Goal: Task Accomplishment & Management: Manage account settings

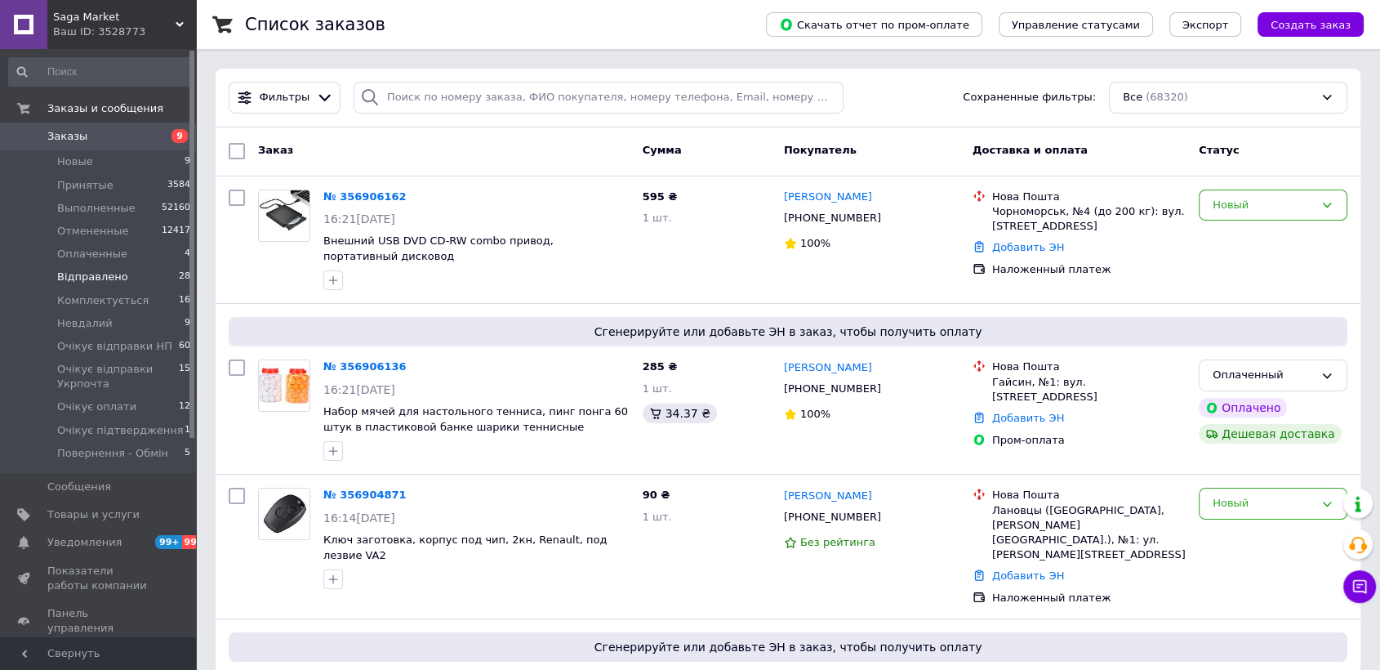
click at [100, 283] on span "Відправлено" at bounding box center [92, 276] width 71 height 15
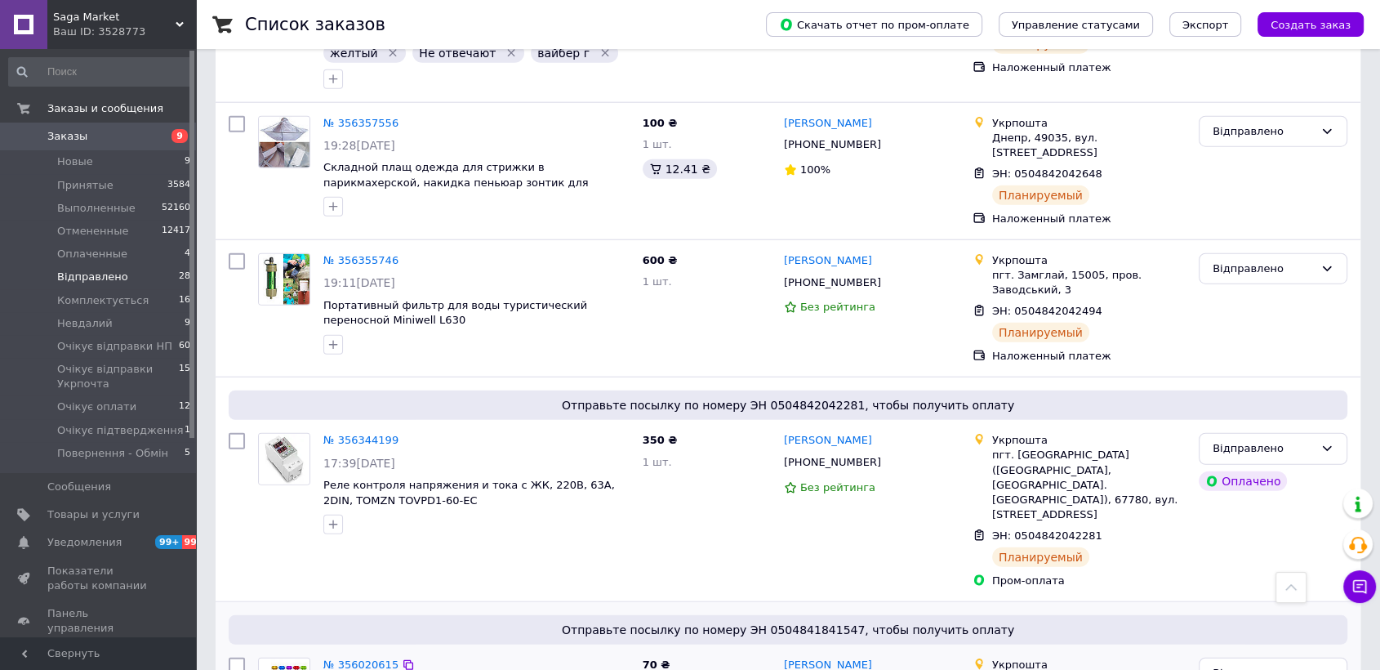
scroll to position [4082, 0]
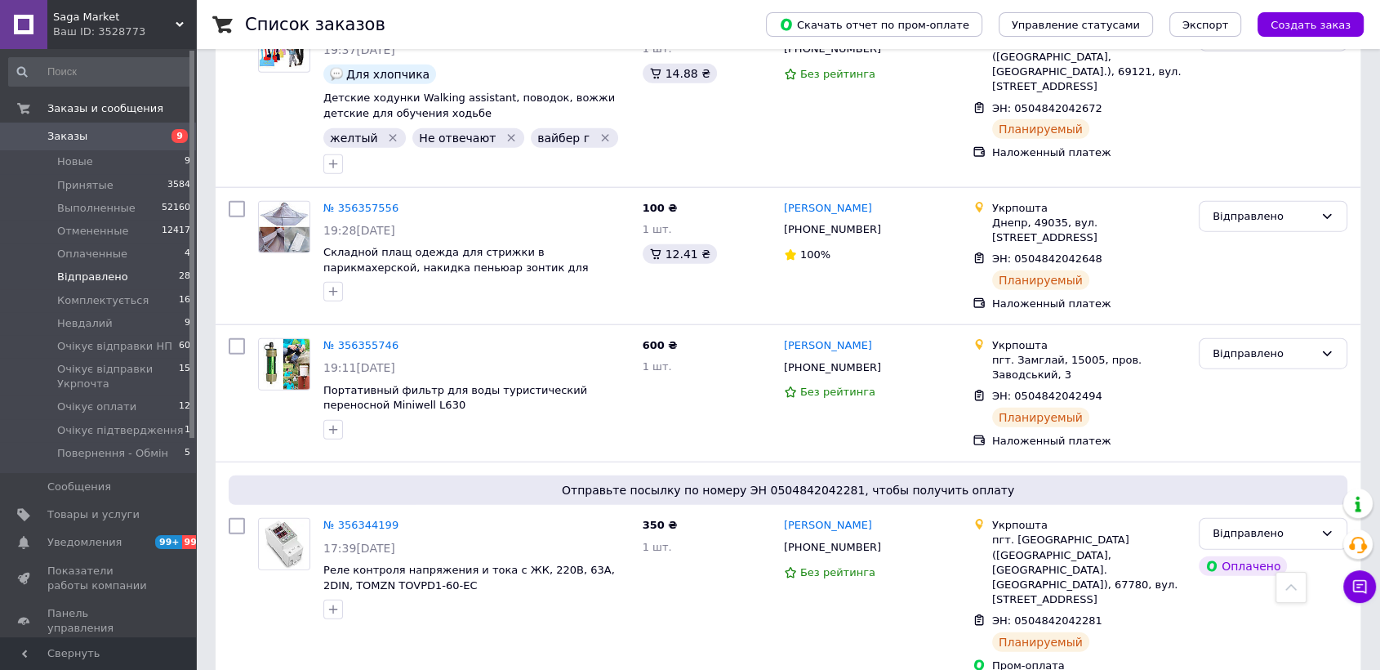
click at [575, 511] on div "№ 356344199 17:39, 08.08.2025 Реле контроля напряжения и тока с ЖК, 220В, 63А, …" at bounding box center [476, 568] width 319 height 114
click at [575, 511] on div "№ 356344199 17:39, 08.08.2025 Реле контроля напряжения и тока с ЖК, 220В, 63А, …" at bounding box center [443, 595] width 385 height 168
click at [122, 139] on span "Заказы" at bounding box center [99, 136] width 104 height 15
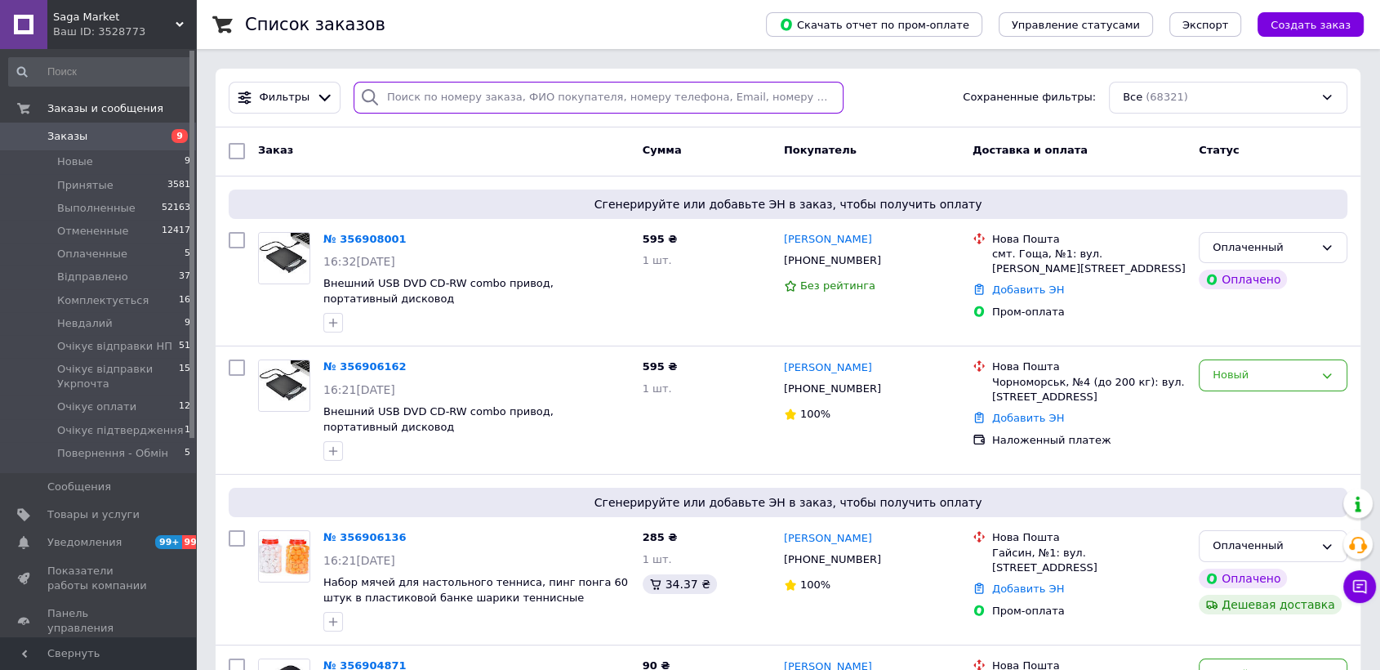
click at [425, 83] on input "search" at bounding box center [599, 98] width 490 height 32
click at [1326, 308] on div "Оплаченный Оплачено" at bounding box center [1273, 282] width 162 height 114
click at [1305, 288] on div "Оплачено" at bounding box center [1272, 279] width 155 height 26
click at [1280, 34] on button "Создать заказ" at bounding box center [1310, 24] width 106 height 24
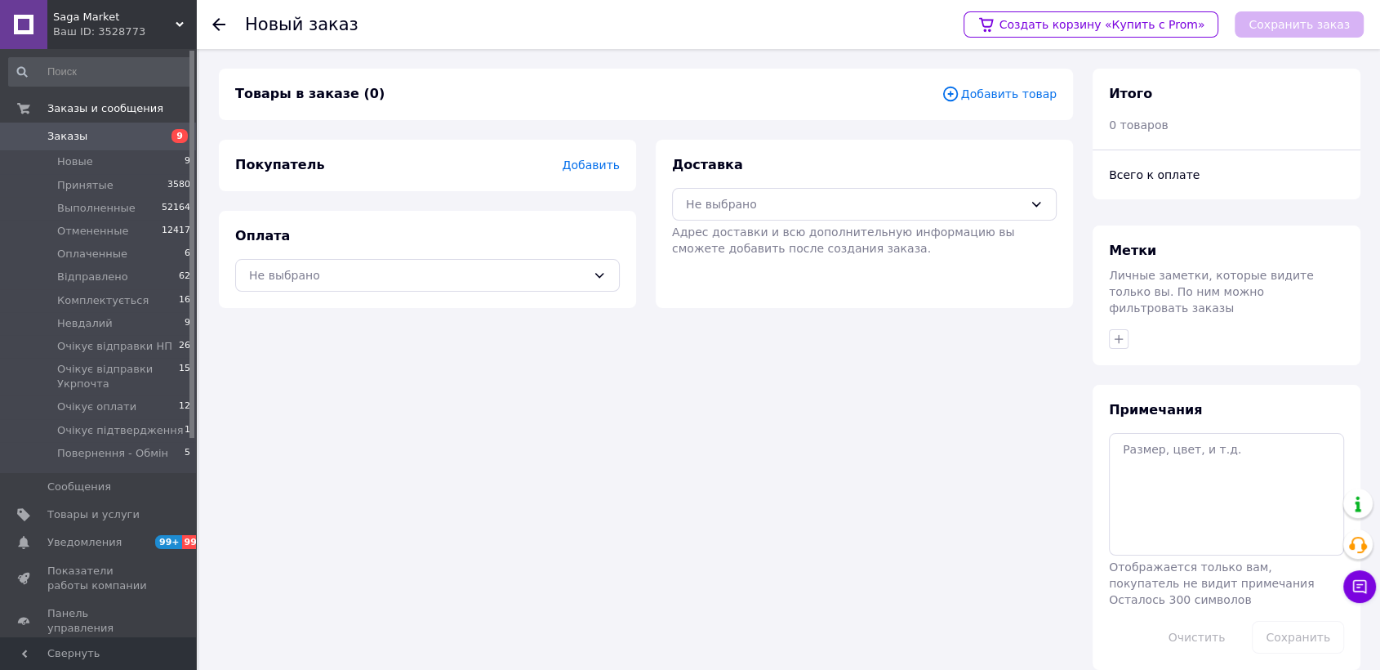
click at [959, 91] on icon at bounding box center [950, 94] width 18 height 18
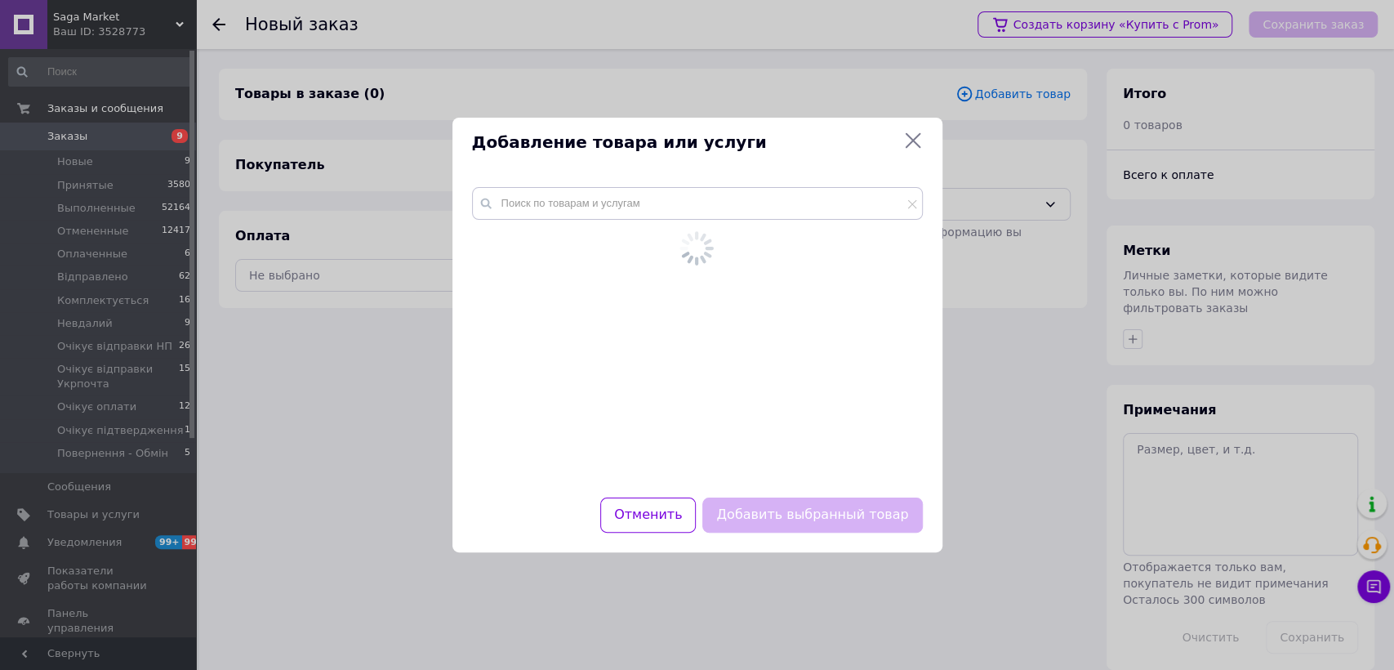
click at [697, 185] on div at bounding box center [697, 332] width 490 height 330
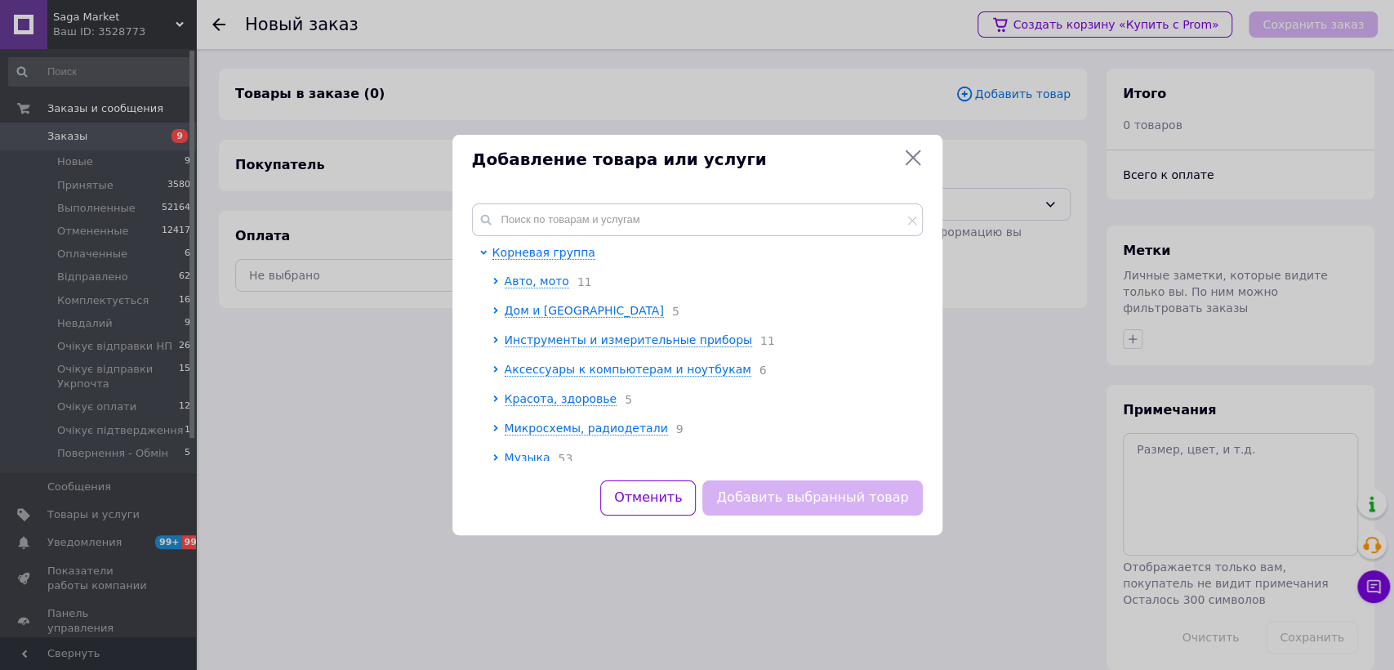
click at [674, 196] on div "Корневая группа Авто, мото 11 Дом и сад 5 Инструменты и измерительные приборы 1…" at bounding box center [697, 332] width 490 height 296
click at [657, 229] on input "text" at bounding box center [697, 219] width 451 height 33
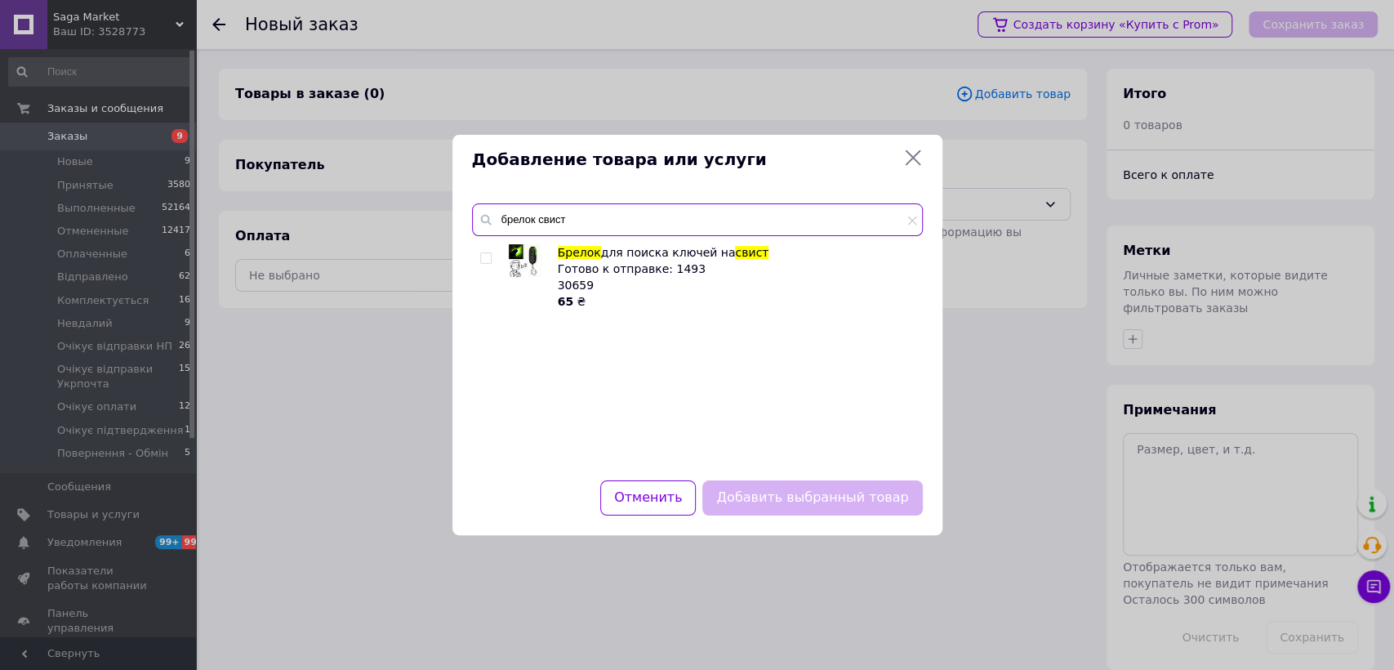
type input "брелок свист"
click at [482, 261] on input "checkbox" at bounding box center [485, 258] width 11 height 11
checkbox input "true"
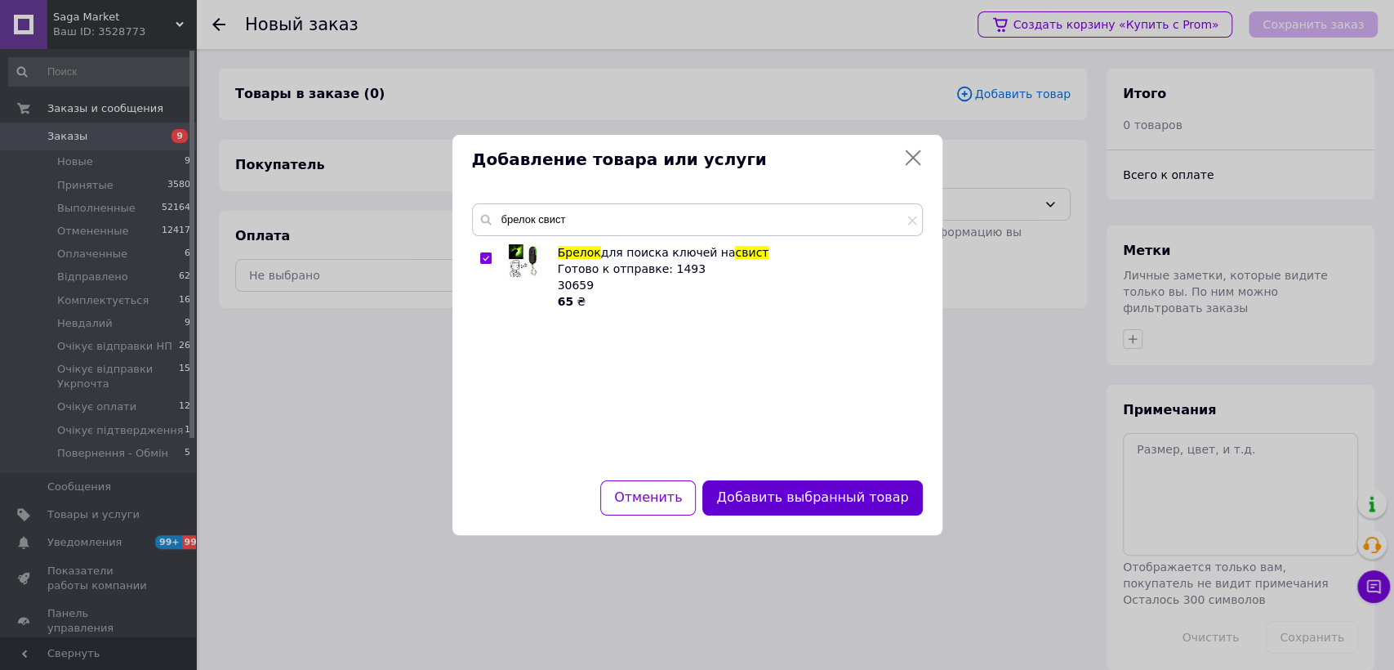
click at [861, 483] on button "Добавить выбранный товар" at bounding box center [812, 497] width 220 height 35
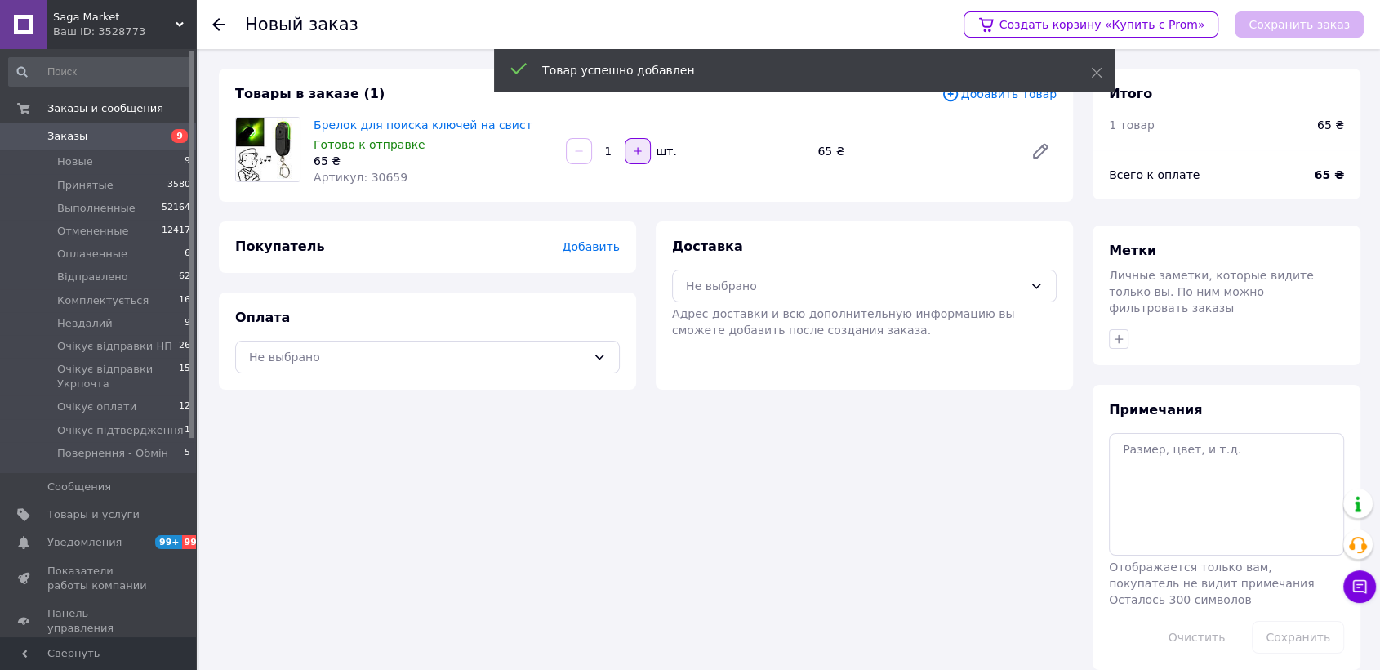
click at [637, 150] on icon "button" at bounding box center [637, 150] width 7 height 7
type input "2"
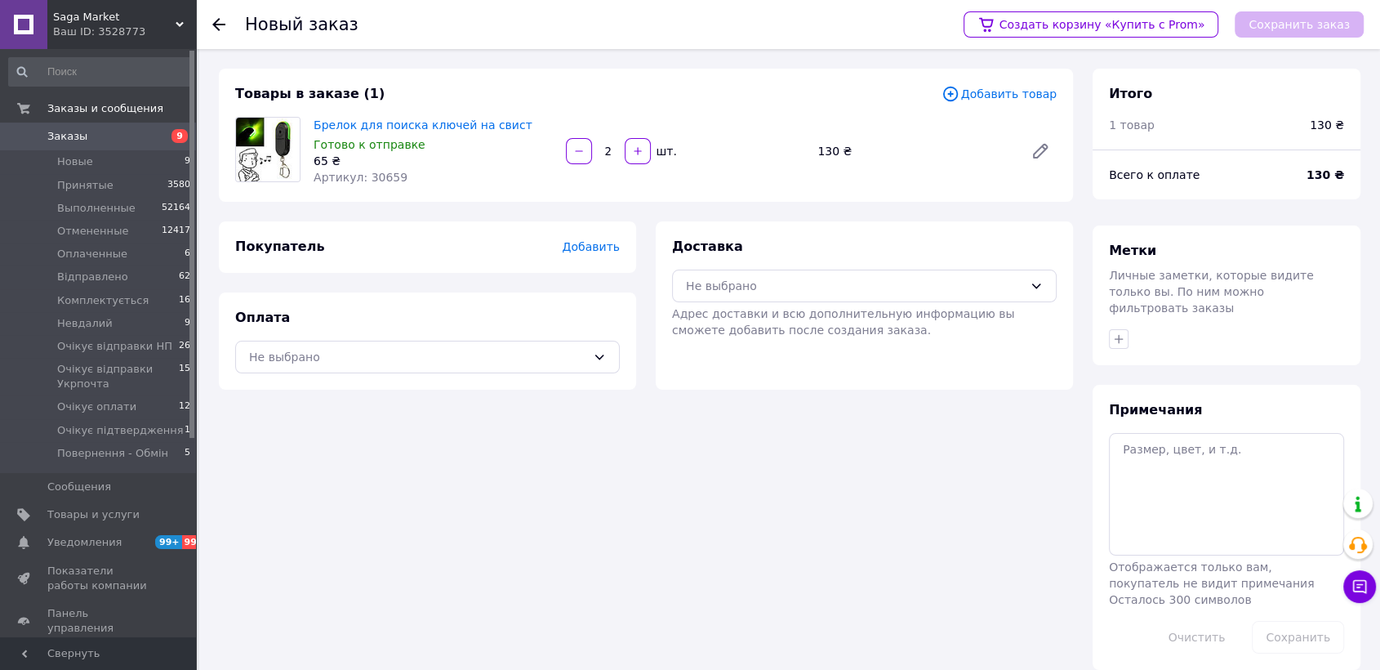
drag, startPoint x: 903, startPoint y: 634, endPoint x: 837, endPoint y: 513, distance: 137.8
click at [902, 630] on div "Товары в заказе (1) Добавить товар Брелок для поиска ключей на свист Готово к о…" at bounding box center [646, 369] width 874 height 601
click at [616, 251] on span "Добавить" at bounding box center [591, 246] width 57 height 13
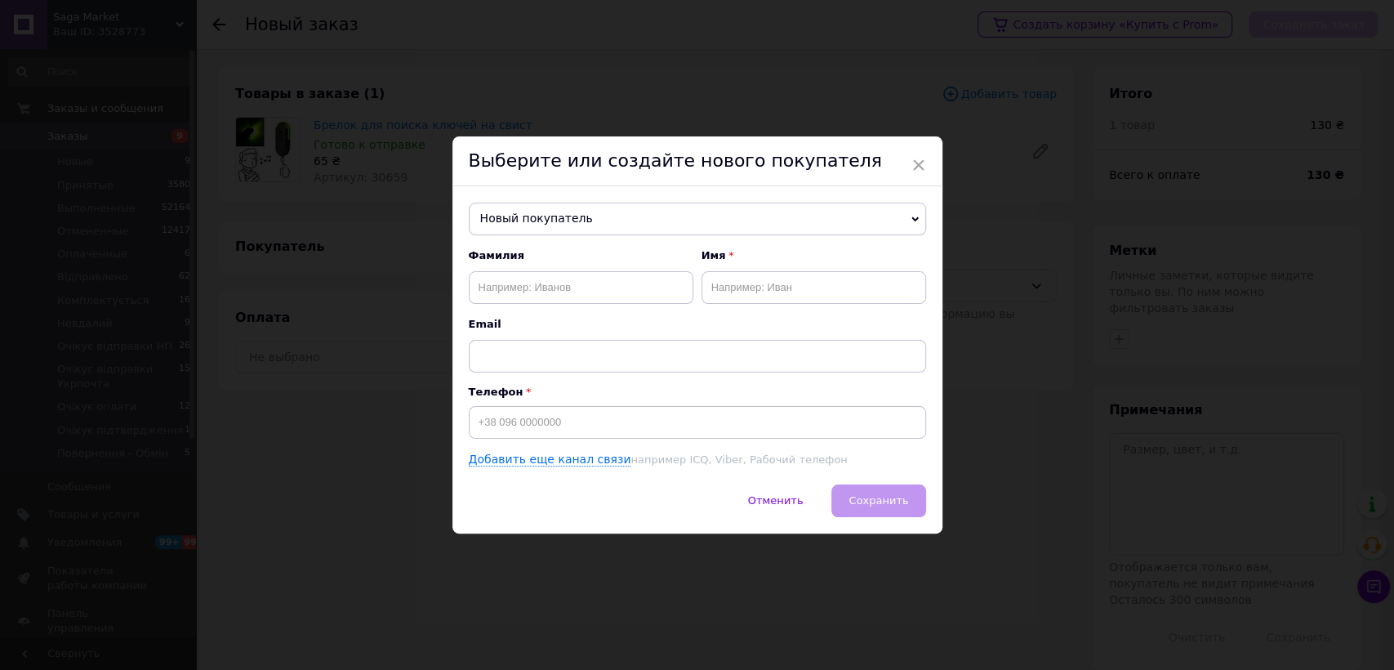
drag, startPoint x: 563, startPoint y: 439, endPoint x: 575, endPoint y: 428, distance: 16.8
click at [563, 440] on div "Фамилия Имя Email Телефон Добавить еще канал связи например ICQ, Viber, Рабочий…" at bounding box center [697, 358] width 457 height 220
click at [575, 427] on input at bounding box center [697, 422] width 457 height 33
paste input "0983702175"
type input "+380983702175"
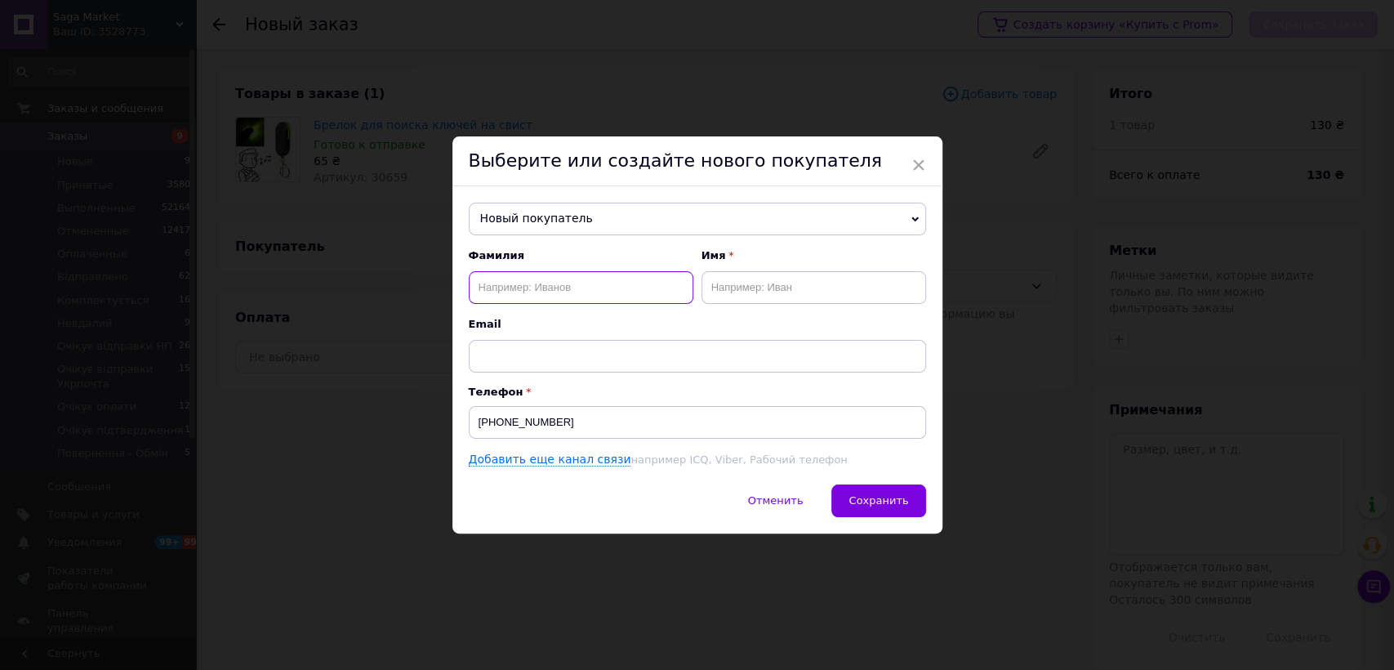
click at [497, 280] on input "text" at bounding box center [581, 287] width 225 height 33
paste input "валентин зубрицький"
click at [531, 280] on input "валентин зубрицький" at bounding box center [581, 287] width 225 height 33
drag, startPoint x: 531, startPoint y: 280, endPoint x: 661, endPoint y: 280, distance: 130.6
click at [532, 280] on input "валентин зубрицький" at bounding box center [581, 287] width 225 height 33
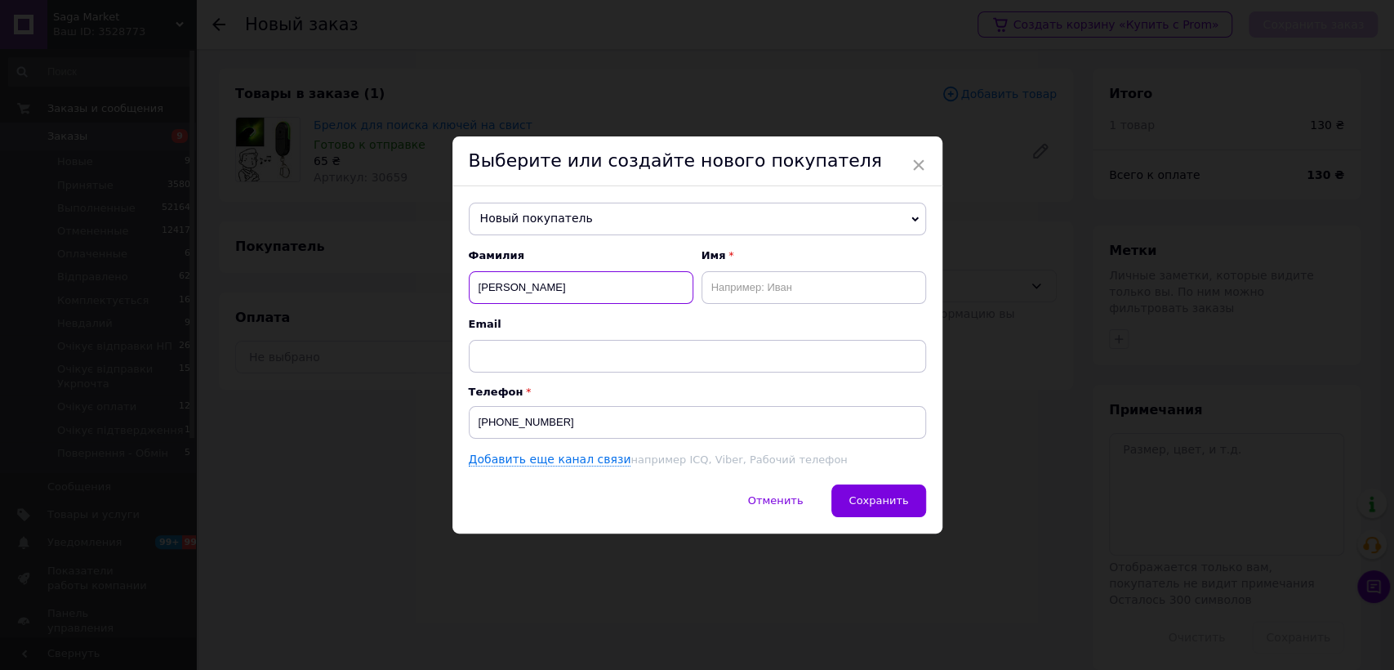
type input "валентин"
drag, startPoint x: 707, startPoint y: 280, endPoint x: 738, endPoint y: 301, distance: 37.6
click at [710, 282] on input "text" at bounding box center [813, 287] width 225 height 33
paste input "зубрицький"
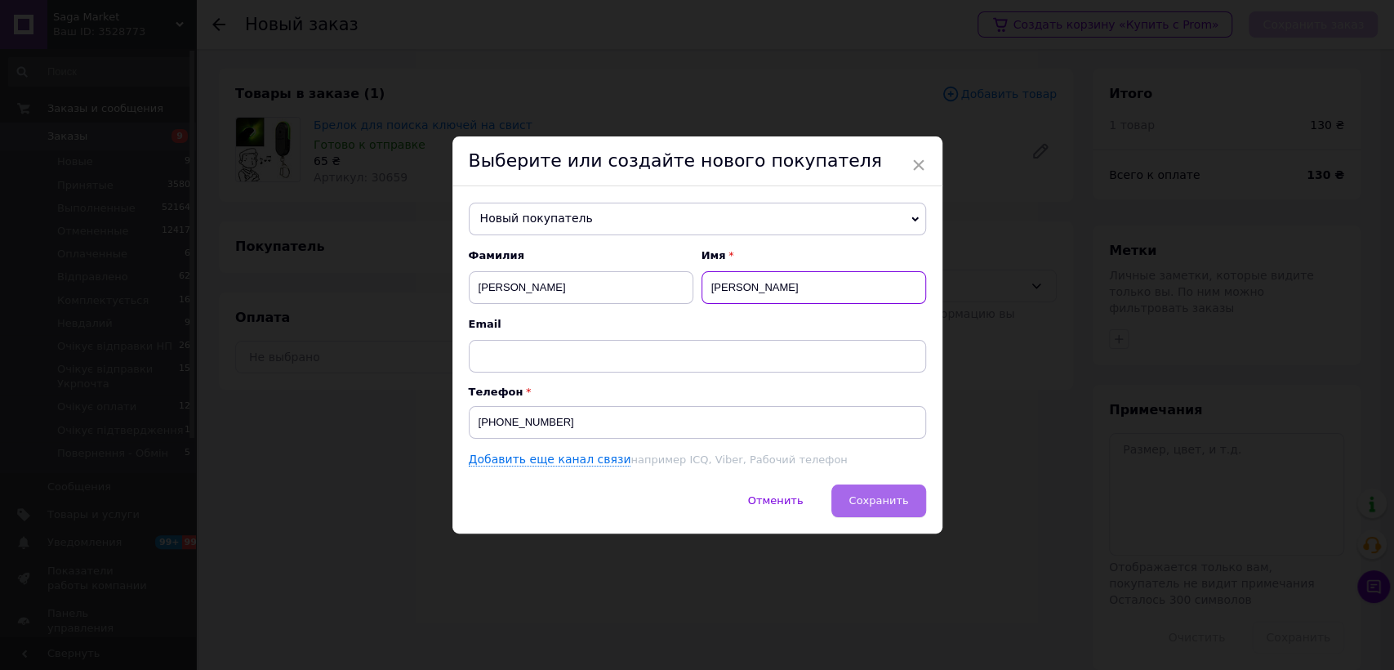
type input "зубрицький"
click at [893, 495] on span "Сохранить" at bounding box center [878, 500] width 60 height 12
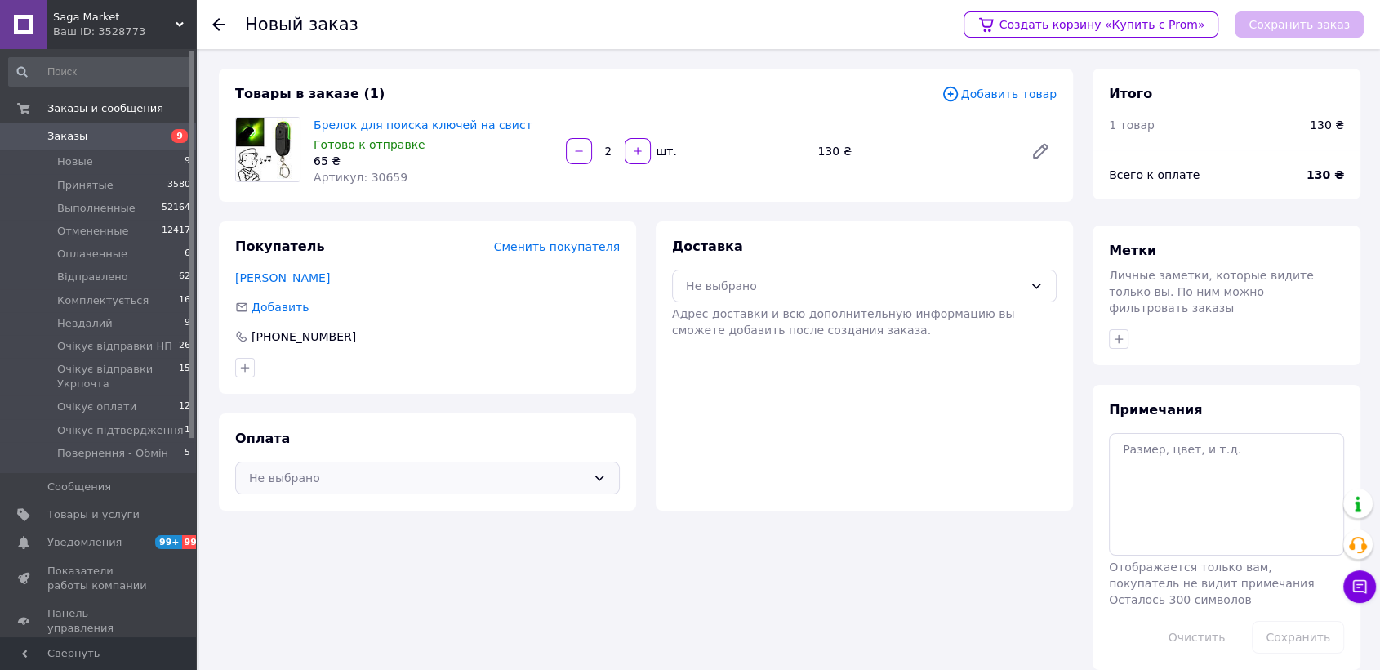
click at [436, 489] on div "Не выбрано" at bounding box center [427, 477] width 385 height 33
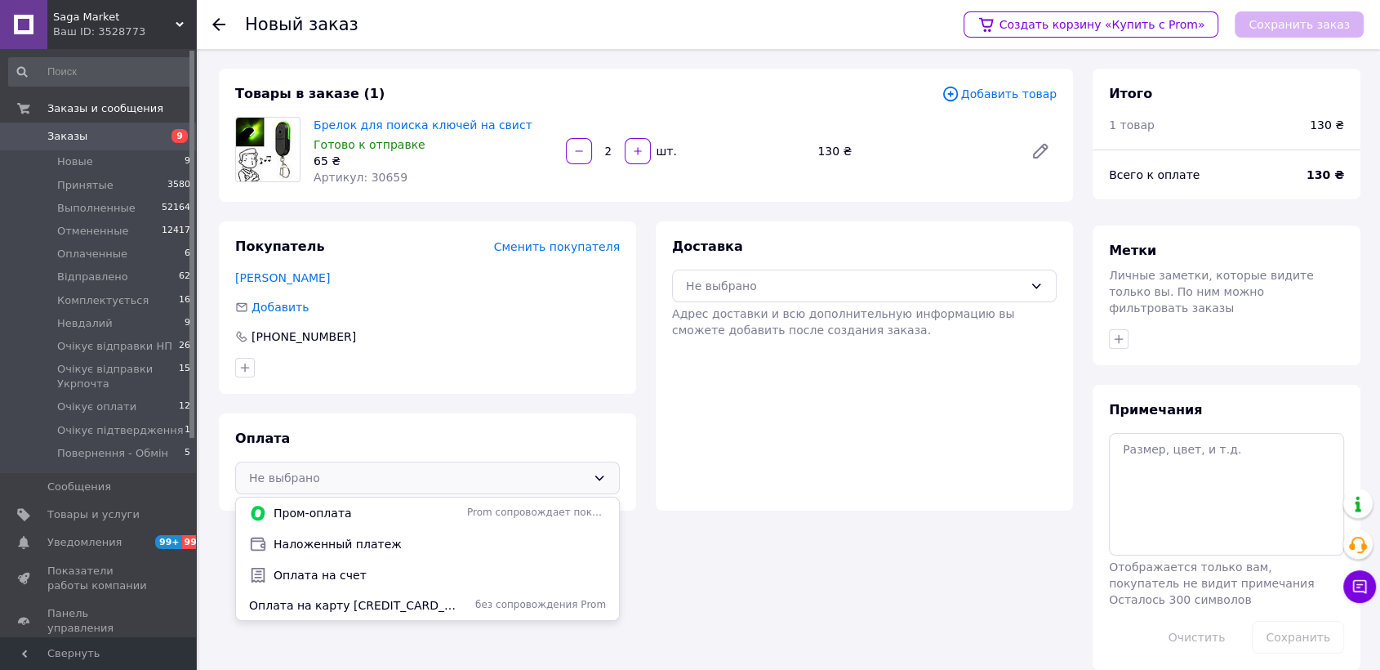
click at [420, 529] on div "Наложенный платеж" at bounding box center [427, 543] width 383 height 31
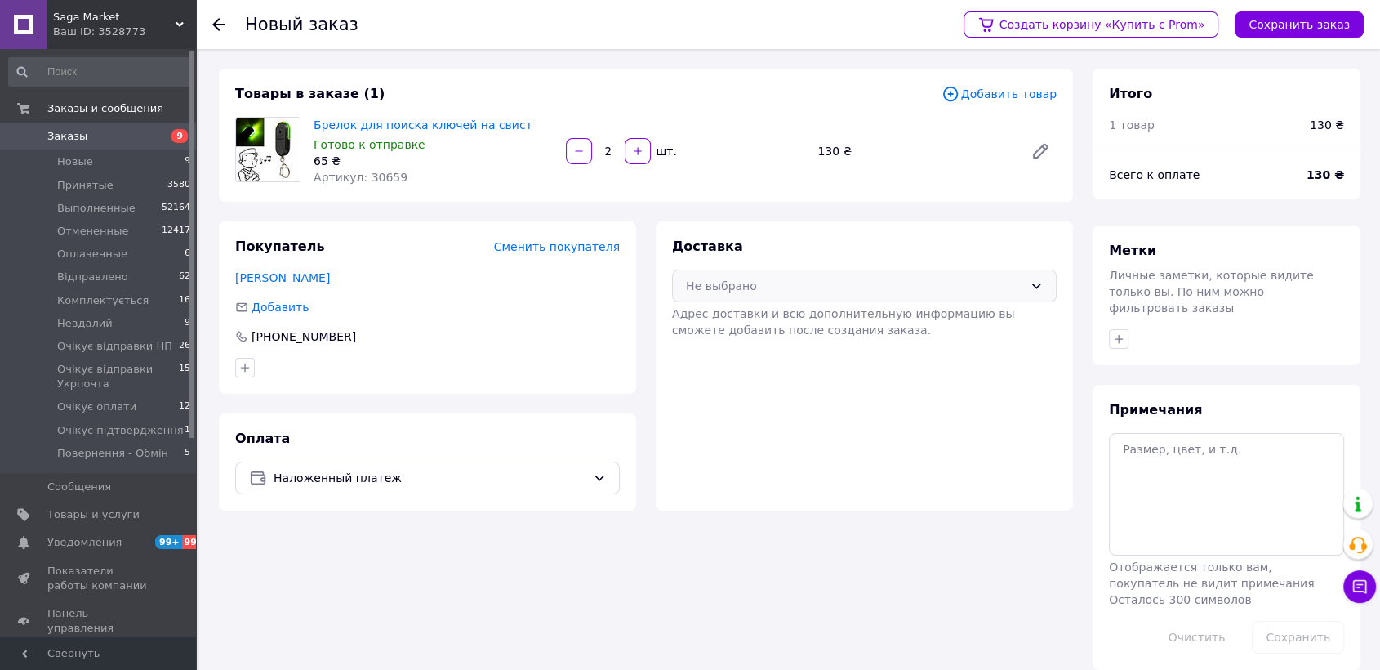
drag, startPoint x: 710, startPoint y: 283, endPoint x: 713, endPoint y: 298, distance: 15.9
click at [710, 289] on div "Не выбрано" at bounding box center [854, 286] width 337 height 18
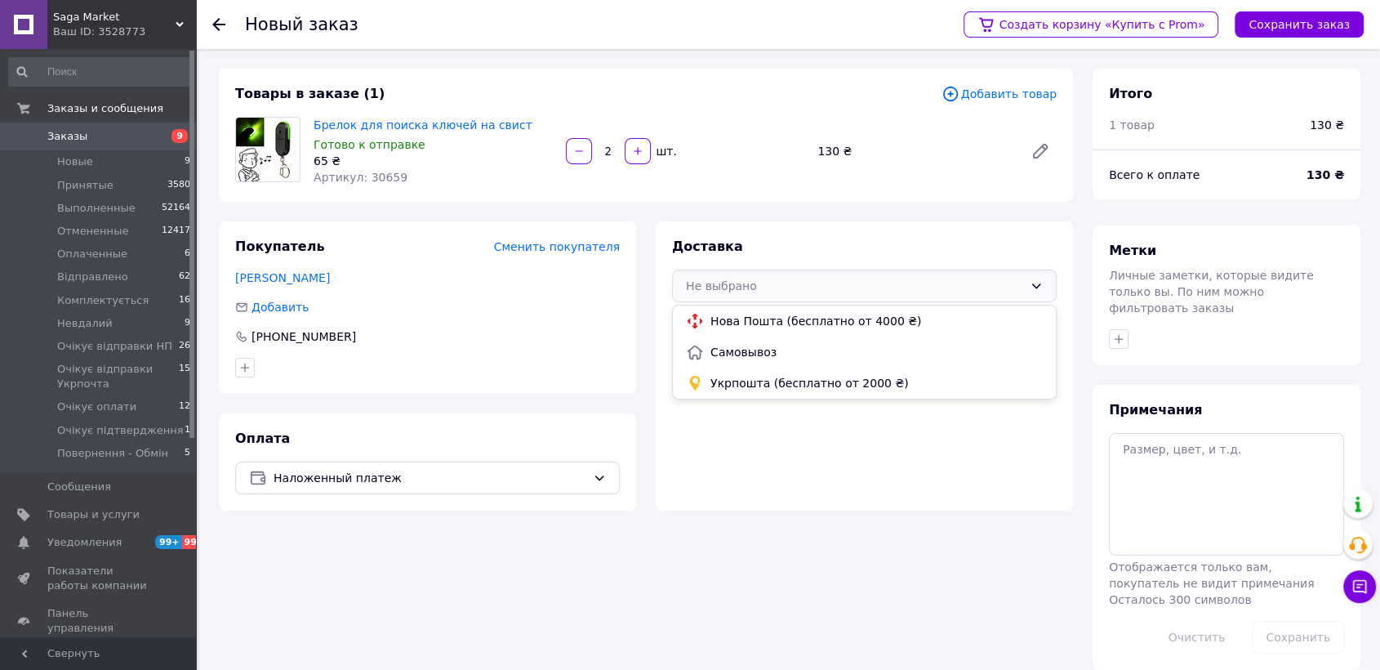
drag, startPoint x: 713, startPoint y: 298, endPoint x: 982, endPoint y: 215, distance: 282.0
click at [739, 323] on span "Нова Пошта (бесплатно от 4000 ₴)" at bounding box center [876, 321] width 332 height 16
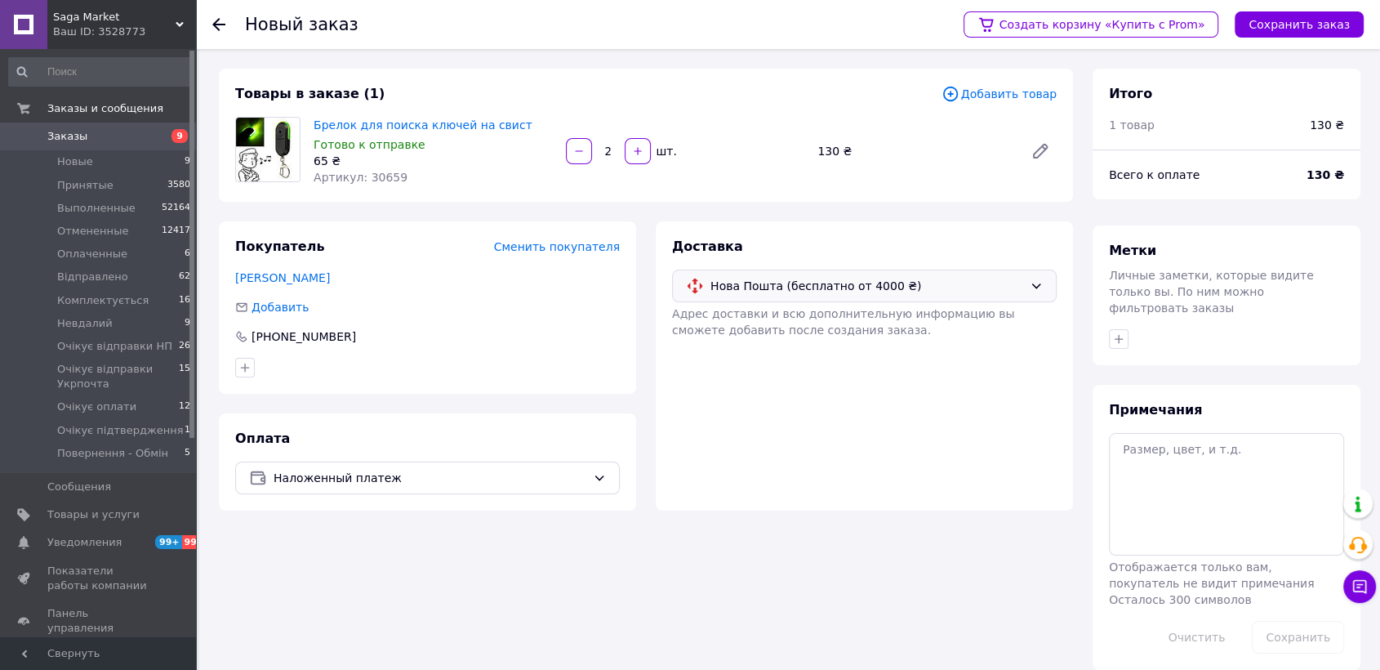
drag, startPoint x: 872, startPoint y: 283, endPoint x: 865, endPoint y: 300, distance: 17.9
click at [872, 286] on span "Нова Пошта (бесплатно от 4000 ₴)" at bounding box center [866, 286] width 313 height 18
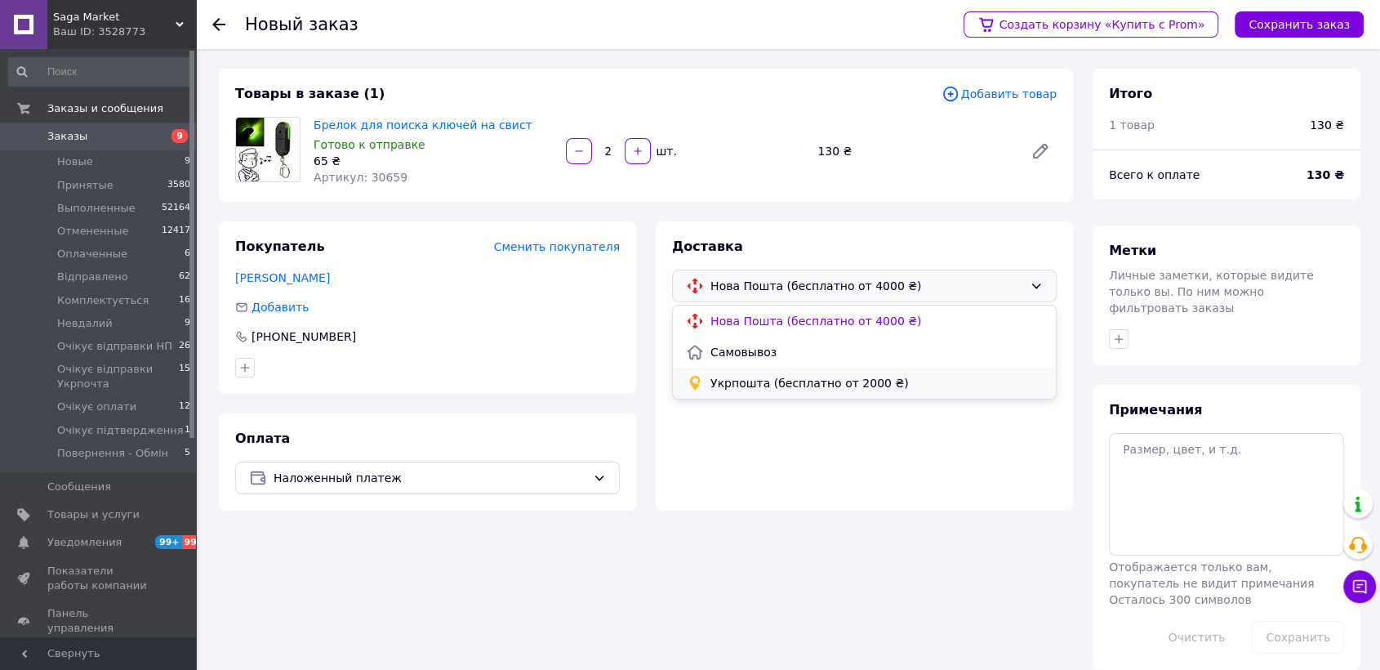
click at [816, 380] on span "Укрпошта (бесплатно от 2000 ₴)" at bounding box center [876, 383] width 332 height 16
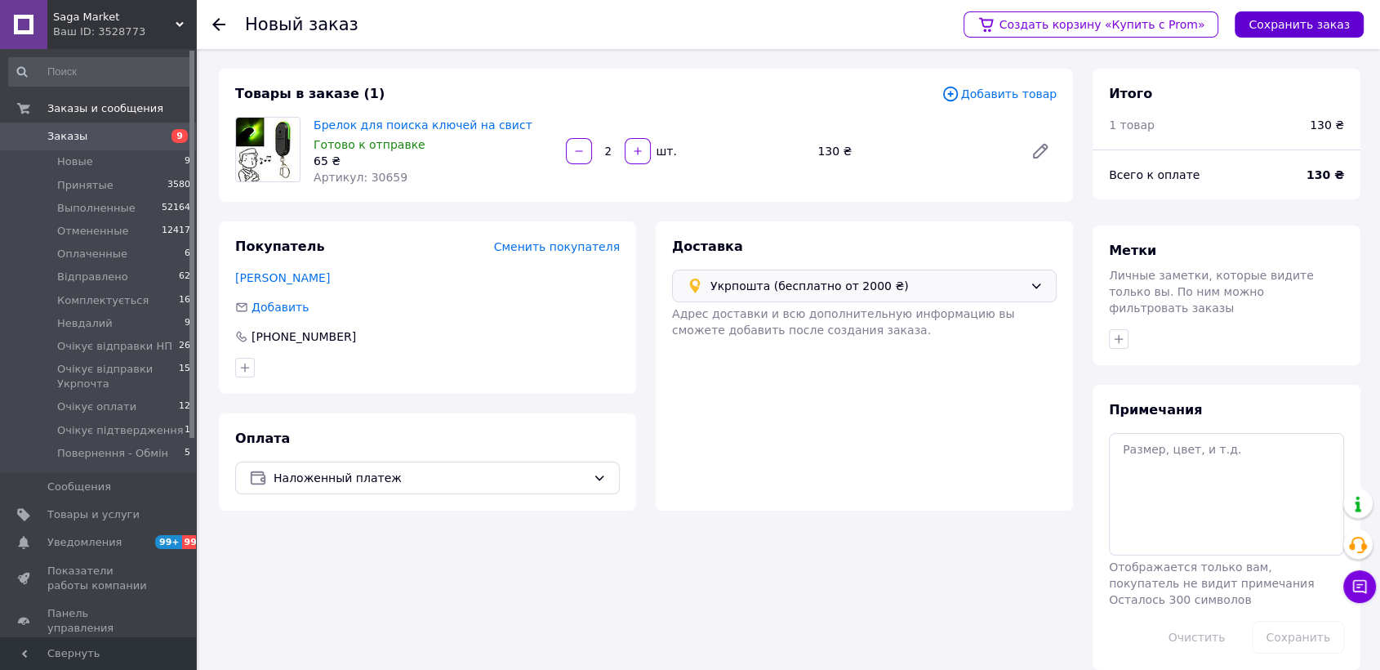
click at [1283, 28] on button "Сохранить заказ" at bounding box center [1299, 24] width 129 height 26
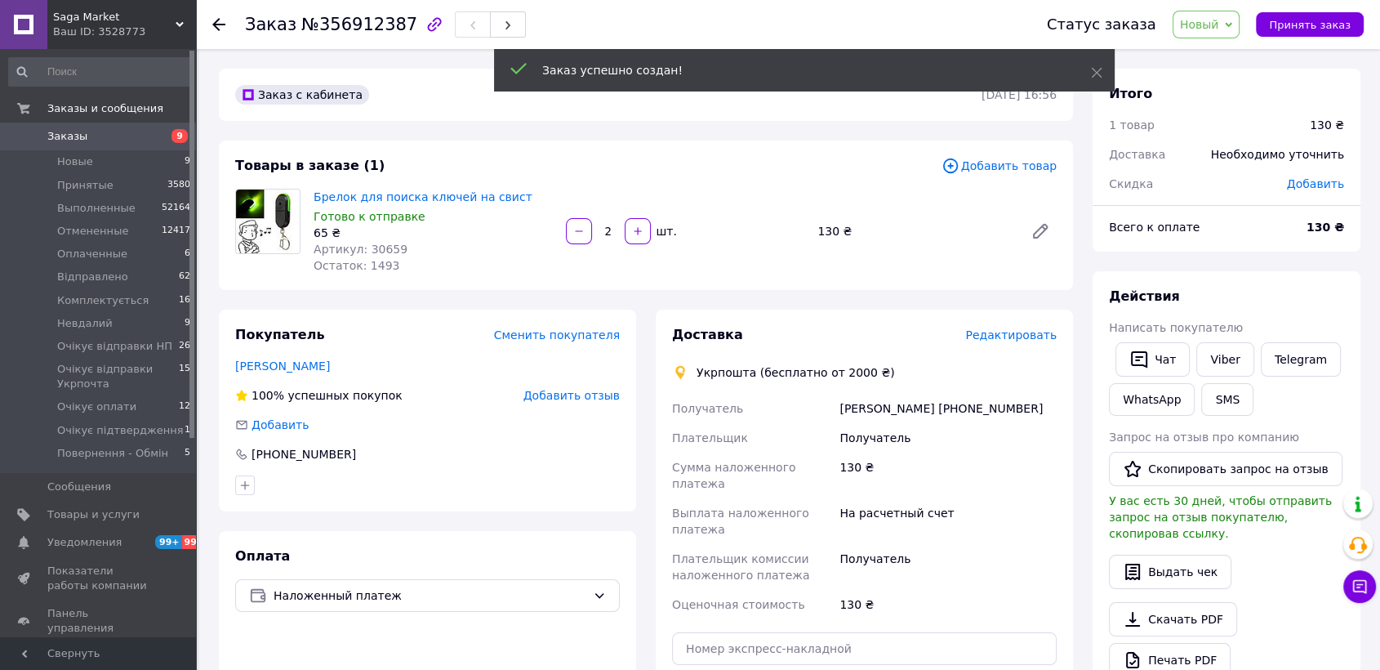
drag, startPoint x: 1202, startPoint y: 23, endPoint x: 1211, endPoint y: 51, distance: 29.2
click at [1204, 30] on span "Новый" at bounding box center [1199, 24] width 39 height 13
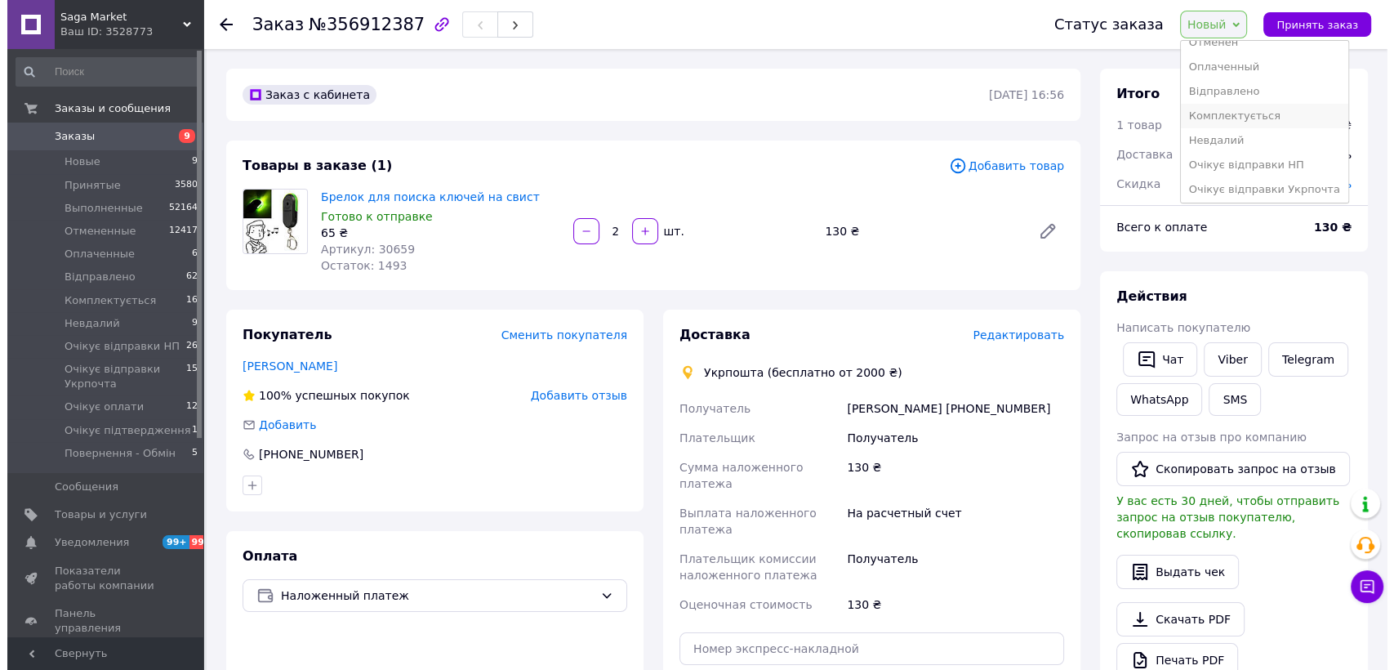
scroll to position [91, 0]
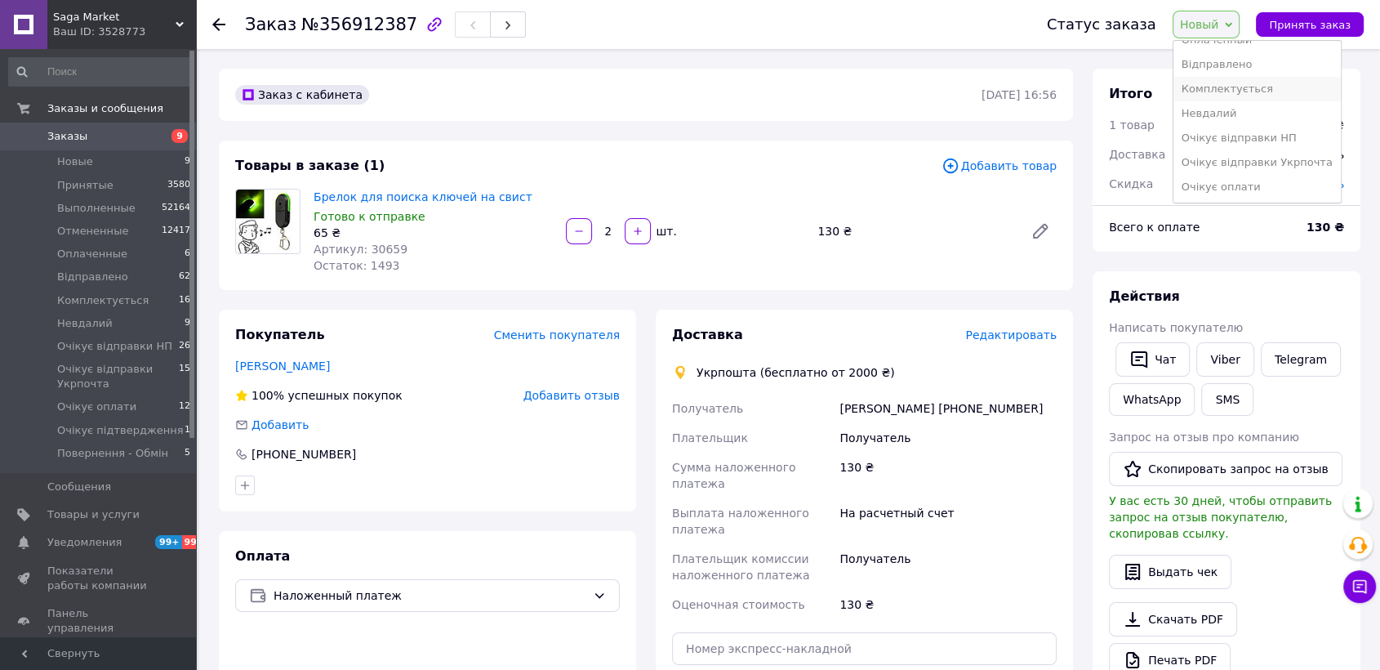
click at [1232, 94] on li "Комплектується" at bounding box center [1256, 89] width 167 height 24
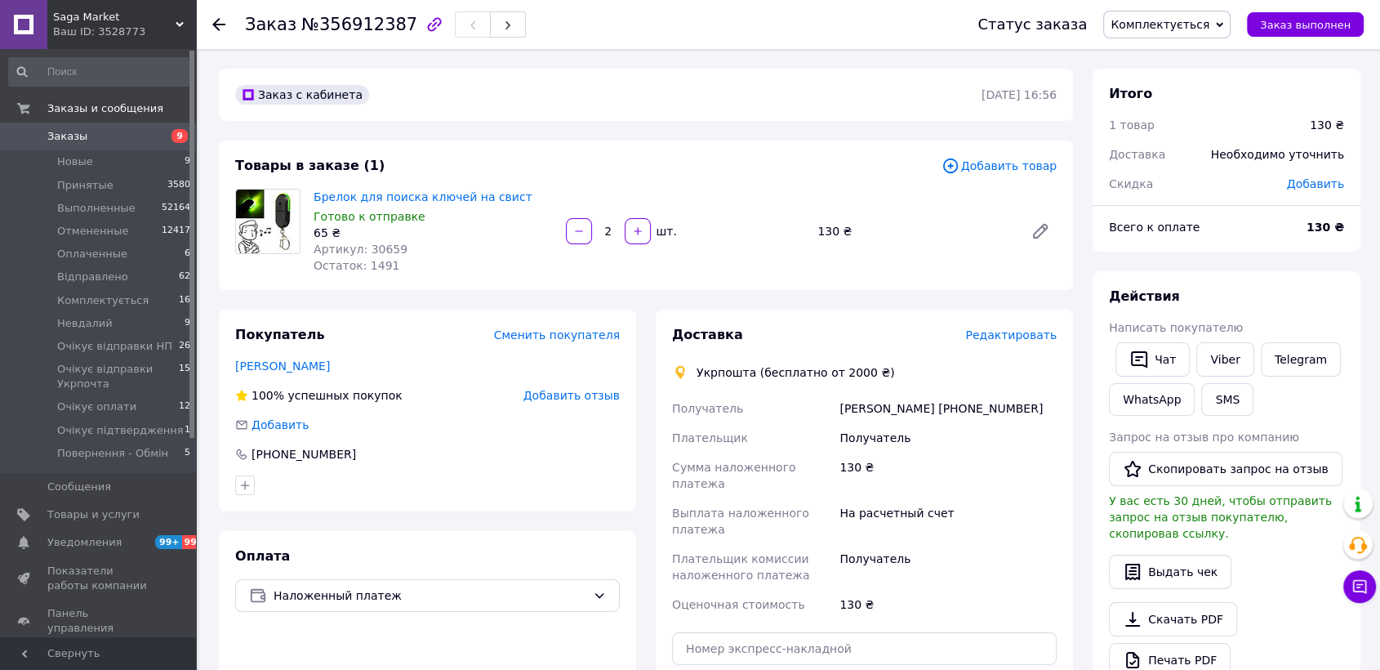
click at [1027, 339] on span "Редактировать" at bounding box center [1010, 334] width 91 height 13
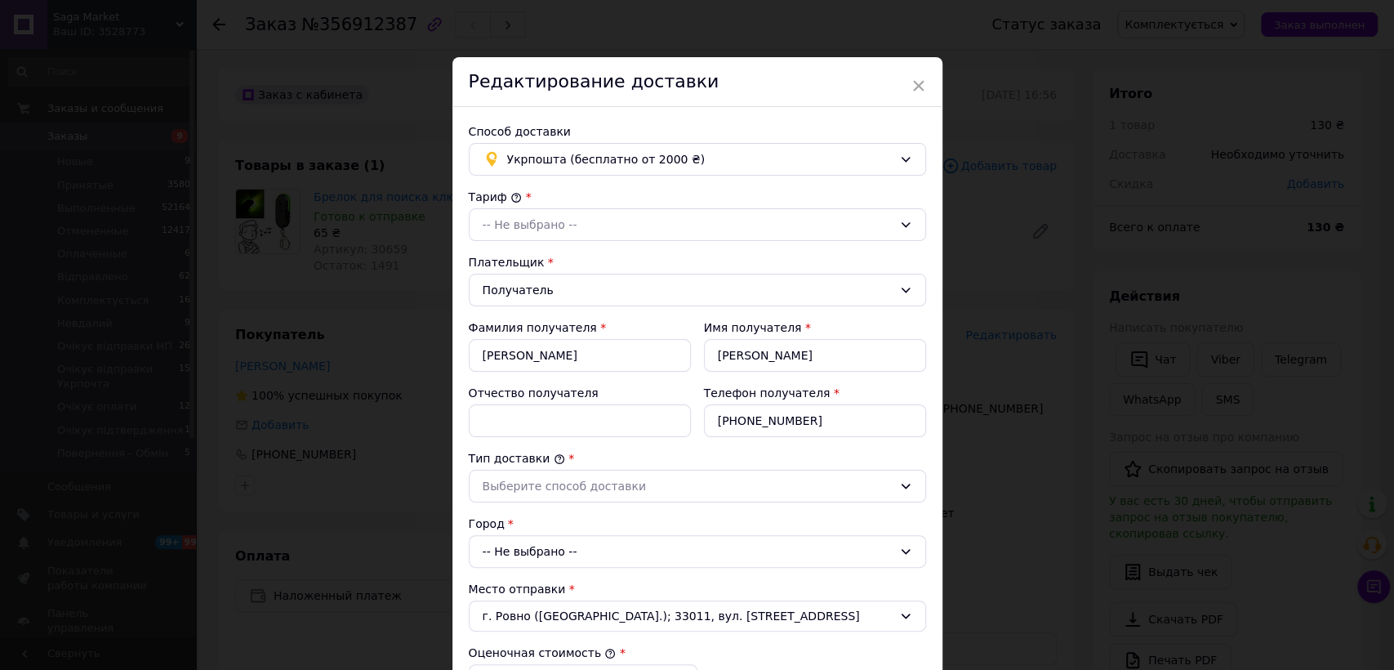
drag, startPoint x: 533, startPoint y: 223, endPoint x: 532, endPoint y: 242, distance: 18.8
click at [533, 224] on div "-- Не выбрано --" at bounding box center [688, 225] width 410 height 18
click at [535, 255] on li "Стандарт" at bounding box center [697, 259] width 456 height 31
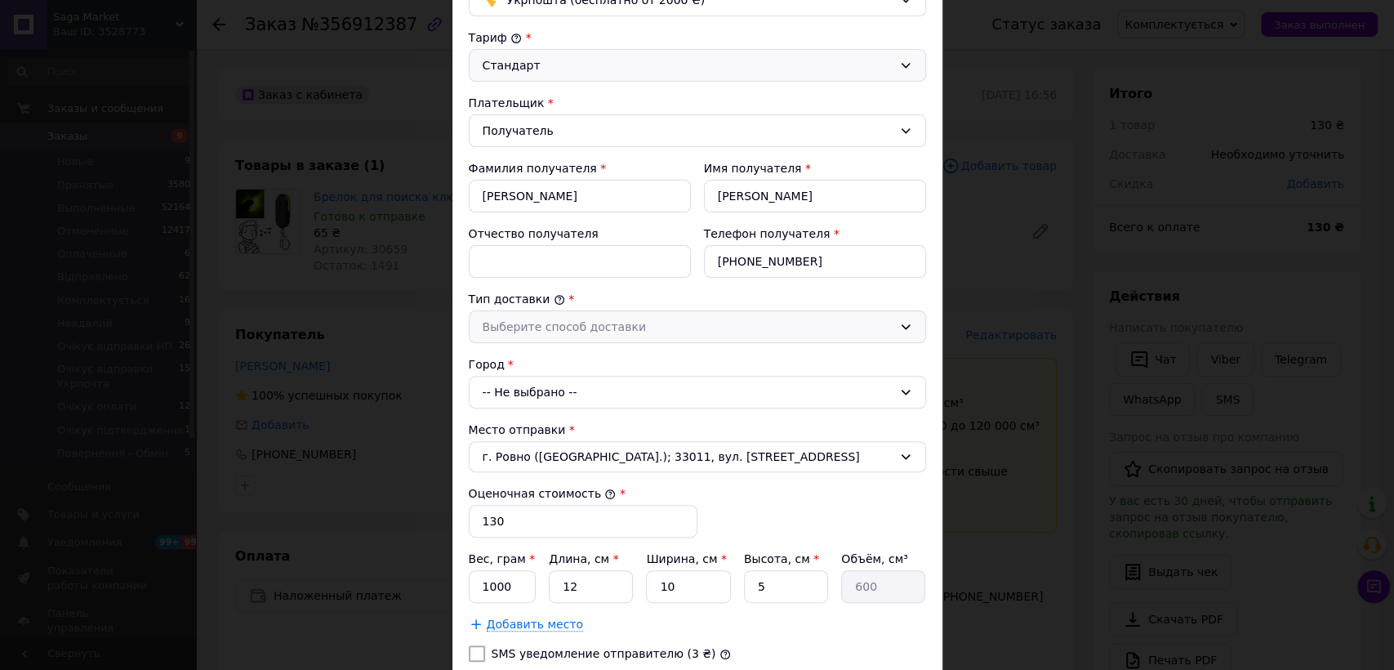
scroll to position [181, 0]
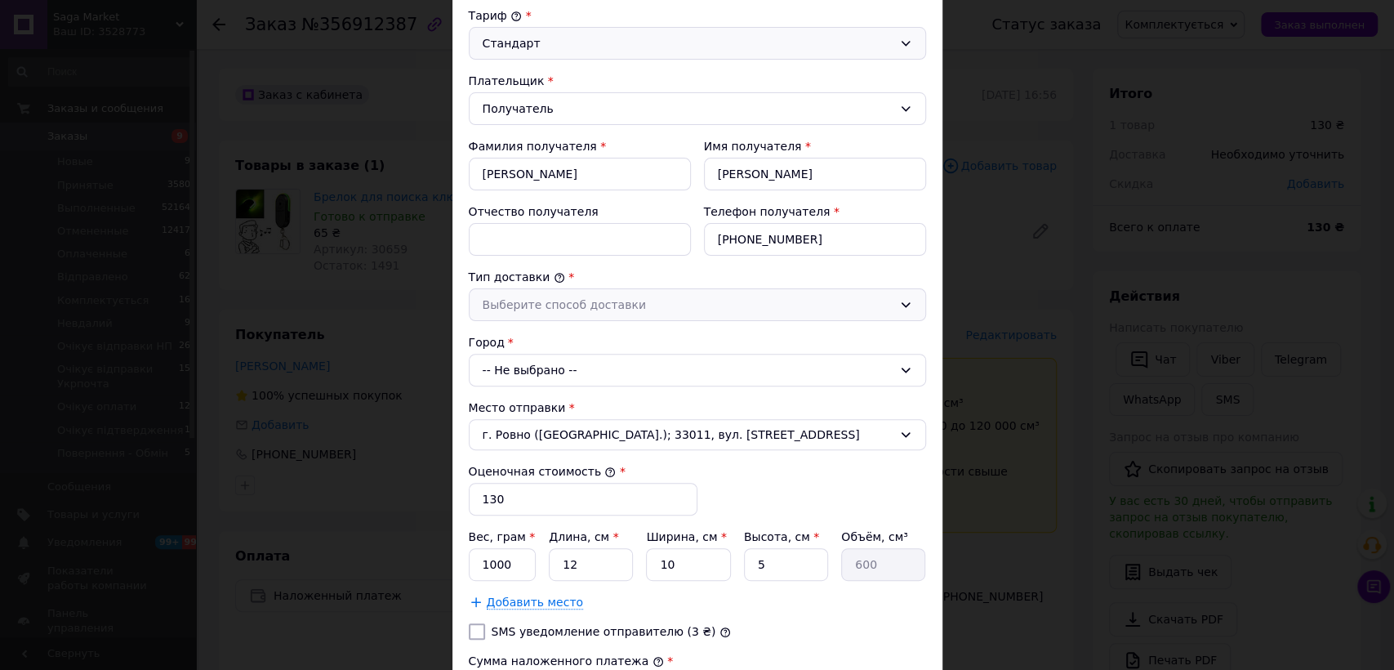
click at [573, 315] on div "Выберите способ доставки" at bounding box center [697, 304] width 457 height 33
click at [573, 330] on li "Склад - склад" at bounding box center [697, 339] width 456 height 31
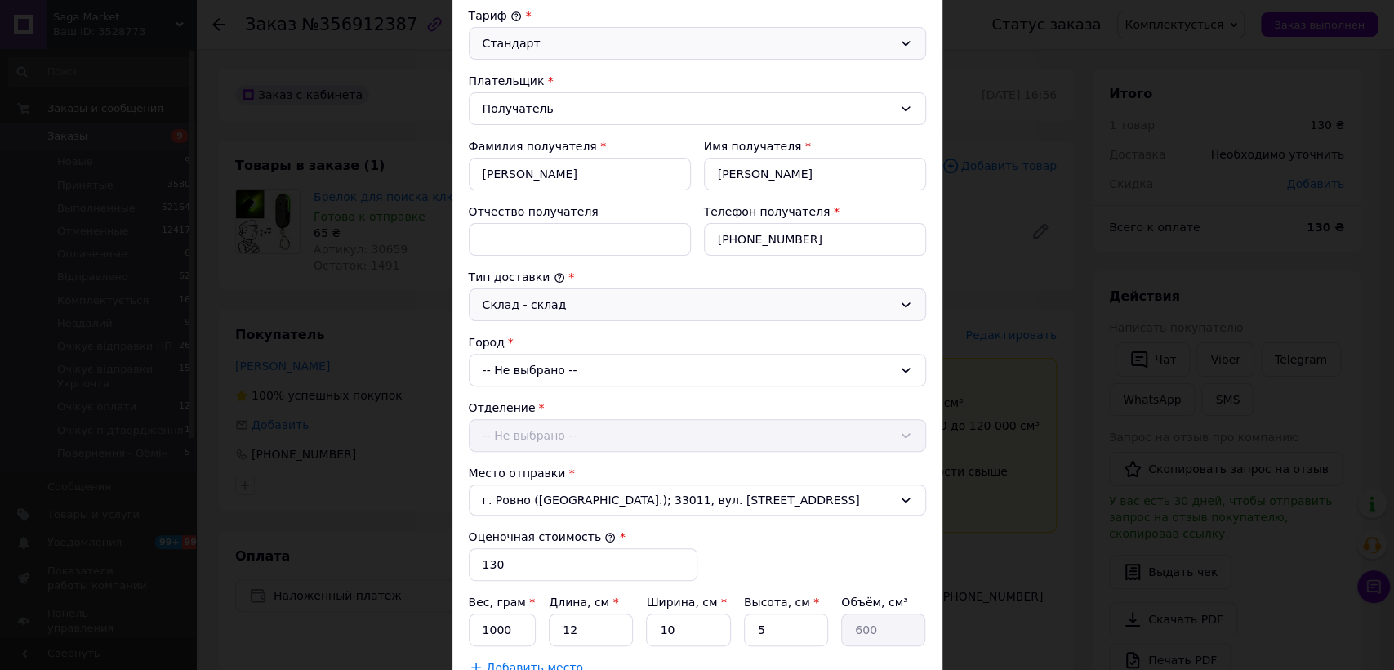
click at [558, 361] on div "-- Не выбрано --" at bounding box center [697, 370] width 457 height 33
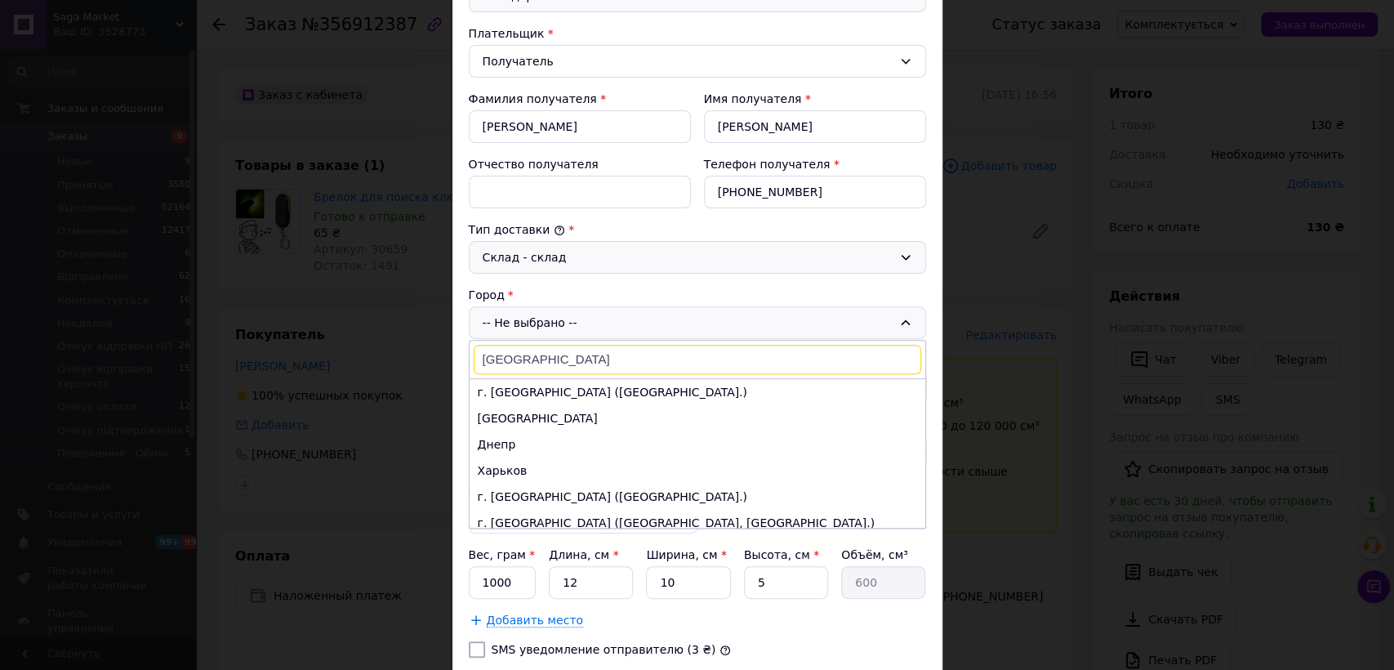
scroll to position [272, 0]
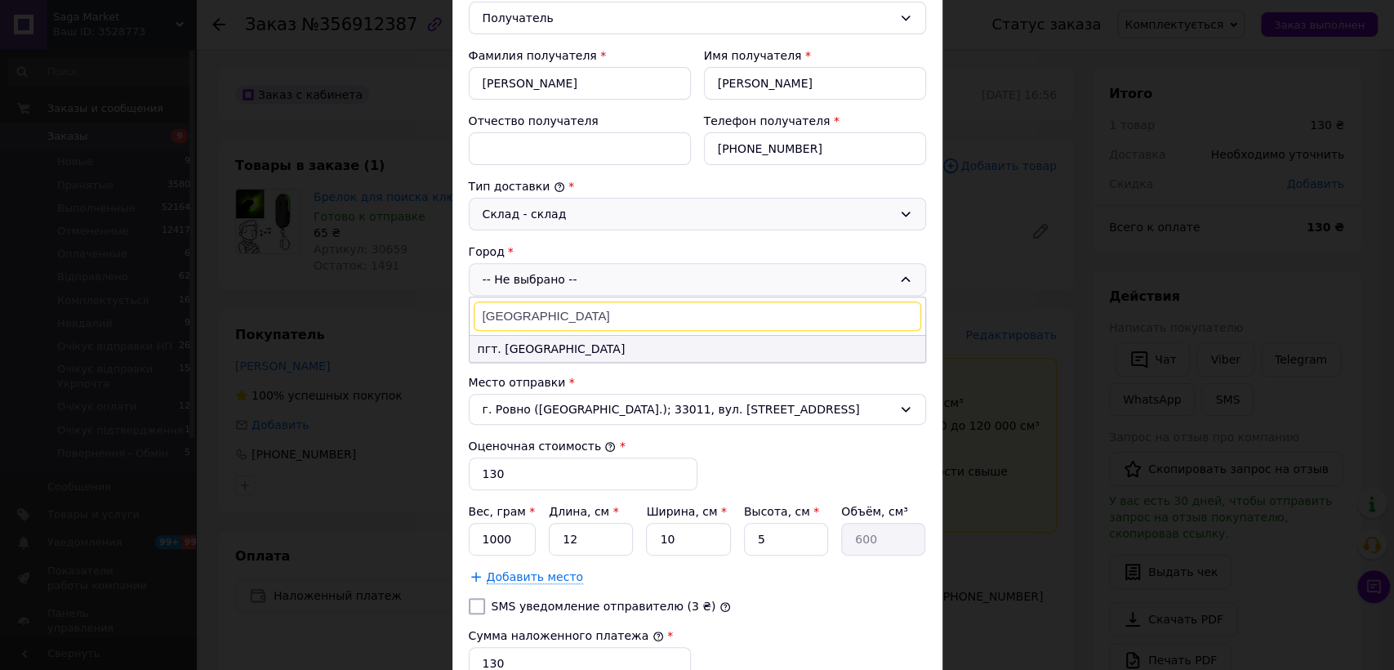
type input "Іршанськ"
click at [555, 339] on li "пгт. Иршанск" at bounding box center [697, 349] width 456 height 26
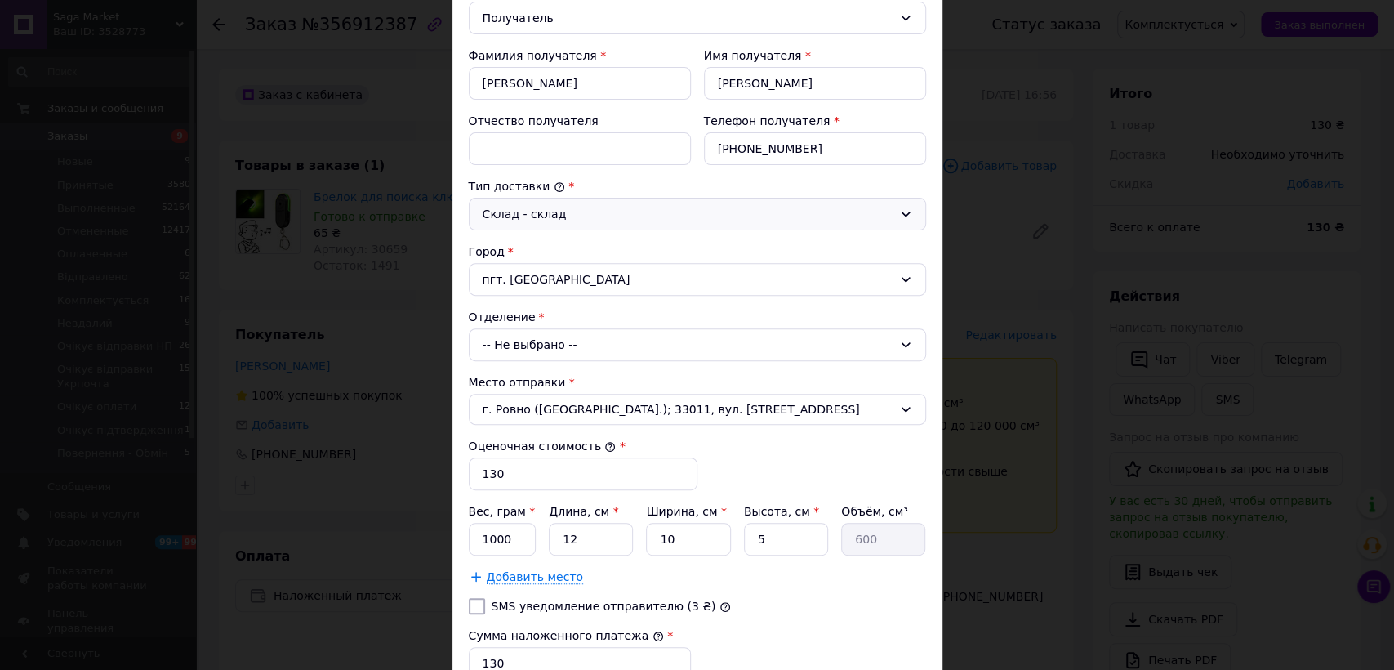
click at [534, 342] on div "-- Не выбрано --" at bounding box center [697, 344] width 457 height 33
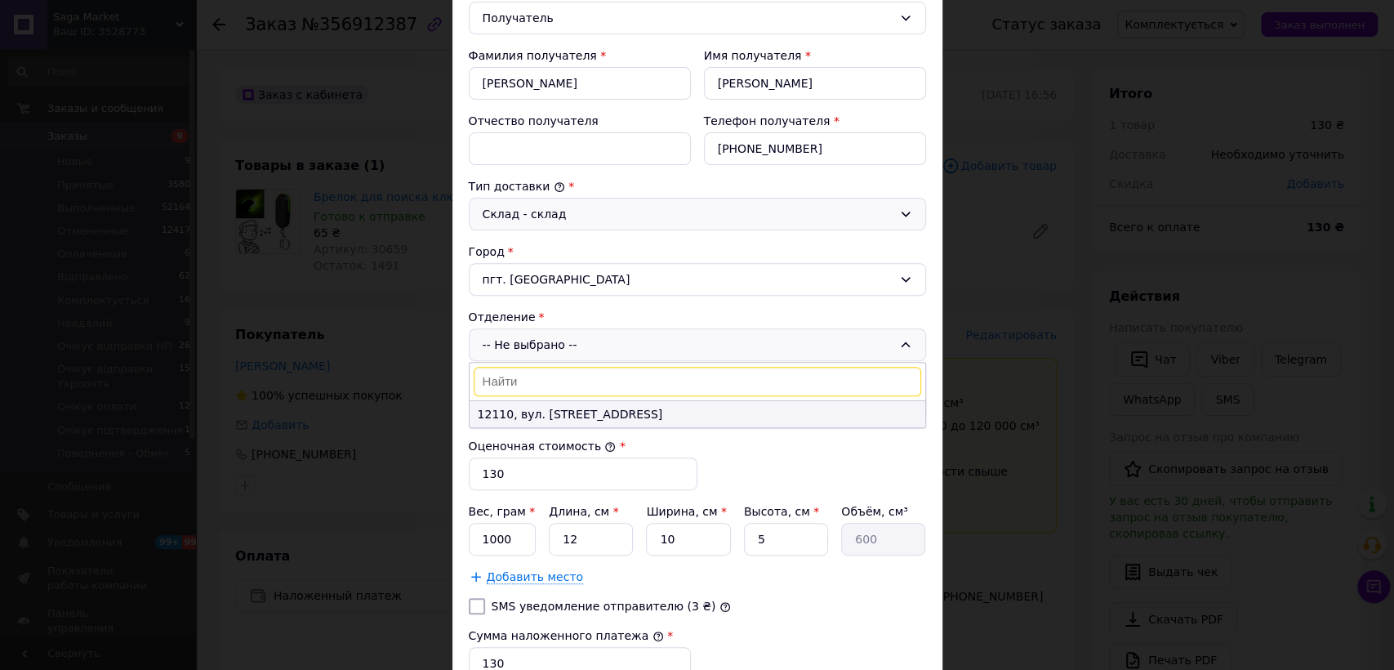
click at [533, 416] on li "12110, вул. Гулія, 7" at bounding box center [697, 414] width 456 height 26
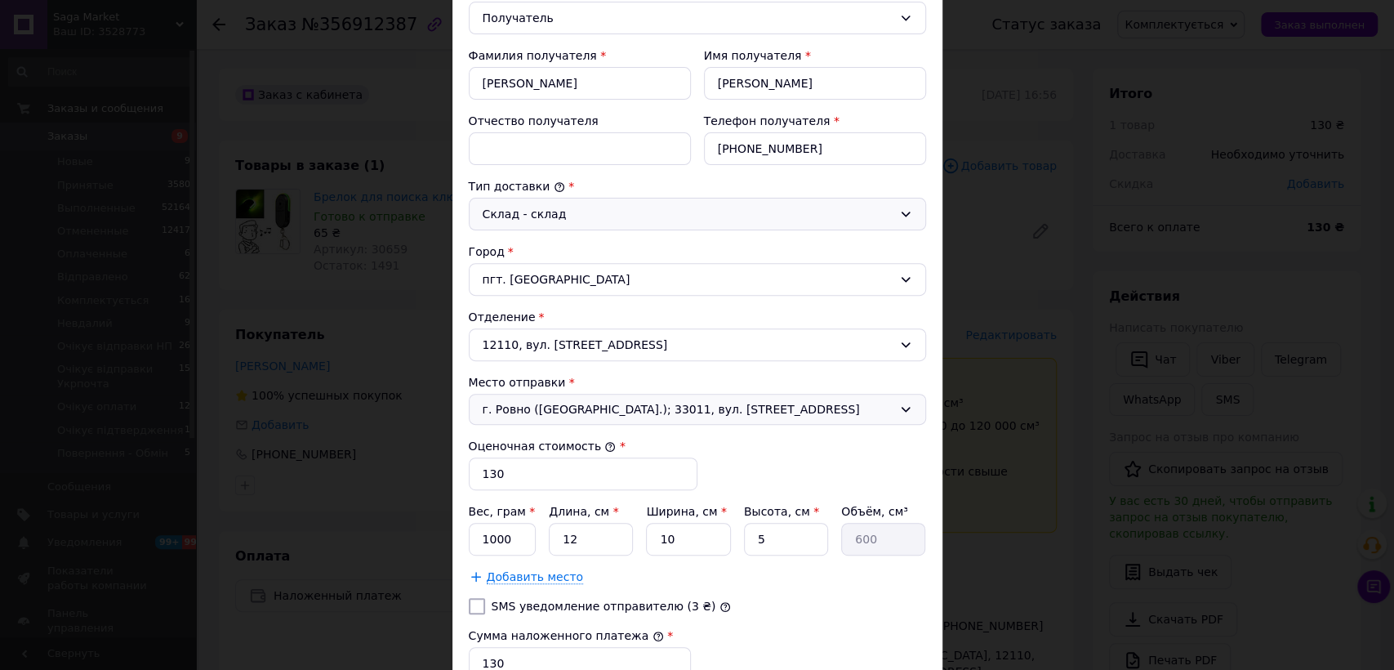
scroll to position [501, 0]
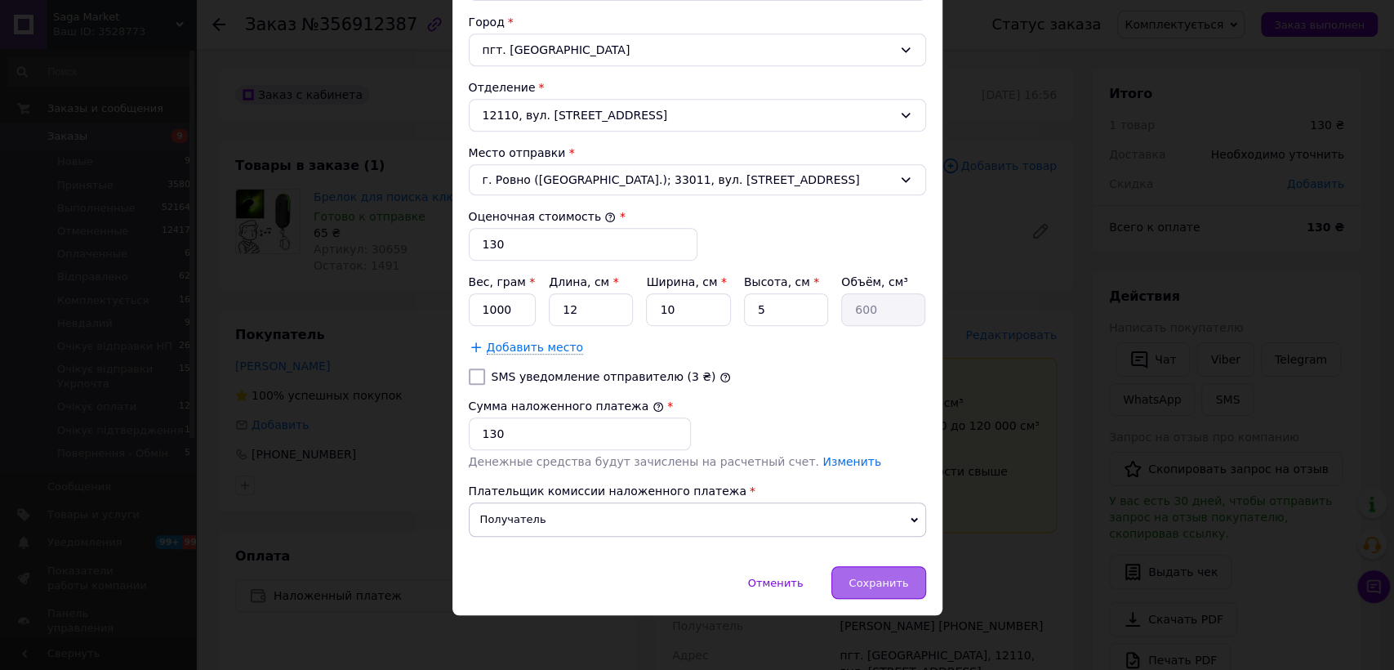
click at [856, 571] on div "Сохранить" at bounding box center [878, 582] width 94 height 33
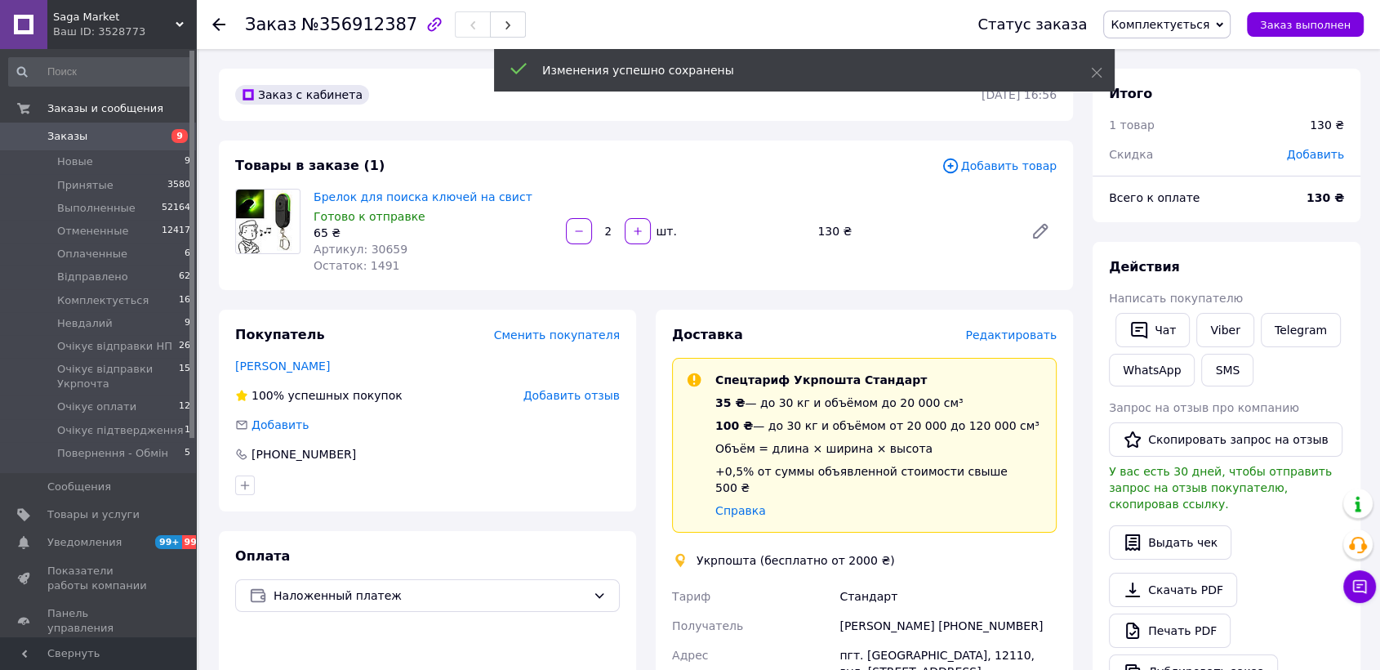
drag, startPoint x: 1031, startPoint y: 621, endPoint x: 737, endPoint y: 442, distance: 344.5
click at [1024, 612] on div "зубрицький валентин +380983702175" at bounding box center [948, 625] width 224 height 29
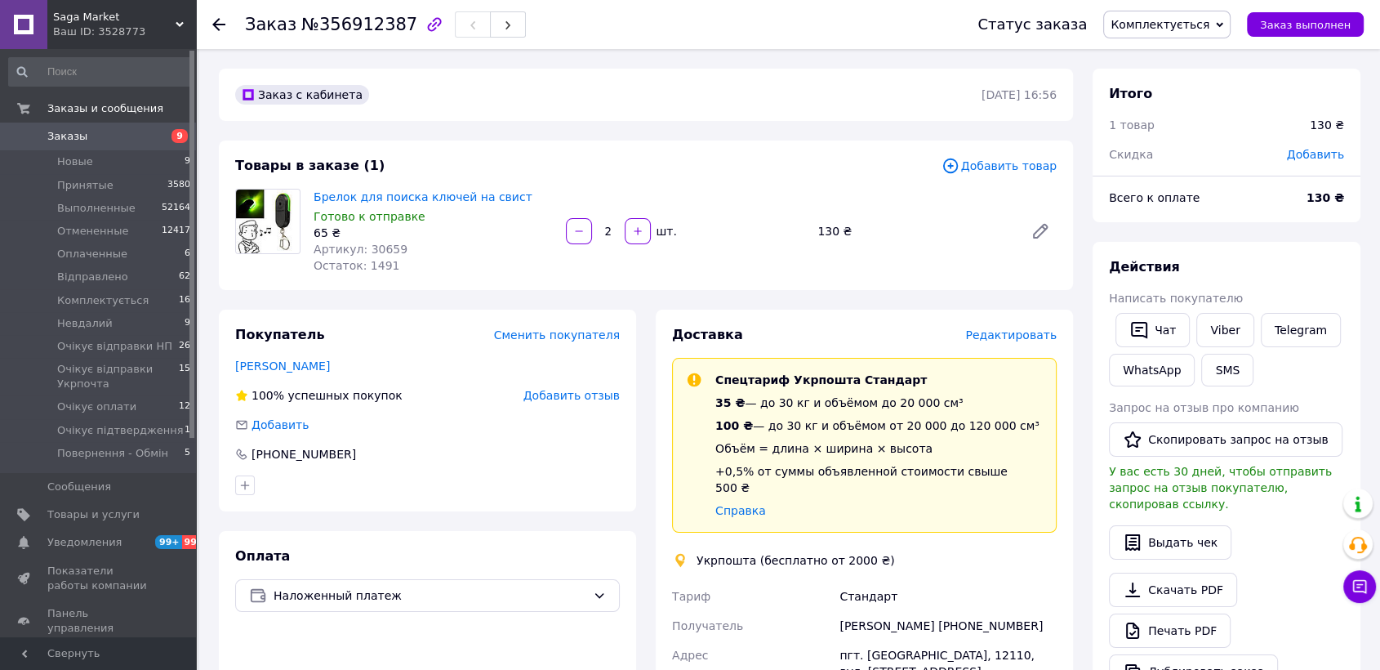
click at [90, 131] on span "Заказы" at bounding box center [99, 136] width 104 height 15
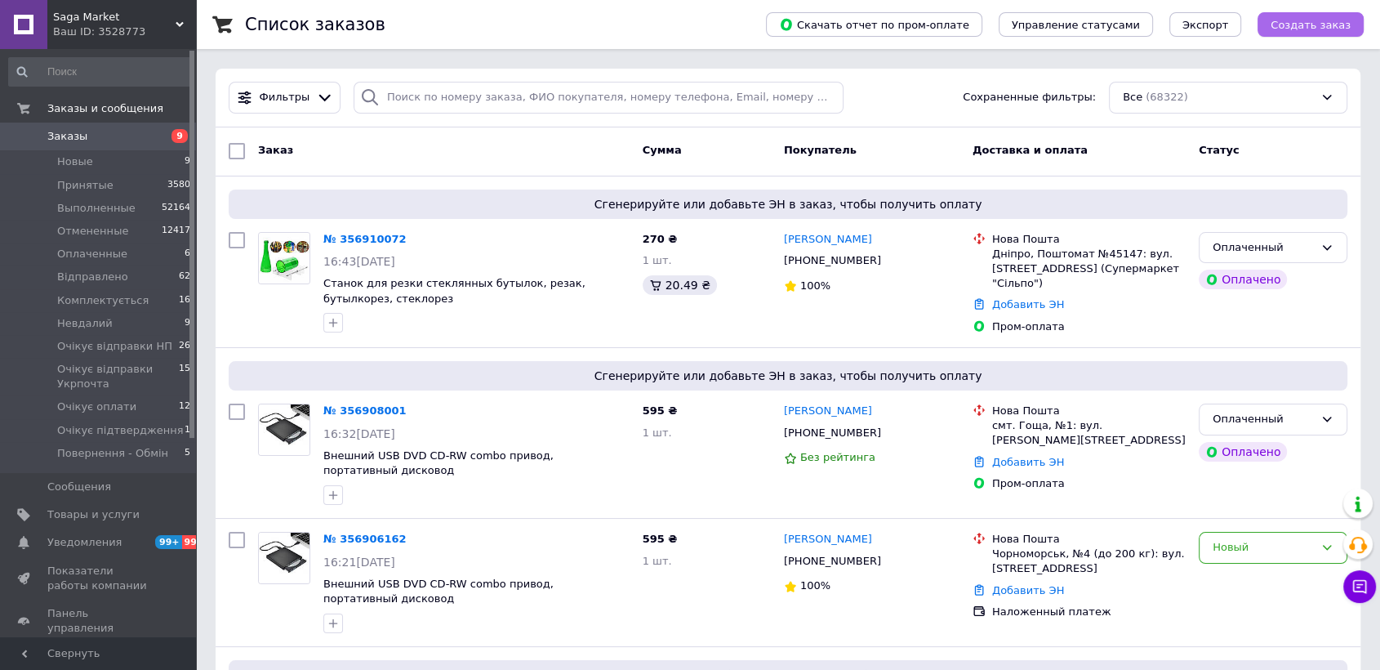
click at [1299, 33] on button "Создать заказ" at bounding box center [1310, 24] width 106 height 24
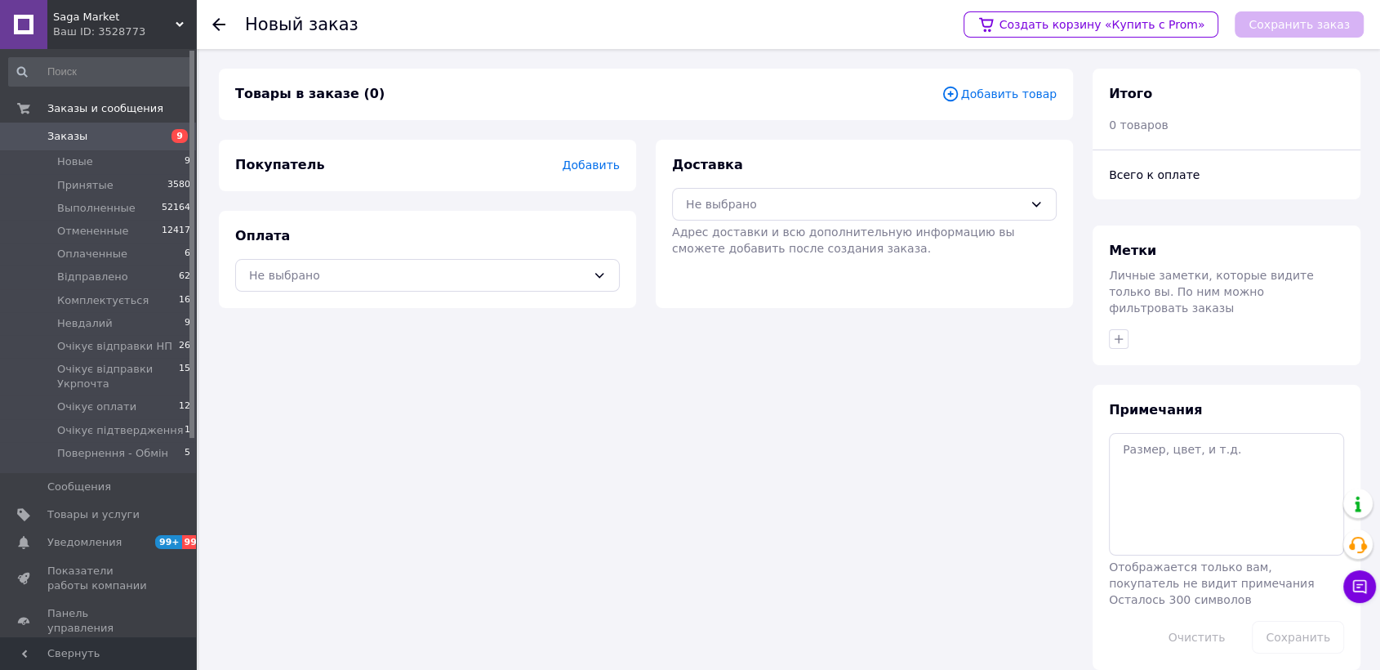
click at [999, 81] on div "Товары в заказе (0) Добавить товар" at bounding box center [646, 94] width 854 height 51
click at [993, 86] on span "Добавить товар" at bounding box center [998, 94] width 115 height 18
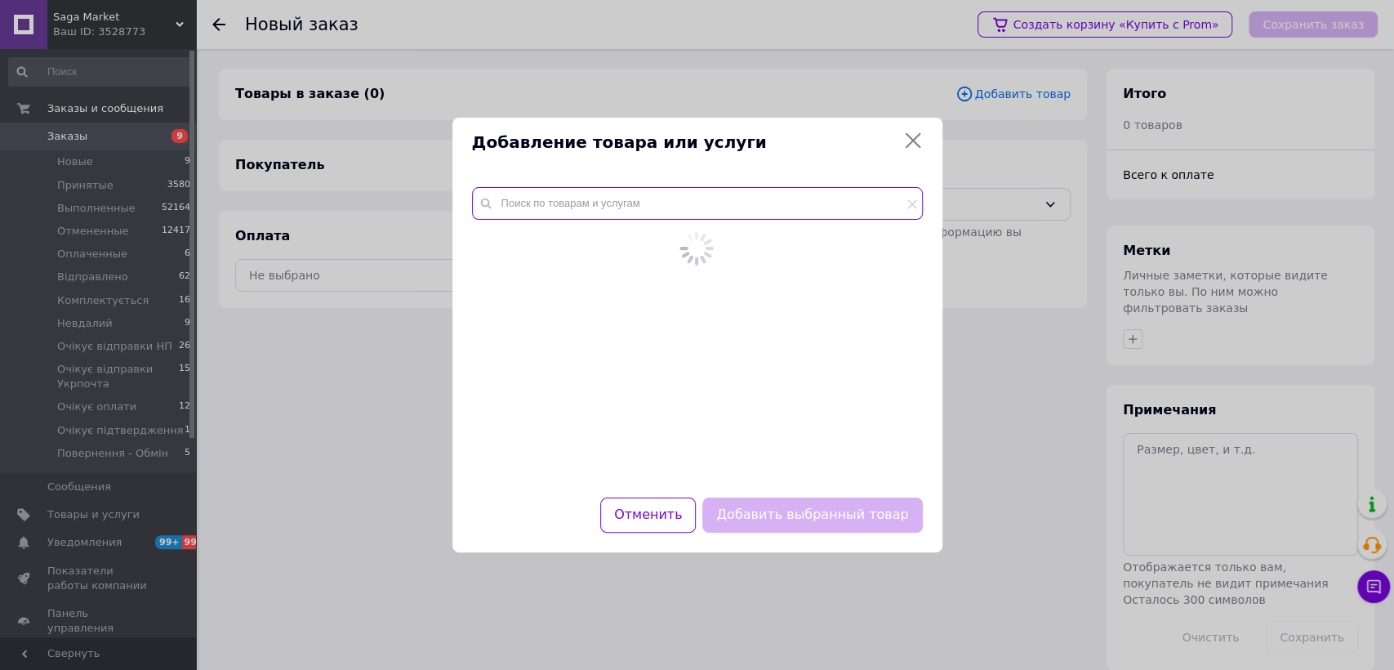
click at [545, 202] on div at bounding box center [697, 332] width 490 height 330
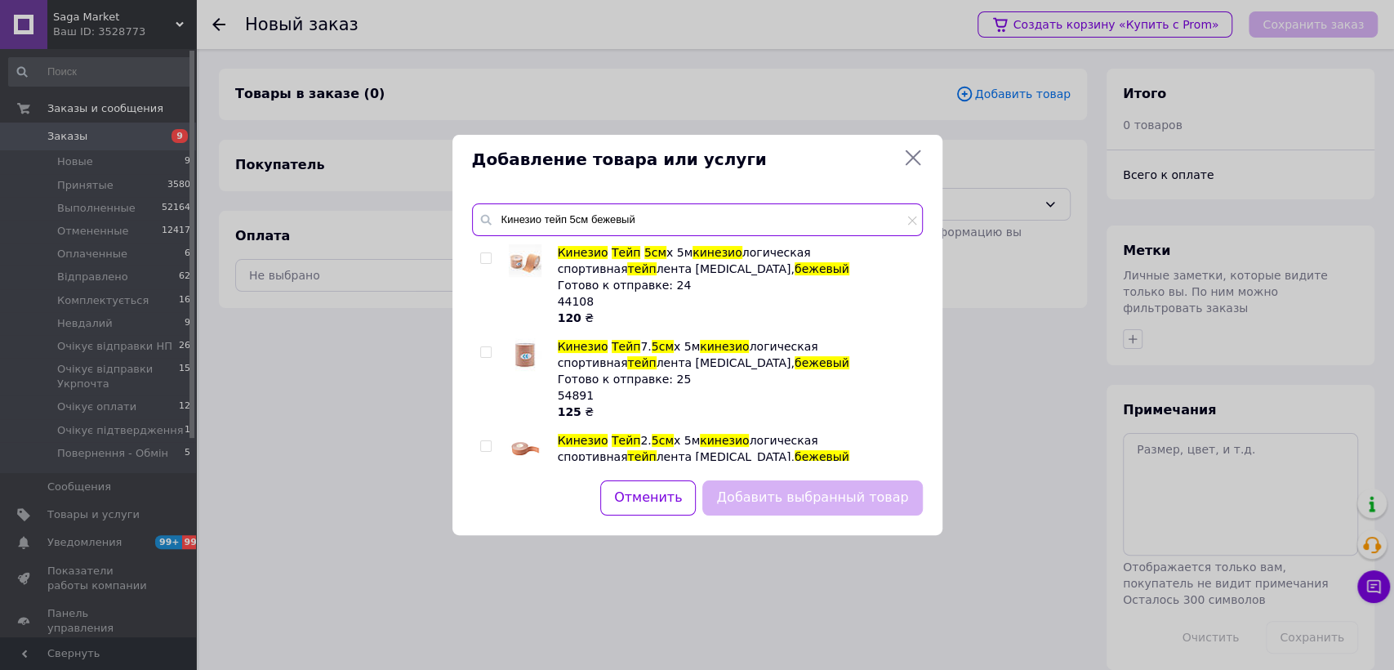
type input "Кинезио тейп 5см бежевый"
click at [489, 262] on input "checkbox" at bounding box center [485, 258] width 11 height 11
checkbox input "true"
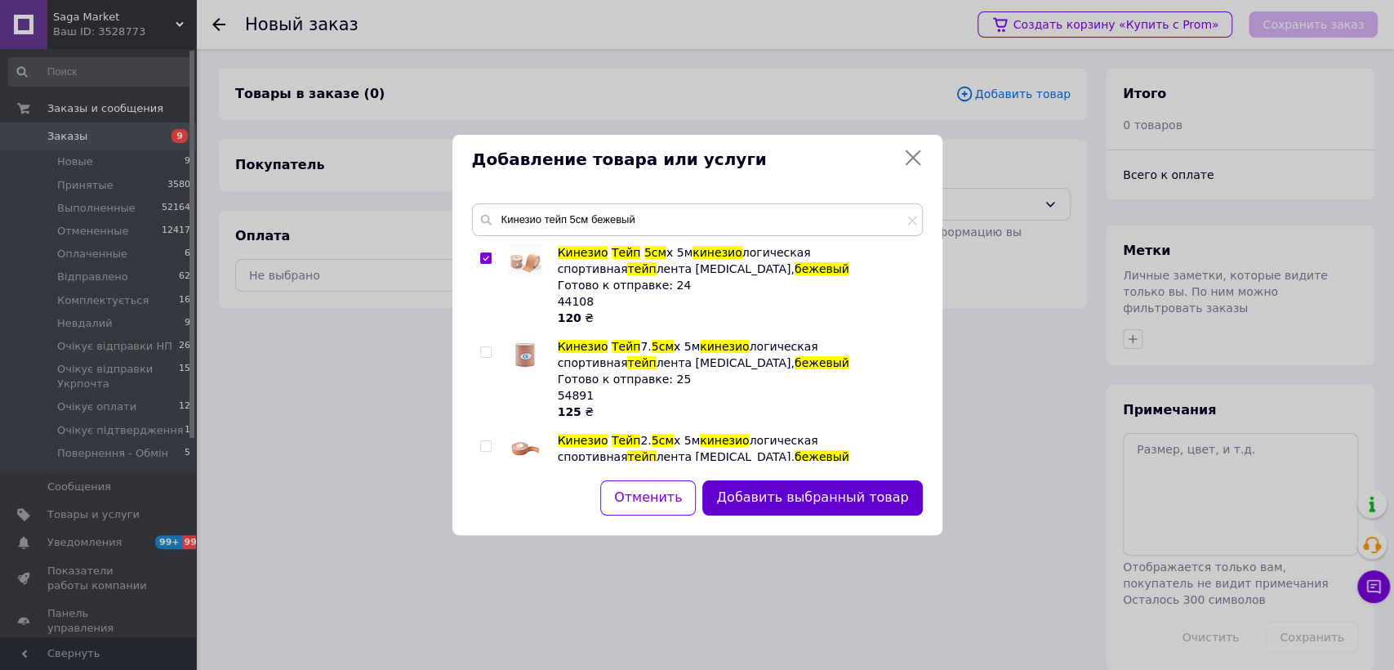
click at [808, 492] on button "Добавить выбранный товар" at bounding box center [812, 497] width 220 height 35
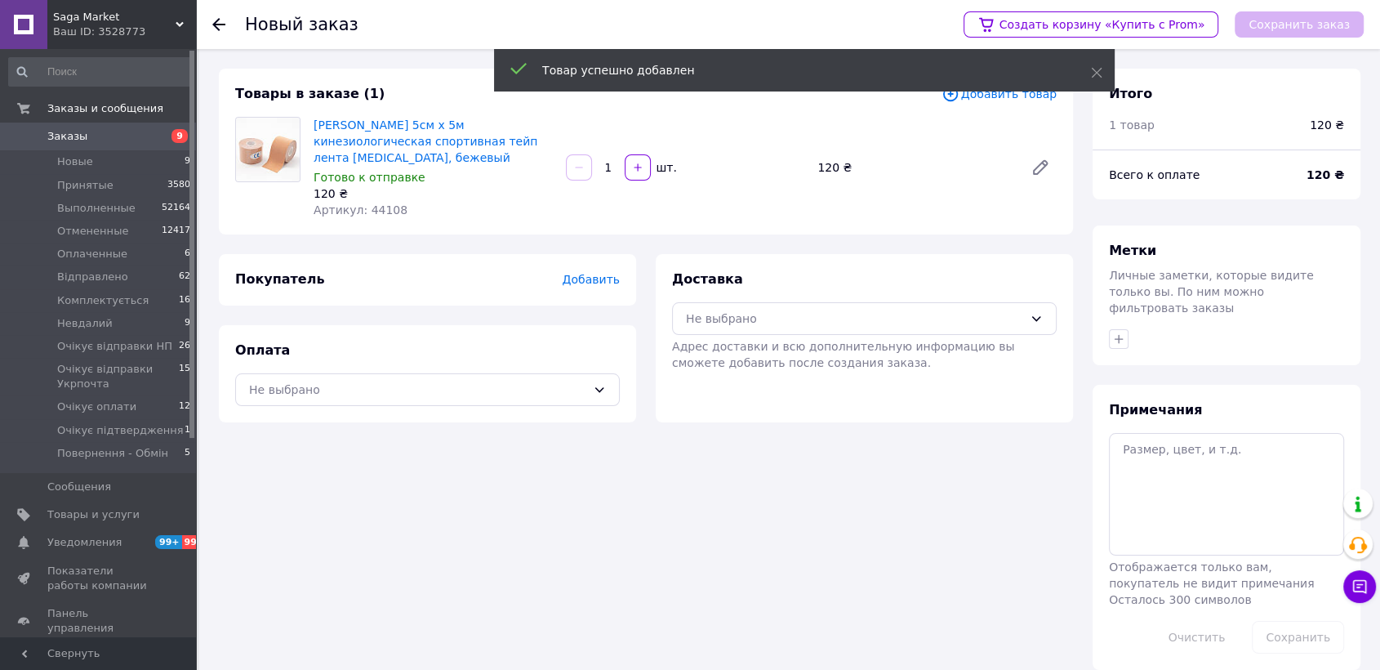
click at [1013, 97] on span "Добавить товар" at bounding box center [998, 94] width 115 height 18
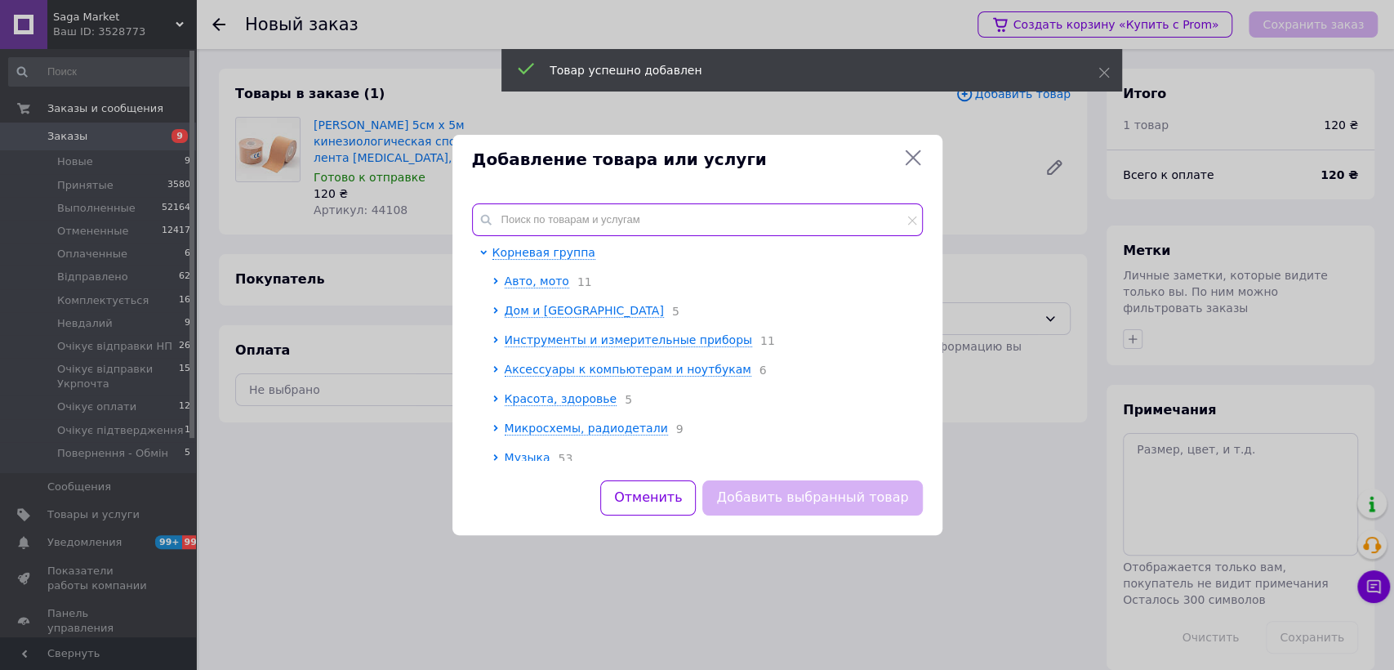
click at [621, 205] on input "text" at bounding box center [697, 219] width 451 height 33
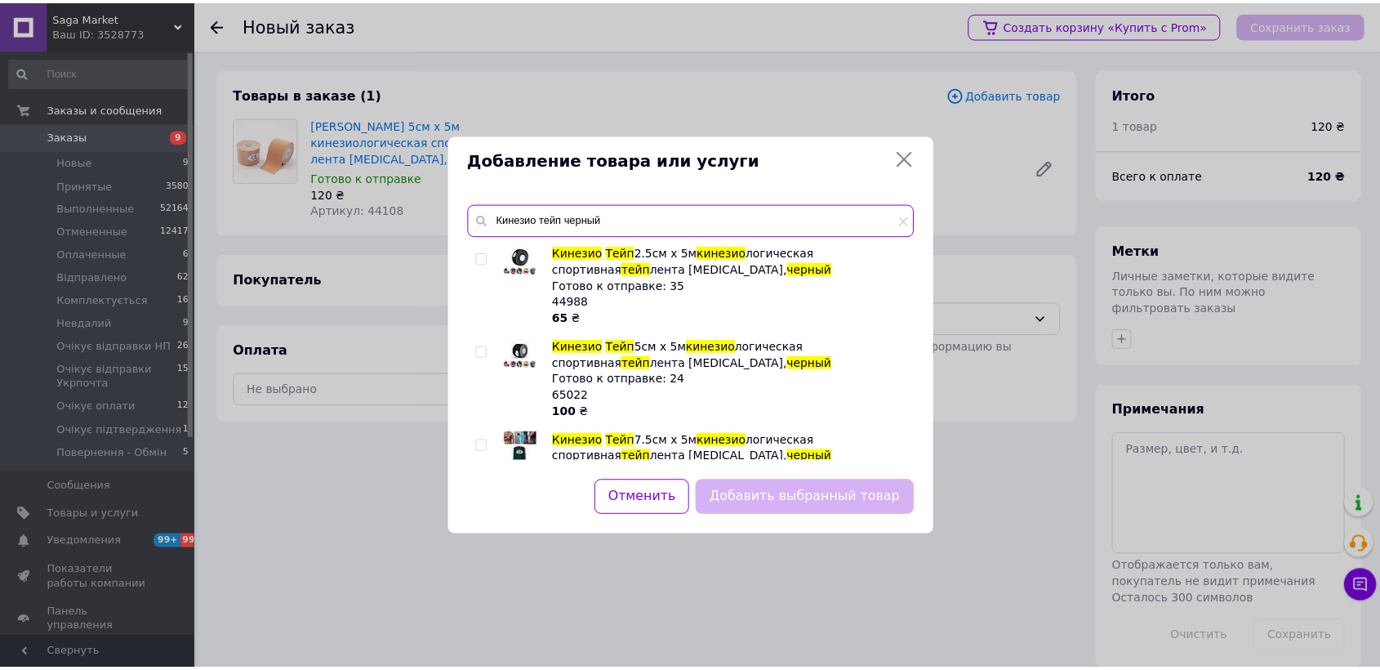
scroll to position [91, 0]
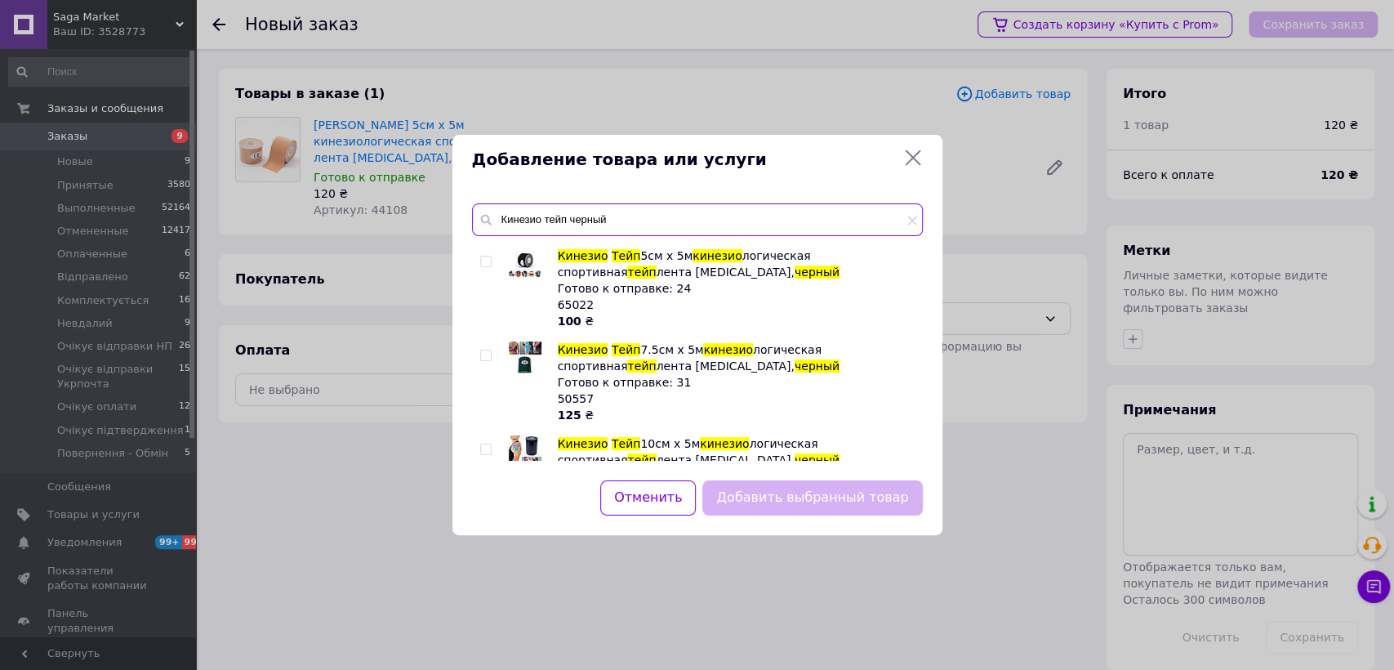
type input "Кинезио тейп черный"
click at [487, 256] on input "checkbox" at bounding box center [485, 261] width 11 height 11
checkbox input "true"
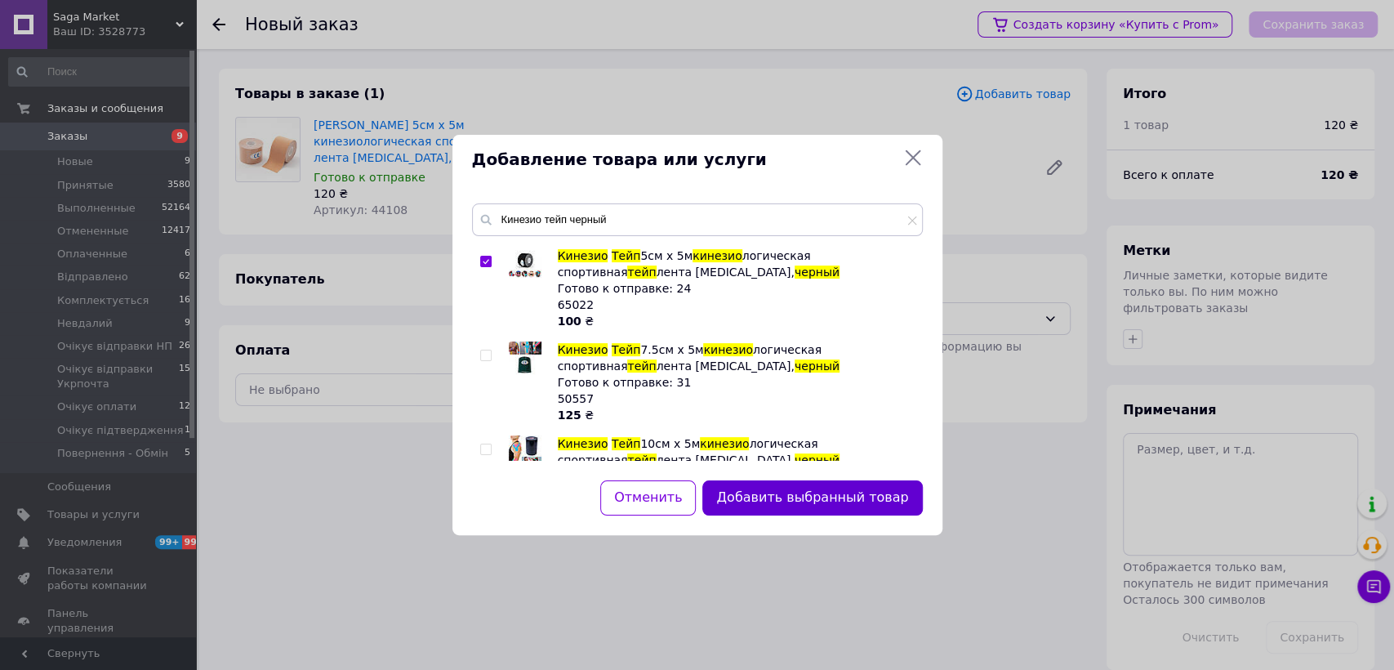
click at [830, 486] on button "Добавить выбранный товар" at bounding box center [812, 497] width 220 height 35
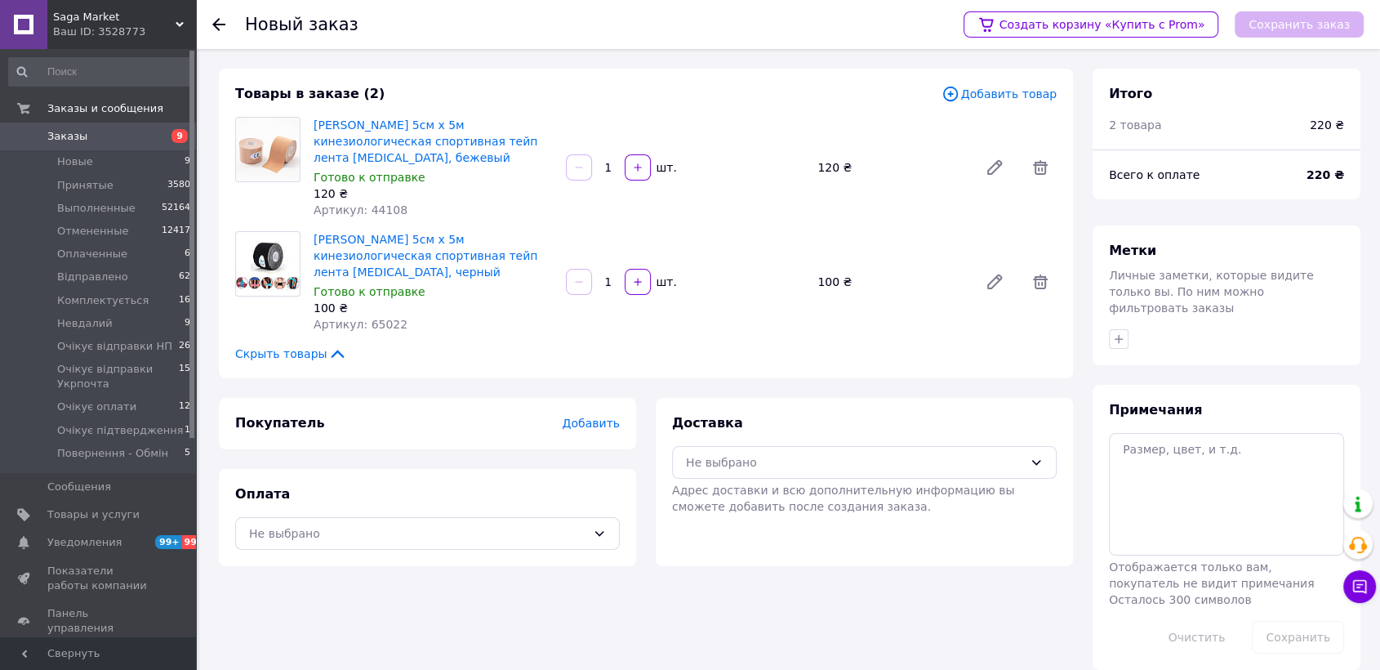
drag, startPoint x: 857, startPoint y: 631, endPoint x: 744, endPoint y: 505, distance: 170.0
click at [856, 627] on div "Товары в заказе (2) Добавить товар Кинезио Тейп 5см х 5м кинезиологическая спор…" at bounding box center [646, 369] width 874 height 601
click at [599, 420] on span "Добавить" at bounding box center [591, 422] width 57 height 13
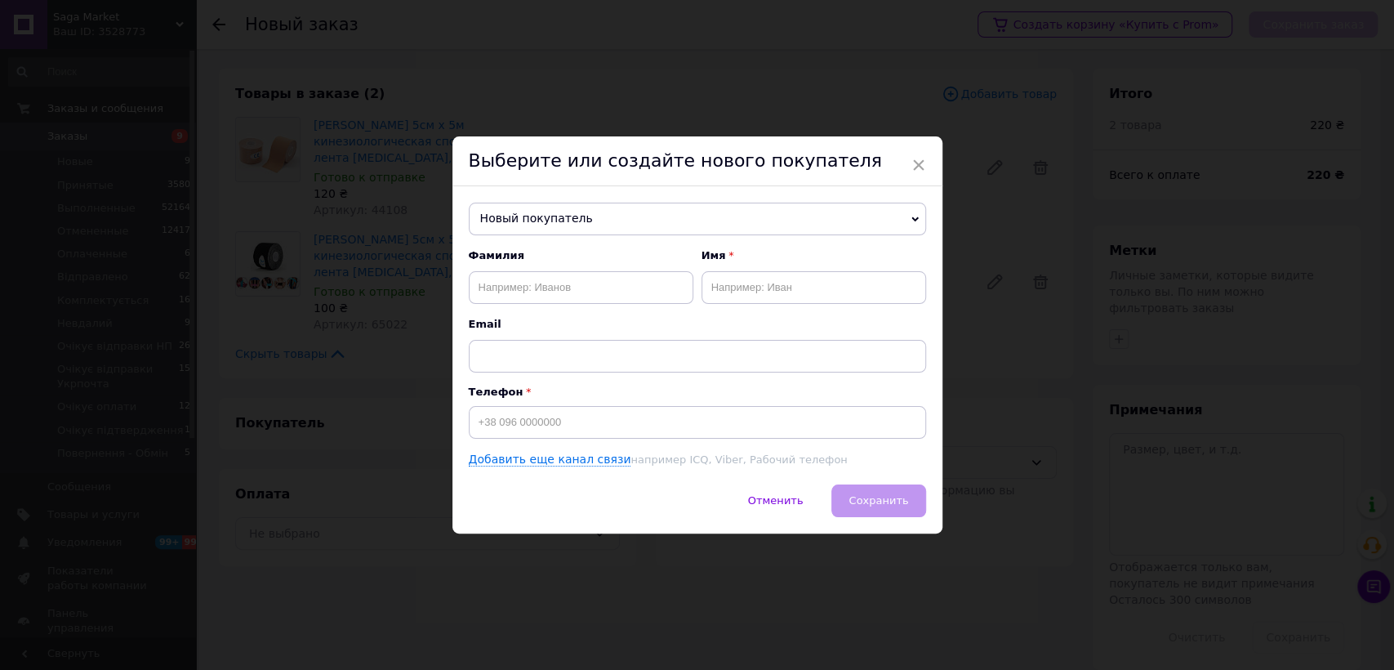
drag, startPoint x: 598, startPoint y: 393, endPoint x: 588, endPoint y: 420, distance: 28.7
click at [597, 392] on p "Телефон" at bounding box center [697, 391] width 457 height 12
click at [588, 422] on input at bounding box center [697, 422] width 457 height 33
paste input "0509550338"
type input "+380509550338"
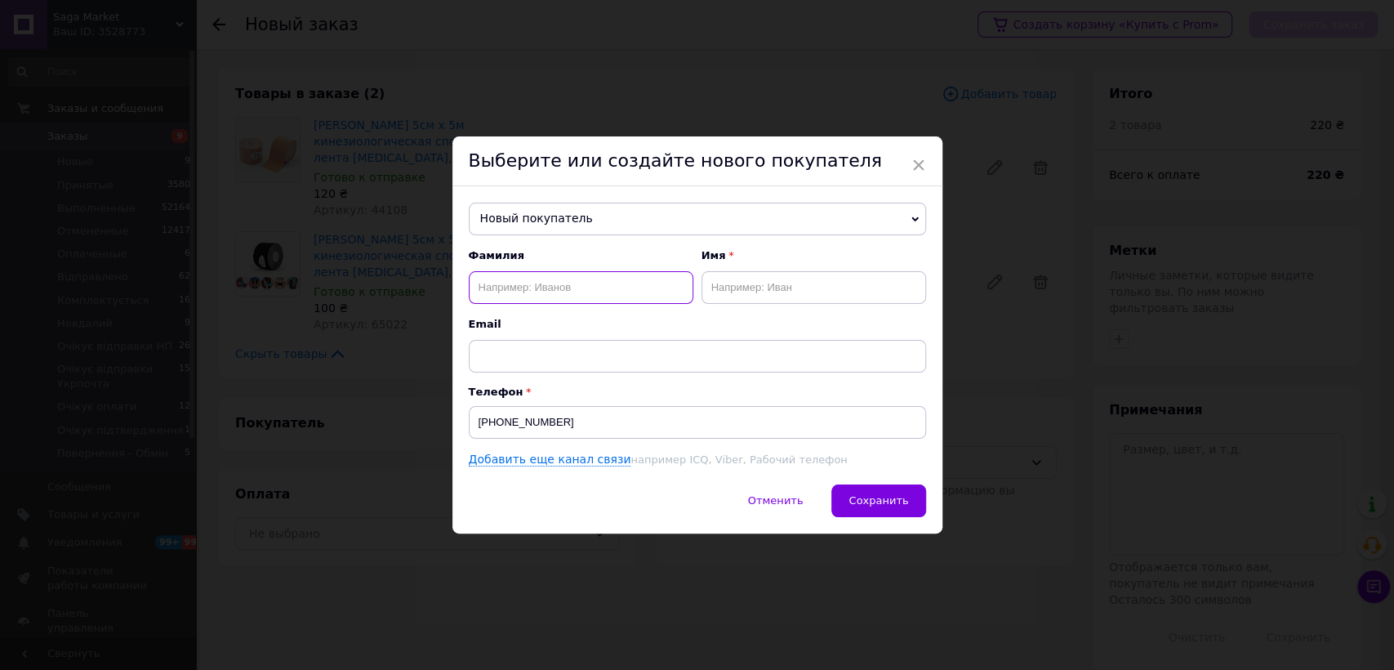
click at [582, 291] on input "text" at bounding box center [581, 287] width 225 height 33
paste input "малахова галина"
click at [547, 291] on input "малахова галина" at bounding box center [581, 287] width 225 height 33
drag, startPoint x: 547, startPoint y: 291, endPoint x: 701, endPoint y: 294, distance: 153.5
click at [565, 291] on input "малахова галина" at bounding box center [581, 287] width 225 height 33
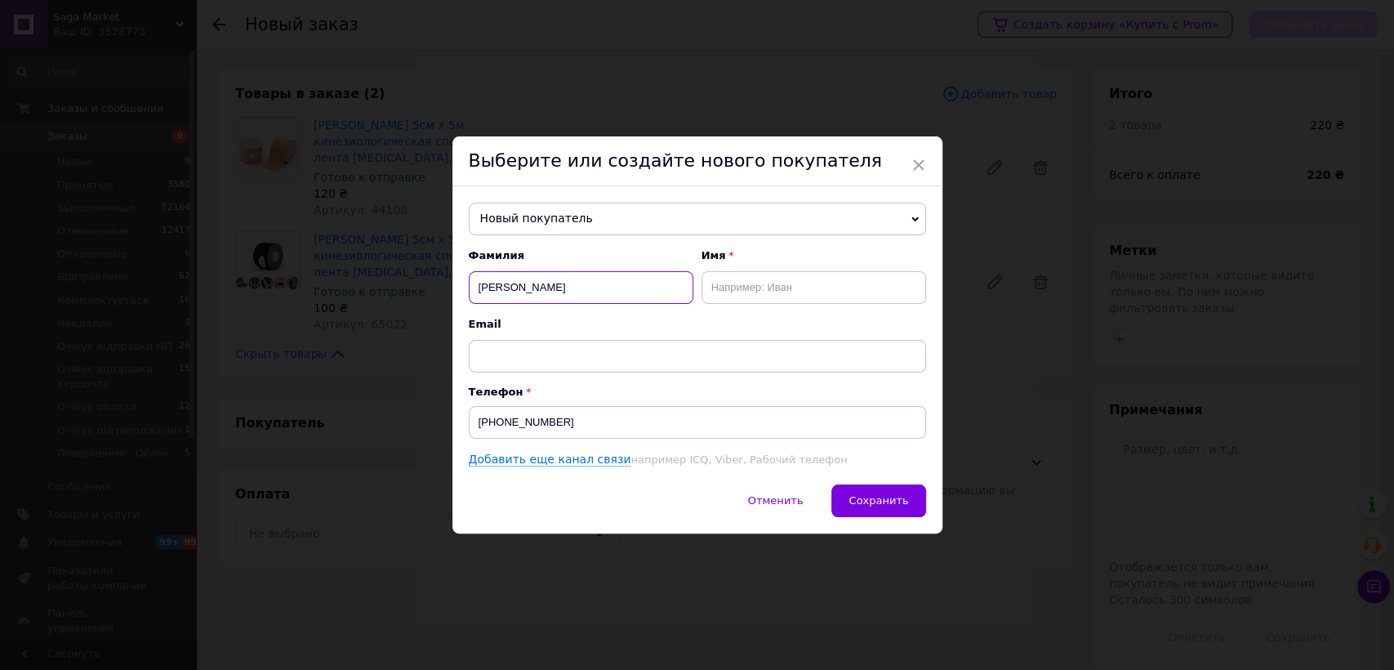
type input "малахова"
click at [763, 298] on input "text" at bounding box center [813, 287] width 225 height 33
paste input "галина"
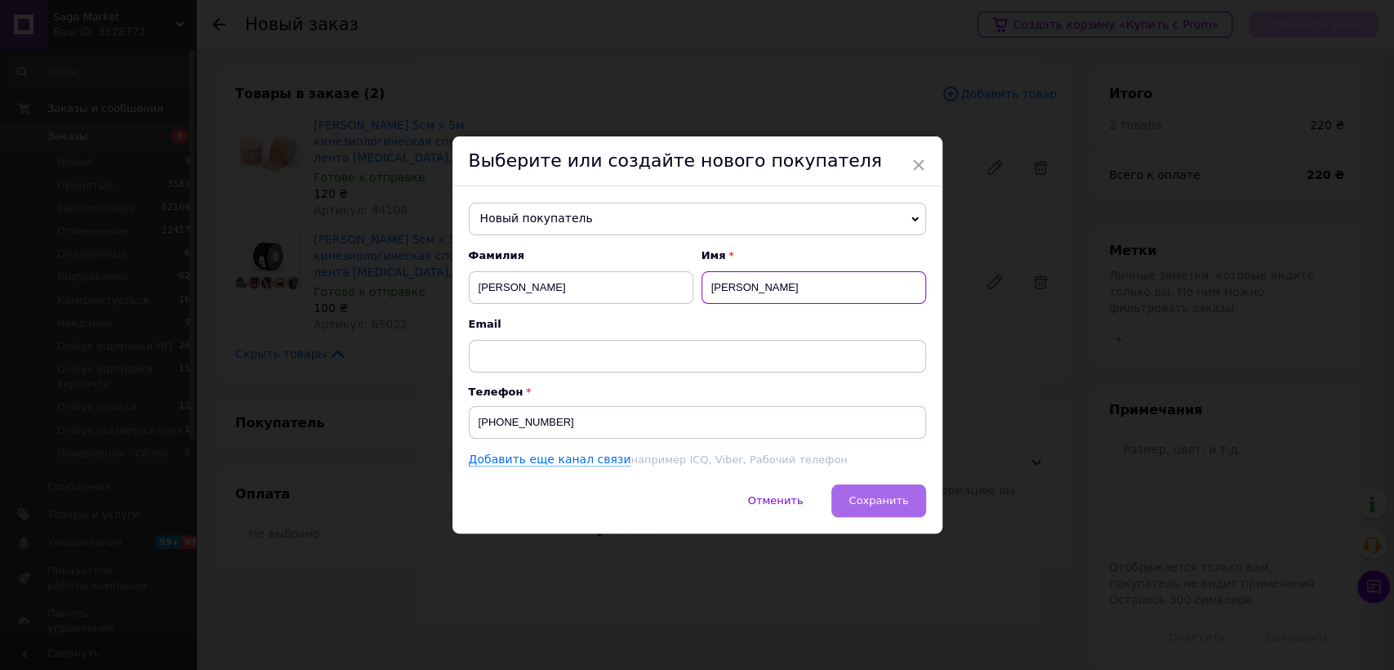
type input "галина"
click at [861, 491] on button "Сохранить" at bounding box center [878, 500] width 94 height 33
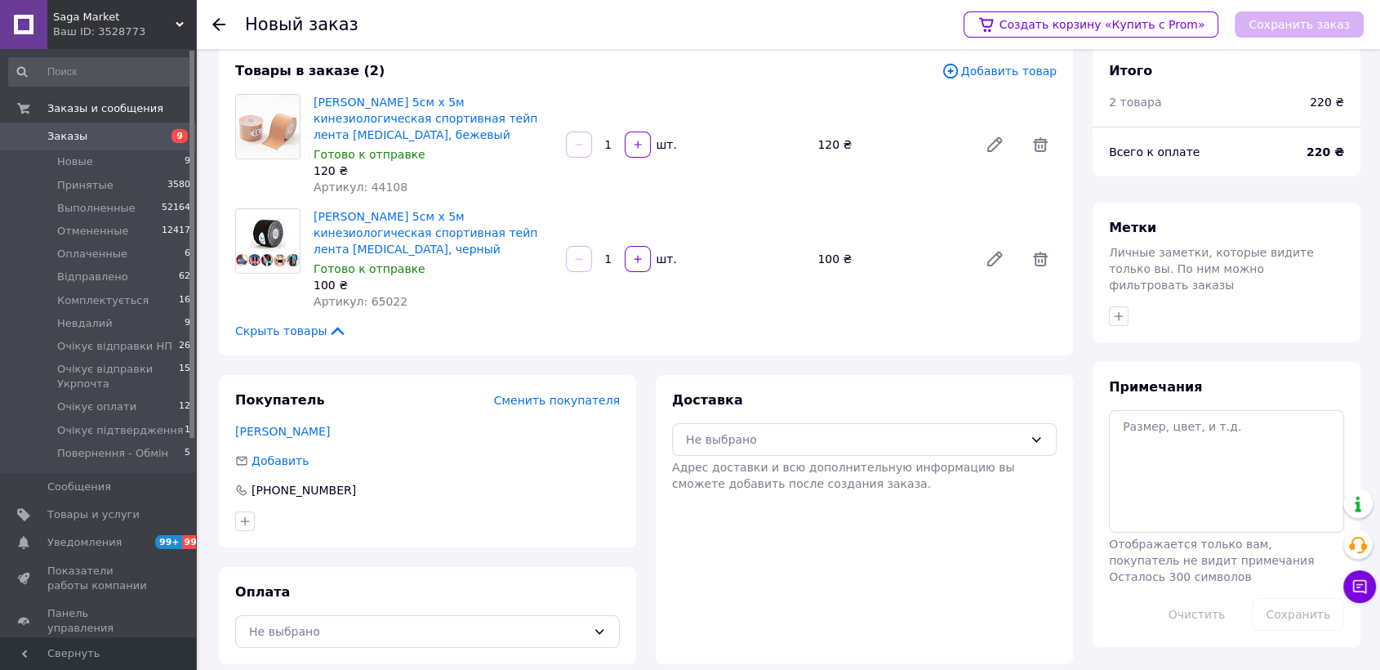
scroll to position [36, 0]
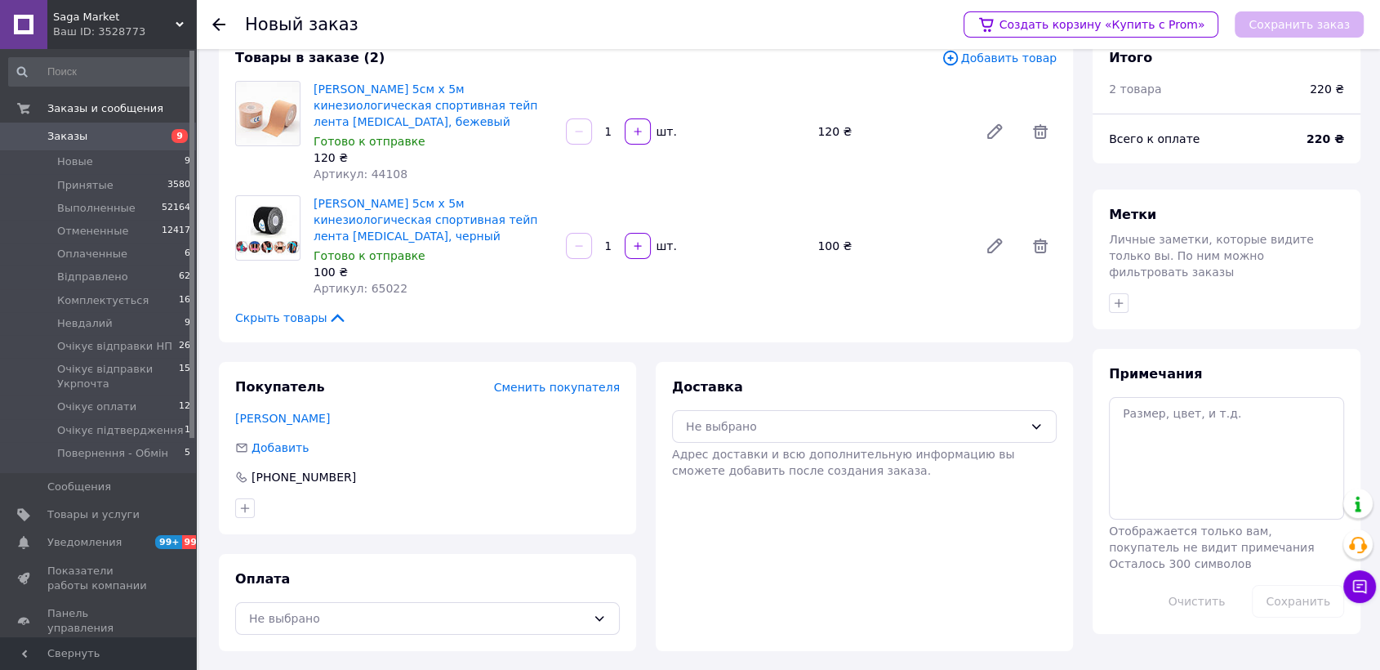
click at [405, 598] on div "Оплата Не выбрано" at bounding box center [427, 602] width 417 height 97
click at [403, 611] on div "Не выбрано" at bounding box center [417, 618] width 337 height 18
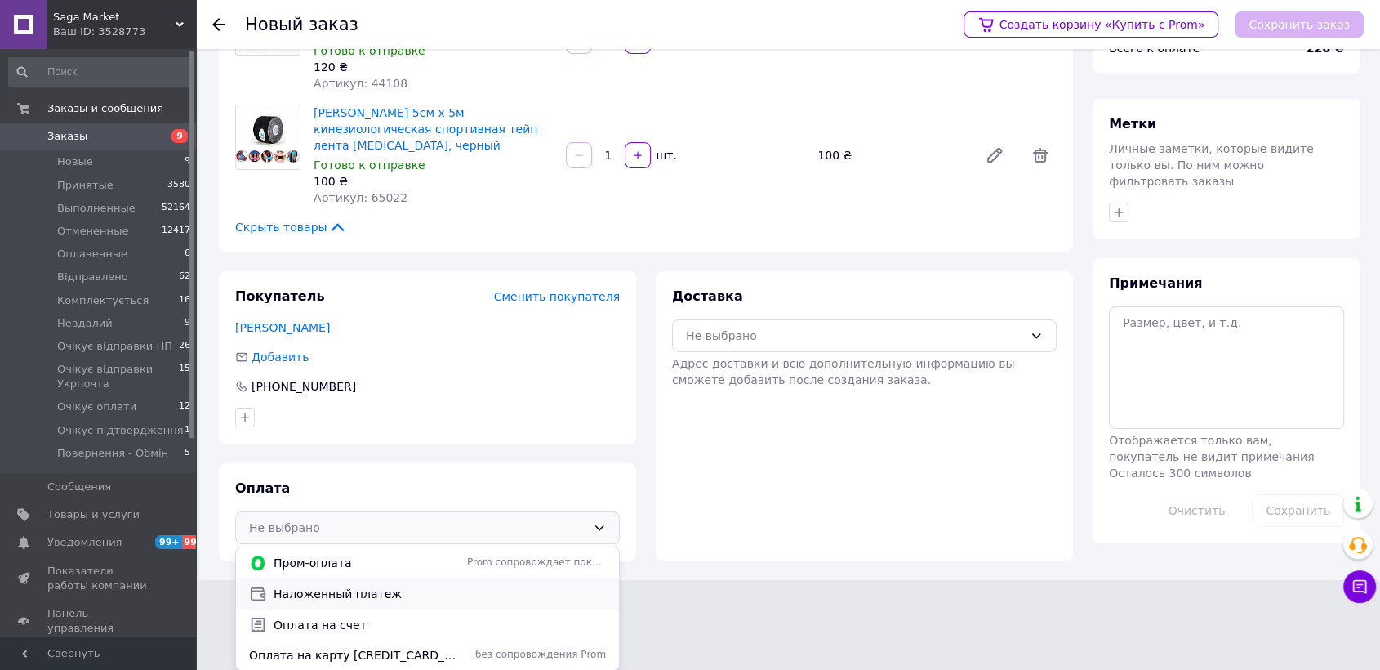
click at [376, 596] on span "Наложенный платеж" at bounding box center [440, 593] width 332 height 16
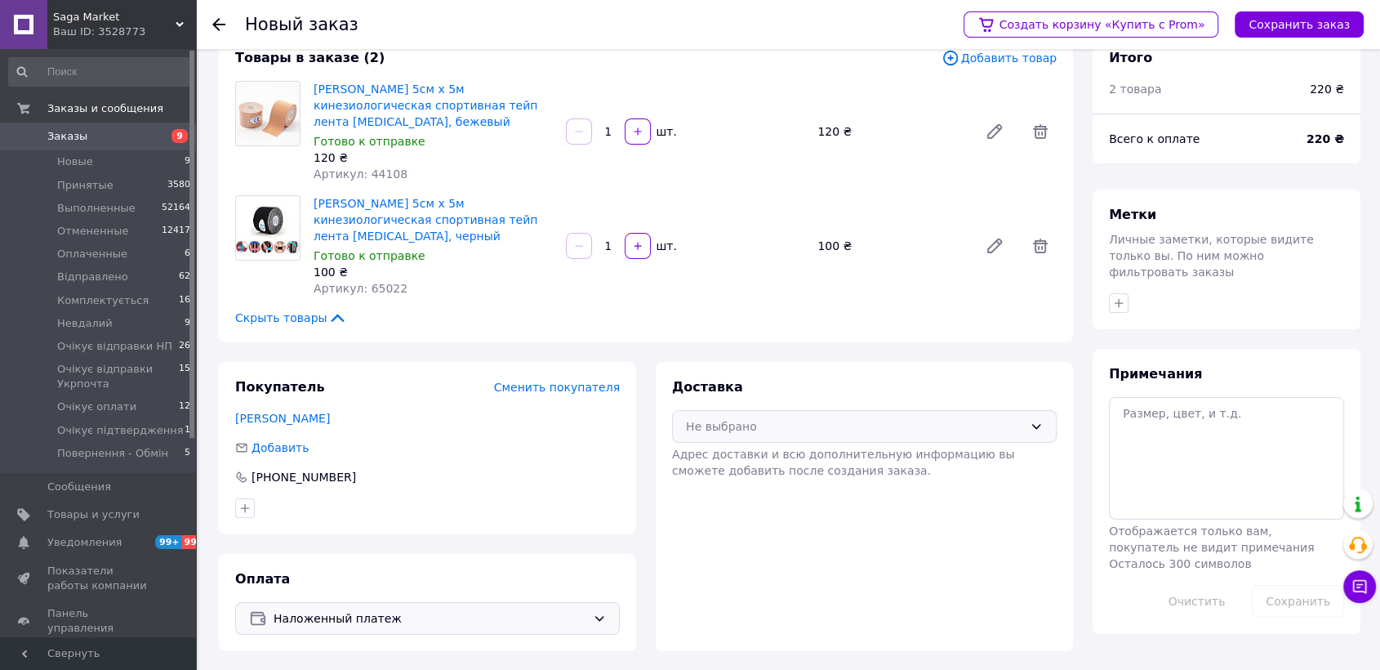
click at [768, 433] on div "Не выбрано" at bounding box center [854, 426] width 337 height 18
click at [775, 464] on span "Нова Пошта (бесплатно от 4000 ₴)" at bounding box center [876, 461] width 332 height 16
click at [1258, 28] on button "Сохранить заказ" at bounding box center [1299, 24] width 129 height 26
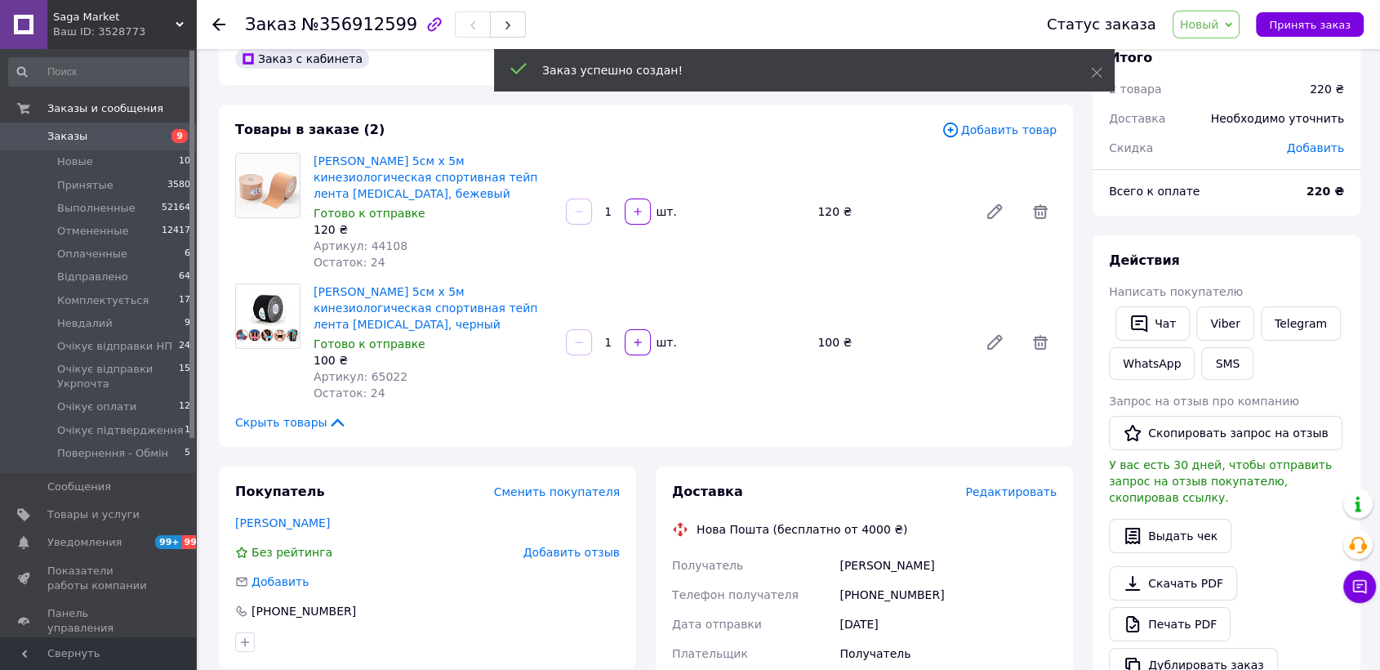
drag, startPoint x: 1212, startPoint y: 29, endPoint x: 1246, endPoint y: 118, distance: 95.8
click at [1212, 31] on span "Новый" at bounding box center [1199, 24] width 39 height 13
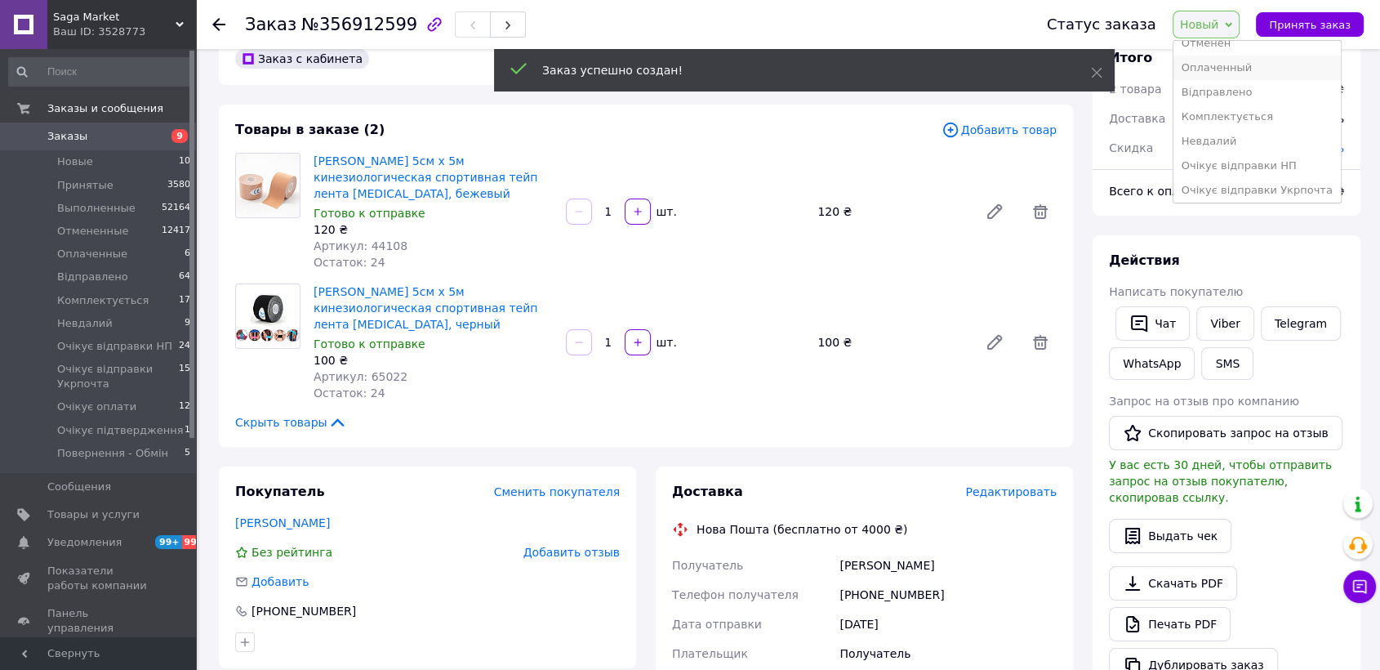
scroll to position [91, 0]
click at [1243, 87] on li "Комплектується" at bounding box center [1256, 89] width 167 height 24
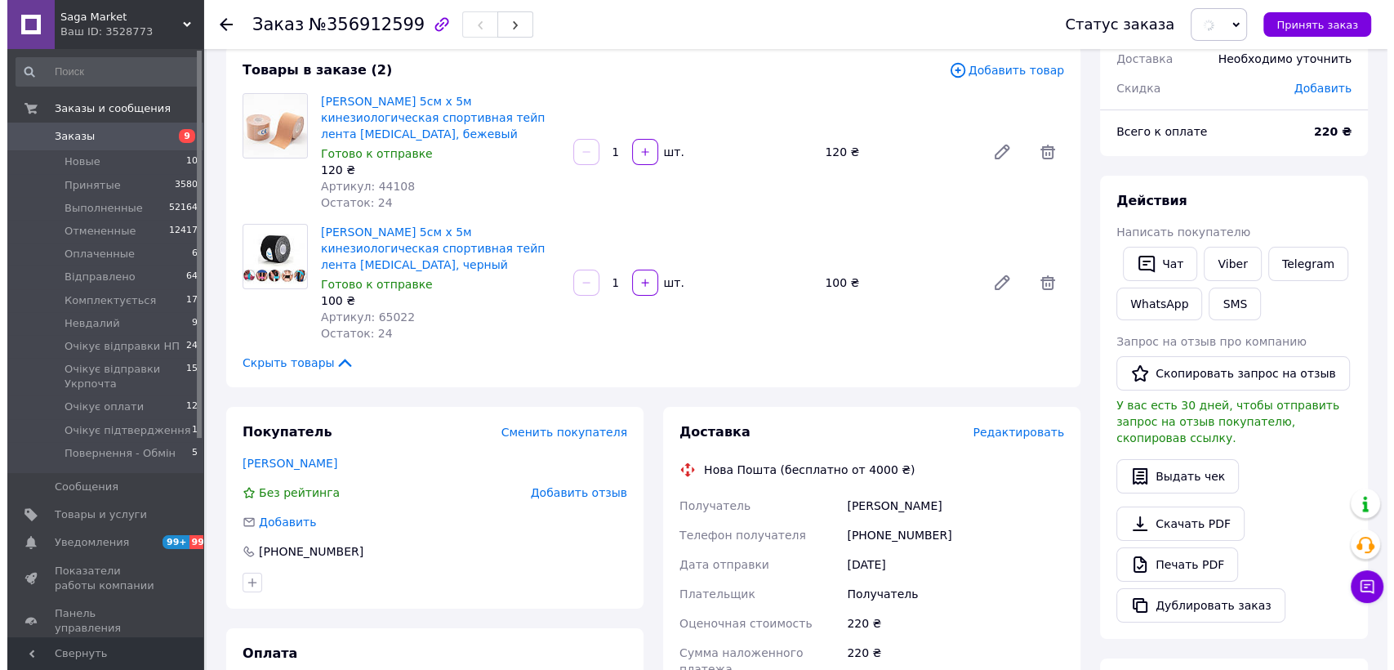
scroll to position [127, 0]
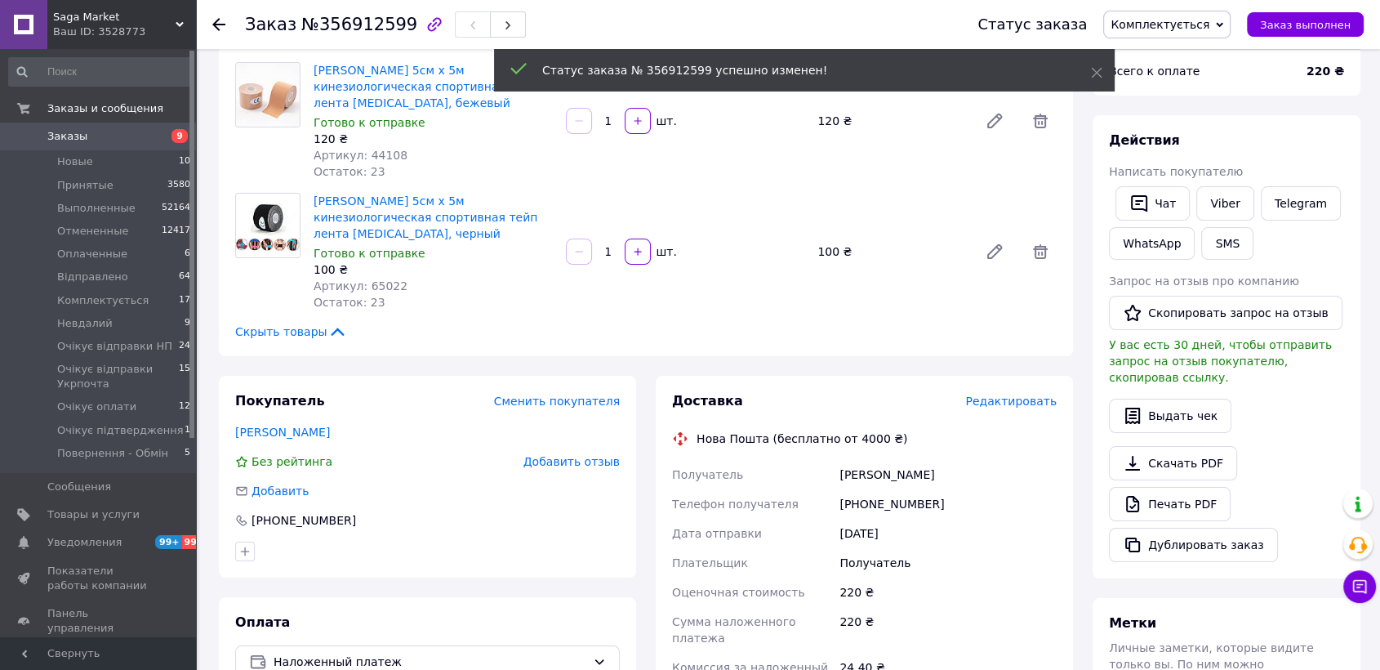
click at [1020, 403] on span "Редактировать" at bounding box center [1010, 400] width 91 height 13
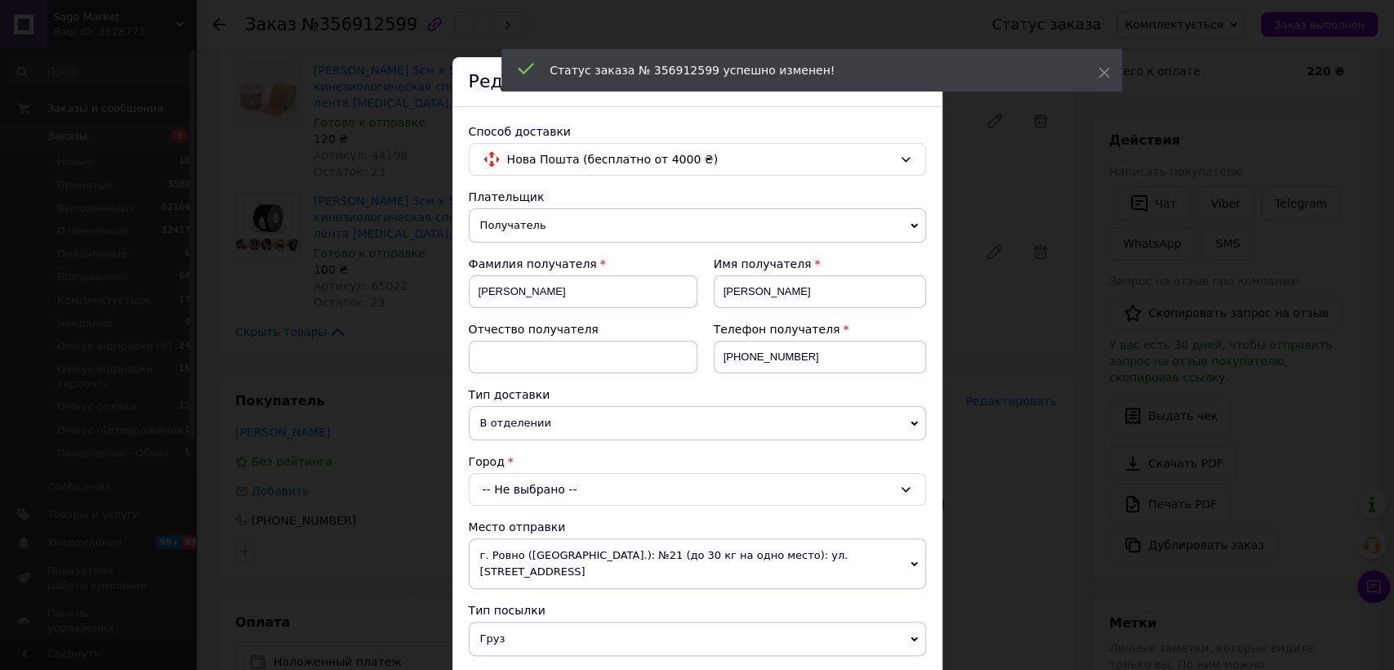
scroll to position [91, 0]
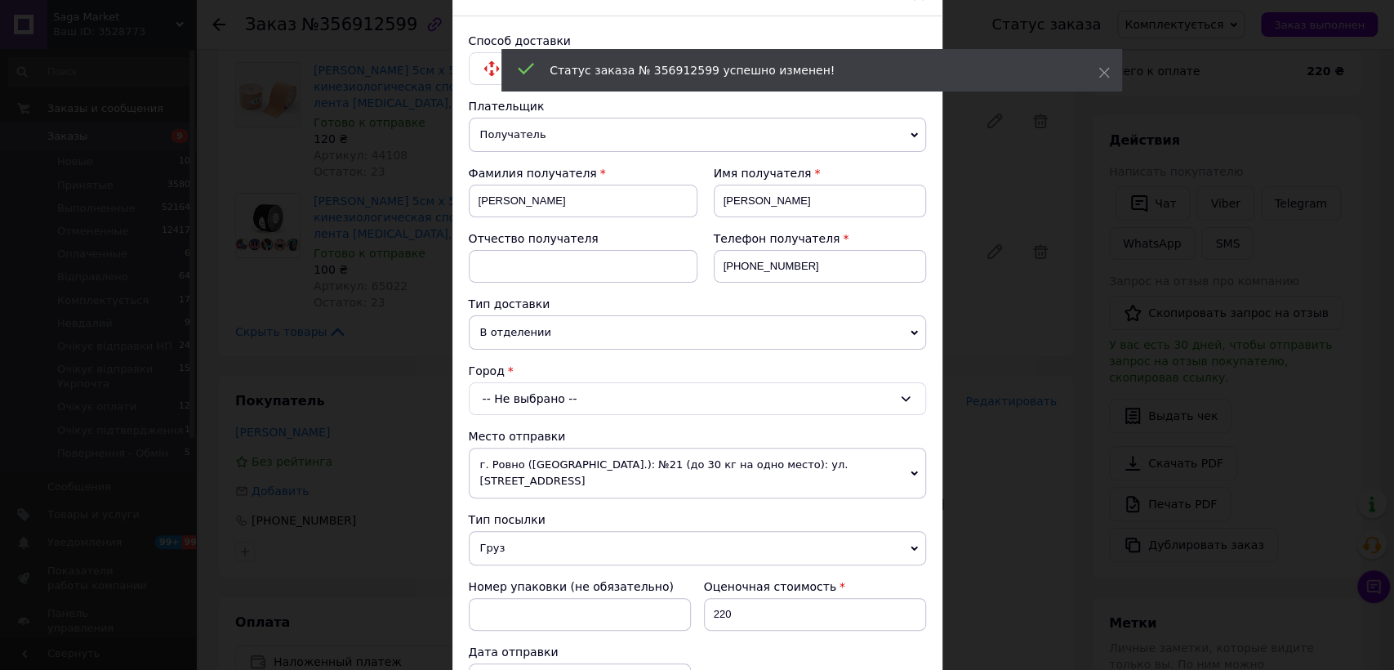
click at [578, 405] on div "-- Не выбрано --" at bounding box center [697, 398] width 457 height 33
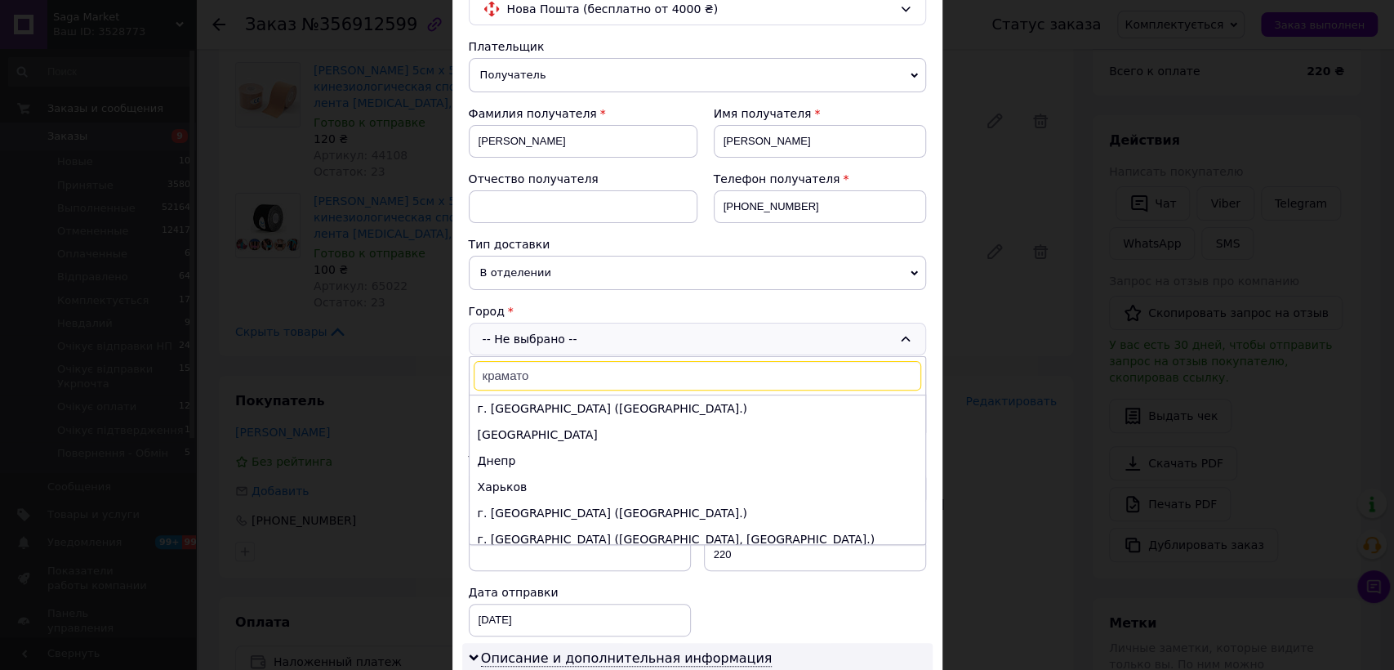
scroll to position [181, 0]
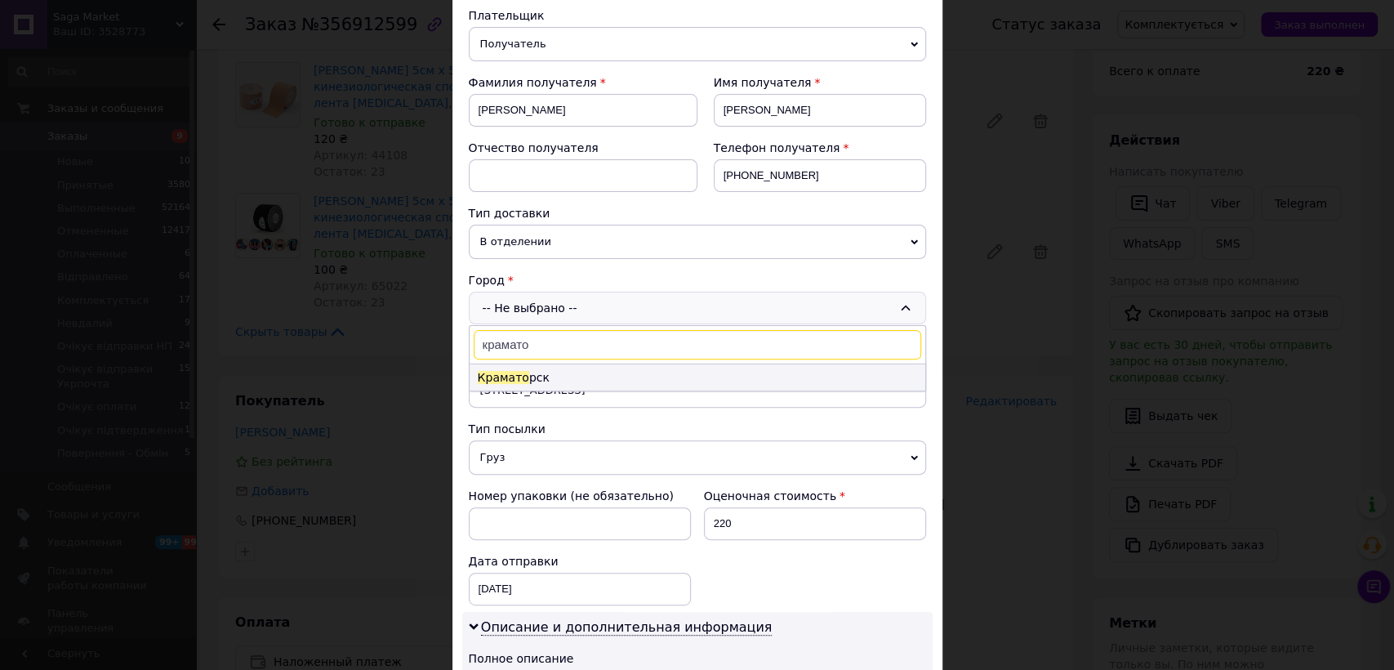
type input "крамато"
click at [545, 376] on li "Крамато рск" at bounding box center [697, 377] width 456 height 26
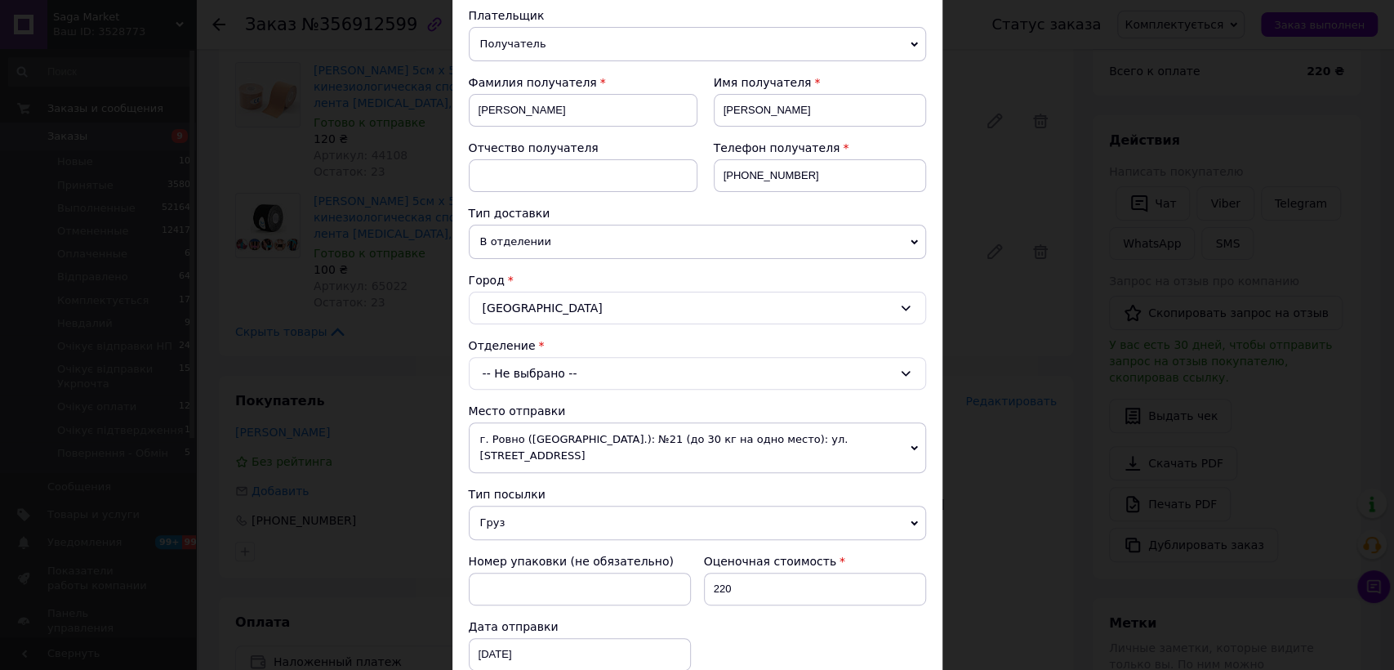
click at [514, 377] on div "-- Не выбрано --" at bounding box center [697, 373] width 457 height 33
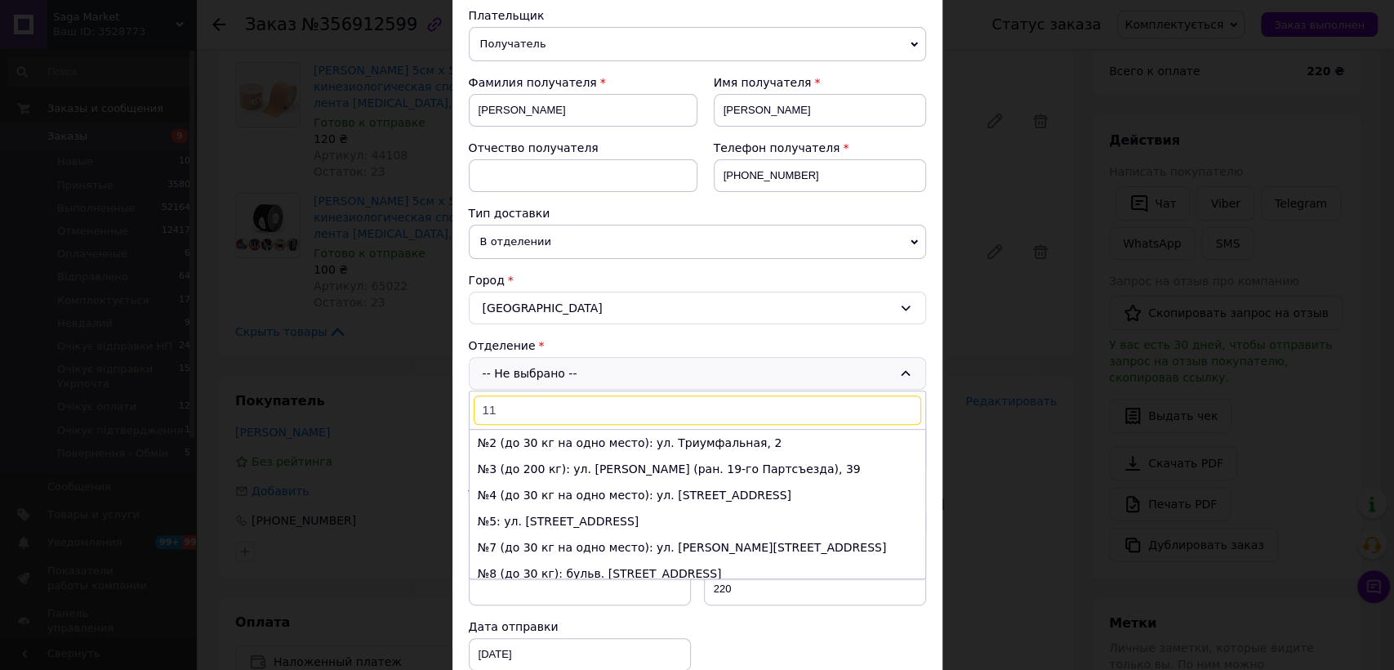
scroll to position [272, 0]
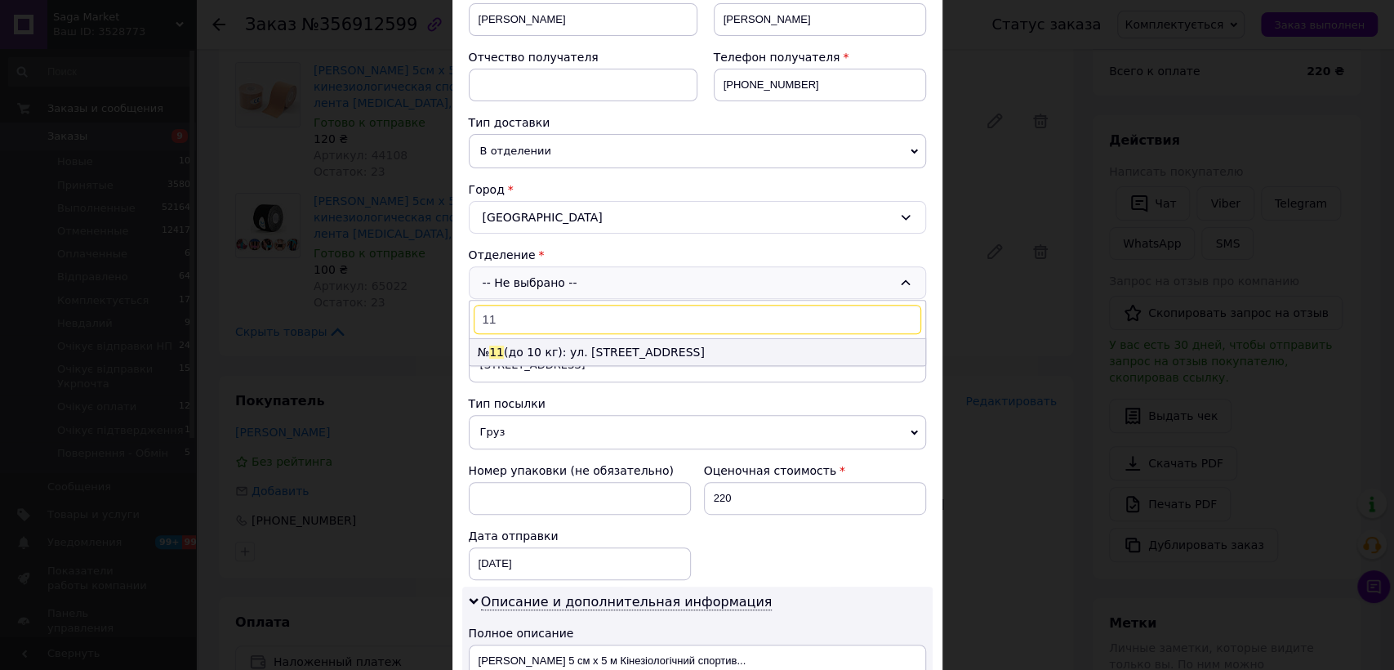
type input "11"
click at [546, 355] on li "№ 11 (до 10 кг): ул. Парковая, 41" at bounding box center [697, 352] width 456 height 26
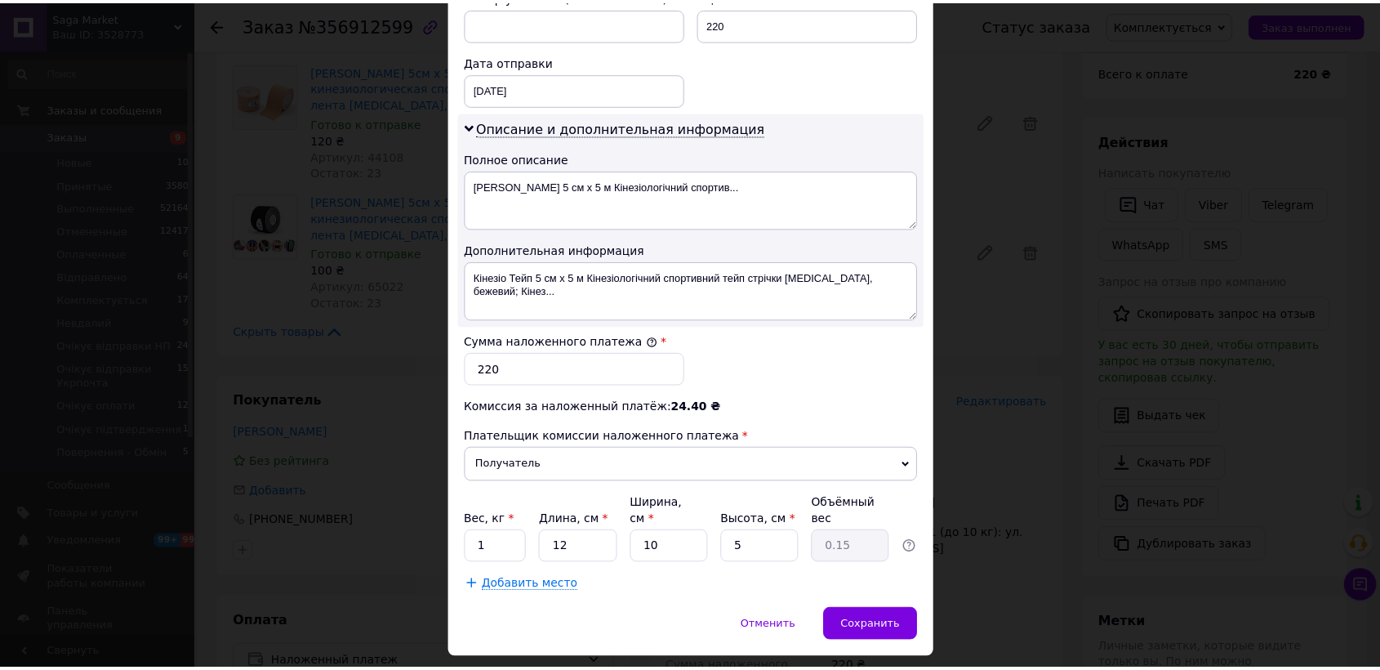
scroll to position [756, 0]
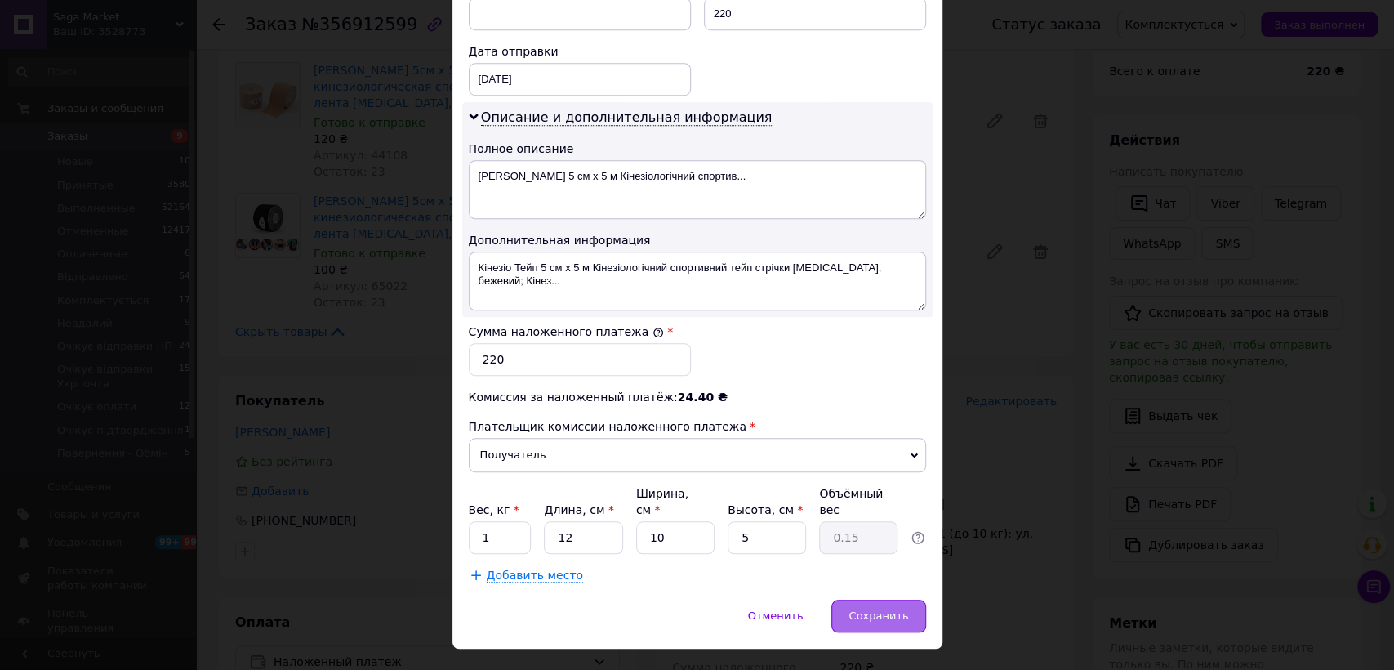
click at [902, 599] on div "Сохранить" at bounding box center [878, 615] width 94 height 33
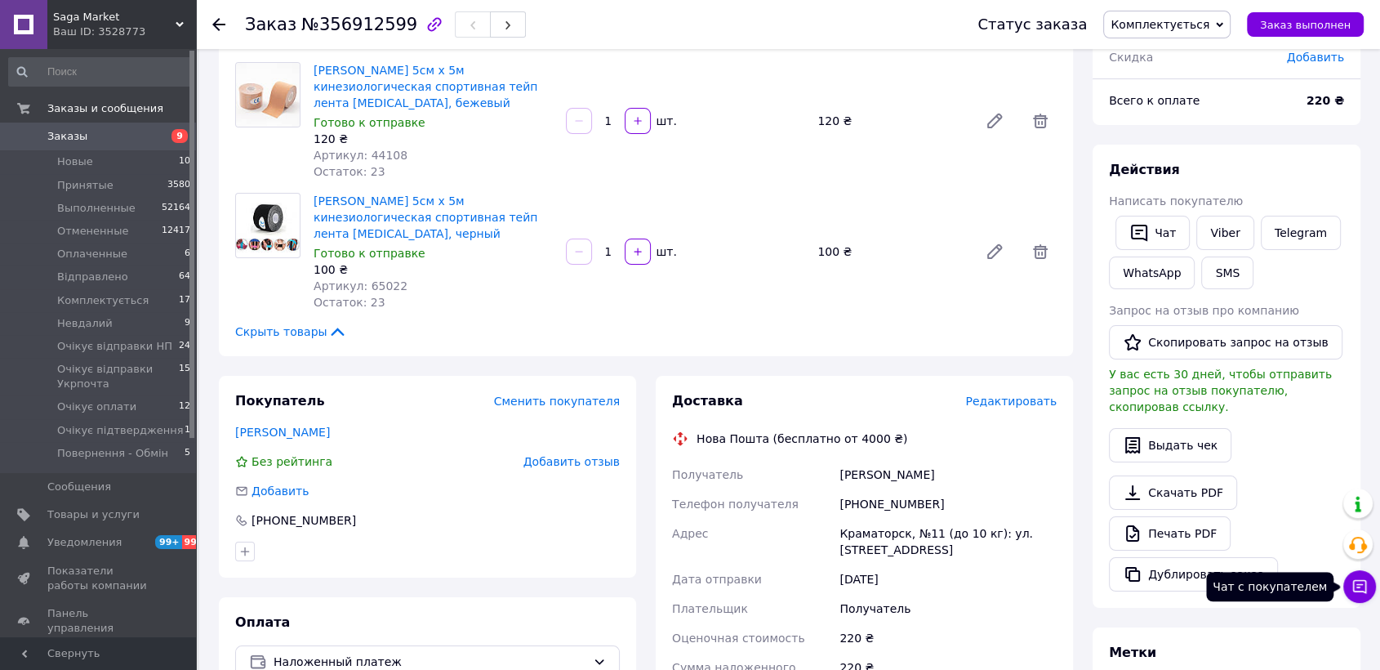
click at [1360, 584] on icon at bounding box center [1360, 587] width 14 height 14
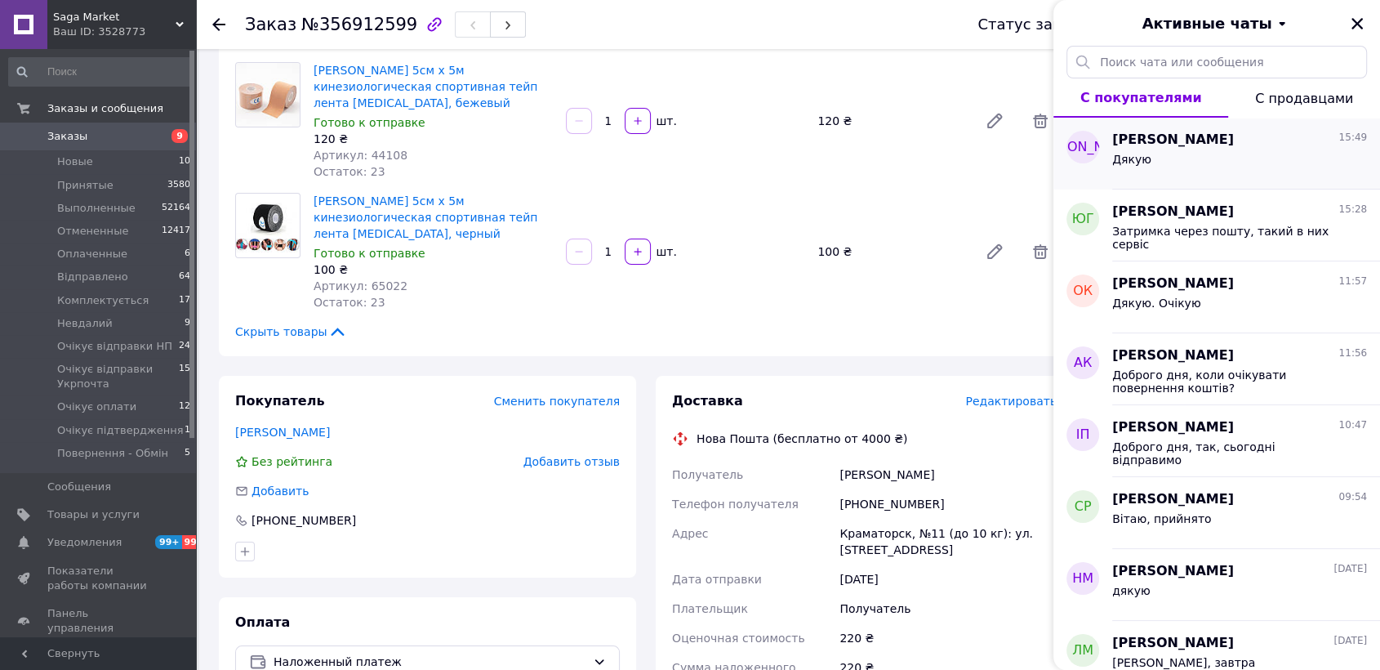
click at [1163, 168] on div "Дякую" at bounding box center [1239, 162] width 255 height 26
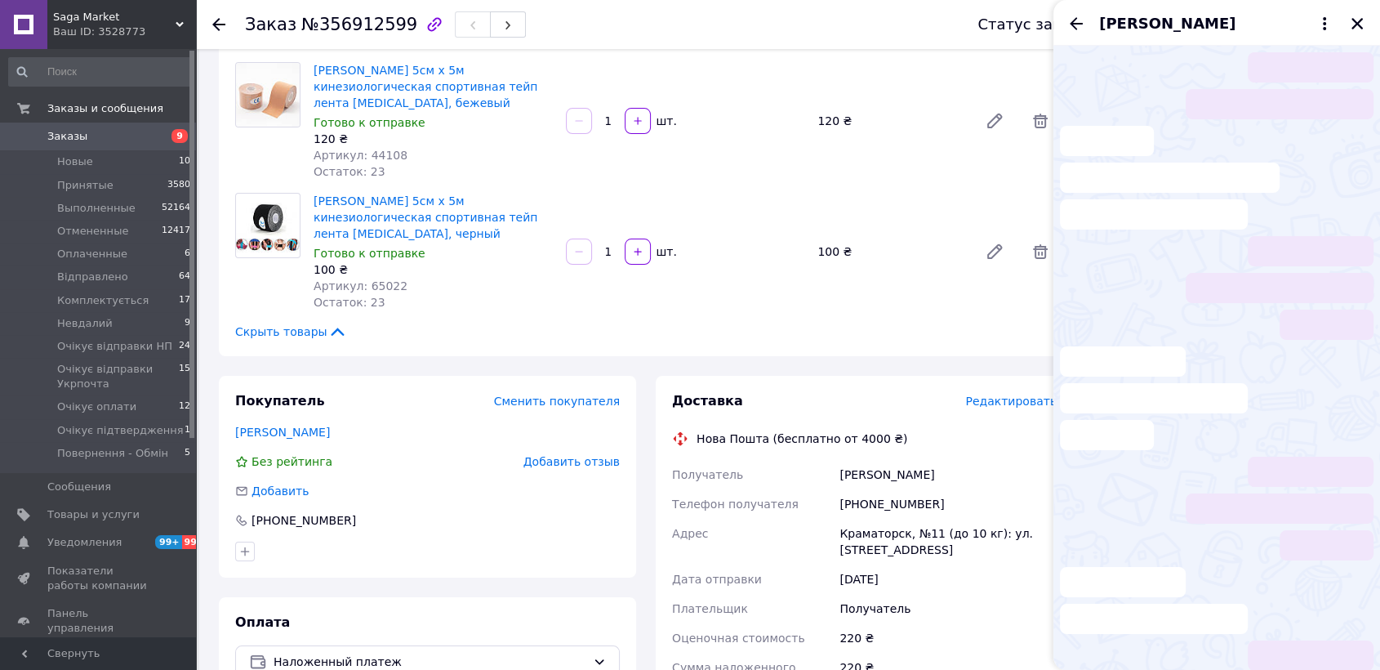
scroll to position [46, 0]
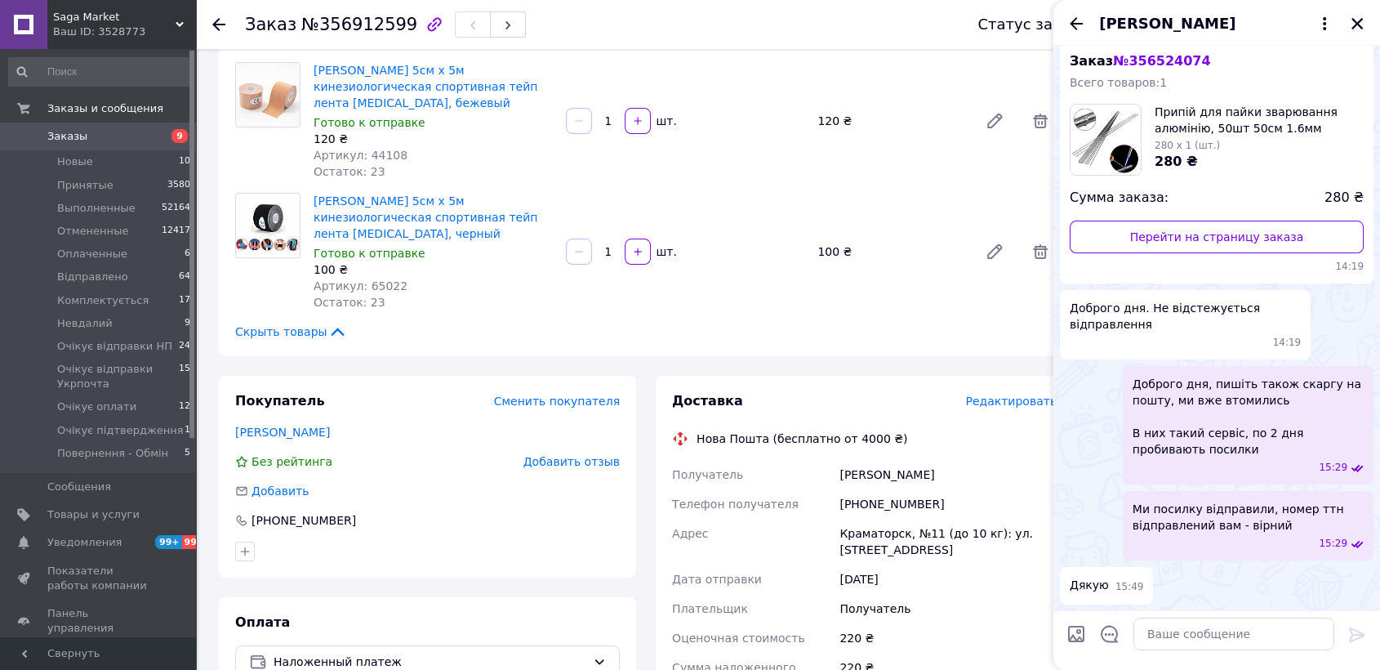
click at [1333, 351] on div "Доброго дня. Не відстежується відправлення 14:19" at bounding box center [1217, 324] width 314 height 69
click at [1333, 348] on div "Доброго дня. Не відстежується відправлення 14:19" at bounding box center [1217, 324] width 314 height 69
click at [1084, 22] on icon "Назад" at bounding box center [1076, 24] width 20 height 20
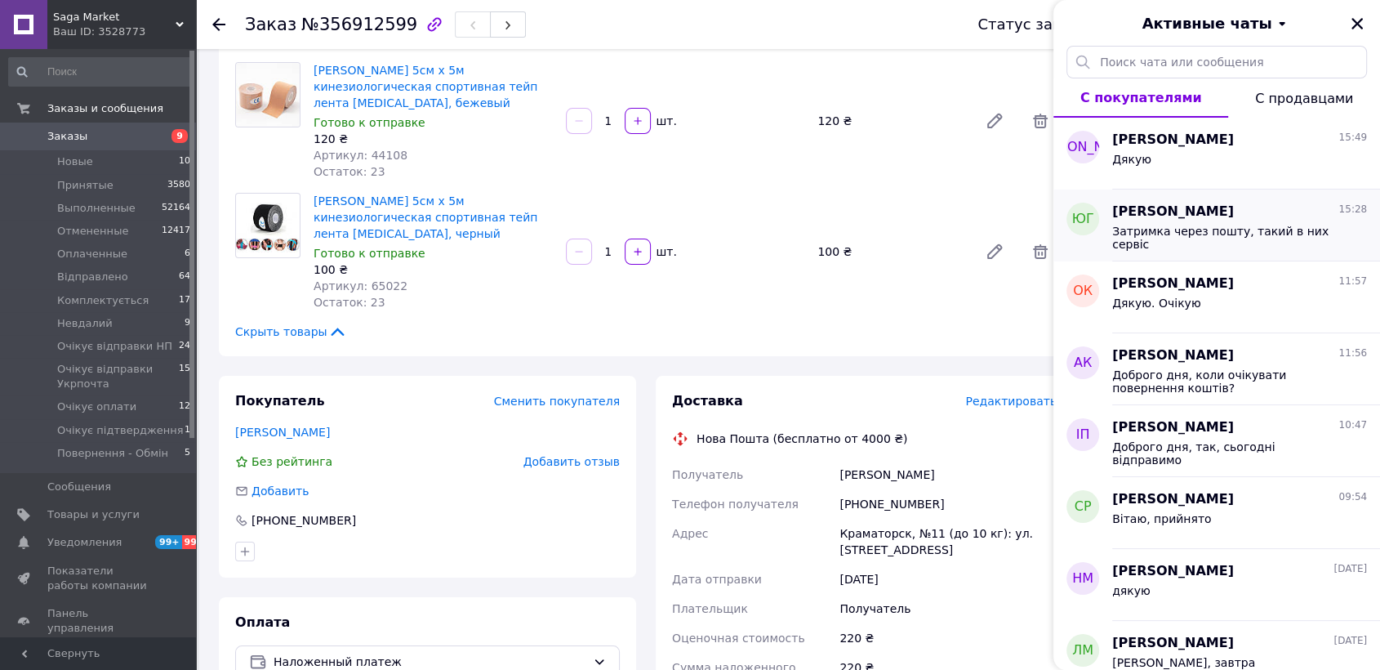
click at [1187, 213] on span "Юлия Гречанюк" at bounding box center [1173, 211] width 122 height 19
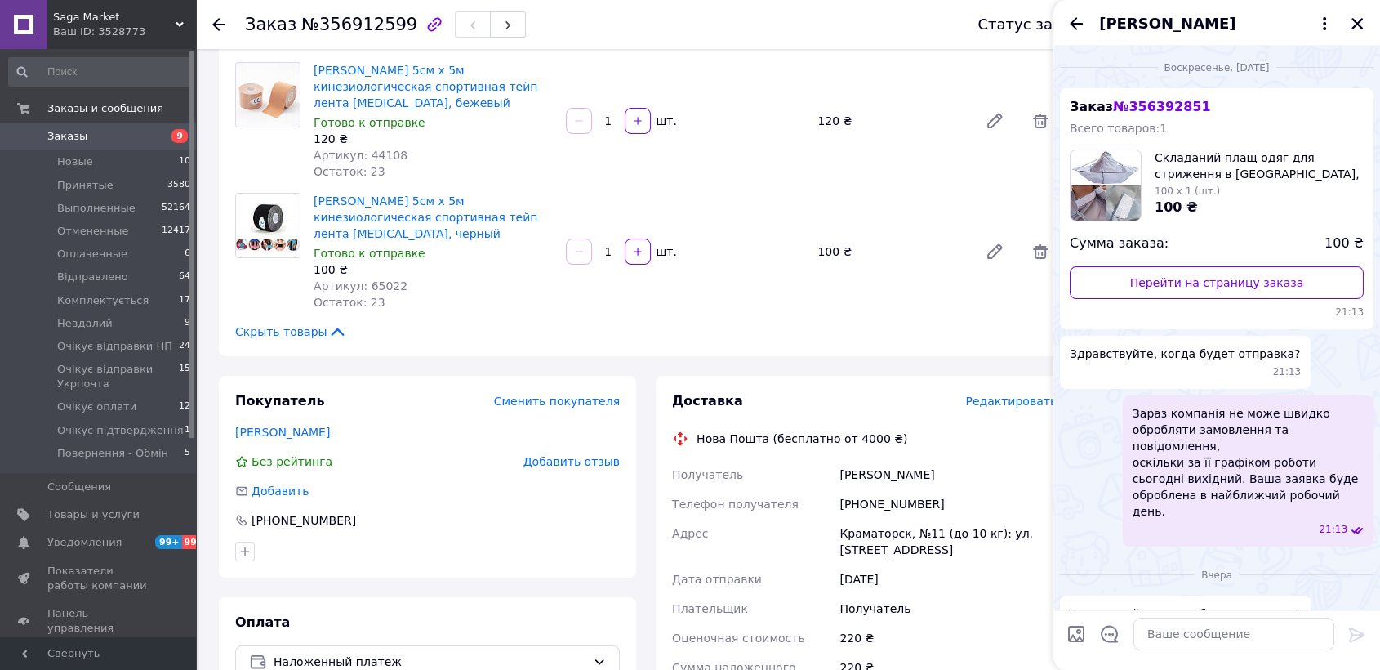
scroll to position [397, 0]
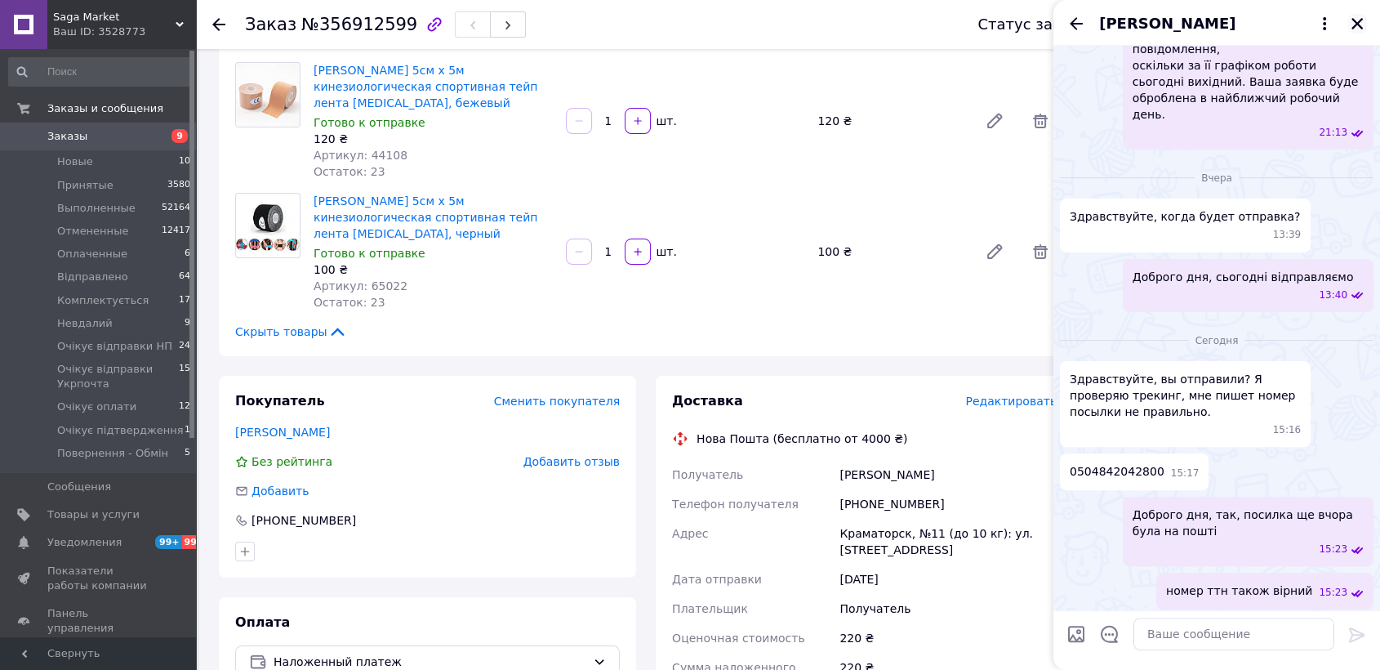
click at [1352, 21] on icon "Закрыть" at bounding box center [1357, 23] width 15 height 15
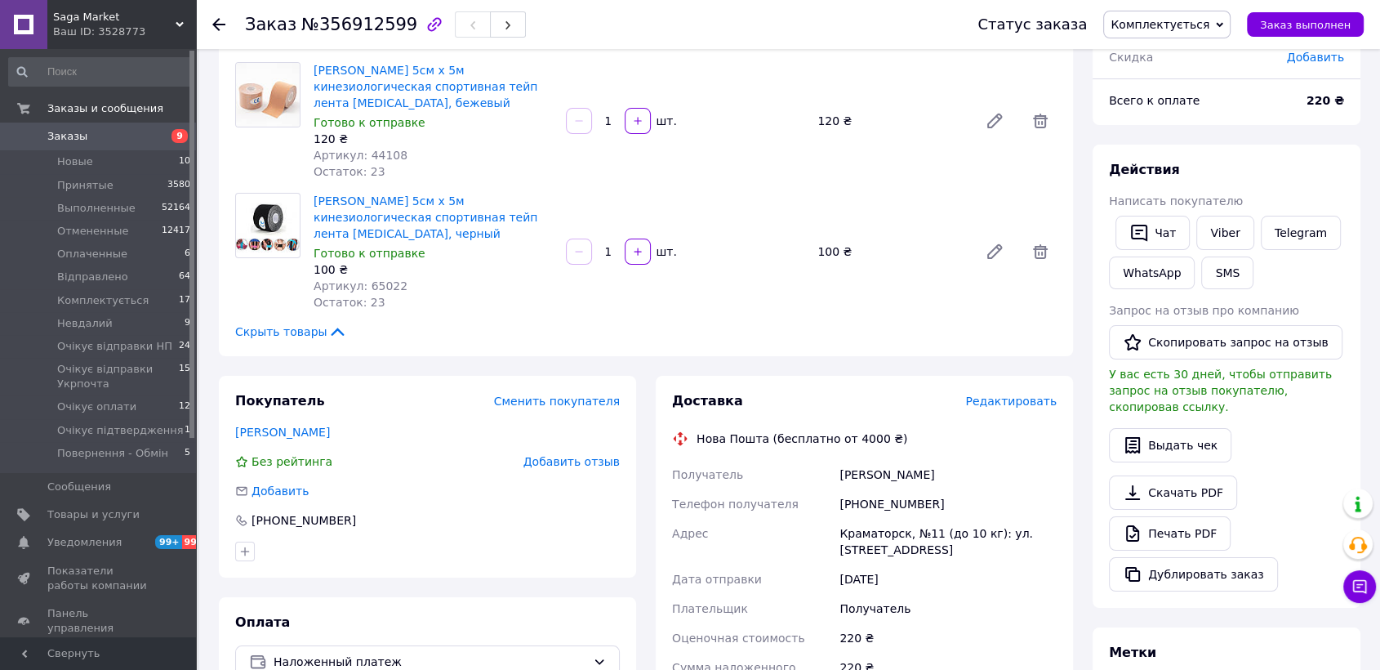
click at [118, 143] on span "Заказы" at bounding box center [99, 136] width 104 height 15
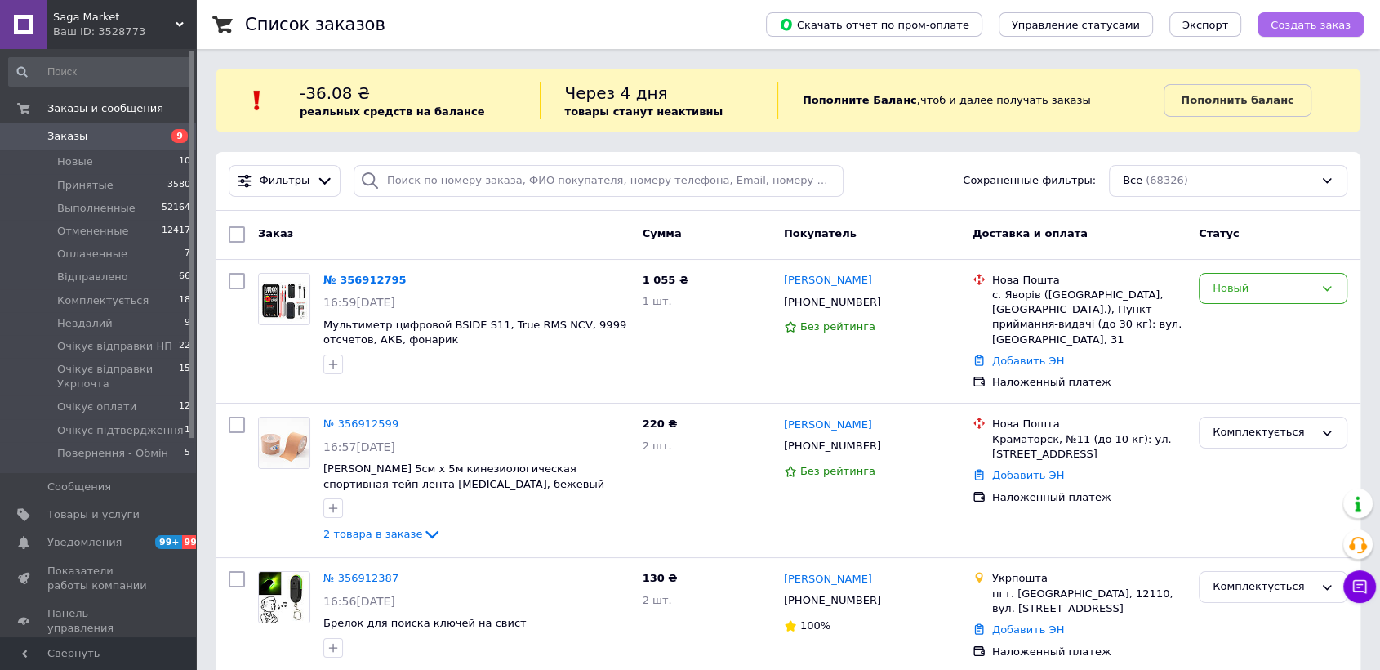
click at [1337, 31] on span "Создать заказ" at bounding box center [1310, 25] width 80 height 12
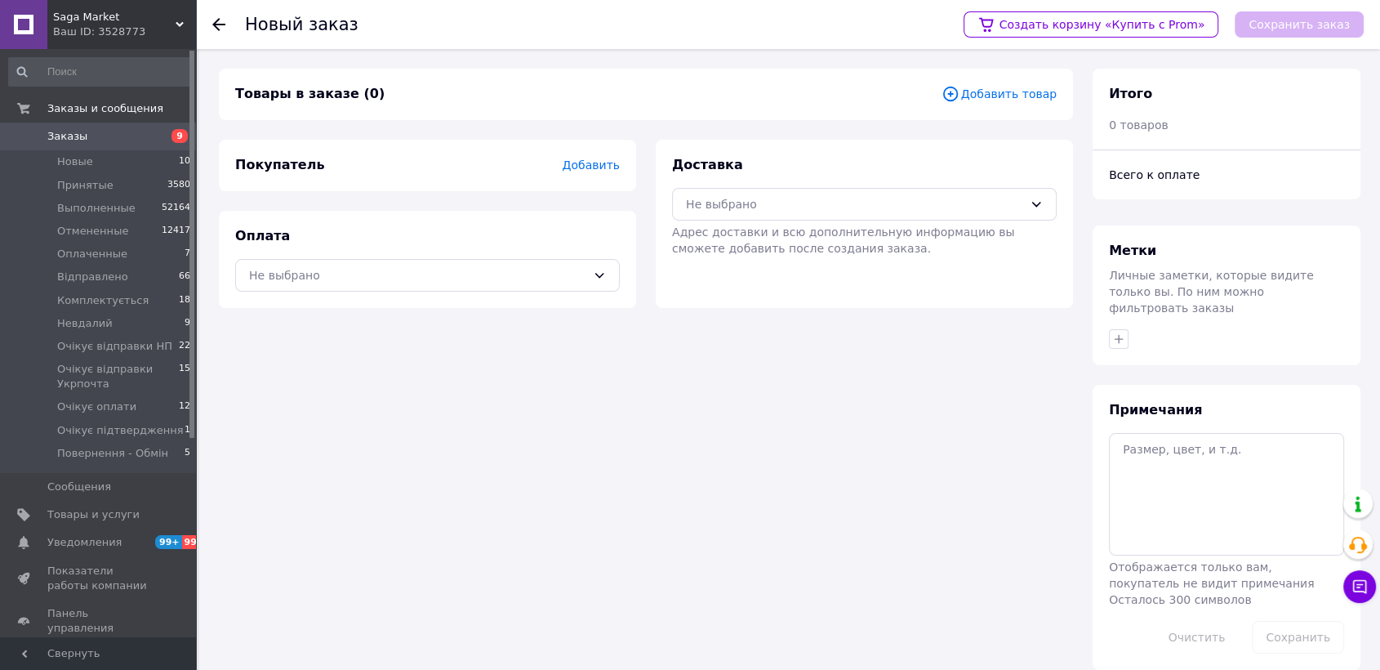
click at [981, 96] on span "Добавить товар" at bounding box center [998, 94] width 115 height 18
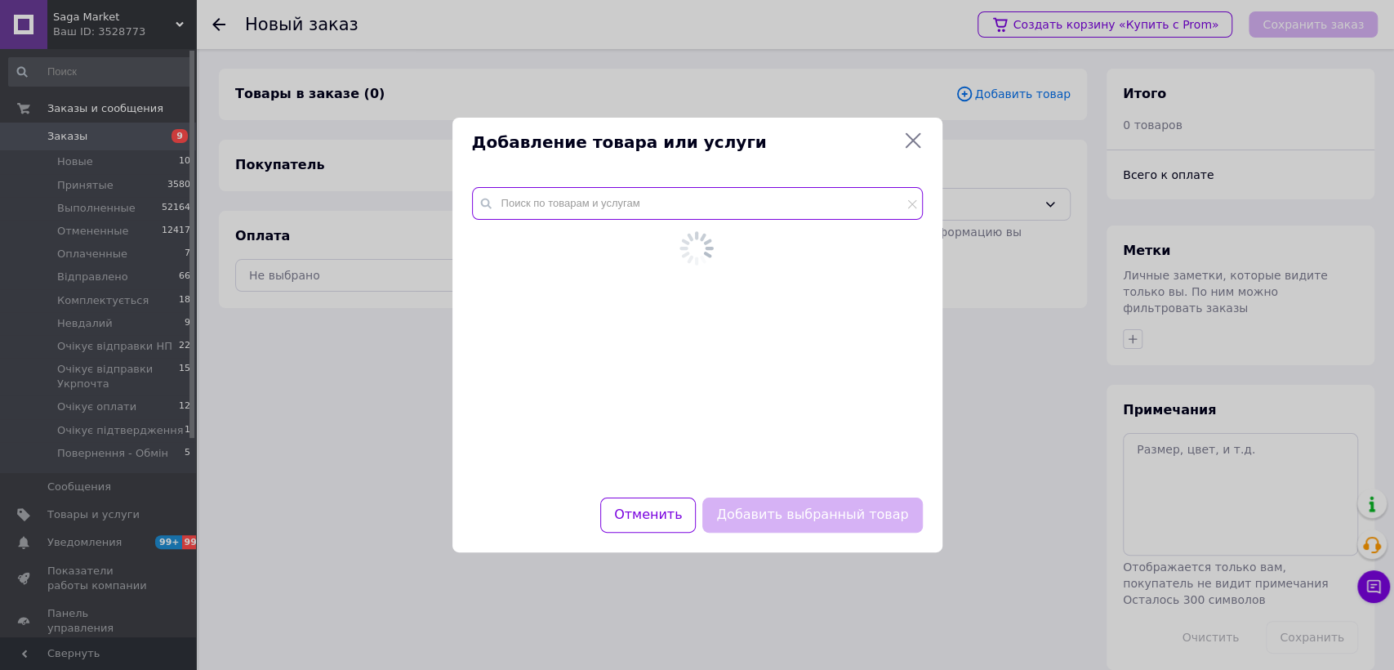
click at [705, 195] on input "text" at bounding box center [697, 203] width 451 height 33
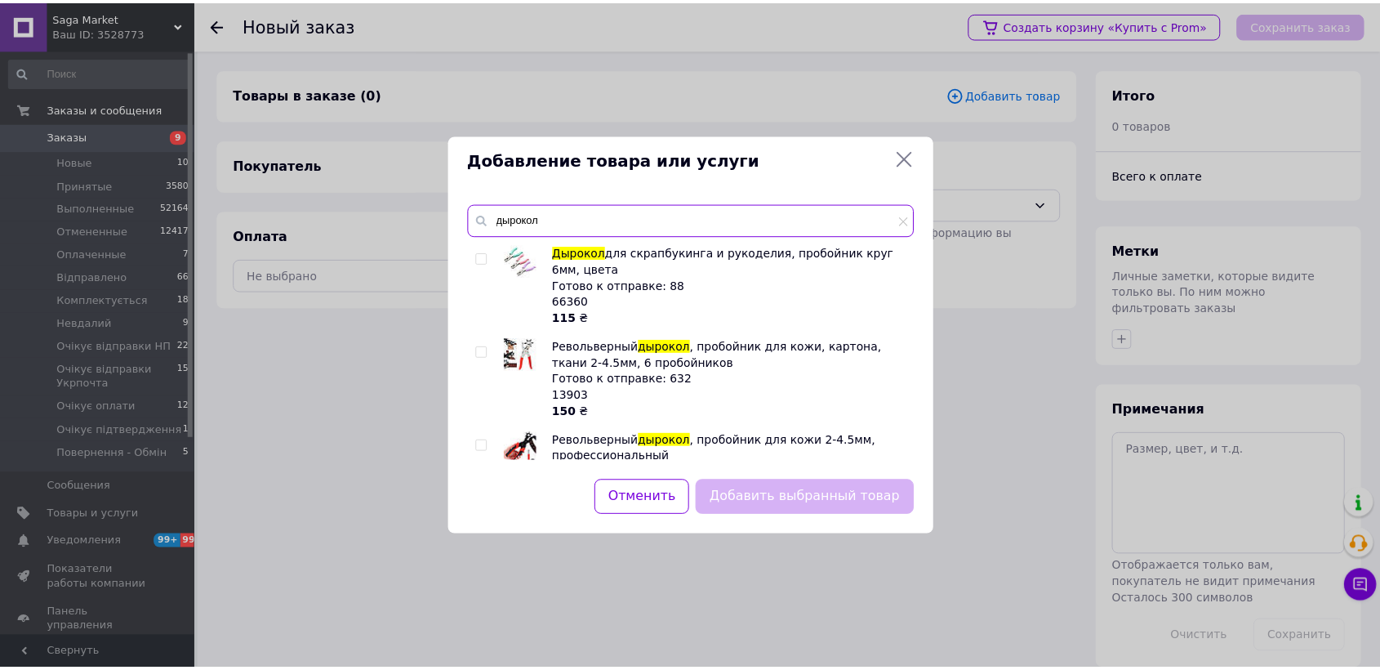
scroll to position [91, 0]
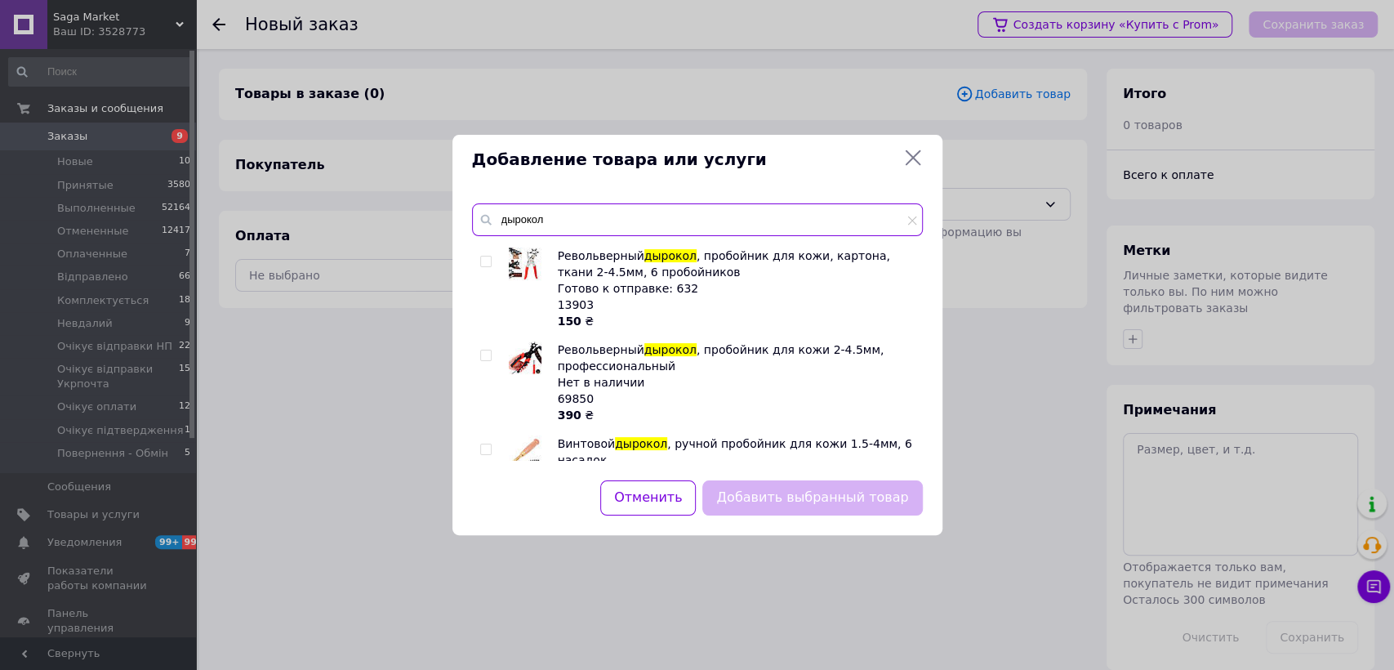
type input "дырокол"
click at [487, 264] on input "checkbox" at bounding box center [485, 261] width 11 height 11
checkbox input "true"
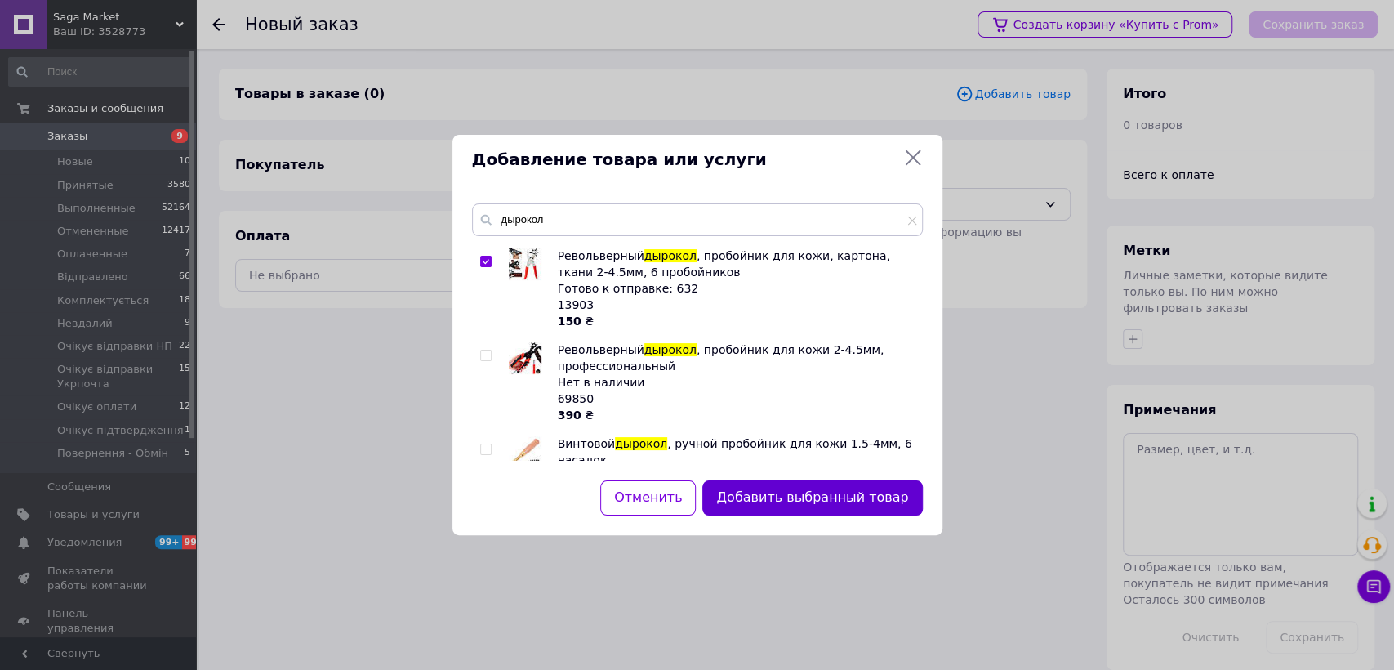
click at [797, 487] on button "Добавить выбранный товар" at bounding box center [812, 497] width 220 height 35
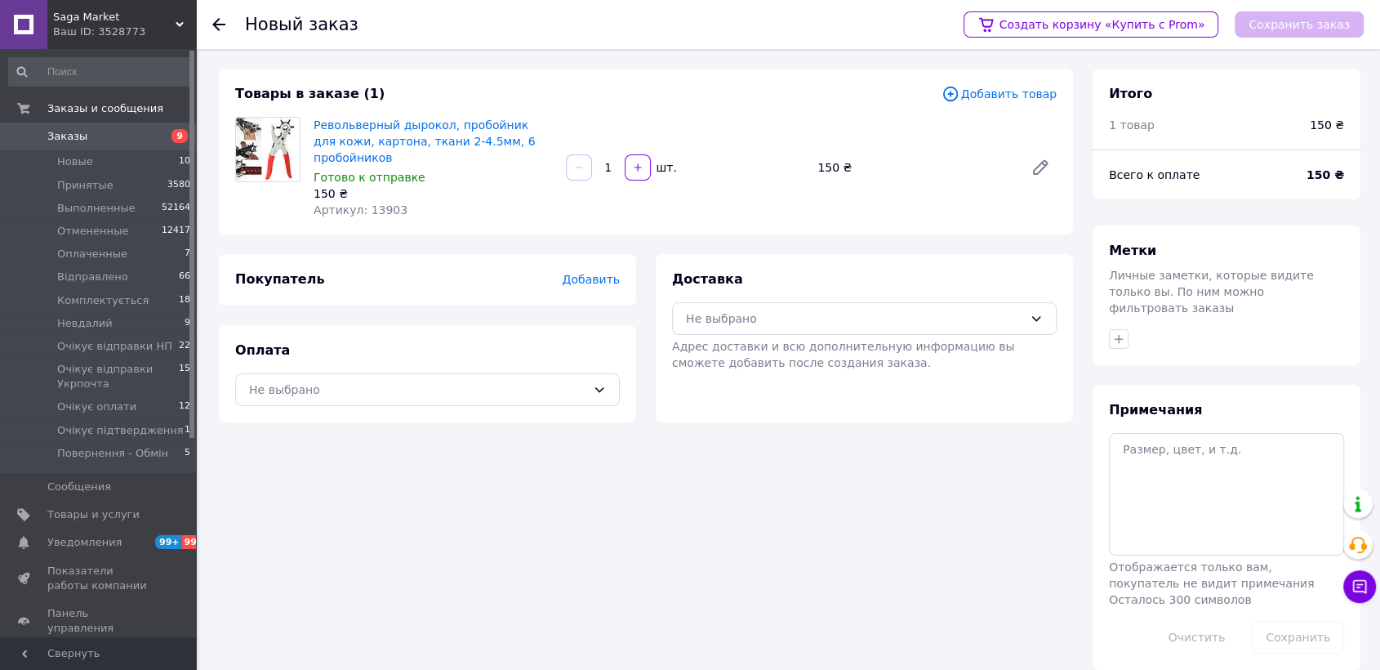
click at [1032, 99] on span "Добавить товар" at bounding box center [998, 94] width 115 height 18
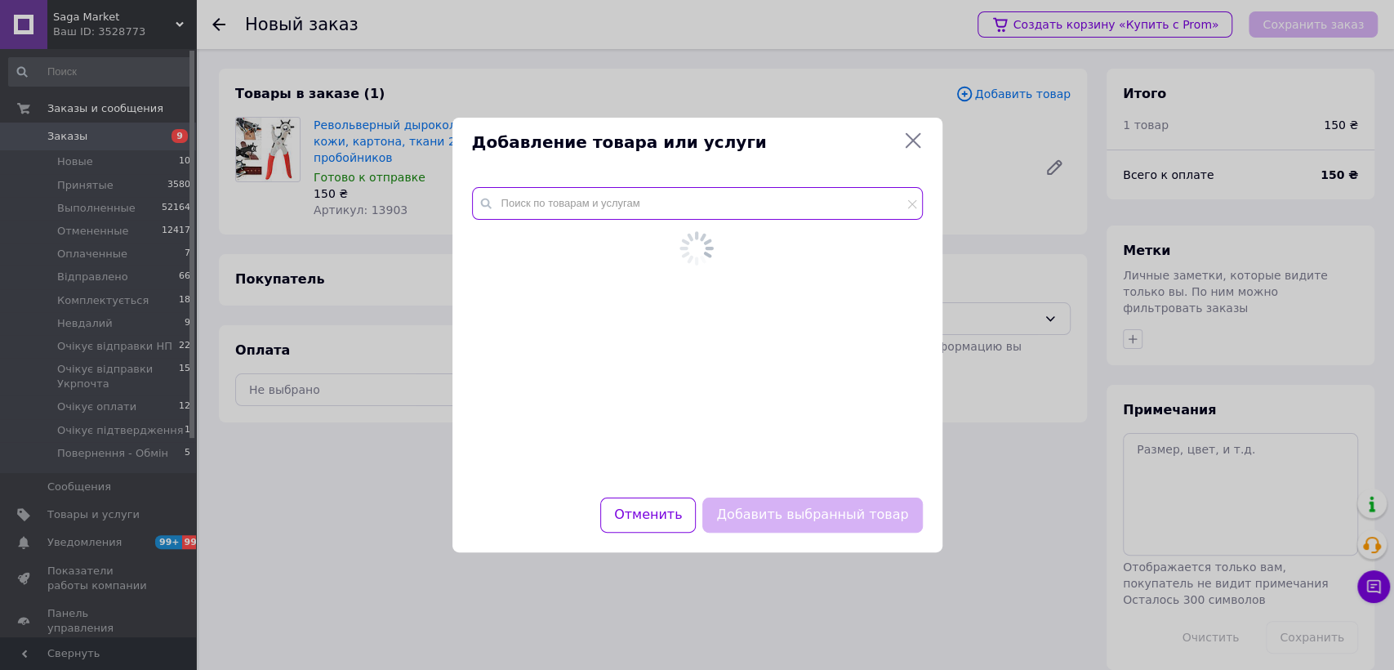
click at [730, 205] on input "text" at bounding box center [697, 203] width 451 height 33
paste input "98509"
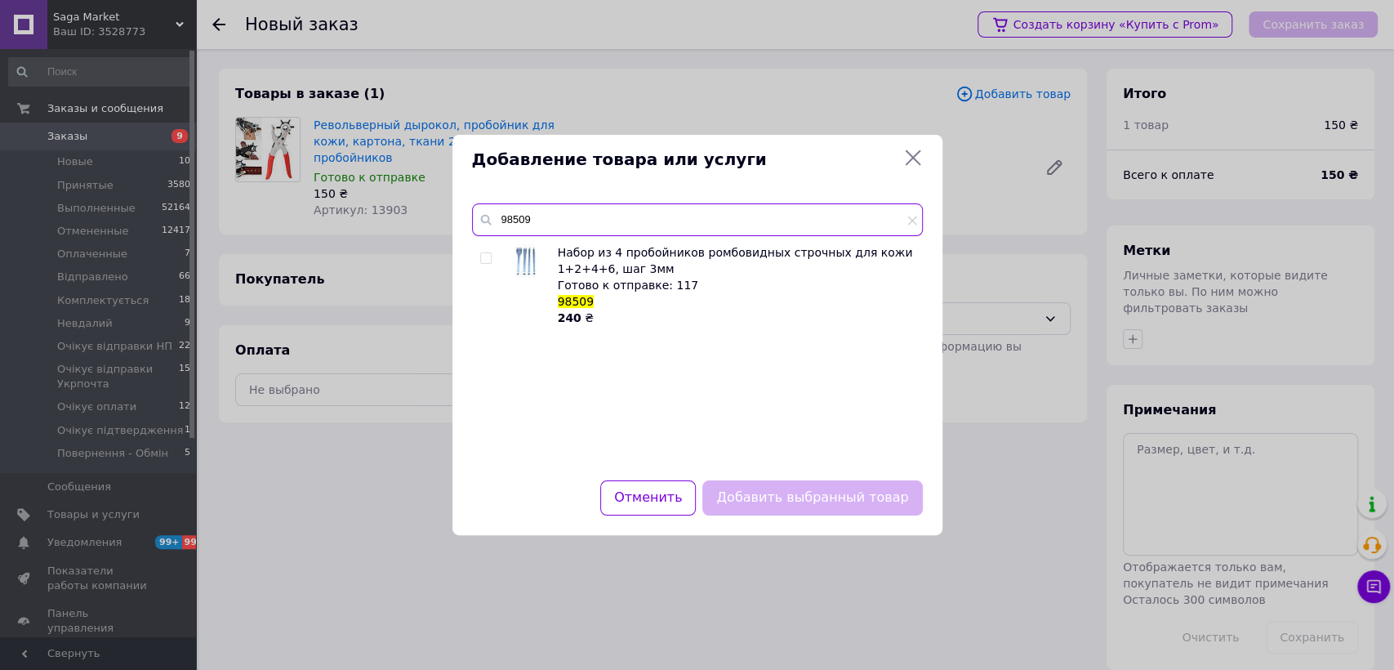
type input "98509"
click at [480, 264] on div at bounding box center [488, 285] width 16 height 82
click at [483, 260] on input "checkbox" at bounding box center [485, 258] width 11 height 11
checkbox input "true"
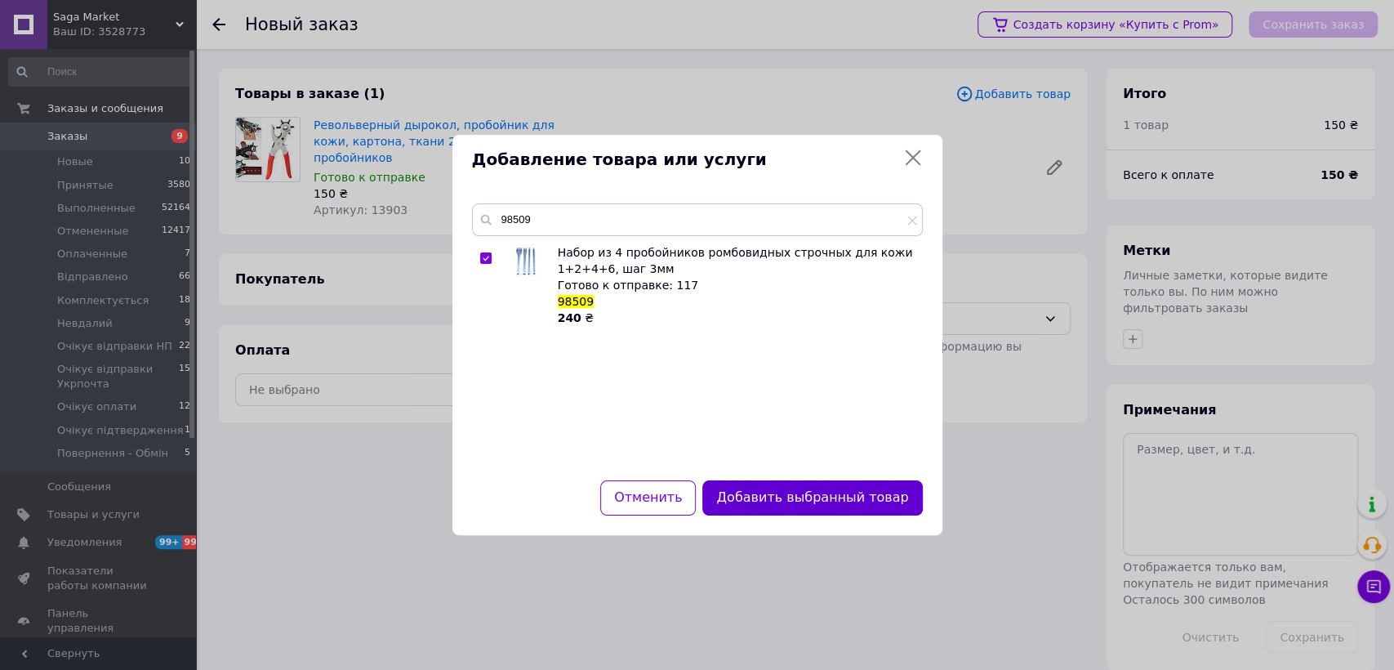
click at [847, 505] on button "Добавить выбранный товар" at bounding box center [812, 497] width 220 height 35
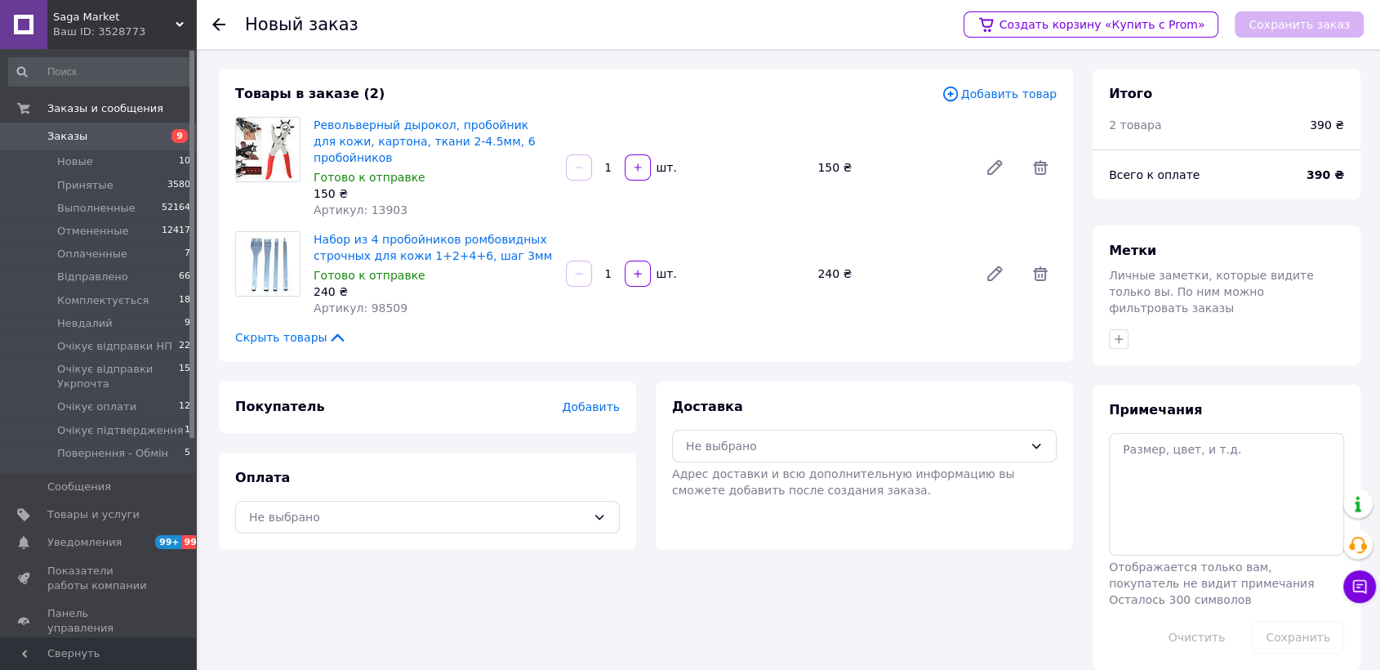
drag, startPoint x: 794, startPoint y: 661, endPoint x: 679, endPoint y: 507, distance: 193.0
click at [794, 660] on div "Новый заказ Создать корзину «Купить с Prom» Сохранить заказ Товары в заказе (2)…" at bounding box center [789, 369] width 1181 height 640
click at [593, 403] on span "Добавить" at bounding box center [591, 406] width 57 height 13
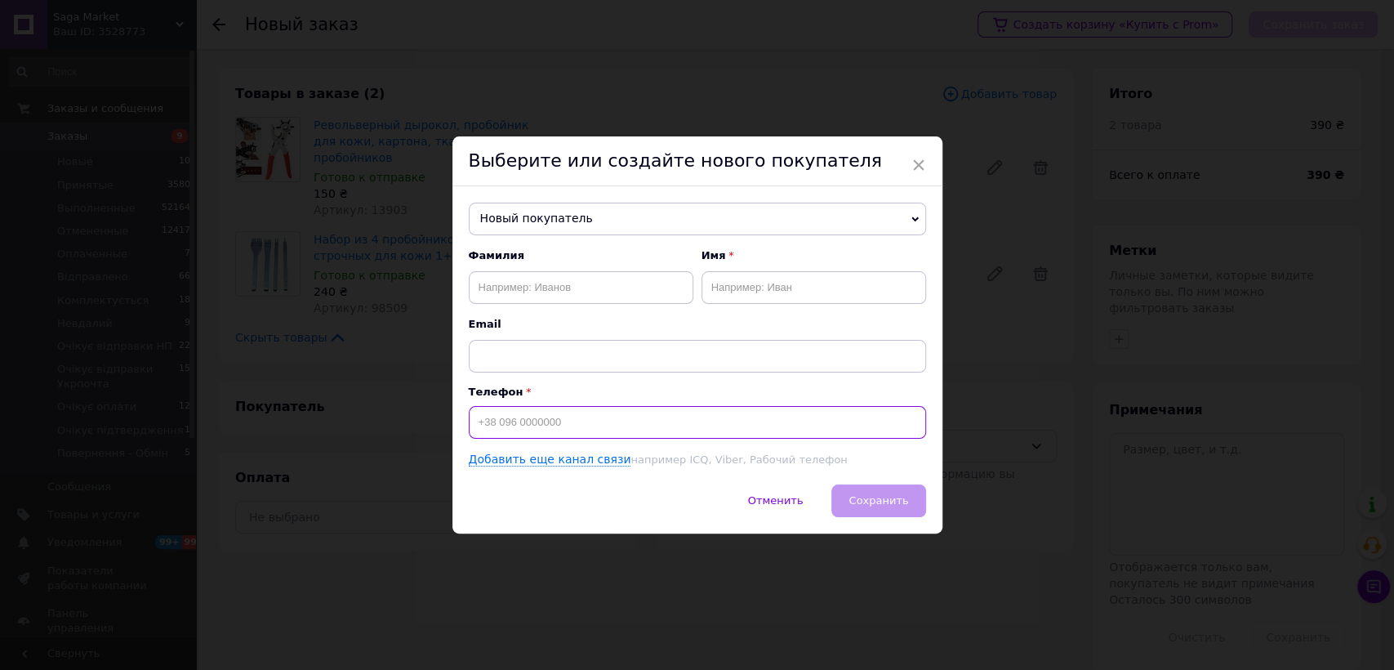
click at [539, 416] on input at bounding box center [697, 422] width 457 height 33
paste input "0674509942"
type input "+380674509942"
click at [526, 295] on input "text" at bounding box center [581, 287] width 225 height 33
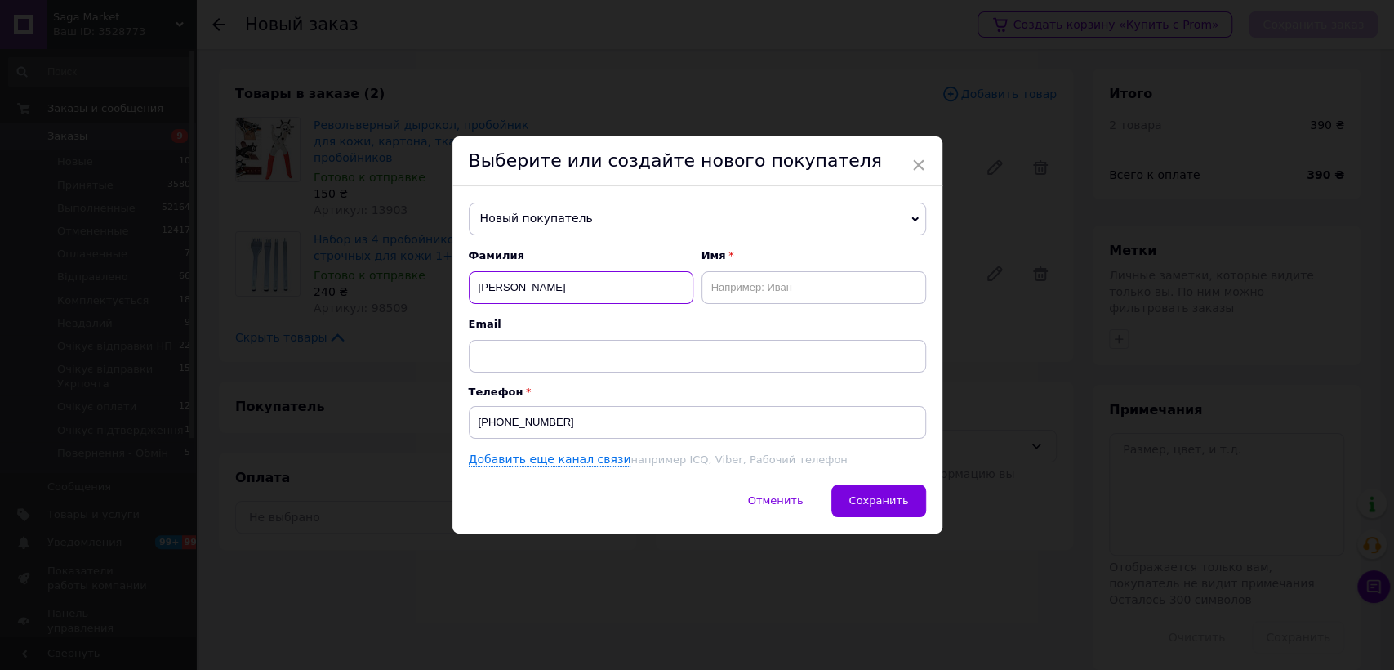
type input "Сергієнко"
click at [809, 281] on input "text" at bounding box center [813, 287] width 225 height 33
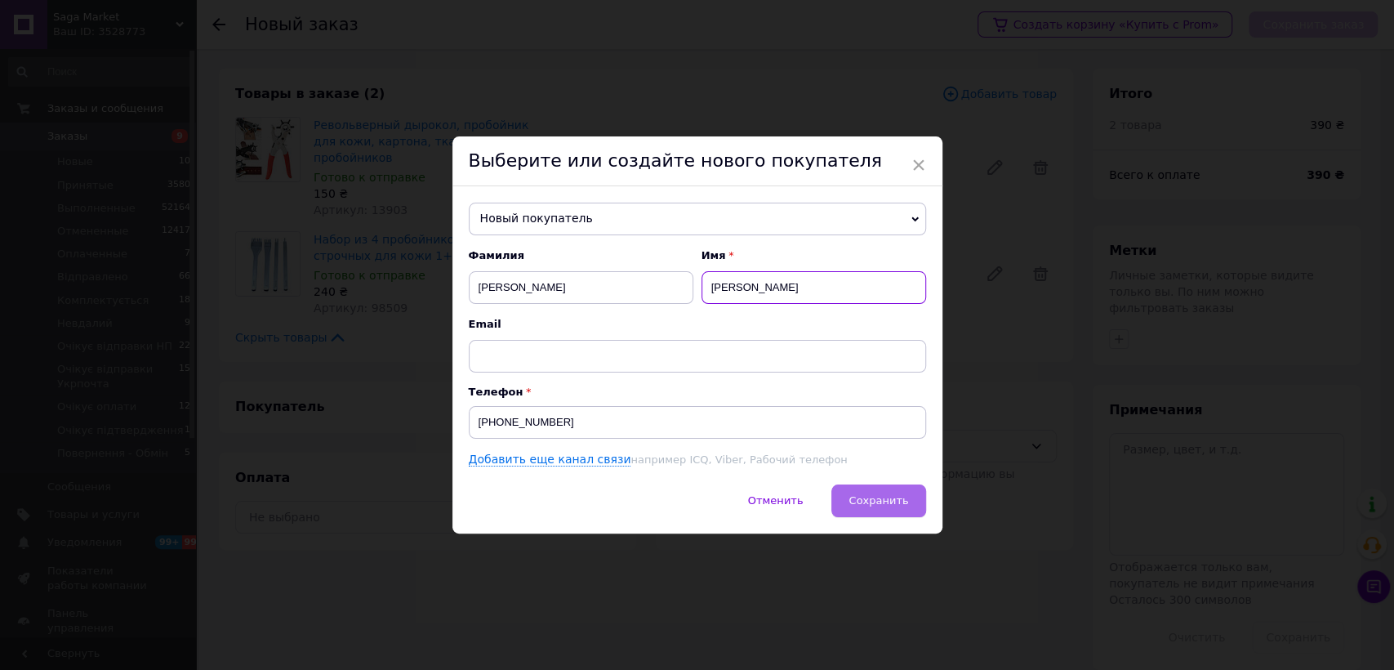
type input "Євген"
click at [871, 496] on span "Сохранить" at bounding box center [878, 500] width 60 height 12
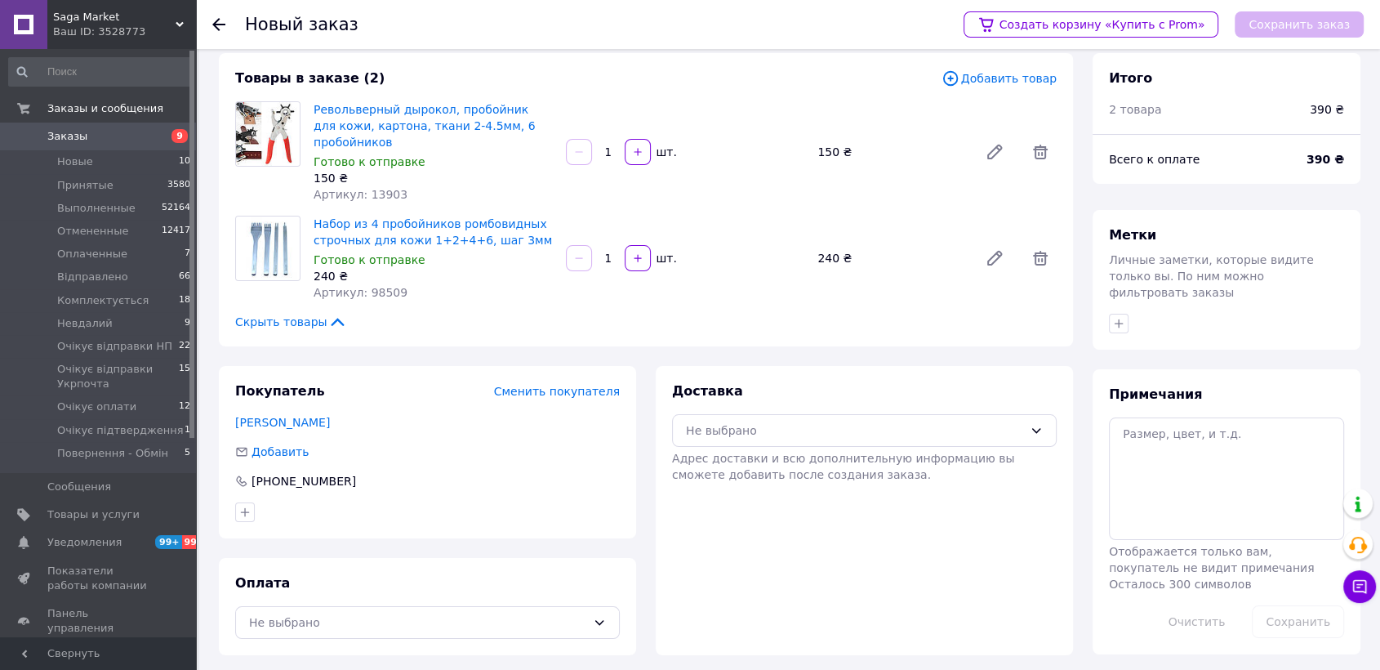
scroll to position [20, 0]
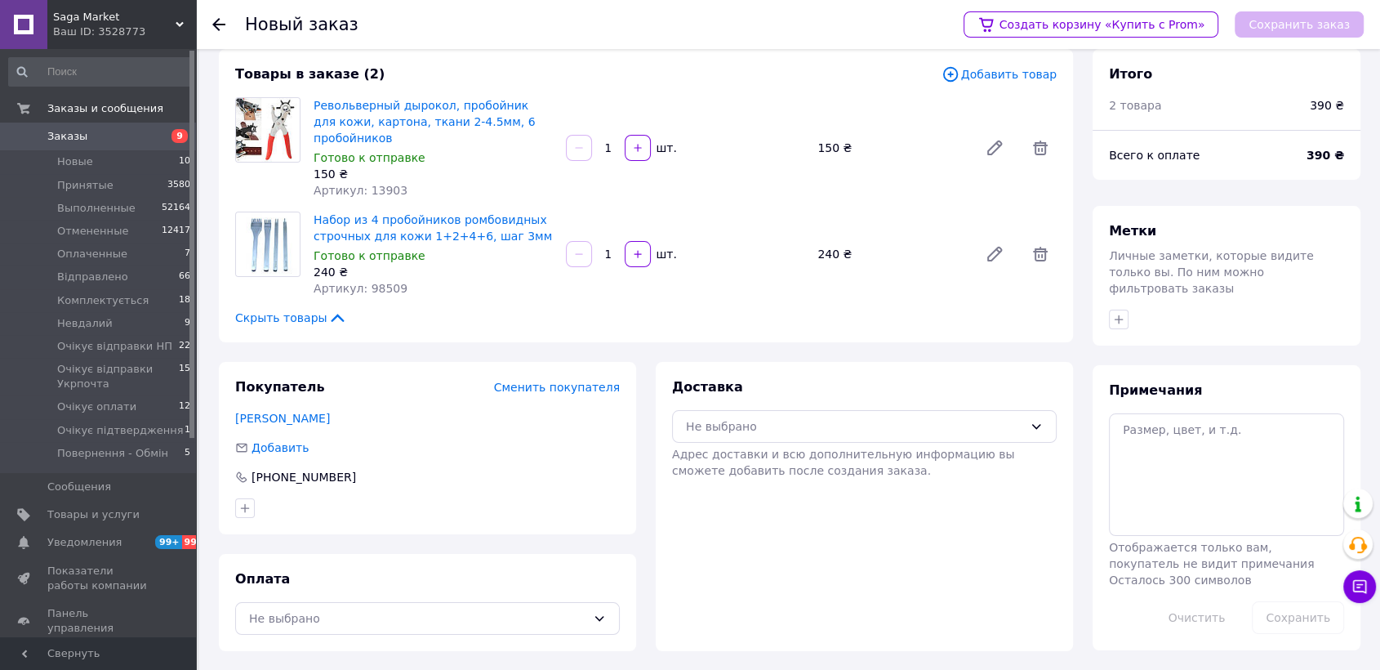
click at [411, 594] on div "Оплата Не выбрано" at bounding box center [427, 602] width 417 height 97
click at [409, 602] on div "Не выбрано" at bounding box center [427, 618] width 385 height 33
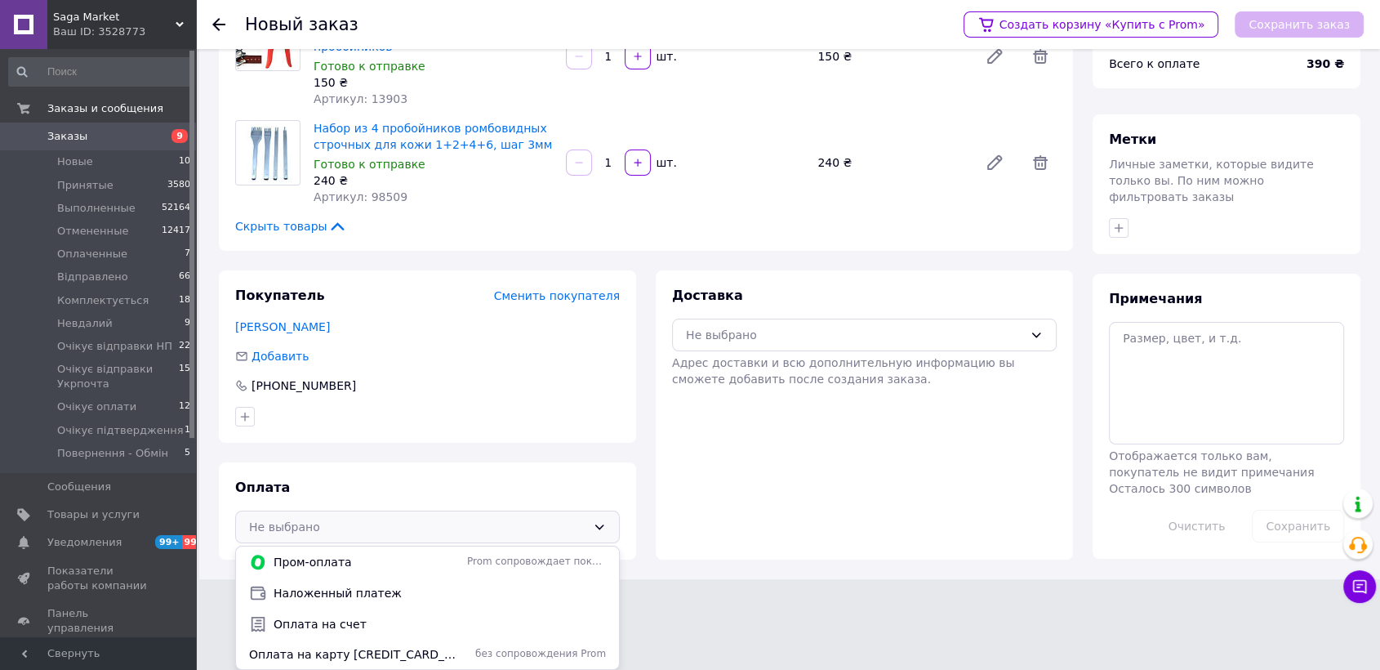
drag, startPoint x: 382, startPoint y: 591, endPoint x: 572, endPoint y: 504, distance: 208.6
click at [386, 587] on span "Наложенный платеж" at bounding box center [440, 593] width 332 height 16
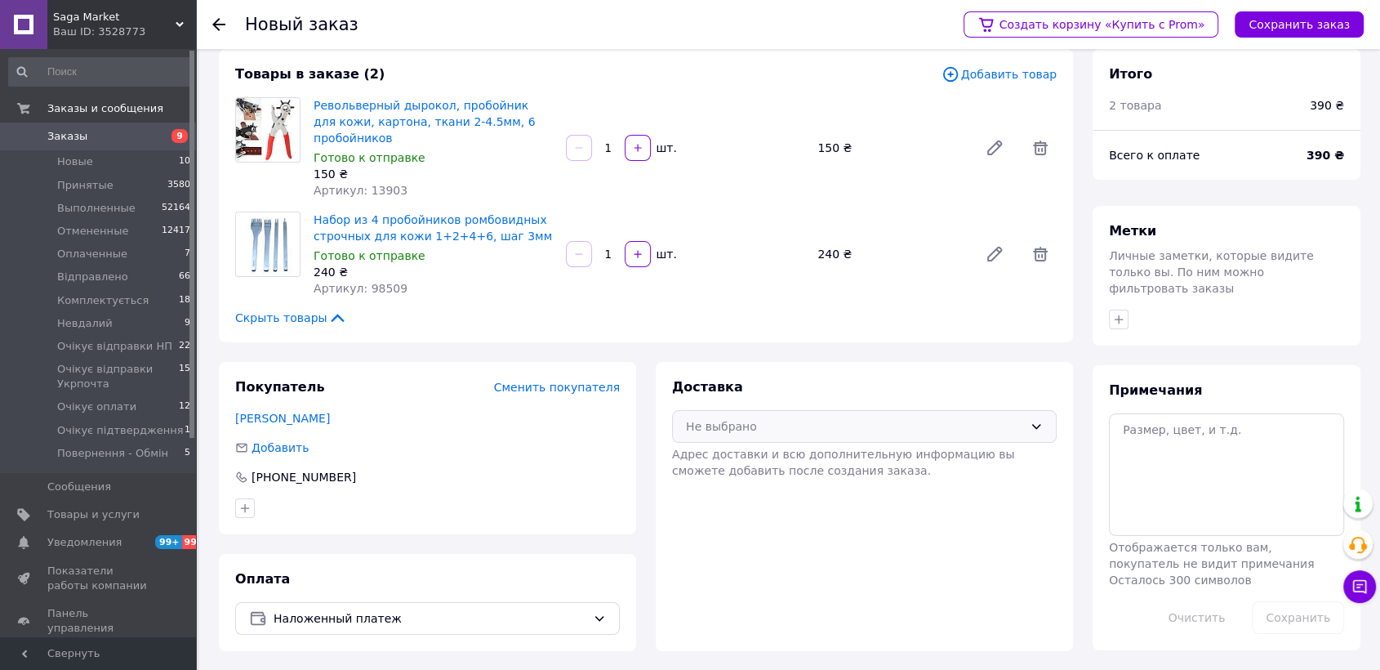
click at [714, 429] on div "Не выбрано" at bounding box center [854, 426] width 337 height 18
click at [739, 458] on span "Нова Пошта (бесплатно от 4000 ₴)" at bounding box center [876, 461] width 332 height 16
drag, startPoint x: 785, startPoint y: 409, endPoint x: 782, endPoint y: 420, distance: 11.9
click at [784, 410] on div "Нова Пошта (бесплатно от 4000 ₴)" at bounding box center [864, 426] width 385 height 33
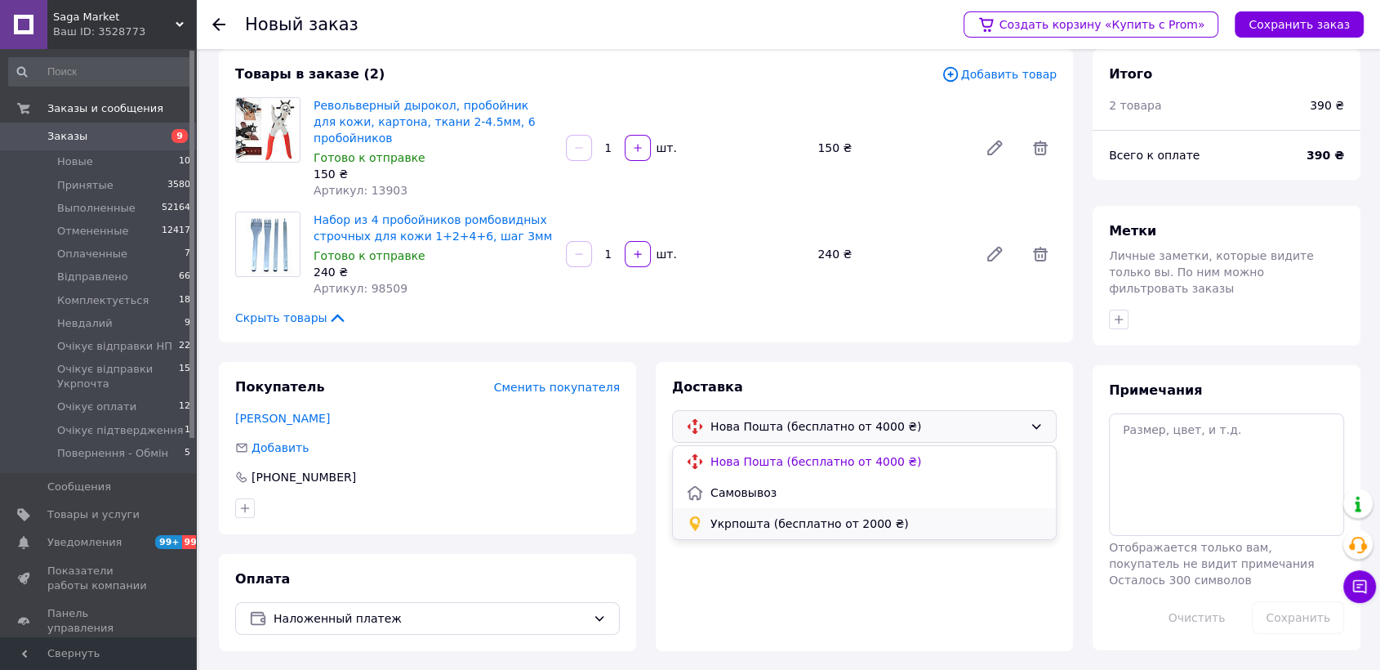
click at [767, 522] on span "Укрпошта (бесплатно от 2000 ₴)" at bounding box center [876, 523] width 332 height 16
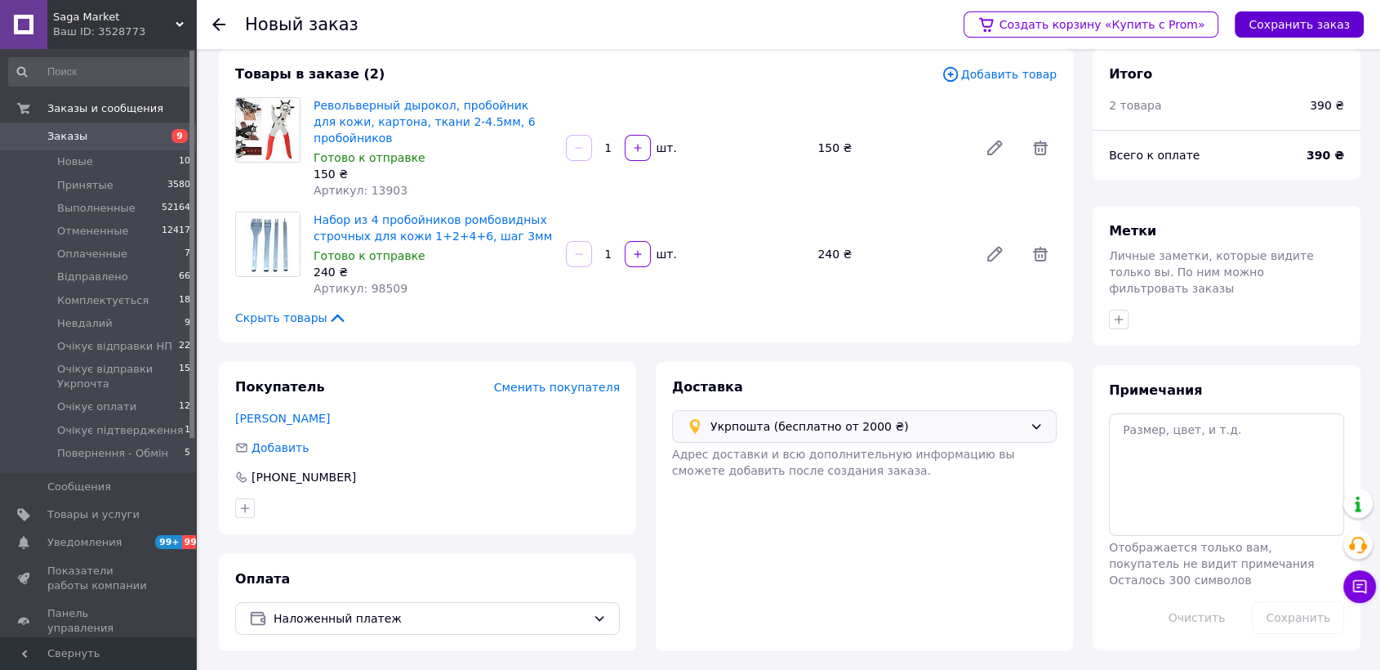
click at [1257, 26] on button "Сохранить заказ" at bounding box center [1299, 24] width 129 height 26
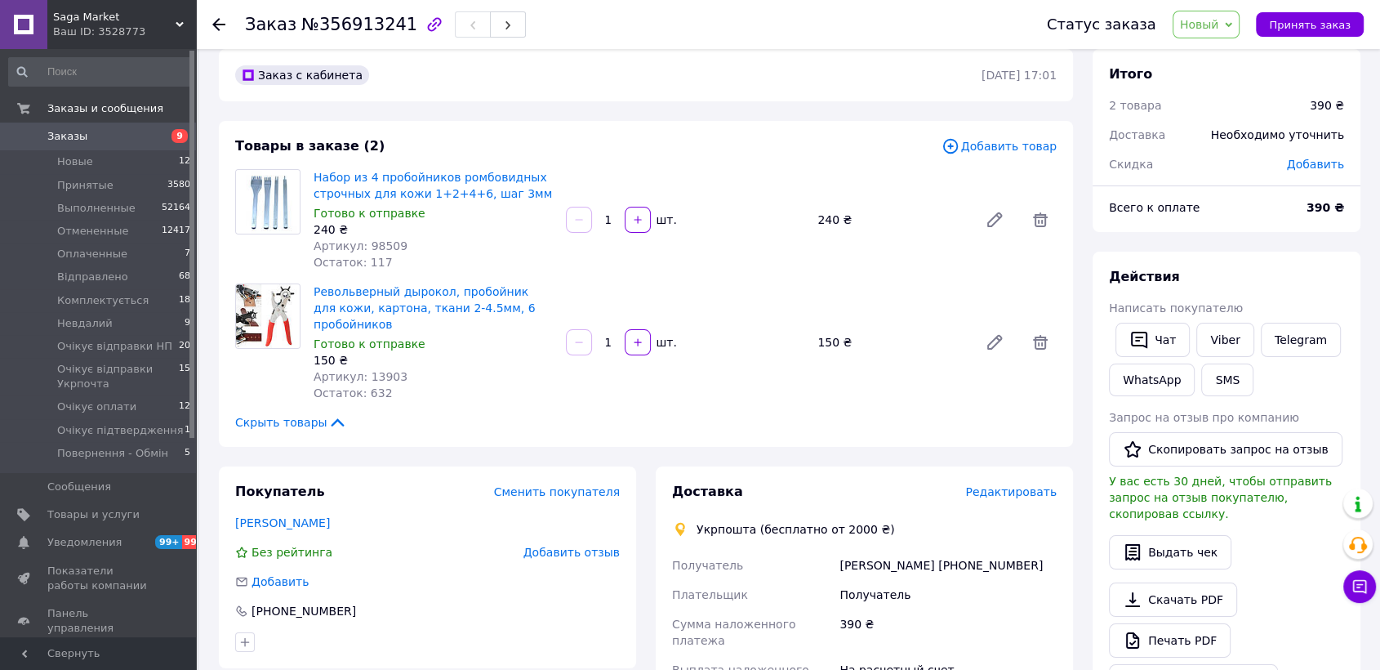
drag, startPoint x: 1217, startPoint y: 29, endPoint x: 1235, endPoint y: 100, distance: 73.3
click at [1217, 31] on span "Новый" at bounding box center [1199, 24] width 39 height 13
click at [1232, 180] on li "Комплектується" at bounding box center [1256, 179] width 167 height 24
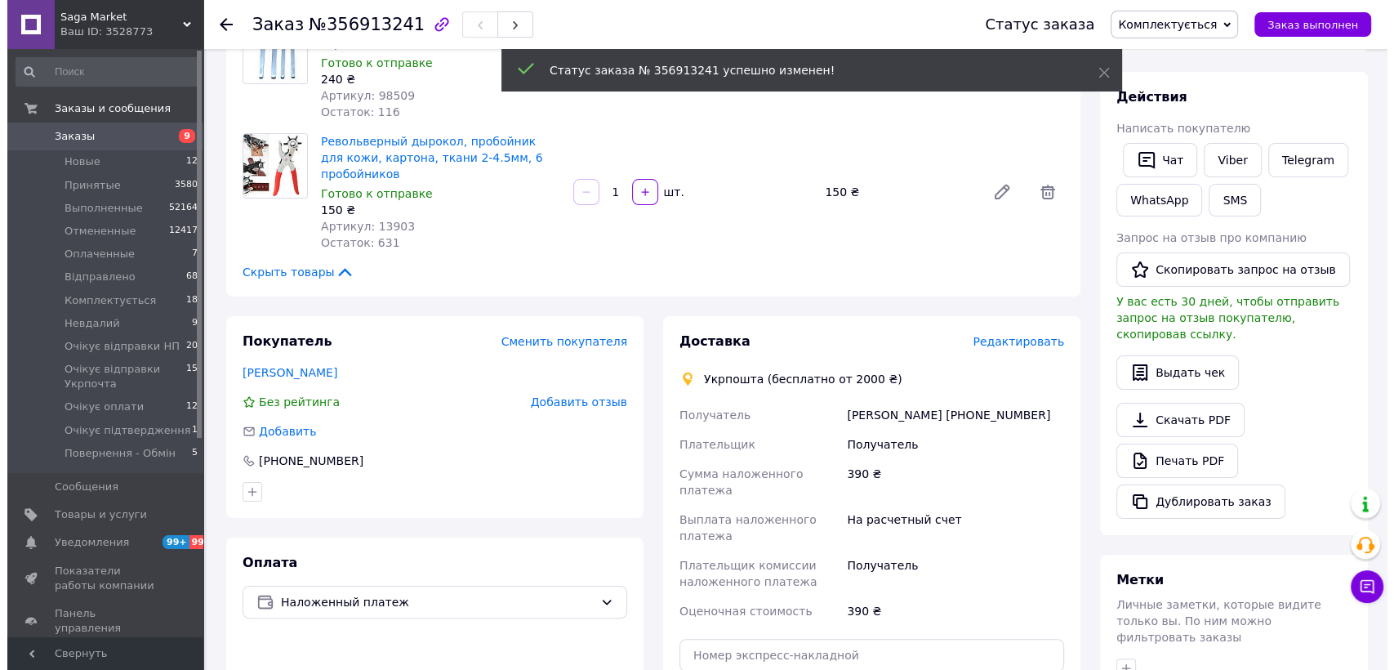
scroll to position [202, 0]
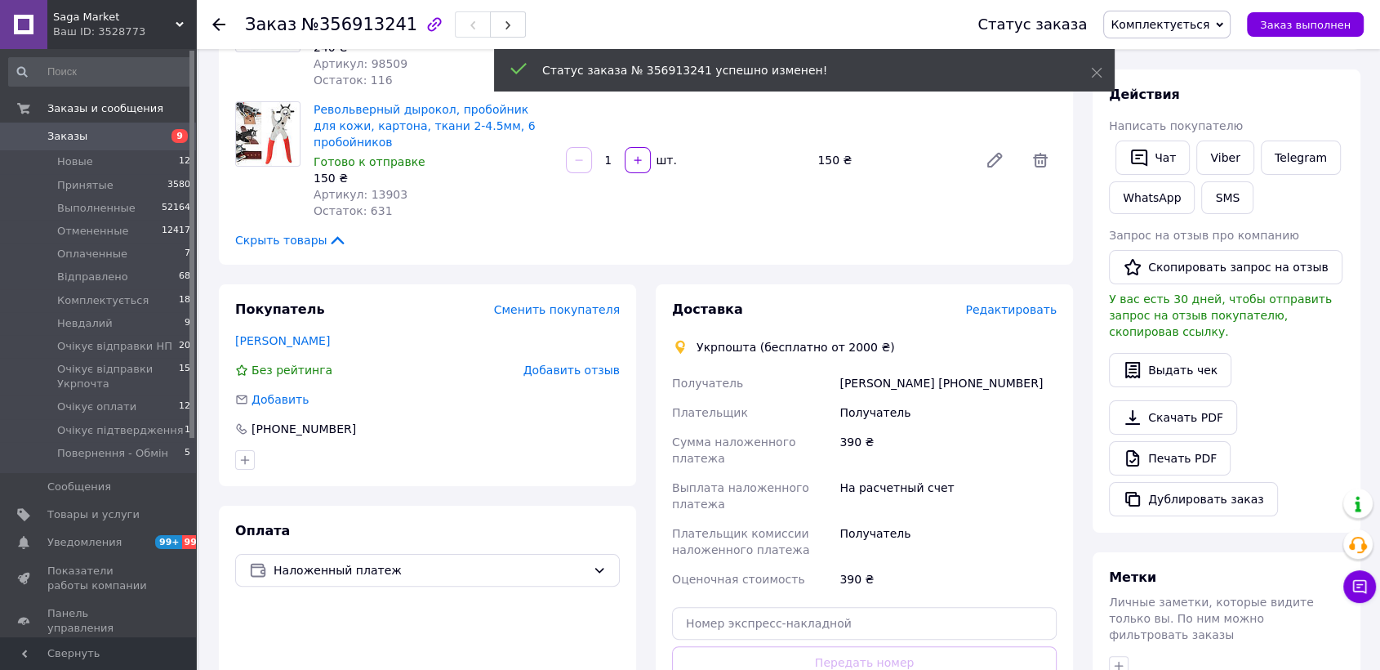
click at [1010, 308] on span "Редактировать" at bounding box center [1010, 309] width 91 height 13
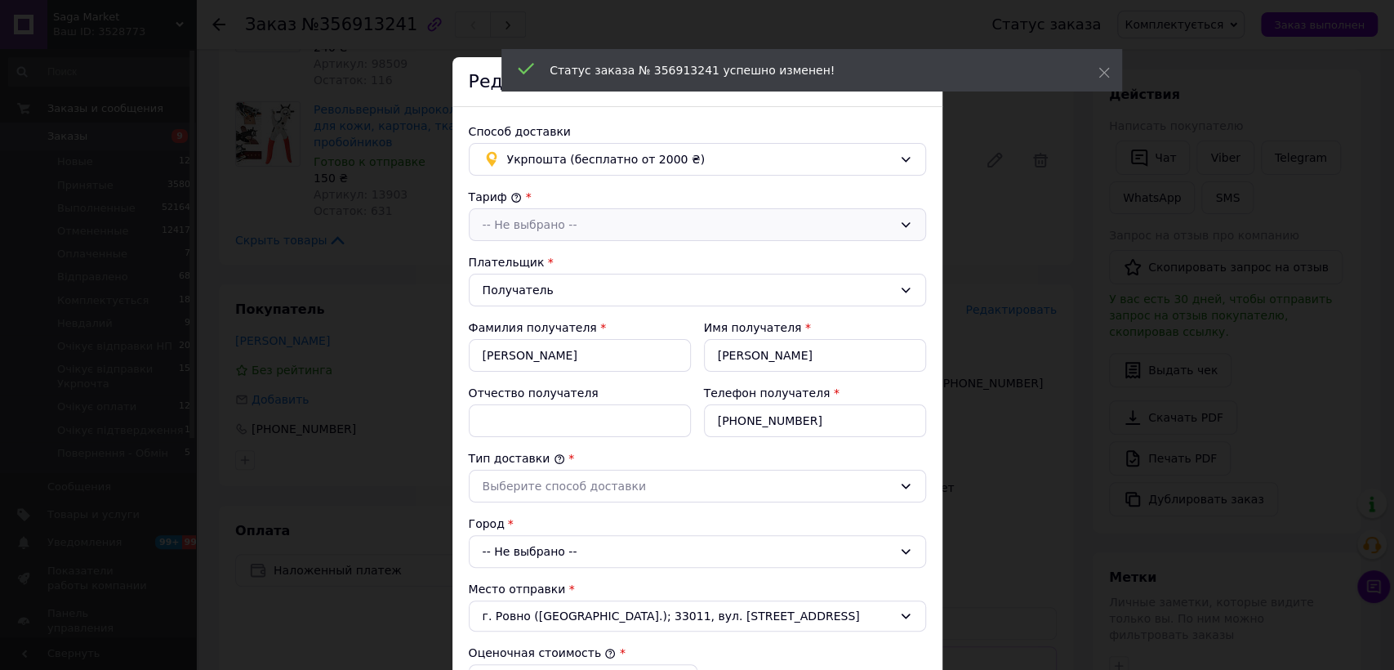
drag, startPoint x: 609, startPoint y: 234, endPoint x: 602, endPoint y: 238, distance: 8.8
click at [608, 234] on div "-- Не выбрано --" at bounding box center [697, 224] width 457 height 33
click at [586, 256] on li "Стандарт" at bounding box center [697, 259] width 456 height 31
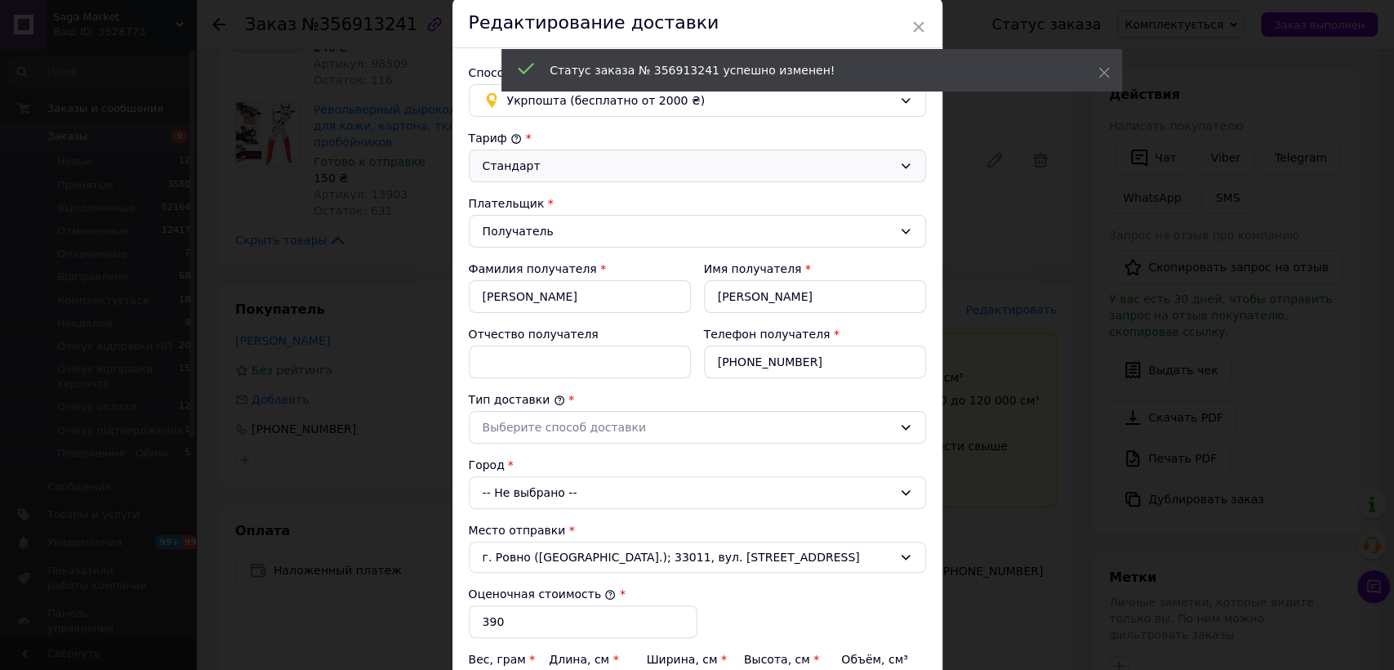
scroll to position [91, 0]
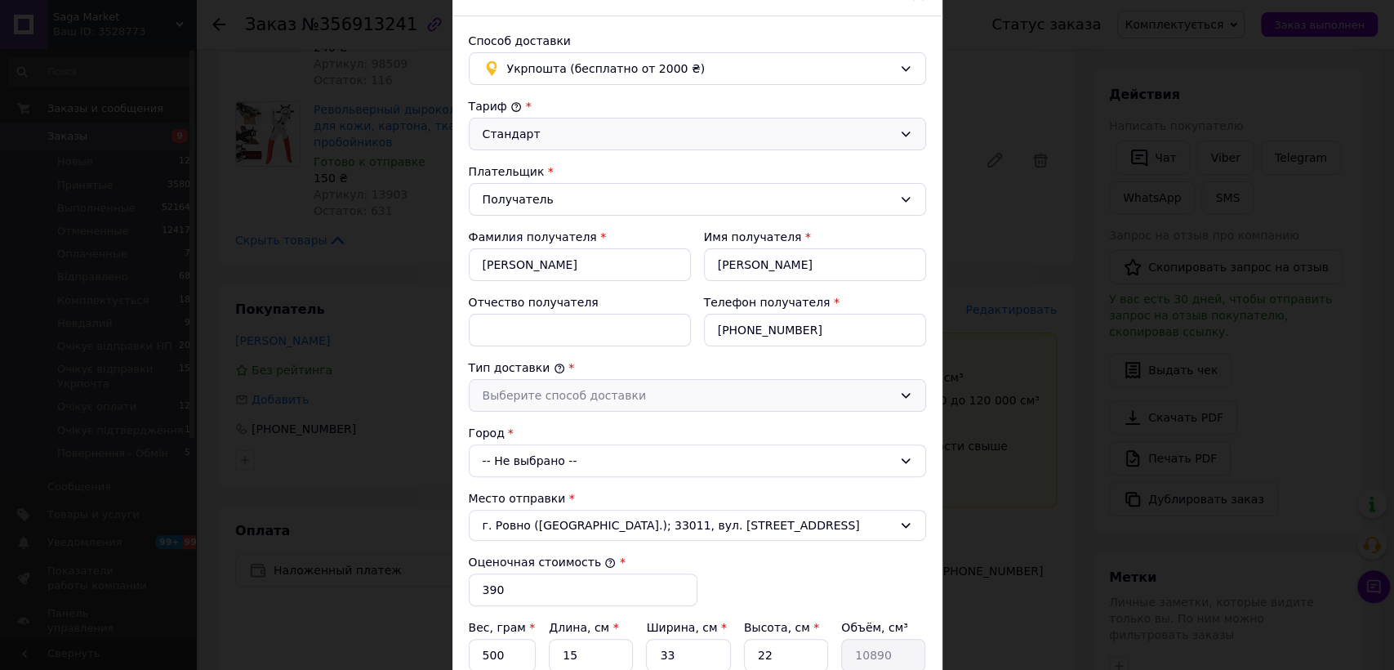
drag, startPoint x: 576, startPoint y: 381, endPoint x: 561, endPoint y: 407, distance: 30.4
click at [576, 386] on div "Выберите способ доставки" at bounding box center [697, 395] width 457 height 33
click at [553, 421] on li "Склад - склад" at bounding box center [697, 430] width 456 height 31
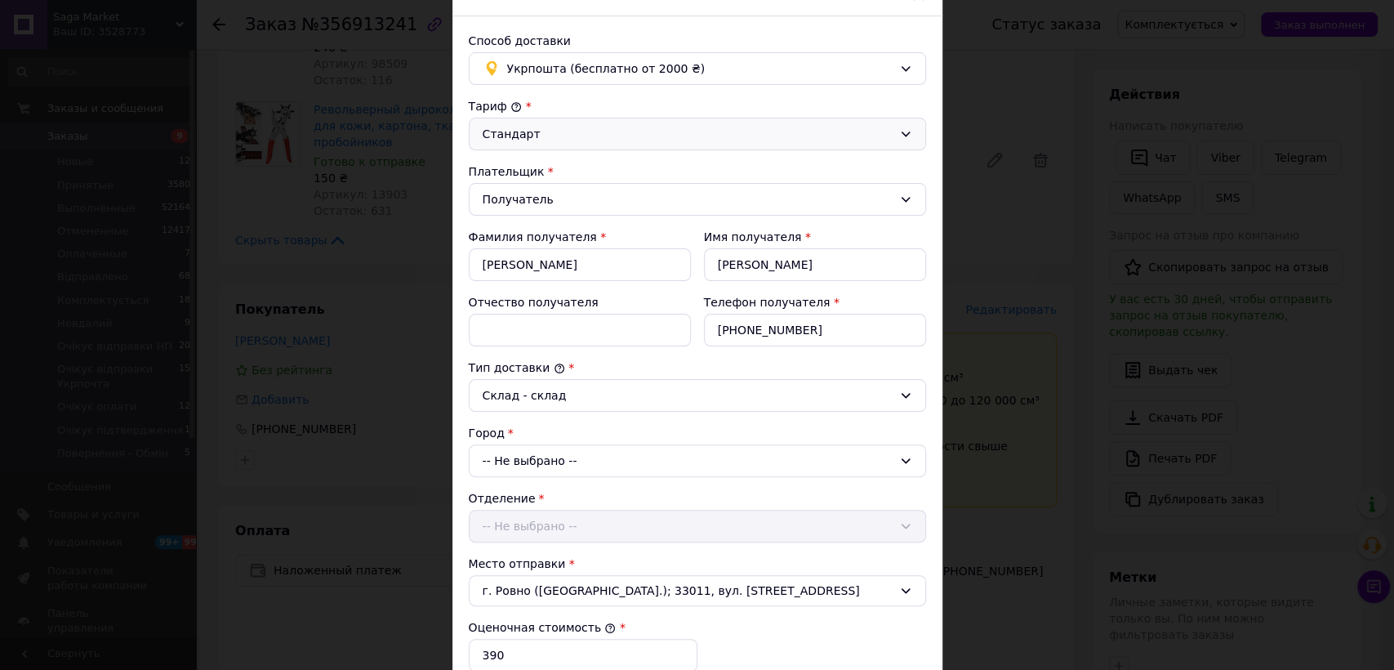
click at [531, 474] on div "-- Не выбрано --" at bounding box center [697, 460] width 457 height 33
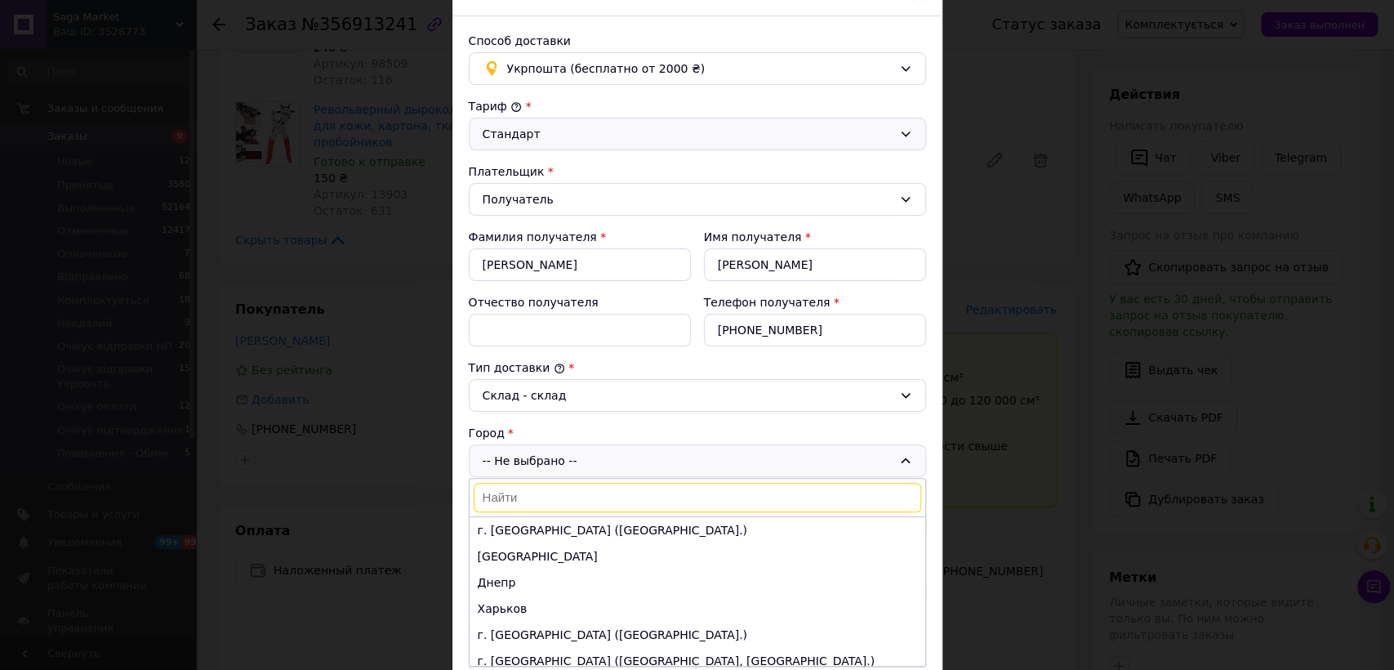
scroll to position [181, 0]
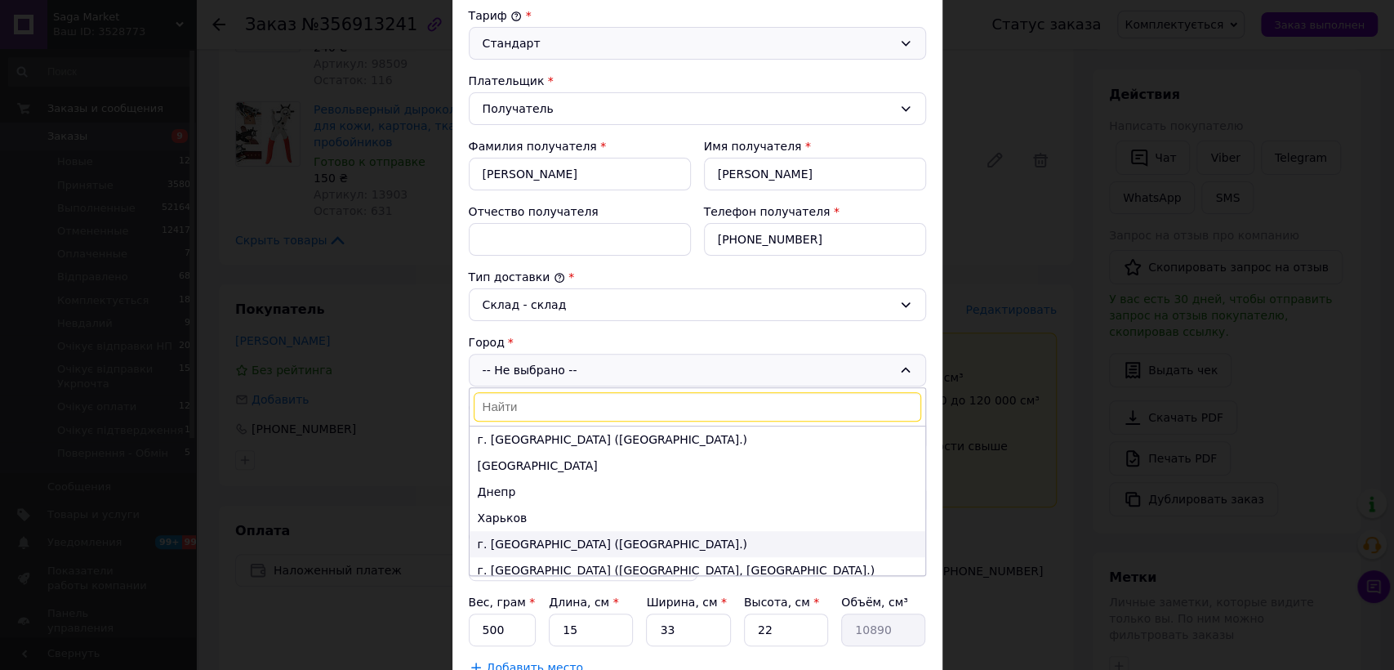
click at [516, 538] on li "г. Львов (Львовская обл.)" at bounding box center [697, 544] width 456 height 26
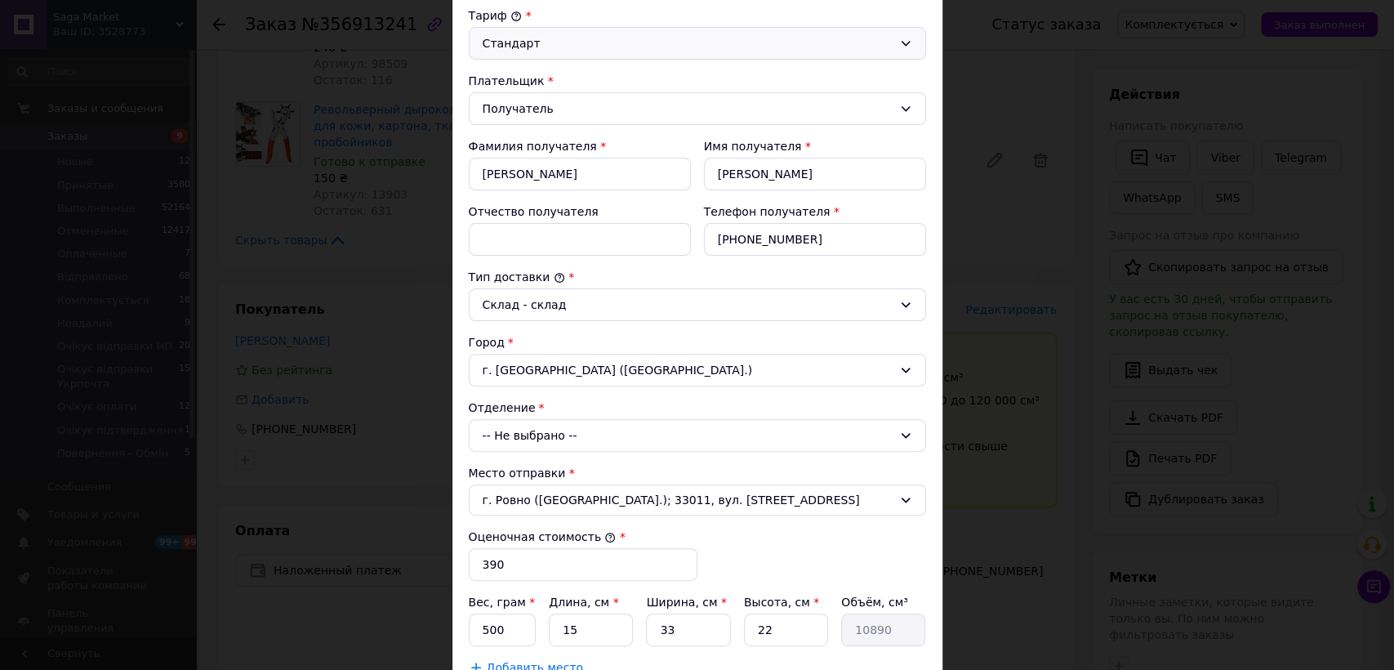
click at [537, 435] on div "-- Не выбрано --" at bounding box center [697, 435] width 457 height 33
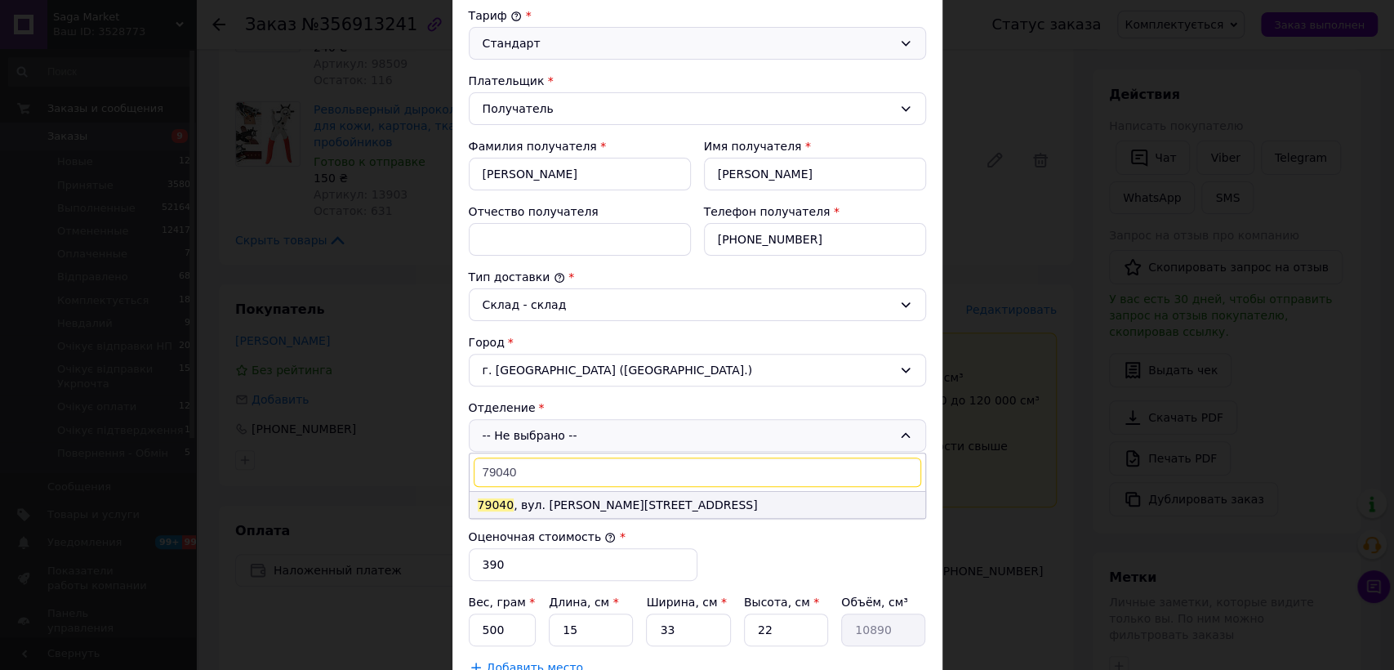
type input "79040"
click at [510, 496] on li "79040 , вул. Каховська, 27" at bounding box center [697, 505] width 456 height 26
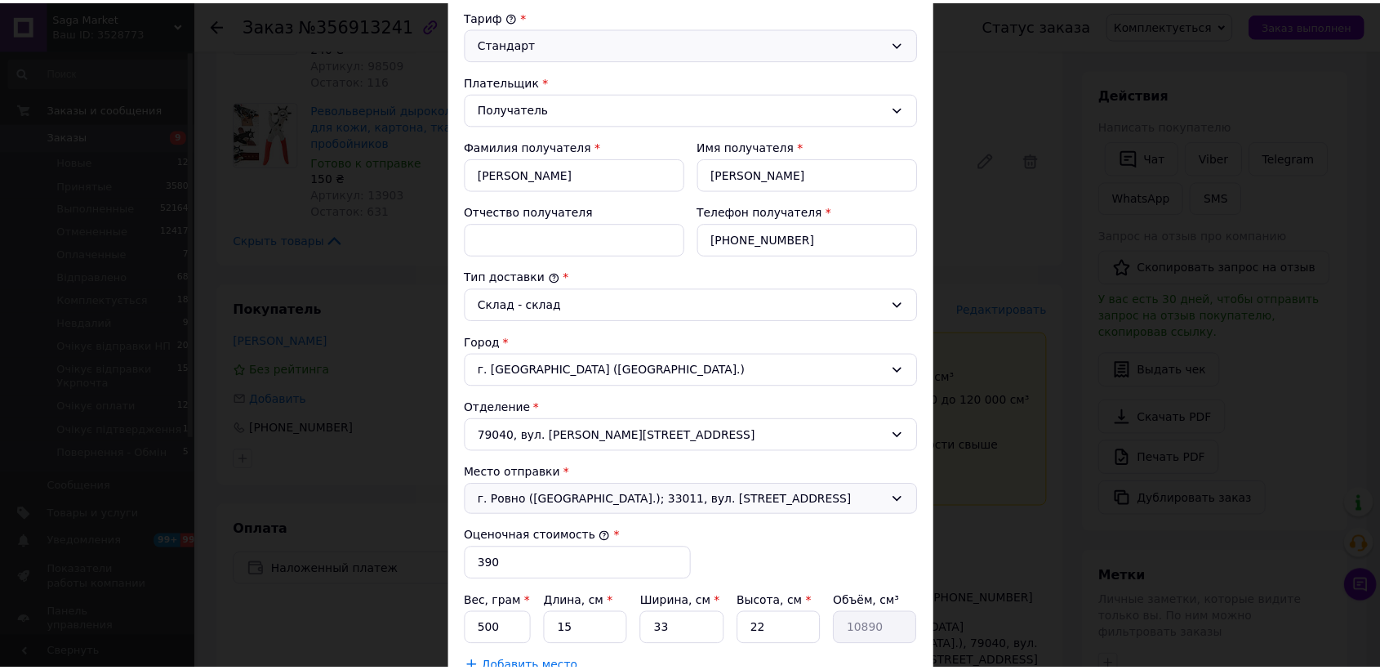
scroll to position [501, 0]
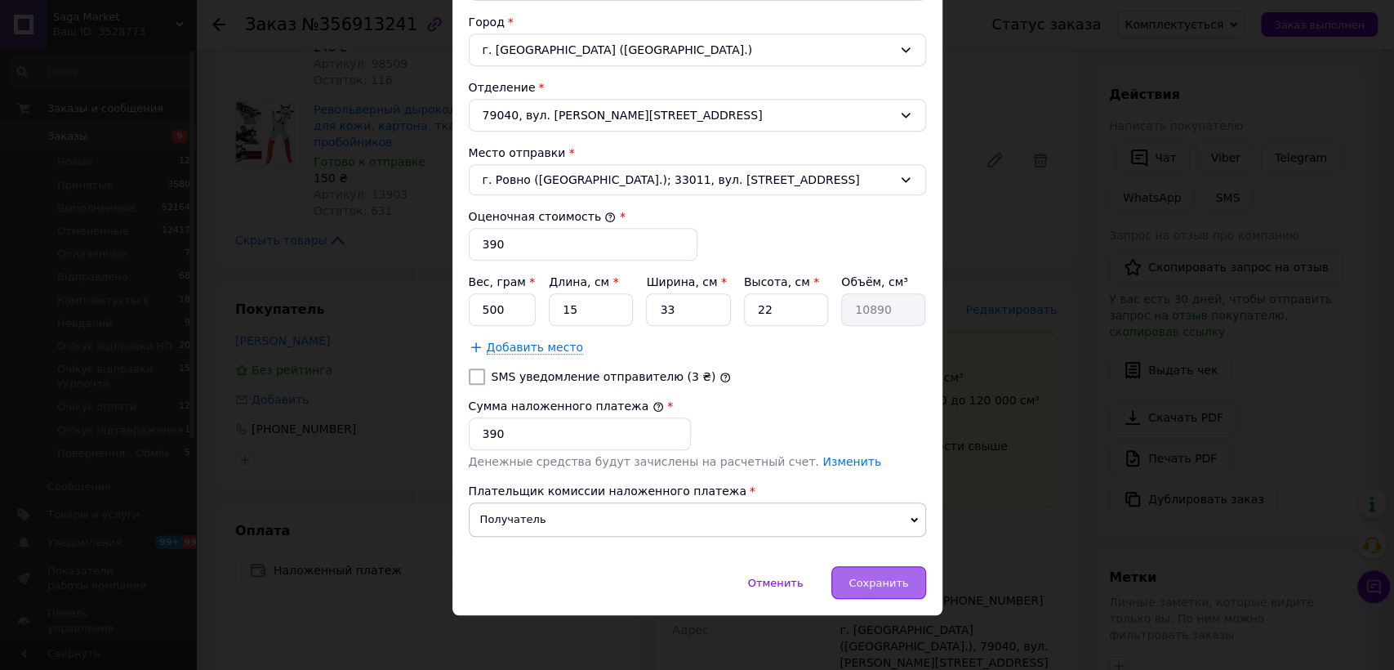
click at [883, 576] on span "Сохранить" at bounding box center [878, 582] width 60 height 12
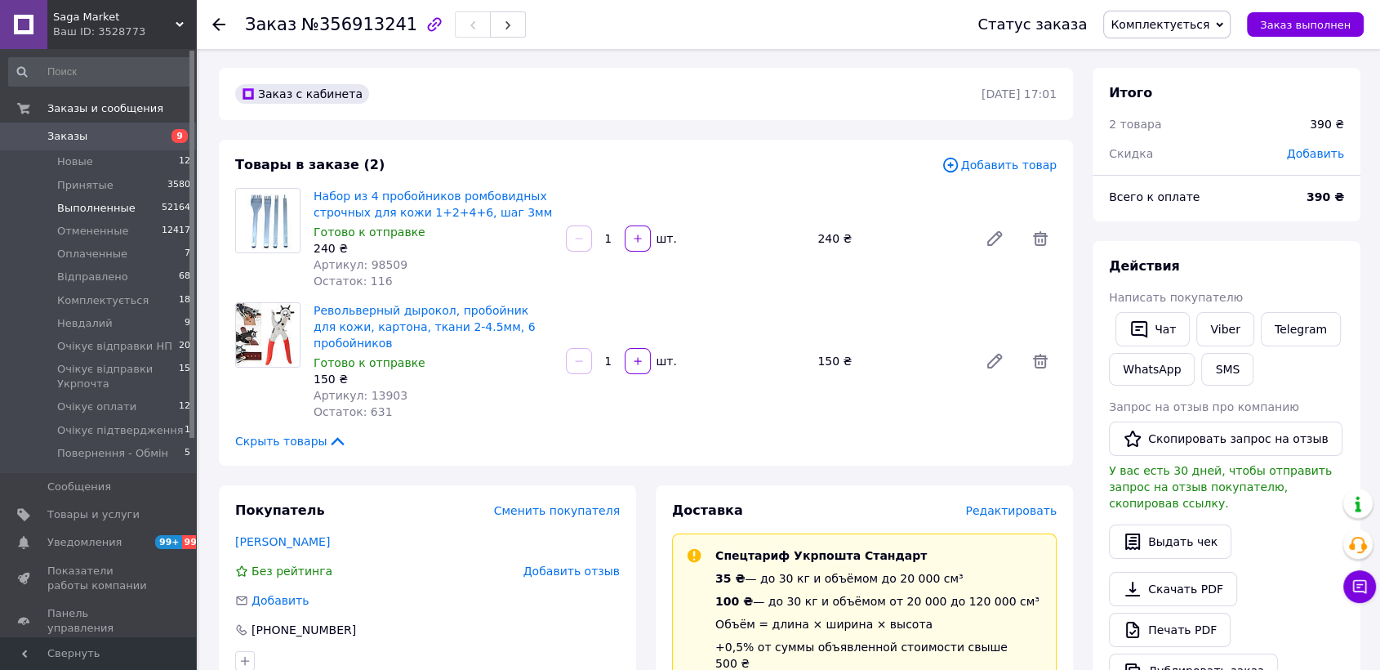
scroll to position [0, 0]
click at [109, 144] on span "Заказы" at bounding box center [99, 136] width 104 height 15
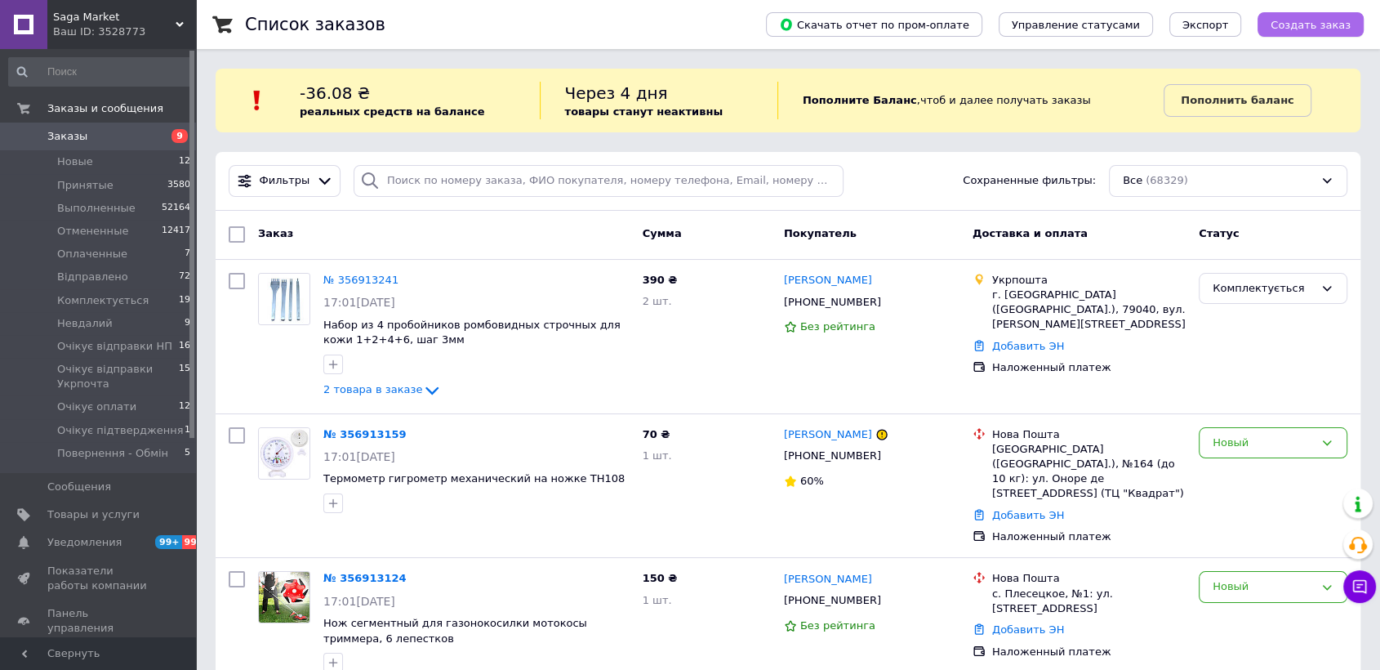
click at [1288, 35] on button "Создать заказ" at bounding box center [1310, 24] width 106 height 24
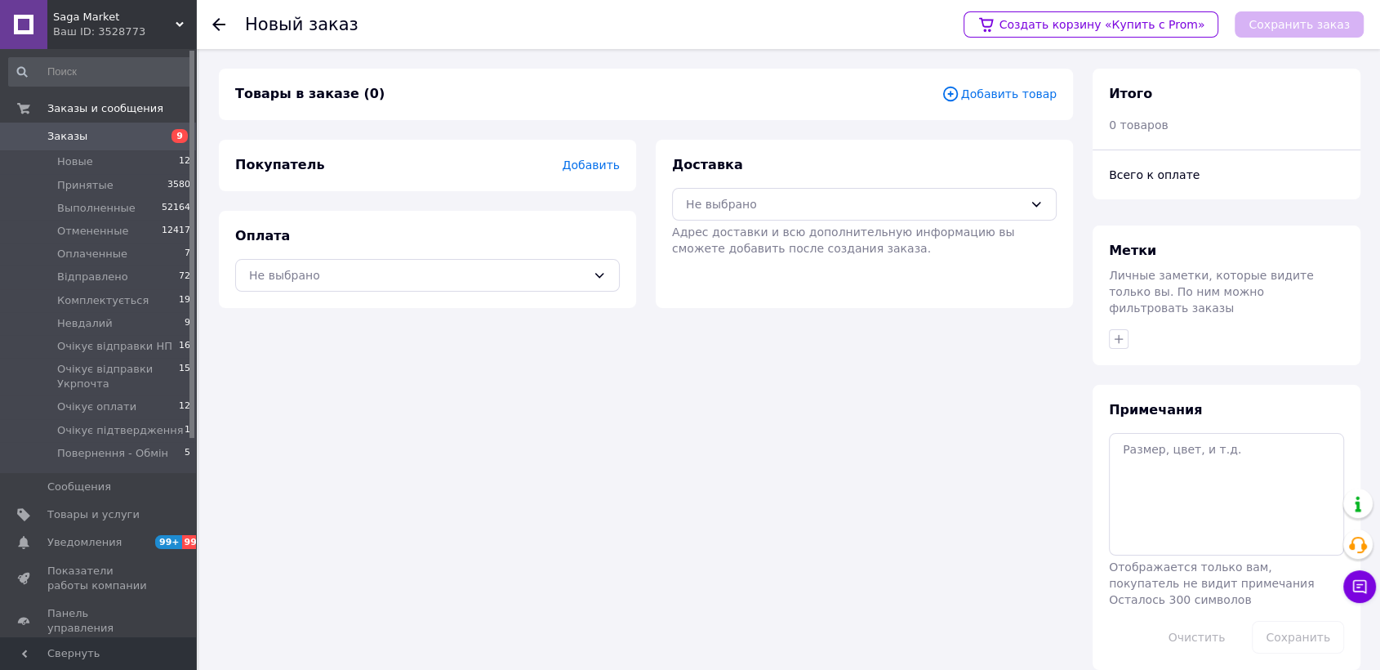
click at [1016, 97] on span "Добавить товар" at bounding box center [998, 94] width 115 height 18
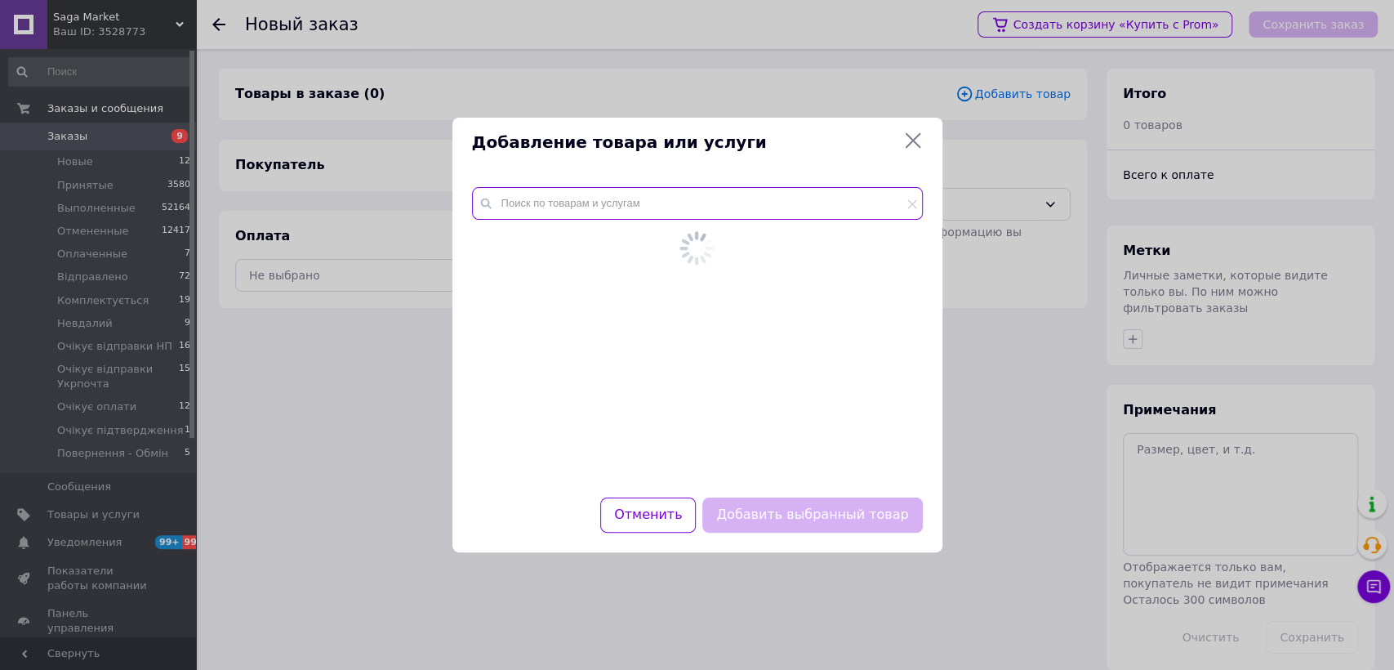
click at [705, 196] on input "text" at bounding box center [697, 203] width 451 height 33
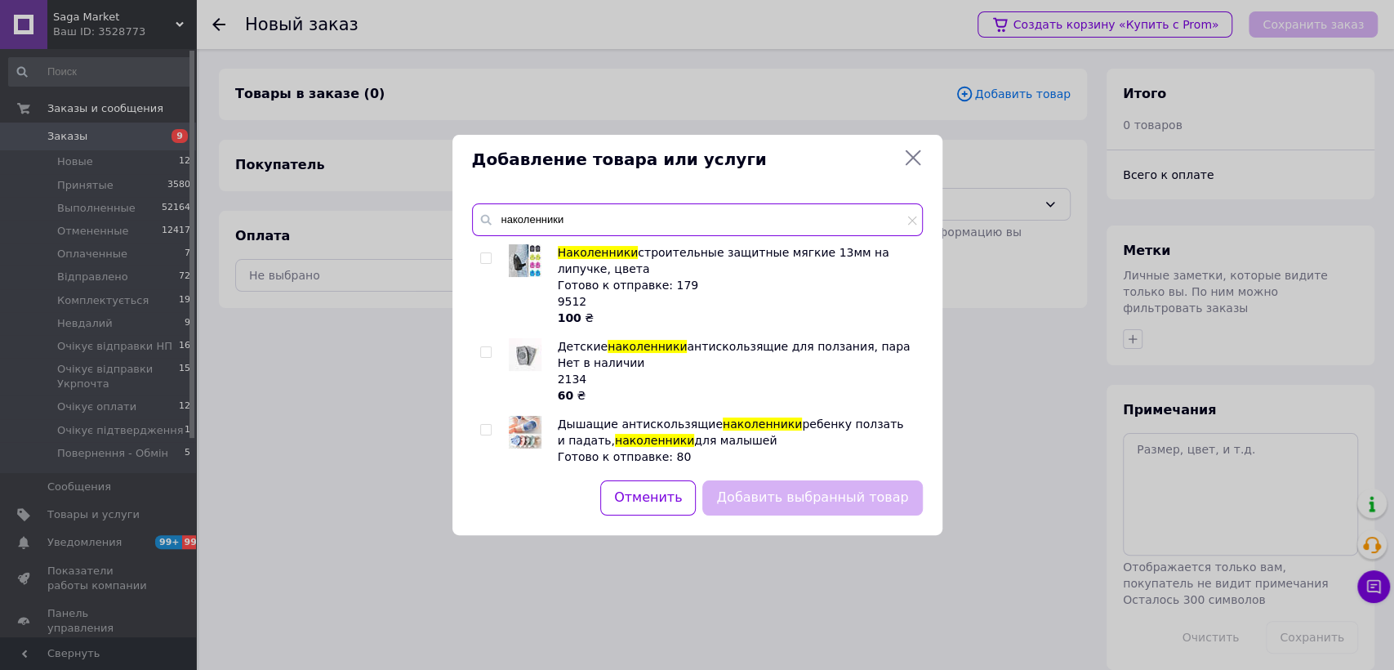
type input "наколенники"
click at [488, 261] on input "checkbox" at bounding box center [485, 258] width 11 height 11
checkbox input "true"
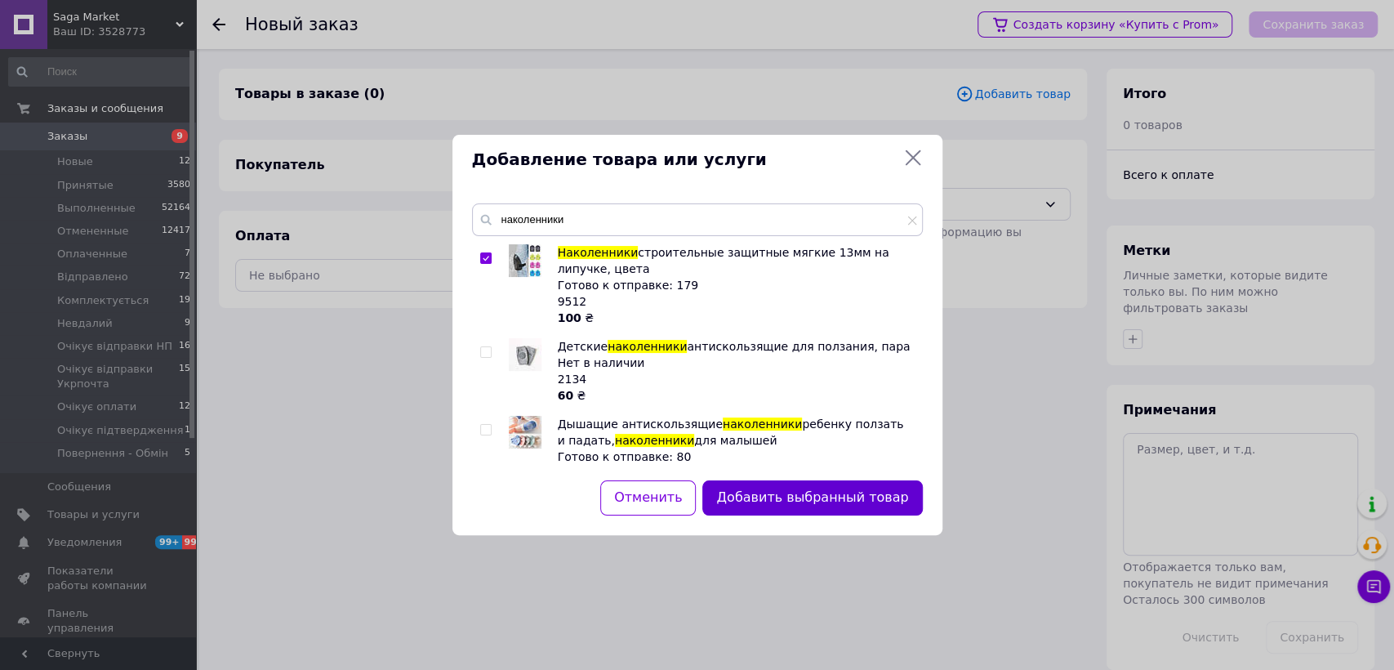
click at [777, 489] on button "Добавить выбранный товар" at bounding box center [812, 497] width 220 height 35
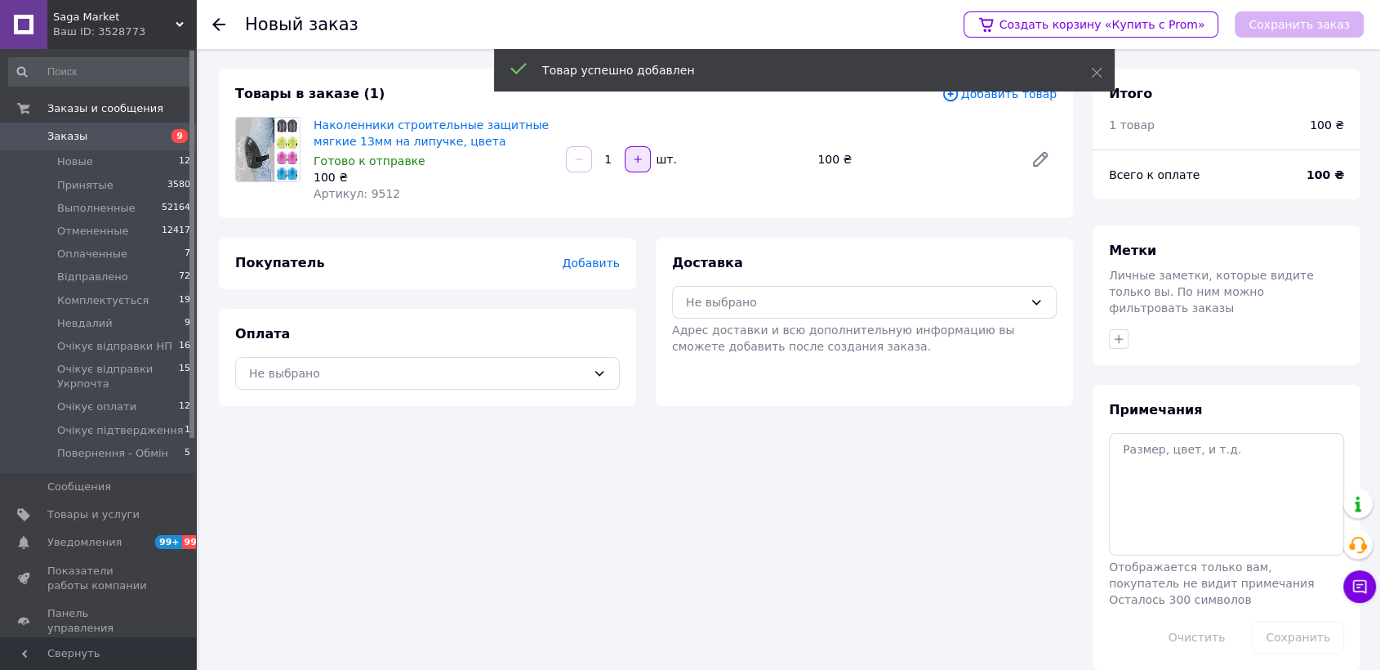
click at [638, 162] on icon "button" at bounding box center [637, 159] width 11 height 11
type input "2"
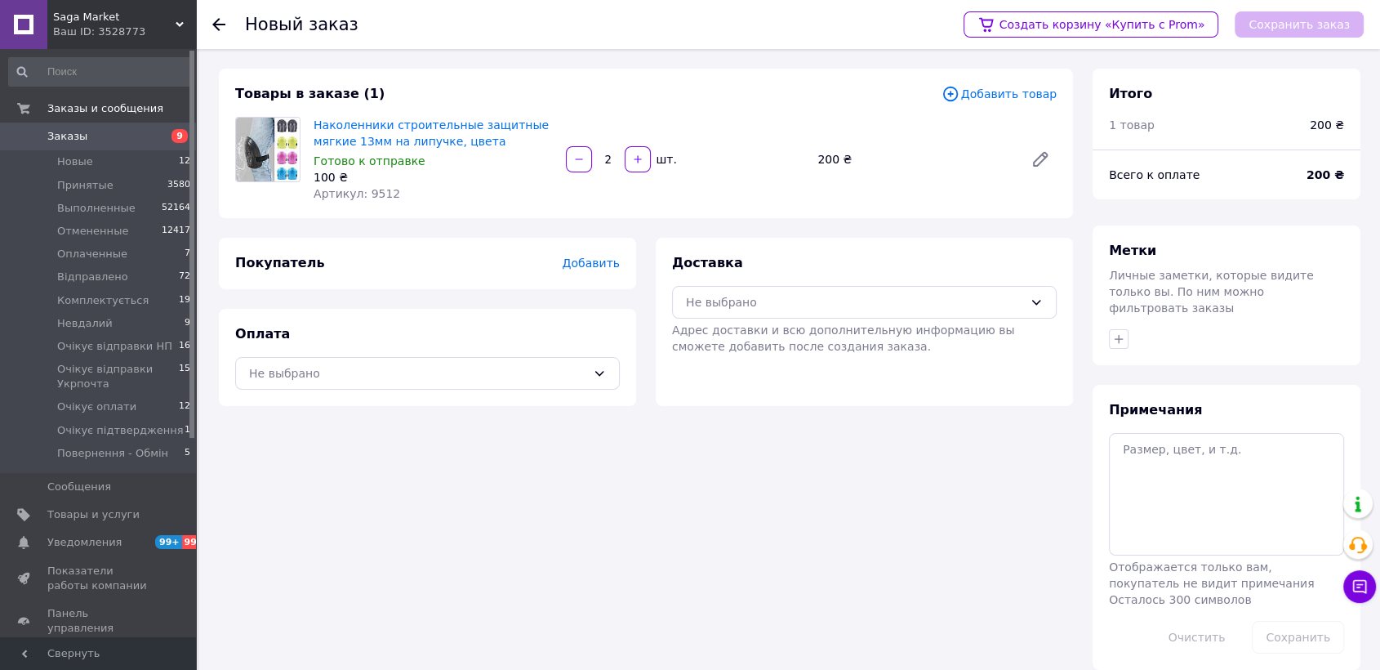
drag, startPoint x: 759, startPoint y: 630, endPoint x: 710, endPoint y: 558, distance: 87.0
click at [759, 630] on div "Товары в заказе (1) Добавить товар Наколенники строительные защитные мягкие 13м…" at bounding box center [646, 369] width 874 height 601
click at [594, 259] on span "Добавить" at bounding box center [591, 262] width 57 height 13
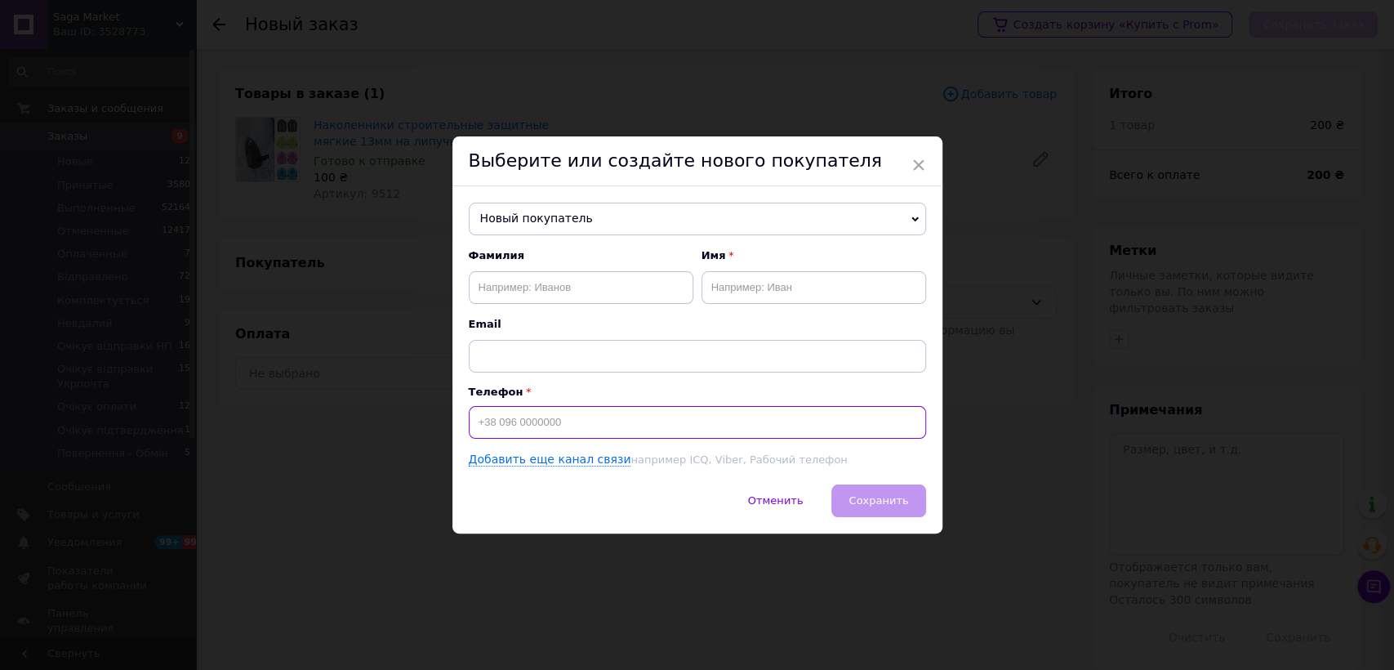
click at [555, 415] on input at bounding box center [697, 422] width 457 height 33
paste input "0951289879"
type input "+380951289879"
click at [544, 284] on input "text" at bounding box center [581, 287] width 225 height 33
paste input "мусієнко всеволод"
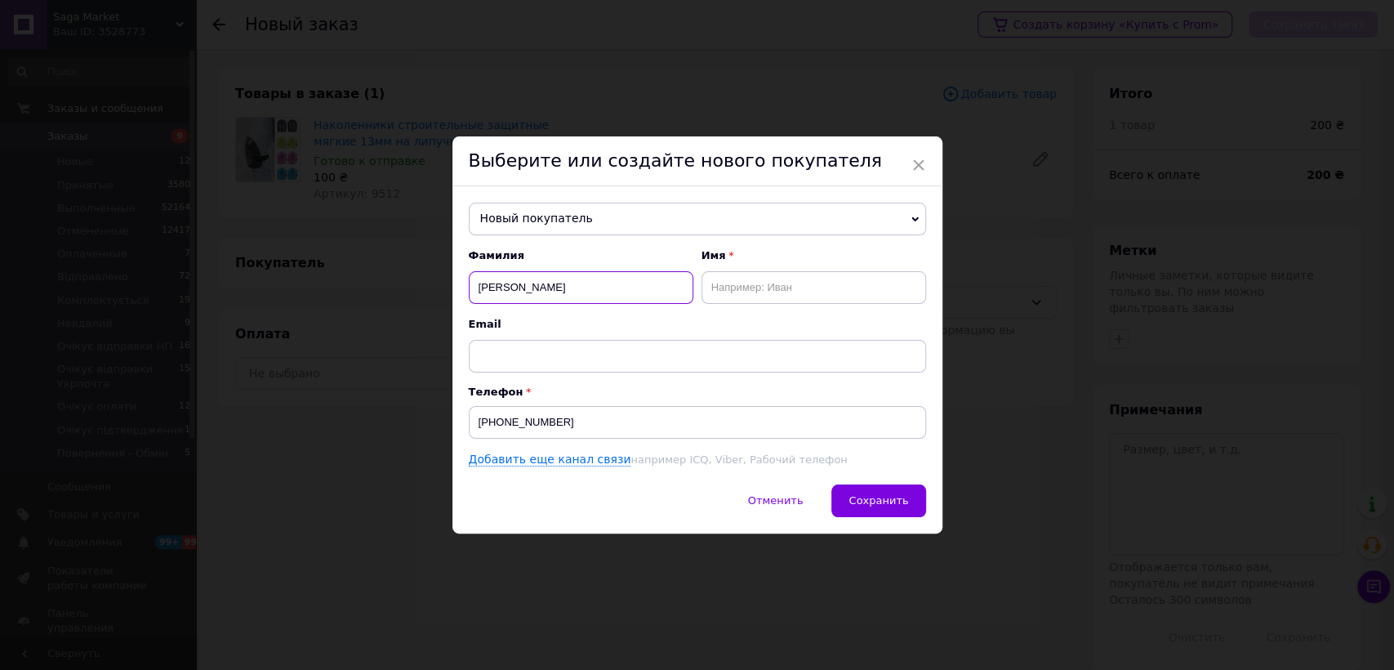
click at [529, 289] on input "мусієнко всеволод" at bounding box center [581, 287] width 225 height 33
drag, startPoint x: 529, startPoint y: 289, endPoint x: 612, endPoint y: 277, distance: 84.2
click at [532, 289] on input "мусієнко всеволод" at bounding box center [581, 287] width 225 height 33
type input "мусієнко"
click at [745, 277] on input "text" at bounding box center [813, 287] width 225 height 33
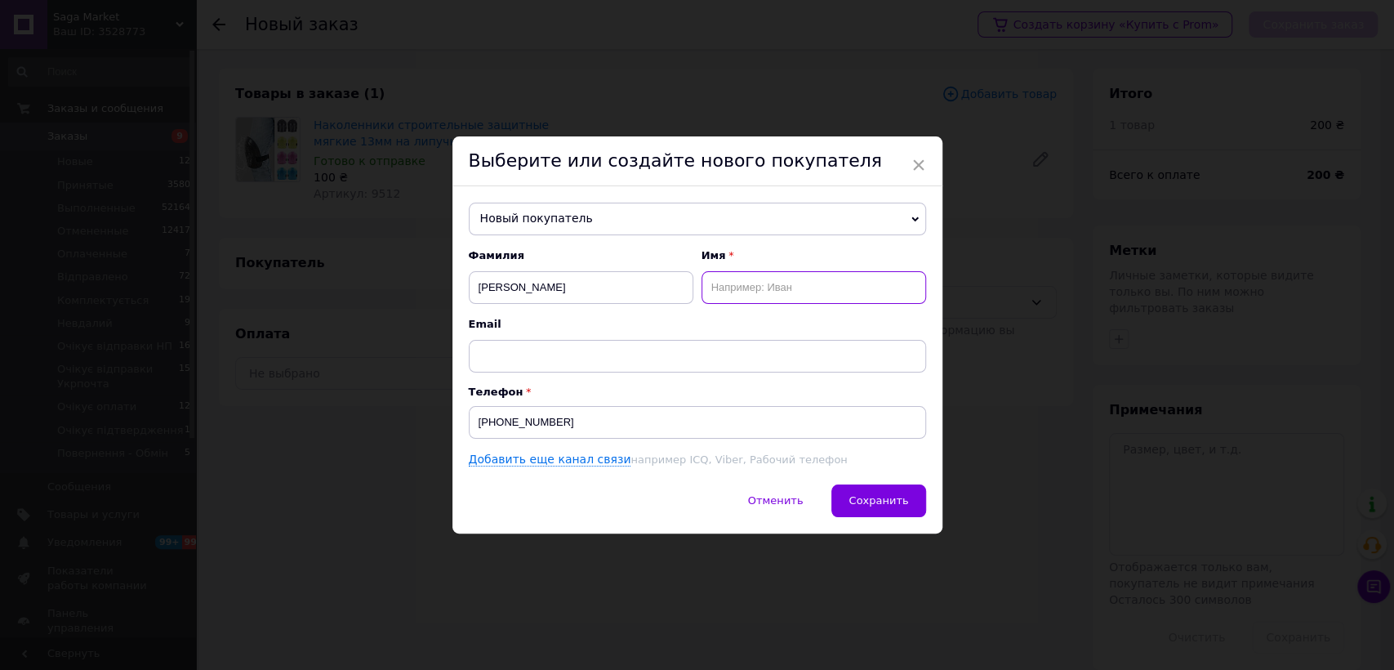
paste input "всеволод"
type input "всеволод"
click at [883, 494] on span "Сохранить" at bounding box center [878, 500] width 60 height 12
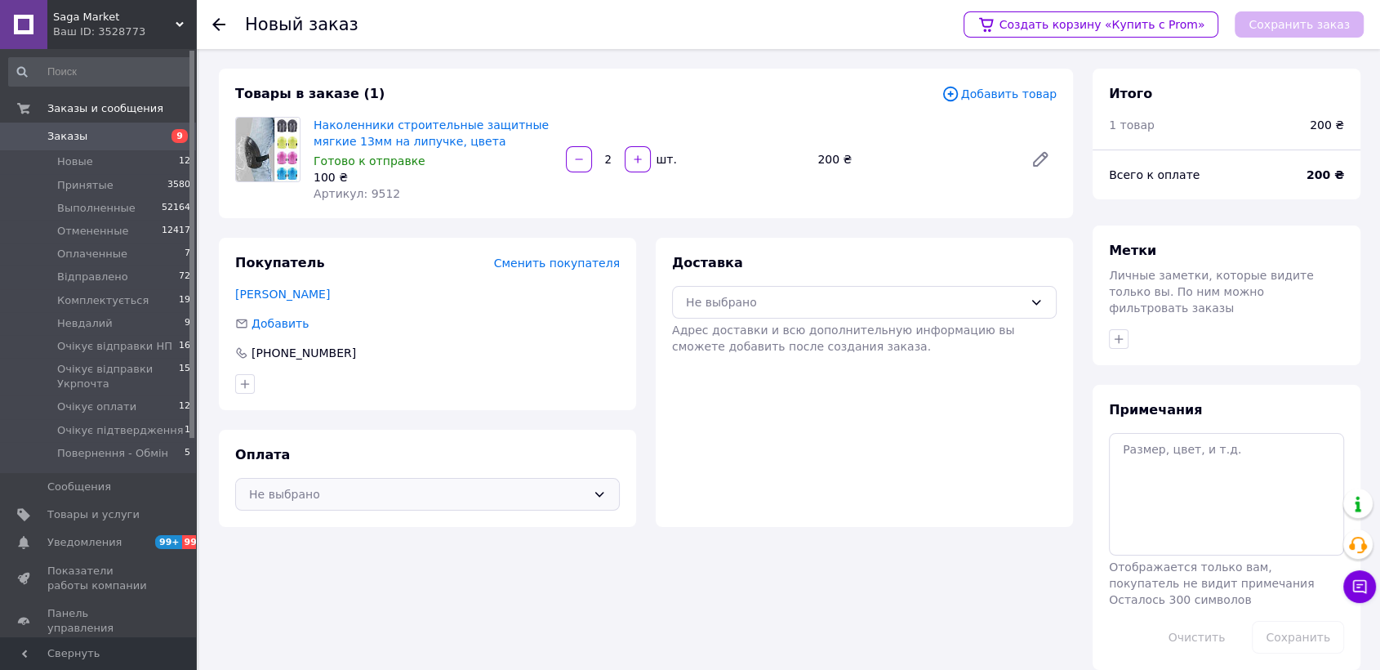
drag, startPoint x: 464, startPoint y: 496, endPoint x: 452, endPoint y: 501, distance: 12.4
click at [460, 497] on div "Не выбрано" at bounding box center [417, 494] width 337 height 18
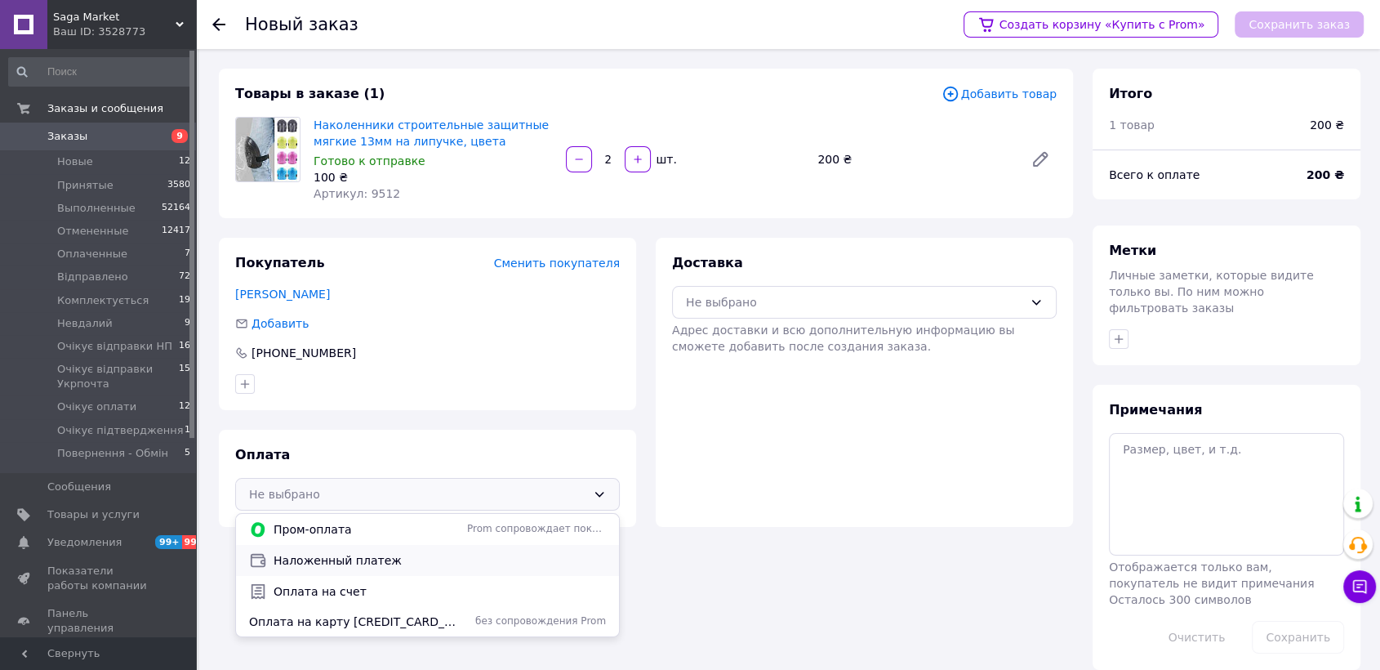
click at [407, 547] on div "Наложенный платеж" at bounding box center [427, 560] width 383 height 31
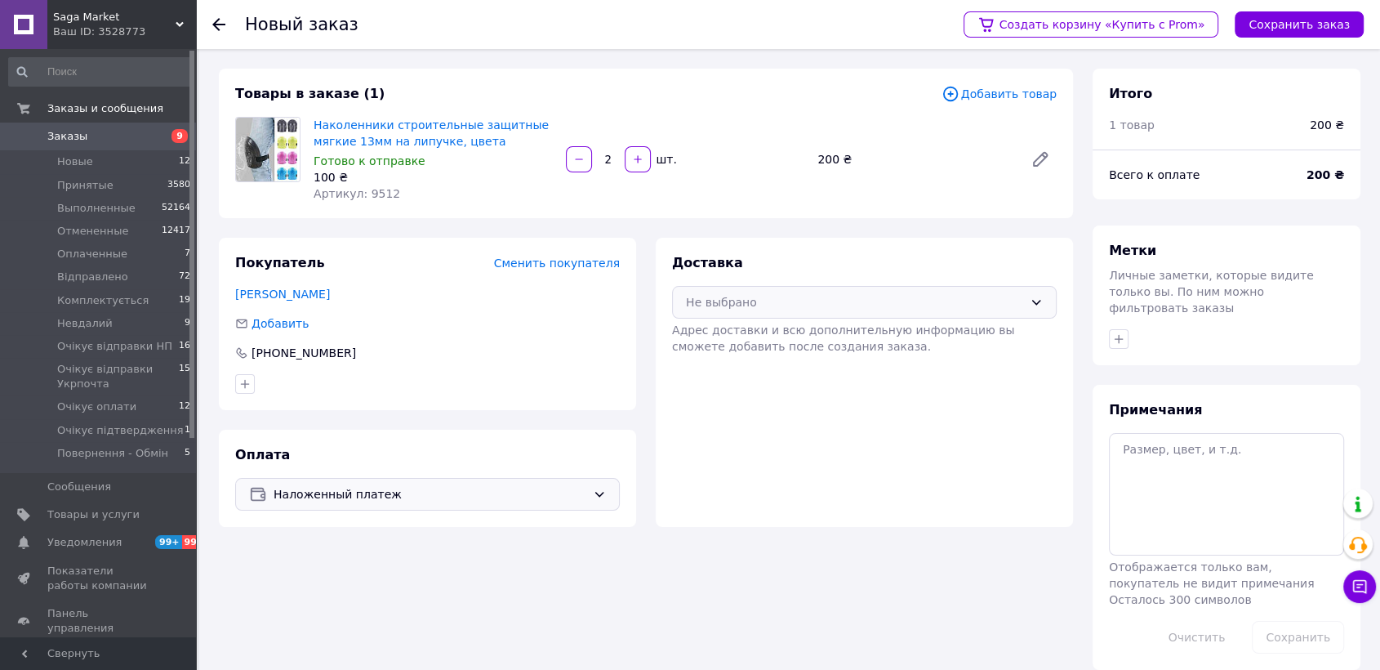
click at [758, 308] on div "Не выбрано" at bounding box center [854, 302] width 337 height 18
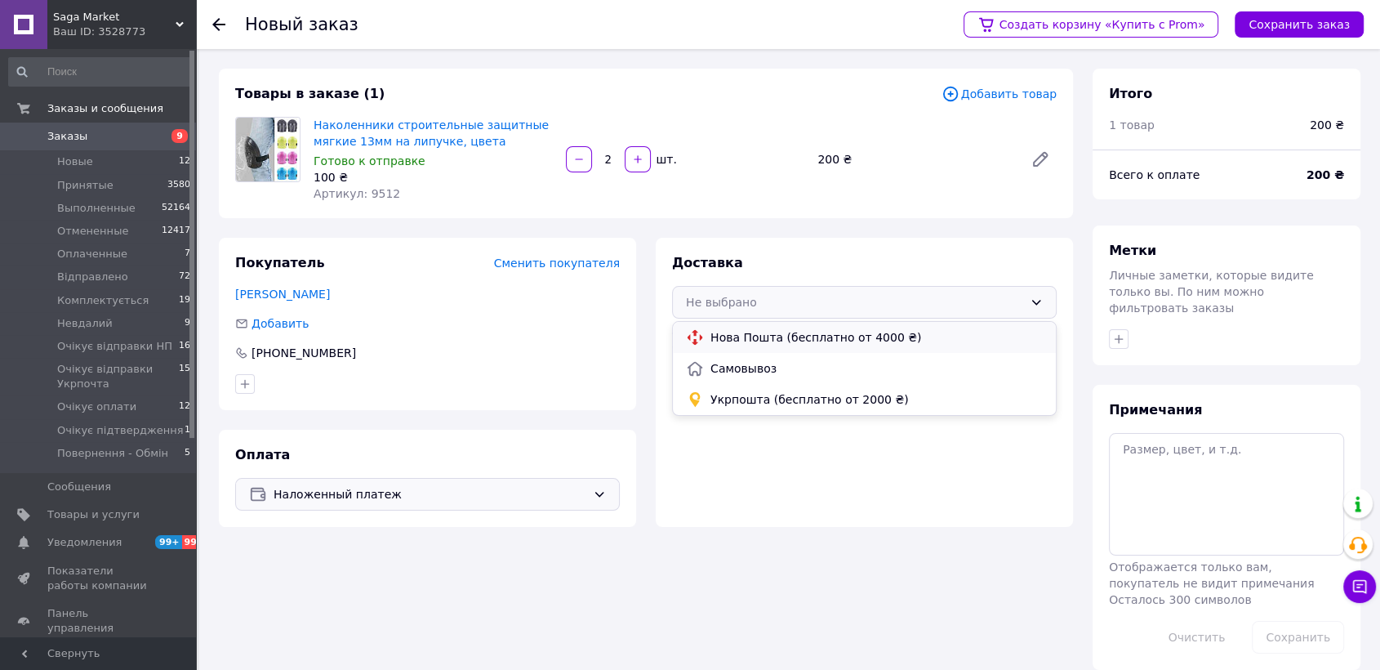
click at [774, 347] on div "Нова Пошта (бесплатно от 4000 ₴)" at bounding box center [864, 337] width 383 height 31
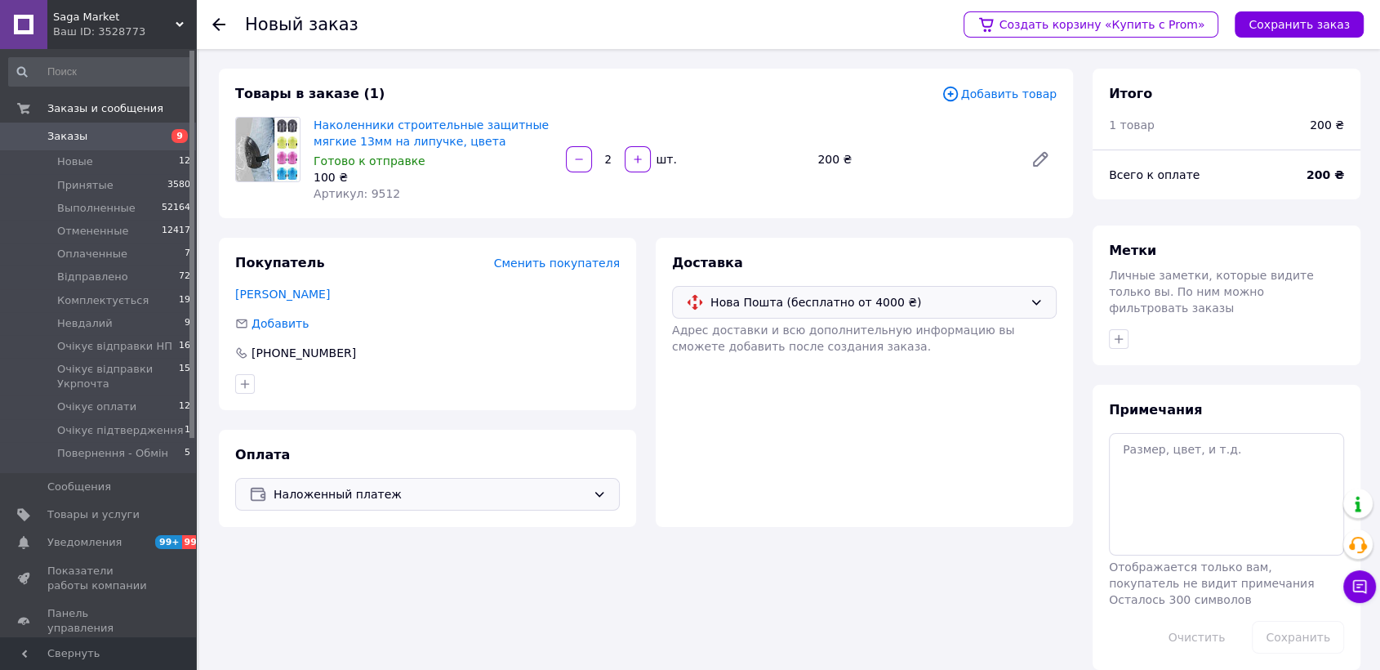
drag, startPoint x: 1278, startPoint y: 34, endPoint x: 1248, endPoint y: 47, distance: 32.2
click at [1278, 33] on button "Сохранить заказ" at bounding box center [1299, 24] width 129 height 26
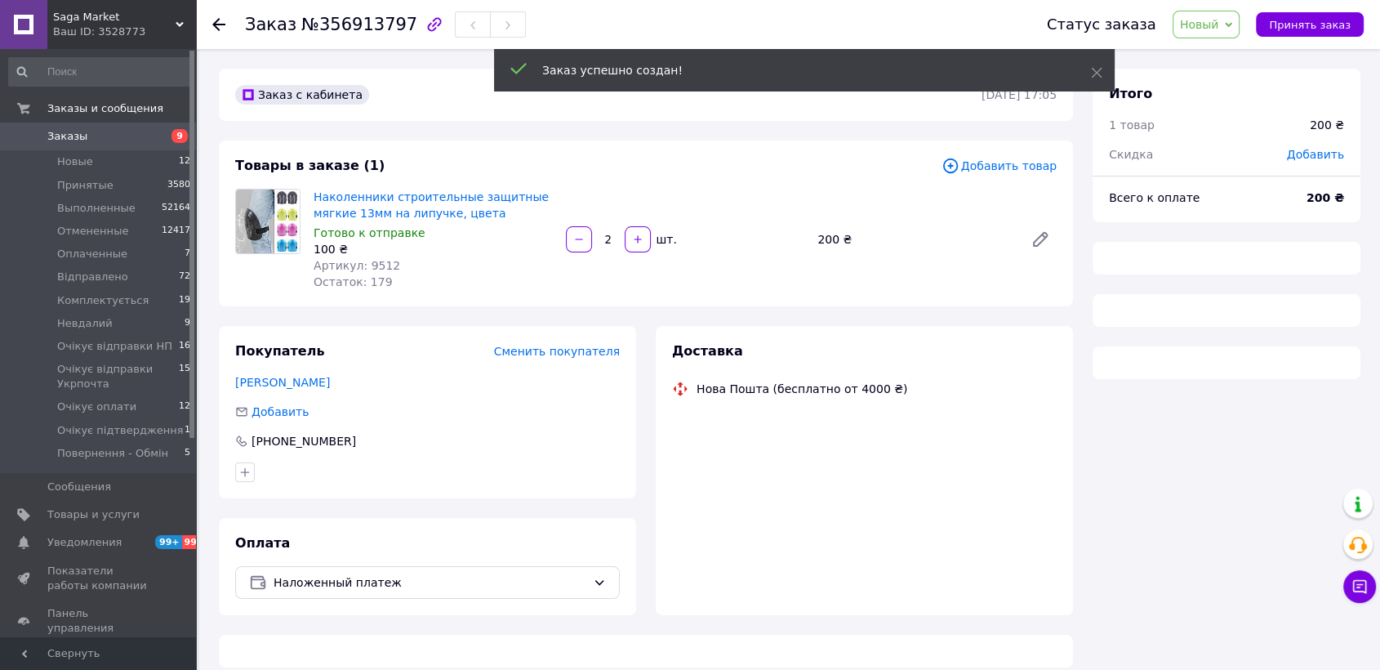
click at [1212, 34] on span "Новый" at bounding box center [1206, 25] width 68 height 28
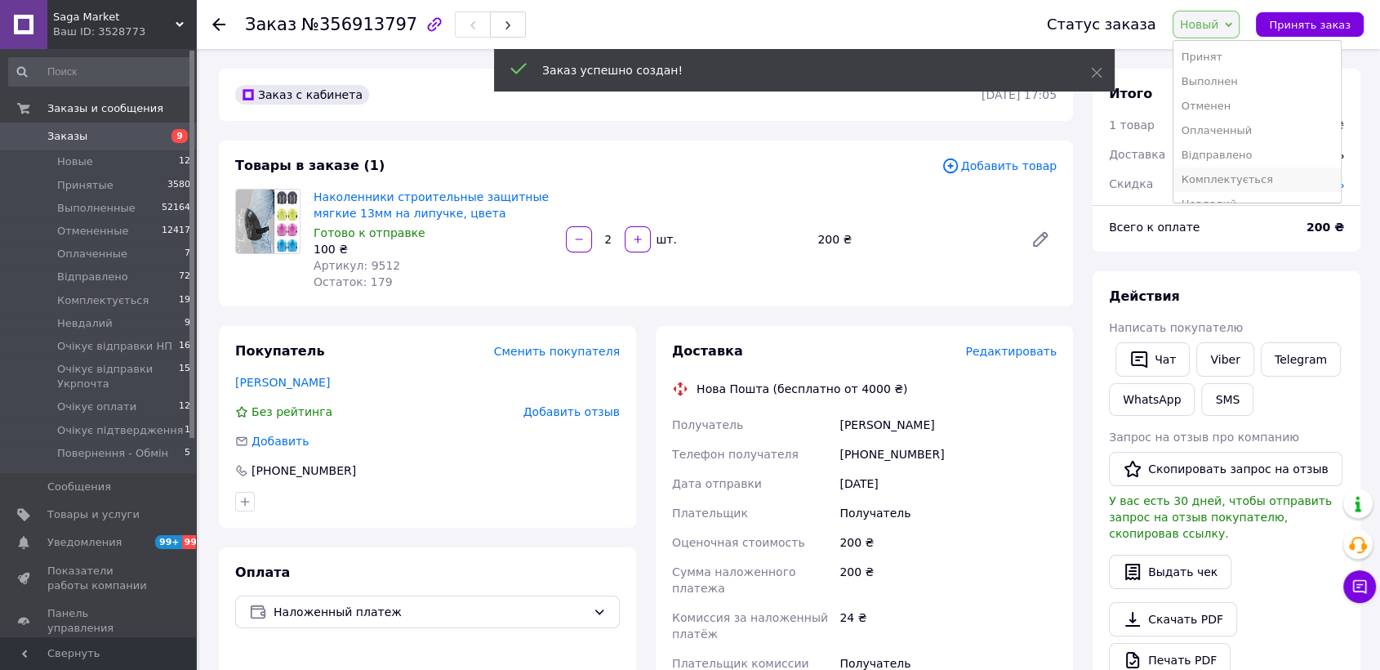
click at [1255, 179] on li "Комплектується" at bounding box center [1256, 179] width 167 height 24
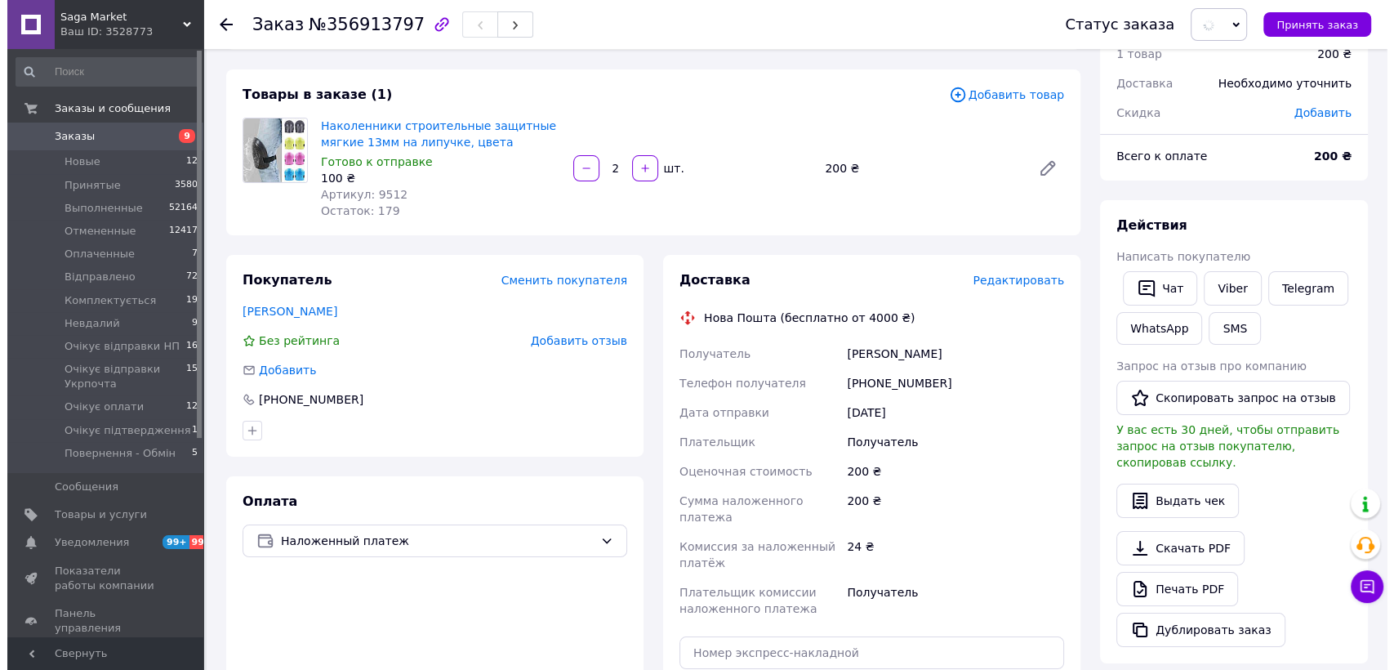
scroll to position [91, 0]
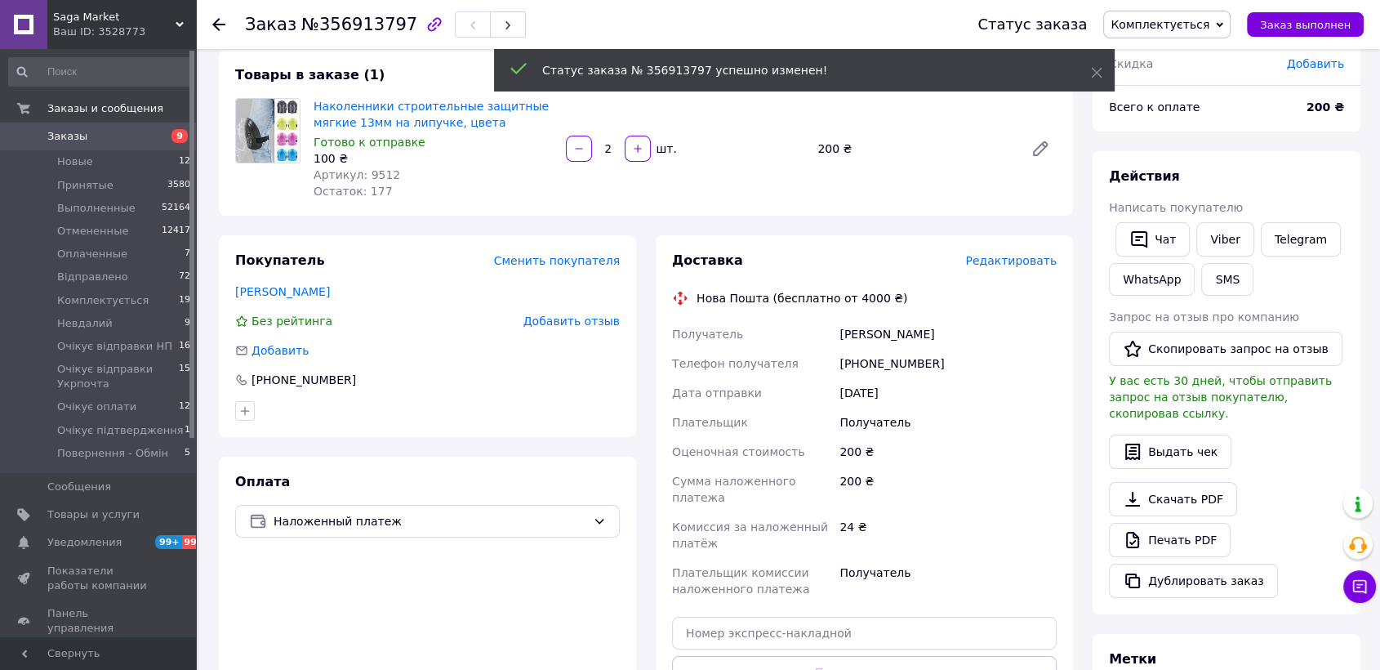
click at [989, 260] on span "Редактировать" at bounding box center [1010, 260] width 91 height 13
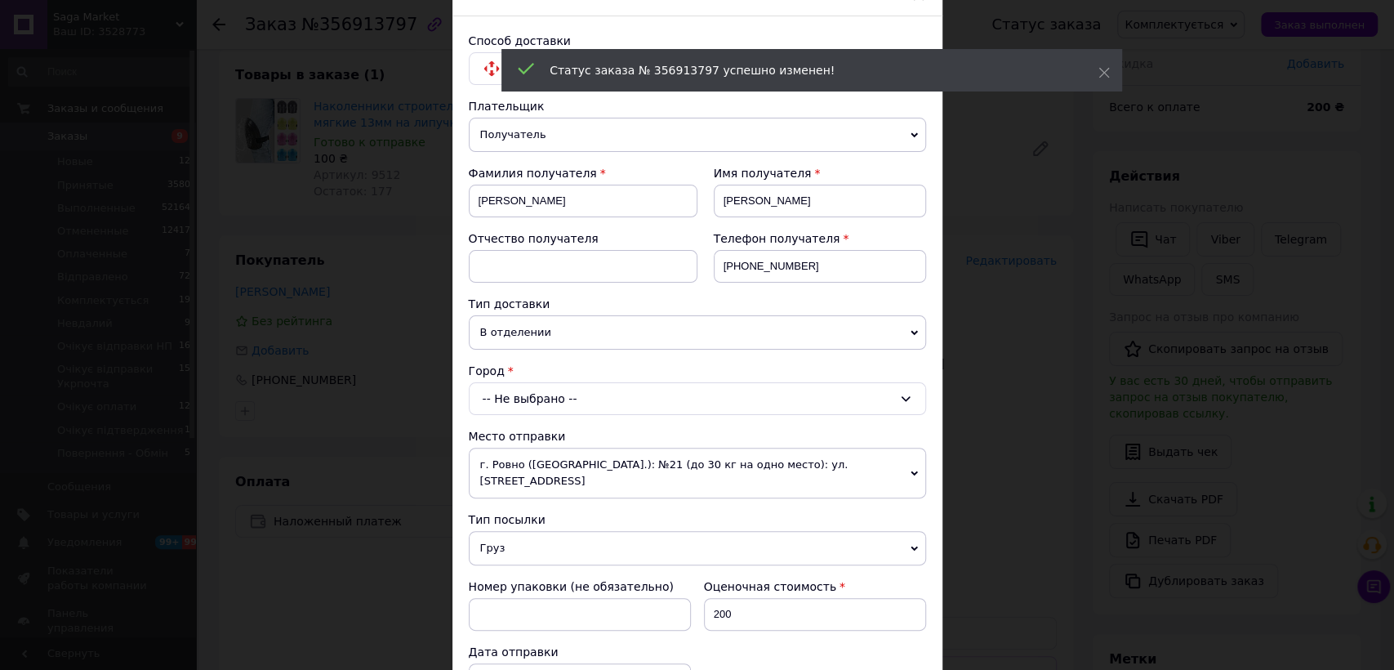
click at [558, 403] on div "-- Не выбрано --" at bounding box center [697, 398] width 457 height 33
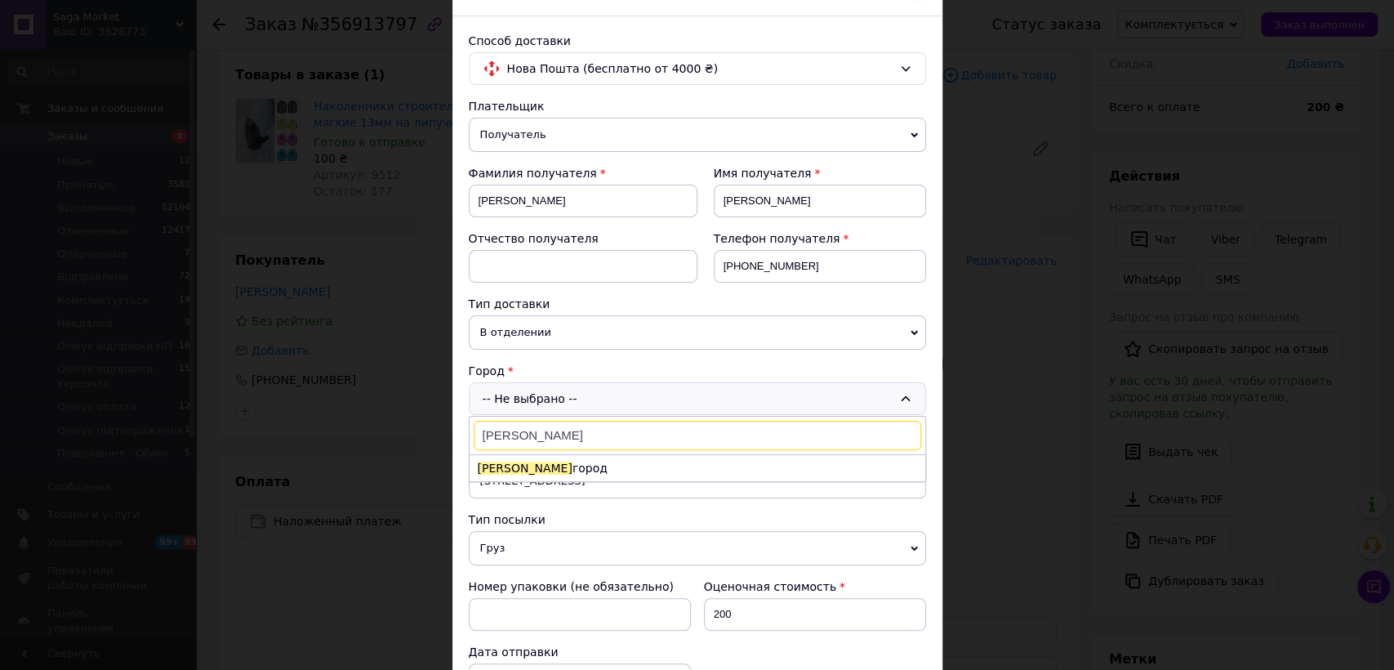
scroll to position [181, 0]
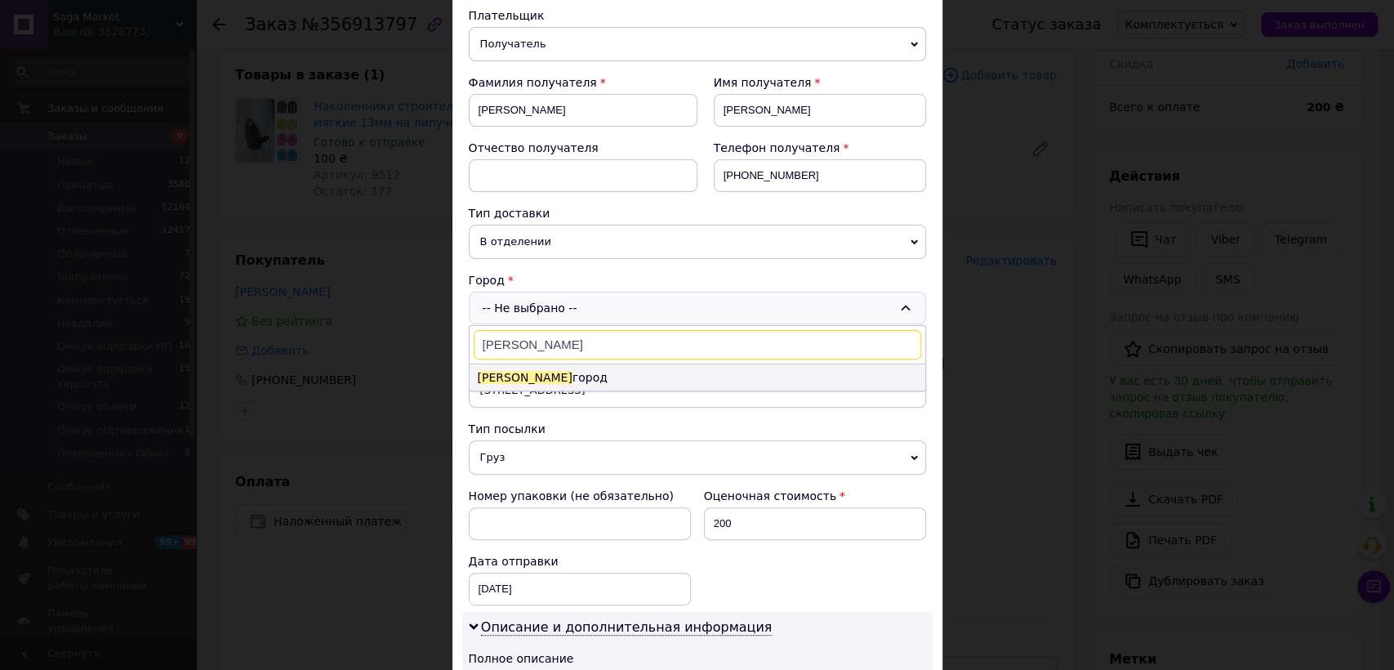
type input "новомир"
click at [551, 376] on li "Новомир город" at bounding box center [697, 377] width 456 height 26
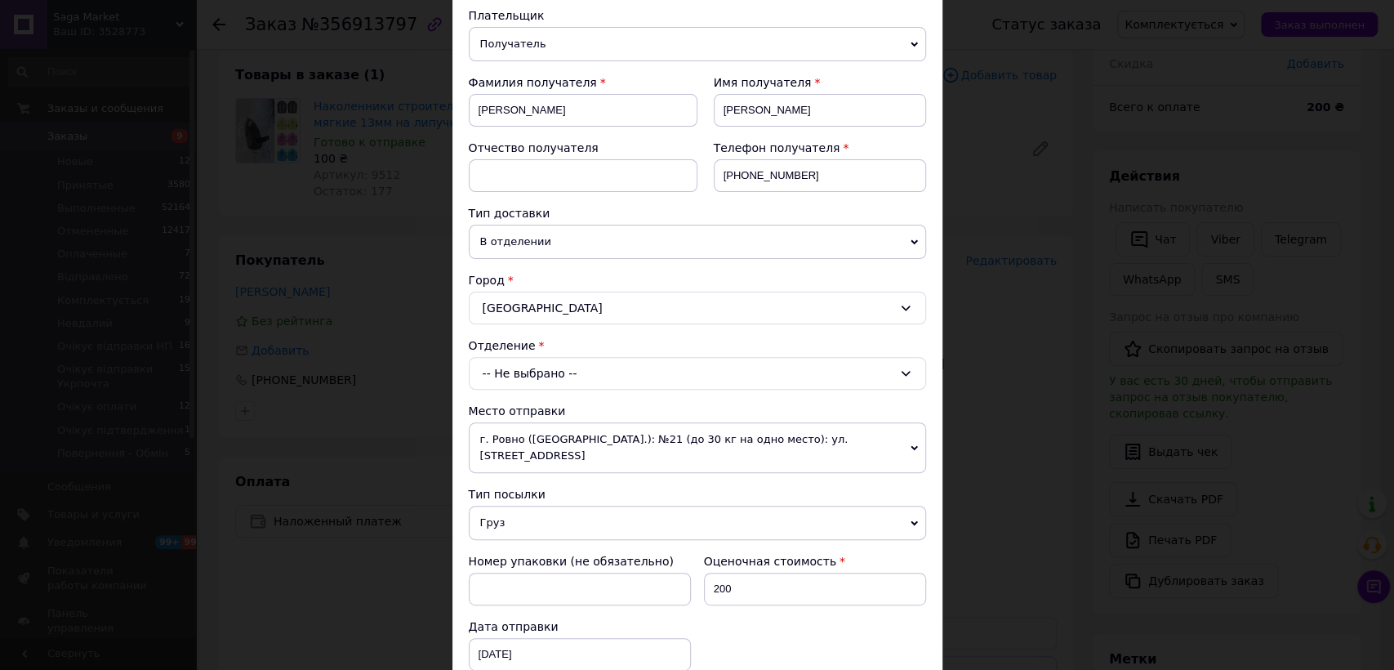
click at [536, 383] on div "-- Не выбрано --" at bounding box center [697, 373] width 457 height 33
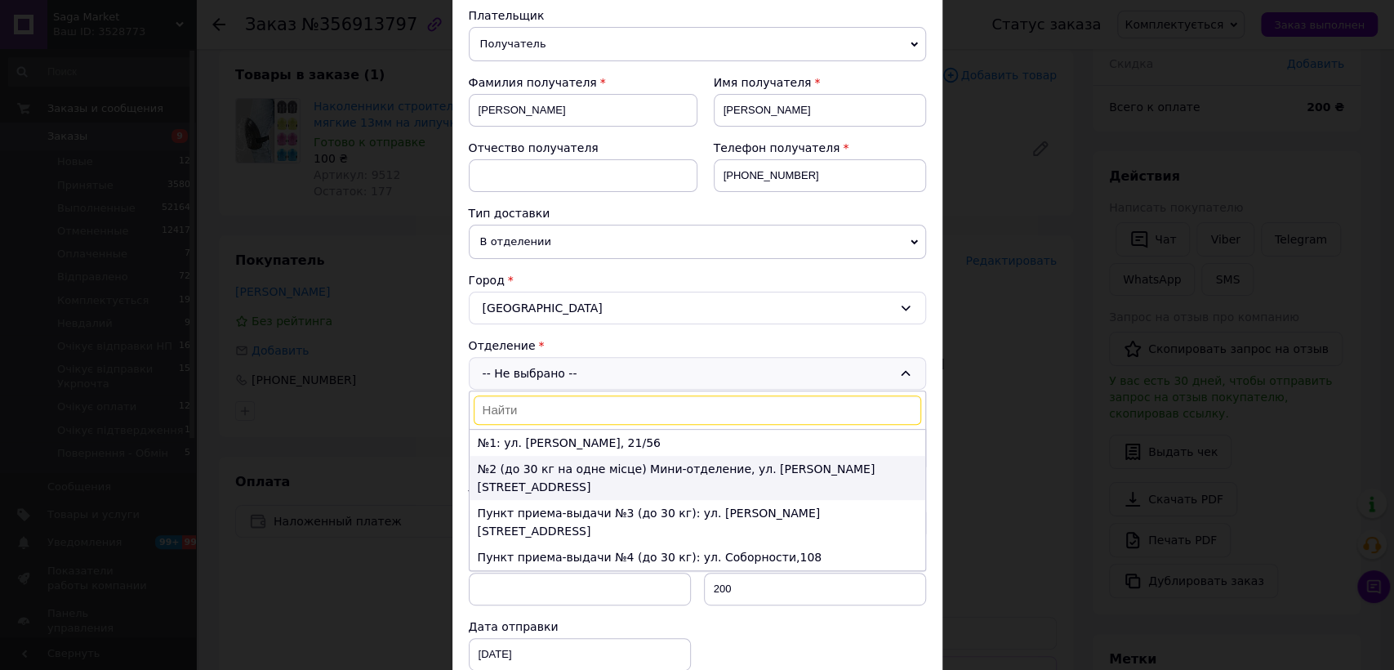
click at [536, 465] on li "№2 (до 30 кг на одне місце) Мини-отделение, ул. Николая Зерова, 26" at bounding box center [697, 478] width 456 height 44
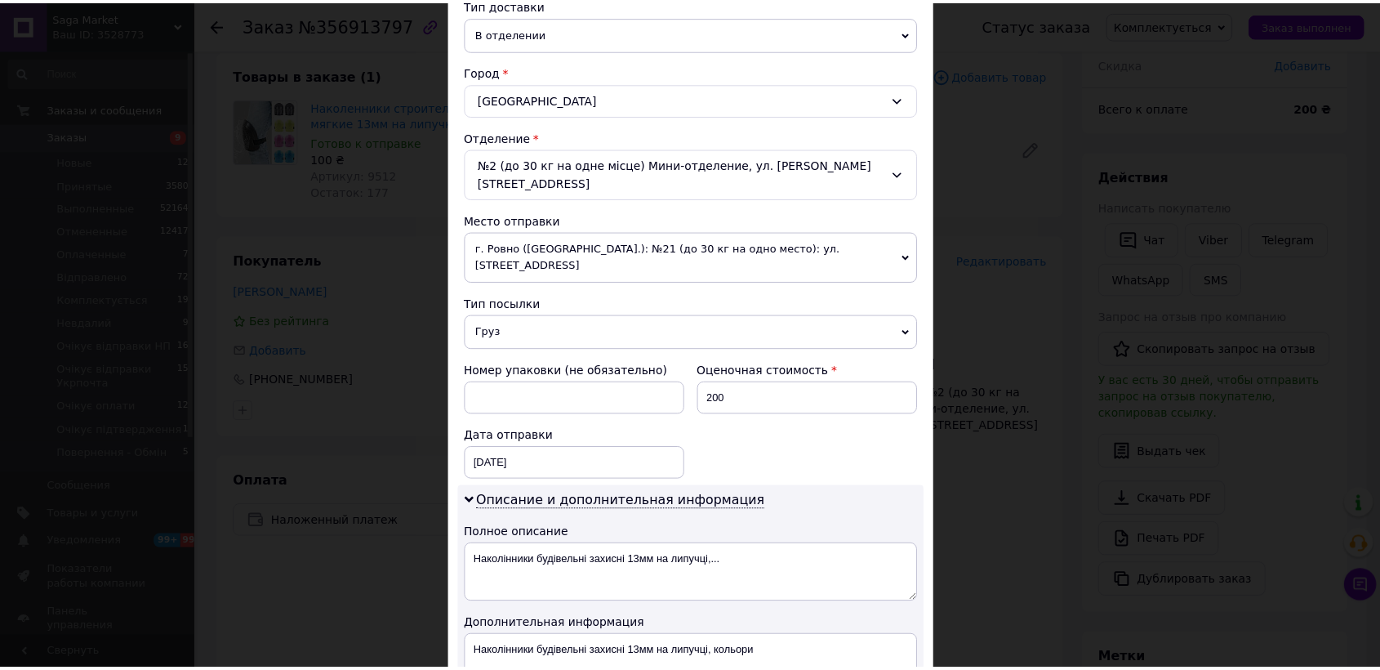
scroll to position [725, 0]
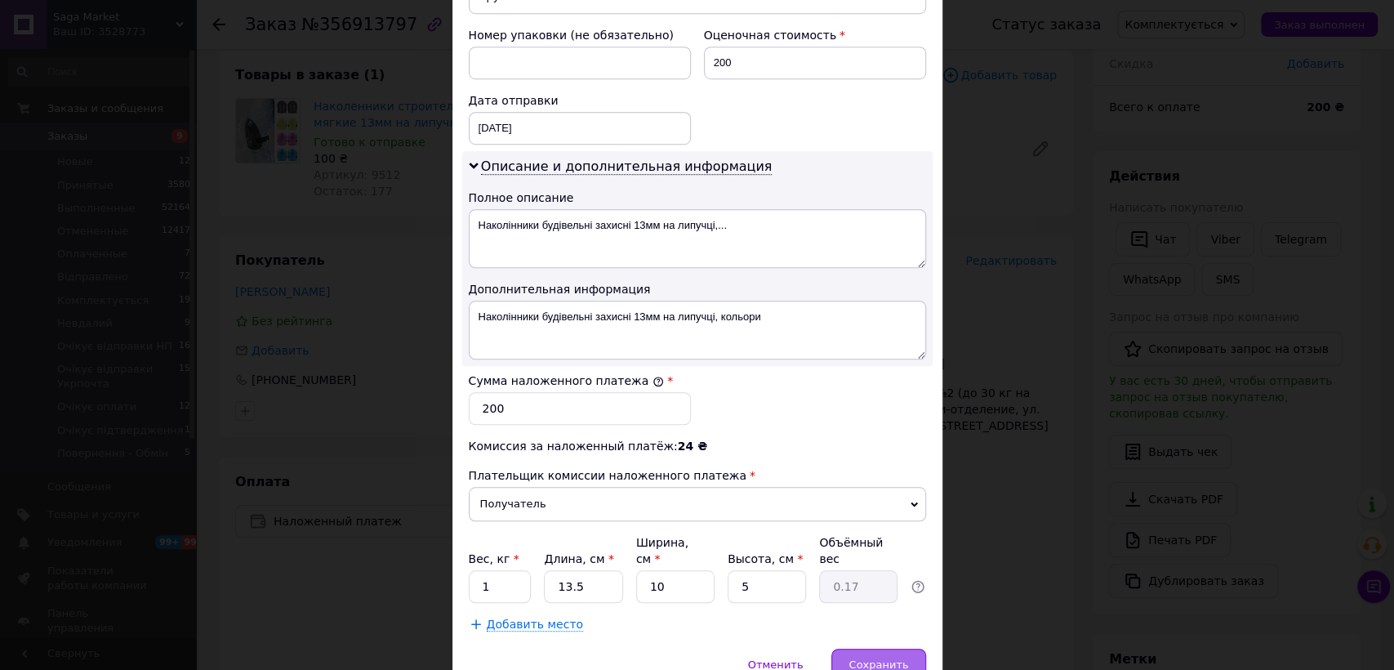
click at [874, 648] on div "Сохранить" at bounding box center [878, 664] width 94 height 33
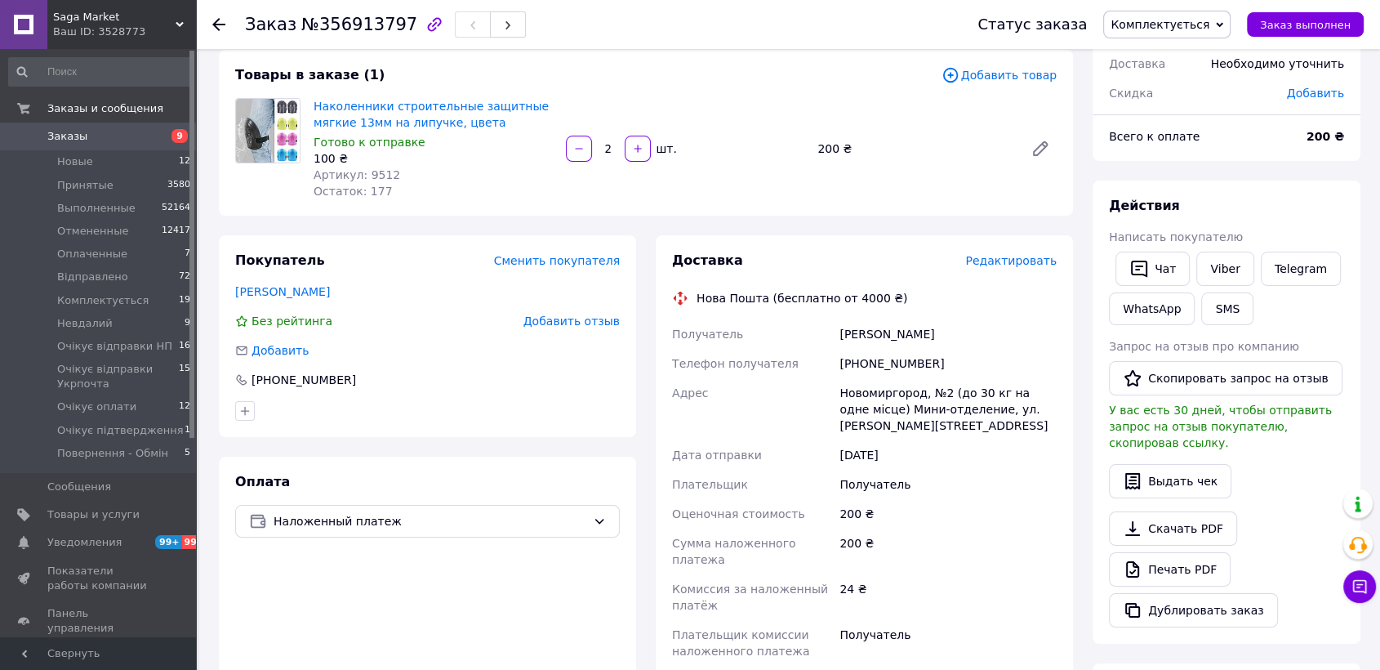
click at [116, 131] on span "Заказы" at bounding box center [99, 136] width 104 height 15
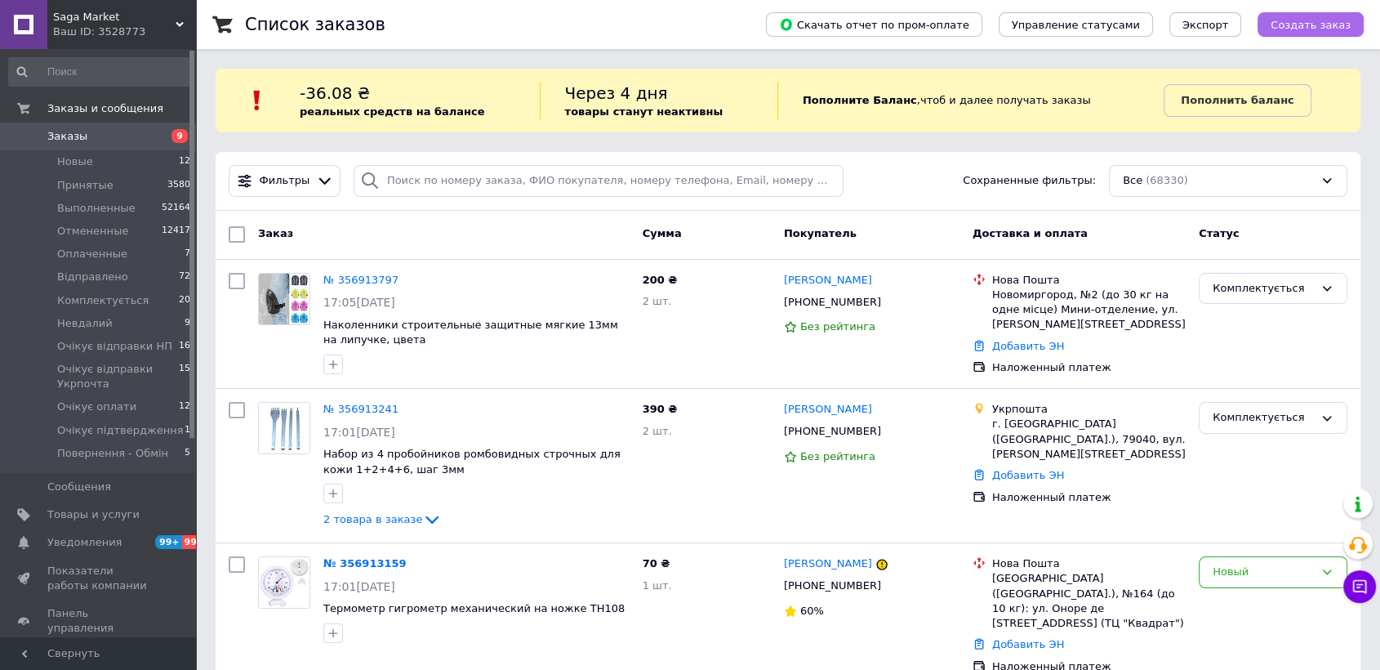
click at [1319, 21] on span "Создать заказ" at bounding box center [1310, 25] width 80 height 12
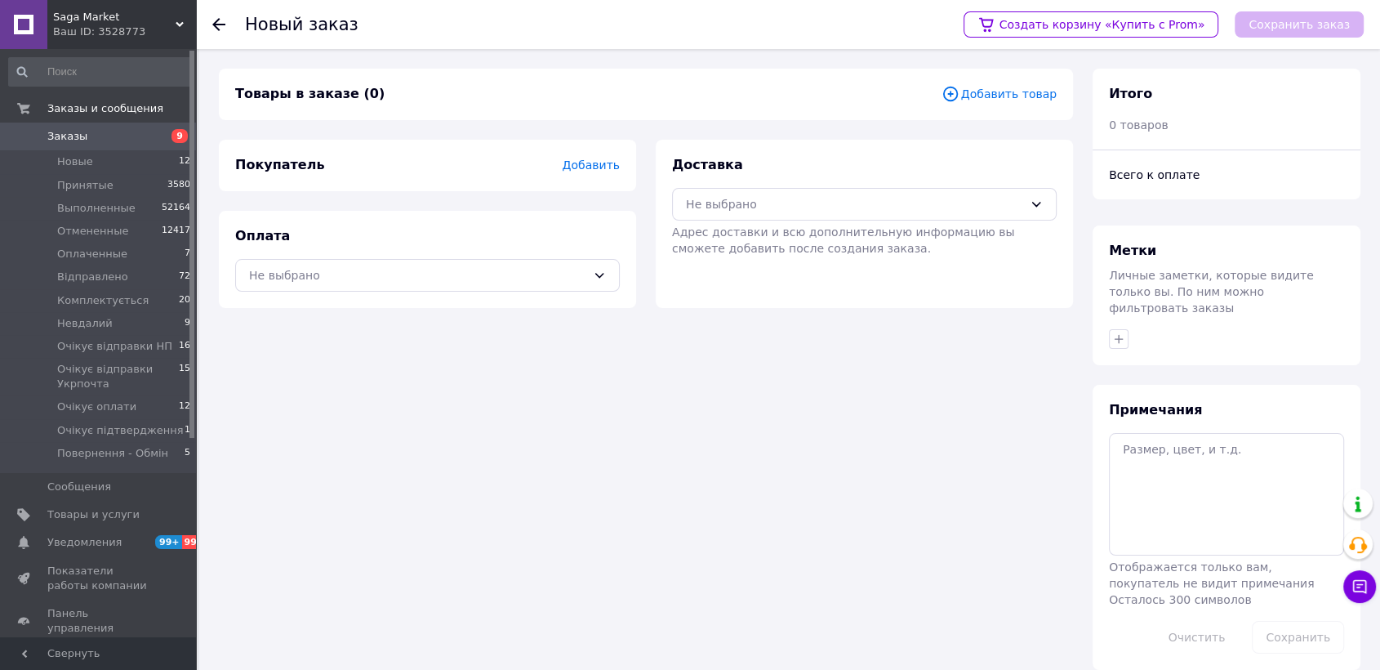
click at [1002, 103] on div "Добавить товар" at bounding box center [998, 94] width 115 height 19
click at [999, 100] on span "Добавить товар" at bounding box center [998, 94] width 115 height 18
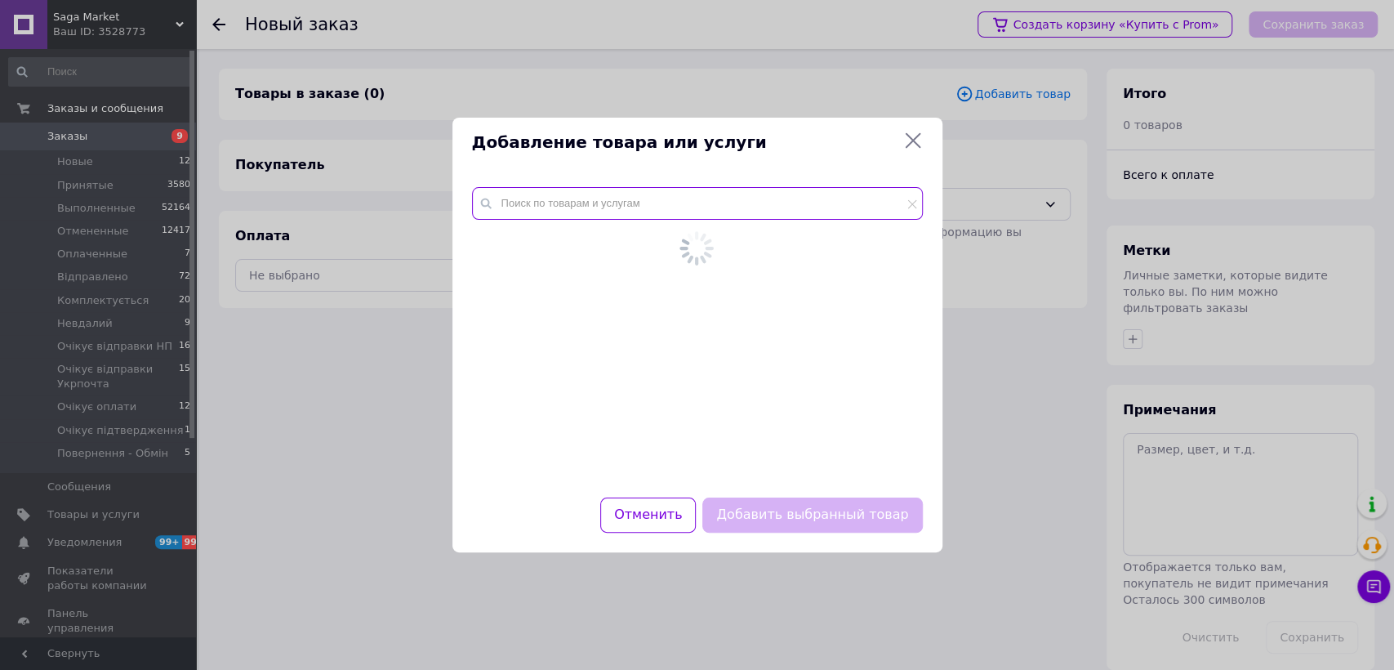
click at [651, 211] on input "text" at bounding box center [697, 203] width 451 height 33
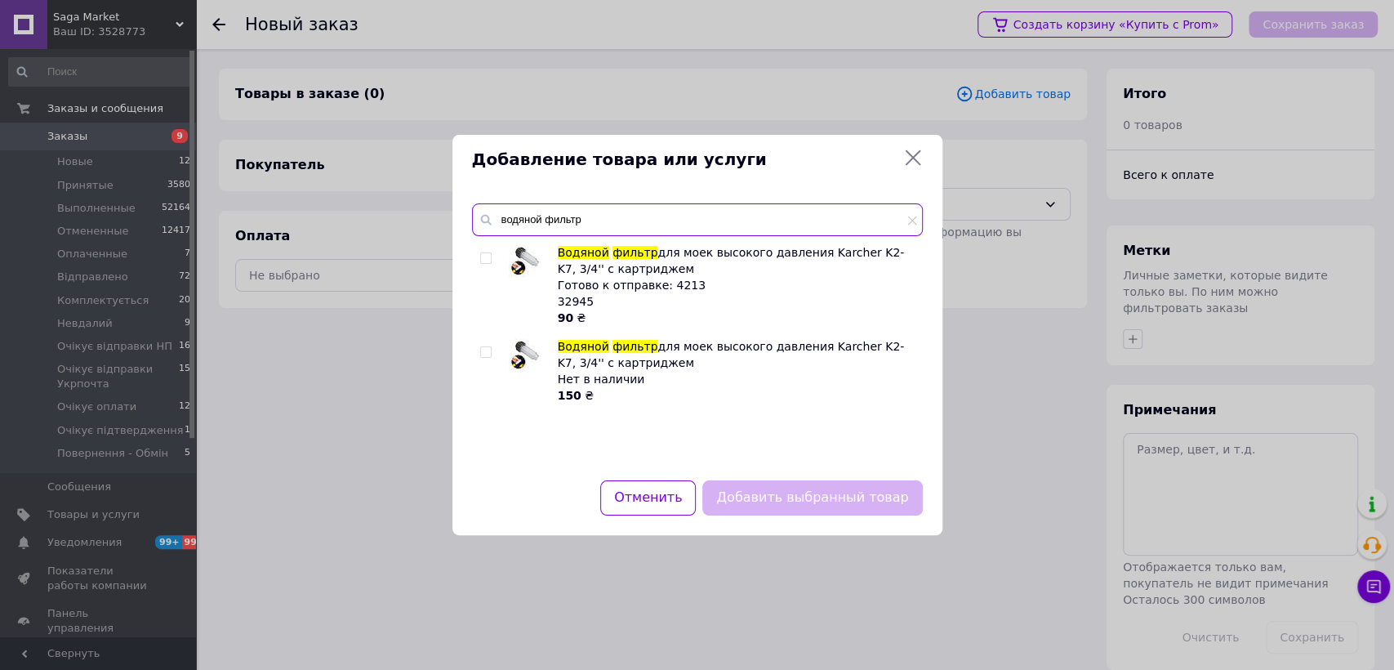
type input "водяной фильтр"
drag, startPoint x: 487, startPoint y: 260, endPoint x: 626, endPoint y: 367, distance: 175.9
click at [486, 260] on input "checkbox" at bounding box center [485, 258] width 11 height 11
checkbox input "true"
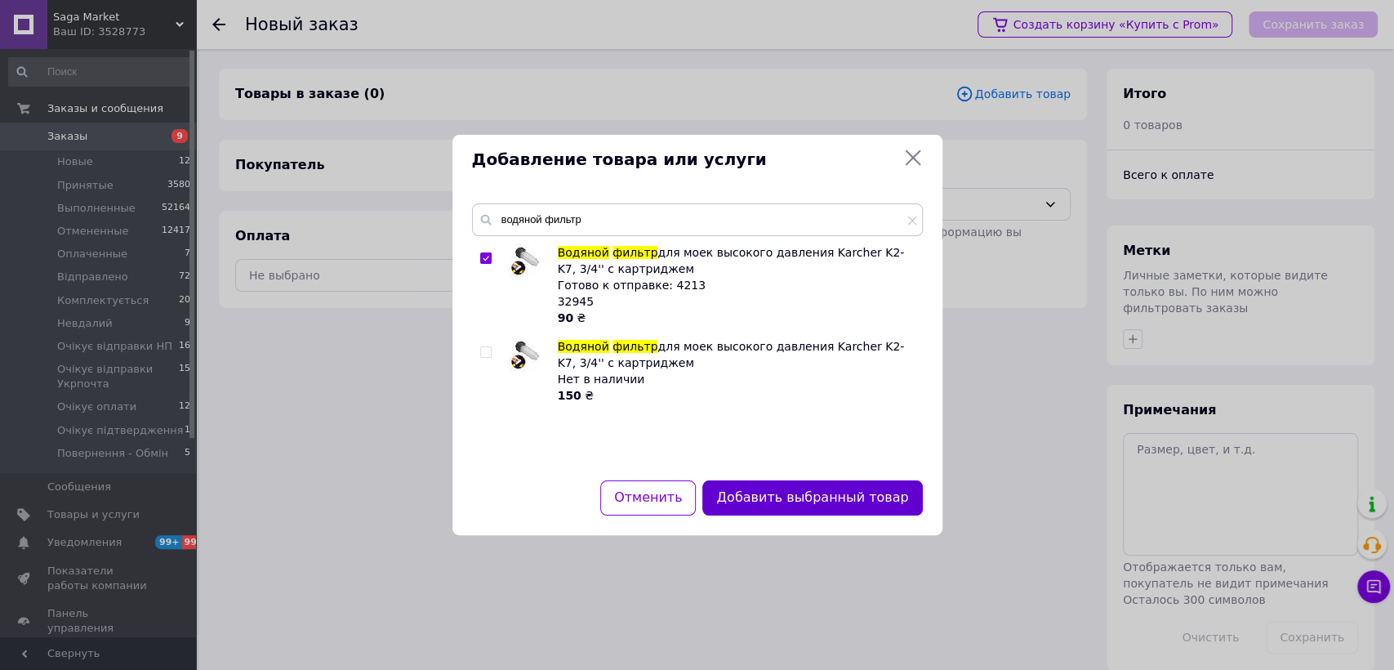
click at [795, 487] on button "Добавить выбранный товар" at bounding box center [812, 497] width 220 height 35
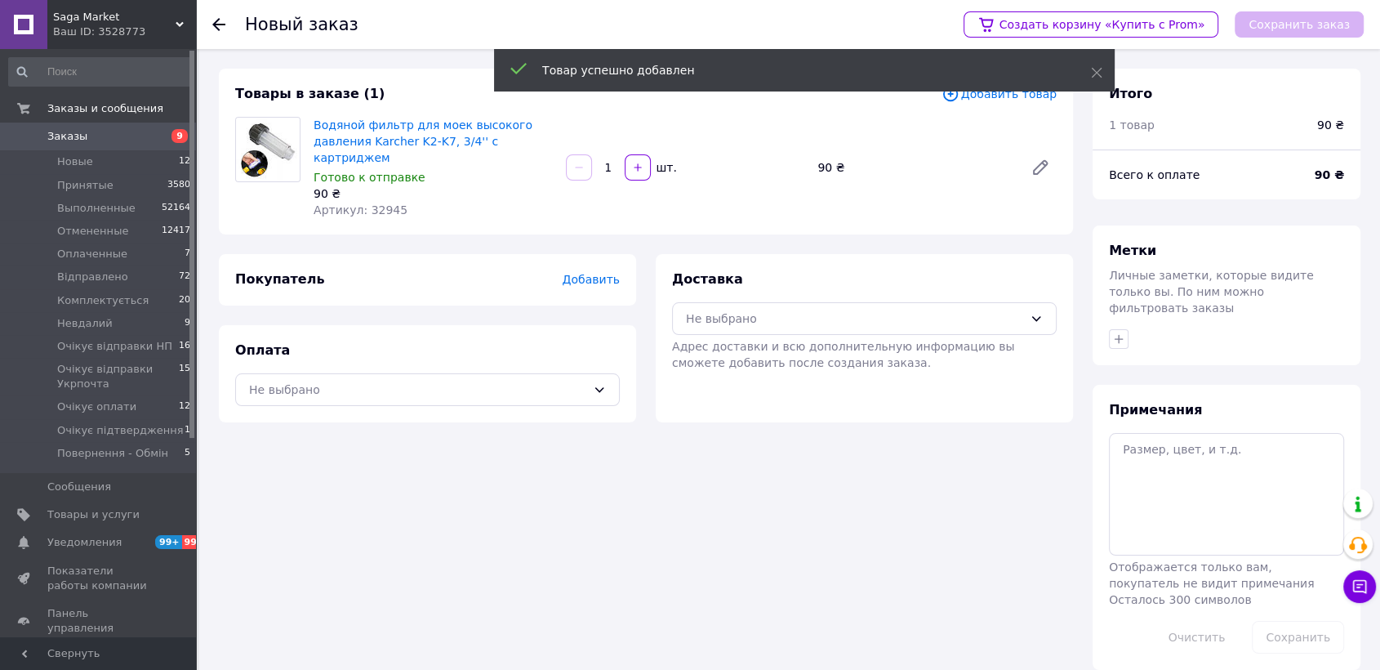
click at [997, 96] on span "Добавить товар" at bounding box center [998, 94] width 115 height 18
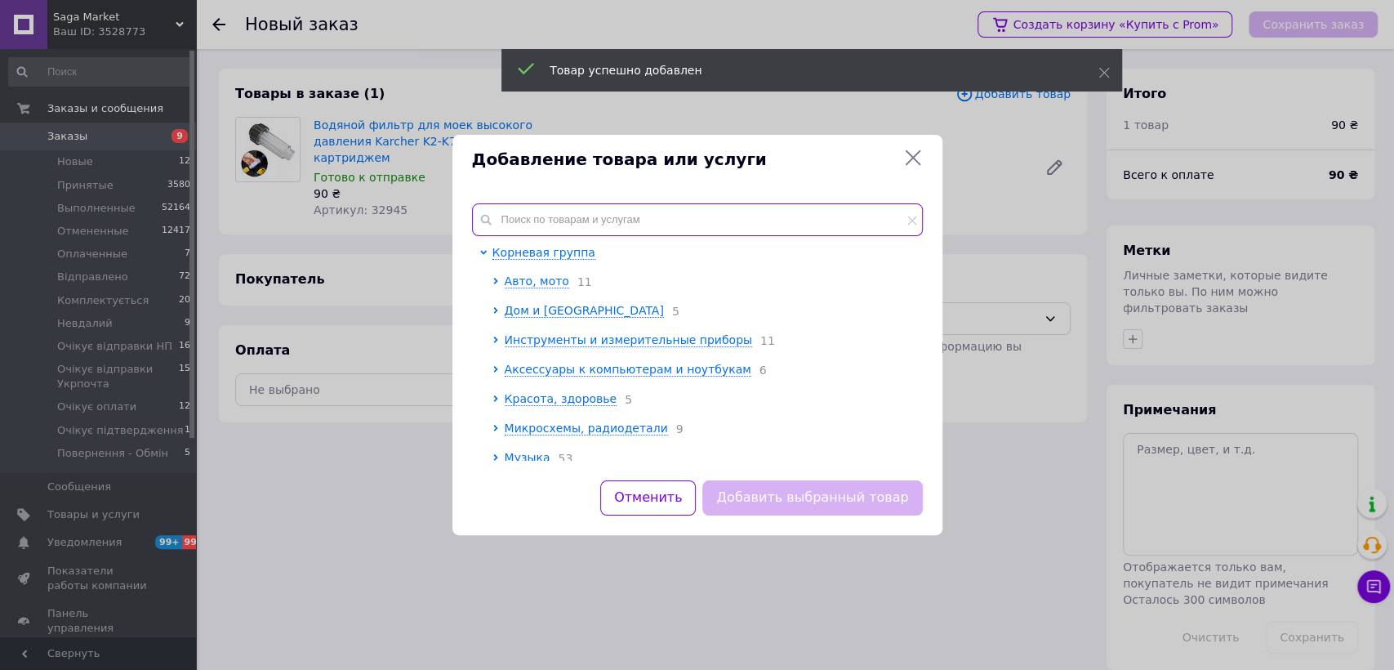
click at [601, 211] on input "text" at bounding box center [697, 219] width 451 height 33
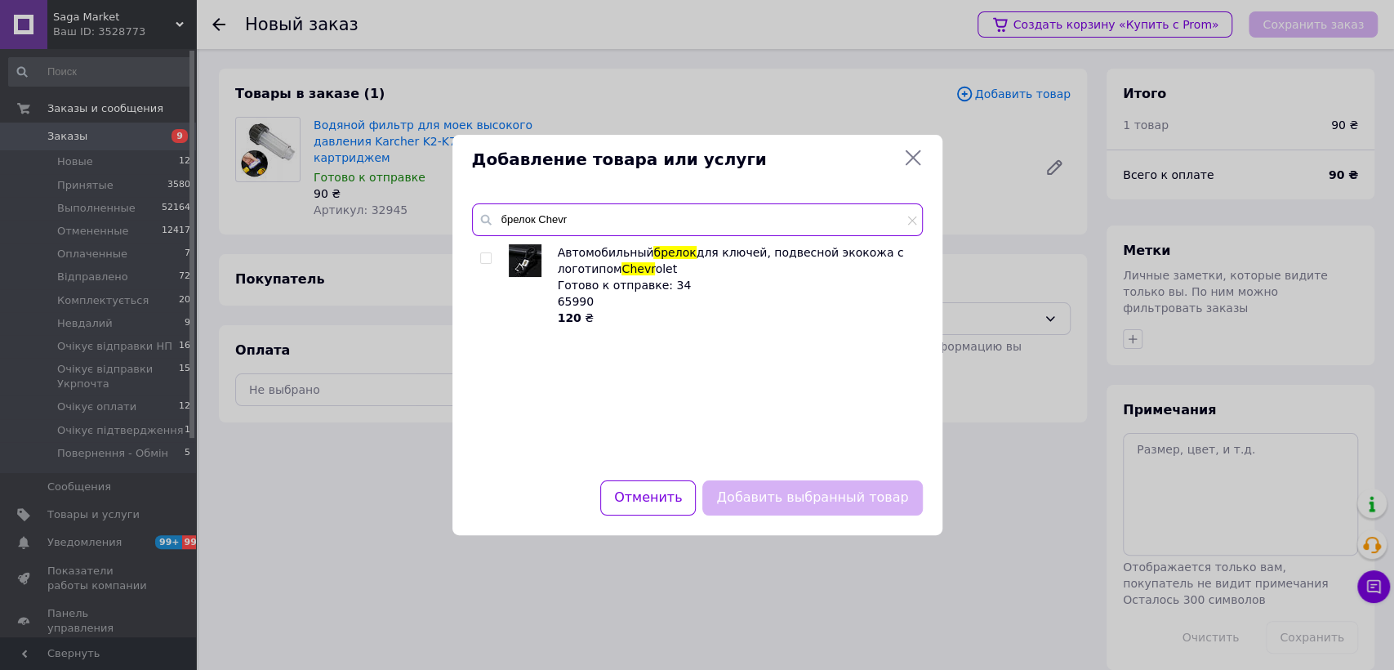
type input "брелок Chevr"
click at [490, 259] on input "checkbox" at bounding box center [485, 258] width 11 height 11
checkbox input "true"
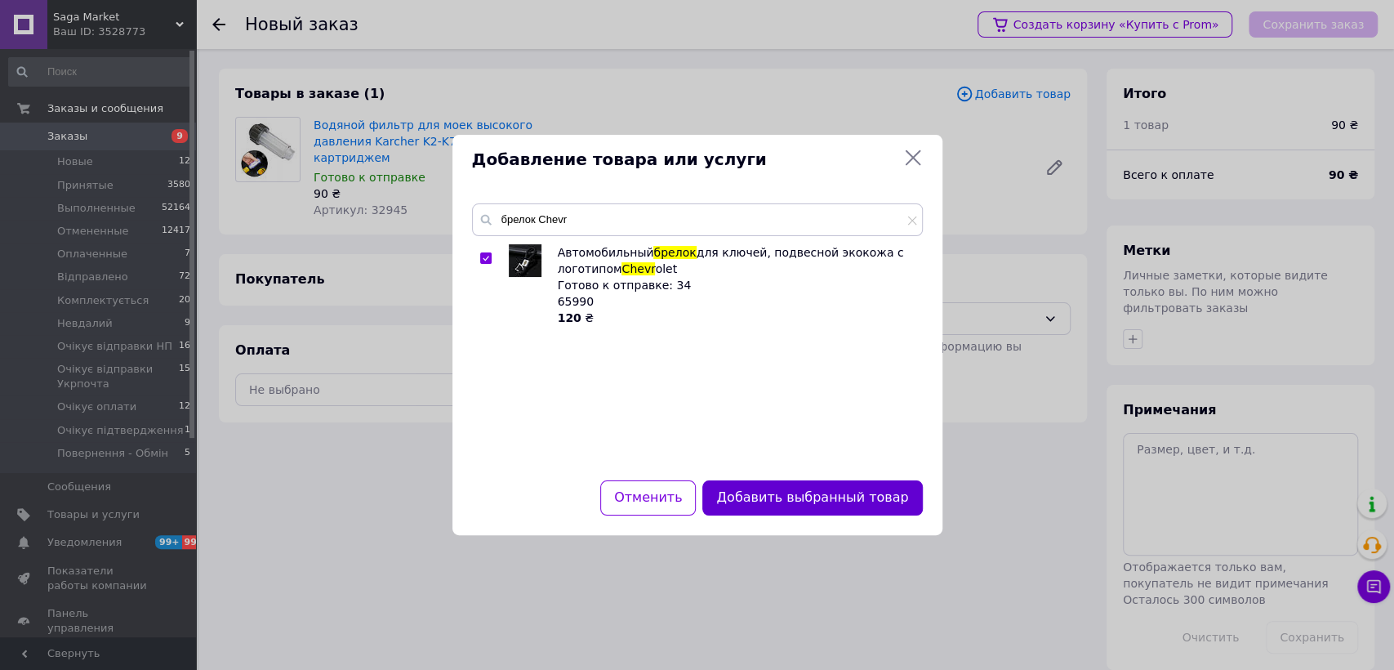
click at [753, 499] on button "Добавить выбранный товар" at bounding box center [812, 497] width 220 height 35
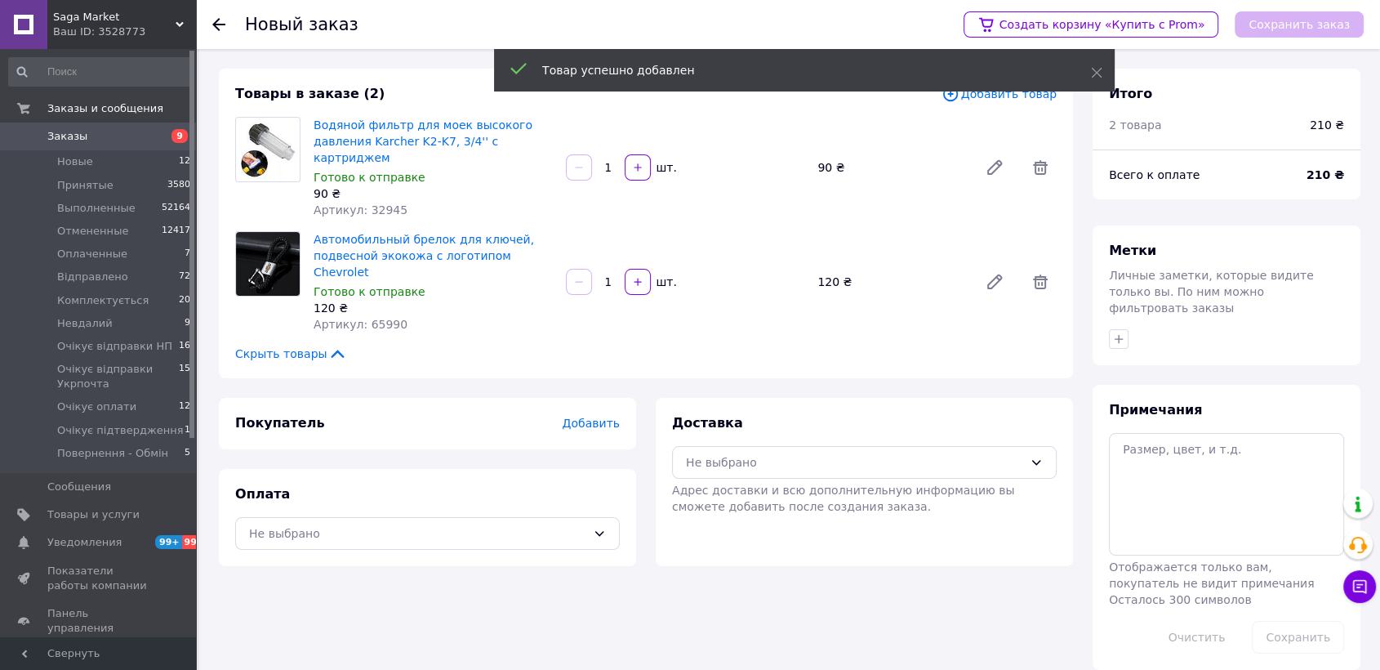
click at [991, 100] on span "Добавить товар" at bounding box center [998, 94] width 115 height 18
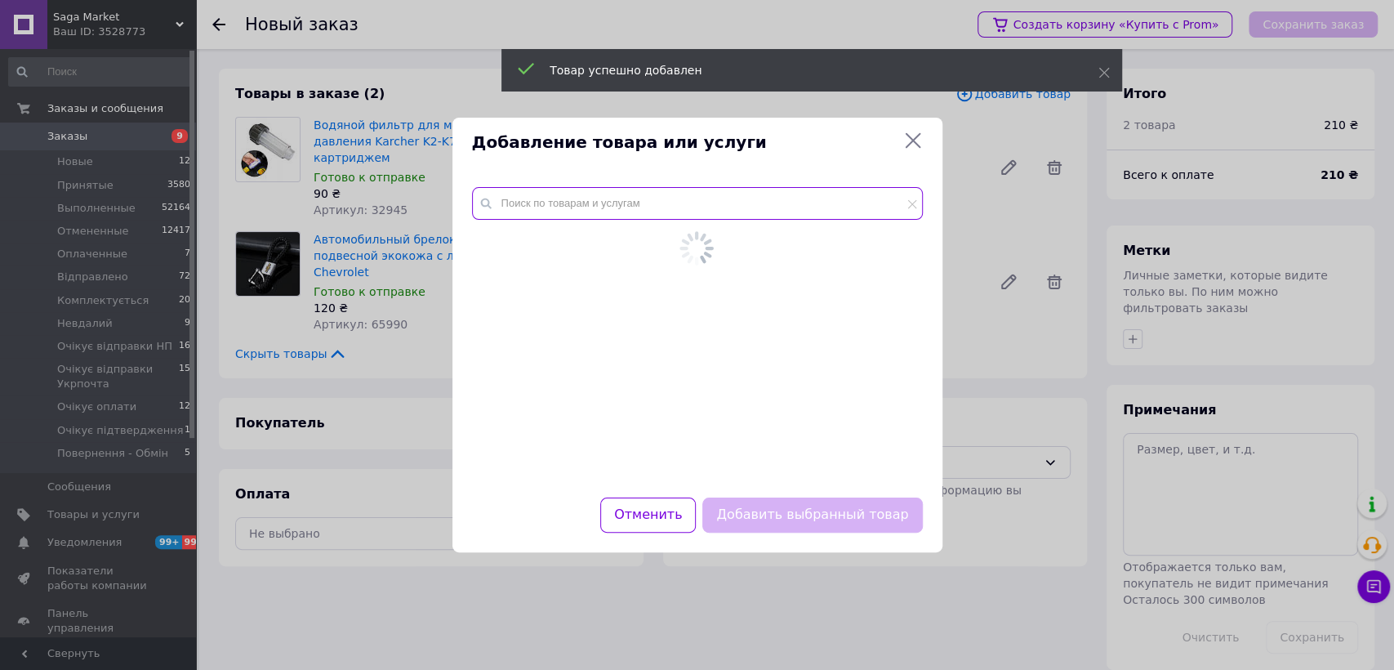
click at [720, 211] on input "text" at bounding box center [697, 203] width 451 height 33
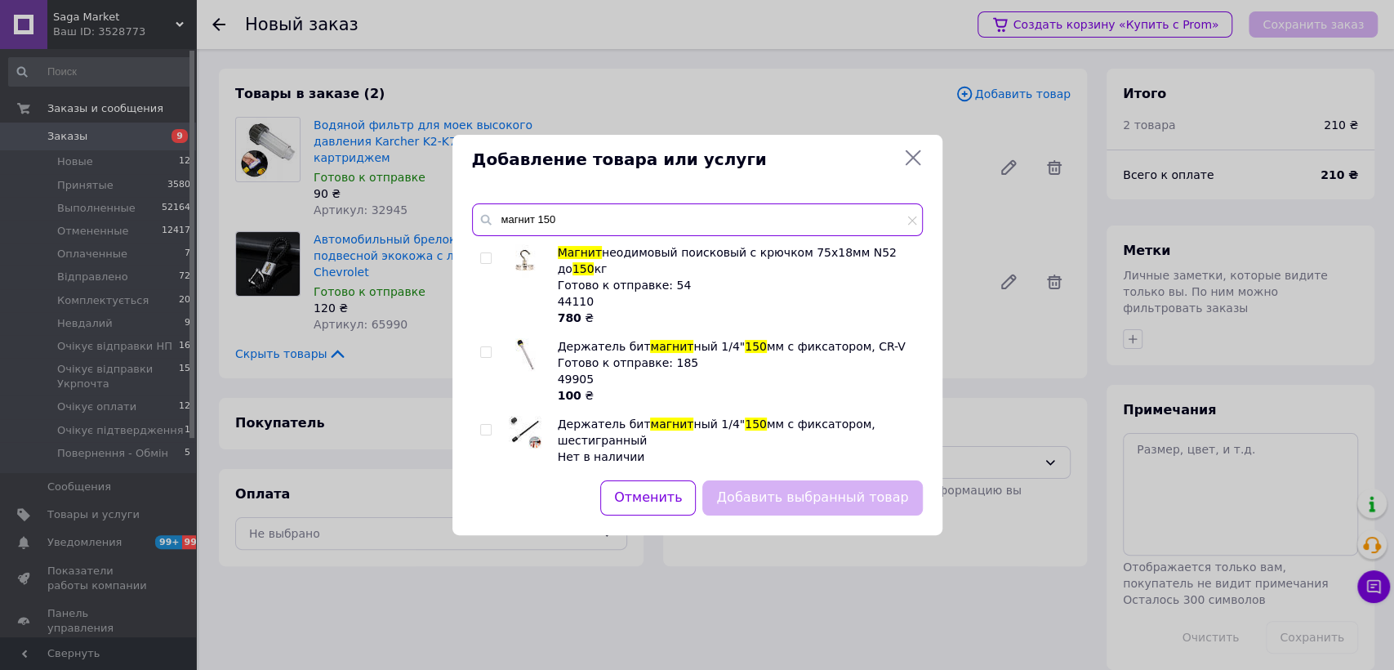
type input "магнит 150"
click at [477, 259] on div "Магнит неодимовый поисковый с крючком 75x18мм N52 до 150 кг Готово к отправке: …" at bounding box center [697, 352] width 450 height 216
click at [484, 256] on input "checkbox" at bounding box center [485, 258] width 11 height 11
checkbox input "true"
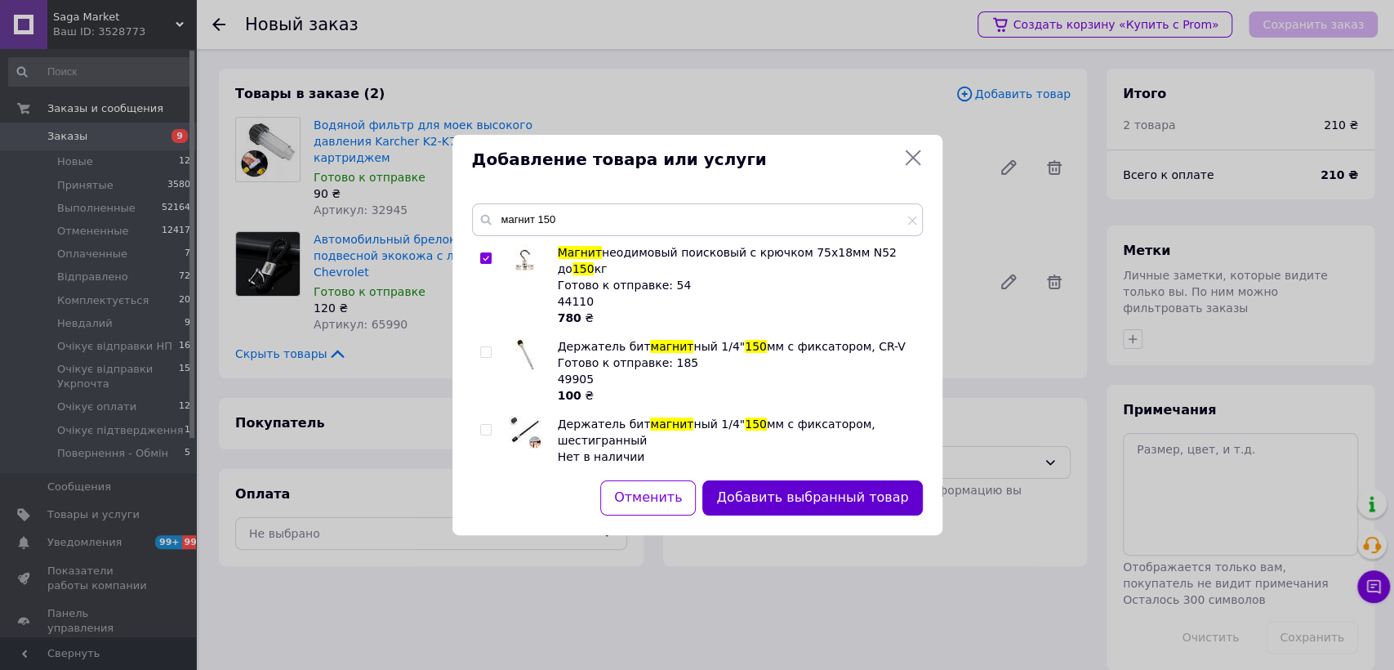
click at [762, 488] on button "Добавить выбранный товар" at bounding box center [812, 497] width 220 height 35
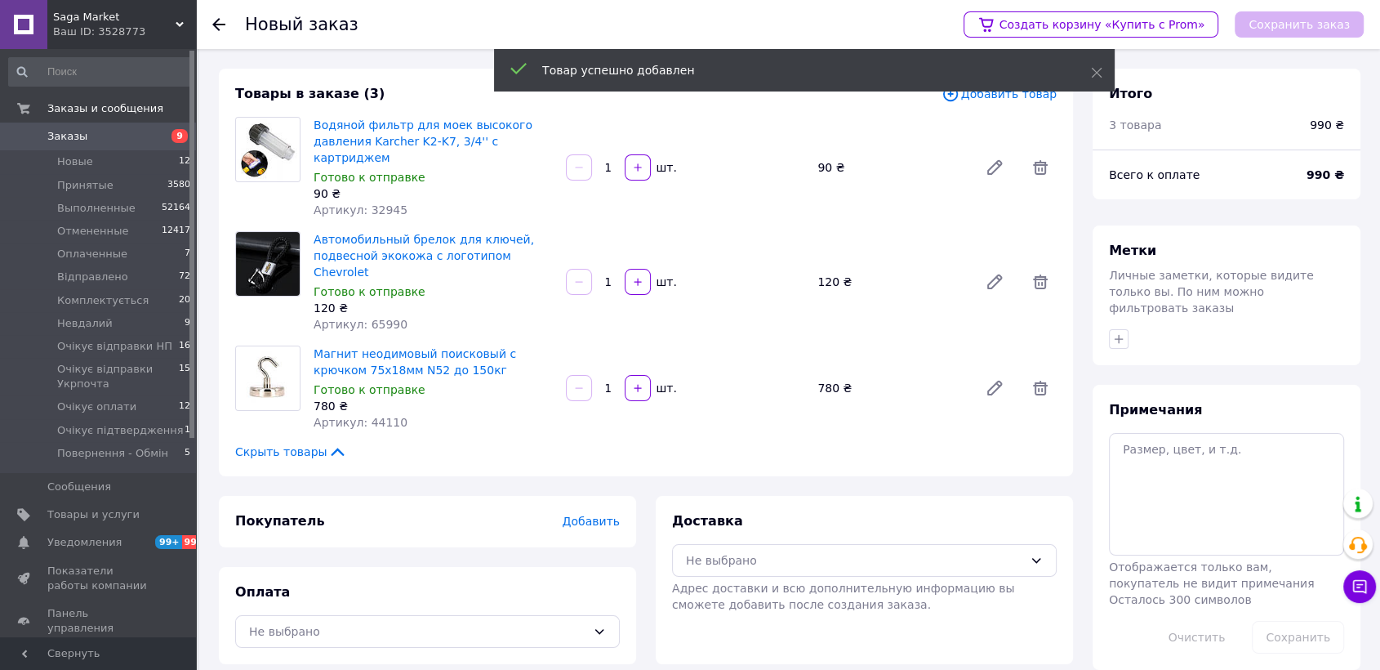
drag, startPoint x: 937, startPoint y: 619, endPoint x: 694, endPoint y: 470, distance: 285.1
click at [937, 619] on div "Доставка Не выбрано Адрес доставки и всю дополнительную информацию вы сможете д…" at bounding box center [864, 580] width 417 height 168
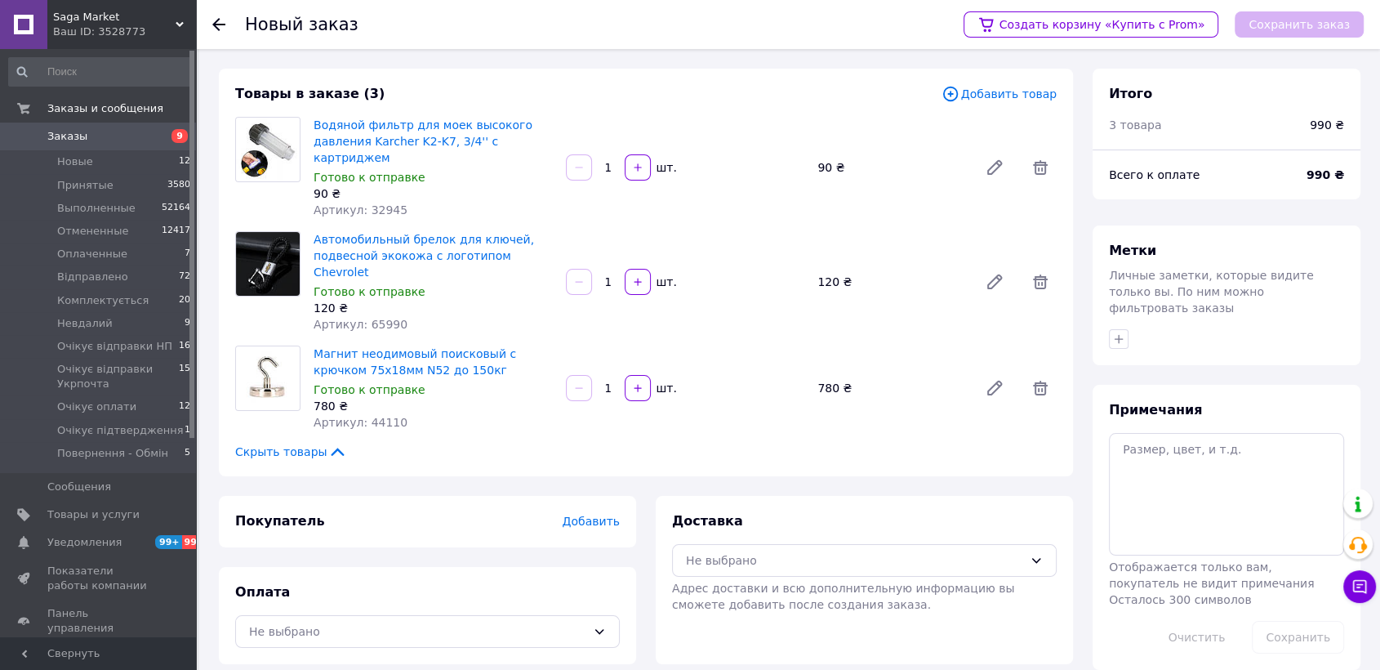
click at [581, 512] on div "Покупатель Добавить" at bounding box center [427, 521] width 385 height 19
click at [581, 514] on span "Добавить" at bounding box center [591, 520] width 57 height 13
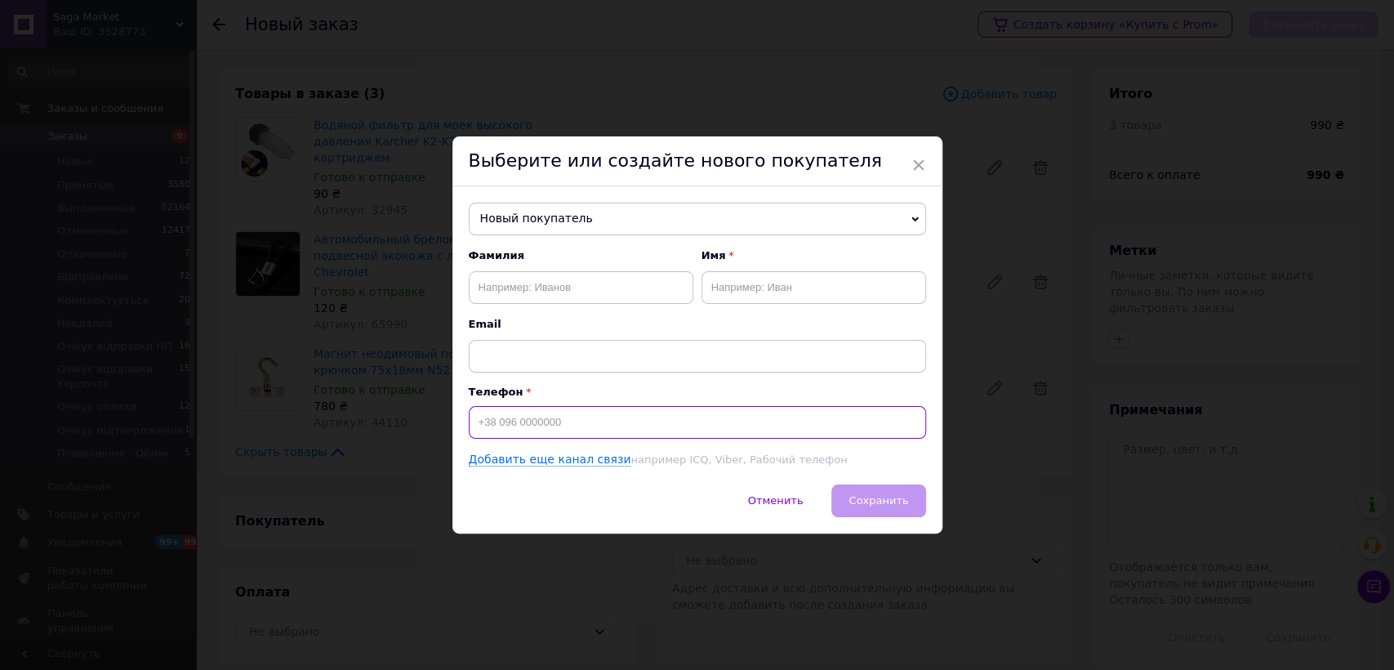
click at [593, 434] on input at bounding box center [697, 422] width 457 height 33
paste input "0979372825"
type input "+380979372825"
drag, startPoint x: 549, startPoint y: 281, endPoint x: 537, endPoint y: 283, distance: 11.5
click at [547, 279] on input "text" at bounding box center [581, 287] width 225 height 33
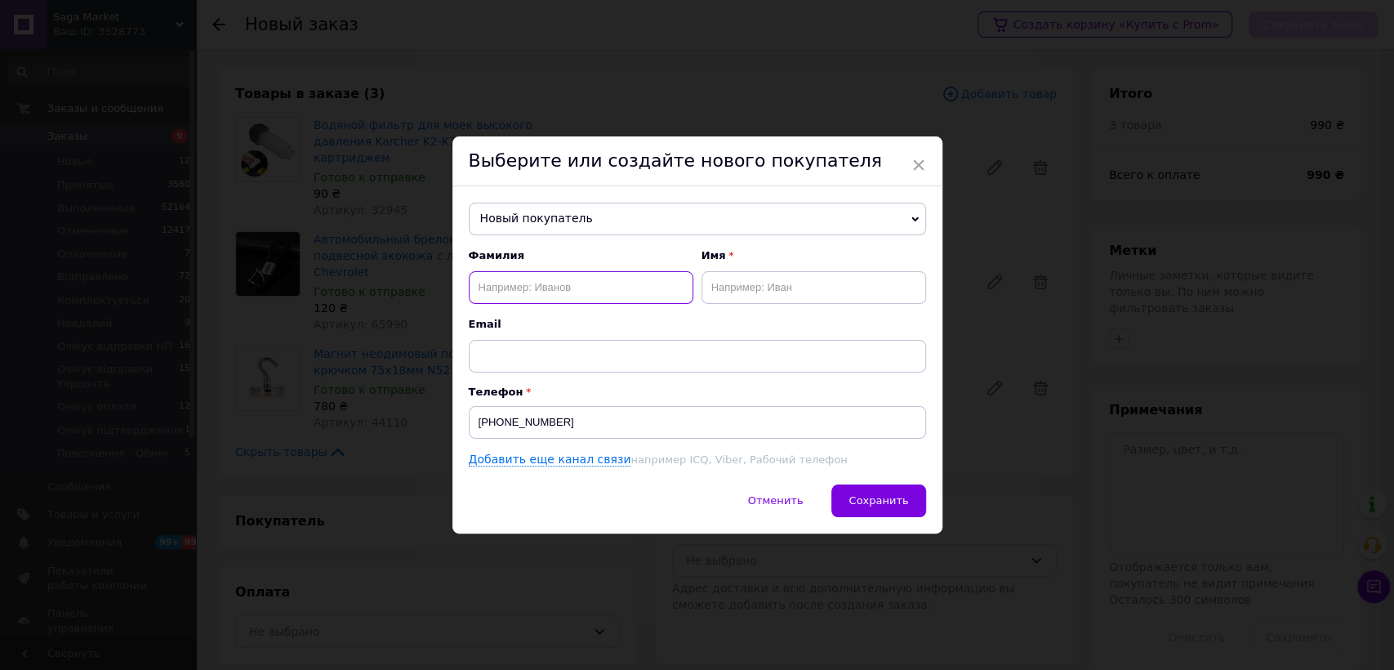
paste input "Хоменко Юрій"
click at [537, 283] on input "Хоменко Юрій" at bounding box center [581, 287] width 225 height 33
drag, startPoint x: 537, startPoint y: 283, endPoint x: 704, endPoint y: 278, distance: 166.6
click at [540, 283] on input "Хоменко Юрій" at bounding box center [581, 287] width 225 height 33
type input "Хоменко"
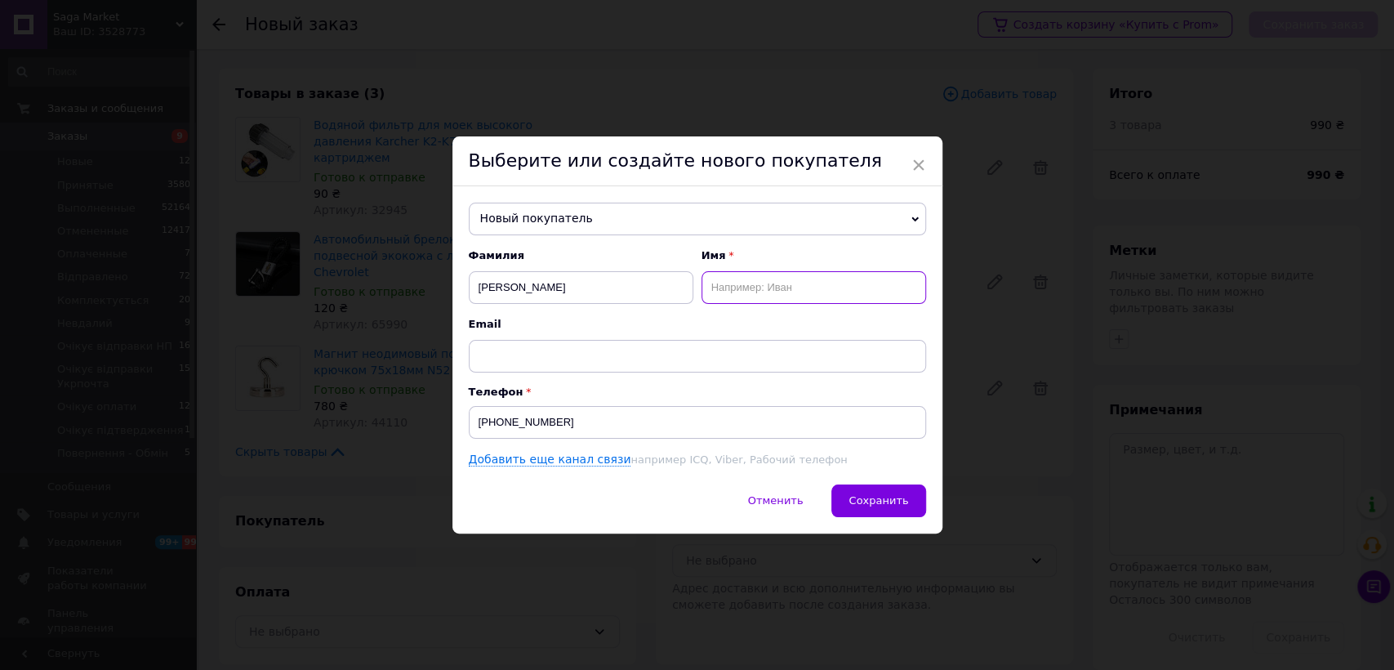
click at [732, 278] on input "text" at bounding box center [813, 287] width 225 height 33
paste input "Юрій"
type input "Юрій"
click at [862, 489] on button "Сохранить" at bounding box center [878, 500] width 94 height 33
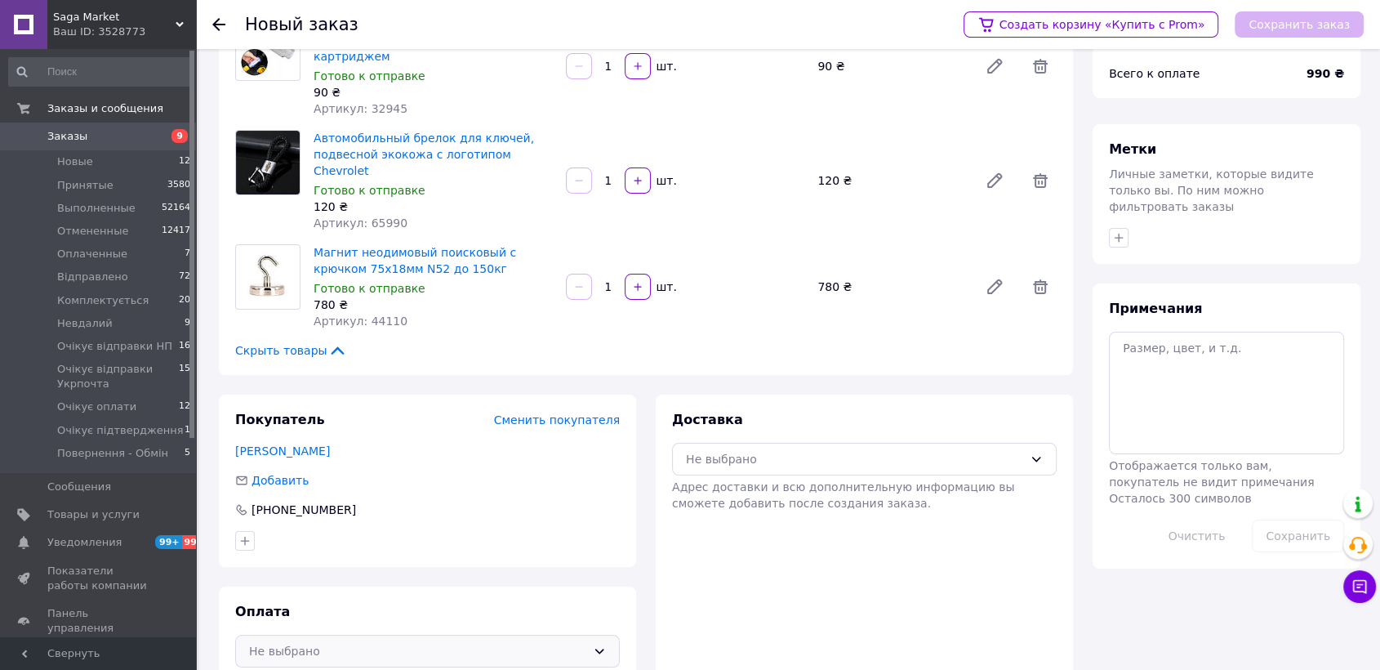
click at [416, 642] on div "Не выбрано" at bounding box center [417, 651] width 337 height 18
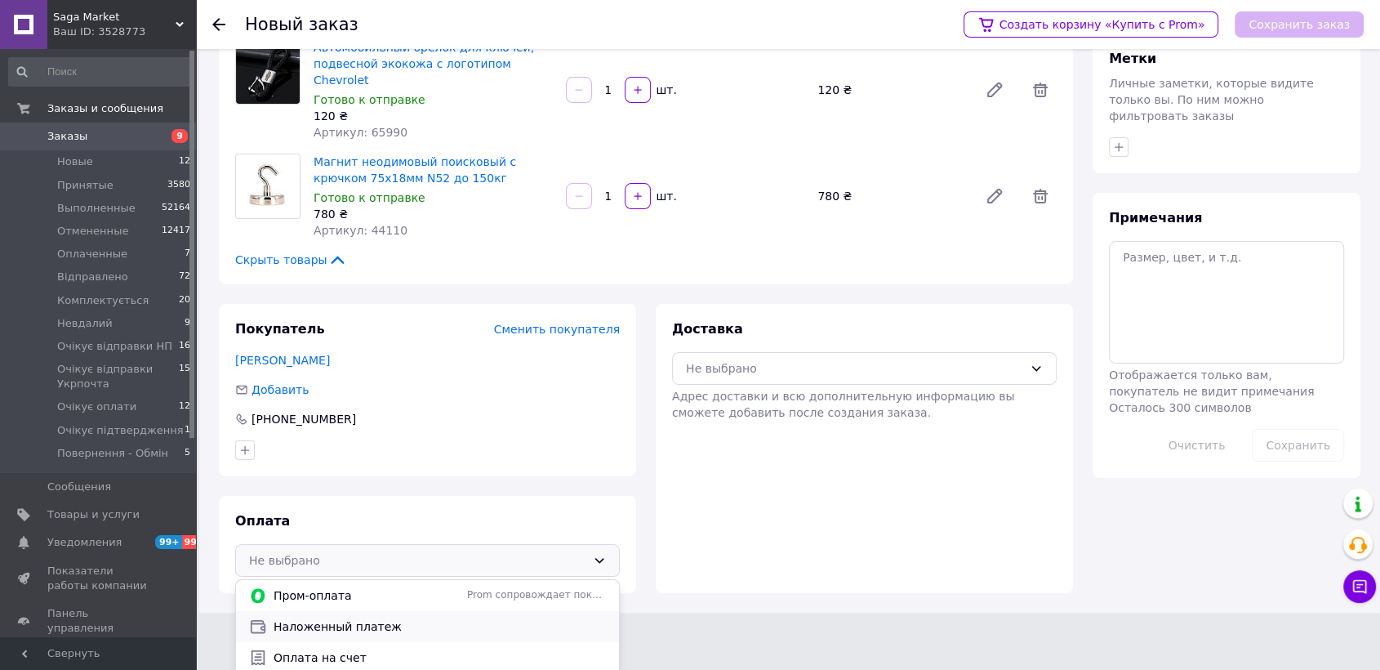
click at [380, 618] on span "Наложенный платеж" at bounding box center [440, 626] width 332 height 16
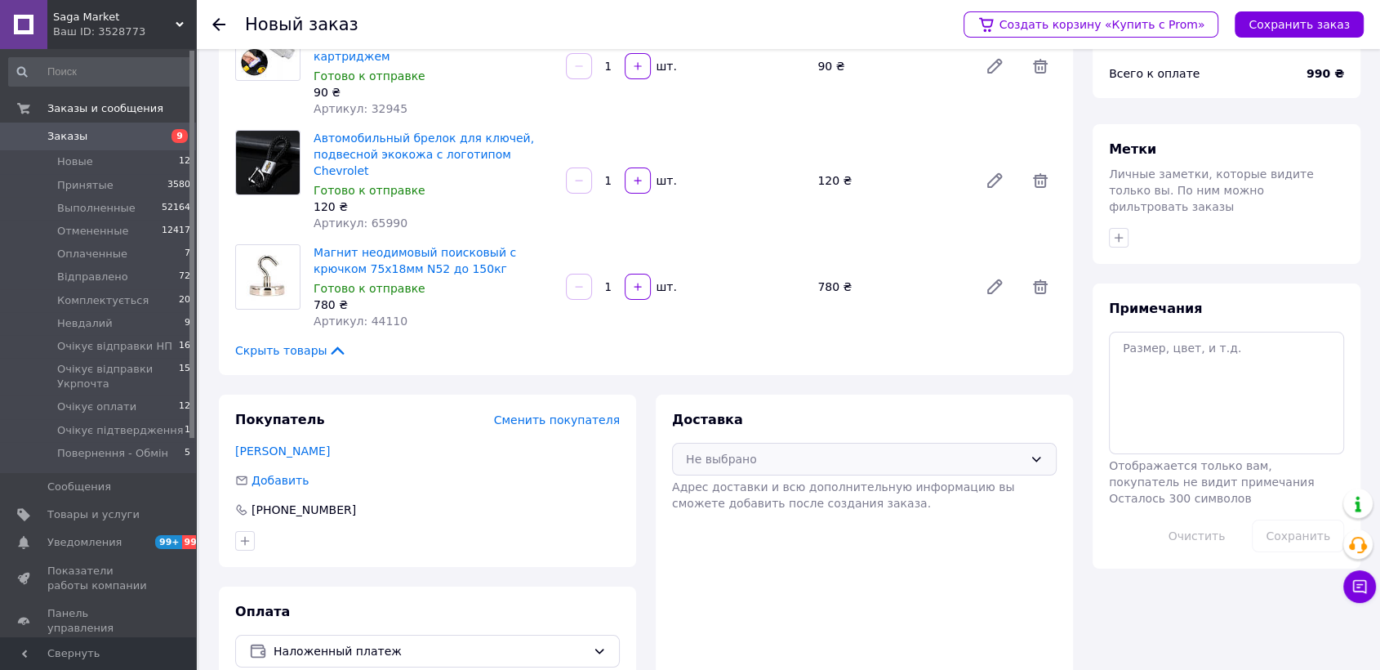
click at [767, 450] on div "Не выбрано" at bounding box center [854, 459] width 337 height 18
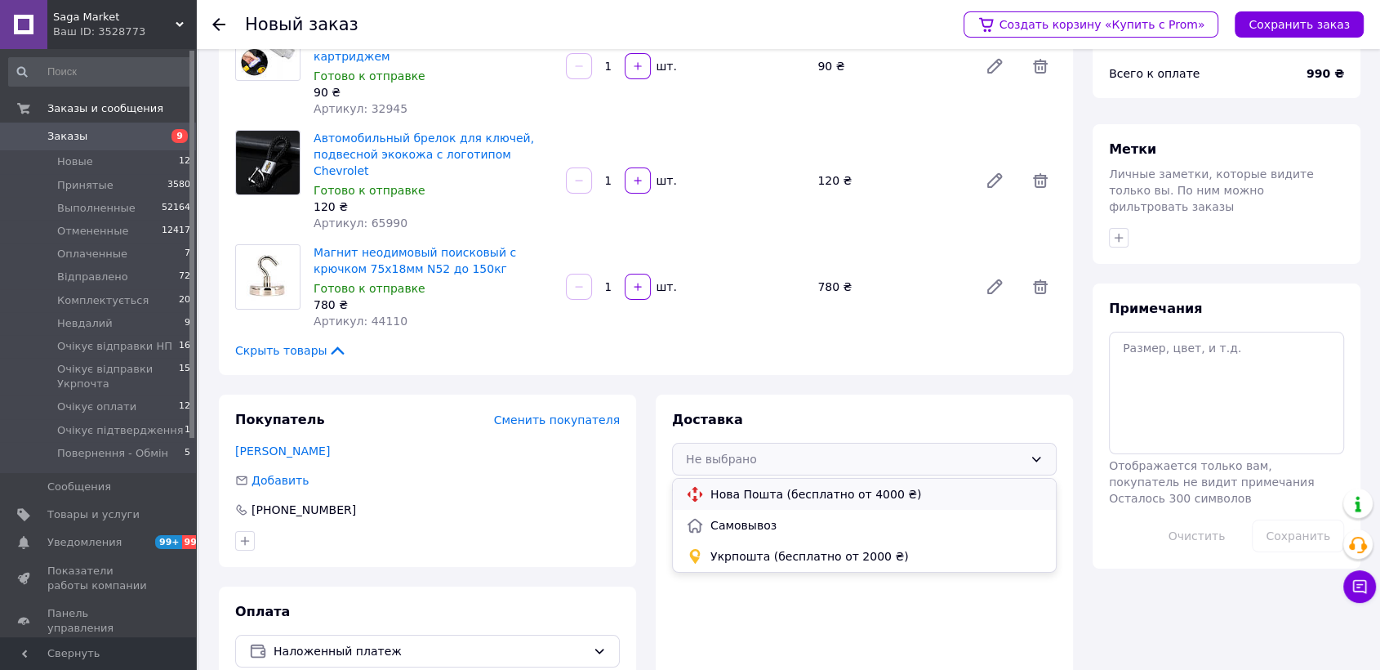
click at [775, 486] on span "Нова Пошта (бесплатно от 4000 ₴)" at bounding box center [876, 494] width 332 height 16
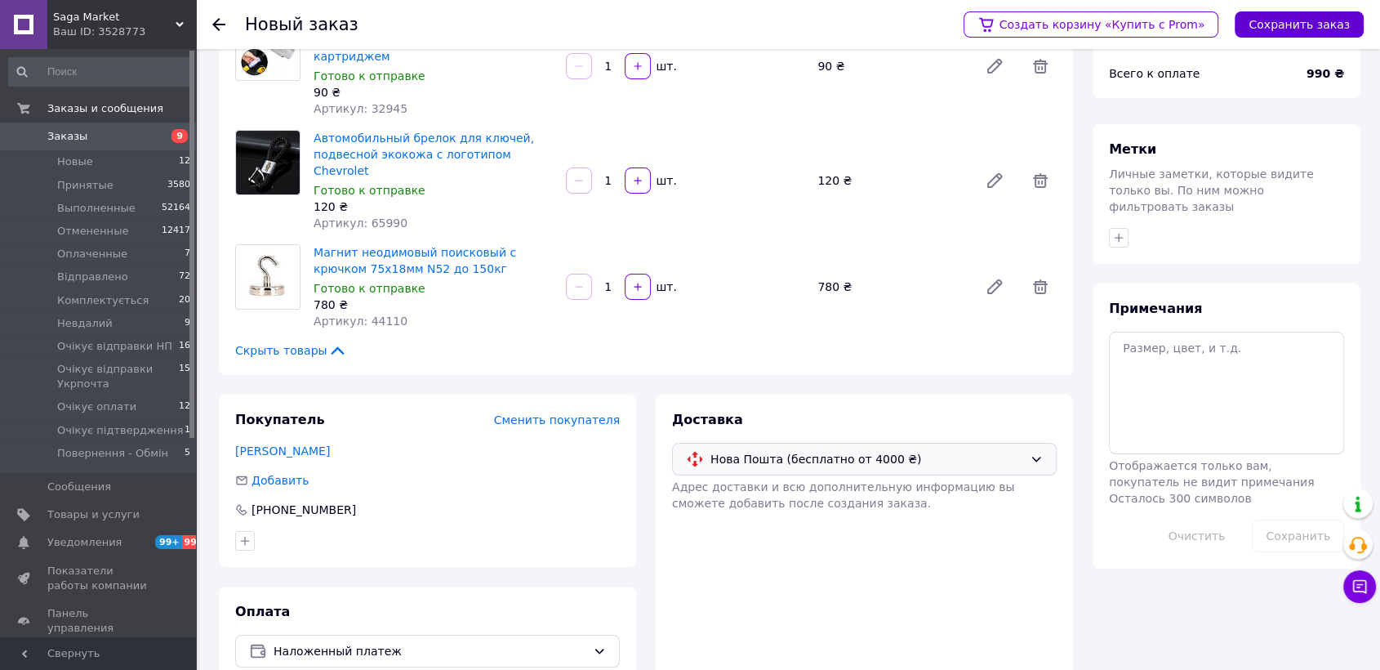
click at [1263, 27] on button "Сохранить заказ" at bounding box center [1299, 24] width 129 height 26
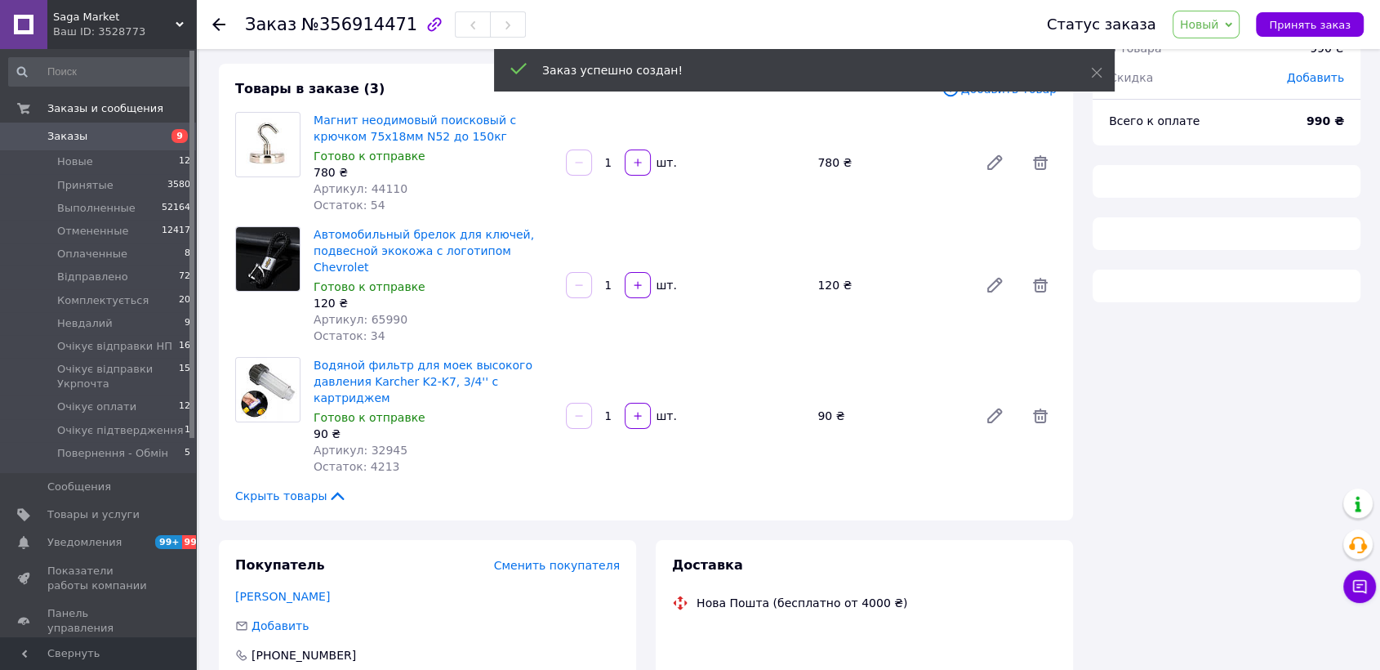
scroll to position [101, 0]
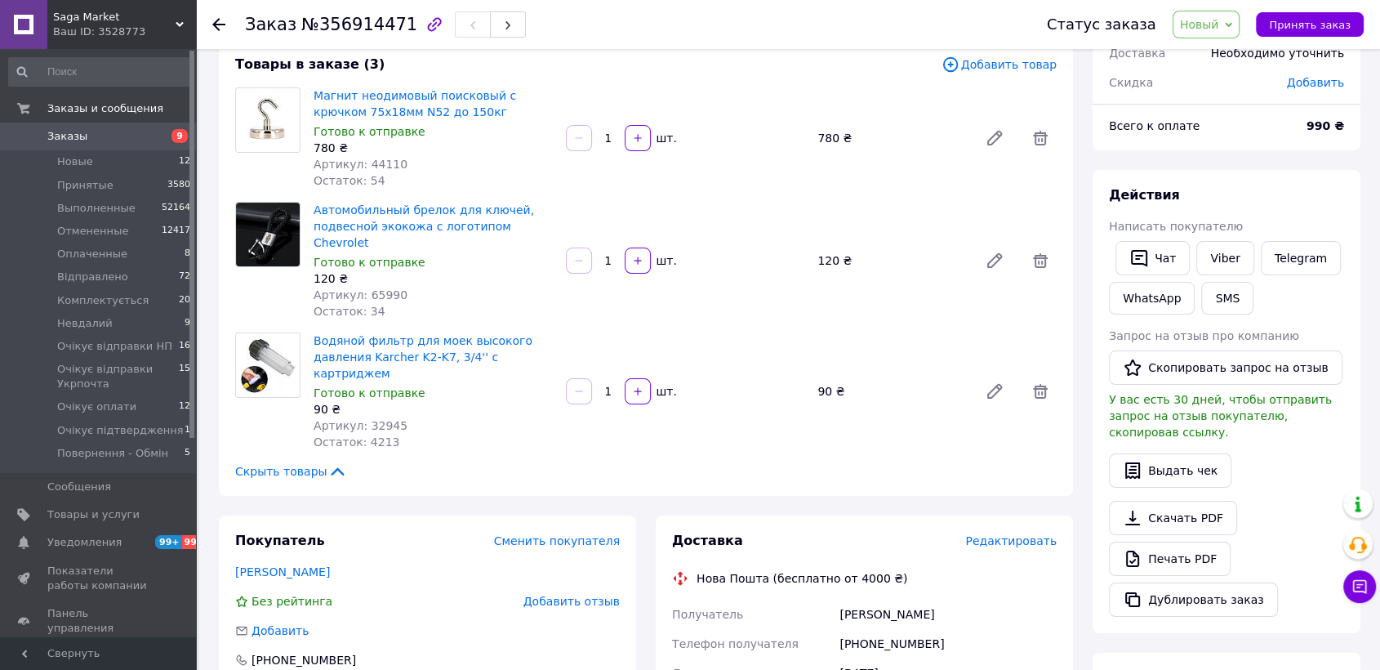
drag, startPoint x: 1235, startPoint y: 37, endPoint x: 1244, endPoint y: 113, distance: 76.6
click at [1235, 44] on div "Статус заказа Новый Принят Выполнен Отменен Оплаченный Відправлено Комплектуєть…" at bounding box center [1188, 24] width 349 height 49
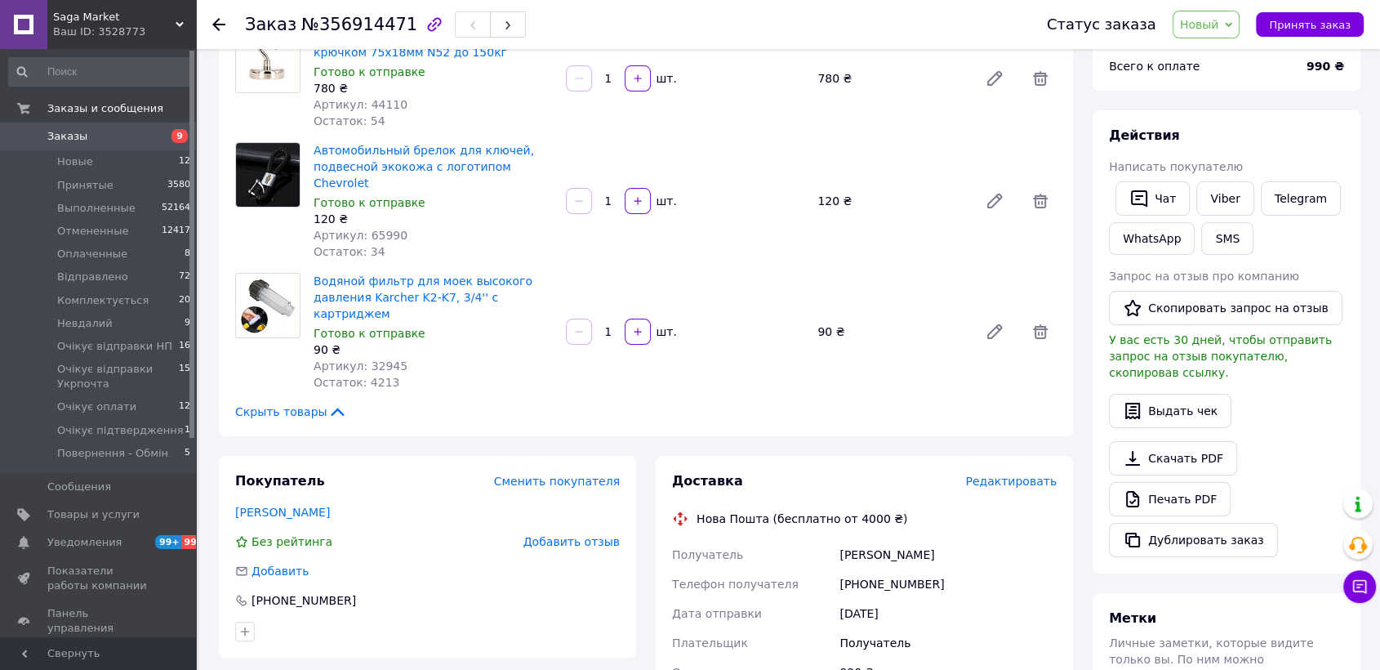
scroll to position [192, 0]
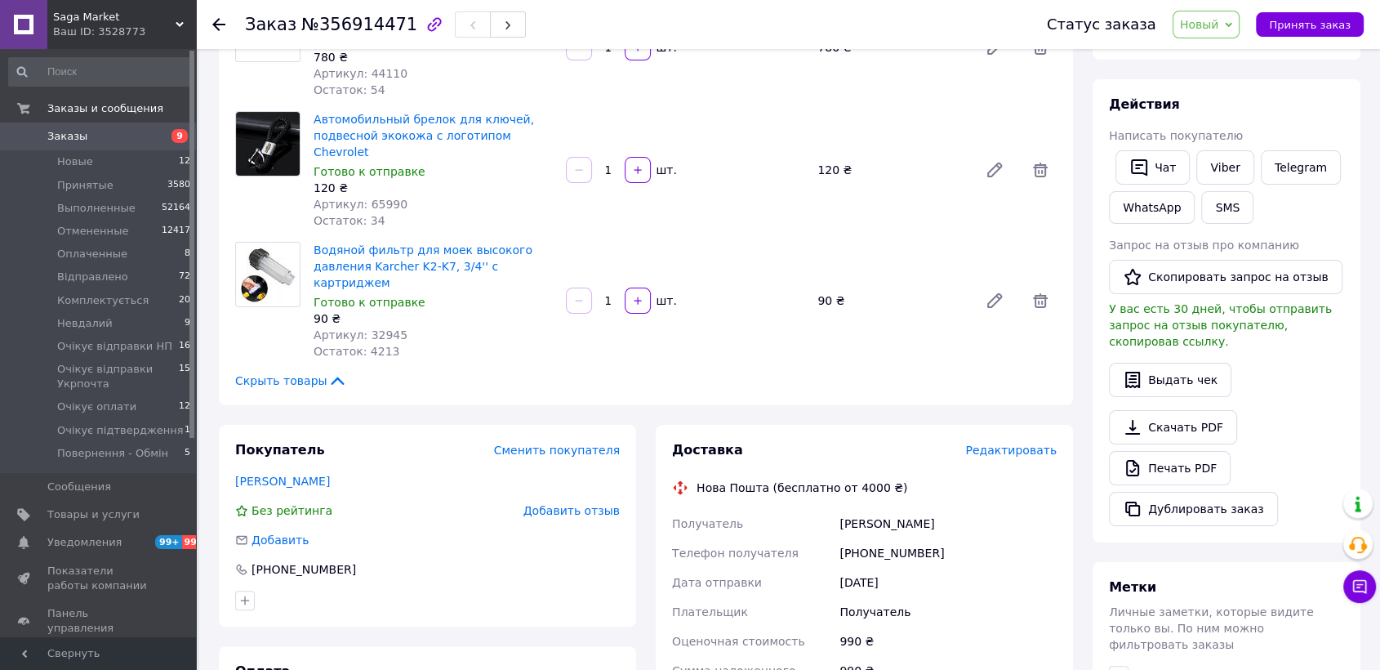
click at [1224, 40] on div "Статус заказа Новый Принят Выполнен Отменен Оплаченный Відправлено Комплектуєть…" at bounding box center [1188, 24] width 349 height 49
click at [1219, 28] on span "Новый" at bounding box center [1199, 24] width 39 height 13
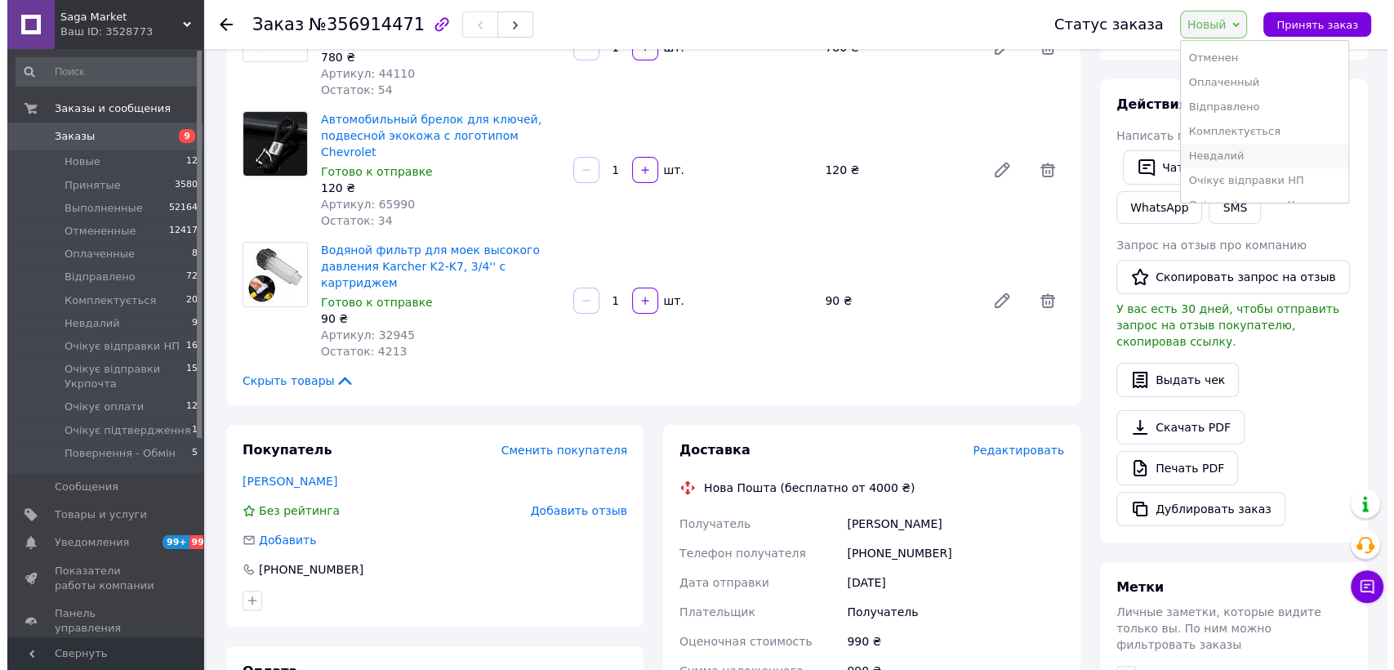
scroll to position [91, 0]
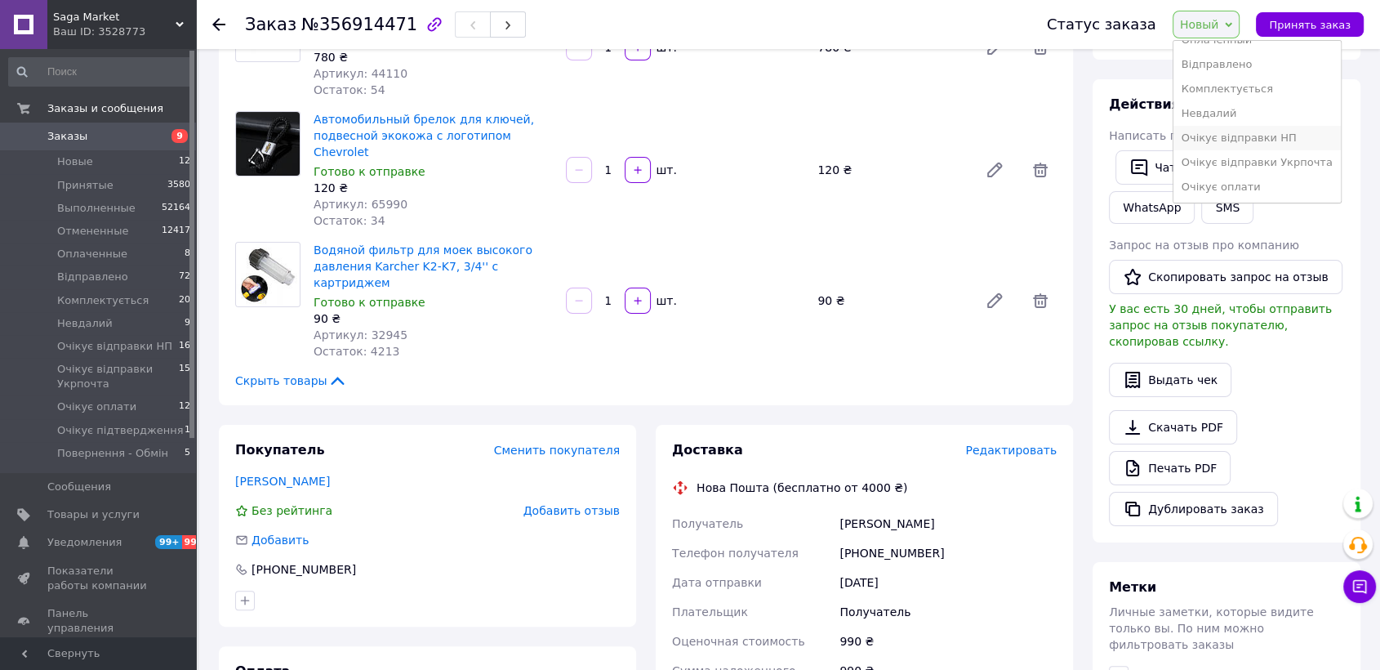
click at [1241, 132] on li "Очікує відправки НП" at bounding box center [1256, 138] width 167 height 24
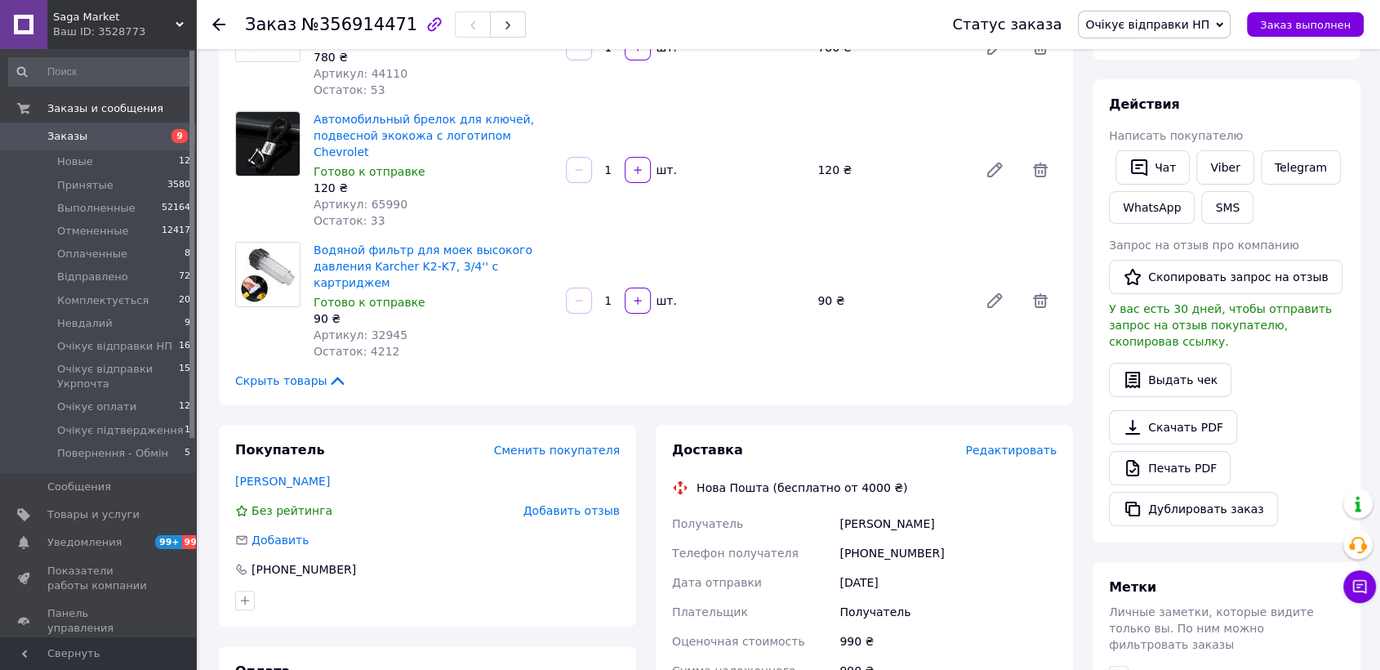
click at [999, 443] on span "Редактировать" at bounding box center [1010, 449] width 91 height 13
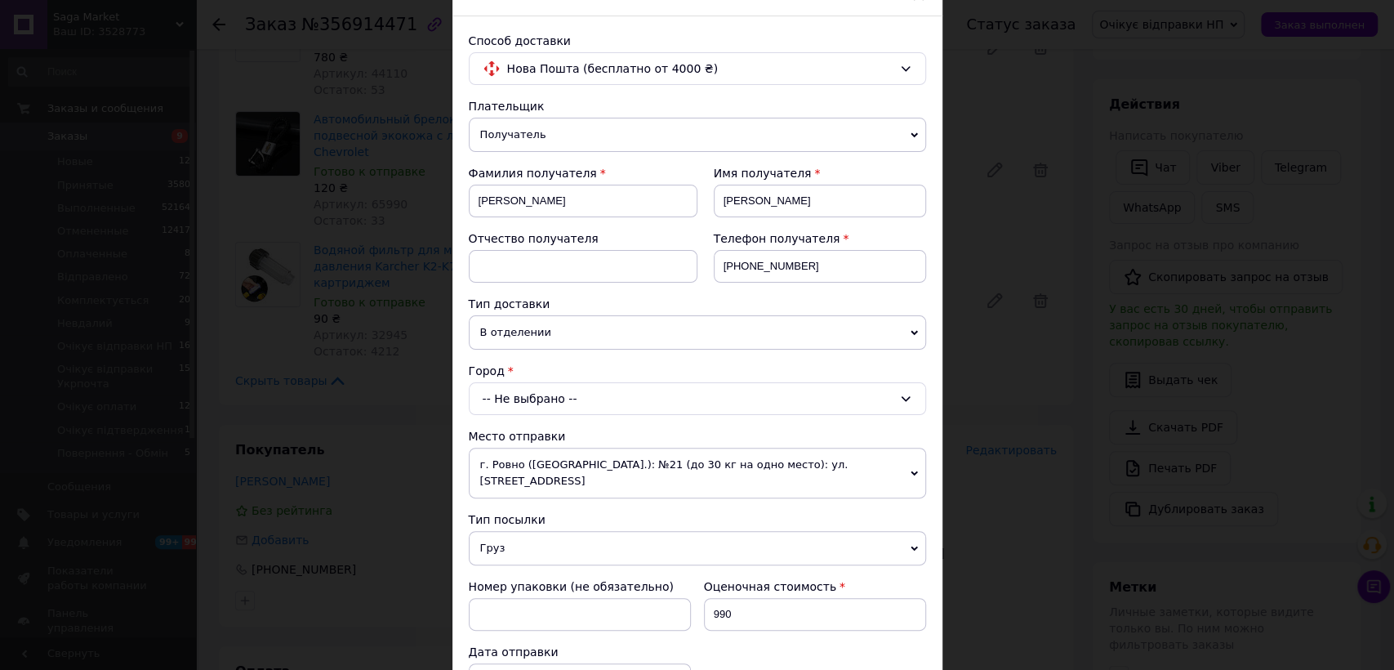
click at [590, 383] on div "-- Не выбрано --" at bounding box center [697, 398] width 457 height 33
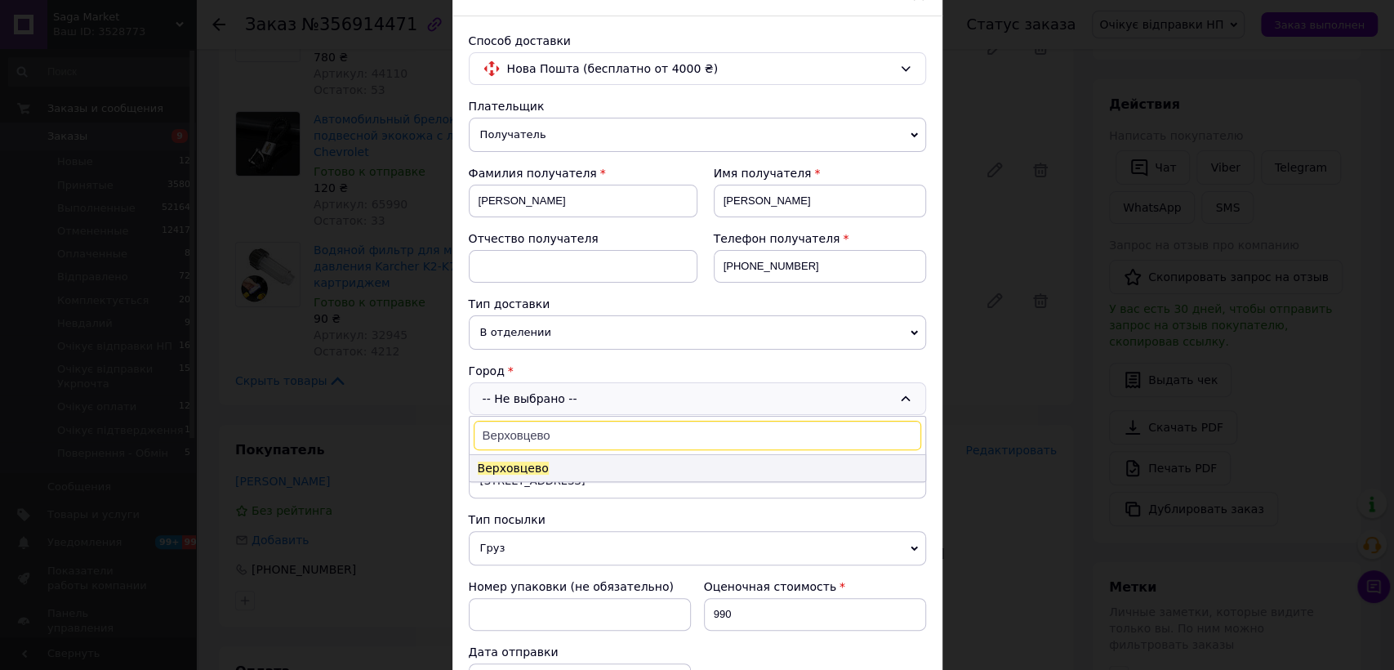
type input "Верховцево"
click at [550, 455] on li "Верховцево" at bounding box center [697, 468] width 456 height 26
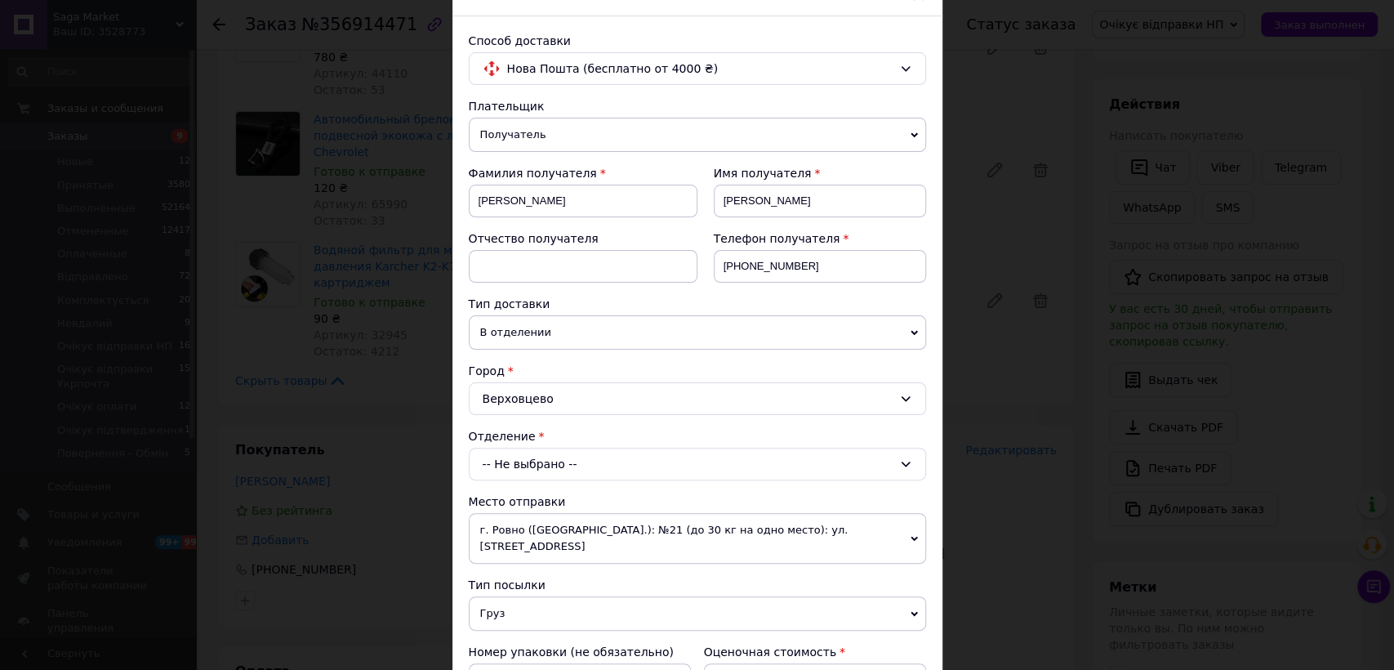
click at [533, 463] on div "-- Не выбрано --" at bounding box center [697, 463] width 457 height 33
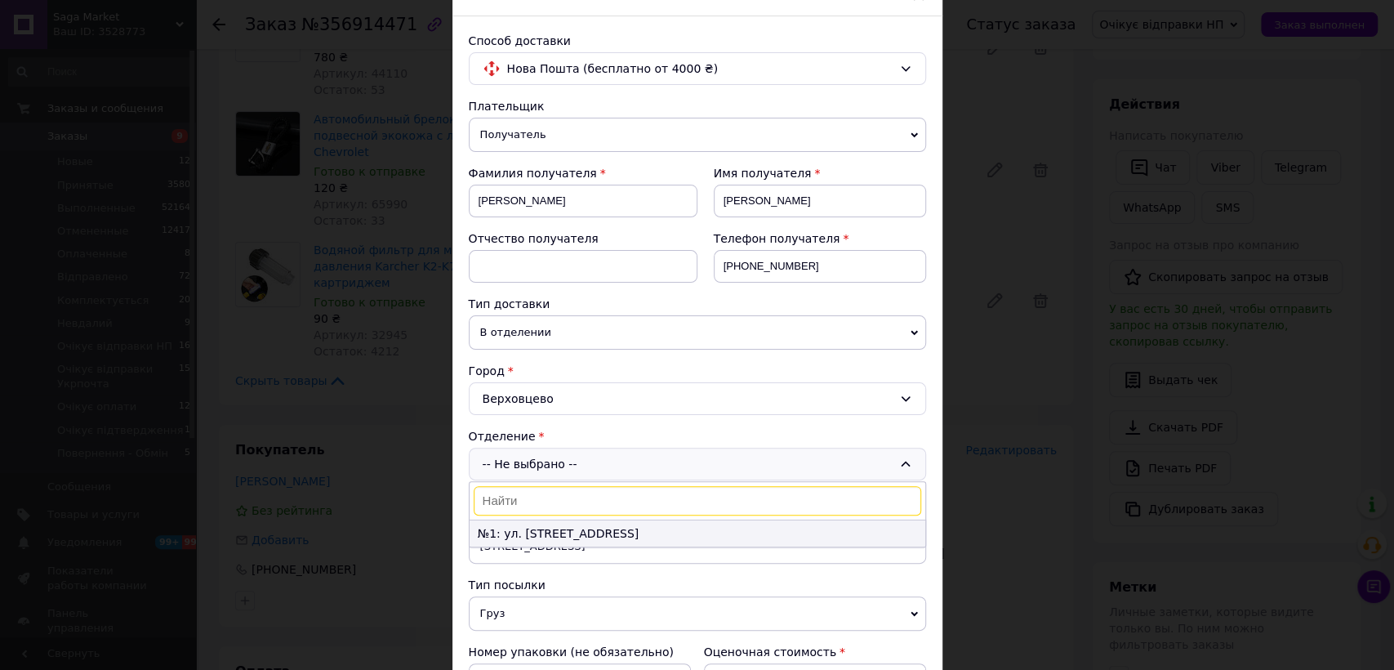
click at [524, 524] on li "№1: ул. Красная, 2г" at bounding box center [697, 533] width 456 height 26
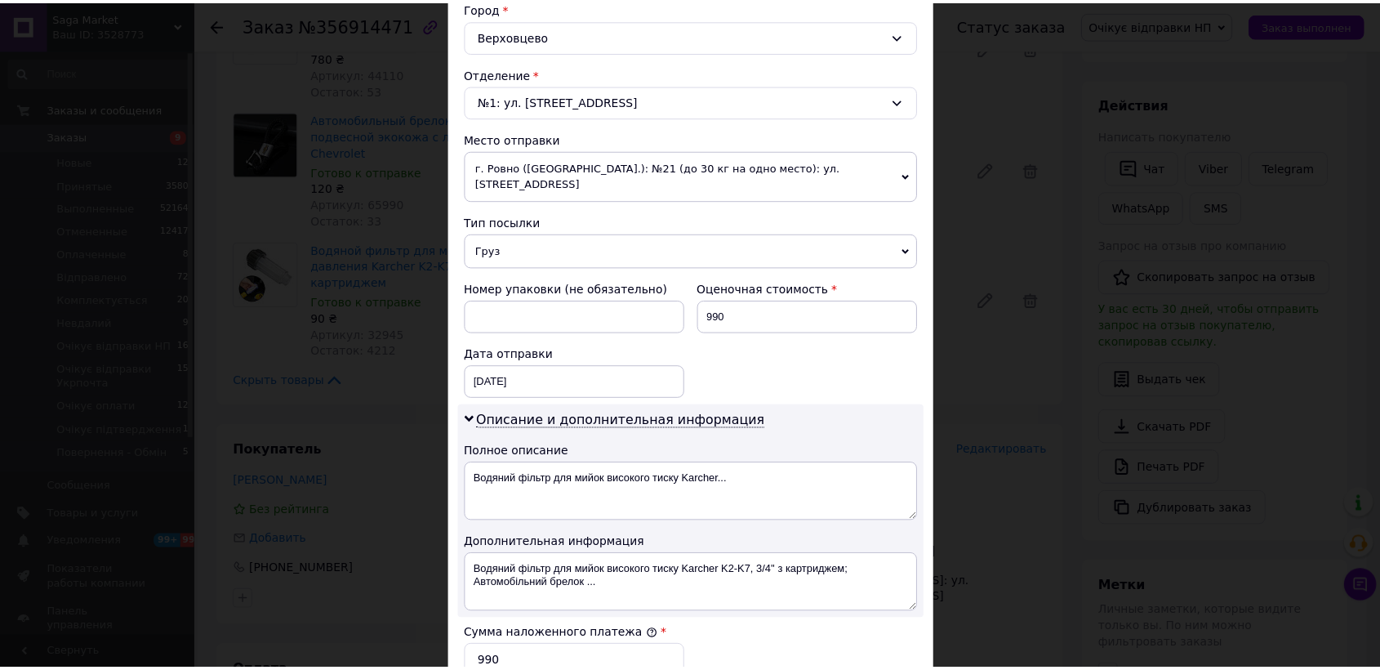
scroll to position [725, 0]
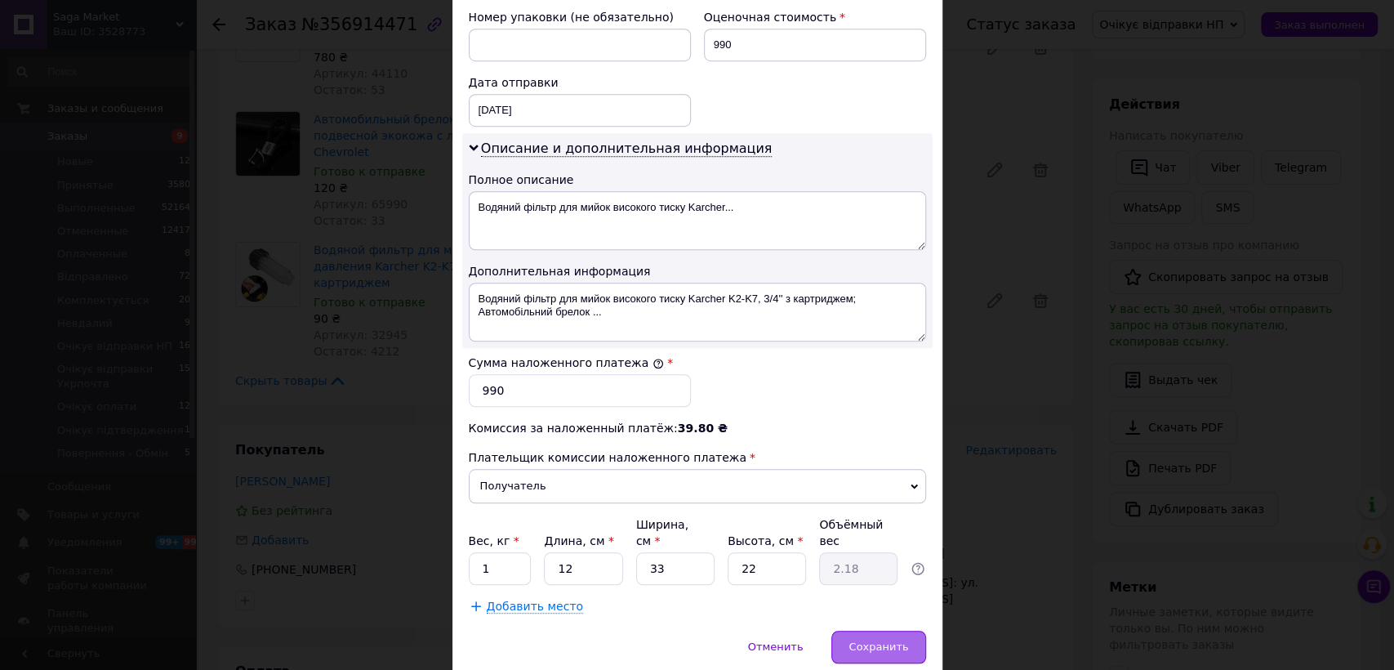
click at [885, 640] on span "Сохранить" at bounding box center [878, 646] width 60 height 12
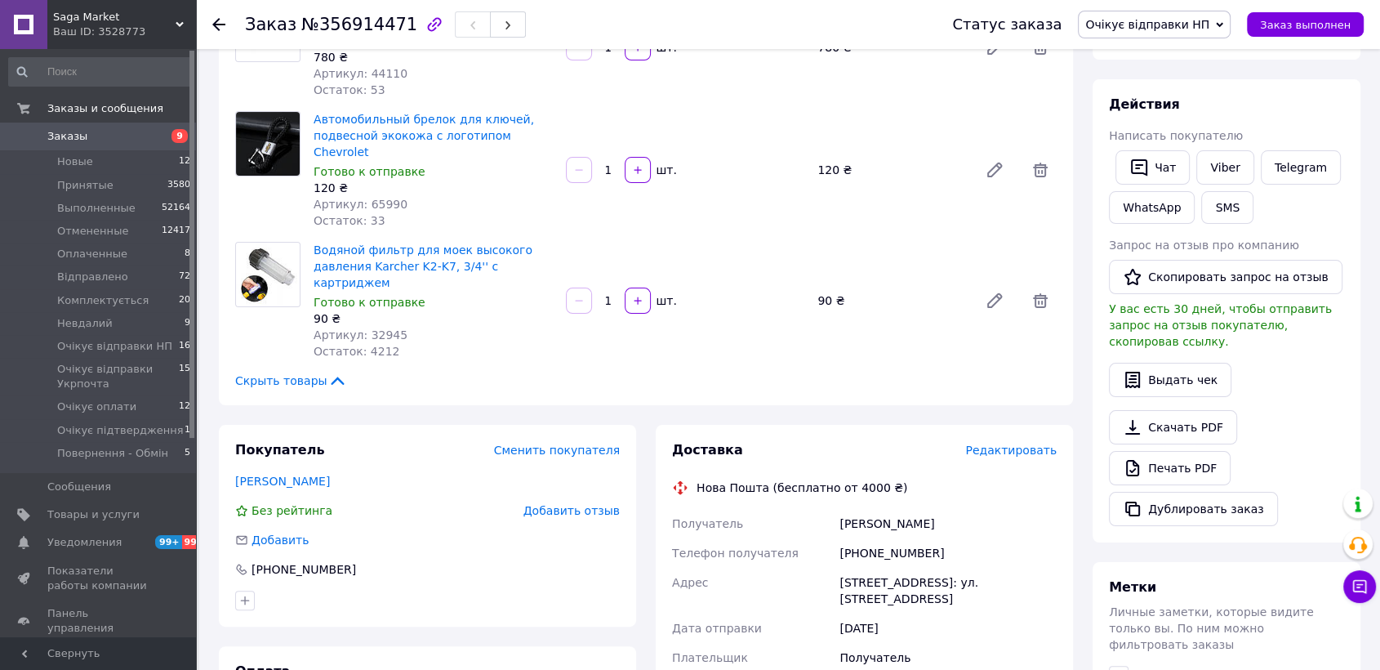
drag, startPoint x: 1311, startPoint y: 377, endPoint x: 703, endPoint y: 242, distance: 623.0
click at [1311, 377] on div "Выдать чек" at bounding box center [1226, 380] width 235 height 34
click at [78, 127] on link "Заказы 9" at bounding box center [100, 136] width 200 height 28
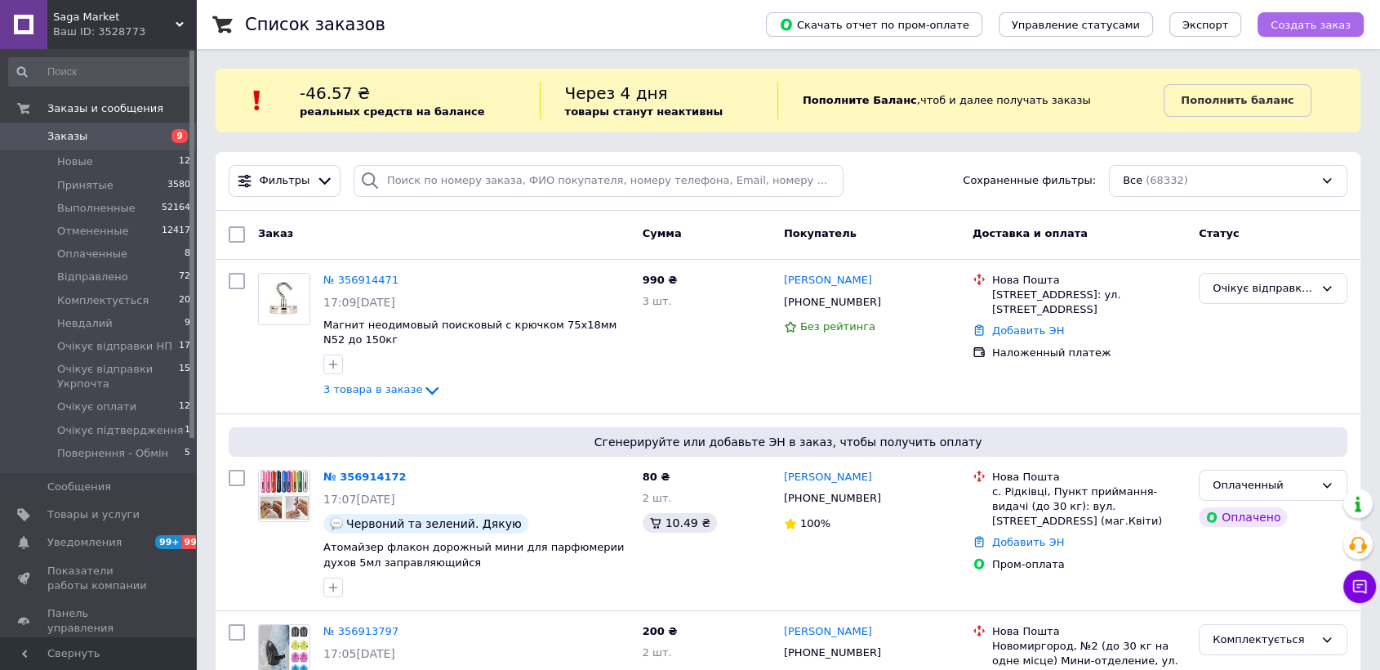
click at [1291, 30] on span "Создать заказ" at bounding box center [1310, 25] width 80 height 12
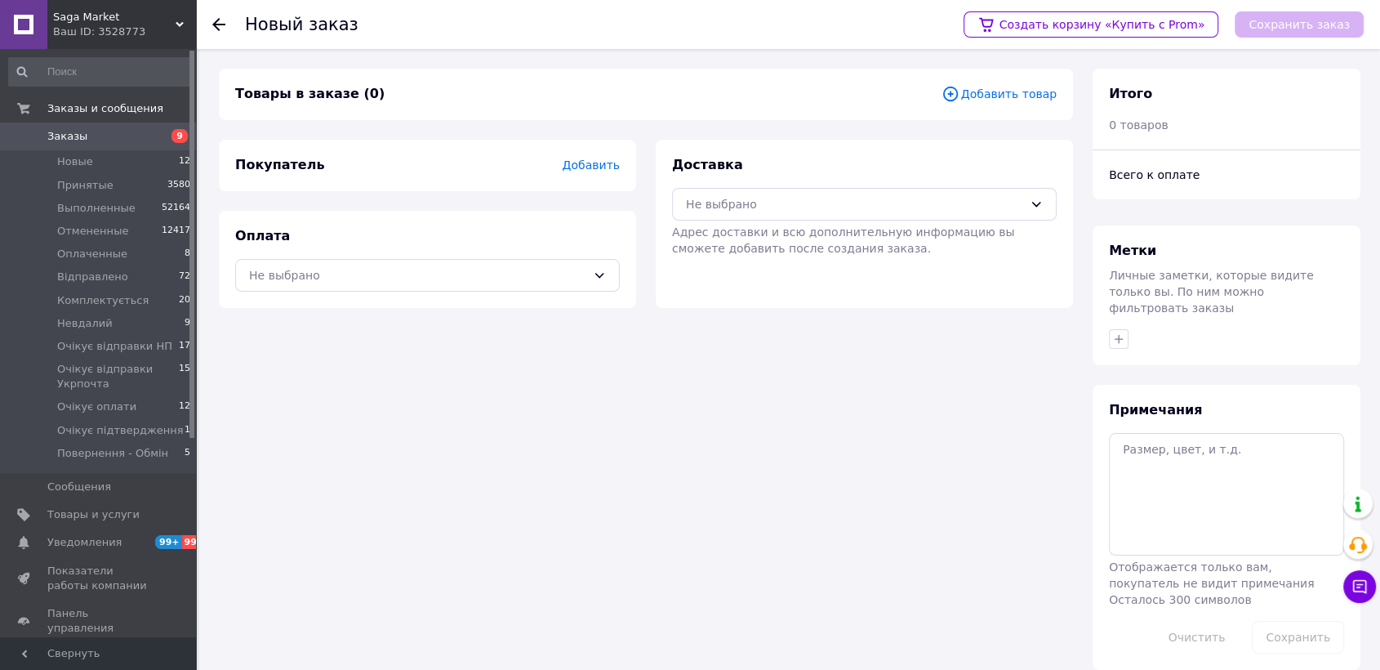
click at [986, 96] on span "Добавить товар" at bounding box center [998, 94] width 115 height 18
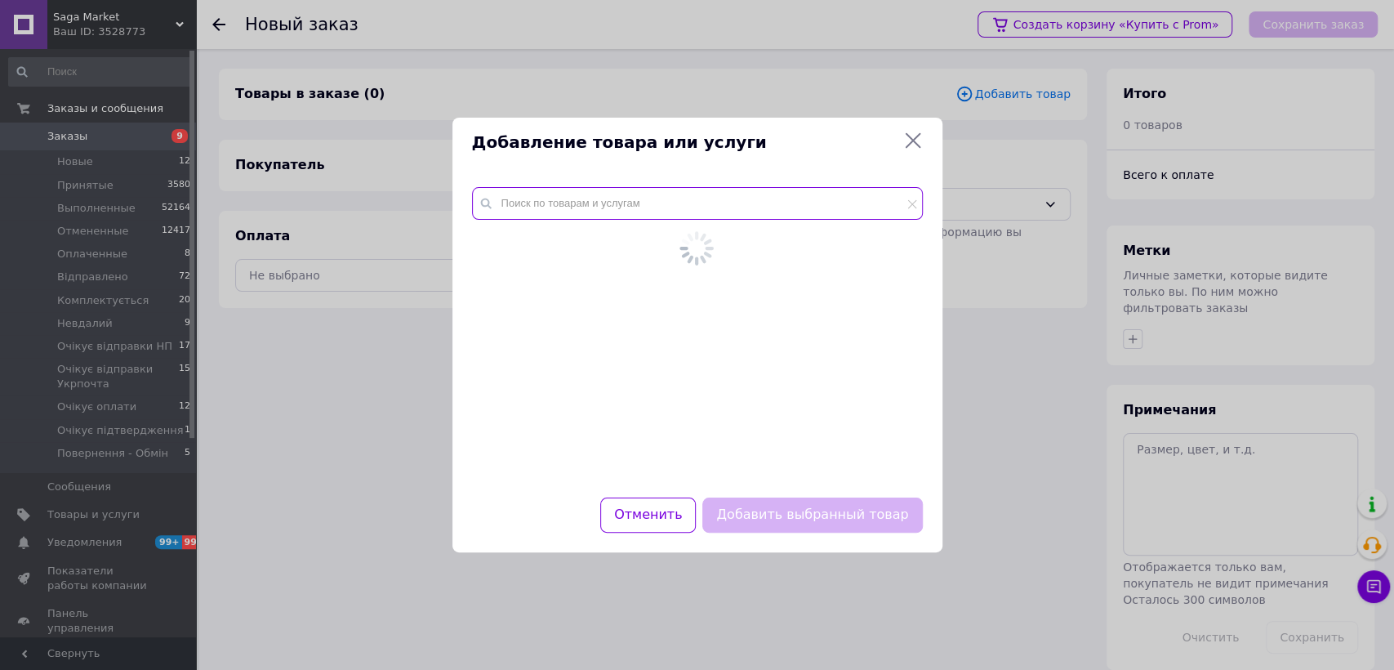
click at [581, 216] on input "text" at bounding box center [697, 203] width 451 height 33
paste input "55202"
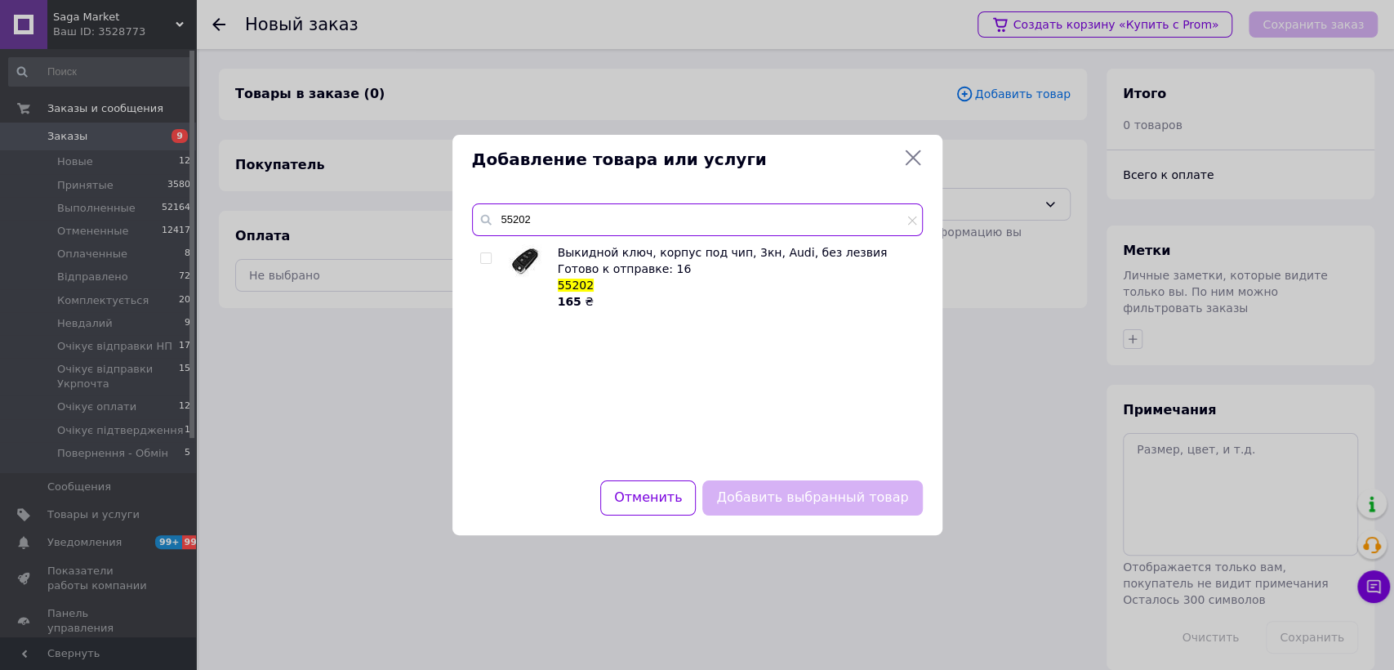
type input "55202"
click at [489, 260] on input "checkbox" at bounding box center [485, 258] width 11 height 11
checkbox input "true"
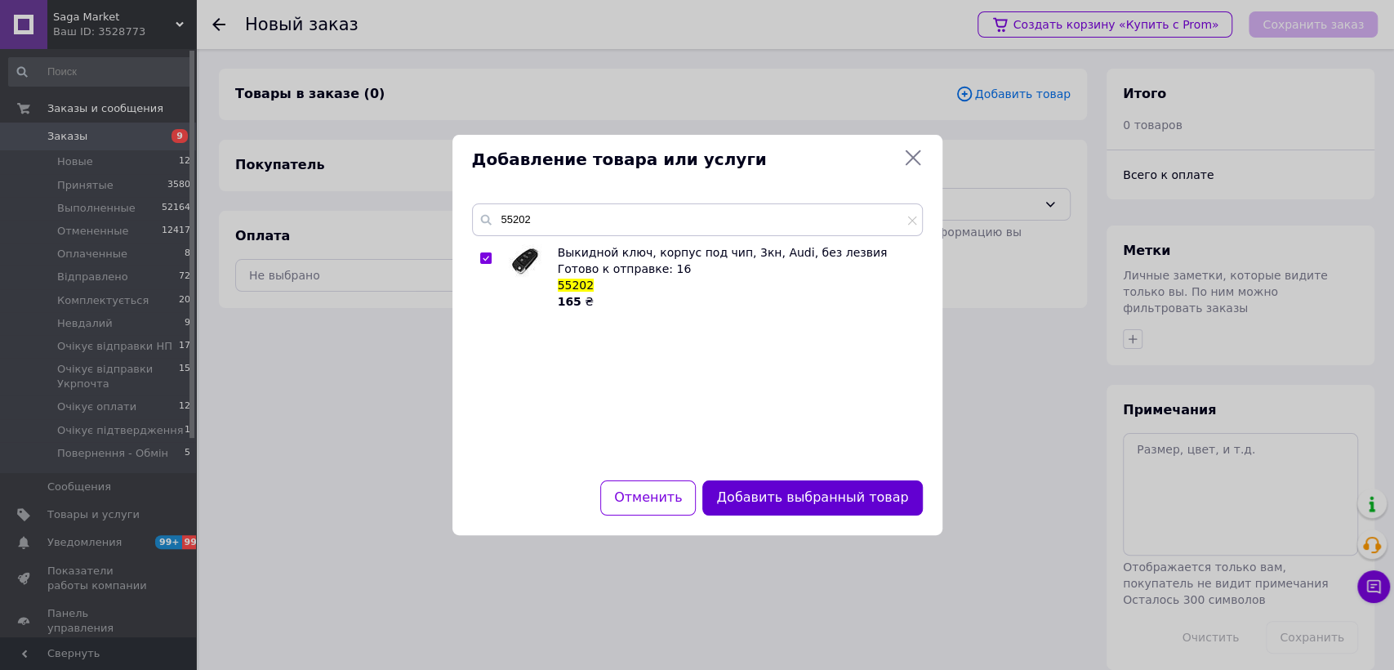
click at [823, 496] on button "Добавить выбранный товар" at bounding box center [812, 497] width 220 height 35
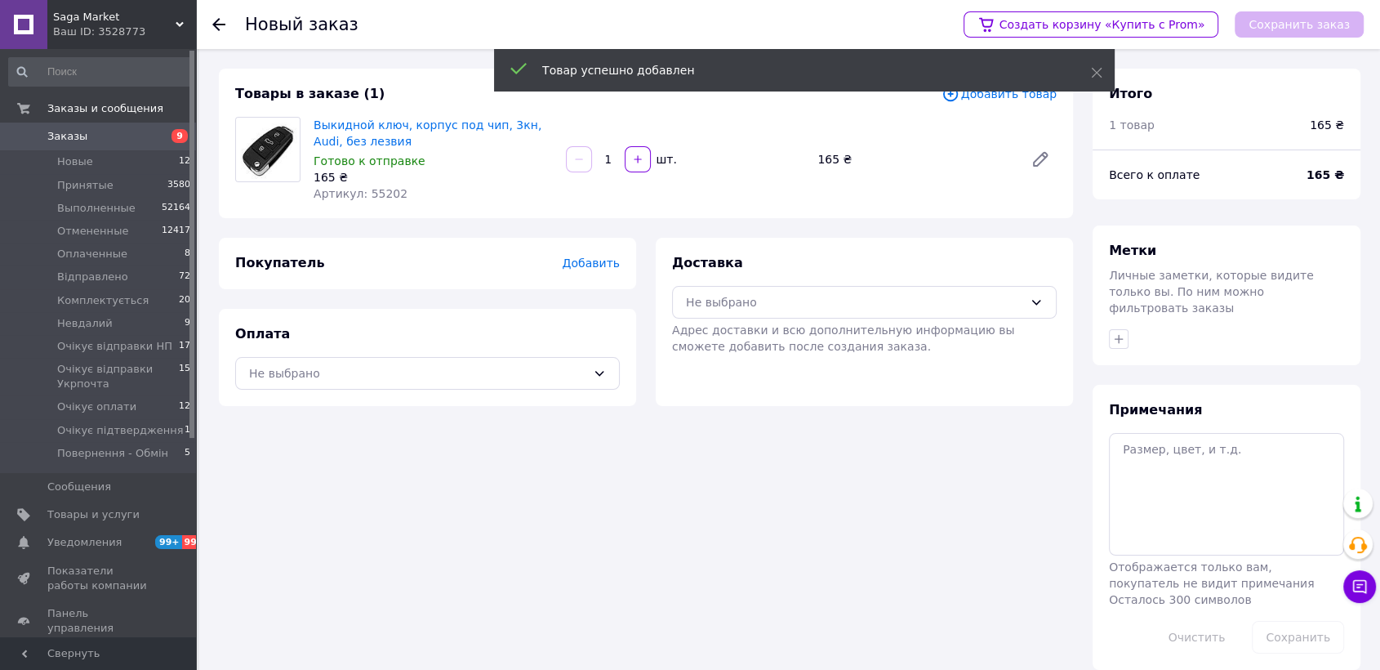
click at [906, 609] on div "Товары в заказе (1) Добавить товар Выкидной ключ, корпус под чип, 3кн, Audi, бе…" at bounding box center [646, 369] width 874 height 601
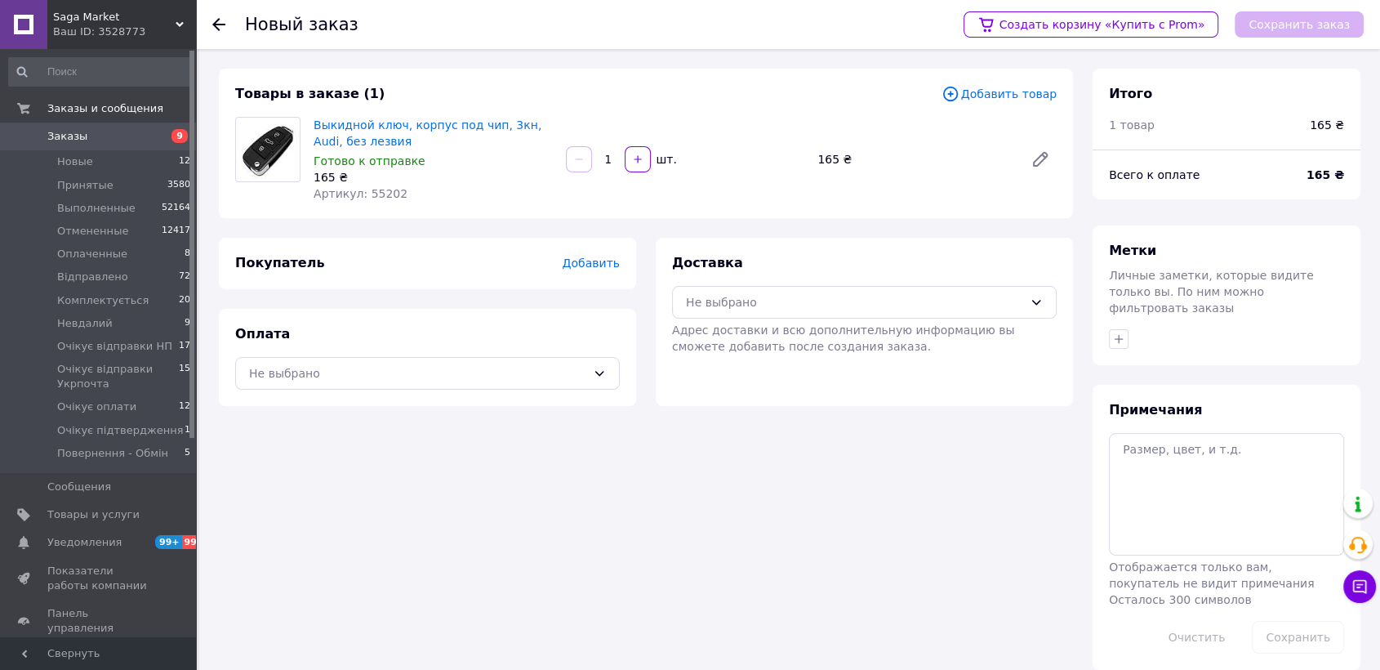
click at [592, 260] on span "Добавить" at bounding box center [591, 262] width 57 height 13
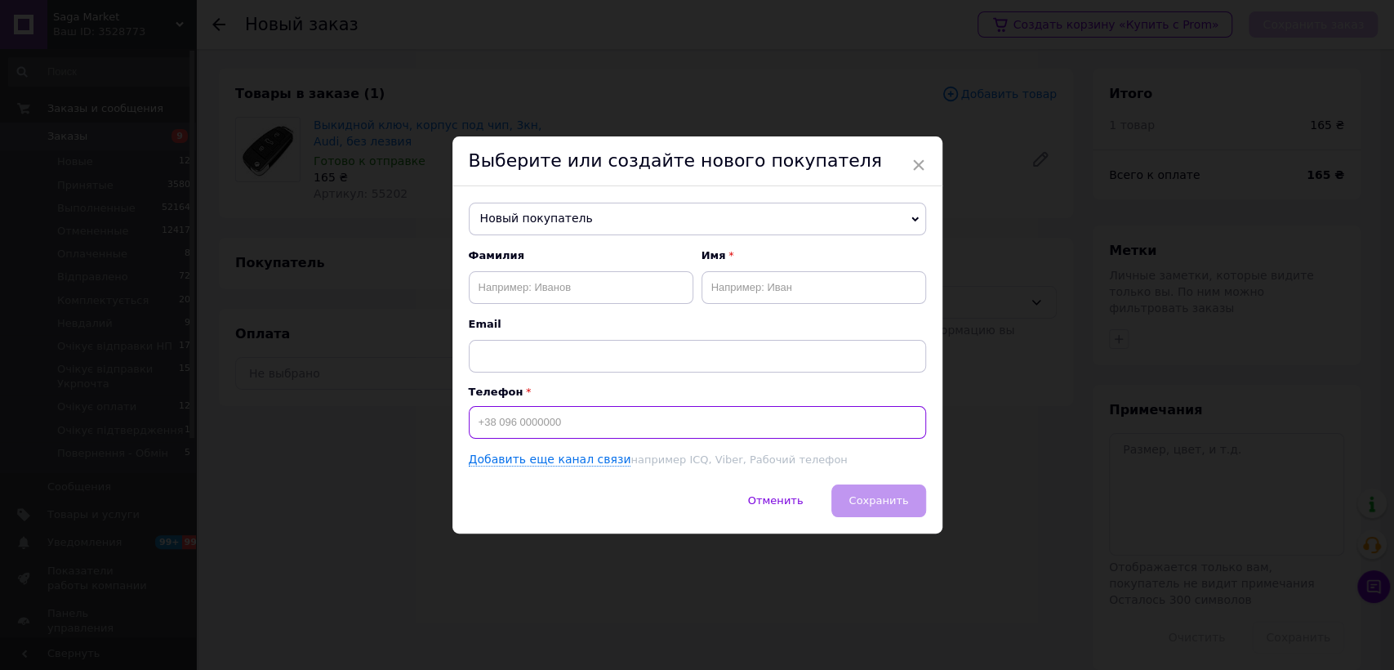
click at [574, 425] on input at bounding box center [697, 422] width 457 height 33
paste input "0997453044"
type input "+380997453044"
drag, startPoint x: 566, startPoint y: 288, endPoint x: 546, endPoint y: 294, distance: 20.4
click at [566, 287] on input "text" at bounding box center [581, 287] width 225 height 33
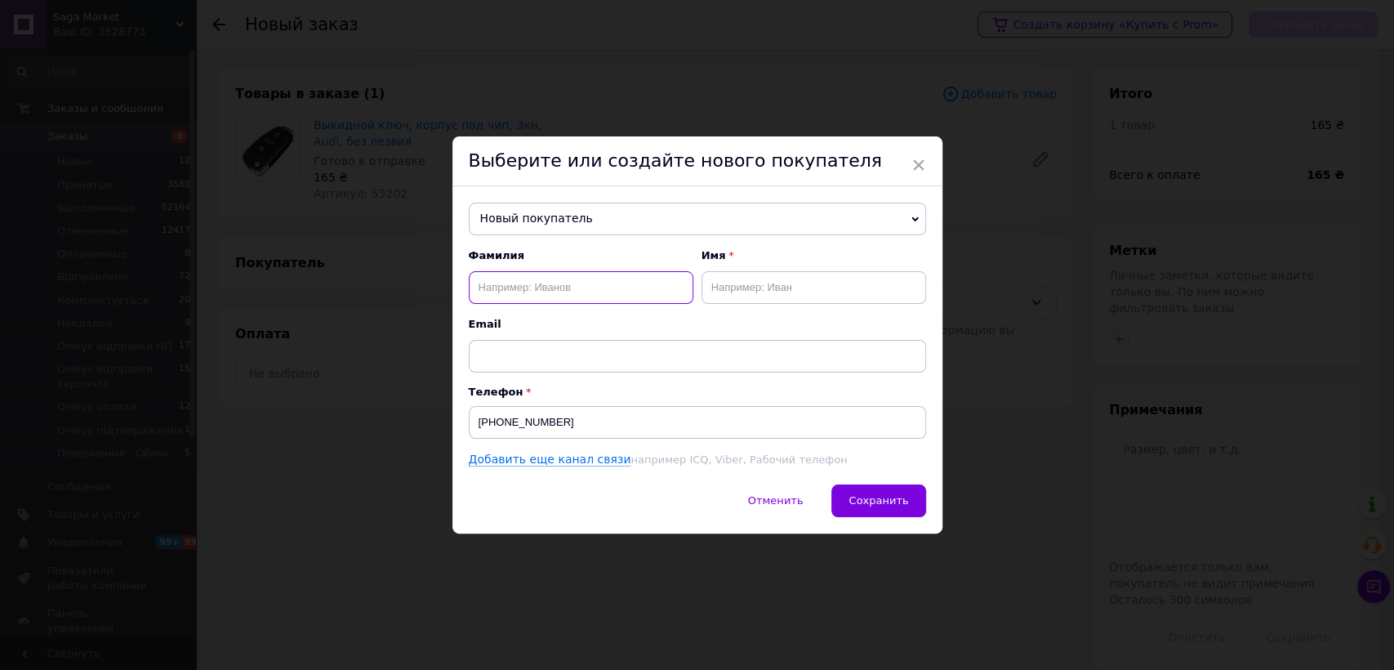
paste input "Горобець Дмитро"
click at [558, 289] on input "Горобець Дмитро" at bounding box center [581, 287] width 225 height 33
type input "Горобець"
click at [766, 289] on input "text" at bounding box center [813, 287] width 225 height 33
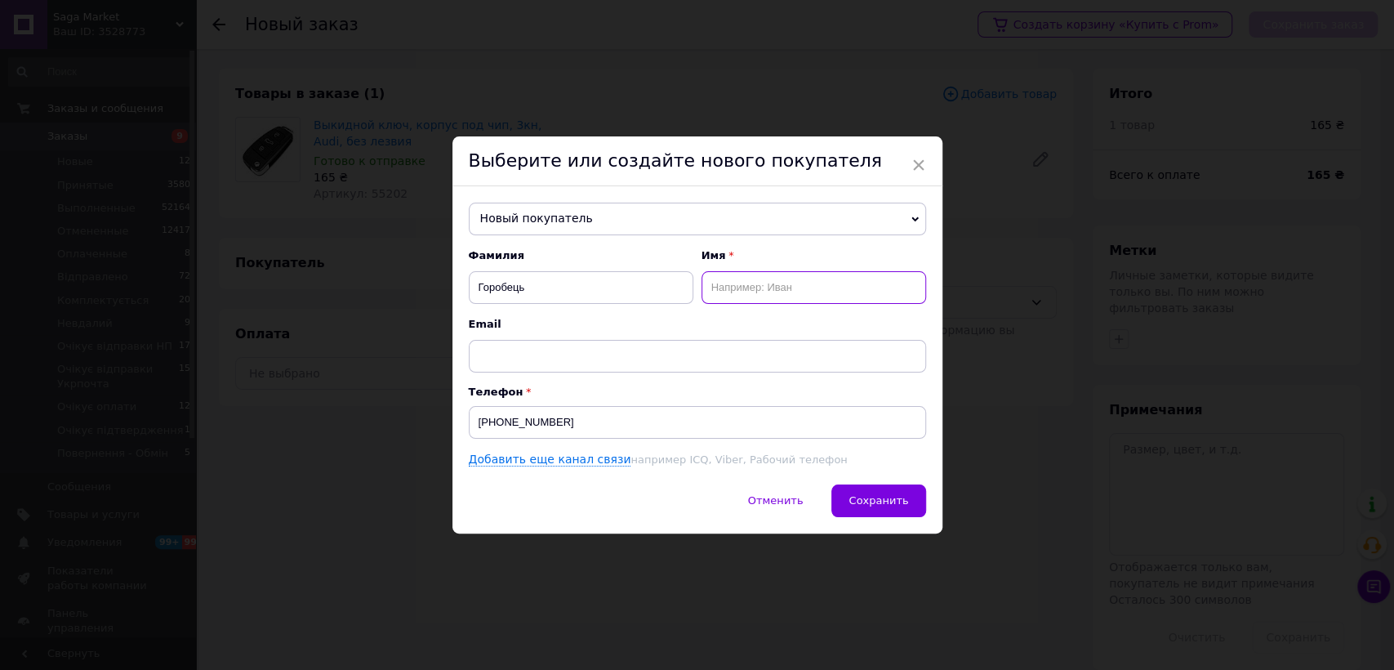
paste input "Дмитро"
type input "Дмитро"
click at [885, 498] on span "Сохранить" at bounding box center [878, 500] width 60 height 12
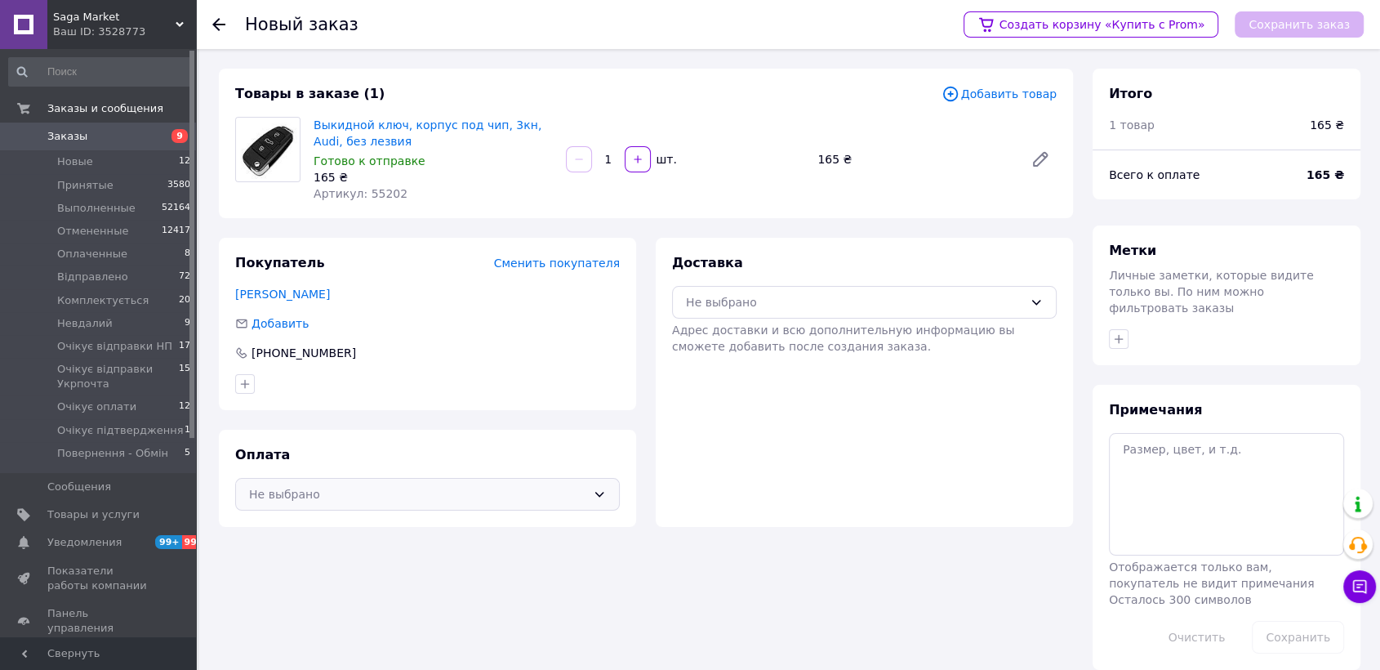
click at [463, 505] on div "Не выбрано" at bounding box center [427, 494] width 385 height 33
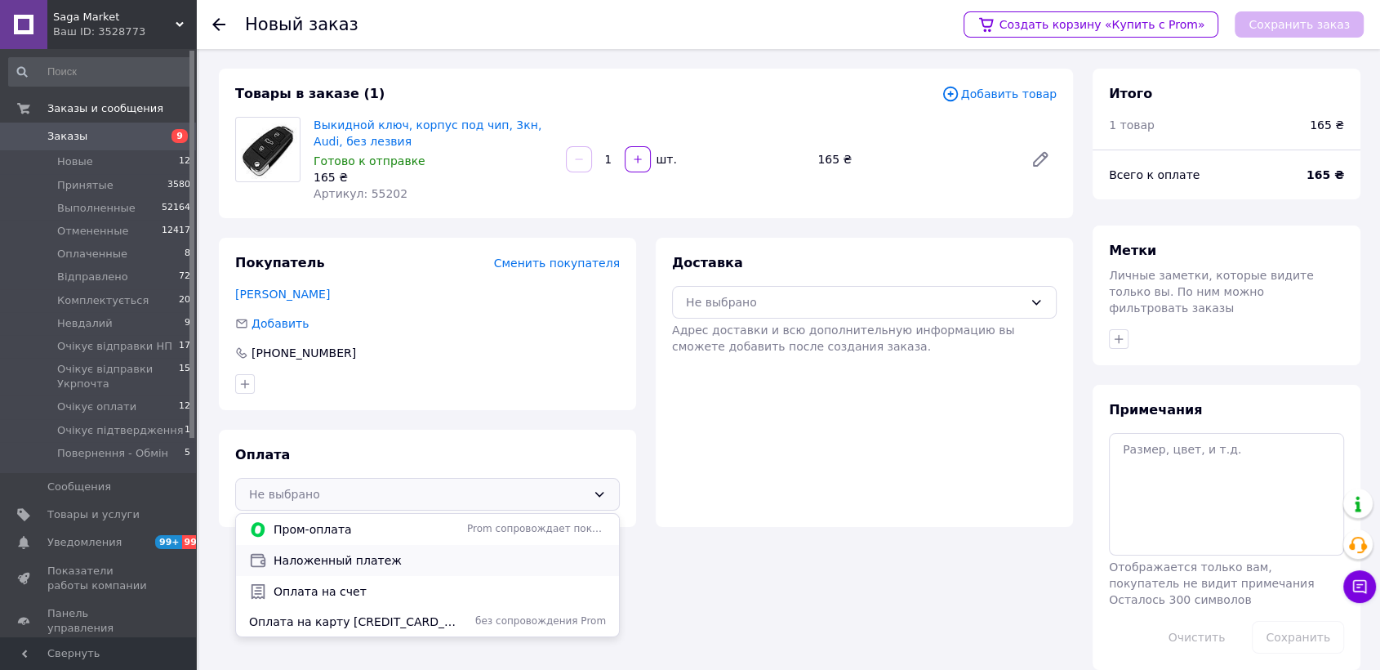
drag, startPoint x: 425, startPoint y: 568, endPoint x: 455, endPoint y: 553, distance: 34.0
click at [425, 568] on div "Наложенный платеж" at bounding box center [427, 560] width 363 height 18
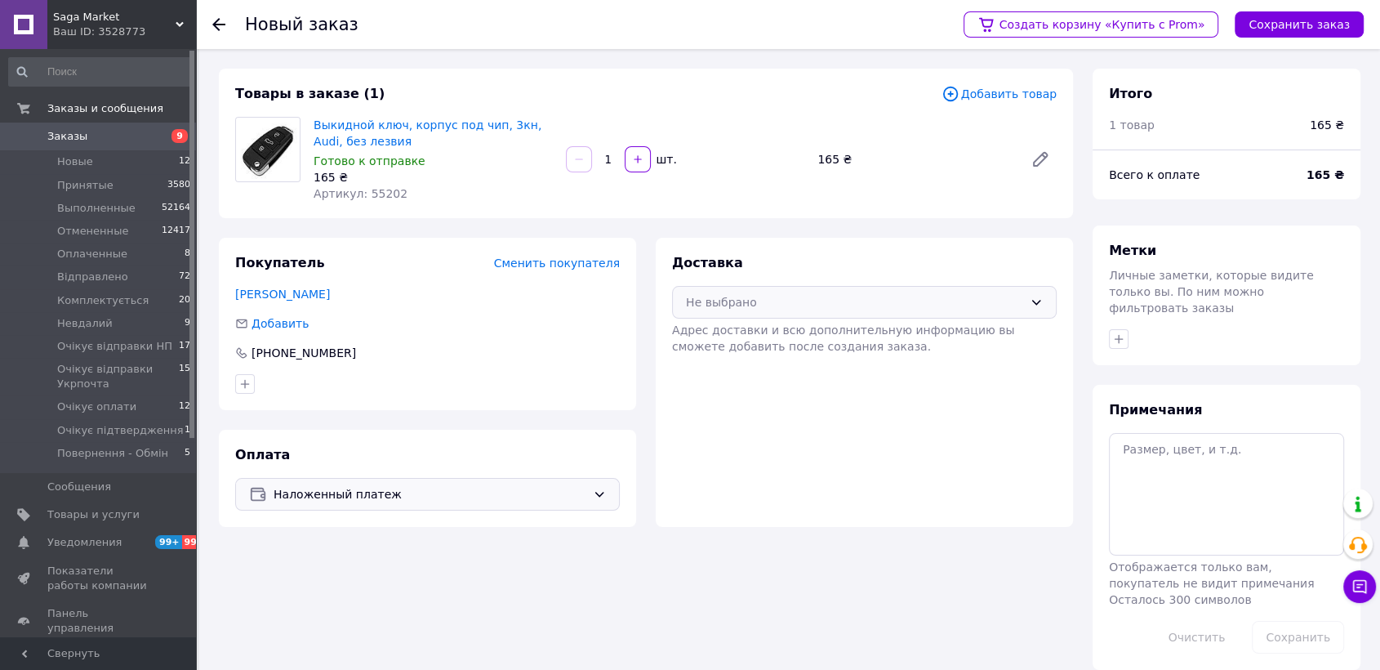
click at [761, 308] on div "Не выбрано" at bounding box center [854, 302] width 337 height 18
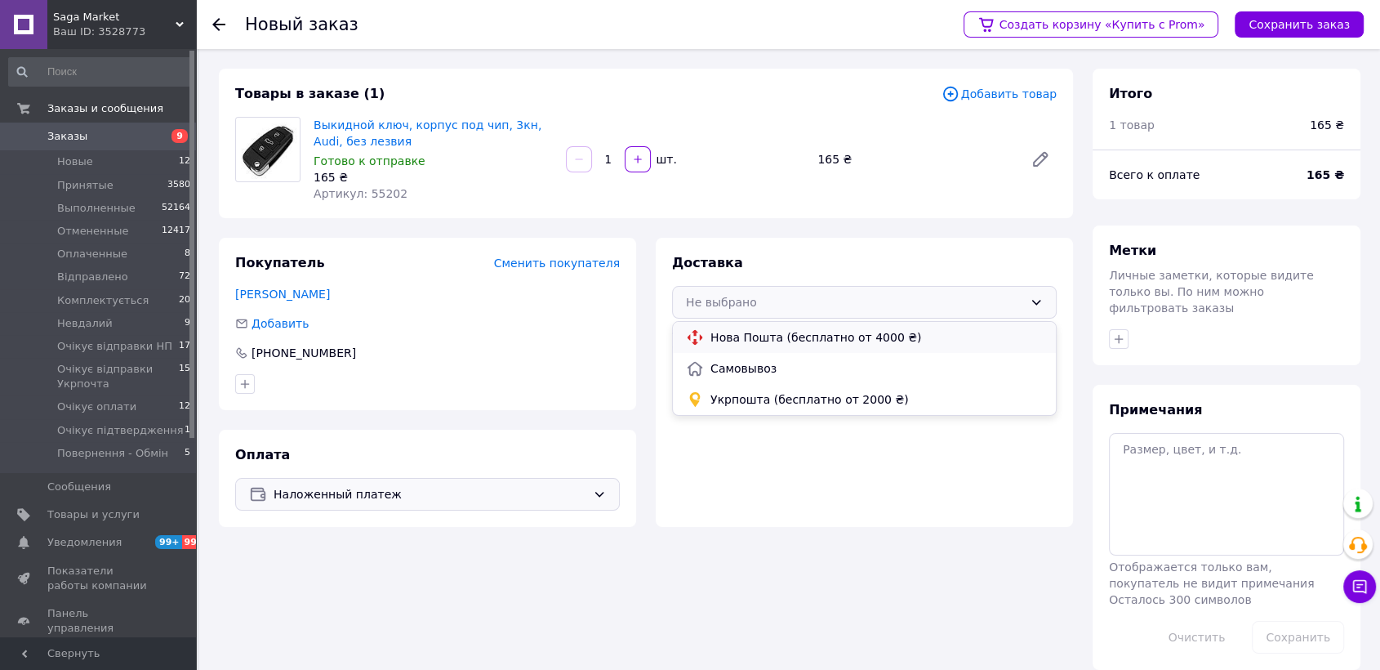
click at [770, 331] on span "Нова Пошта (бесплатно от 4000 ₴)" at bounding box center [876, 337] width 332 height 16
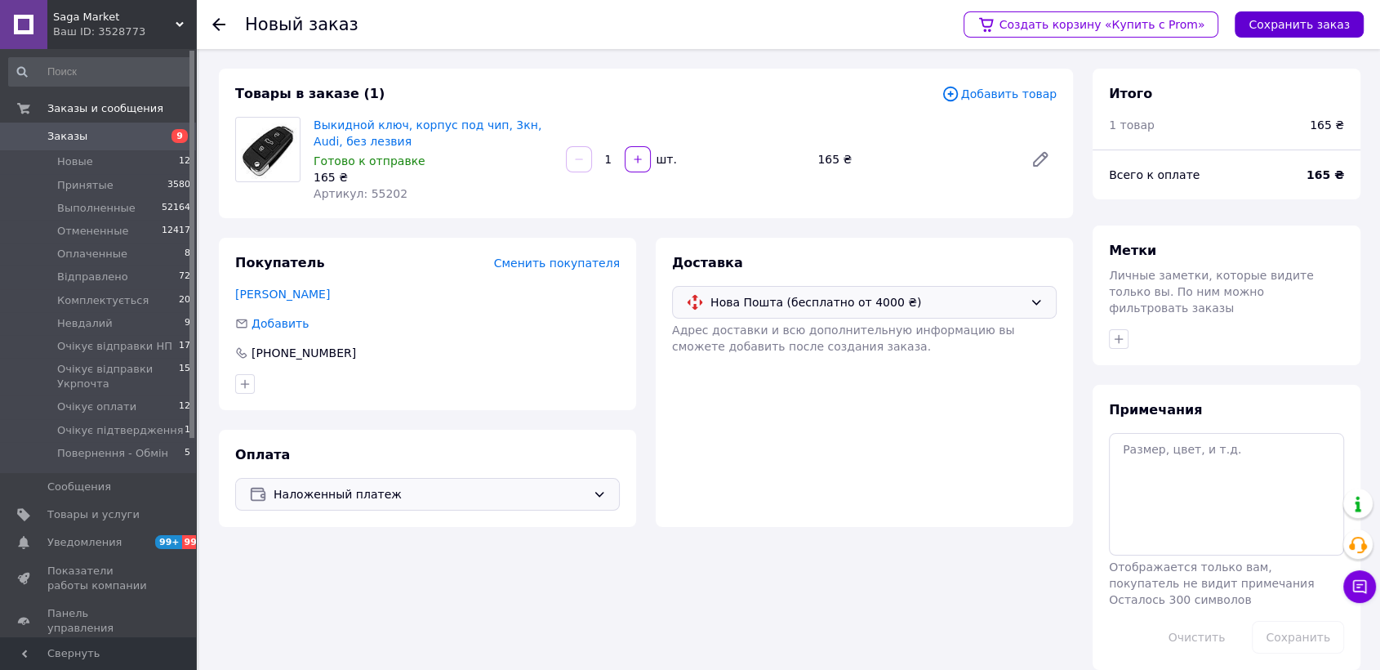
click at [1327, 24] on button "Сохранить заказ" at bounding box center [1299, 24] width 129 height 26
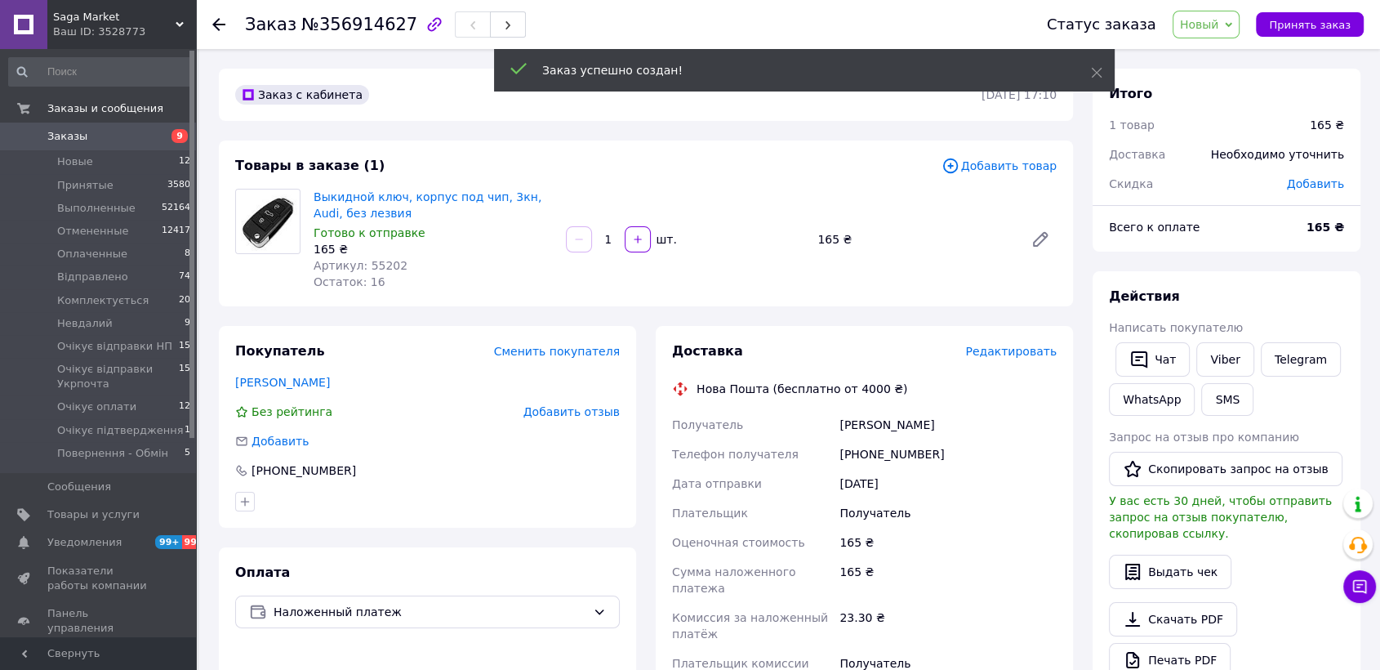
click at [1219, 30] on span "Новый" at bounding box center [1199, 24] width 39 height 13
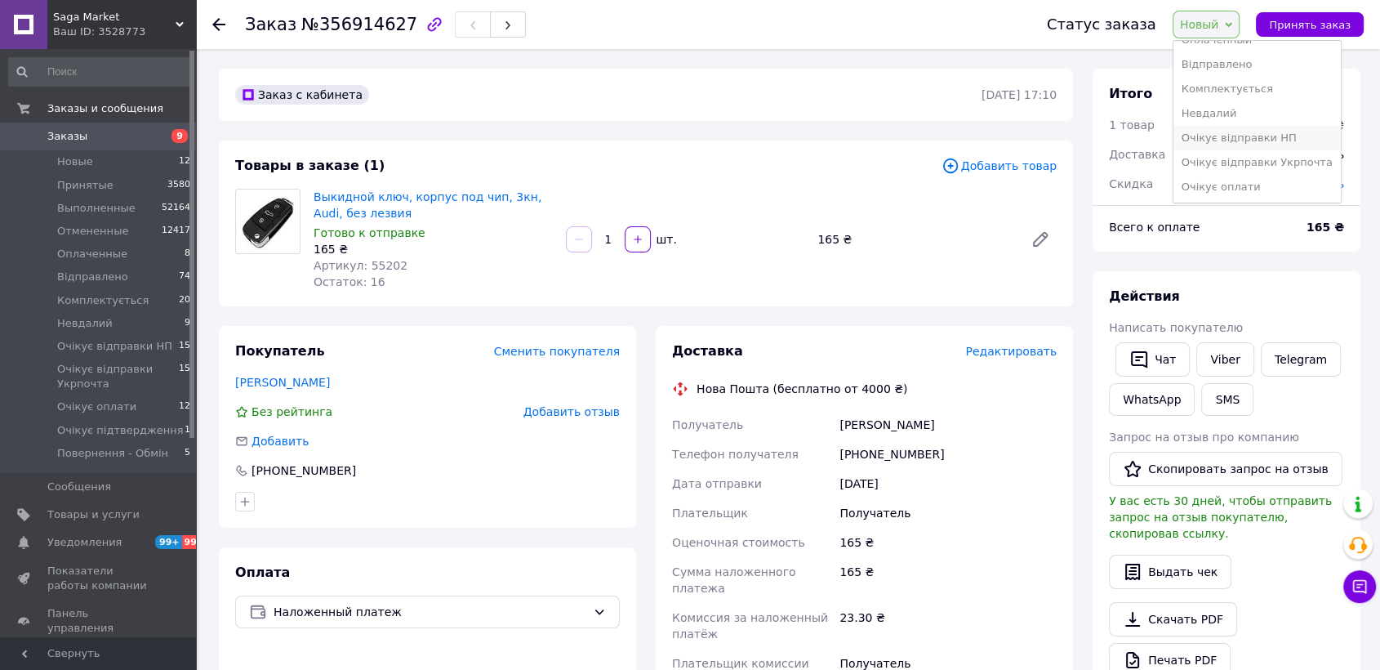
click at [1256, 135] on li "Очікує відправки НП" at bounding box center [1256, 138] width 167 height 24
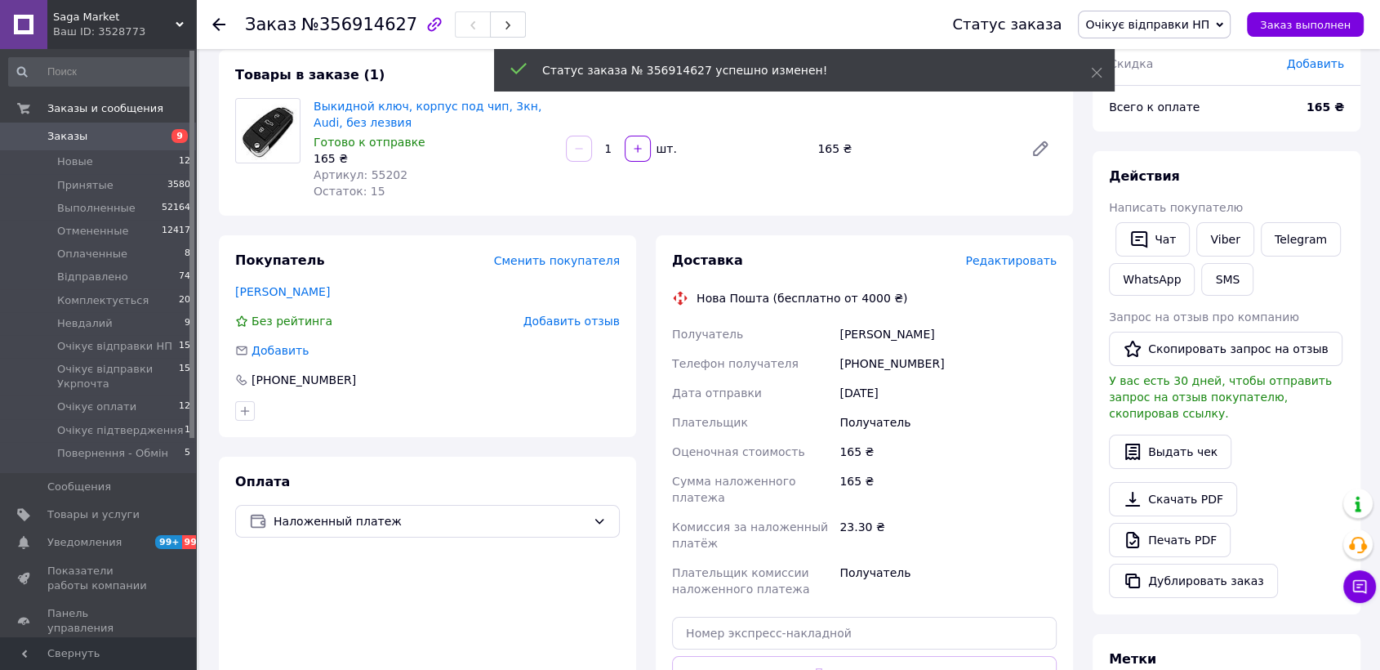
click at [1001, 261] on span "Редактировать" at bounding box center [1010, 260] width 91 height 13
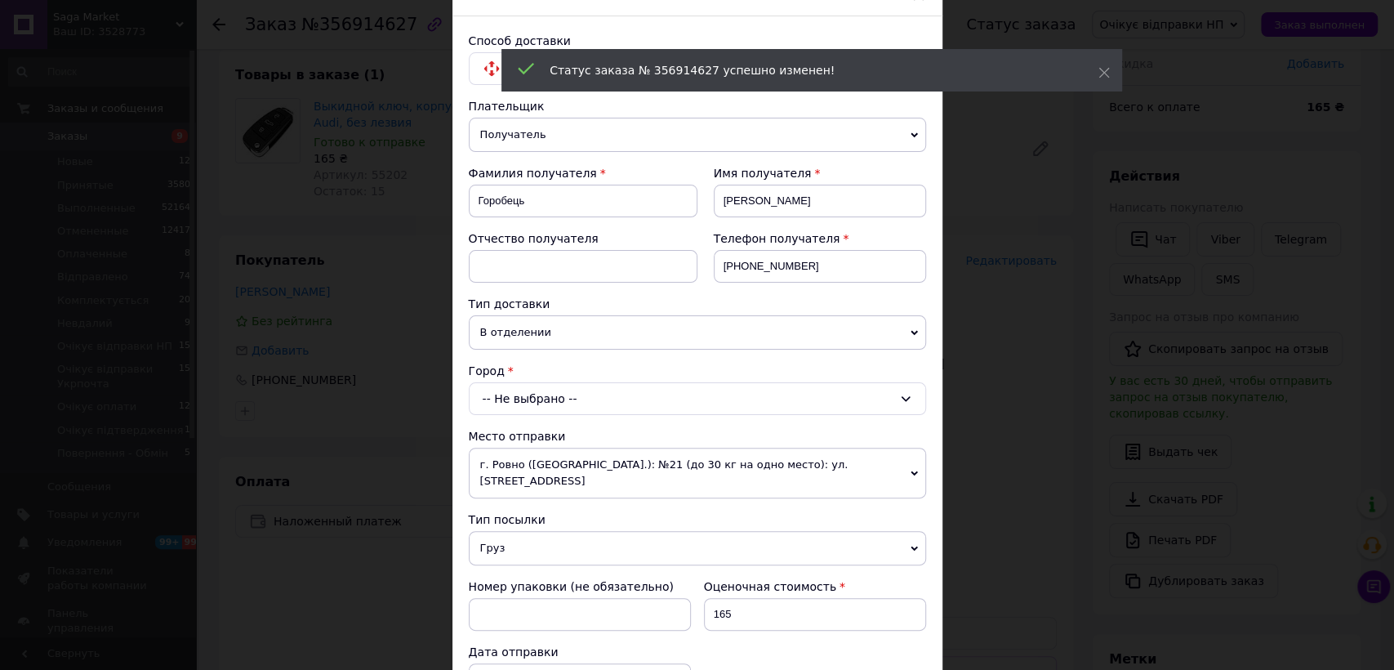
click at [577, 394] on div "-- Не выбрано --" at bounding box center [697, 398] width 457 height 33
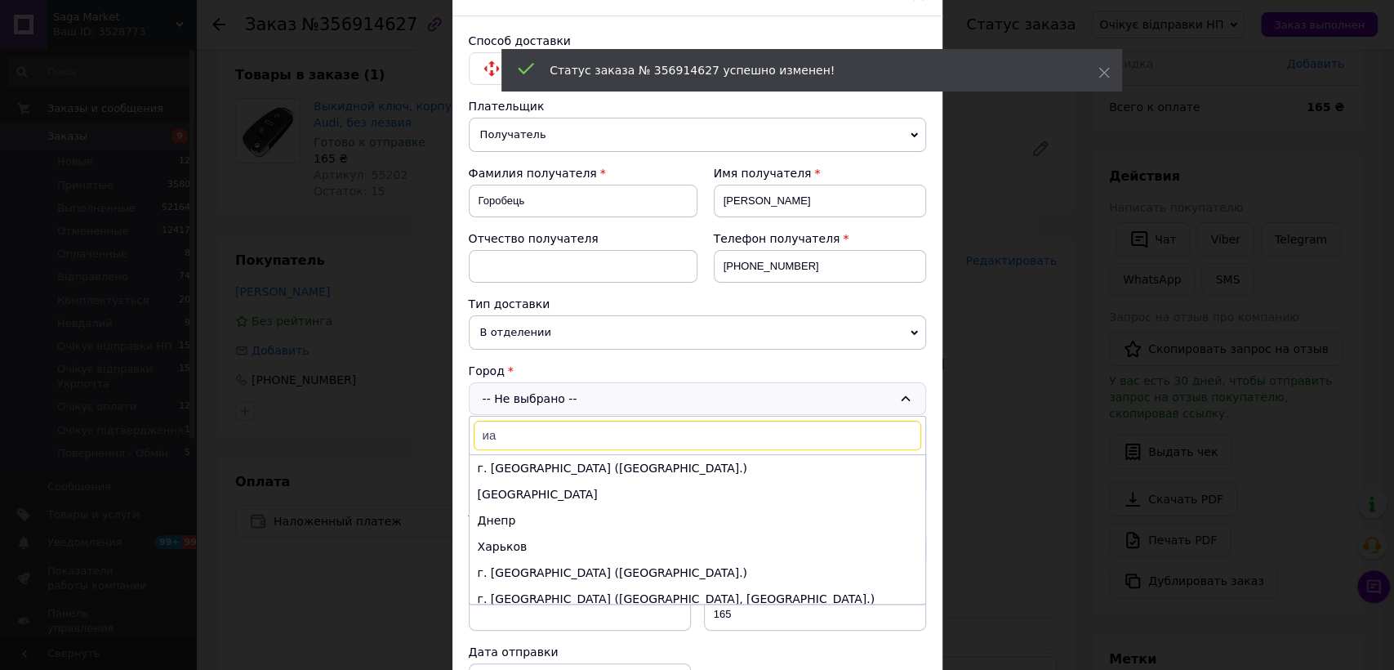
type input "иа"
click at [577, 394] on div "-- Не выбрано -- иа г. Киев (Киевская обл.) Одесса Днепр Харьков г. Львов (Льво…" at bounding box center [697, 398] width 457 height 33
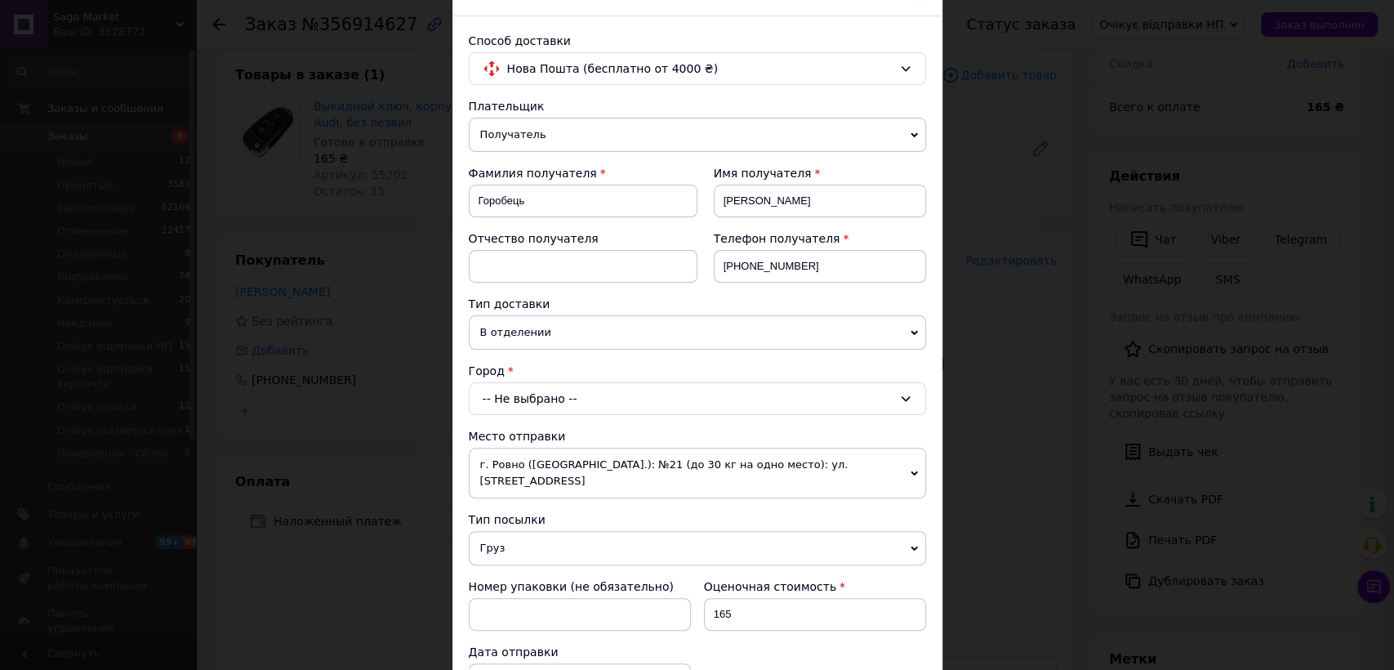
click at [536, 402] on div "-- Не выбрано --" at bounding box center [697, 398] width 457 height 33
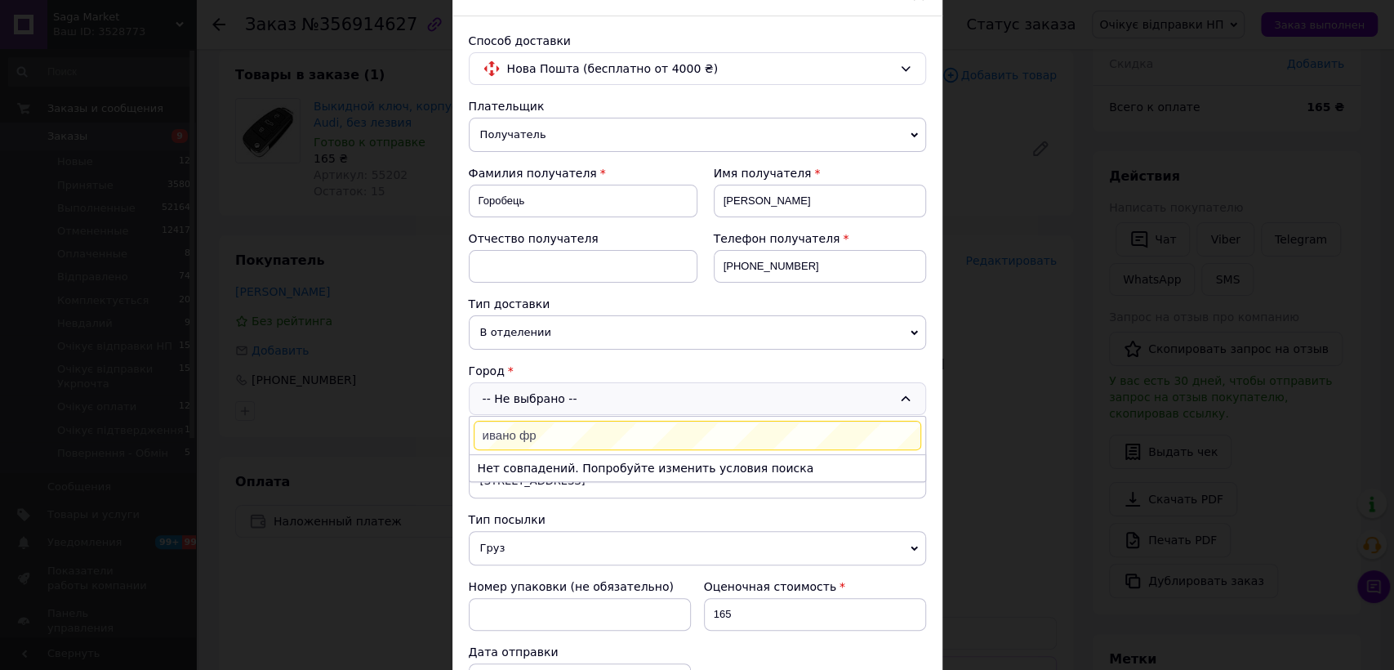
scroll to position [181, 0]
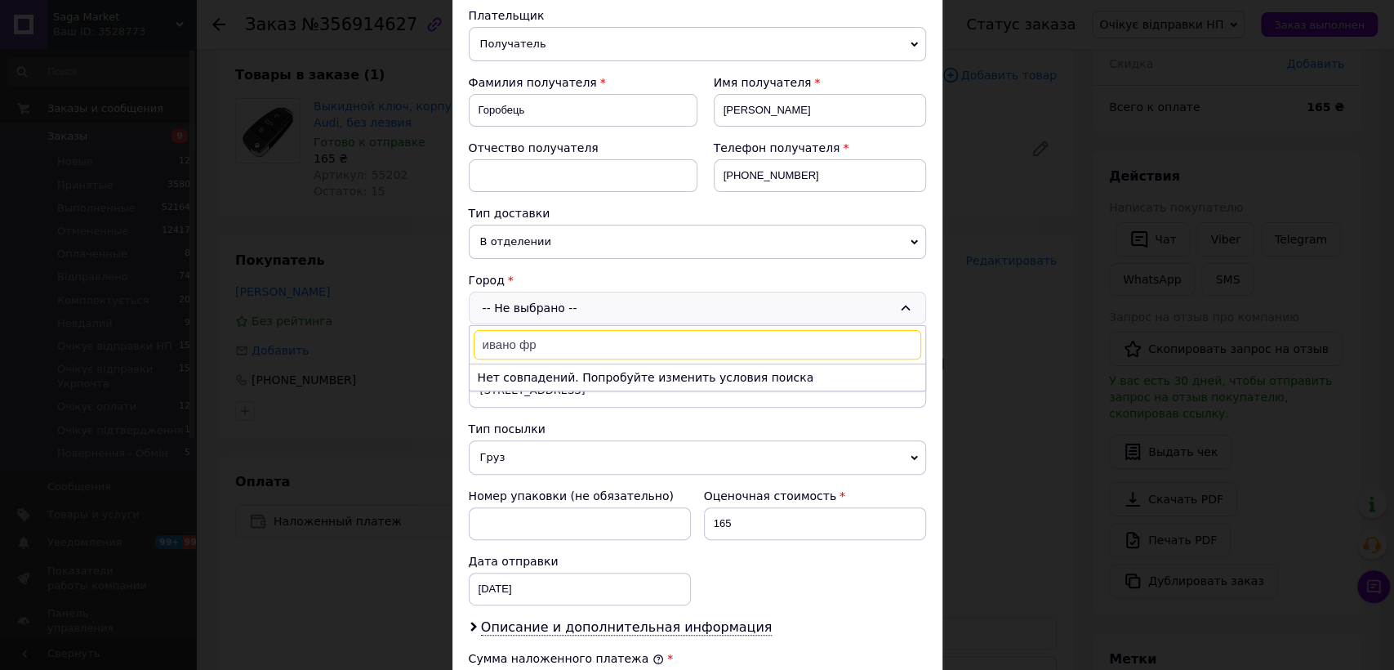
drag, startPoint x: 526, startPoint y: 341, endPoint x: 594, endPoint y: 337, distance: 68.7
click at [594, 337] on input "ивано фр" at bounding box center [697, 344] width 447 height 29
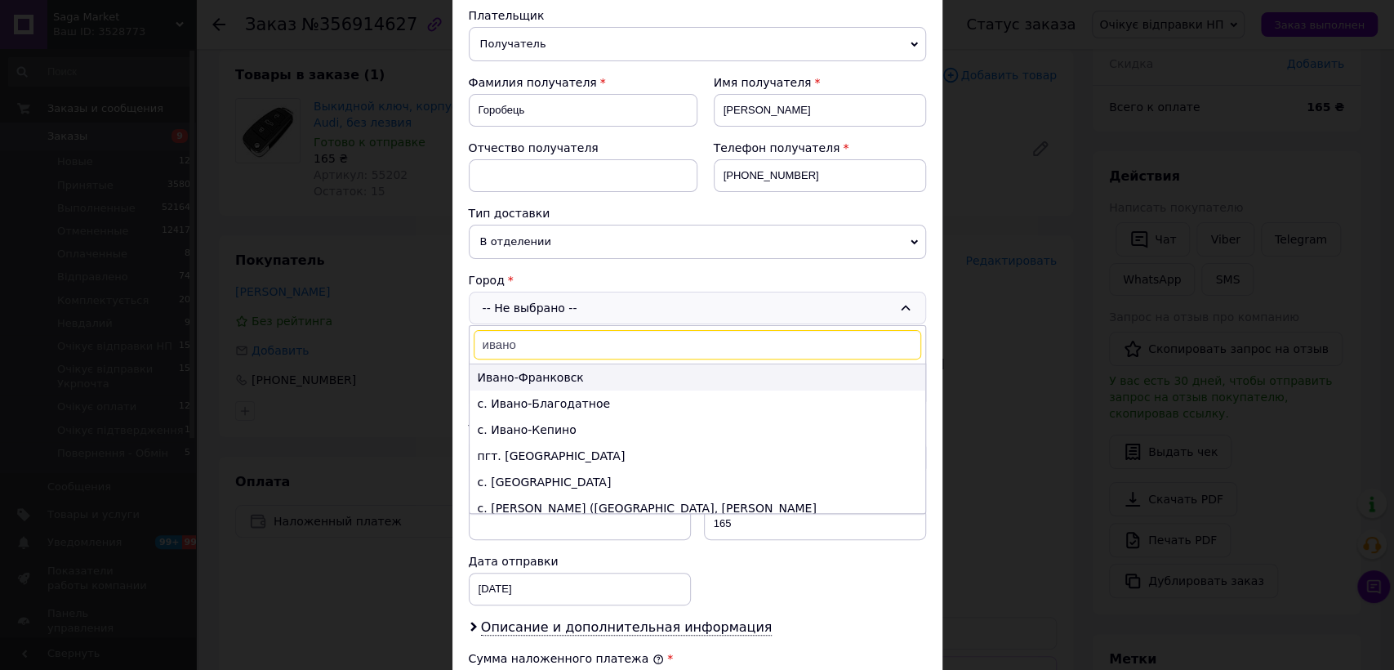
type input "ивано"
click at [548, 380] on li "Ивано-Франковск" at bounding box center [697, 377] width 456 height 26
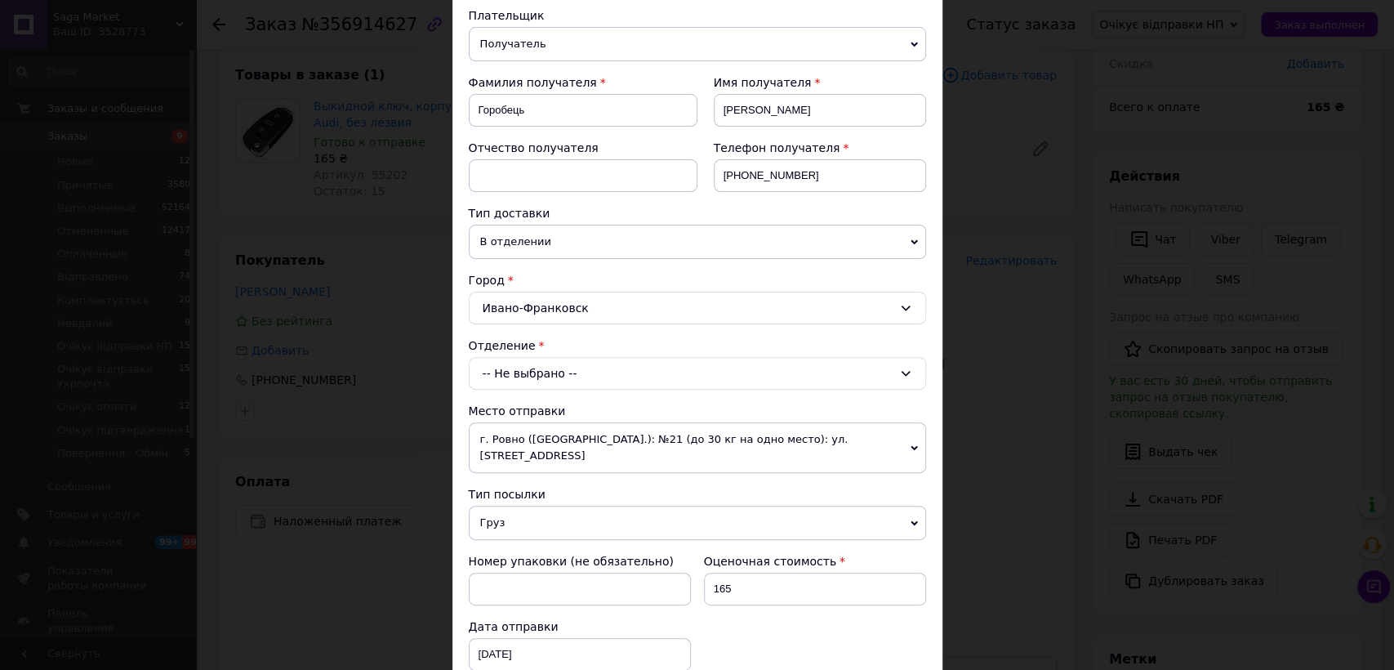
click at [523, 367] on div "-- Не выбрано --" at bounding box center [697, 373] width 457 height 33
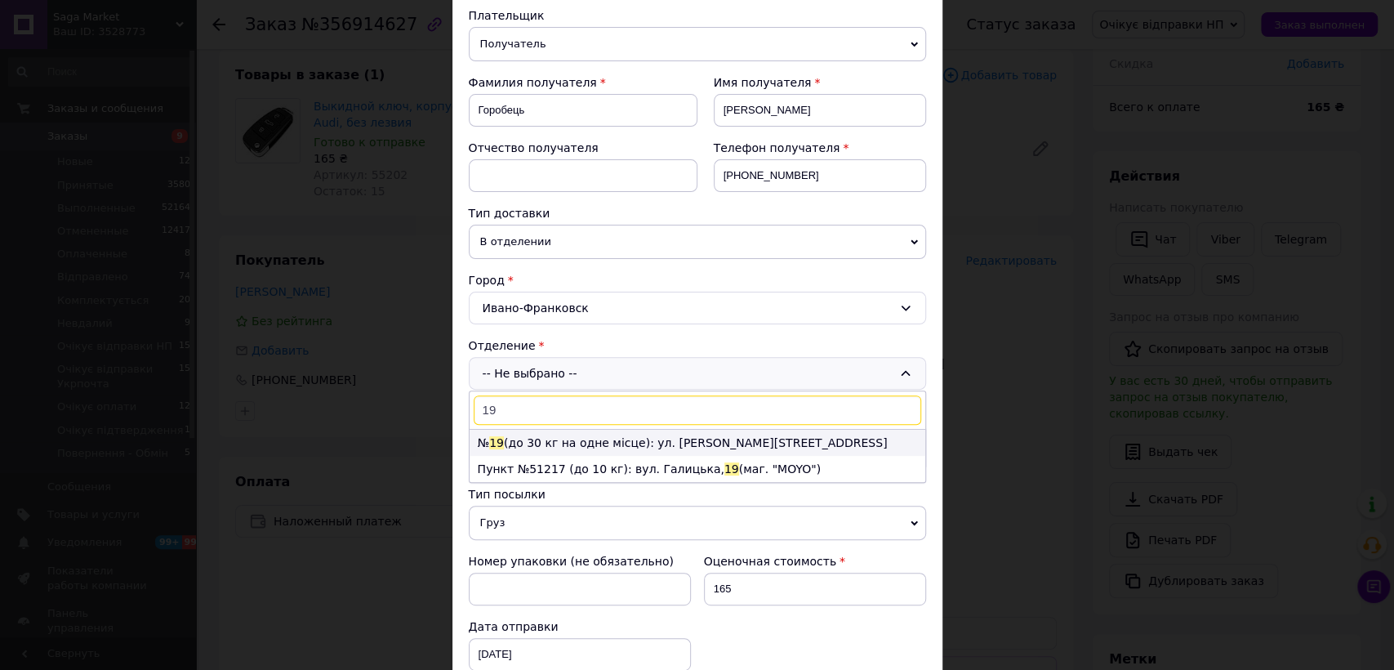
type input "19"
click at [562, 445] on li "№ 19 (до 30 кг на одне місце): ул. Богдана Хмельницкого, 36" at bounding box center [697, 442] width 456 height 26
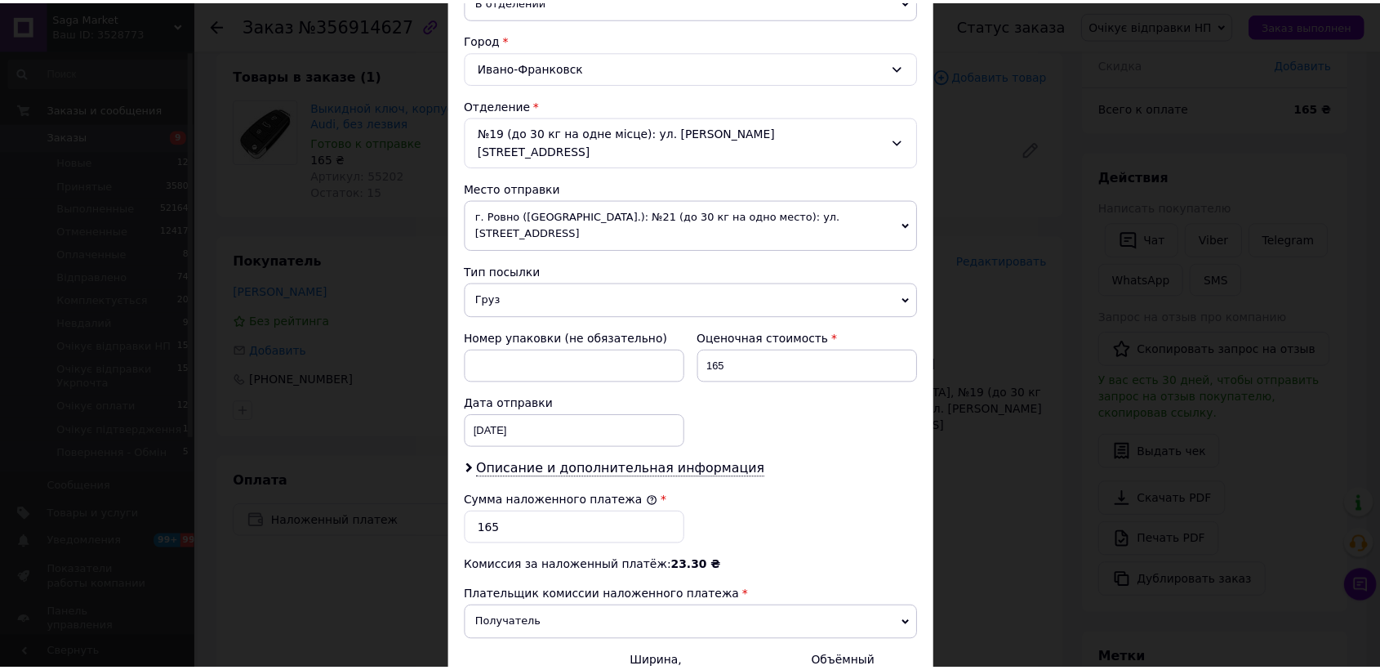
scroll to position [574, 0]
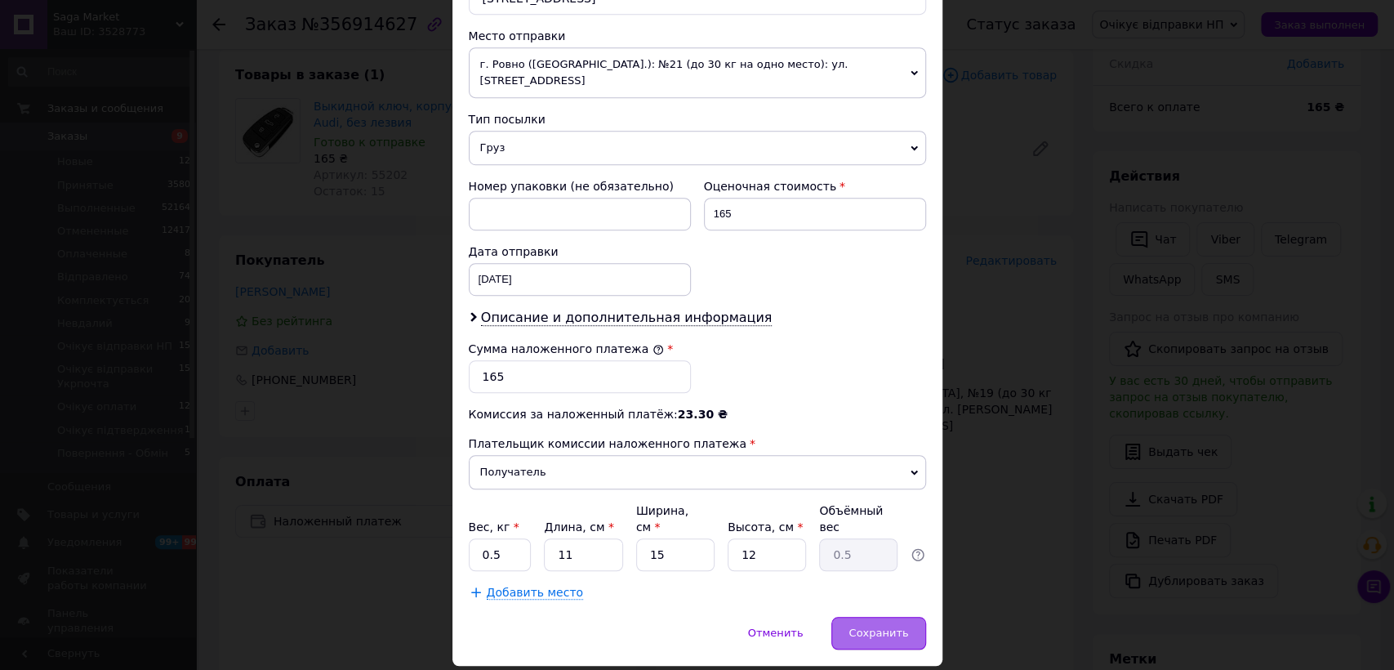
click at [879, 626] on span "Сохранить" at bounding box center [878, 632] width 60 height 12
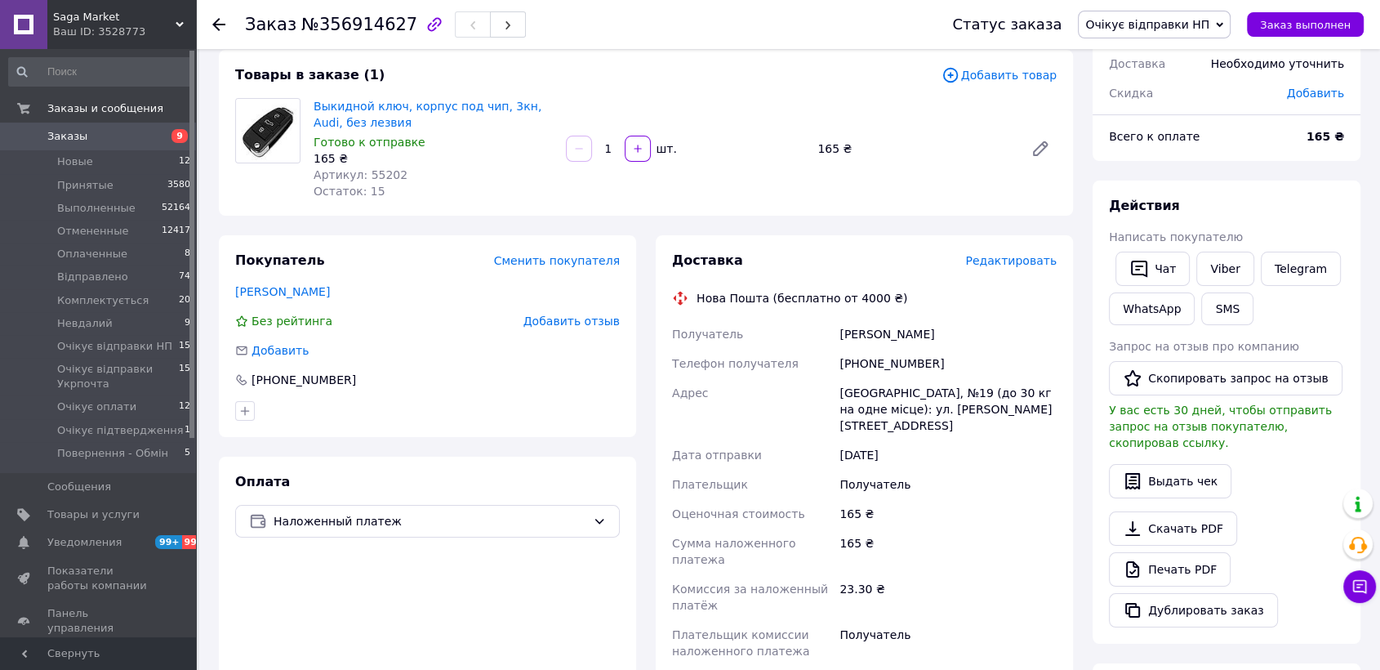
click at [104, 132] on span "Заказы" at bounding box center [99, 136] width 104 height 15
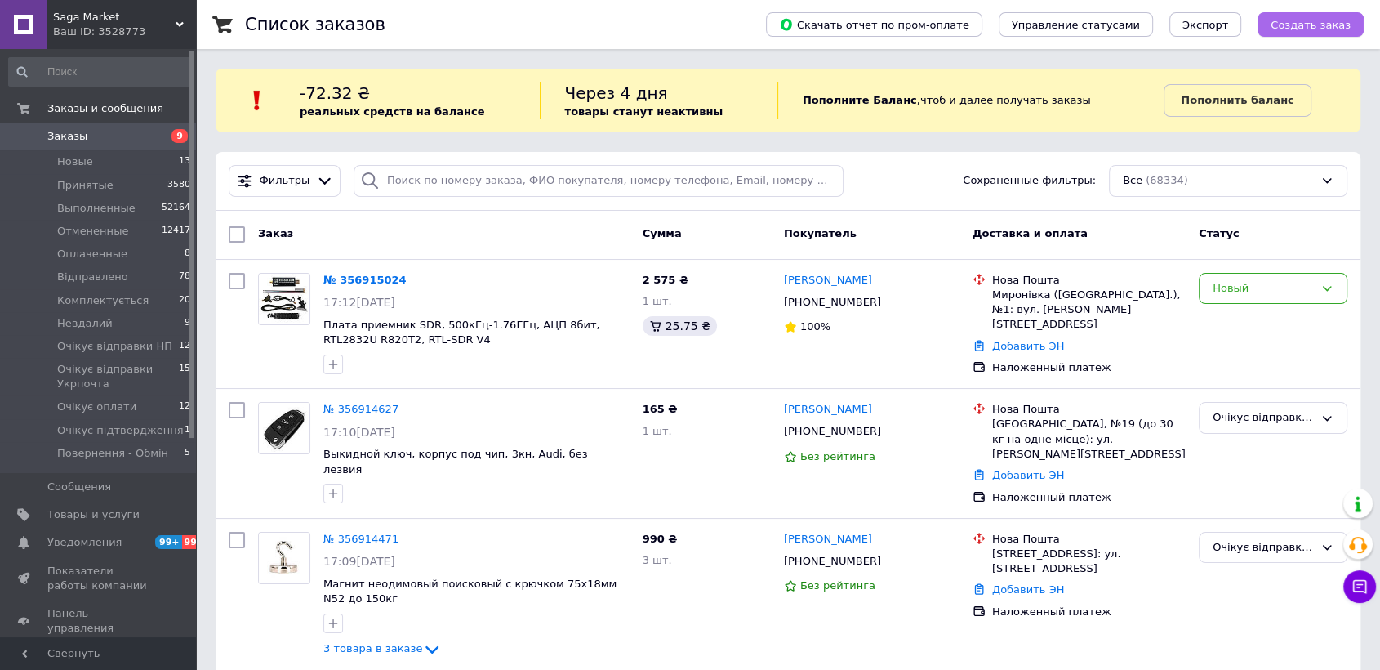
click at [1286, 30] on span "Создать заказ" at bounding box center [1310, 25] width 80 height 12
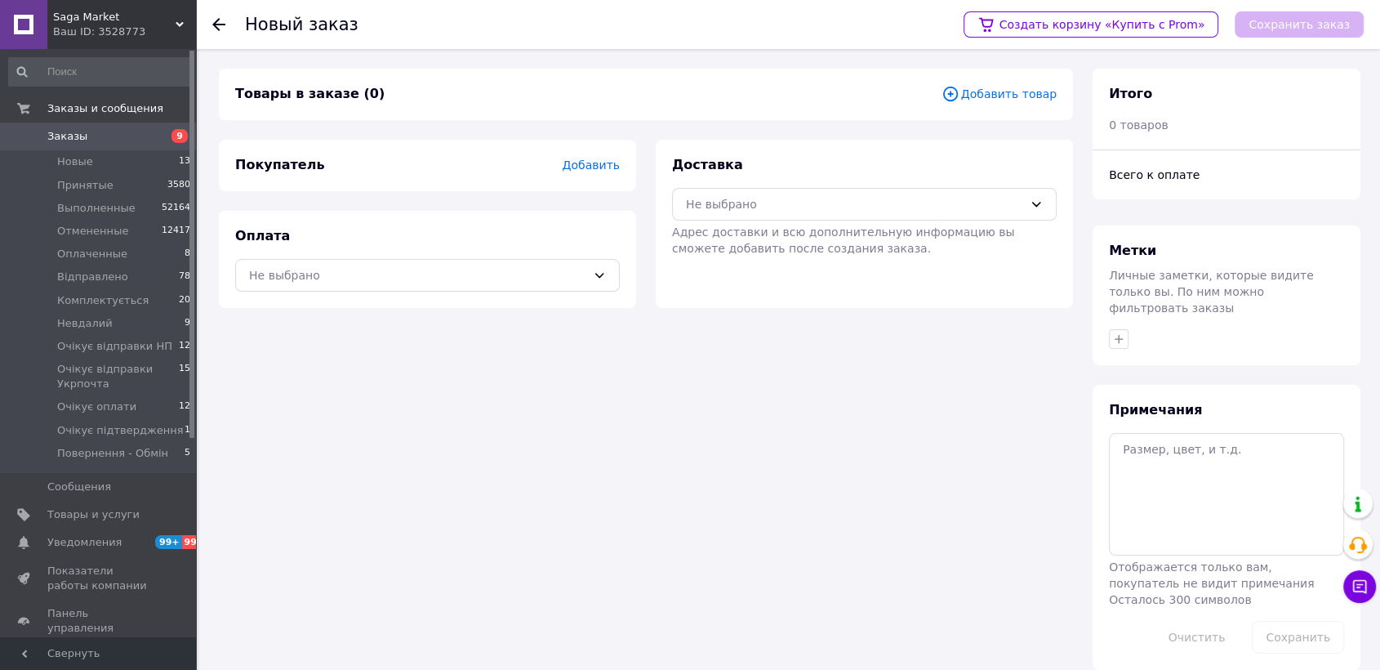
click at [990, 96] on span "Добавить товар" at bounding box center [998, 94] width 115 height 18
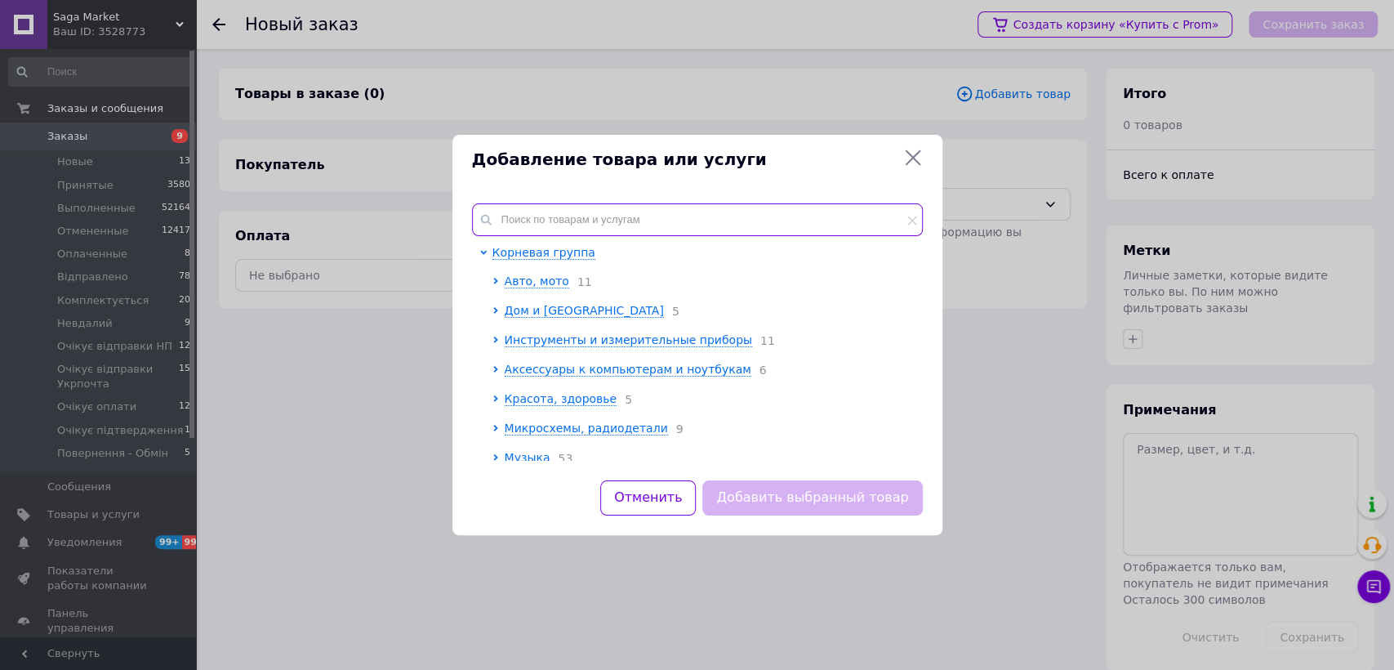
click at [572, 215] on input "text" at bounding box center [697, 219] width 451 height 33
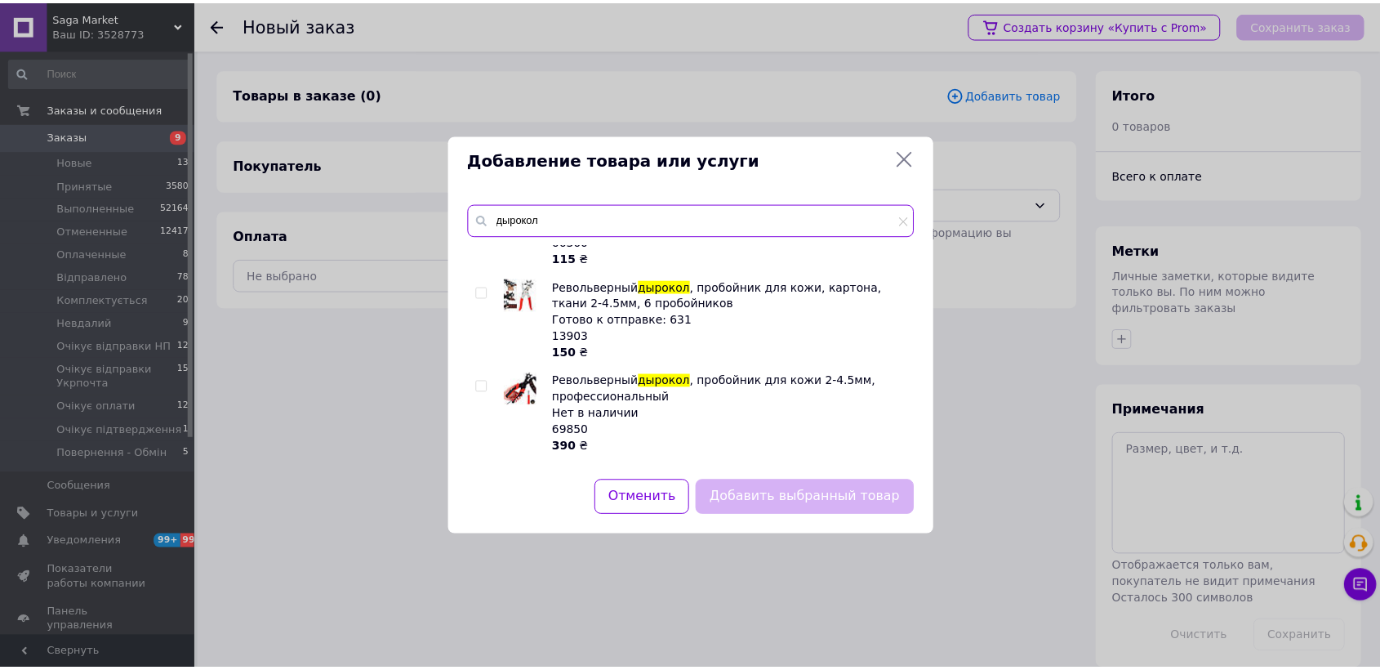
scroll to position [91, 0]
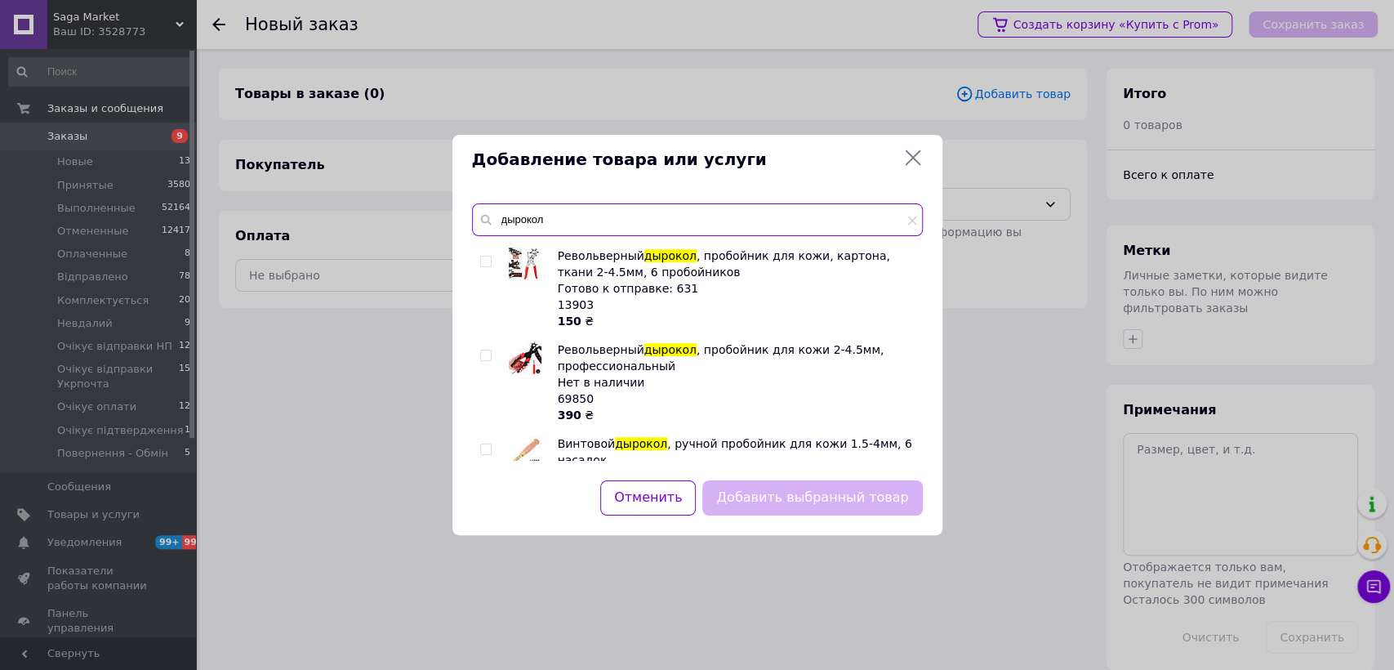
type input "дырокол"
click at [481, 262] on input "checkbox" at bounding box center [485, 261] width 11 height 11
checkbox input "true"
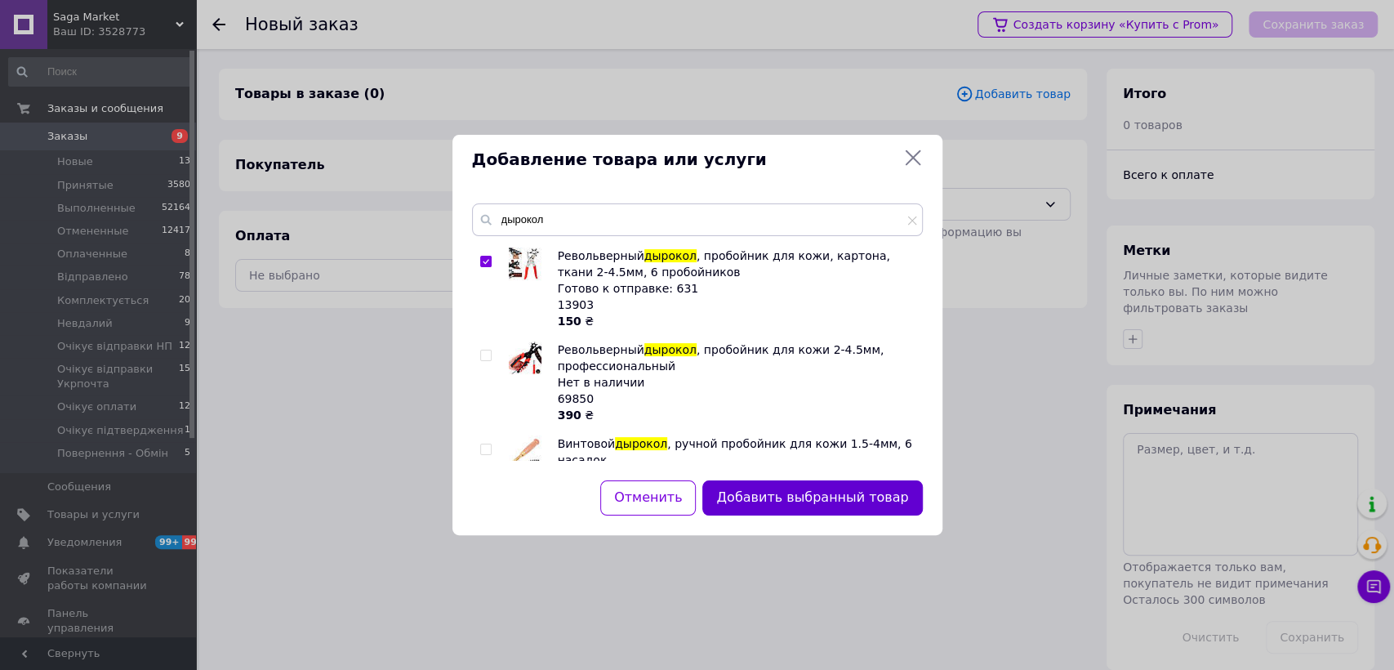
click at [783, 497] on button "Добавить выбранный товар" at bounding box center [812, 497] width 220 height 35
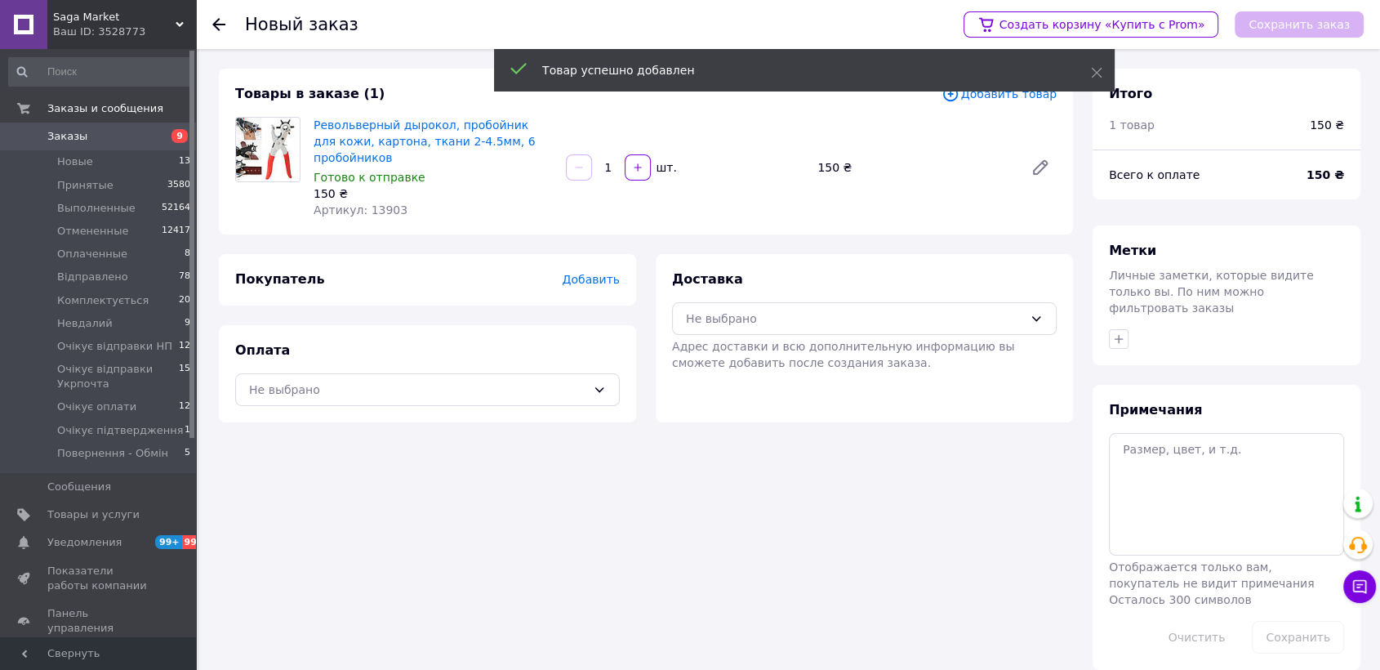
drag, startPoint x: 879, startPoint y: 637, endPoint x: 705, endPoint y: 440, distance: 262.1
click at [871, 633] on div "Товары в заказе (1) Добавить товар Револьверный дырокол, пробойник для кожи, ка…" at bounding box center [646, 369] width 874 height 601
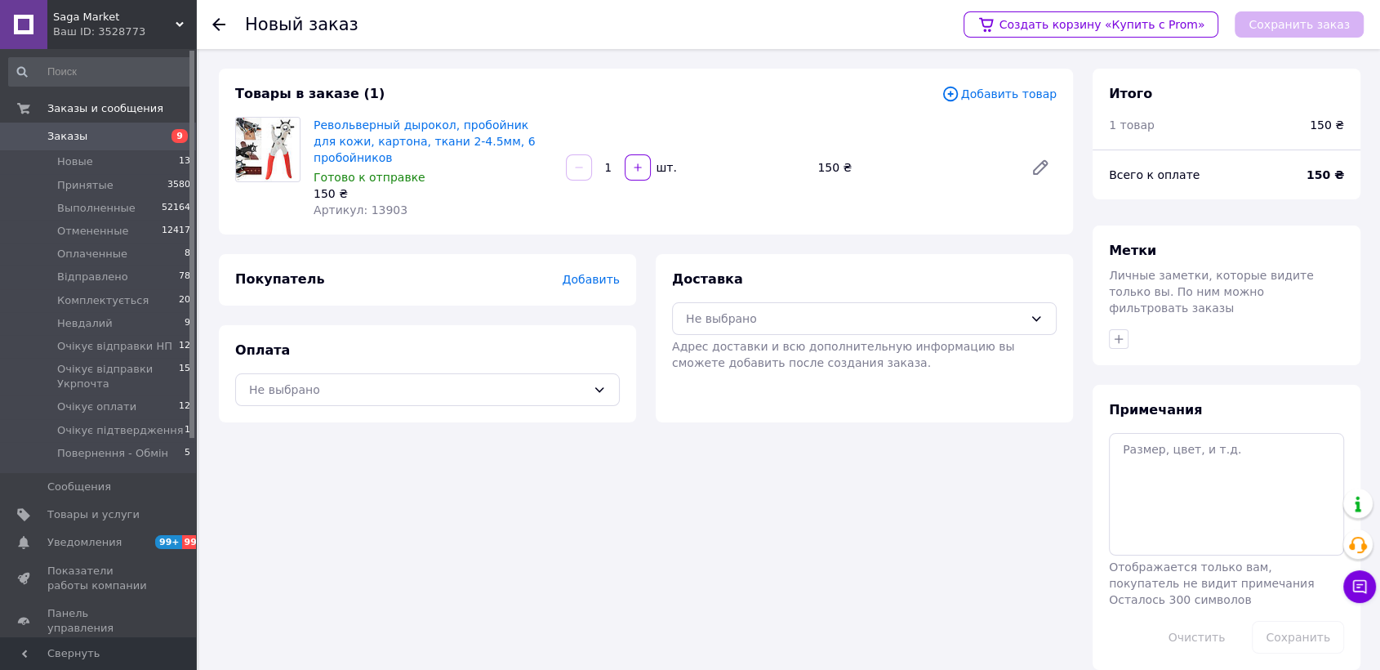
click at [586, 277] on span "Добавить" at bounding box center [591, 279] width 57 height 13
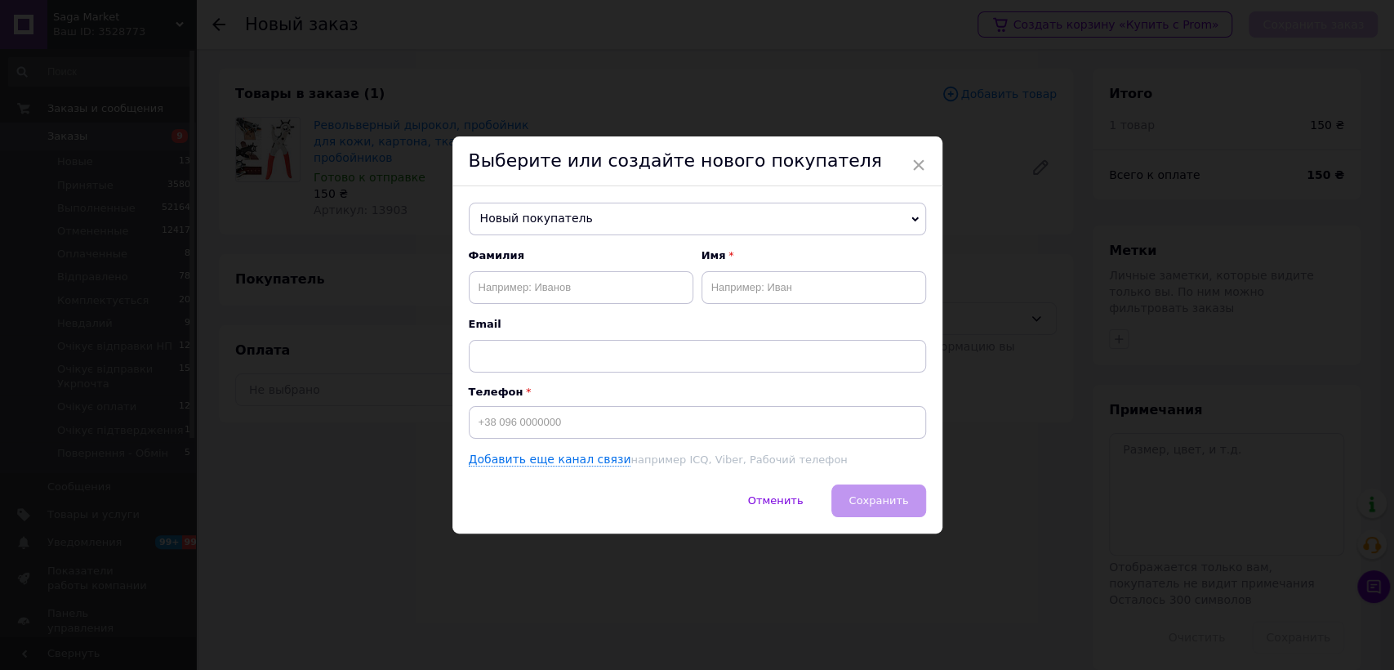
click at [542, 439] on div "Фамилия Имя Email Телефон Добавить еще канал связи например ICQ, Viber, Рабочий…" at bounding box center [697, 358] width 457 height 220
click at [549, 434] on input at bounding box center [697, 422] width 457 height 33
paste input "0972657247"
type input "+380972657247"
click at [529, 302] on input "text" at bounding box center [581, 287] width 225 height 33
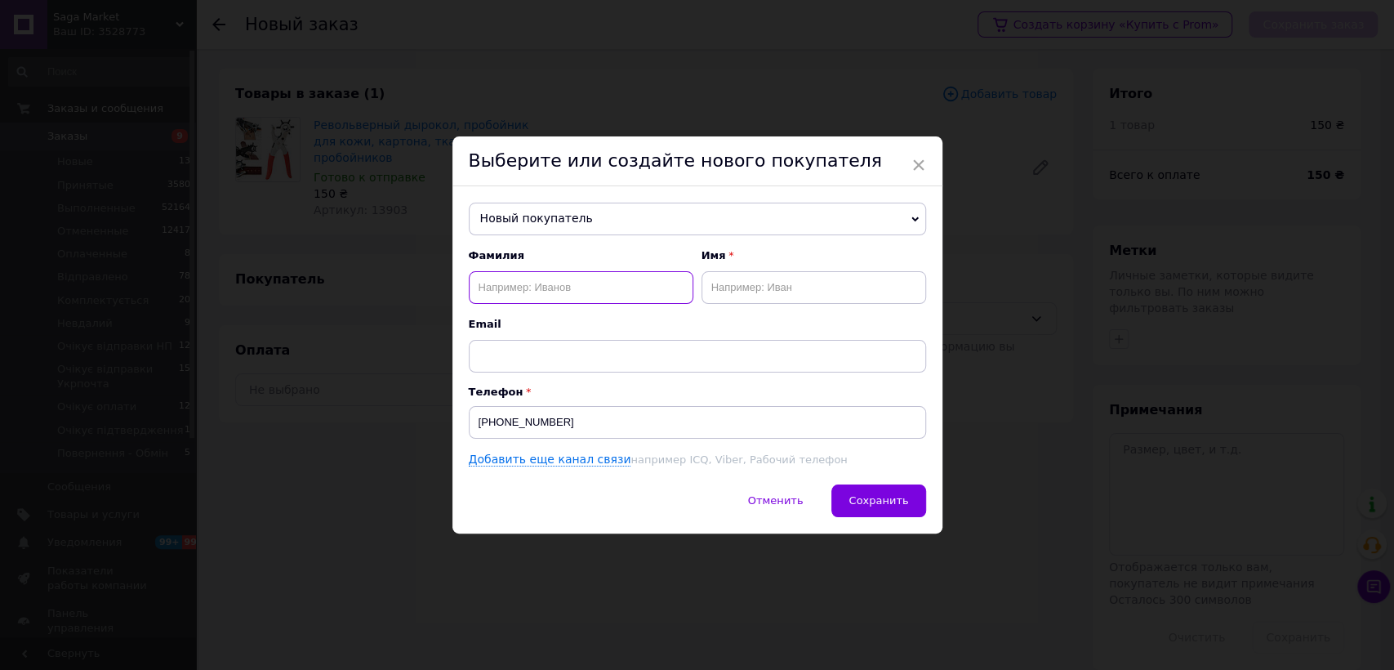
paste input "шумилко богдан"
click at [542, 295] on input "шумилко богдан" at bounding box center [581, 287] width 225 height 33
drag, startPoint x: 542, startPoint y: 295, endPoint x: 681, endPoint y: 285, distance: 139.1
click at [545, 294] on input "шумилко богдан" at bounding box center [581, 287] width 225 height 33
type input "шумилко"
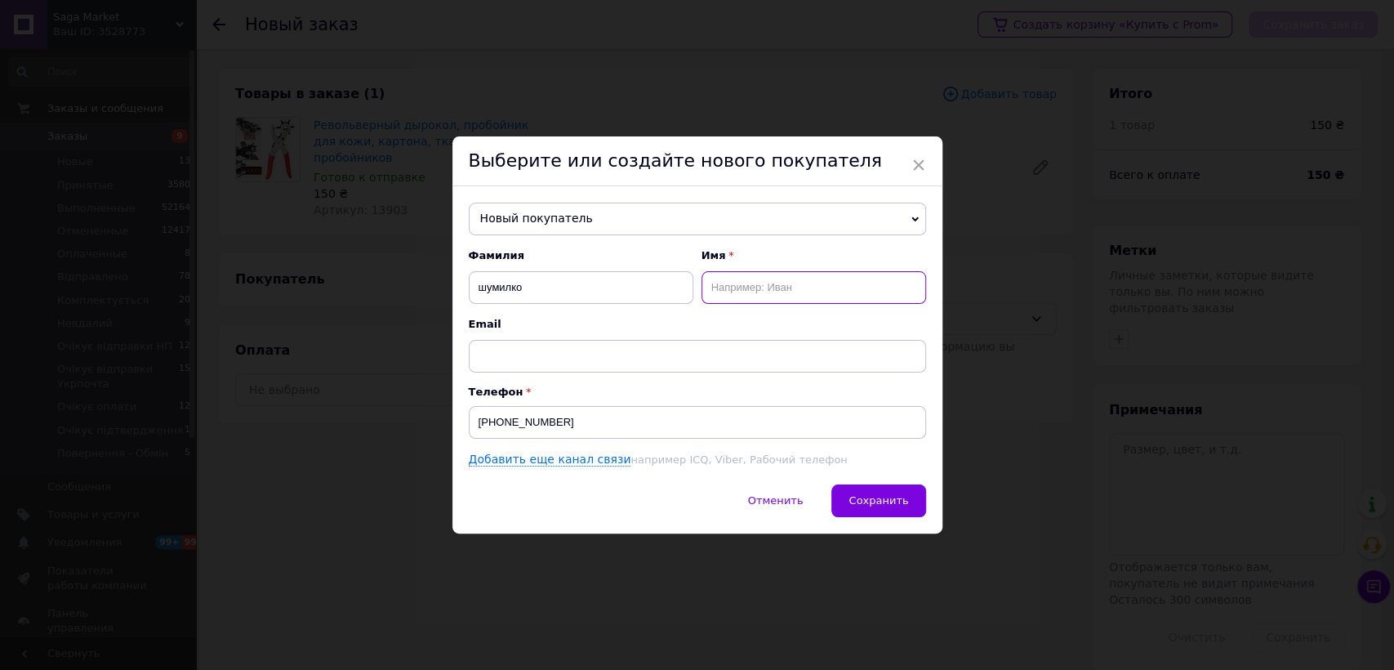
drag, startPoint x: 785, startPoint y: 285, endPoint x: 856, endPoint y: 377, distance: 116.9
click at [788, 287] on input "text" at bounding box center [813, 287] width 225 height 33
paste input "богдан"
type input "богдан"
click at [883, 478] on div "Новый покупатель Білогор Василь +380989858991 Горобець Дмитро +380997453044 Дор…" at bounding box center [697, 335] width 490 height 298
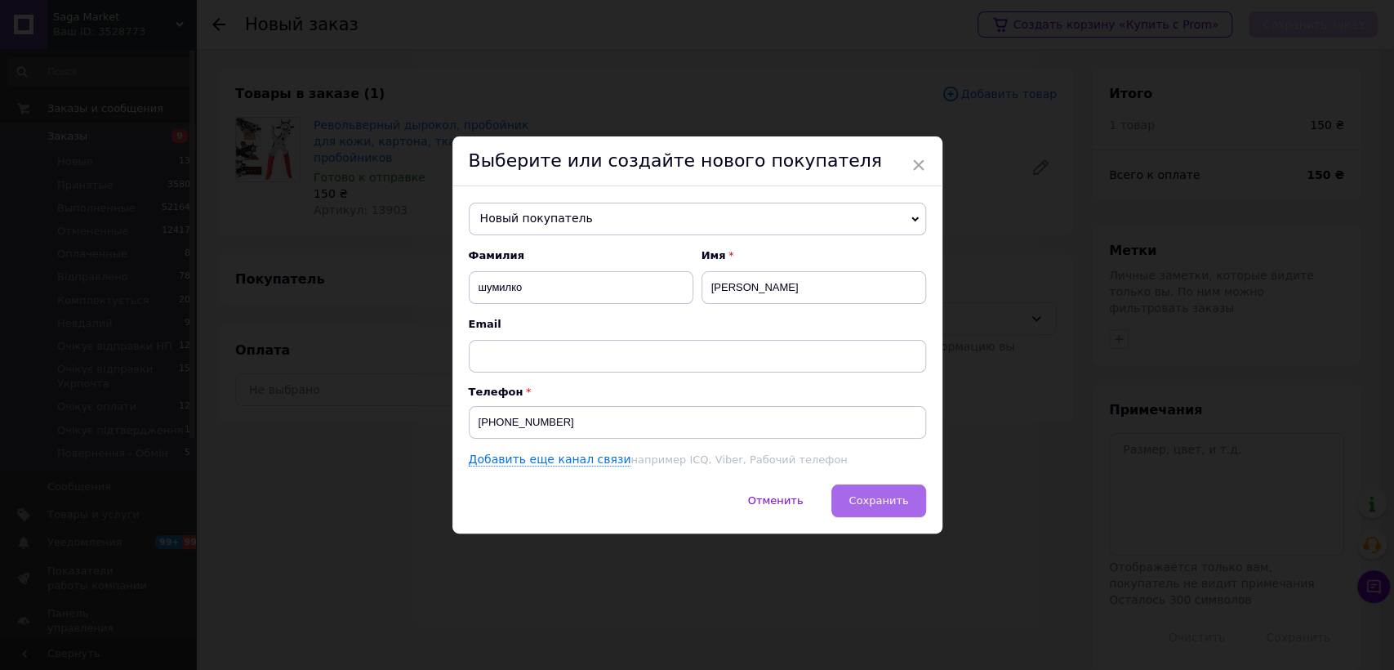
click at [883, 496] on span "Сохранить" at bounding box center [878, 500] width 60 height 12
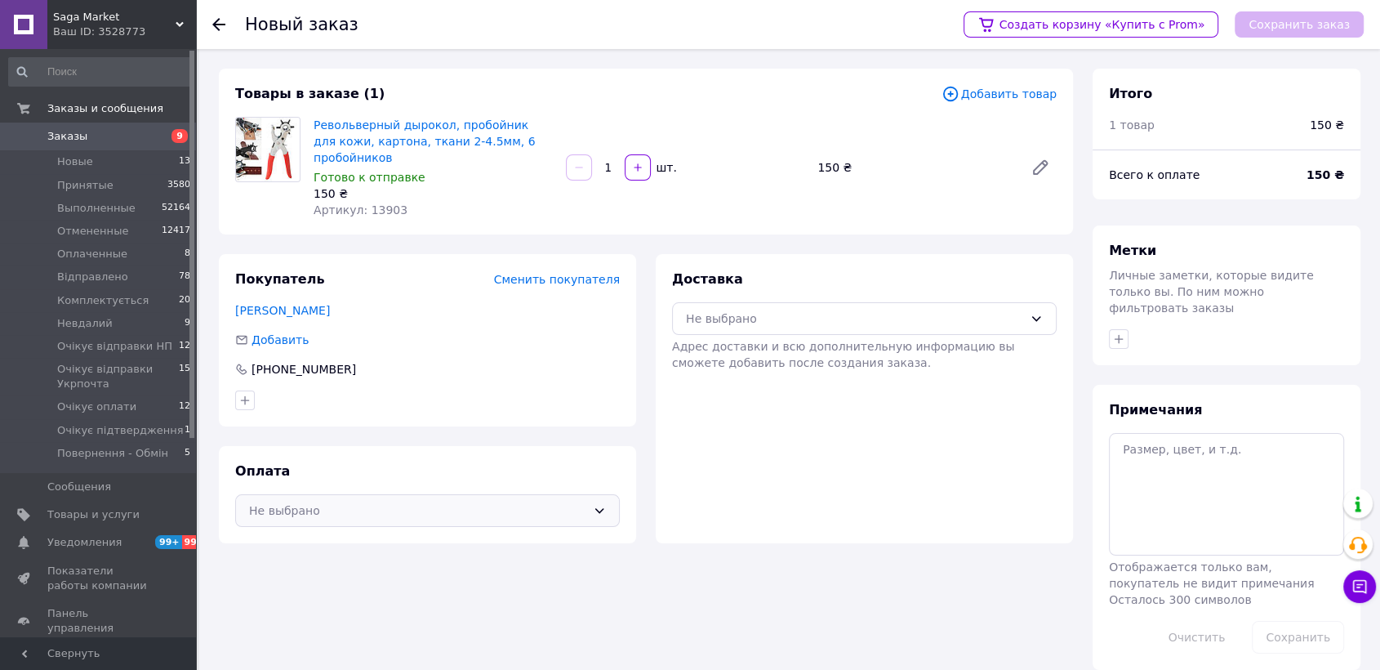
click at [443, 511] on div "Не выбрано" at bounding box center [417, 510] width 337 height 18
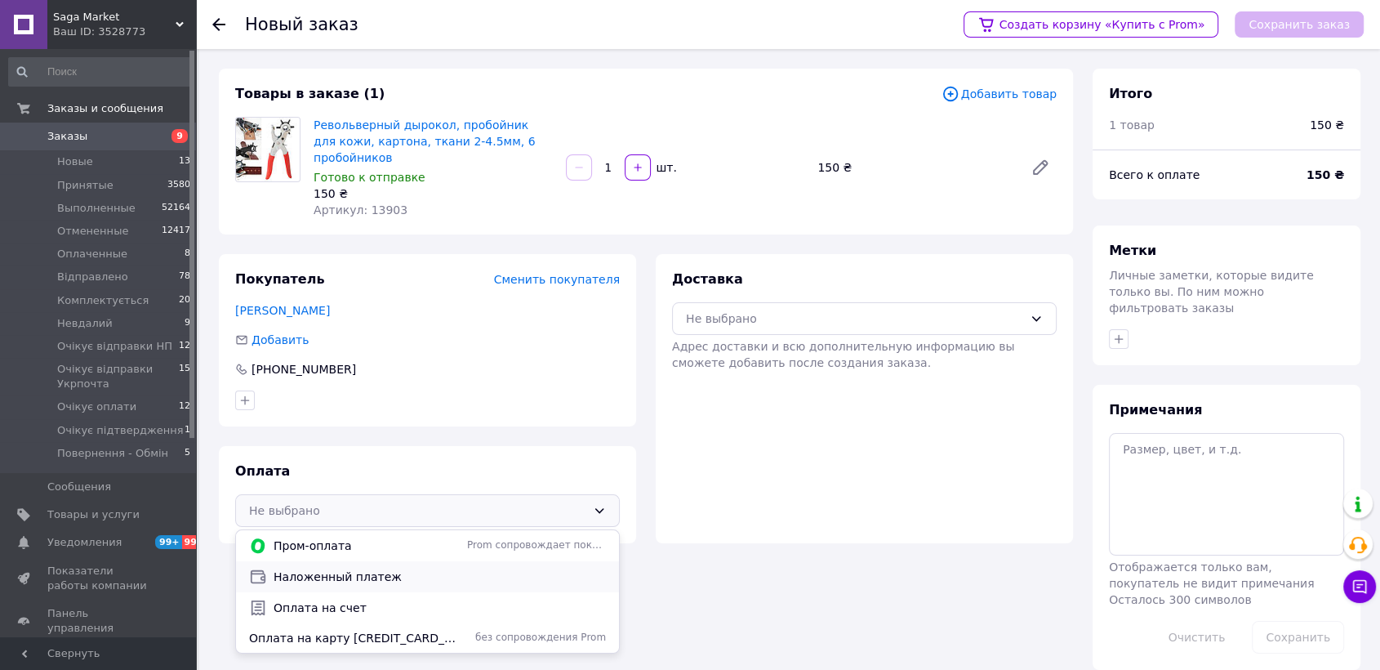
click at [386, 564] on div "Наложенный платеж" at bounding box center [427, 576] width 383 height 31
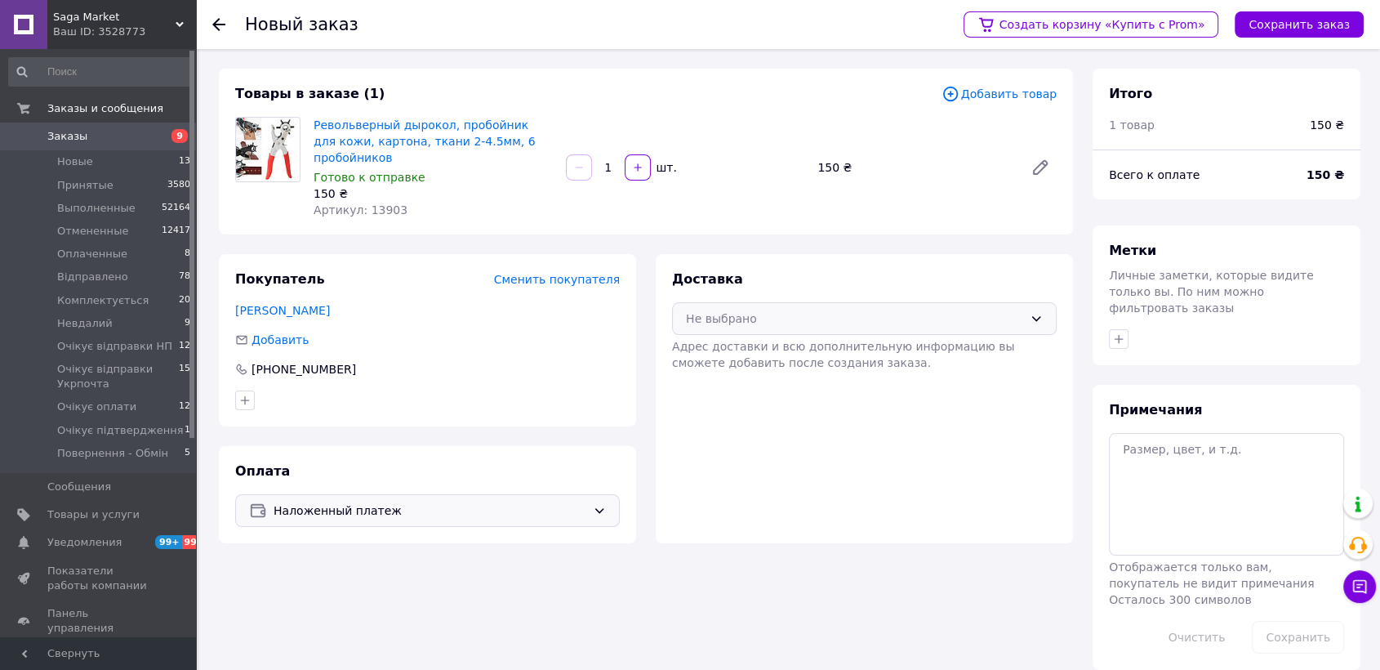
drag, startPoint x: 699, startPoint y: 318, endPoint x: 719, endPoint y: 335, distance: 25.5
click at [701, 318] on div "Не выбрано" at bounding box center [854, 318] width 337 height 18
click at [736, 348] on span "Нова Пошта (бесплатно от 4000 ₴)" at bounding box center [876, 353] width 332 height 16
click at [1326, 25] on button "Сохранить заказ" at bounding box center [1299, 24] width 129 height 26
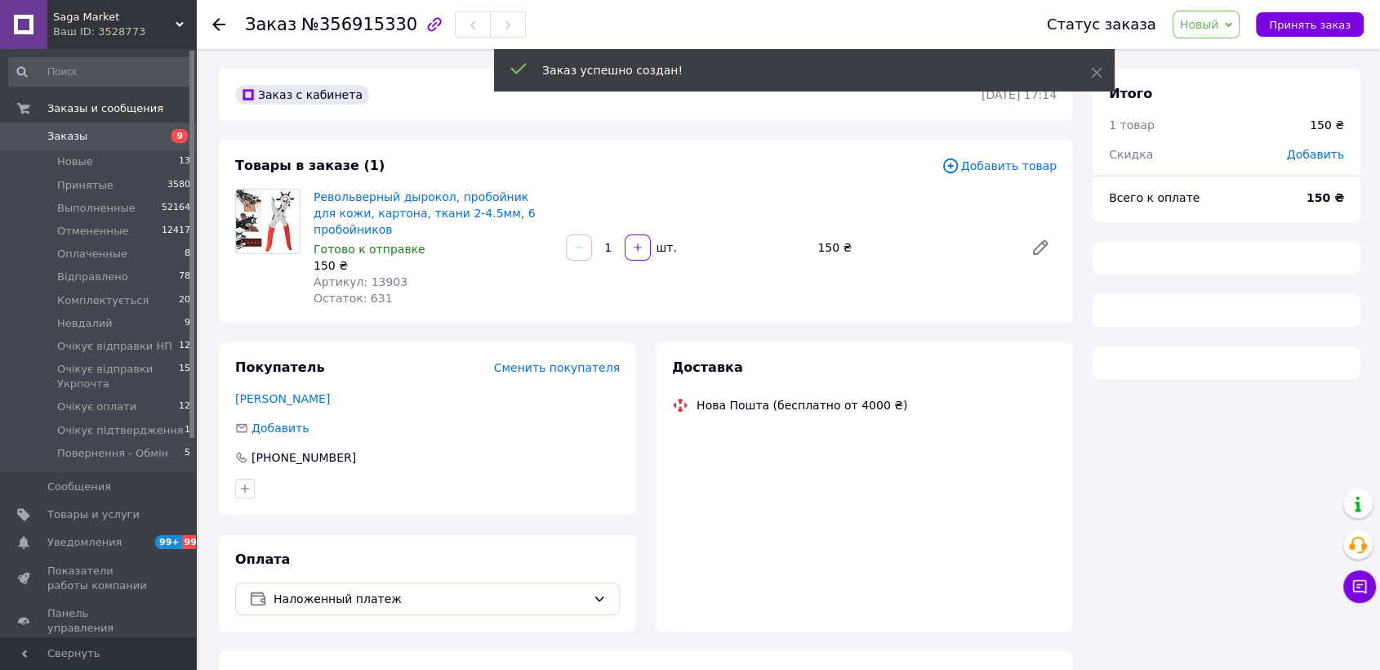
click at [1227, 33] on span "Новый" at bounding box center [1206, 25] width 68 height 28
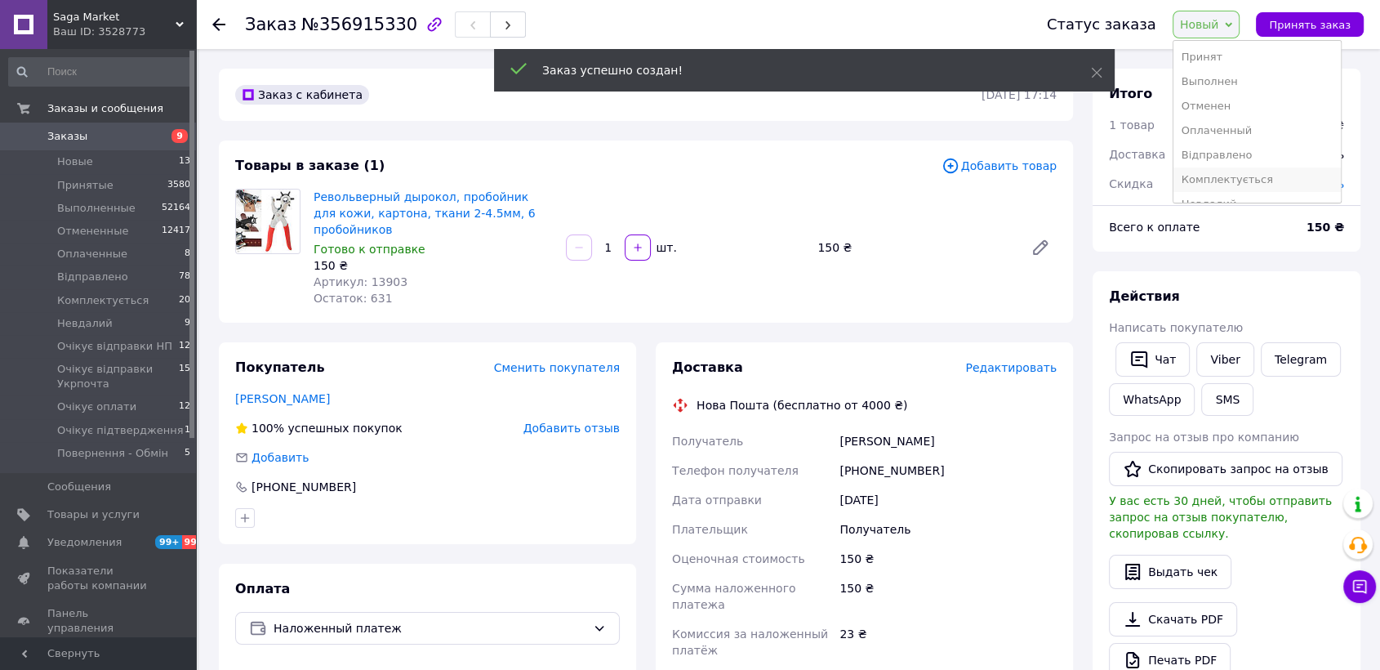
click at [1261, 174] on li "Комплектується" at bounding box center [1256, 179] width 167 height 24
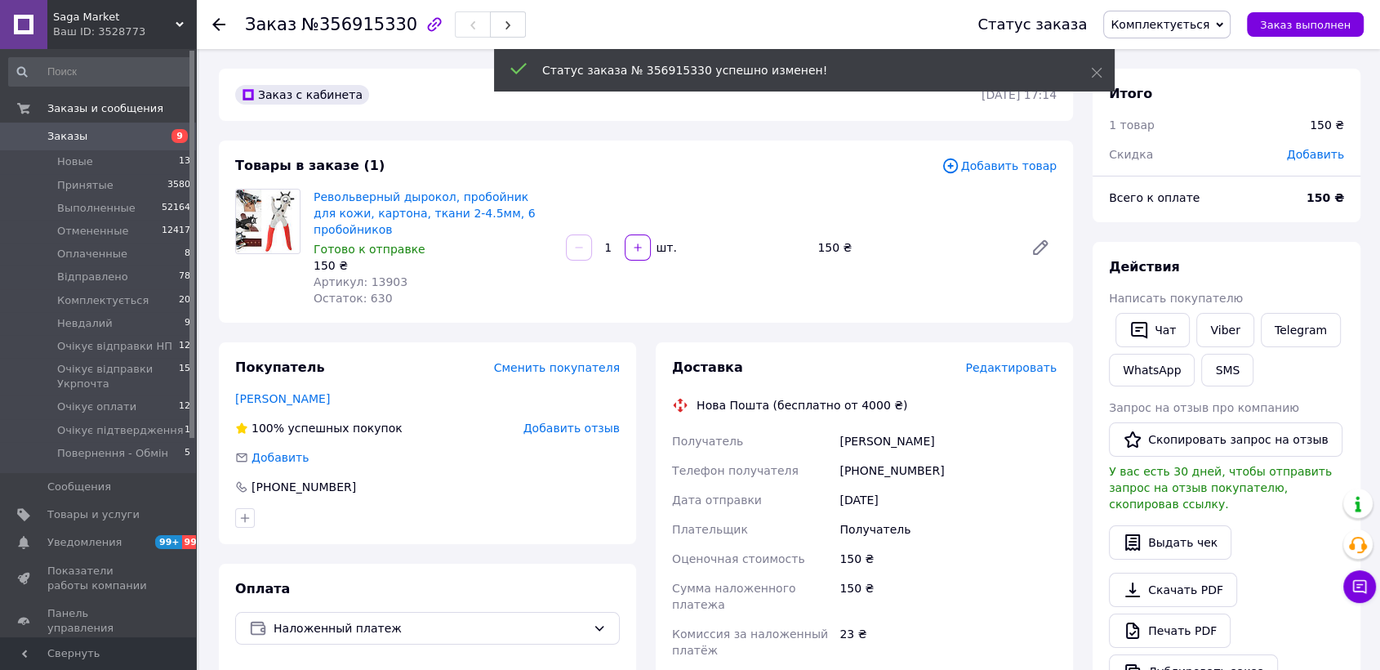
click at [1217, 32] on span "Комплектується" at bounding box center [1166, 25] width 127 height 28
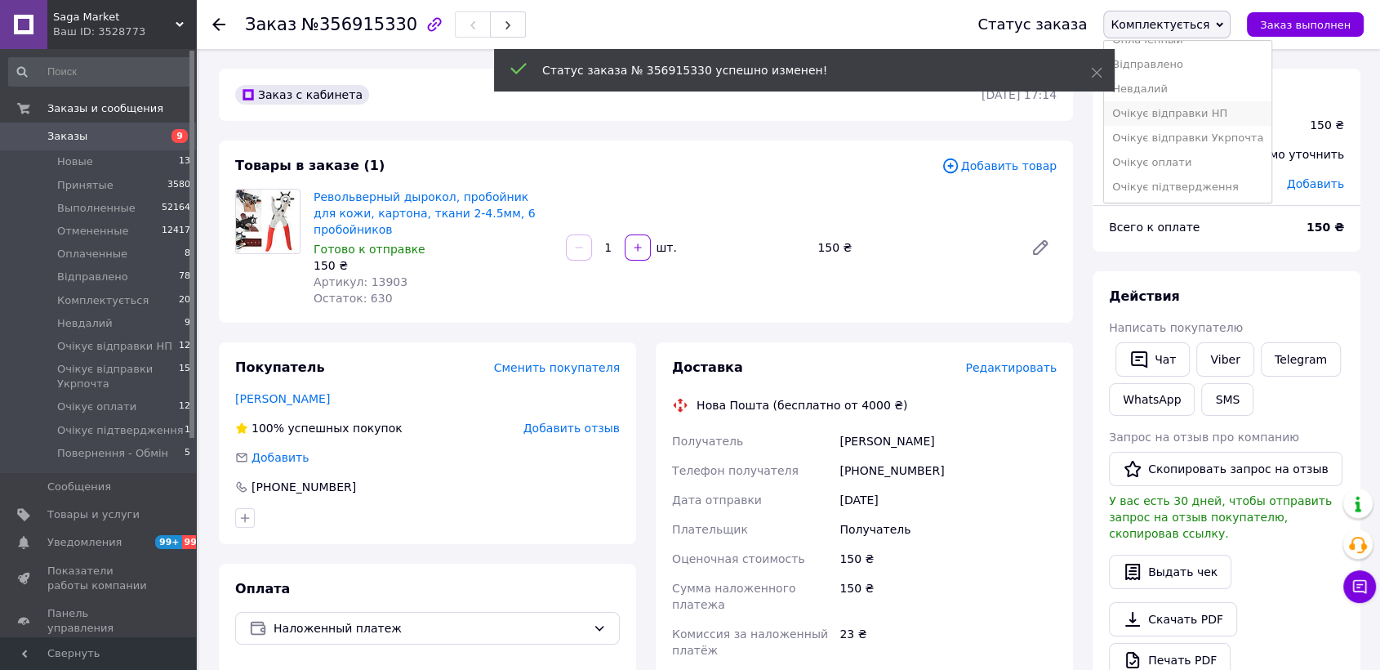
click at [1222, 113] on li "Очікує відправки НП" at bounding box center [1187, 113] width 167 height 24
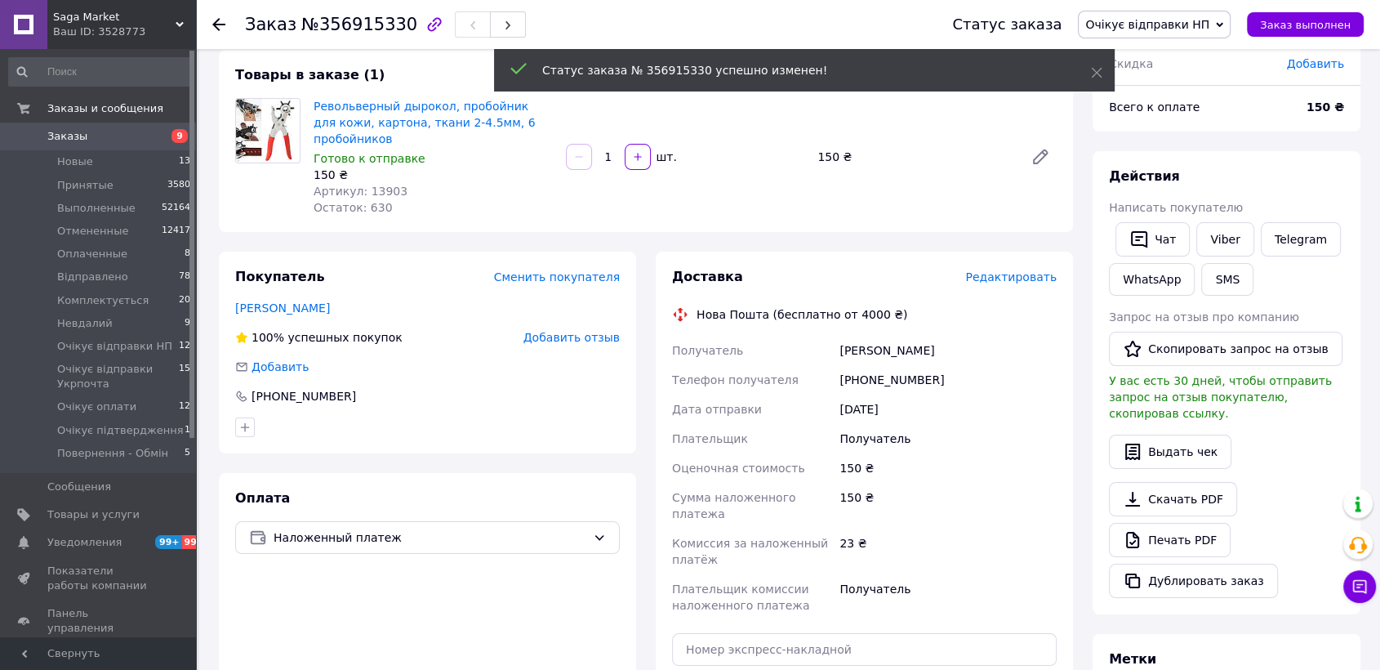
drag, startPoint x: 1013, startPoint y: 266, endPoint x: 999, endPoint y: 283, distance: 21.4
click at [1012, 267] on div "Доставка Редактировать Нова Пошта (бесплатно от 4000 ₴) Получатель шумилко богд…" at bounding box center [864, 522] width 417 height 542
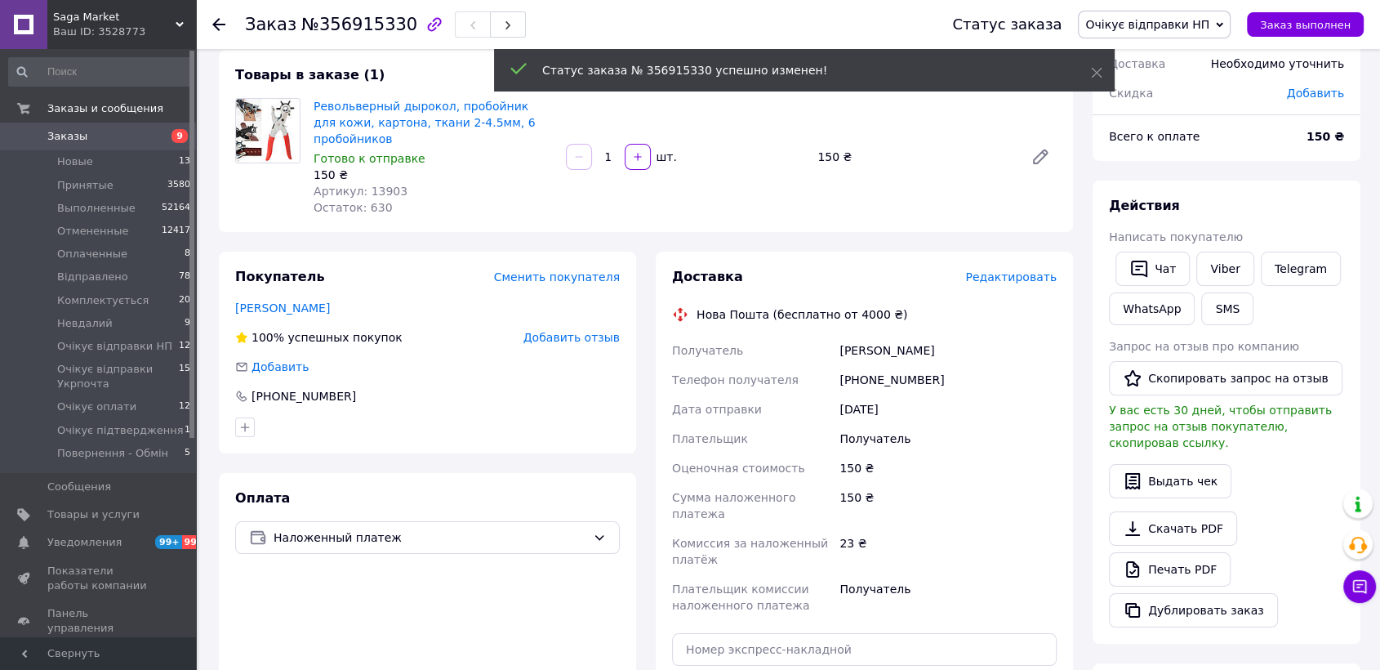
click at [999, 283] on span "Редактировать" at bounding box center [1010, 276] width 91 height 13
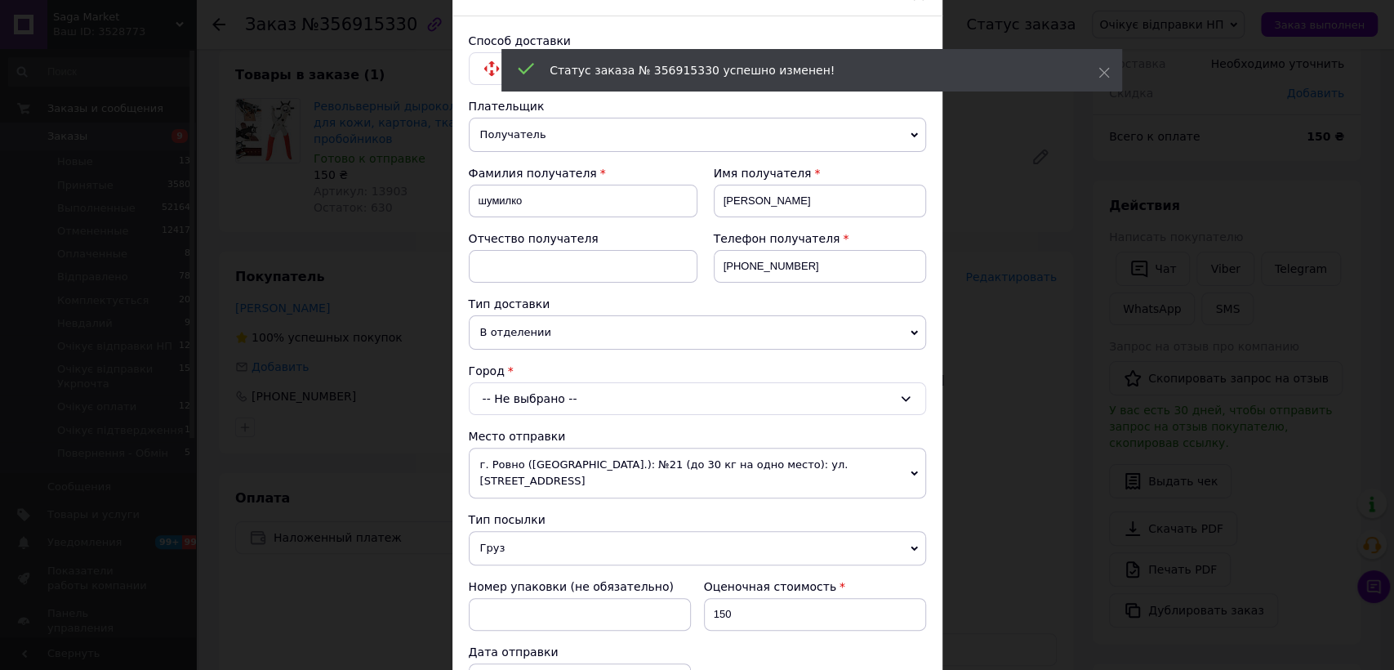
click at [576, 394] on div "-- Не выбрано --" at bounding box center [697, 398] width 457 height 33
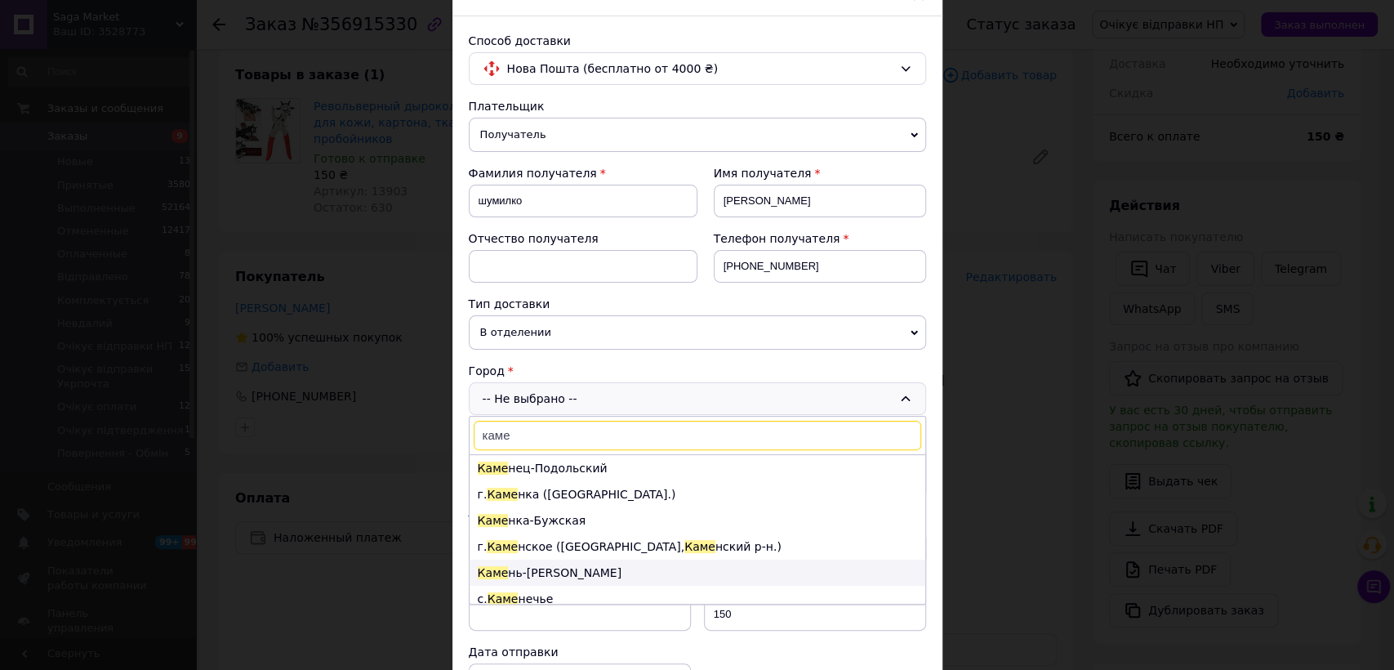
type input "каме"
click at [541, 564] on li "Каме нь-Каширский" at bounding box center [697, 572] width 456 height 26
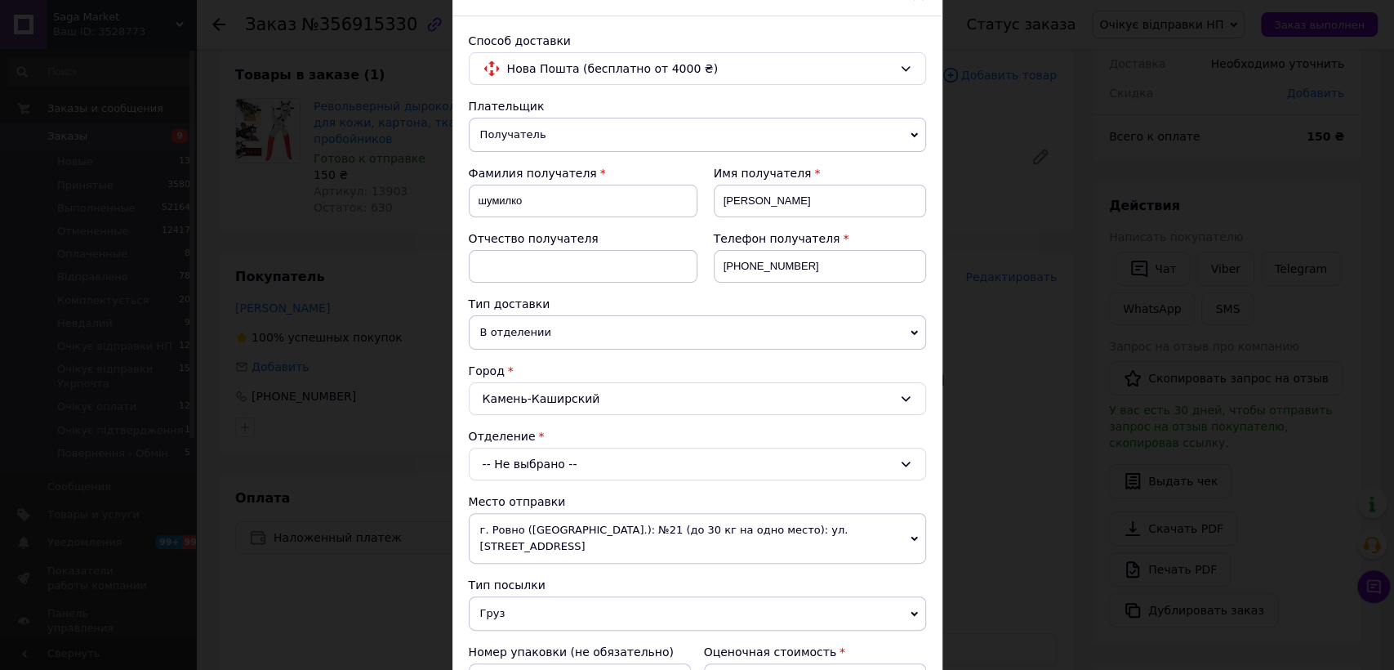
drag, startPoint x: 506, startPoint y: 456, endPoint x: 503, endPoint y: 475, distance: 19.1
click at [506, 459] on div "-- Не выбрано --" at bounding box center [697, 463] width 457 height 33
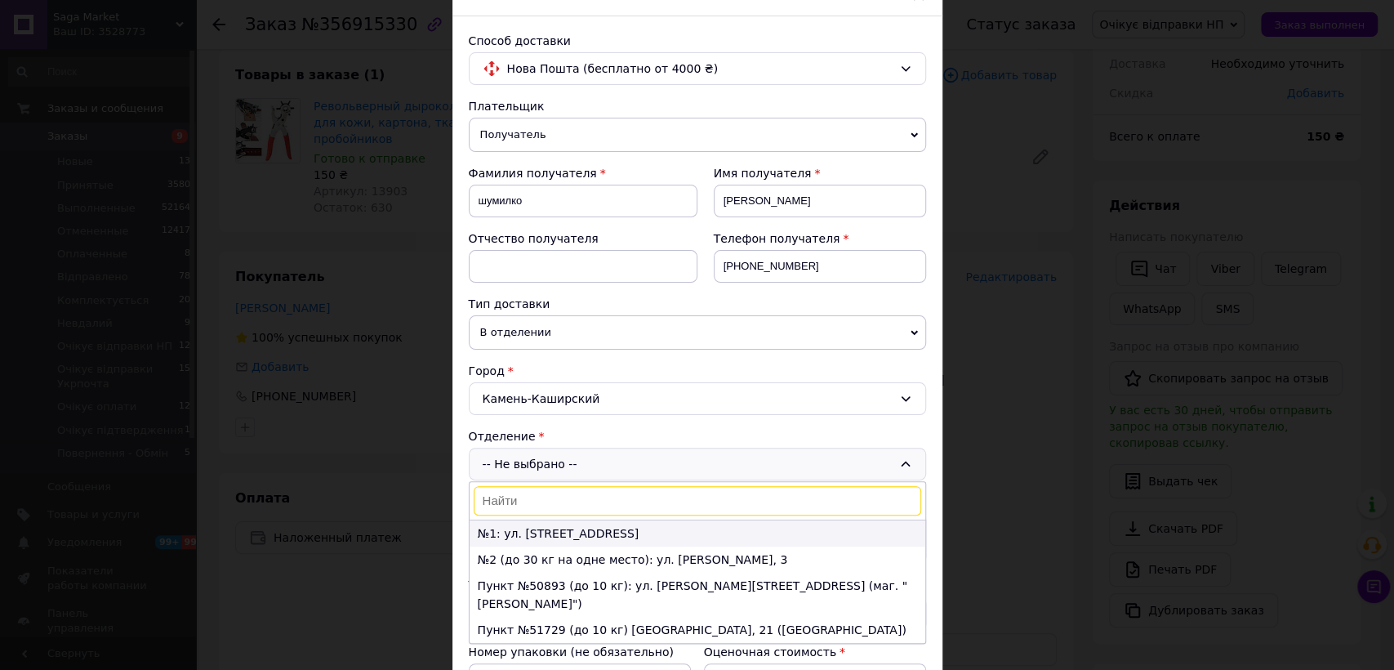
click at [503, 530] on li "№1: ул. Ковельская, 58" at bounding box center [697, 533] width 456 height 26
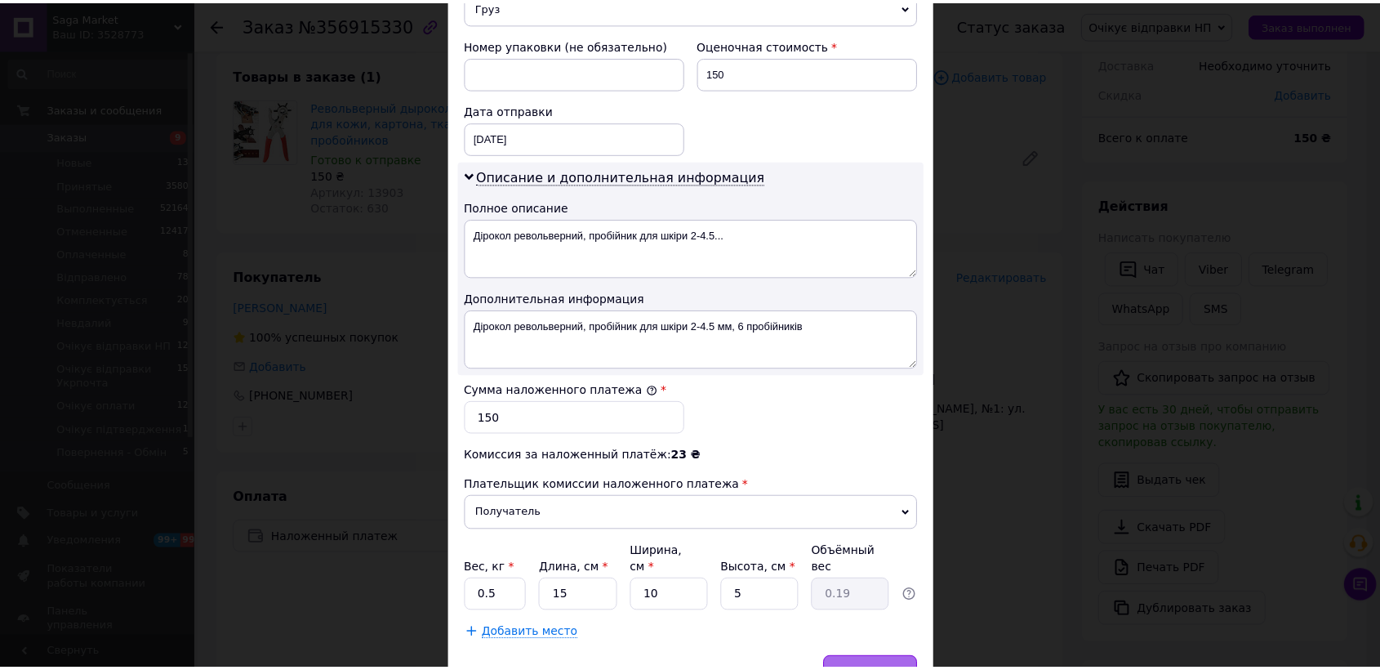
scroll to position [756, 0]
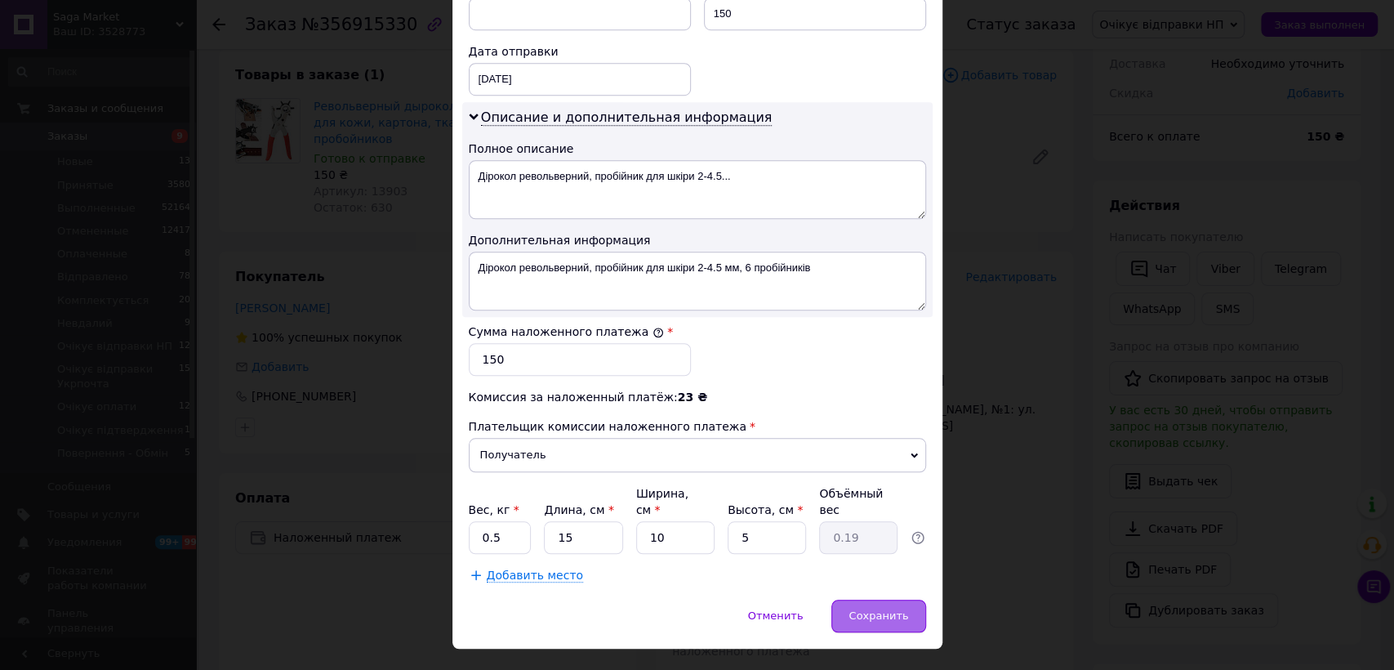
click at [882, 599] on div "Сохранить" at bounding box center [878, 615] width 94 height 33
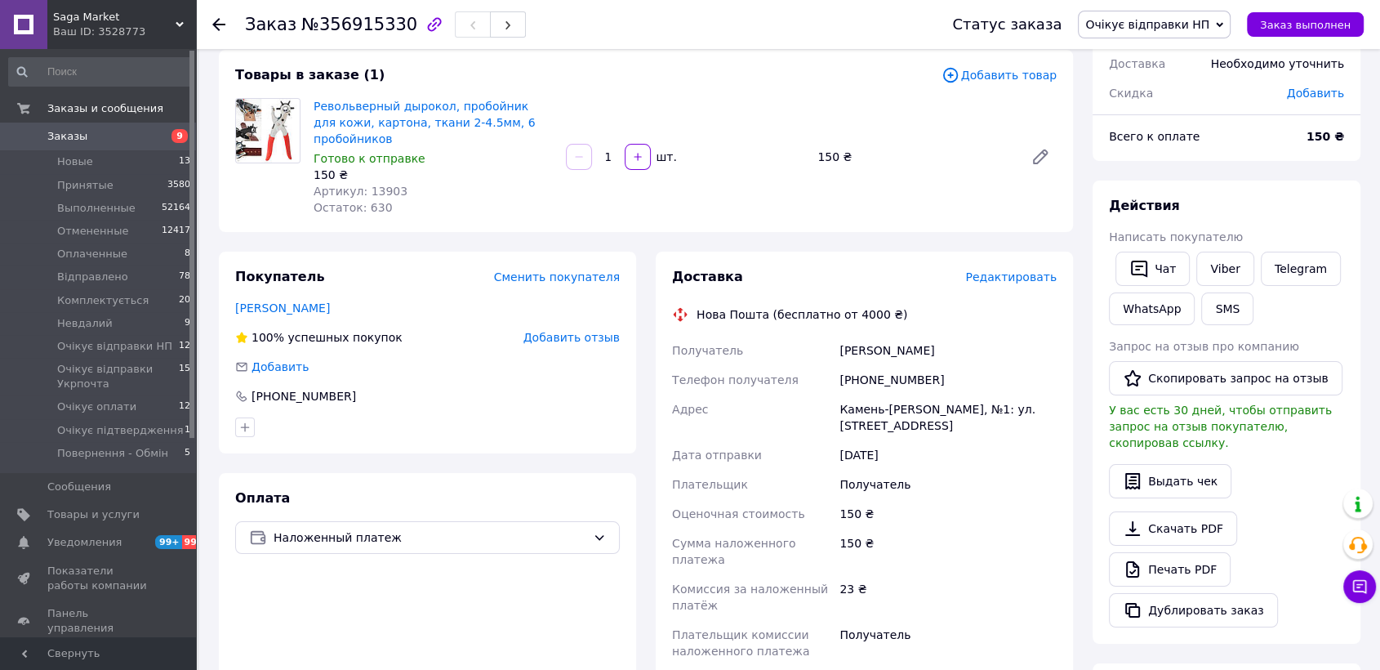
drag, startPoint x: 144, startPoint y: 141, endPoint x: 249, endPoint y: 368, distance: 250.2
click at [144, 140] on span "Заказы" at bounding box center [99, 136] width 104 height 15
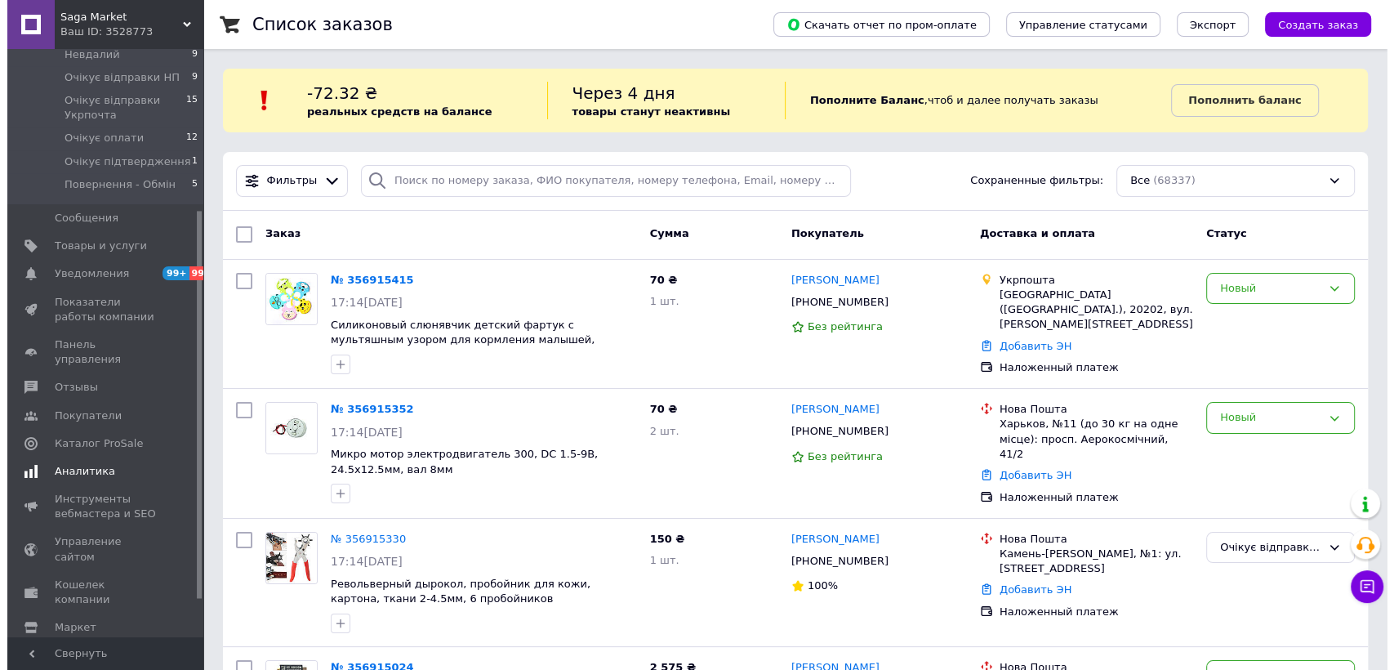
scroll to position [272, 0]
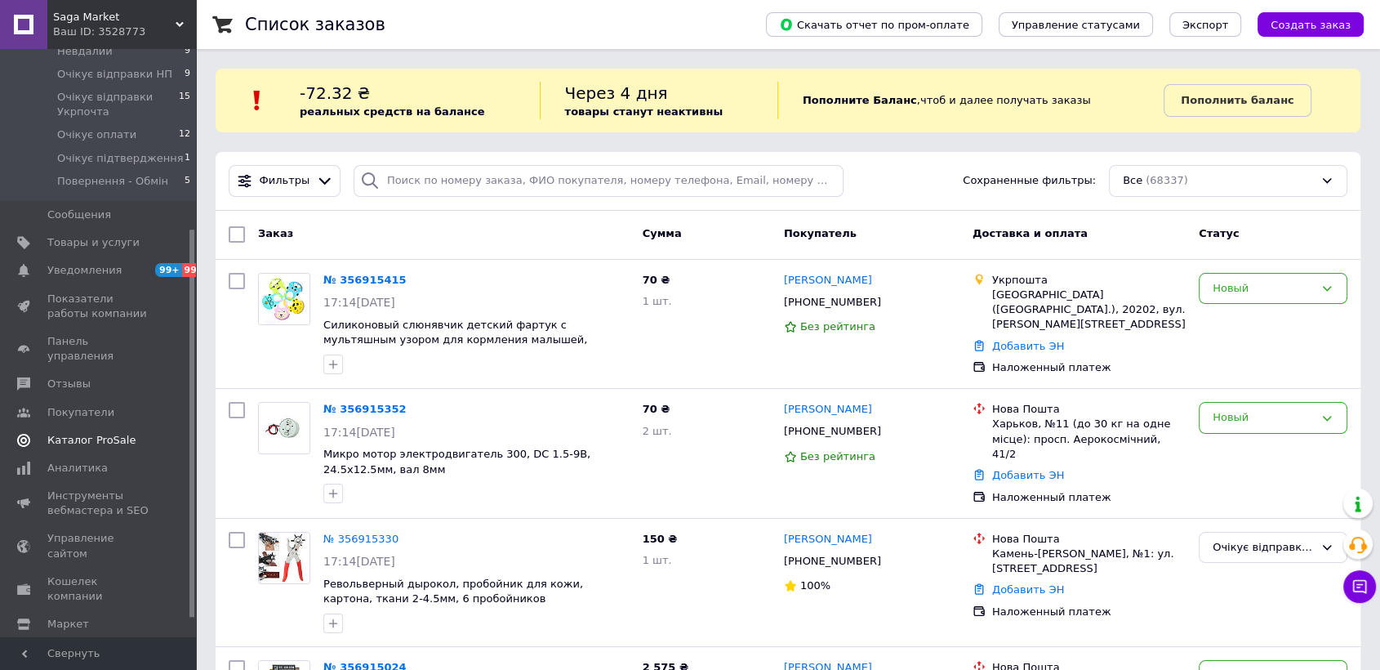
click at [120, 433] on span "Каталог ProSale" at bounding box center [91, 440] width 88 height 15
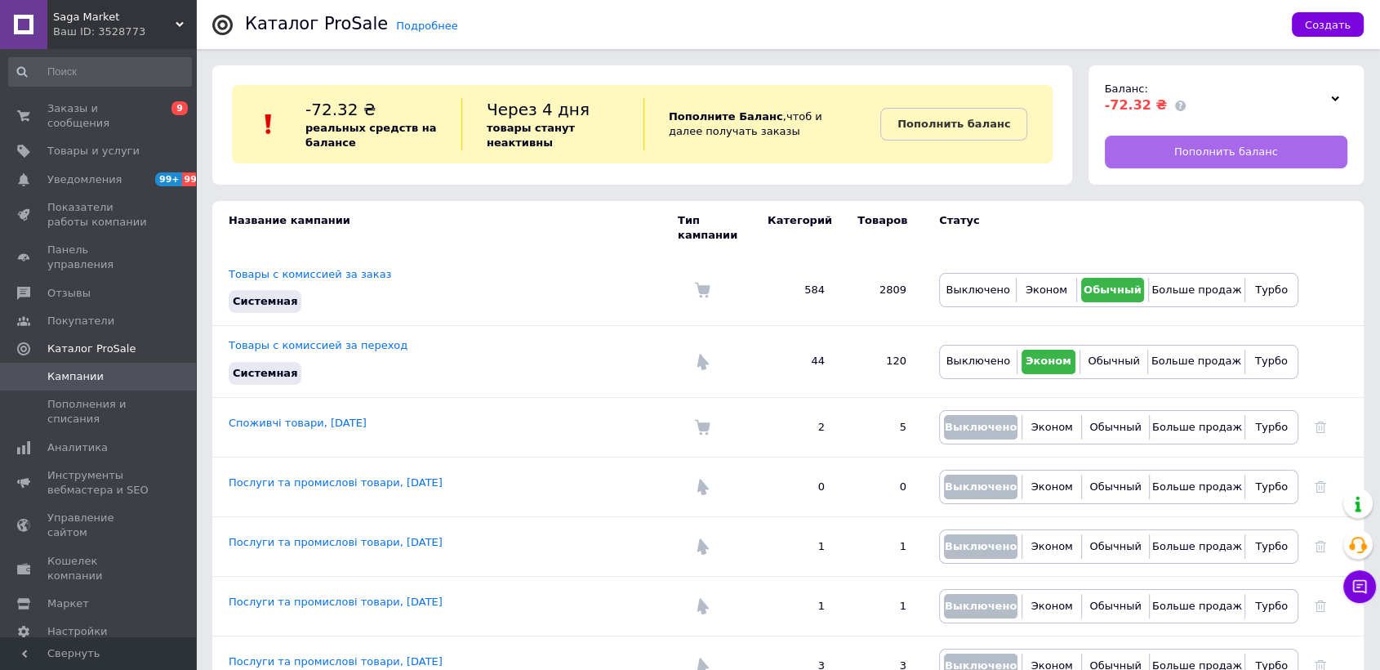
click at [1228, 150] on span "Пополнить баланс" at bounding box center [1226, 152] width 104 height 15
click at [80, 102] on span "Заказы и сообщения" at bounding box center [99, 115] width 104 height 29
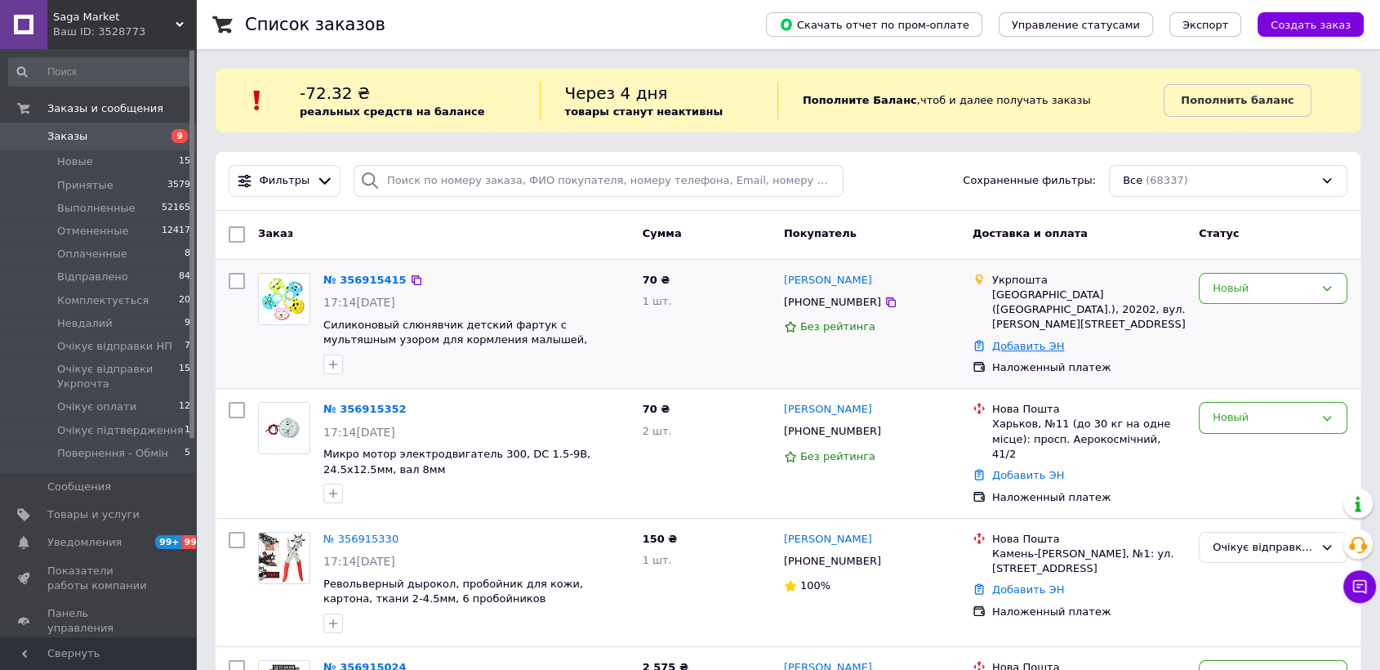
drag, startPoint x: 1271, startPoint y: 339, endPoint x: 1015, endPoint y: 336, distance: 256.4
click at [1267, 339] on div "Новый" at bounding box center [1273, 324] width 162 height 116
click at [502, 182] on input "search" at bounding box center [599, 181] width 490 height 32
paste input "+380988283784"
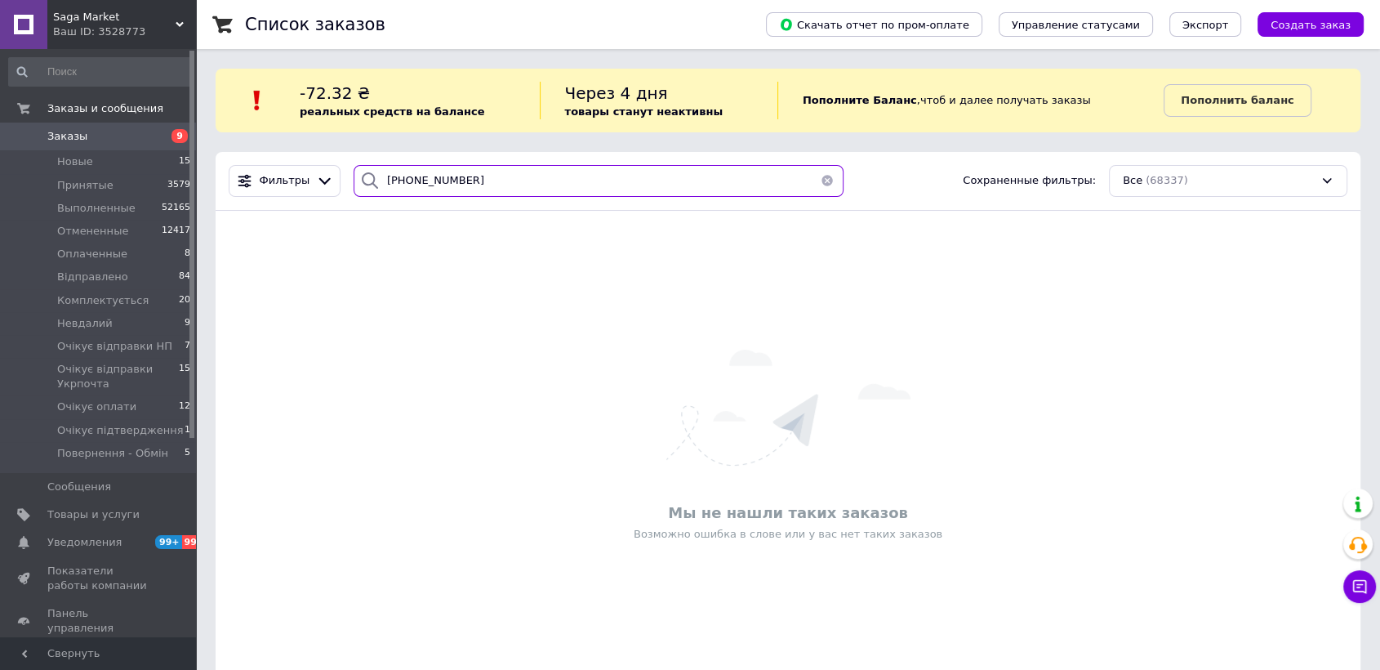
type input "+380988283784"
drag, startPoint x: 816, startPoint y: 184, endPoint x: 762, endPoint y: 204, distance: 58.4
click at [811, 185] on button "button" at bounding box center [827, 181] width 33 height 32
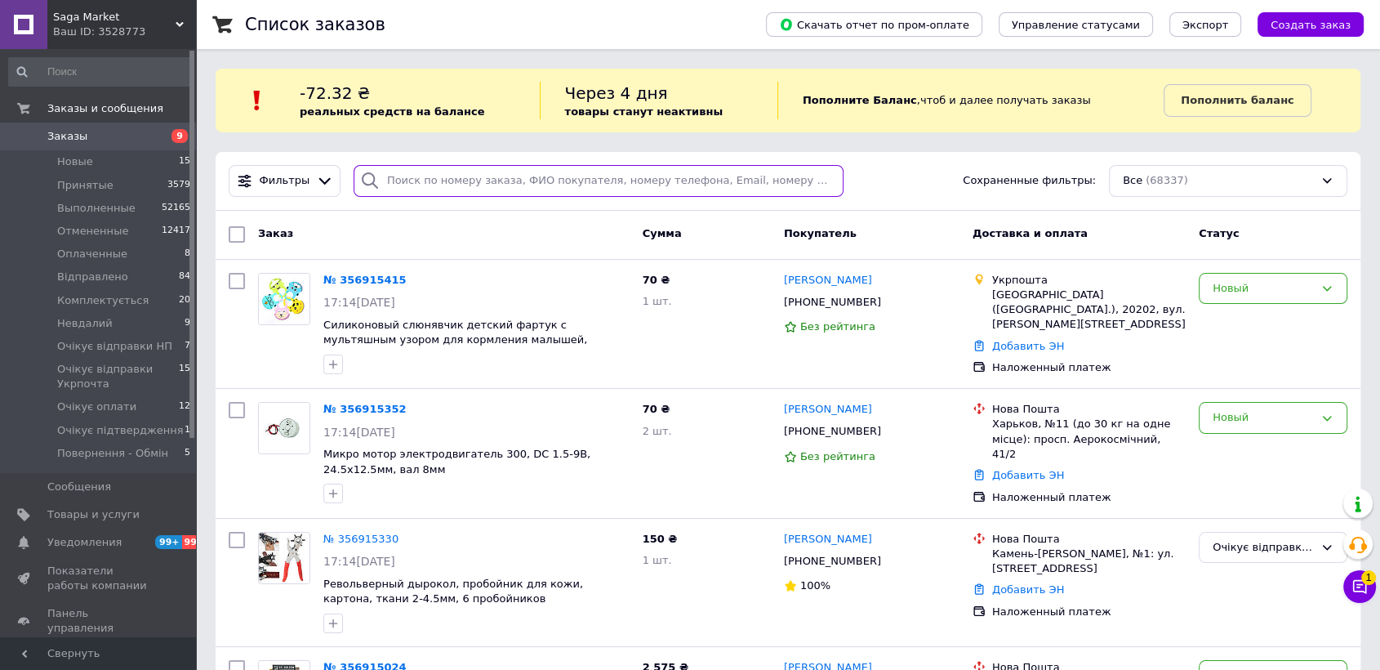
paste input "+380974503027"
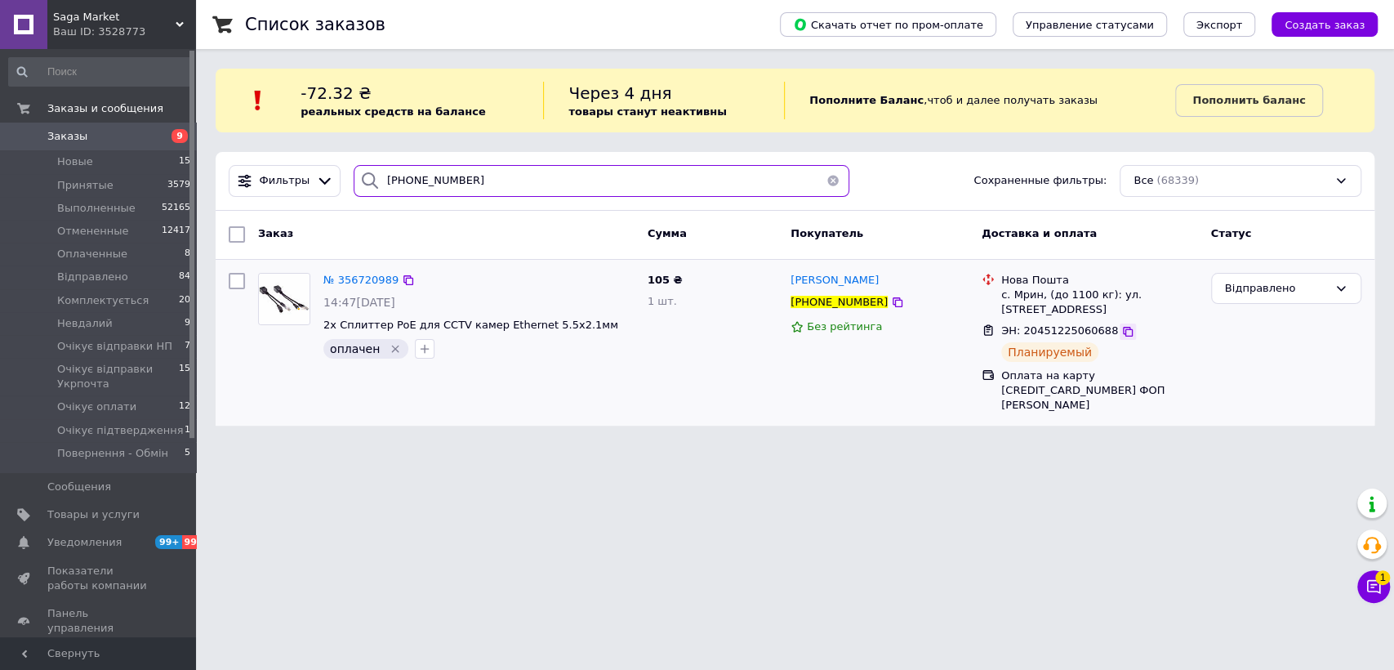
type input "+380974503027"
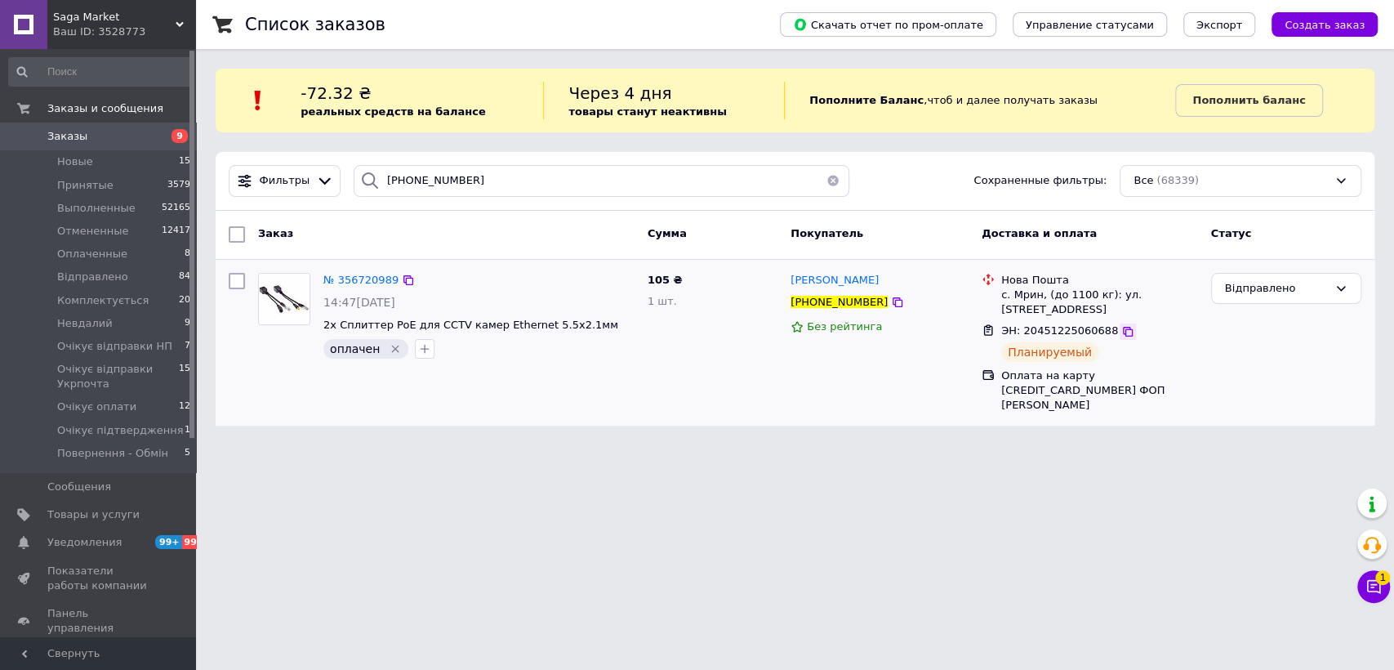
click at [1121, 327] on icon at bounding box center [1127, 331] width 13 height 13
drag, startPoint x: 1307, startPoint y: 374, endPoint x: 1258, endPoint y: 396, distance: 53.7
click at [1307, 374] on div "Відправлено" at bounding box center [1285, 343] width 163 height 154
click at [1378, 593] on icon at bounding box center [1373, 586] width 16 height 16
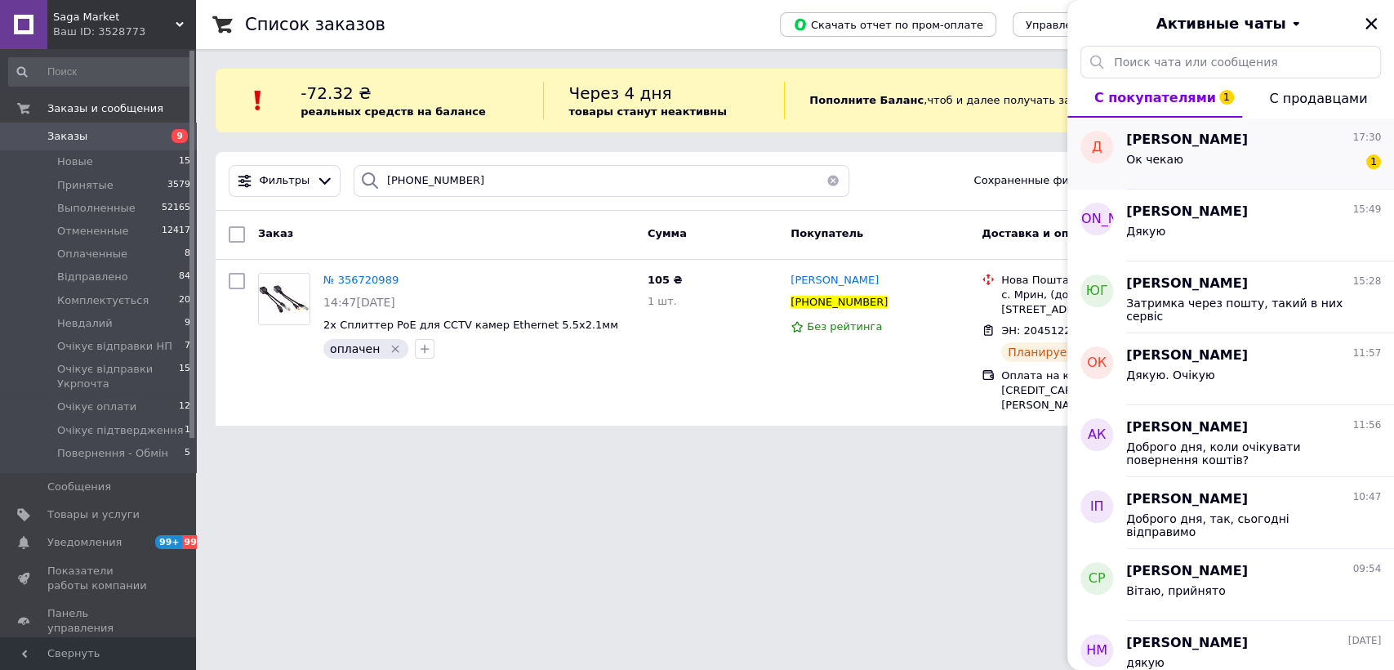
click at [1190, 179] on div "Дарья Семичева 17:30 Ок чекаю 1" at bounding box center [1260, 154] width 268 height 72
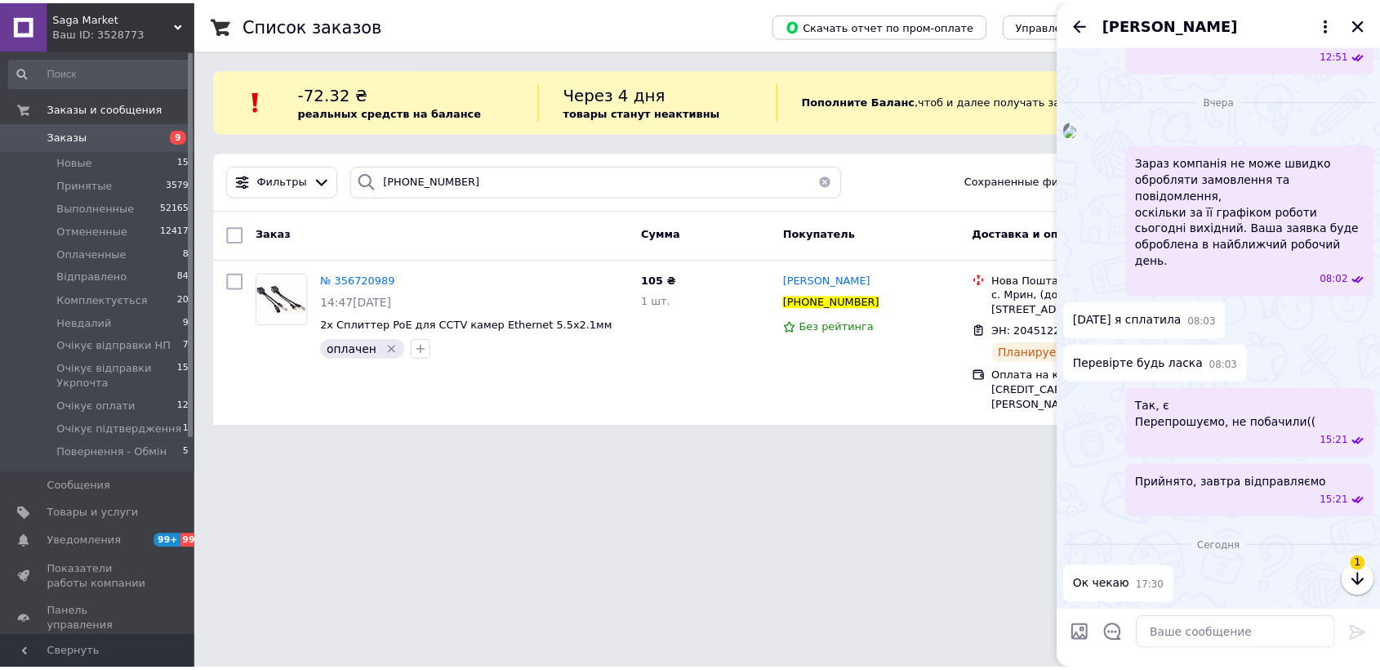
scroll to position [829, 0]
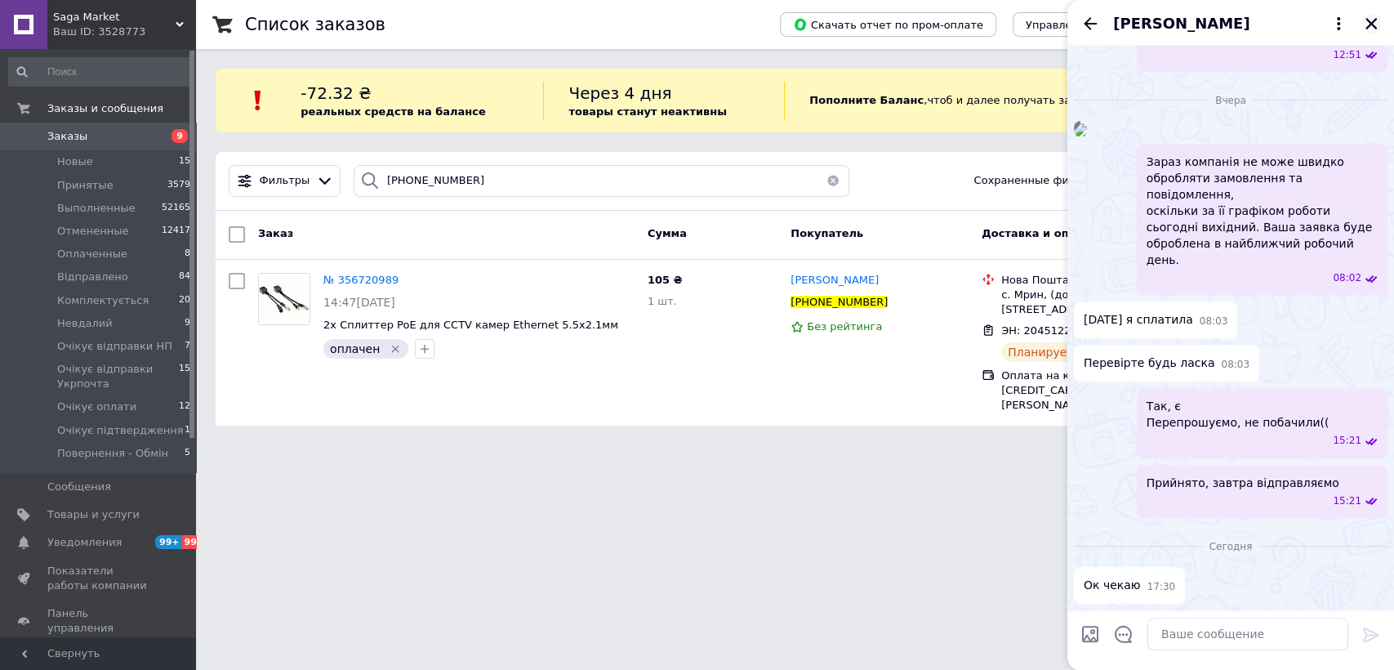
click at [1373, 21] on icon "Закрыть" at bounding box center [1370, 23] width 11 height 11
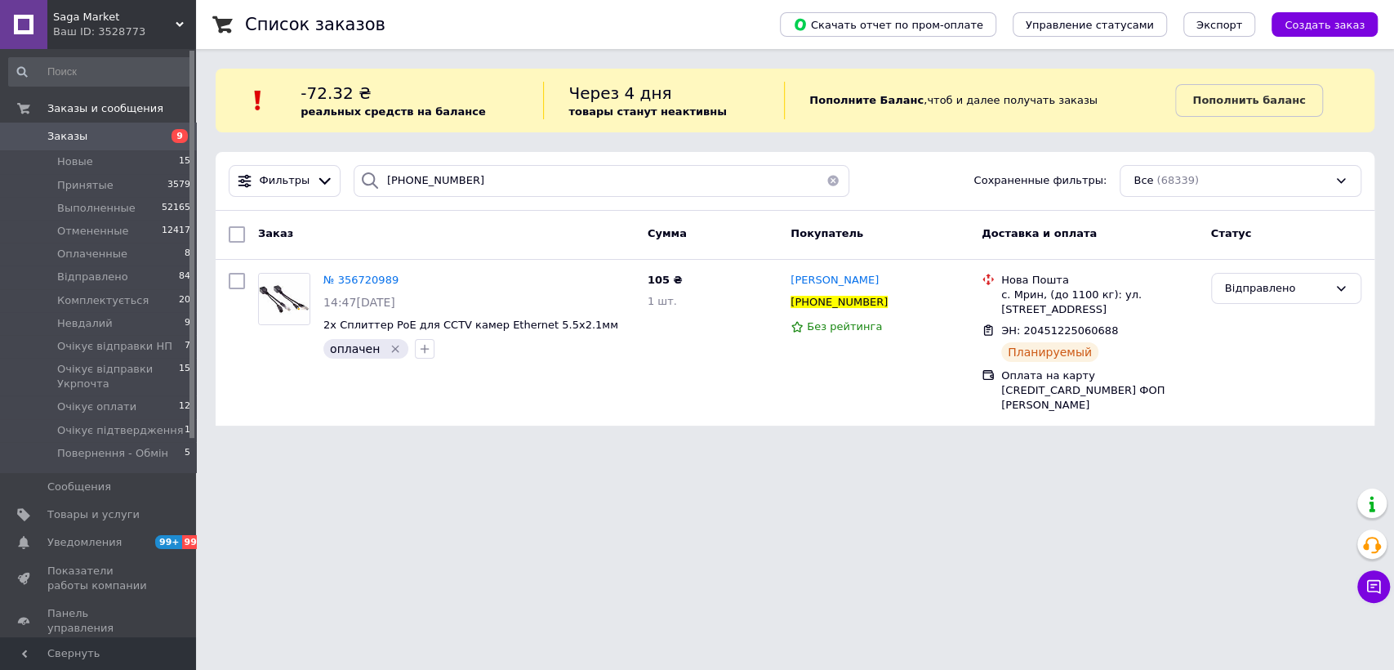
click at [830, 171] on button "button" at bounding box center [832, 181] width 33 height 32
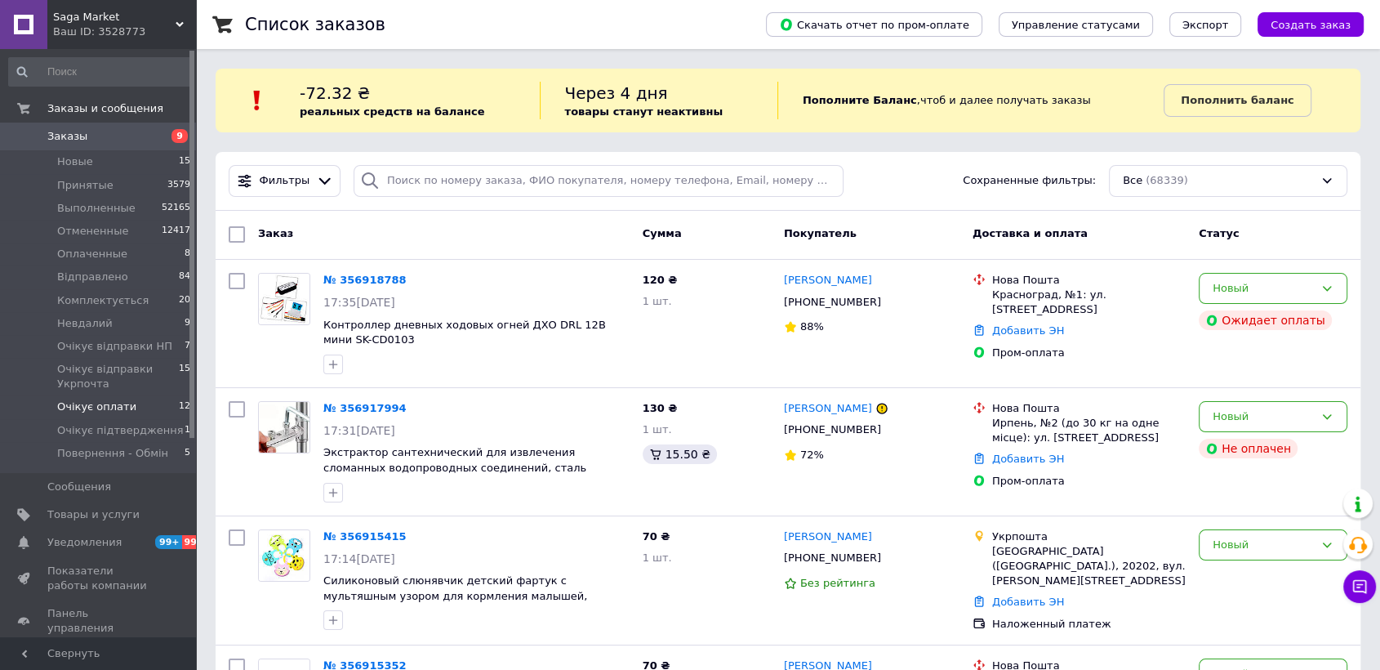
click at [100, 405] on span "Очікує оплати" at bounding box center [96, 406] width 79 height 15
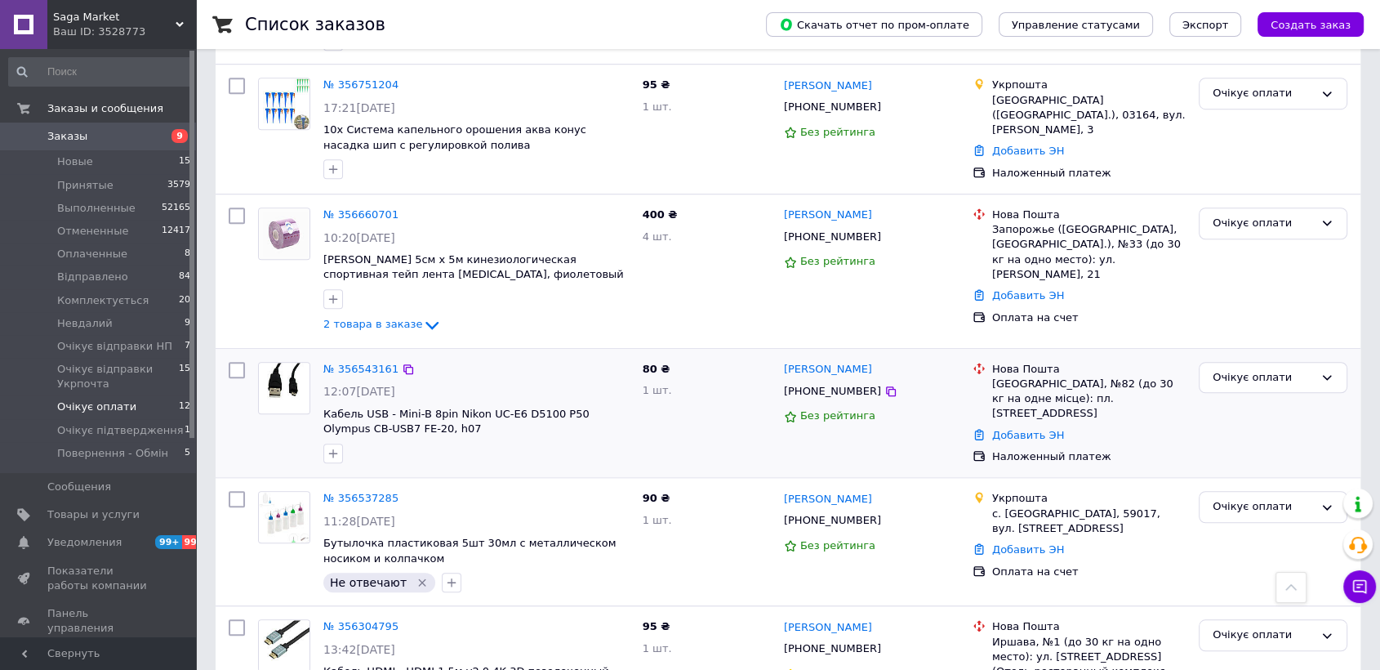
scroll to position [1239, 0]
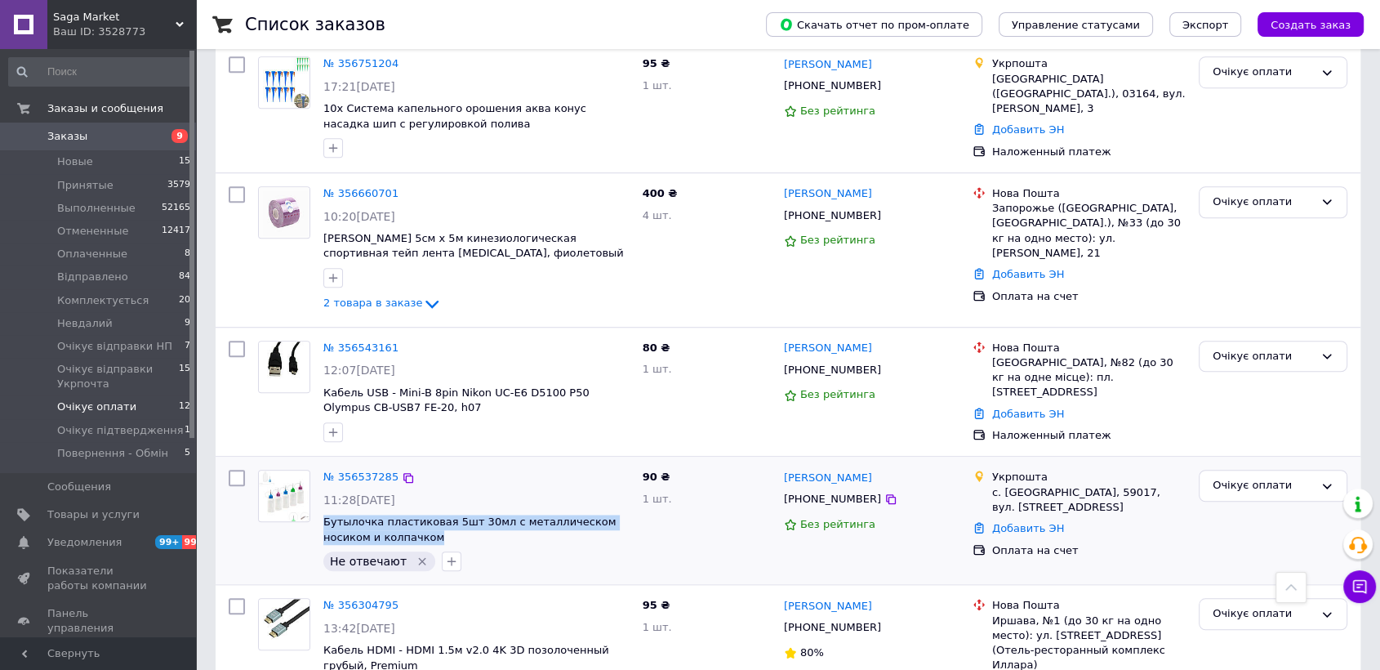
drag, startPoint x: 356, startPoint y: 463, endPoint x: 321, endPoint y: 459, distance: 35.3
click at [321, 463] on div "№ 356537285 11:28, 10.08.2025 Бутылочка пластиковая 5шт 30мл с металлическом но…" at bounding box center [476, 520] width 319 height 114
copy span "Бутылочка пластиковая 5шт 30мл с металлическом носиком и колпачком"
click at [447, 557] on icon "button" at bounding box center [451, 561] width 9 height 9
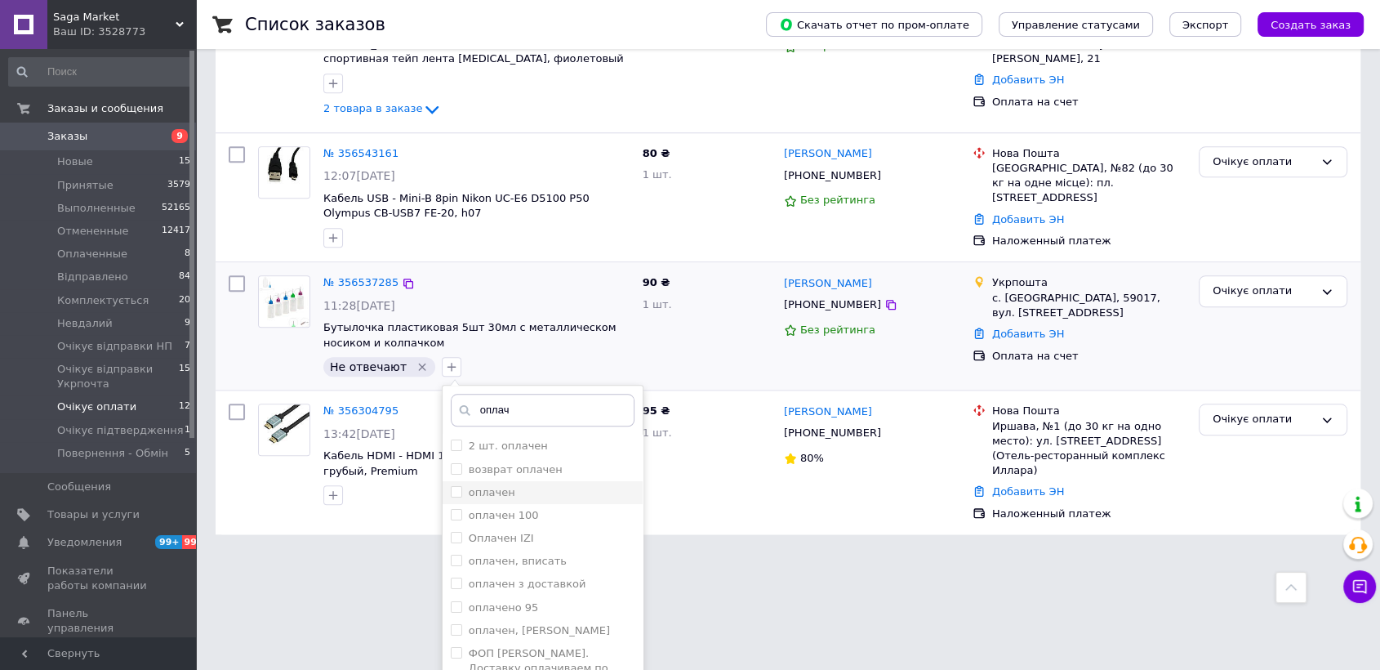
type input "оплач"
drag, startPoint x: 473, startPoint y: 427, endPoint x: 488, endPoint y: 435, distance: 17.5
click at [473, 486] on label "оплачен" at bounding box center [492, 492] width 47 height 12
checkbox input "true"
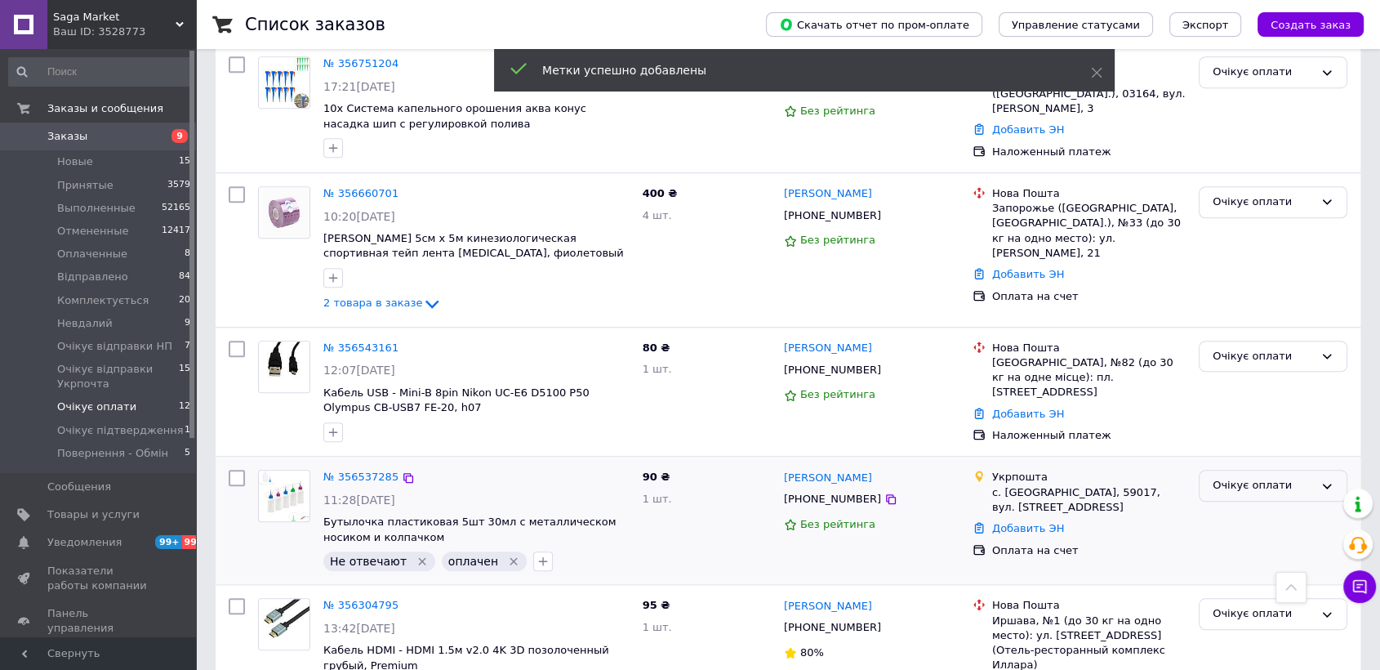
drag, startPoint x: 1254, startPoint y: 421, endPoint x: 1257, endPoint y: 430, distance: 9.6
click at [1255, 477] on div "Очікує оплати" at bounding box center [1262, 485] width 101 height 17
click at [1254, 563] on li "Очікує відправки Укрпочта" at bounding box center [1272, 586] width 147 height 47
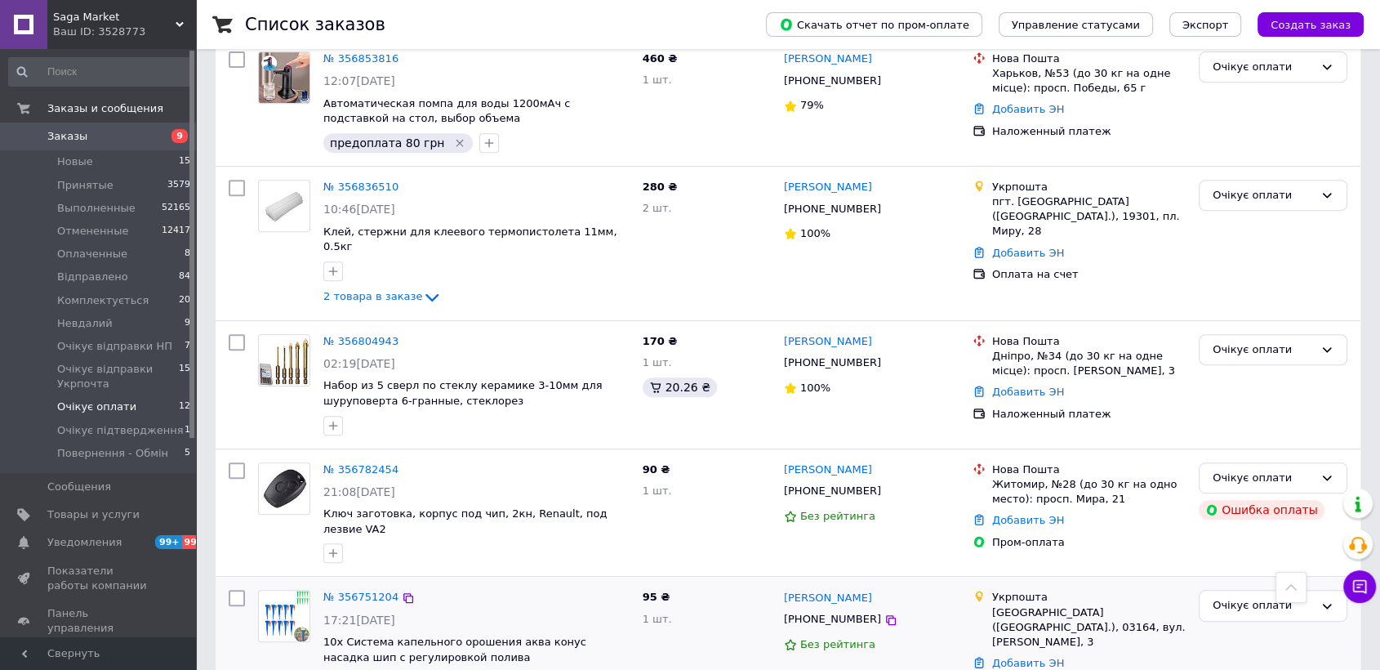
scroll to position [695, 0]
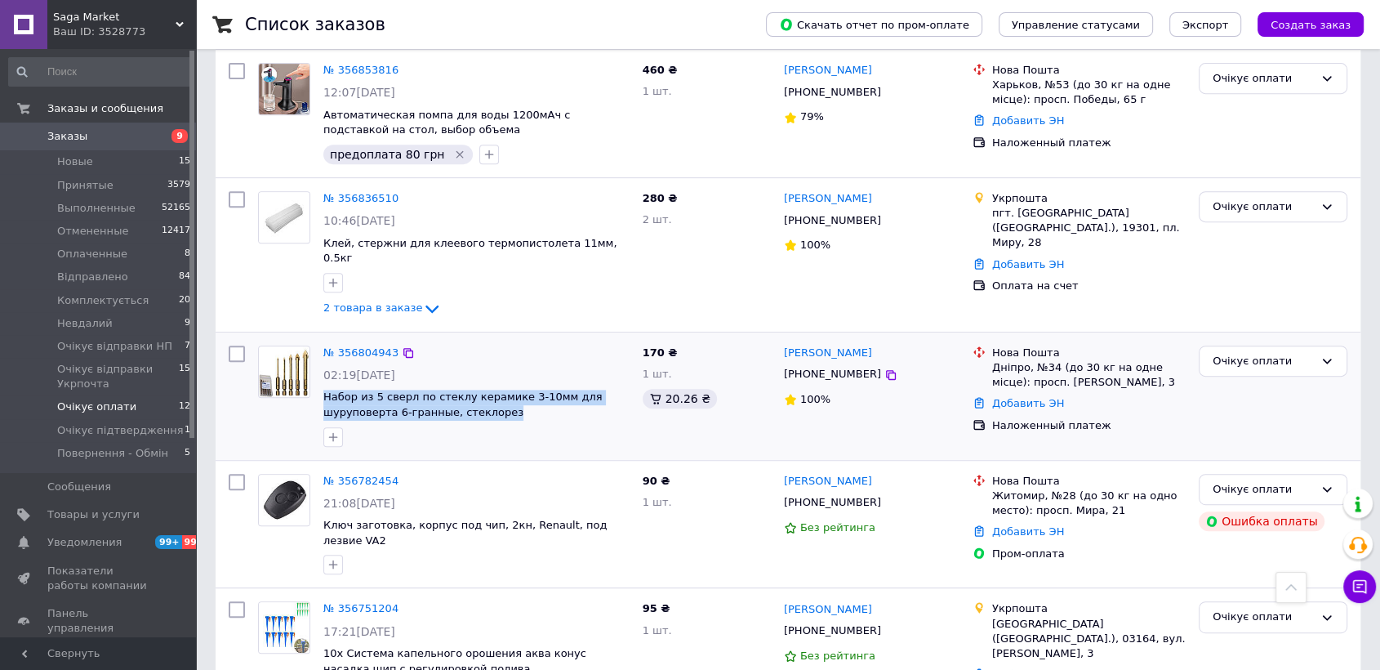
drag, startPoint x: 506, startPoint y: 363, endPoint x: 320, endPoint y: 355, distance: 186.3
click at [320, 355] on div "№ 356804943 02:19, 12.08.2025 Набор из 5 сверл по стеклу керамике 3-10мм для шу…" at bounding box center [476, 396] width 319 height 114
copy span "Набор из 5 сверл по стеклу керамике 3-10мм для шуруповерта 6-гранные, стеклорез"
click at [328, 430] on icon "button" at bounding box center [333, 436] width 13 height 13
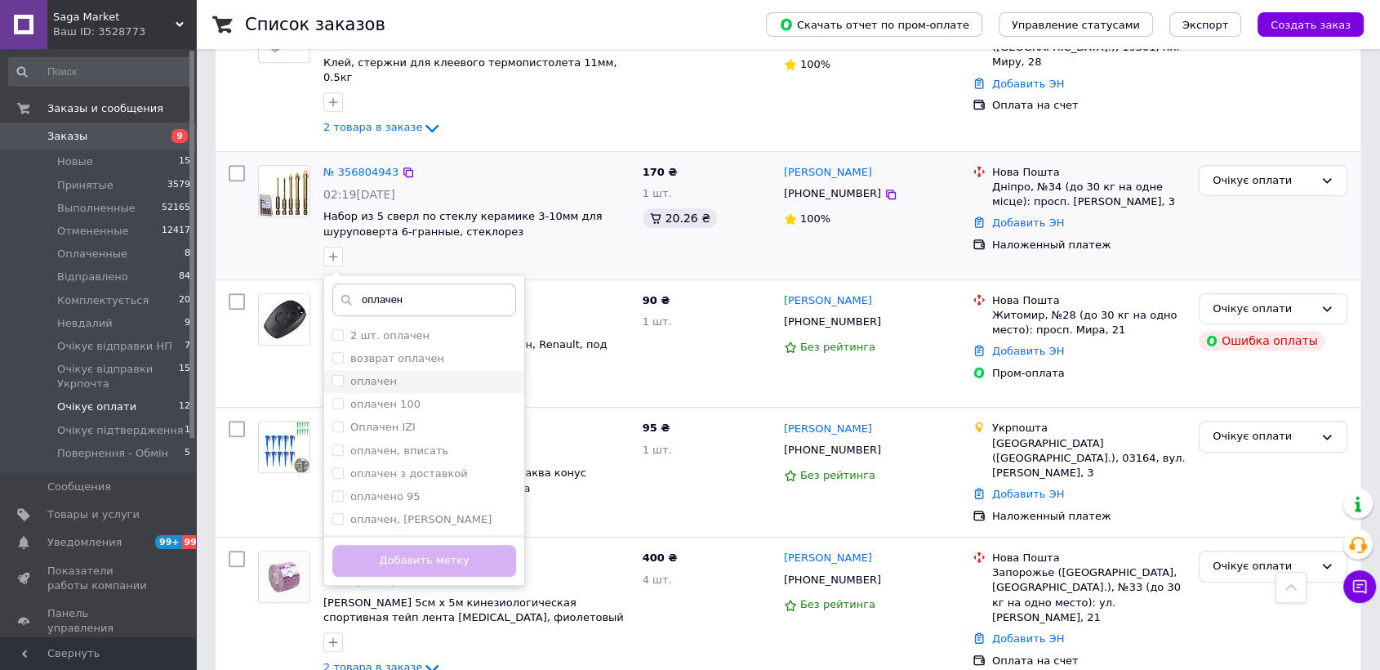
scroll to position [876, 0]
type input "оплачен"
click at [374, 374] on label "оплачен" at bounding box center [373, 380] width 47 height 12
checkbox input "true"
click at [477, 544] on button "Добавить метку" at bounding box center [424, 560] width 184 height 32
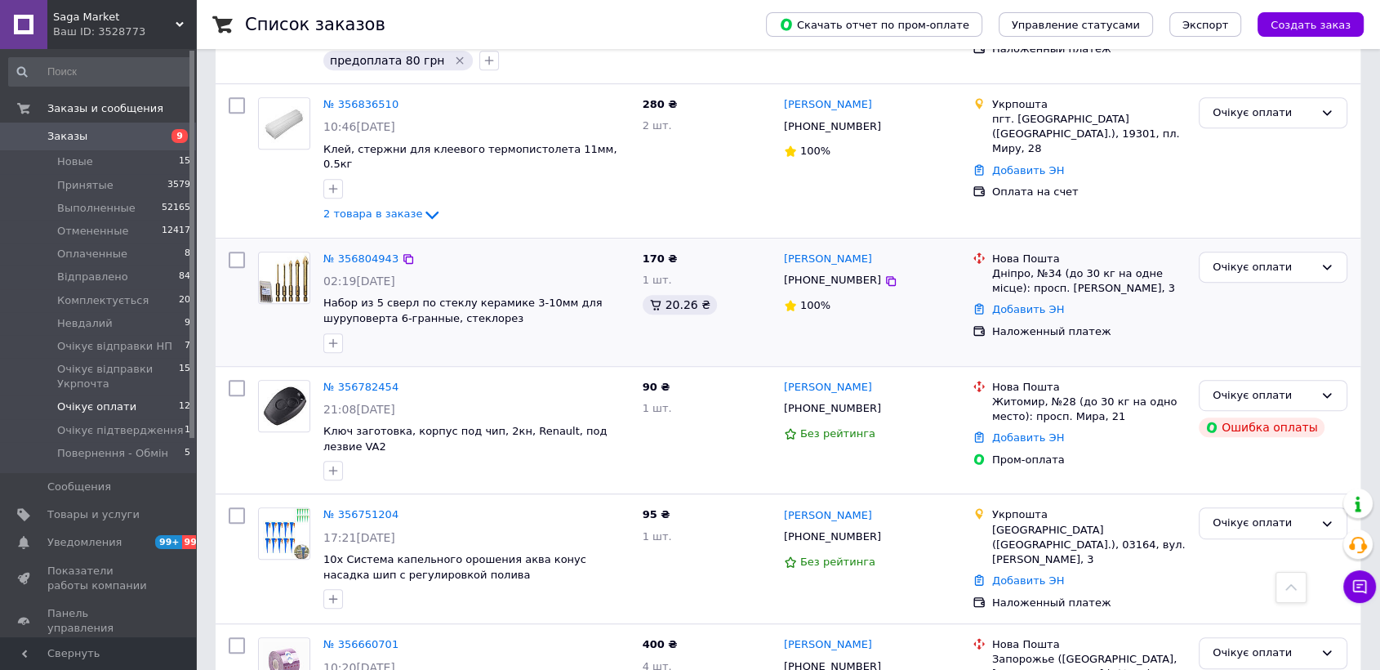
scroll to position [785, 0]
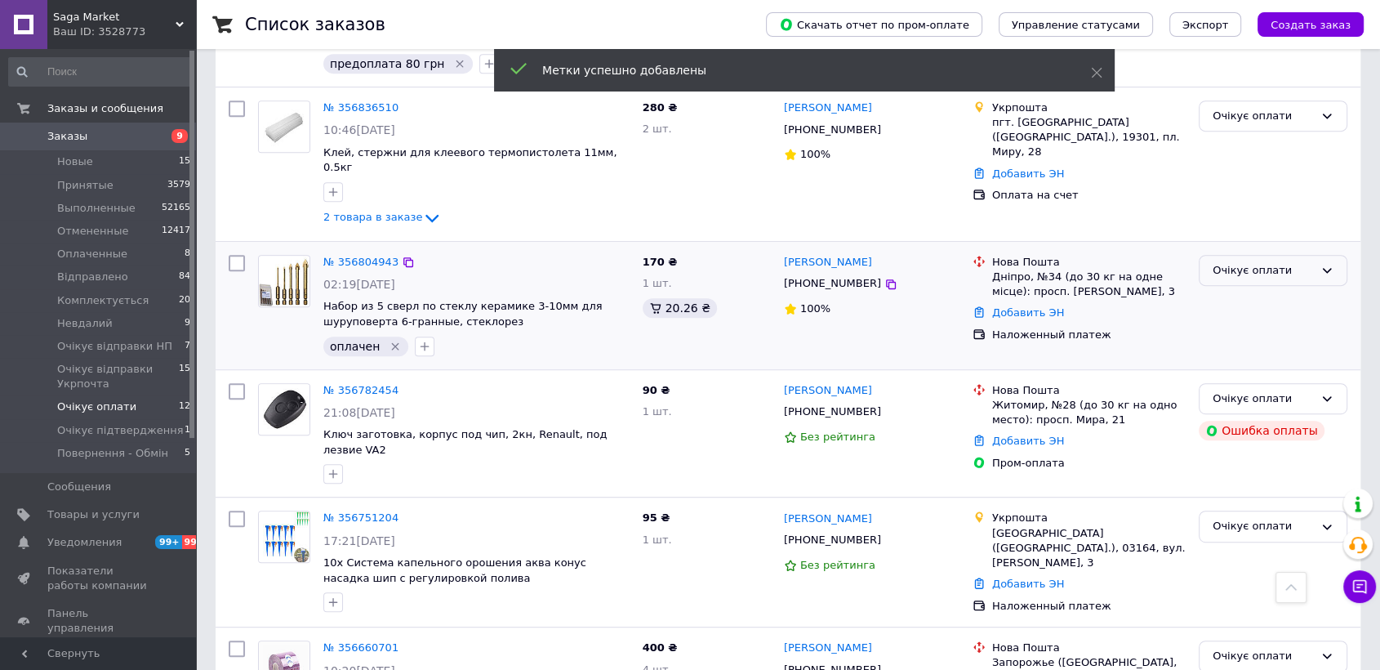
click at [1308, 262] on div "Очікує оплати" at bounding box center [1262, 270] width 101 height 17
click at [1283, 317] on li "Очікує відправки НП" at bounding box center [1272, 332] width 147 height 30
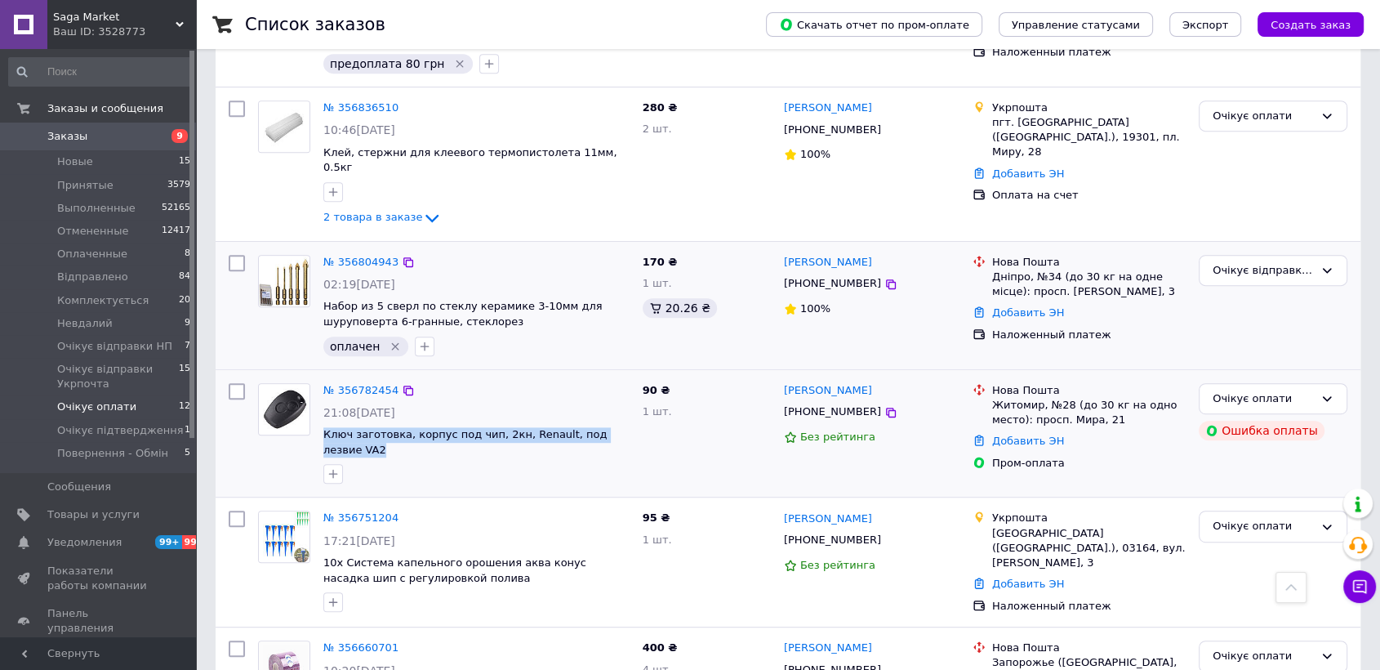
drag, startPoint x: 626, startPoint y: 400, endPoint x: 320, endPoint y: 392, distance: 306.3
click at [320, 392] on div "№ 356782454 21:08, 11.08.2025 Ключ заготовка, корпус под чип, 2кн, Renault, под…" at bounding box center [476, 433] width 319 height 114
copy div "Ключ заготовка, корпус под чип, 2кн, Renault, под лезвие VA2"
click at [332, 469] on icon "button" at bounding box center [333, 473] width 9 height 9
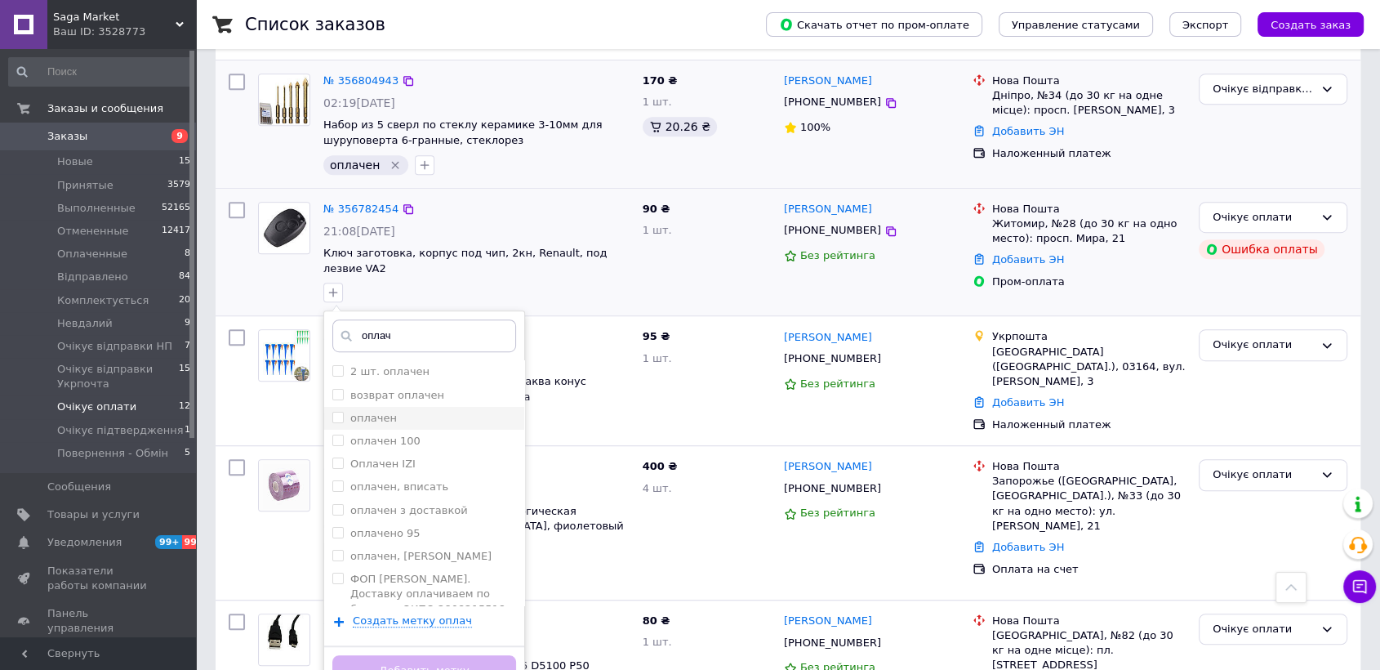
type input "оплач"
click at [375, 412] on label "оплачен" at bounding box center [373, 418] width 47 height 12
checkbox input "true"
click at [465, 645] on div "Добавить метку" at bounding box center [424, 670] width 200 height 50
drag, startPoint x: 465, startPoint y: 594, endPoint x: 765, endPoint y: 421, distance: 346.1
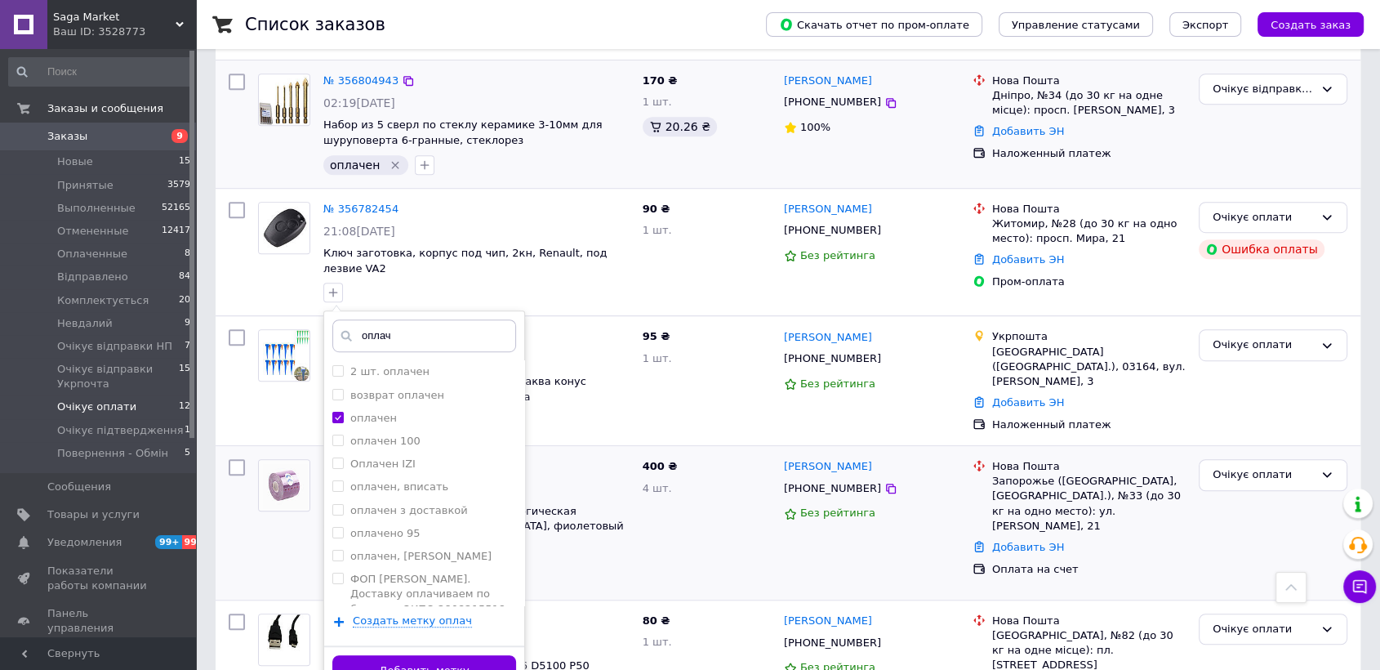
click at [472, 655] on button "Добавить метку" at bounding box center [424, 671] width 184 height 32
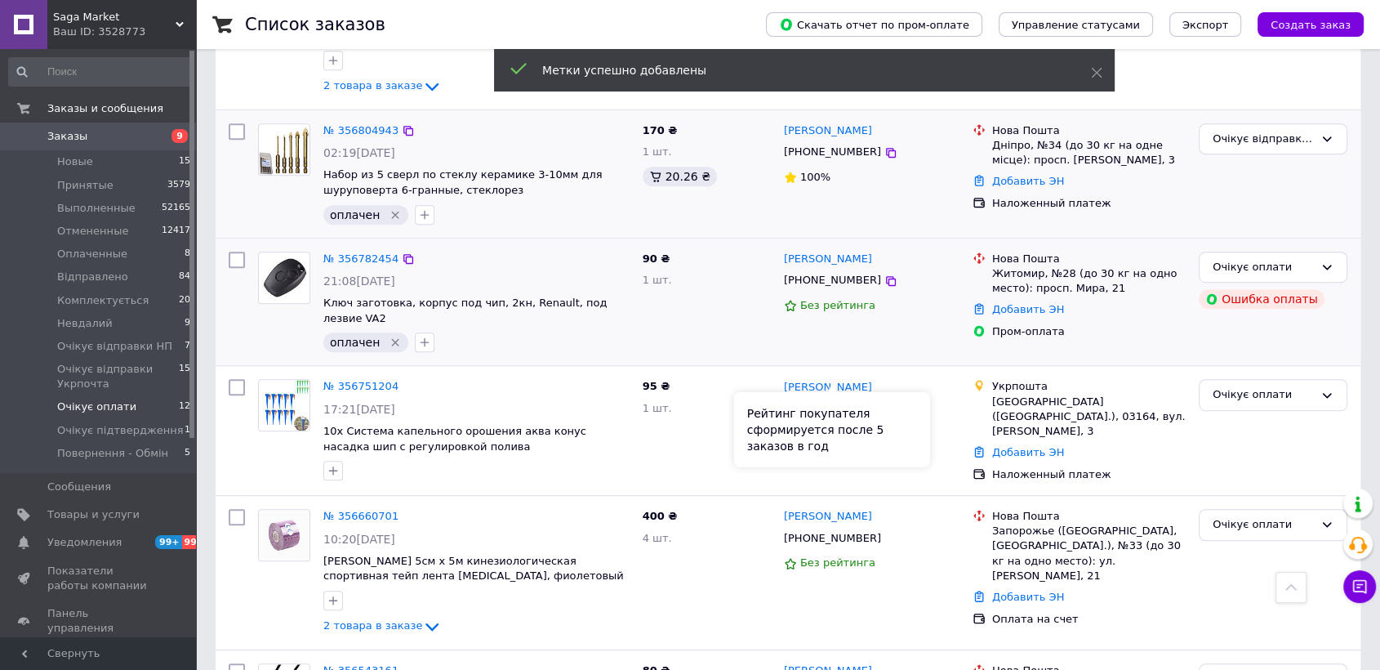
scroll to position [876, 0]
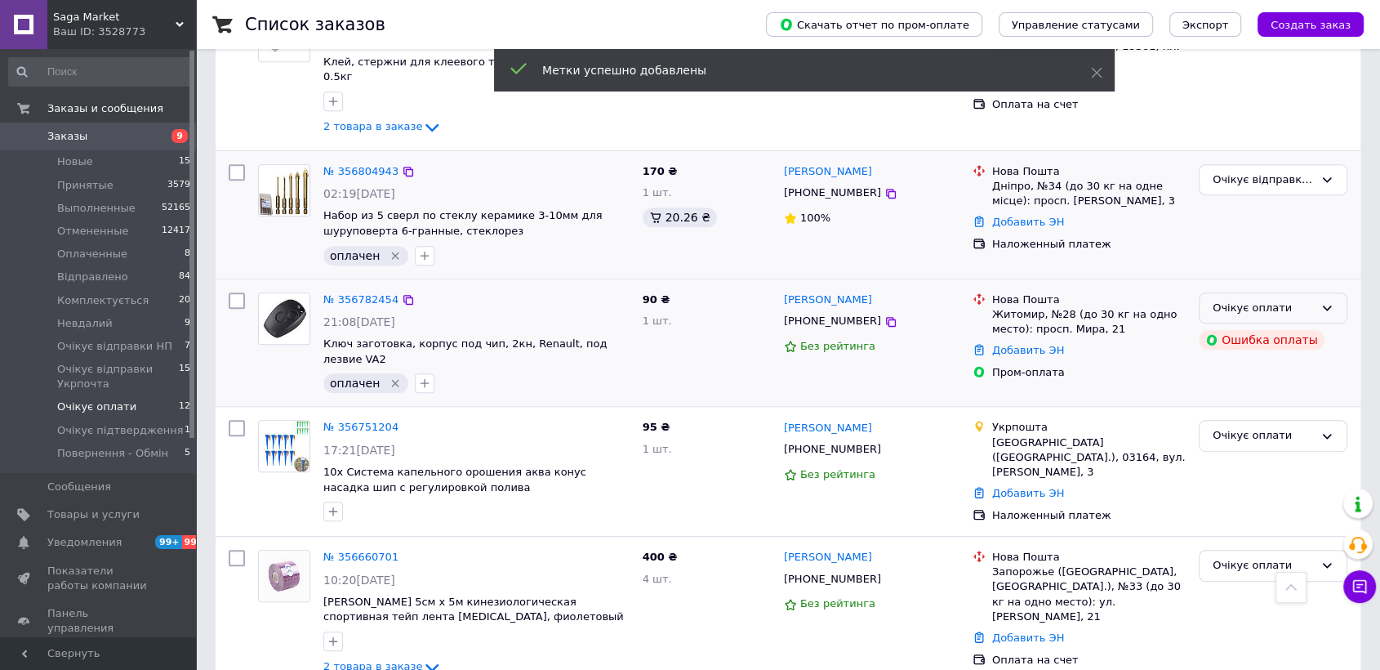
drag, startPoint x: 1235, startPoint y: 256, endPoint x: 1241, endPoint y: 274, distance: 19.9
click at [1235, 300] on div "Очікує оплати" at bounding box center [1262, 308] width 101 height 17
click at [1251, 385] on li "Комплектується" at bounding box center [1272, 400] width 147 height 30
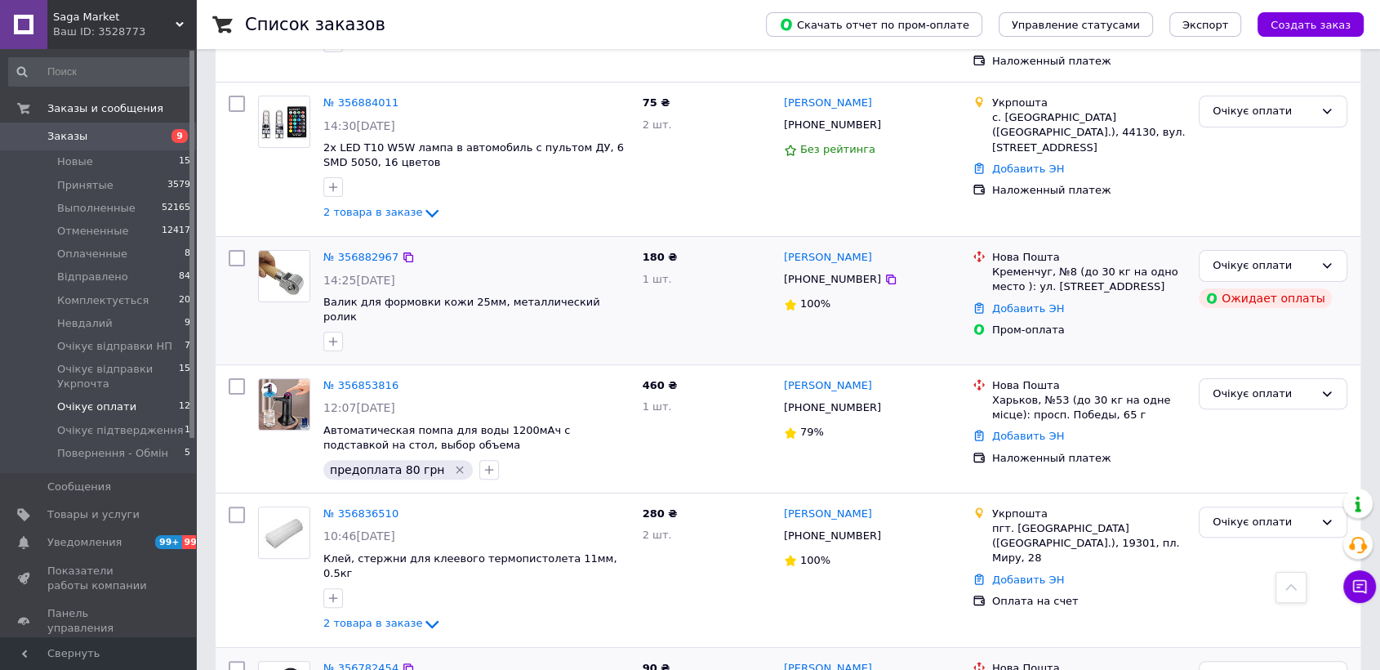
scroll to position [349, 0]
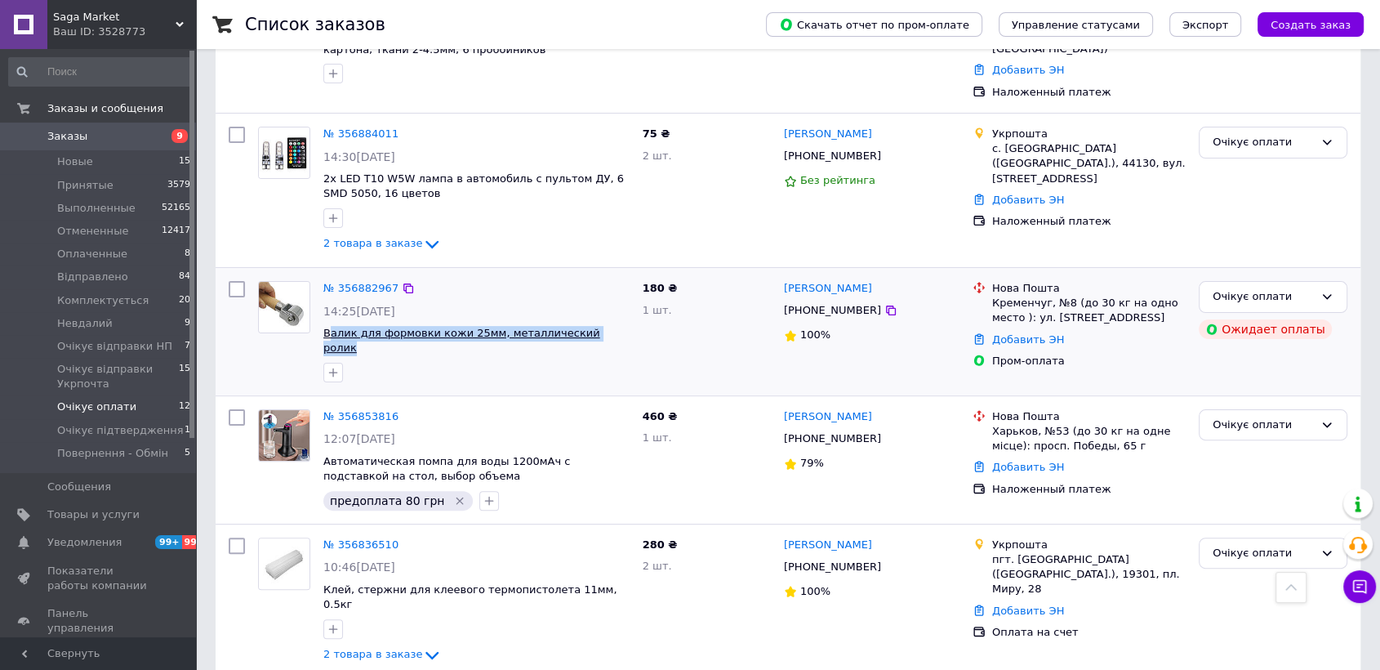
drag, startPoint x: 603, startPoint y: 318, endPoint x: 327, endPoint y: 318, distance: 275.2
click at [327, 326] on span "Валик для формовки кожи 25мм, металлический ролик" at bounding box center [476, 341] width 306 height 30
drag, startPoint x: 541, startPoint y: 266, endPoint x: 633, endPoint y: 319, distance: 106.4
click at [544, 279] on div "№ 356882967" at bounding box center [476, 288] width 309 height 19
drag, startPoint x: 598, startPoint y: 316, endPoint x: 320, endPoint y: 318, distance: 277.6
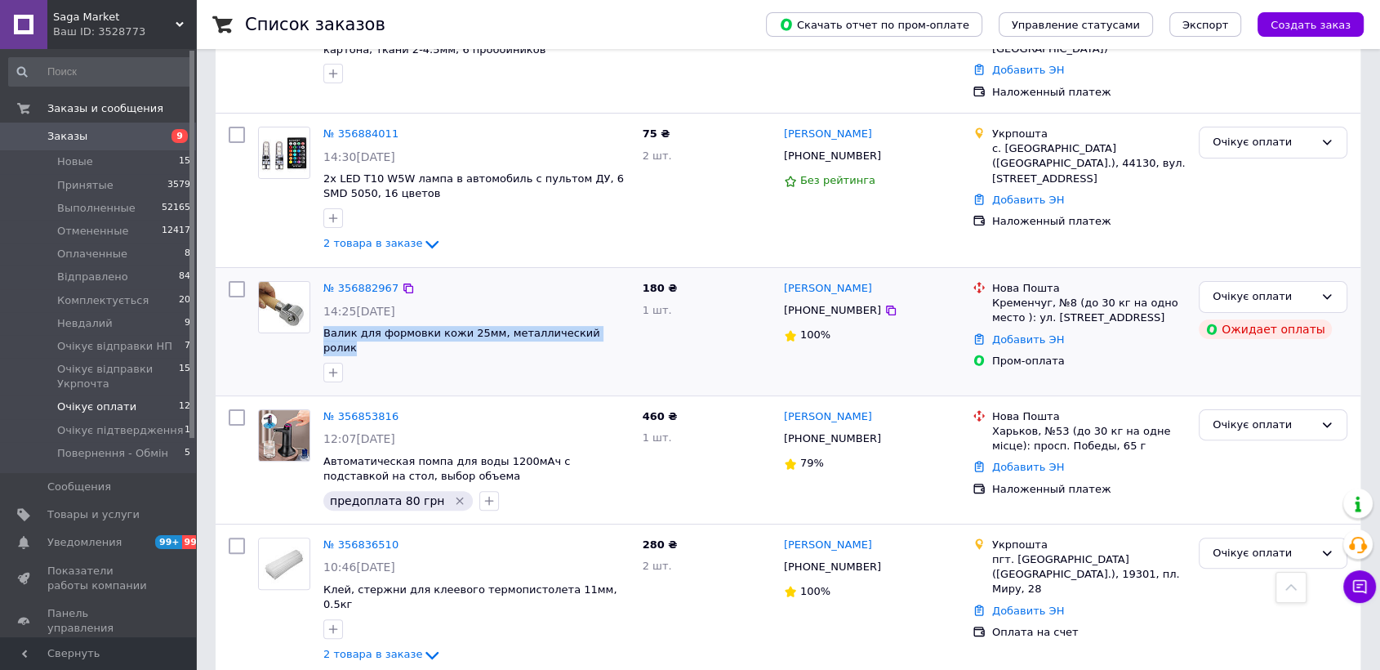
click at [320, 318] on div "№ 356882967 14:25, 12.08.2025 Валик для формовки кожи 25мм, металлический ролик" at bounding box center [476, 331] width 319 height 114
copy span "Валик для формовки кожи 25мм, металлический ролик"
click at [340, 363] on button "button" at bounding box center [333, 373] width 20 height 20
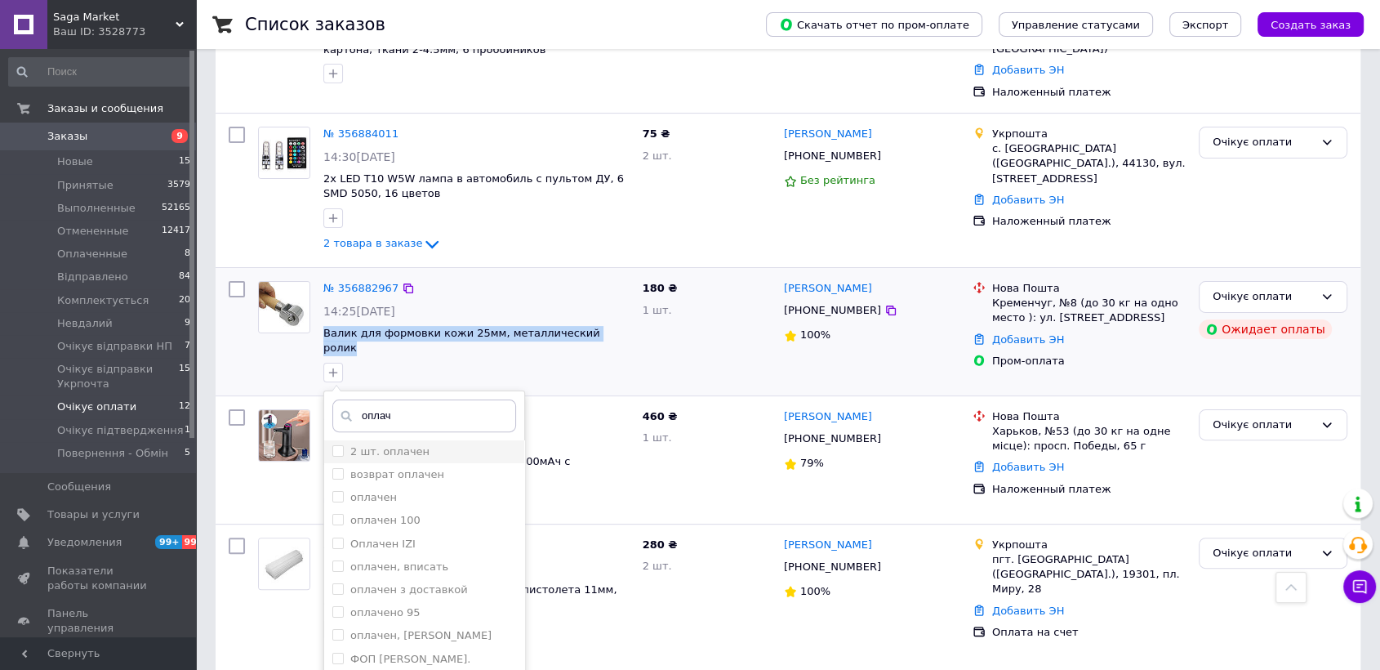
scroll to position [439, 0]
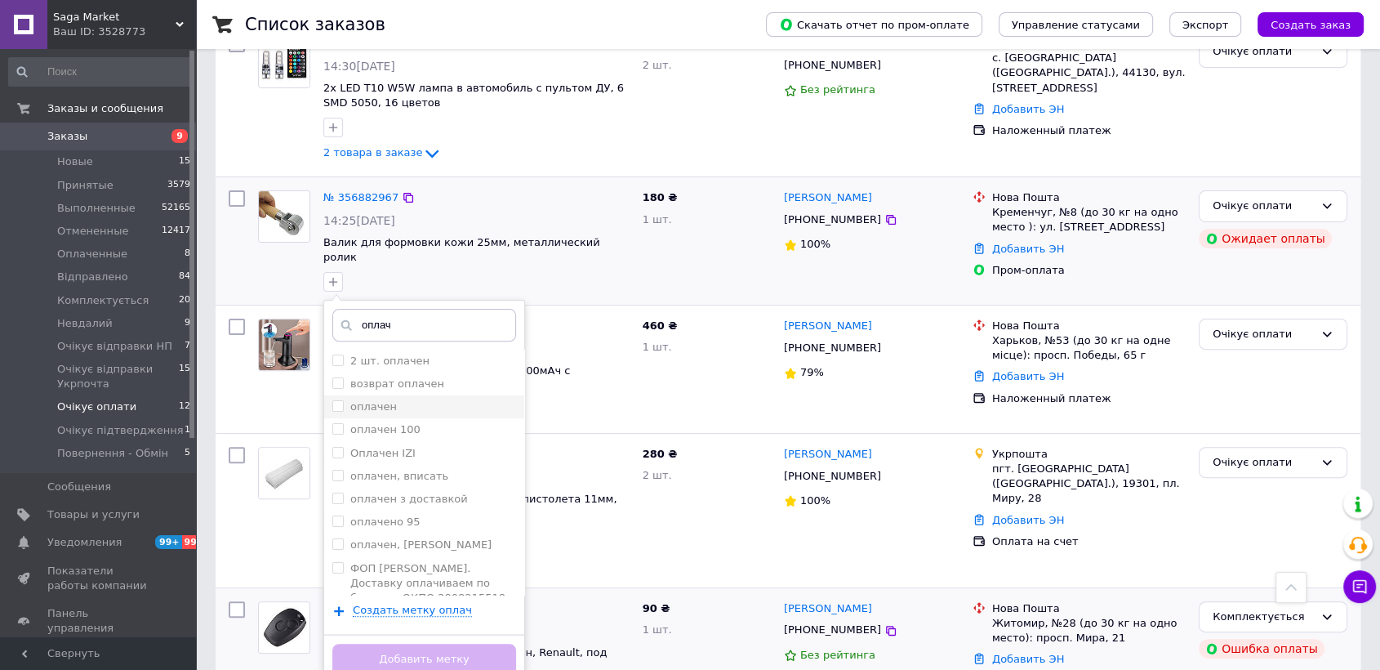
type input "оплач"
drag, startPoint x: 363, startPoint y: 374, endPoint x: 419, endPoint y: 467, distance: 108.4
click at [363, 400] on label "оплачен" at bounding box center [373, 406] width 47 height 12
checkbox input "true"
drag, startPoint x: 470, startPoint y: 615, endPoint x: 546, endPoint y: 564, distance: 91.3
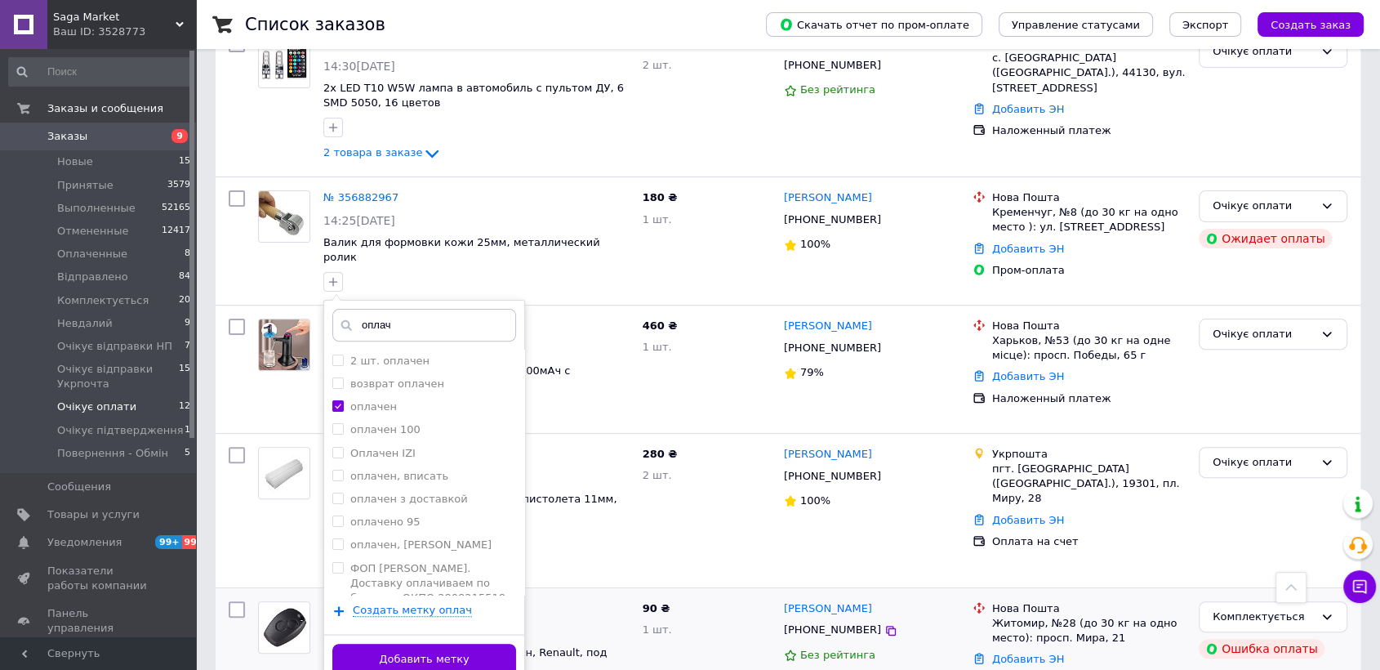
click at [472, 643] on button "Добавить метку" at bounding box center [424, 659] width 184 height 32
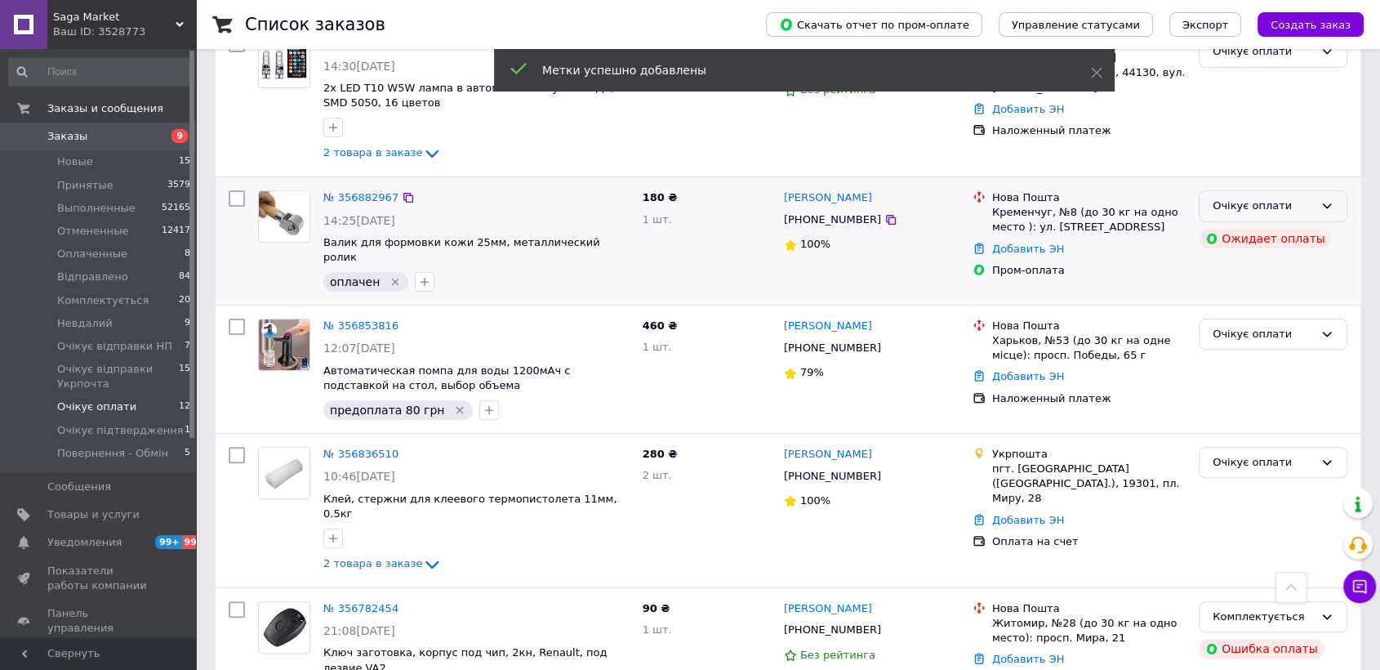
click at [1328, 199] on icon at bounding box center [1326, 205] width 13 height 13
click at [1288, 283] on li "Комплектується" at bounding box center [1272, 298] width 147 height 30
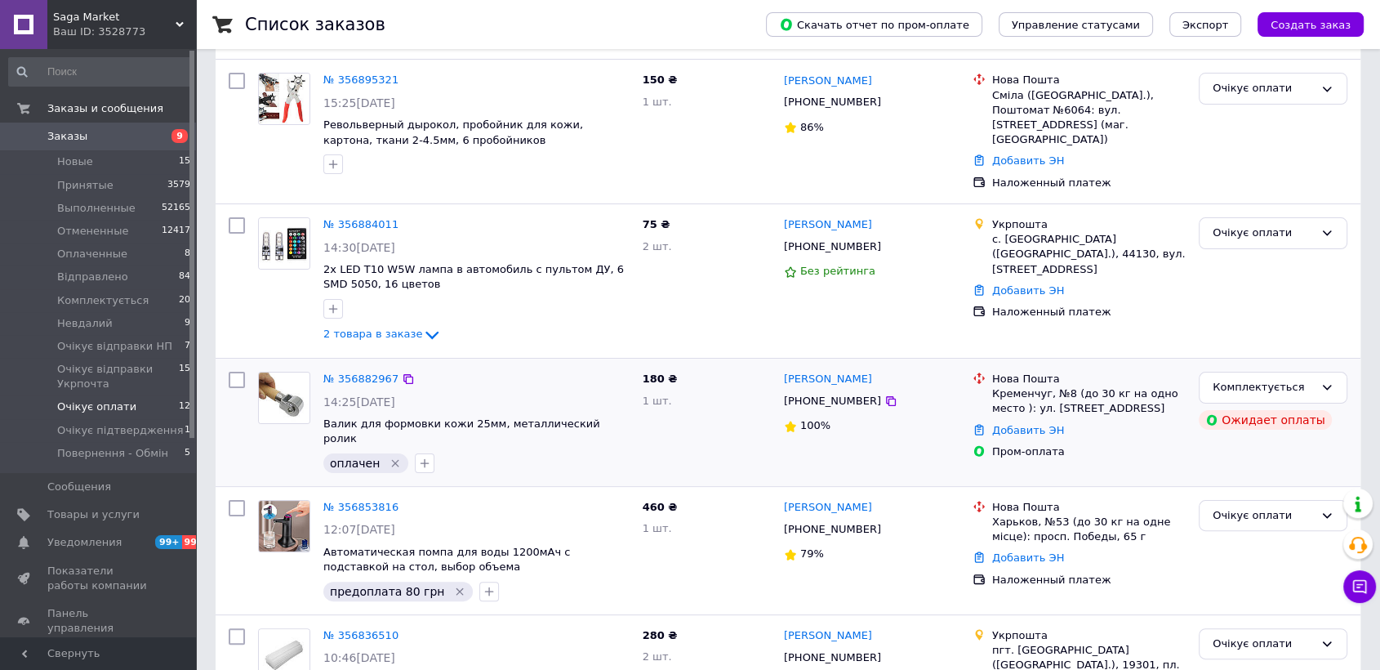
scroll to position [167, 0]
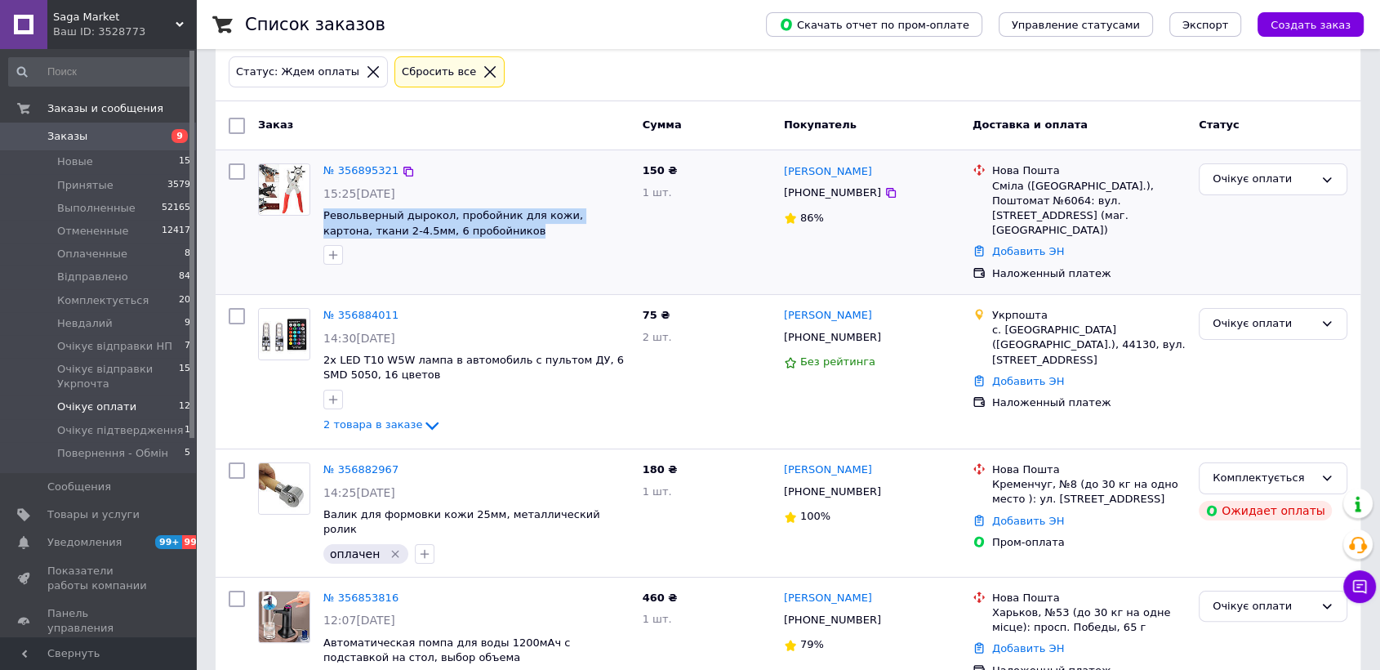
drag, startPoint x: 401, startPoint y: 219, endPoint x: 320, endPoint y: 208, distance: 81.5
click at [320, 208] on div "№ 356895321 15:25, 12.08.2025 Револьверный дырокол, пробойник для кожи, картона…" at bounding box center [476, 214] width 319 height 114
copy span "Револьверный дырокол, пробойник для кожи, картона, ткани 2-4.5мм, 6 пробойников"
click at [335, 257] on icon "button" at bounding box center [333, 254] width 13 height 13
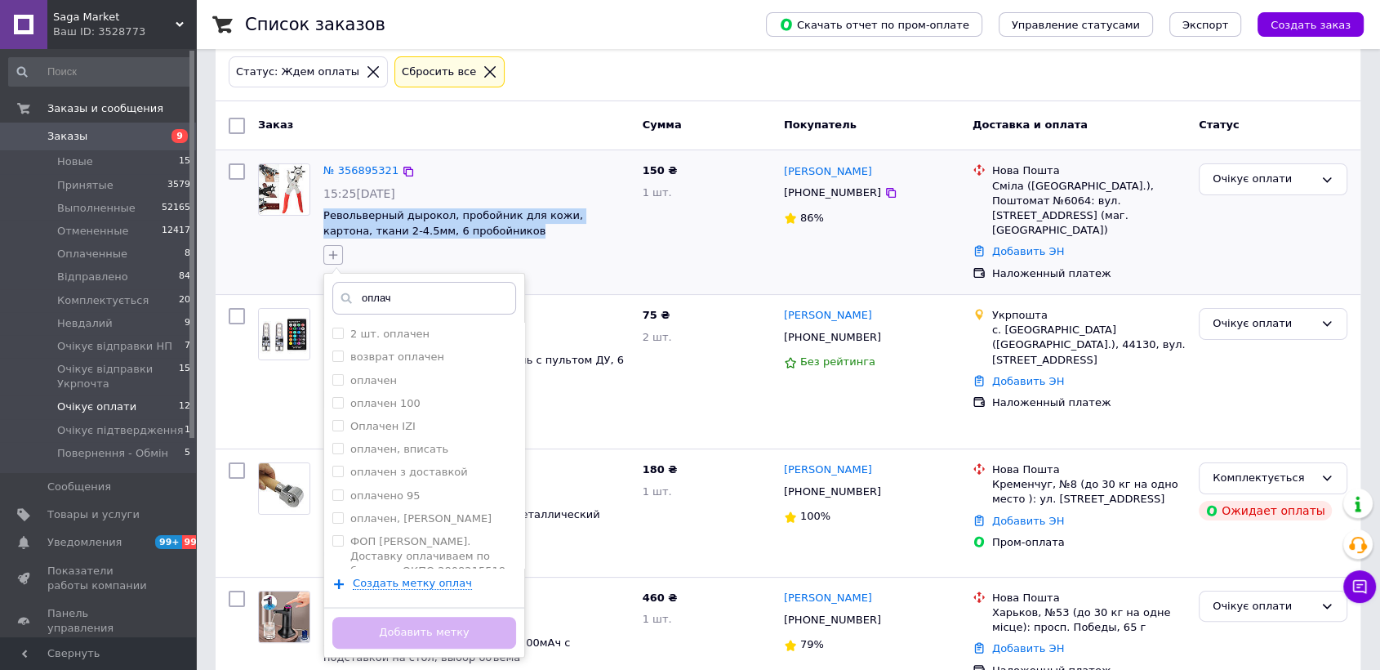
scroll to position [258, 0]
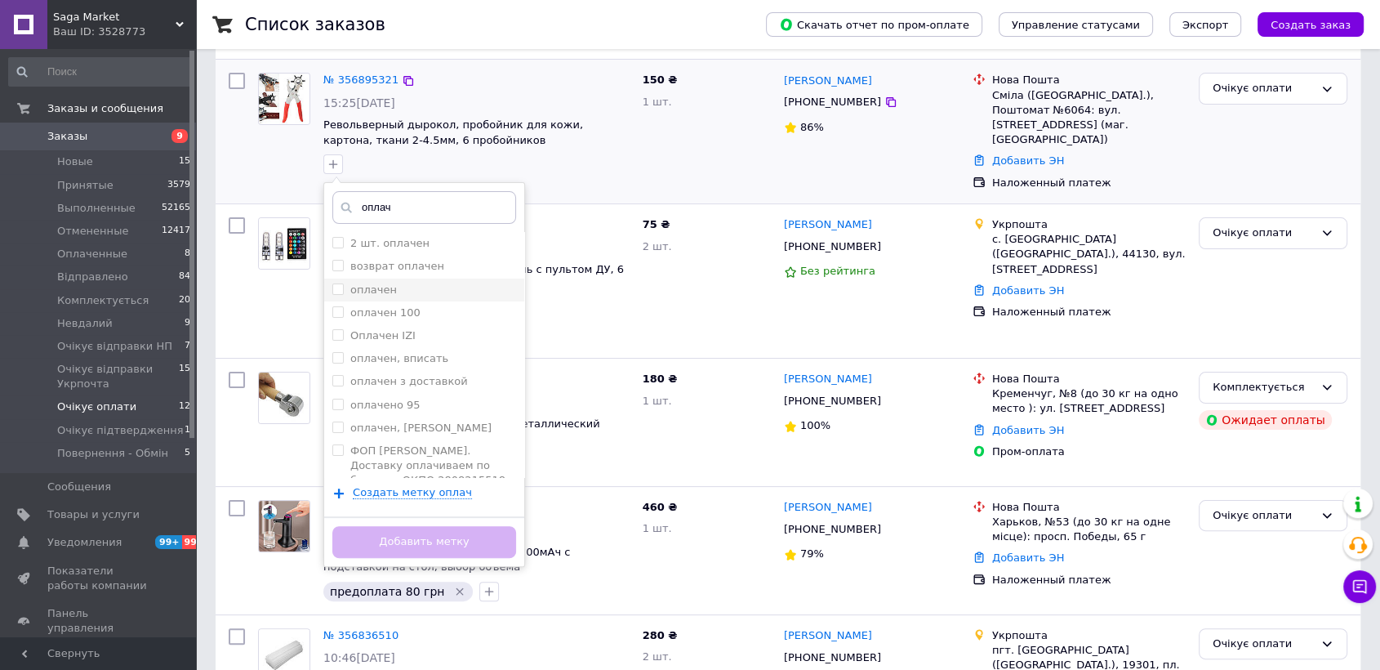
type input "оплач"
click at [380, 287] on label "оплачен" at bounding box center [373, 289] width 47 height 12
checkbox input "true"
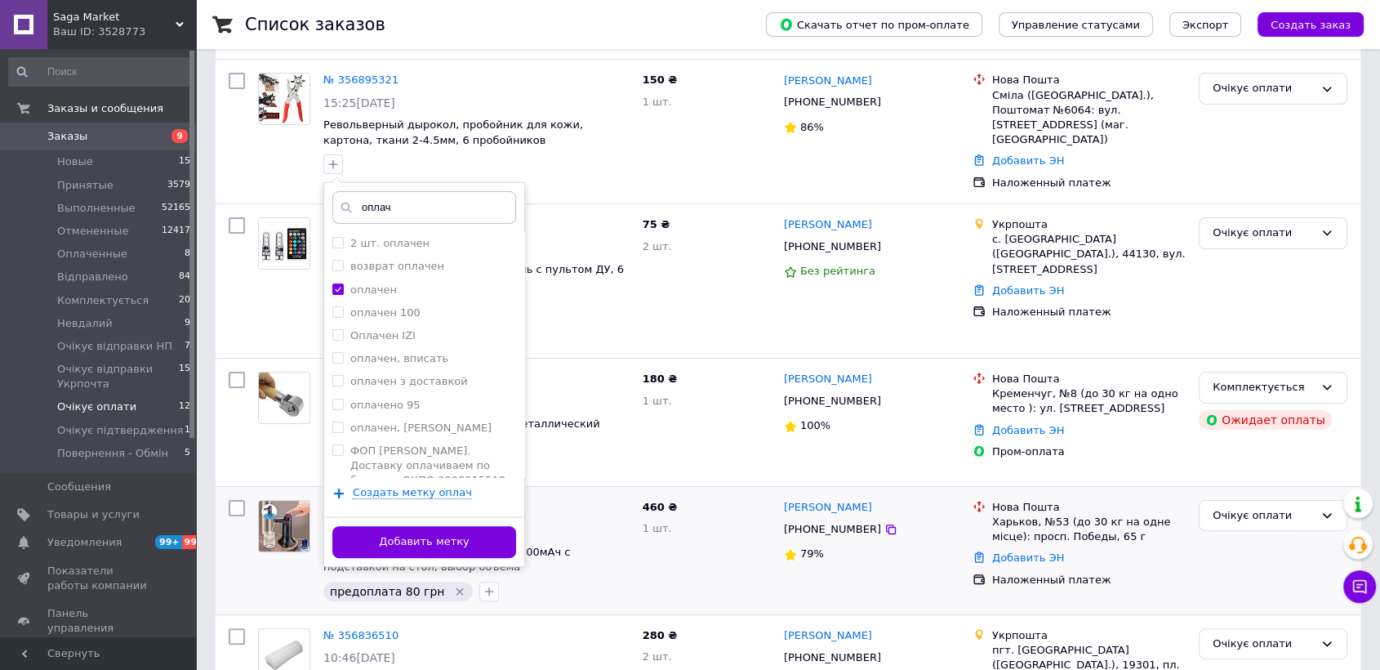
drag, startPoint x: 461, startPoint y: 531, endPoint x: 571, endPoint y: 461, distance: 130.0
click at [469, 527] on button "Добавить метку" at bounding box center [424, 542] width 184 height 32
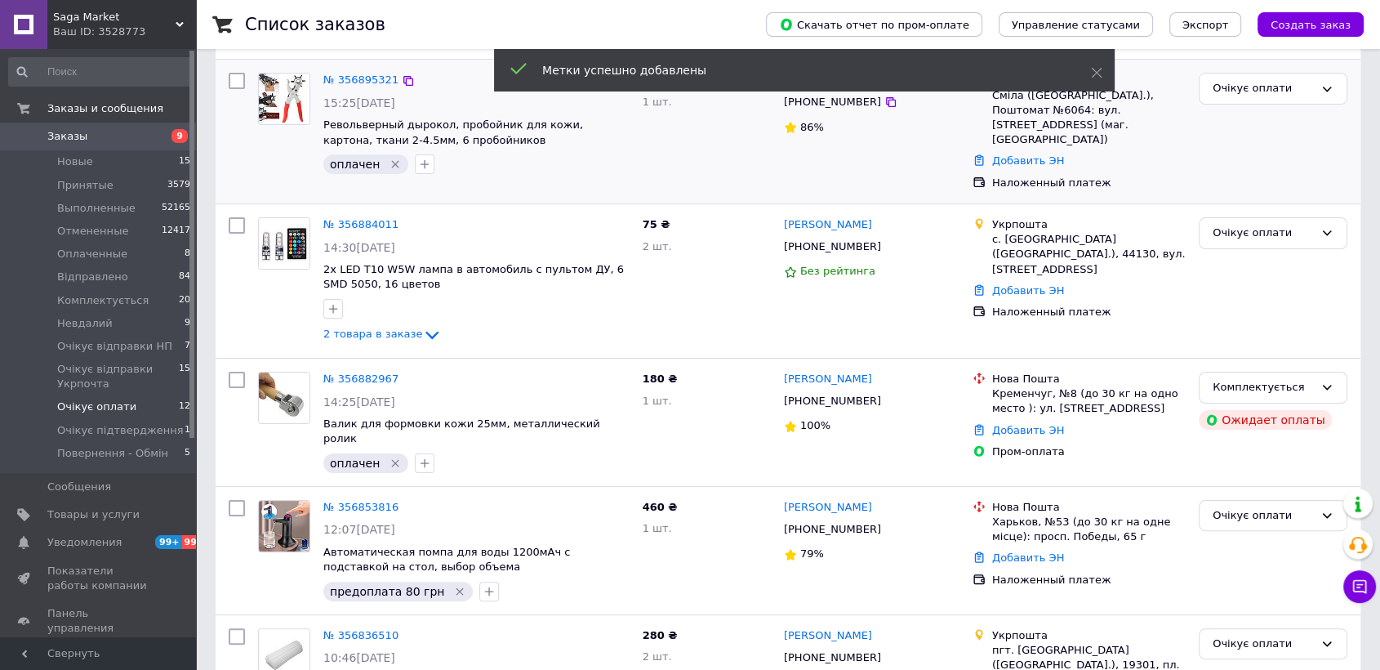
scroll to position [167, 0]
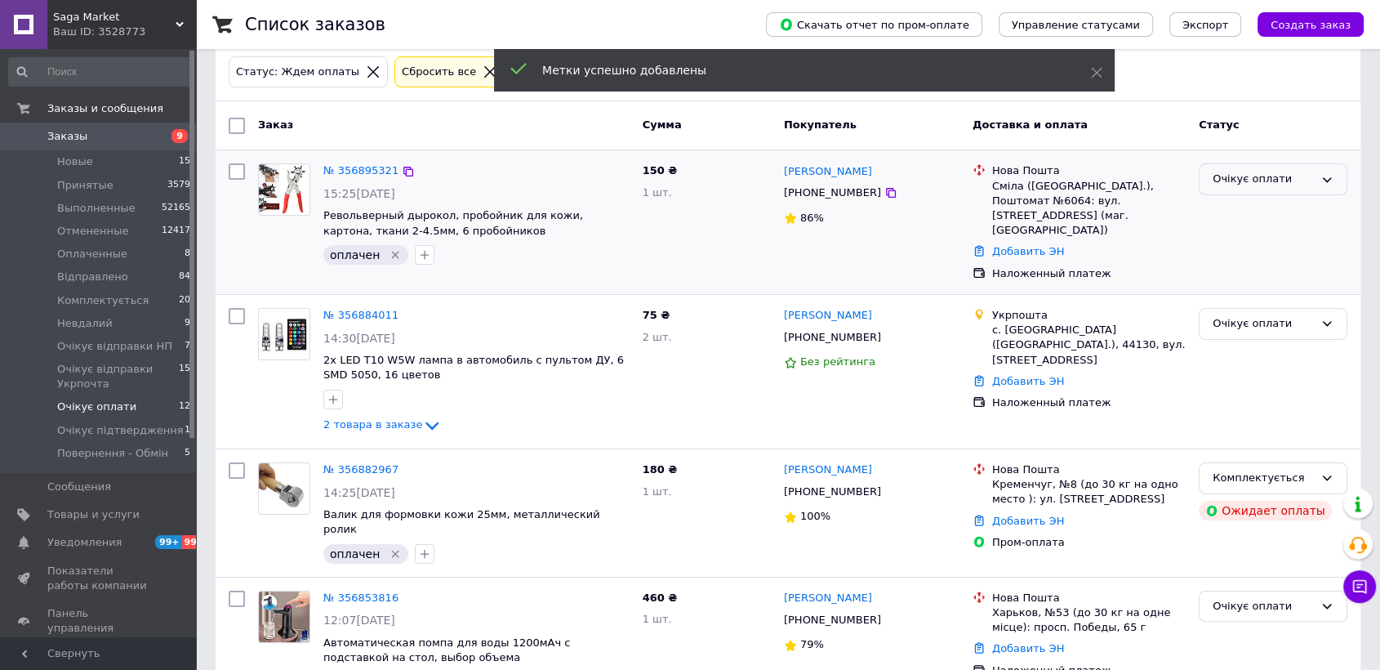
drag, startPoint x: 1208, startPoint y: 176, endPoint x: 1214, endPoint y: 191, distance: 16.8
click at [1209, 177] on div "Очікує оплати" at bounding box center [1273, 179] width 149 height 32
click at [1246, 272] on li "Комплектується" at bounding box center [1272, 272] width 147 height 30
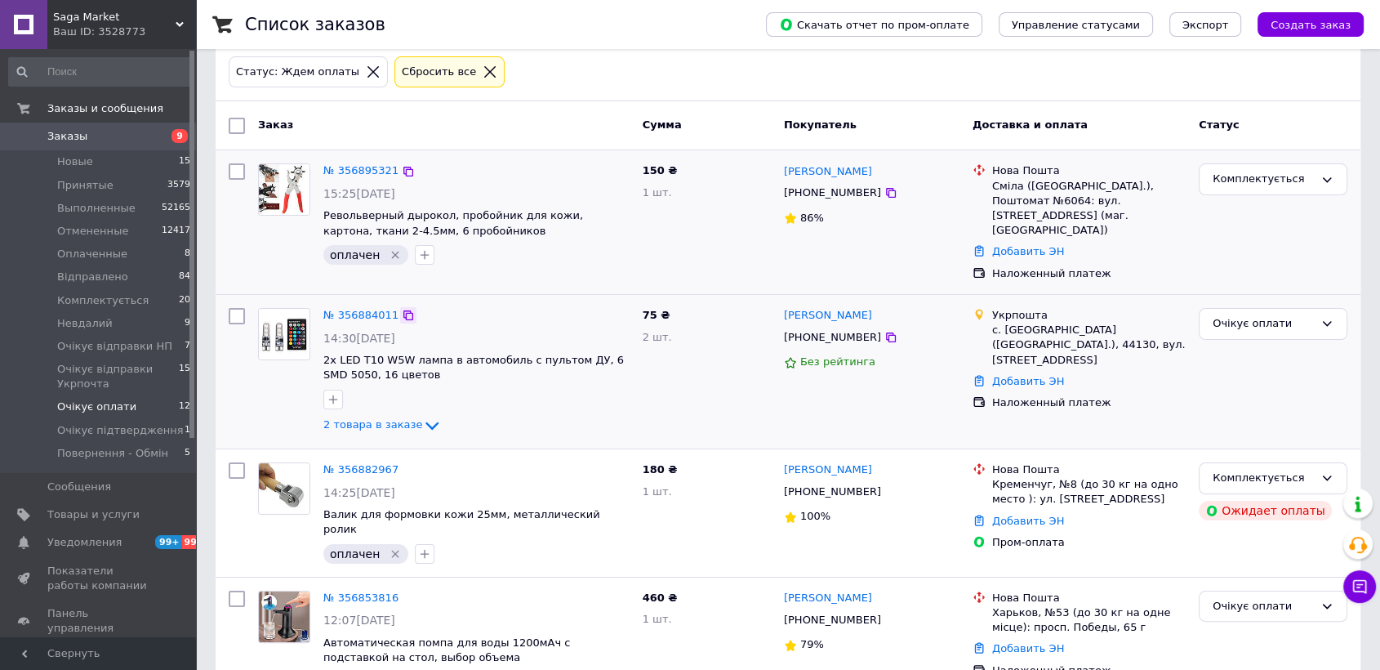
click at [402, 309] on icon at bounding box center [408, 315] width 13 height 13
drag, startPoint x: 377, startPoint y: 412, endPoint x: 352, endPoint y: 421, distance: 26.9
click at [375, 419] on span "2 товара в заказе" at bounding box center [372, 425] width 99 height 12
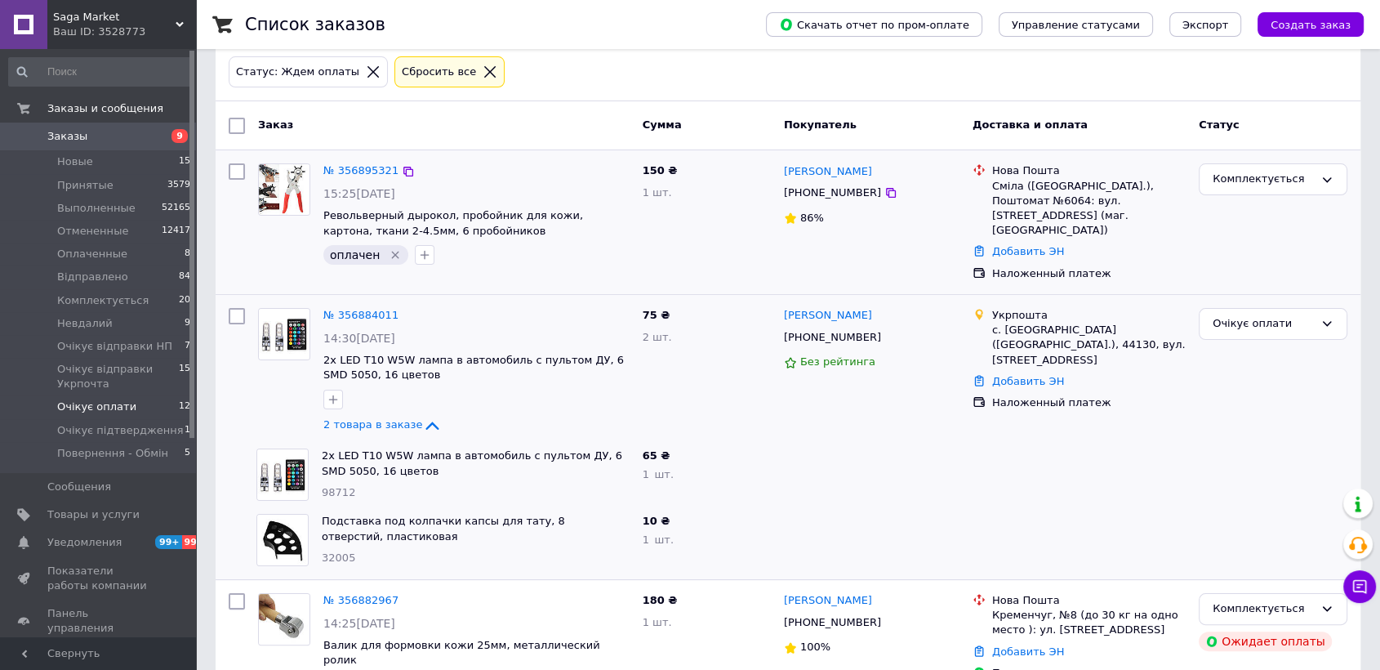
click at [340, 486] on span "98712" at bounding box center [338, 492] width 33 height 12
copy span "98712"
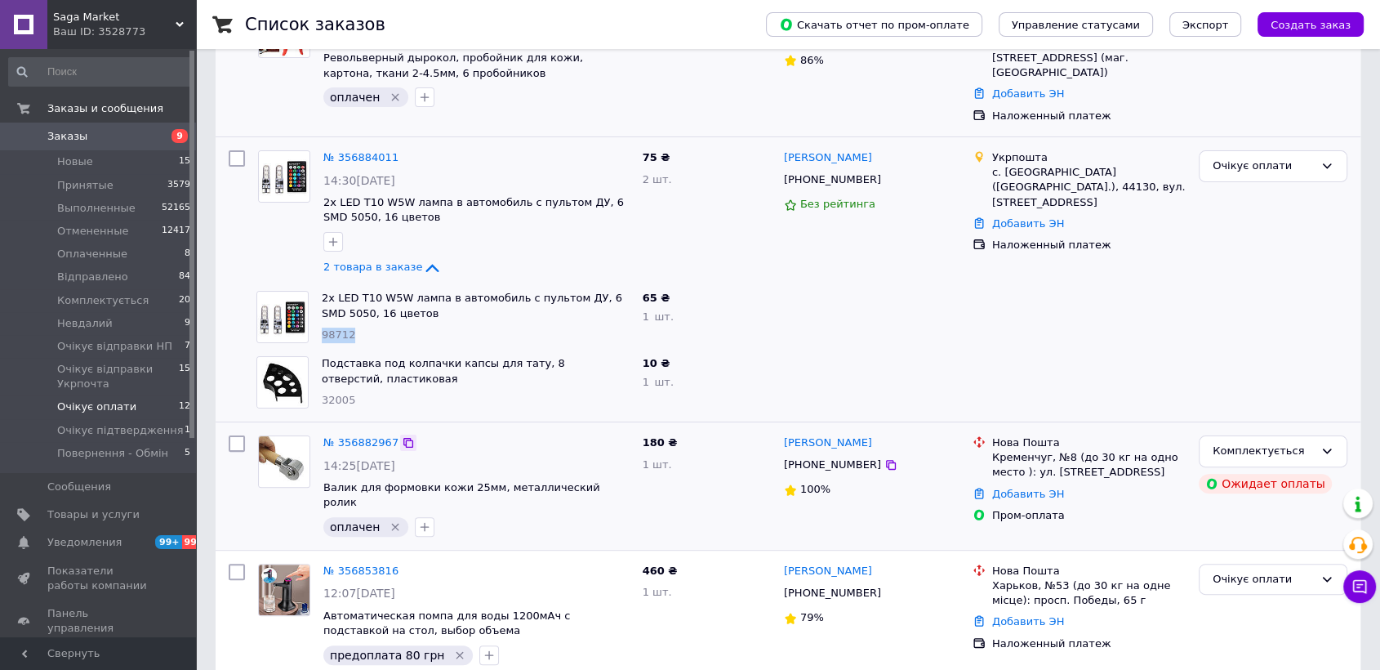
scroll to position [349, 0]
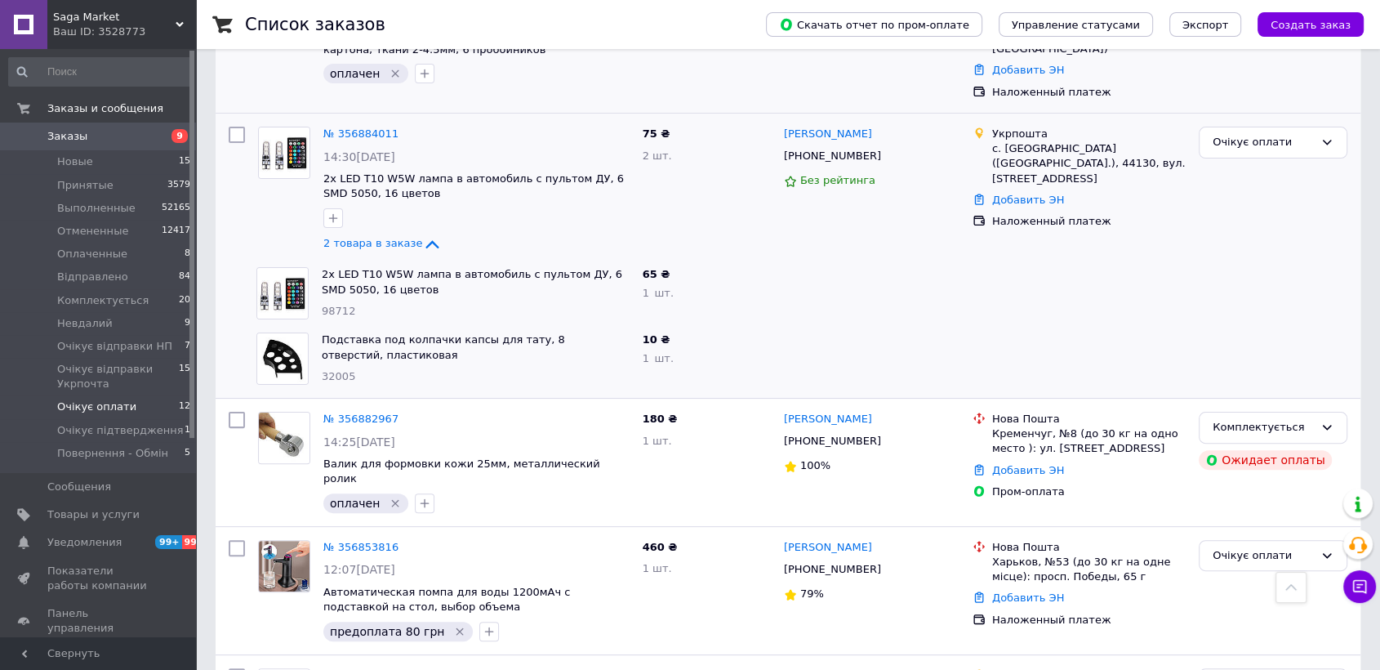
click at [338, 370] on span "32005" at bounding box center [338, 376] width 33 height 12
copy span "32005"
click at [334, 305] on span "98712" at bounding box center [338, 311] width 33 height 12
drag, startPoint x: 334, startPoint y: 294, endPoint x: 564, endPoint y: 177, distance: 258.2
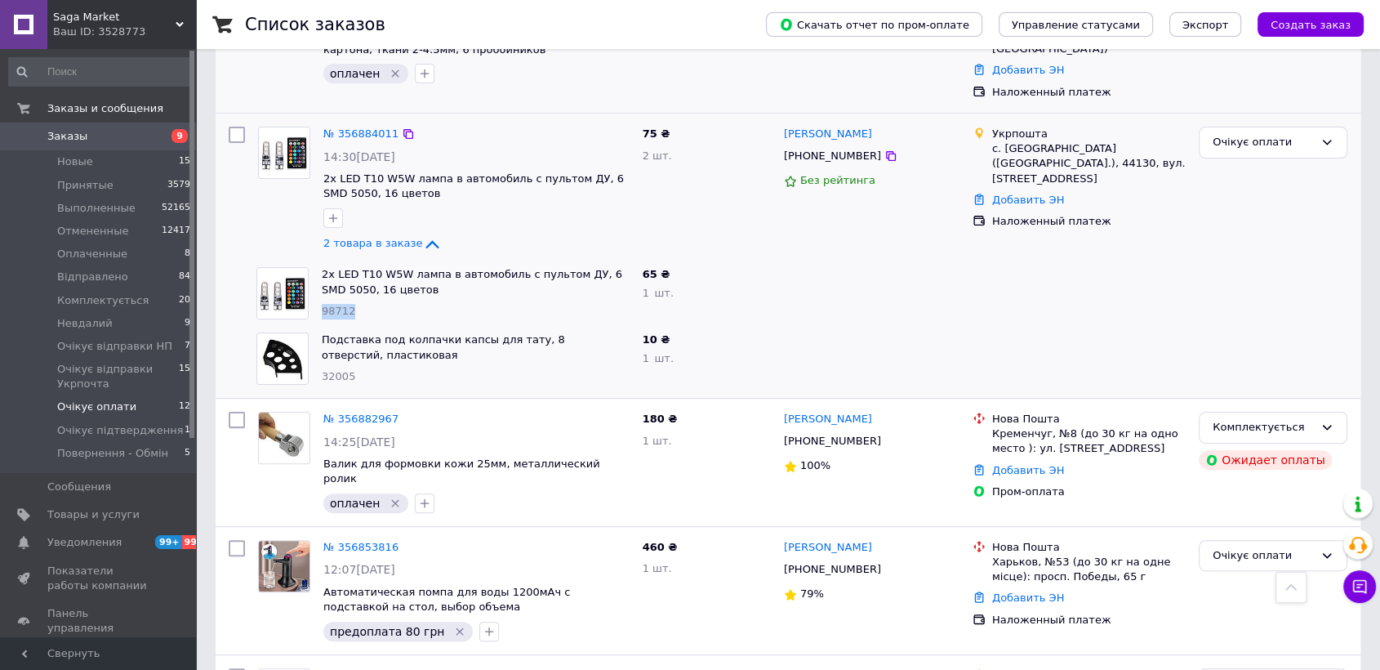
click at [340, 305] on span "98712" at bounding box center [338, 311] width 33 height 12
copy span "98712"
drag, startPoint x: 416, startPoint y: 230, endPoint x: 387, endPoint y: 234, distance: 29.6
click at [422, 234] on icon at bounding box center [432, 244] width 20 height 20
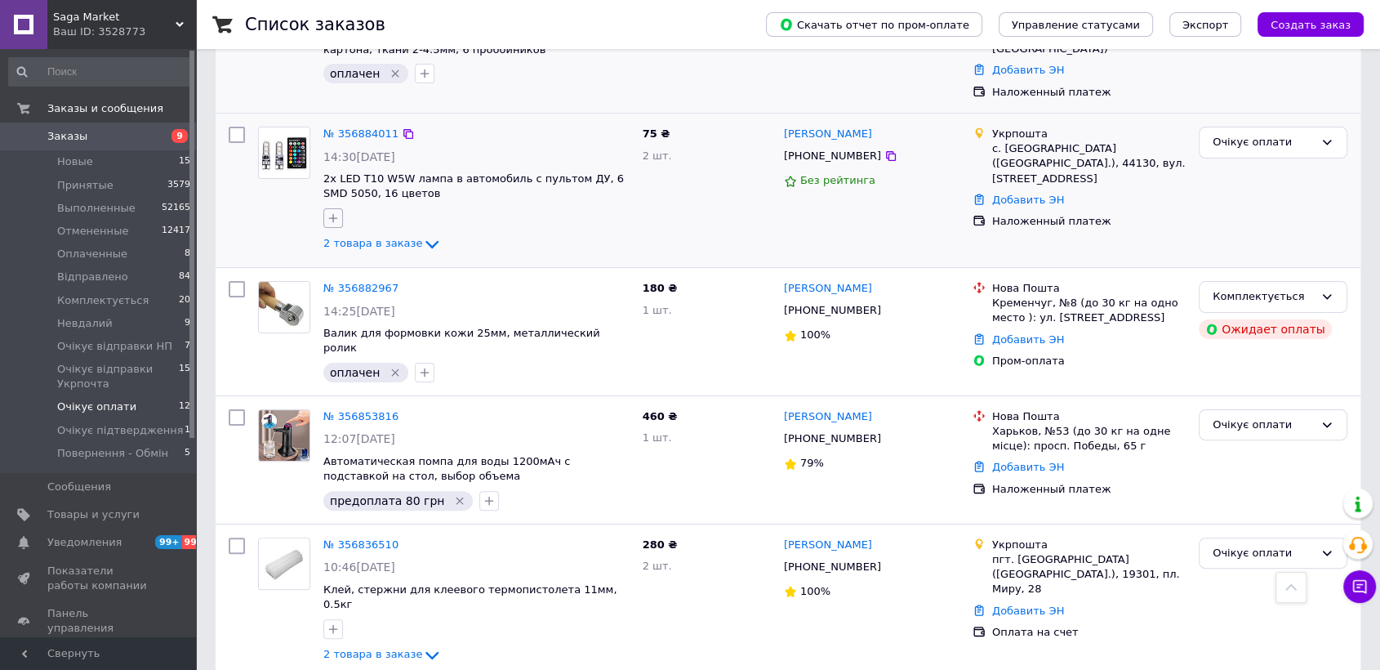
click at [330, 211] on icon "button" at bounding box center [333, 217] width 13 height 13
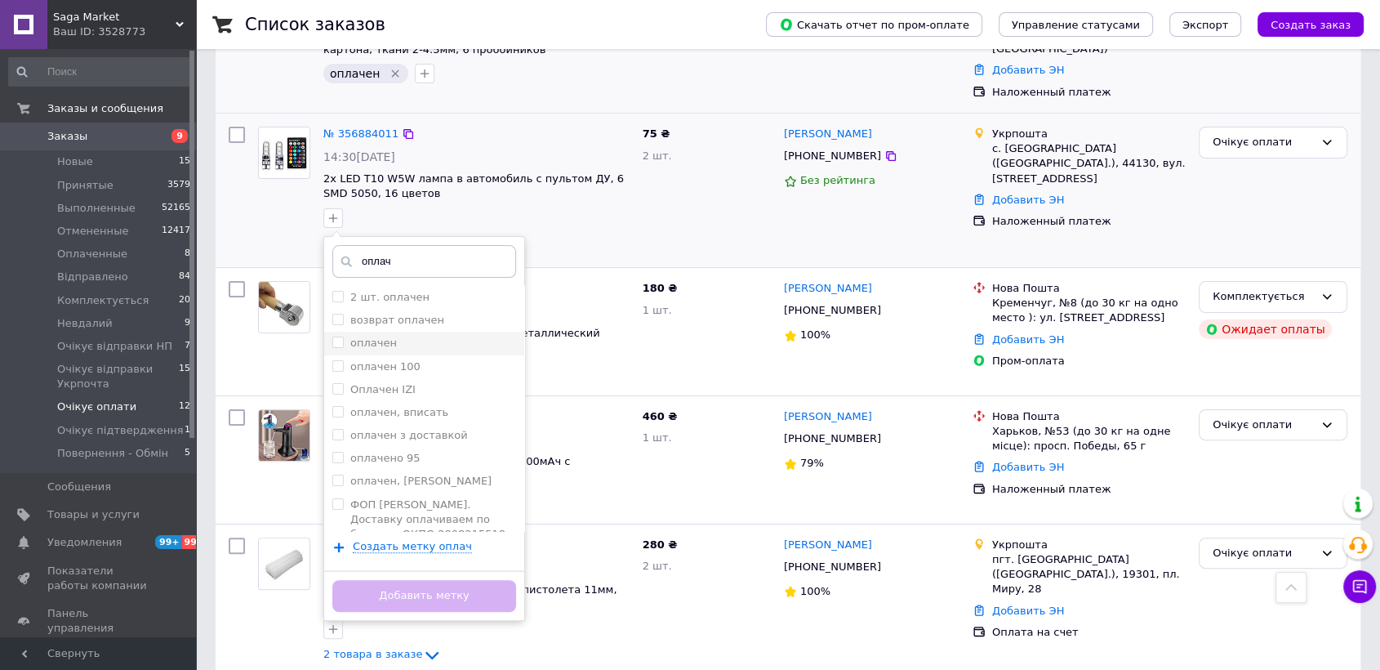
type input "оплач"
click at [367, 336] on label "оплачен" at bounding box center [373, 342] width 47 height 12
checkbox input "true"
click at [477, 590] on button "Добавить метку" at bounding box center [424, 596] width 184 height 32
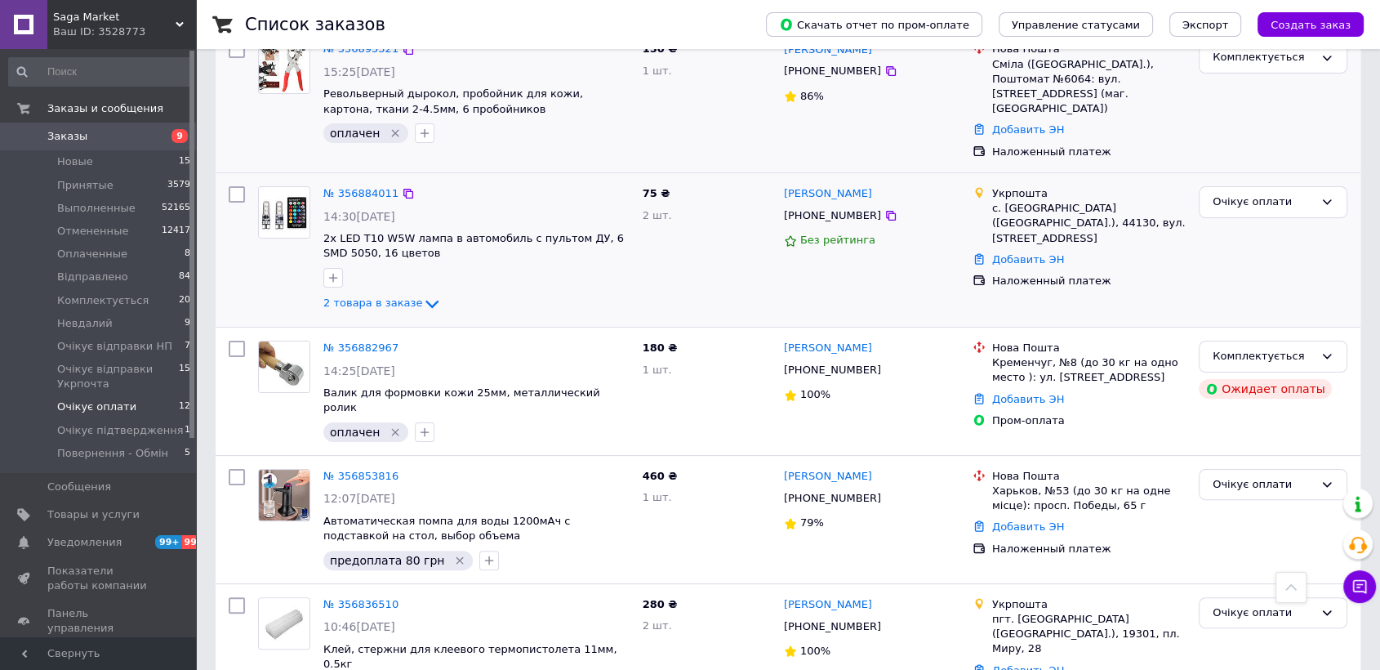
scroll to position [258, 0]
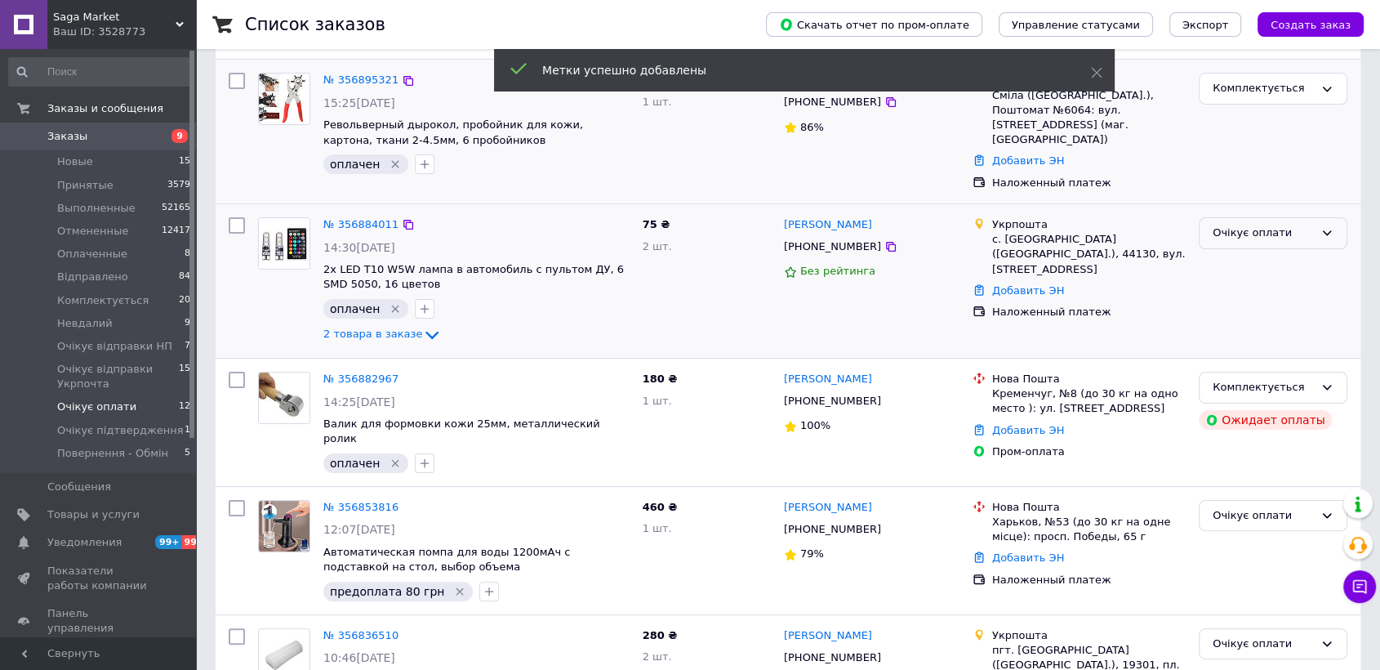
click at [1229, 225] on div "Очікує оплати" at bounding box center [1262, 233] width 101 height 17
click at [1261, 311] on li "Комплектується" at bounding box center [1272, 326] width 147 height 30
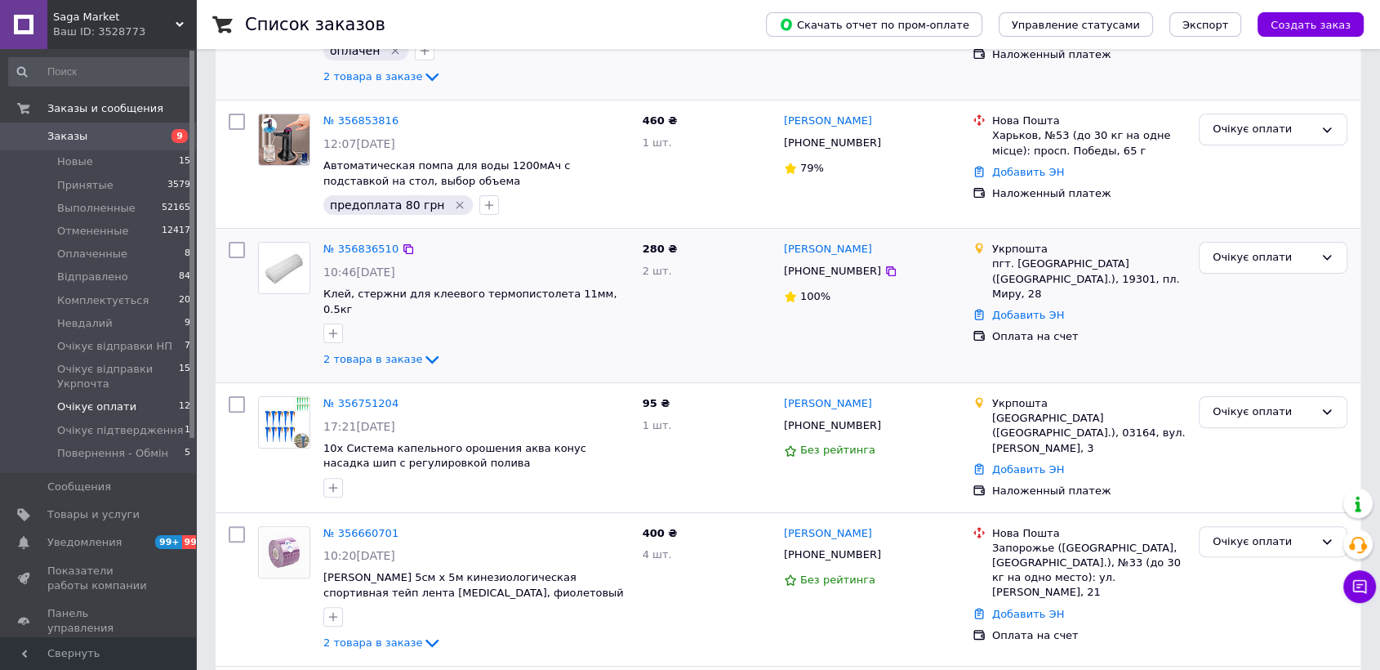
scroll to position [627, 0]
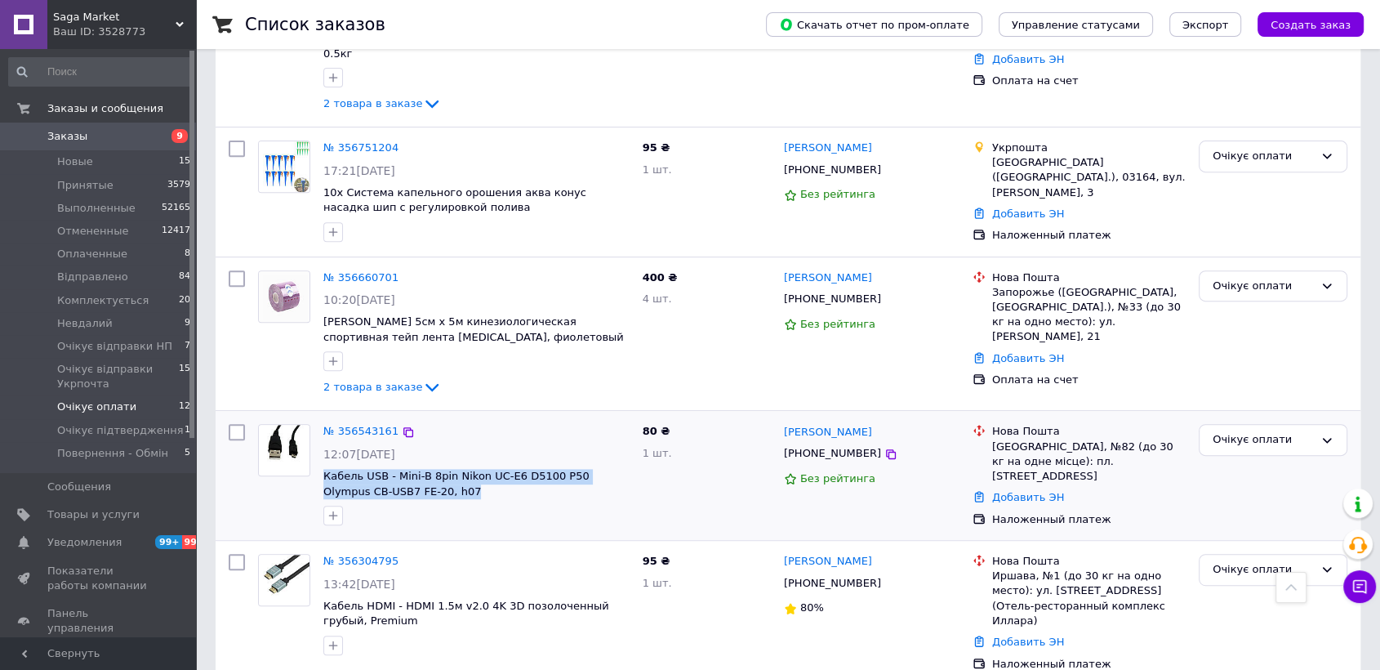
drag, startPoint x: 415, startPoint y: 480, endPoint x: 318, endPoint y: 460, distance: 98.5
click at [318, 460] on div "№ 356543161 12:07, 10.08.2025 Кабель USB - Mini-B 8pin Nikon UC-E6 D5100 P50 Ol…" at bounding box center [476, 474] width 319 height 114
copy span "Кабель USB - Mini-B 8pin Nikon UC-E6 D5100 P50 Olympus CB-USB7 FE-20, h07"
click at [333, 509] on icon "button" at bounding box center [333, 515] width 13 height 13
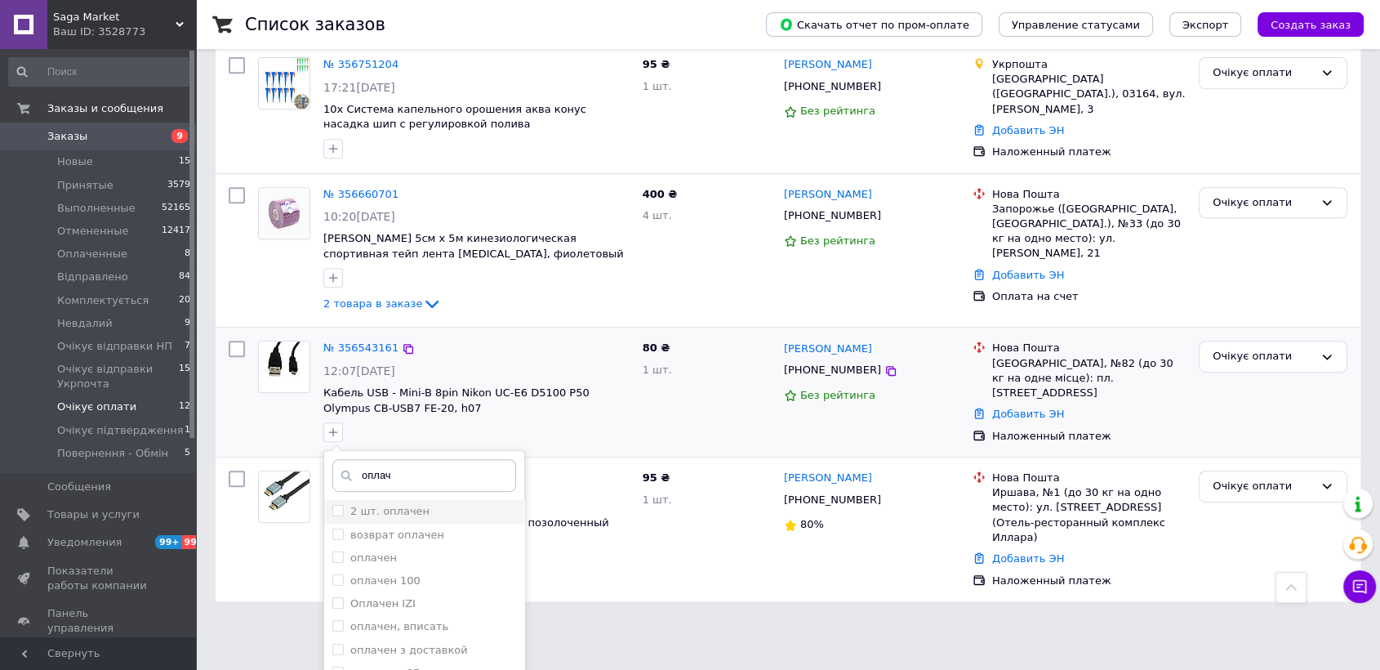
scroll to position [808, 0]
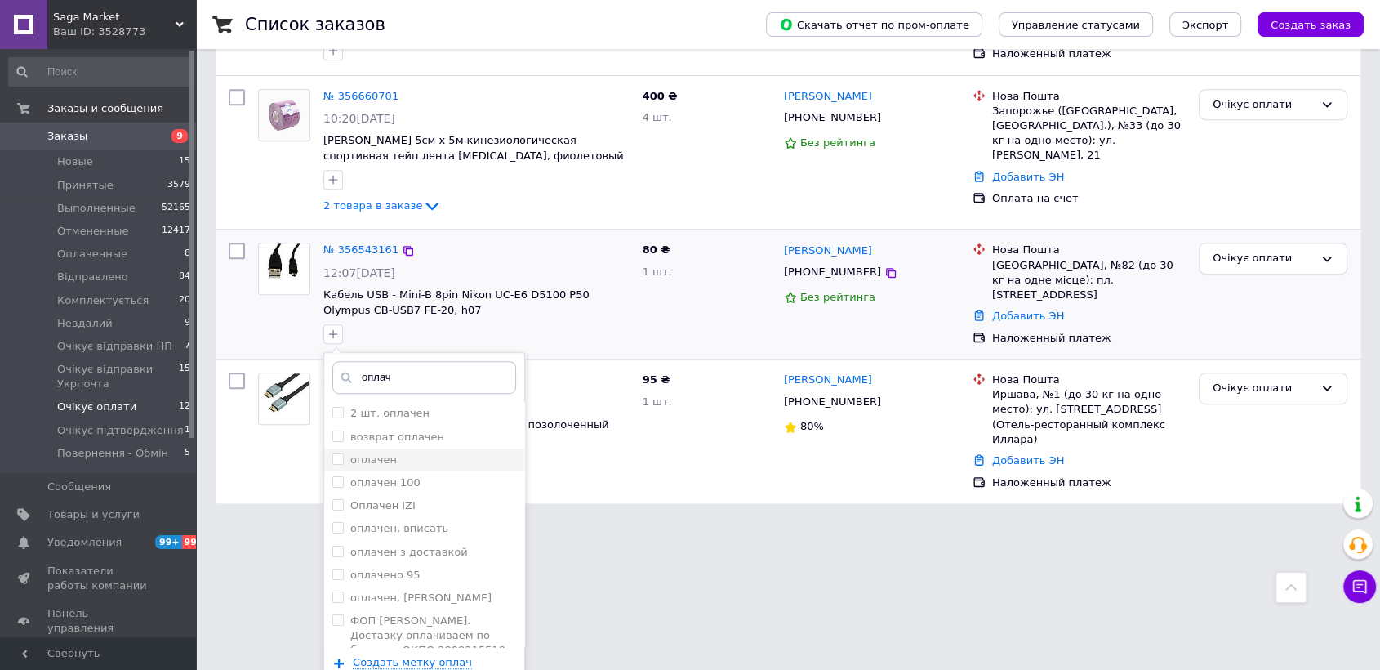
type input "оплач"
click at [373, 453] on label "оплачен" at bounding box center [373, 459] width 47 height 12
checkbox input "true"
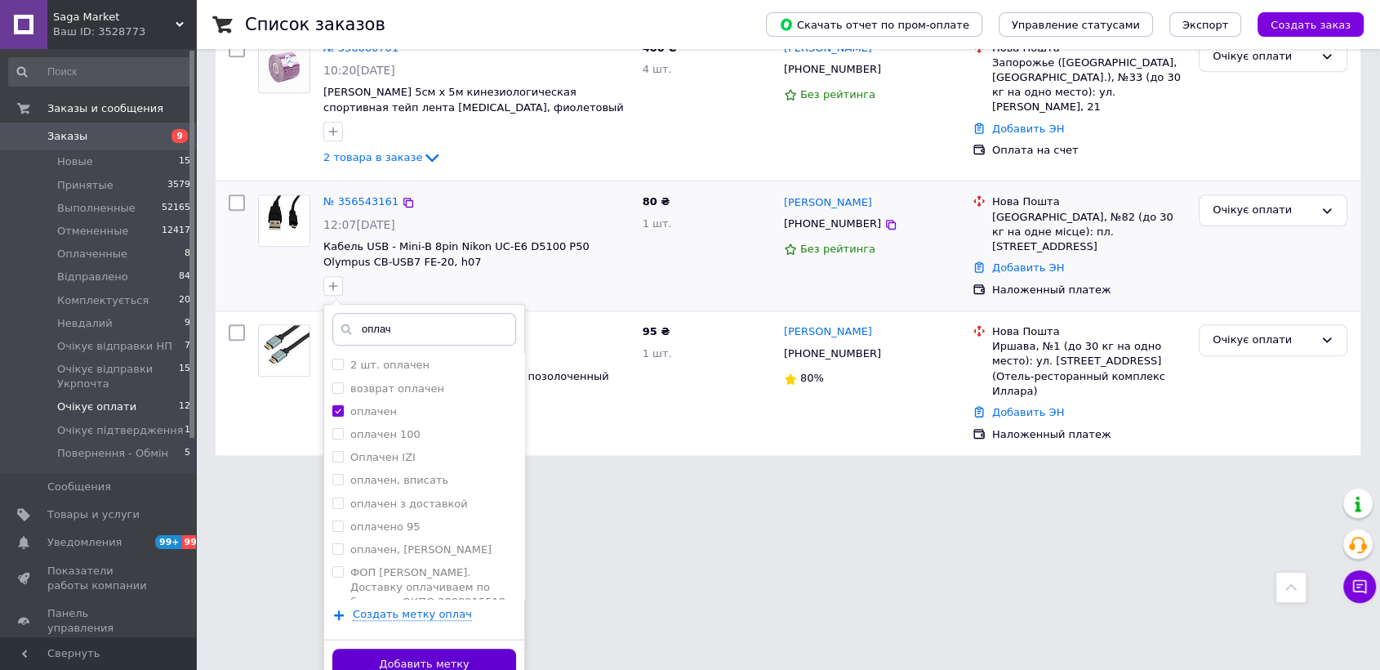
click at [492, 648] on button "Добавить метку" at bounding box center [424, 664] width 184 height 32
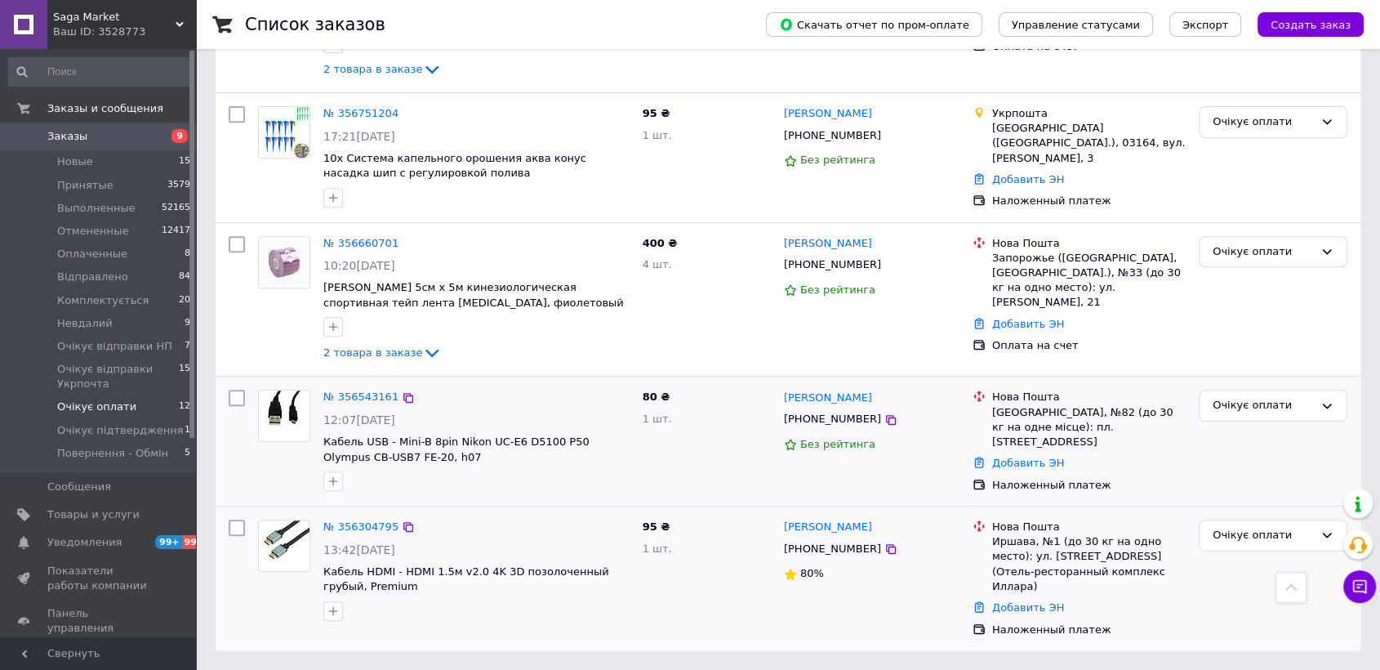
scroll to position [627, 0]
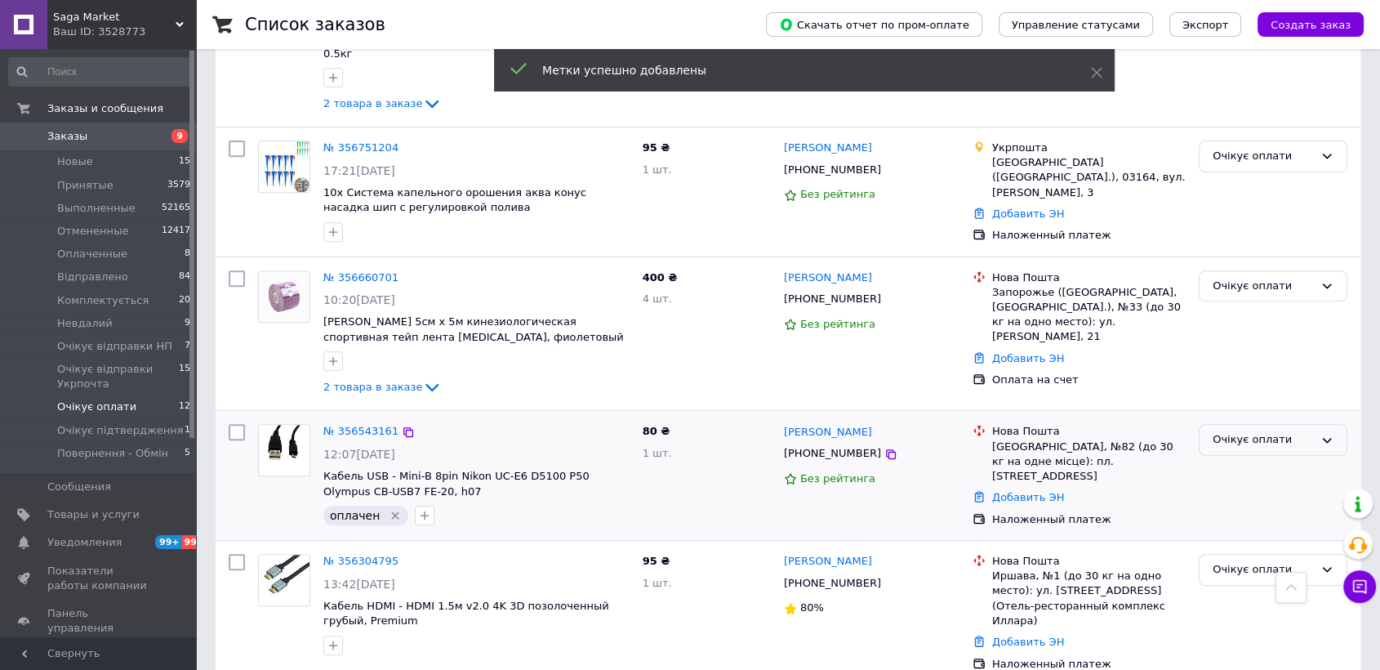
click at [1242, 432] on div "Очікує оплати" at bounding box center [1273, 440] width 149 height 32
click at [1265, 487] on li "Очікує відправки НП" at bounding box center [1272, 502] width 147 height 30
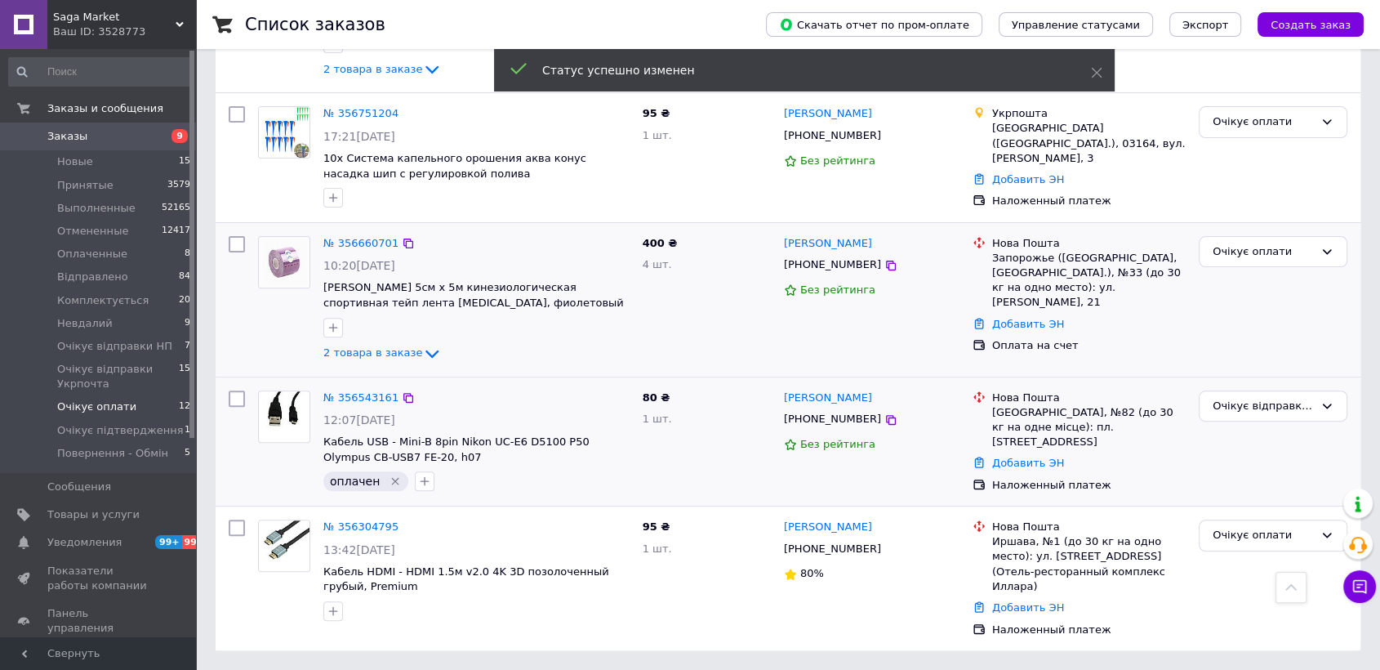
scroll to position [381, 0]
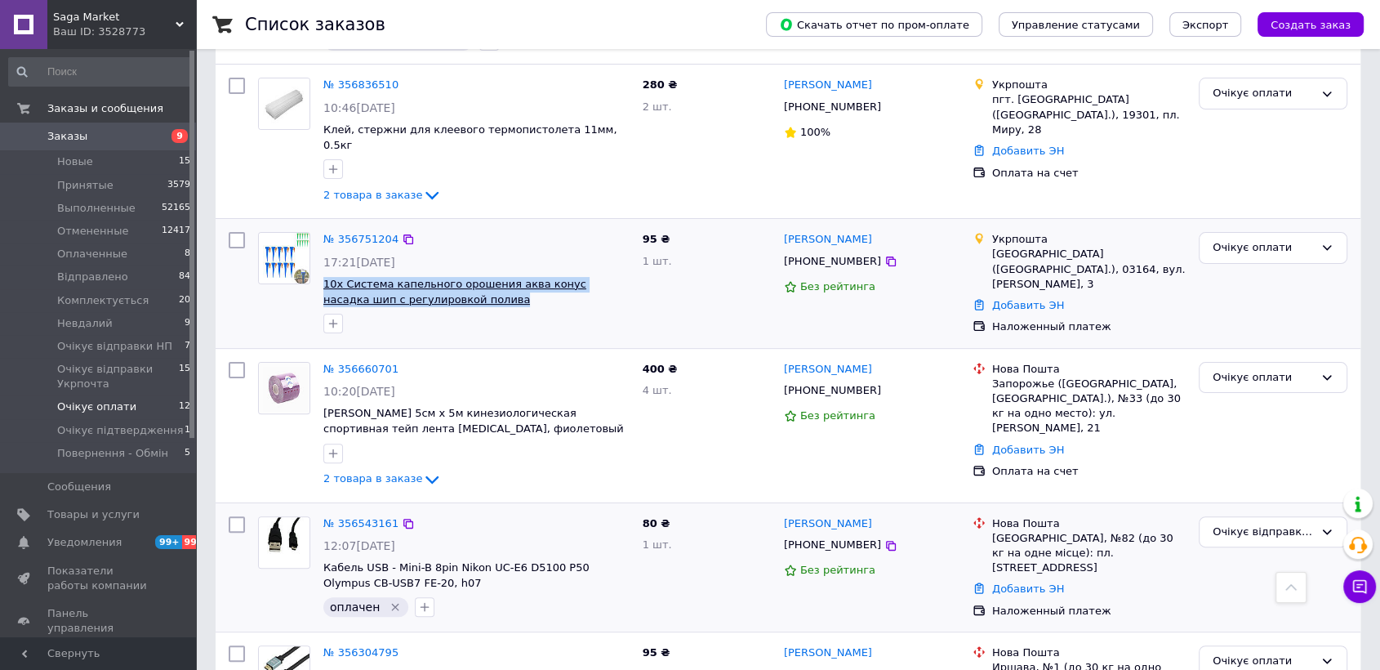
drag, startPoint x: 386, startPoint y: 277, endPoint x: 325, endPoint y: 268, distance: 61.9
click at [325, 277] on span "10x Система капельного орошения аква конус насадка шип с регулировкой полива" at bounding box center [476, 292] width 306 height 30
copy span "10x Система капельного орошения аква конус насадка шип с регулировкой полива"
click at [336, 317] on icon "button" at bounding box center [333, 323] width 13 height 13
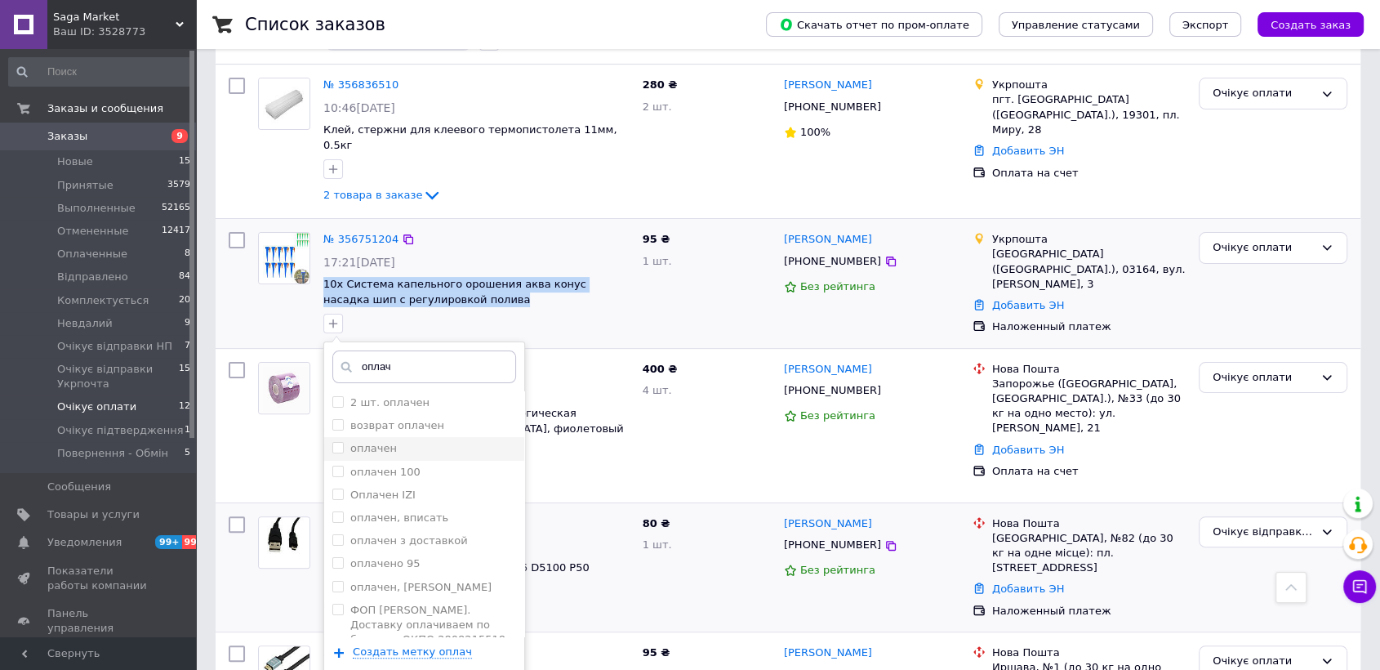
scroll to position [472, 0]
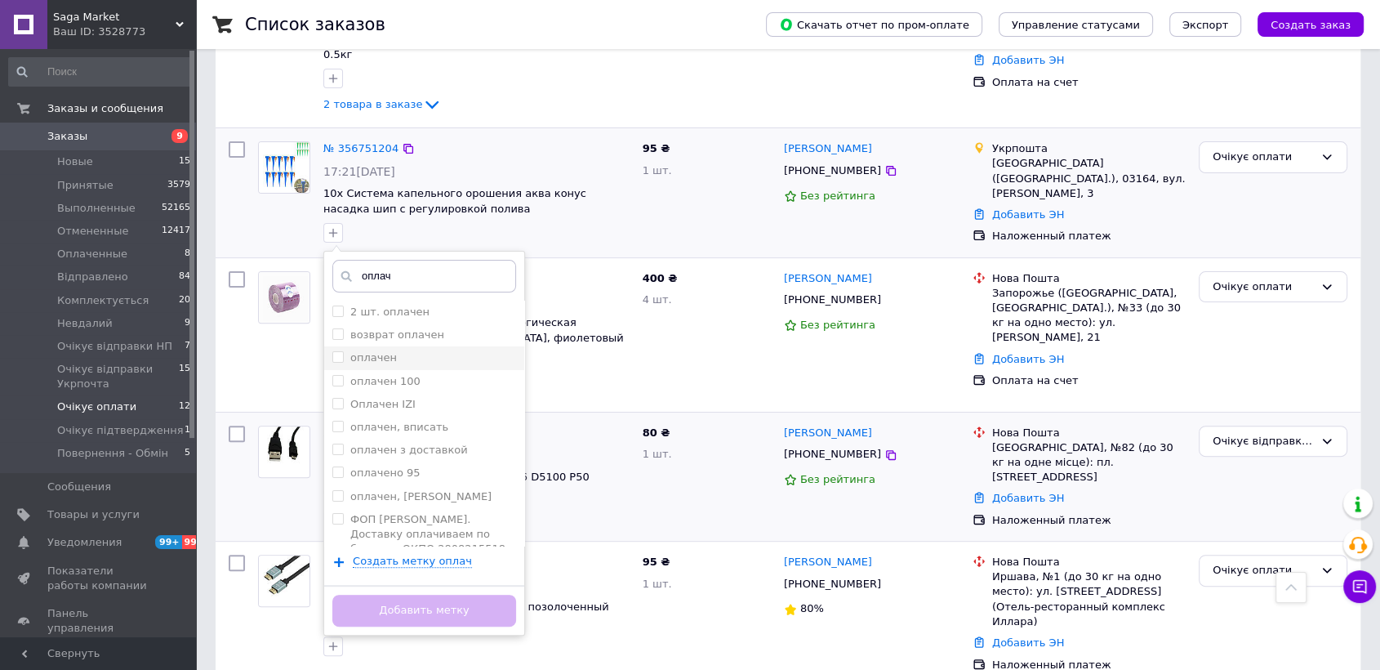
type input "оплач"
click at [373, 351] on label "оплачен" at bounding box center [373, 357] width 47 height 12
checkbox input "true"
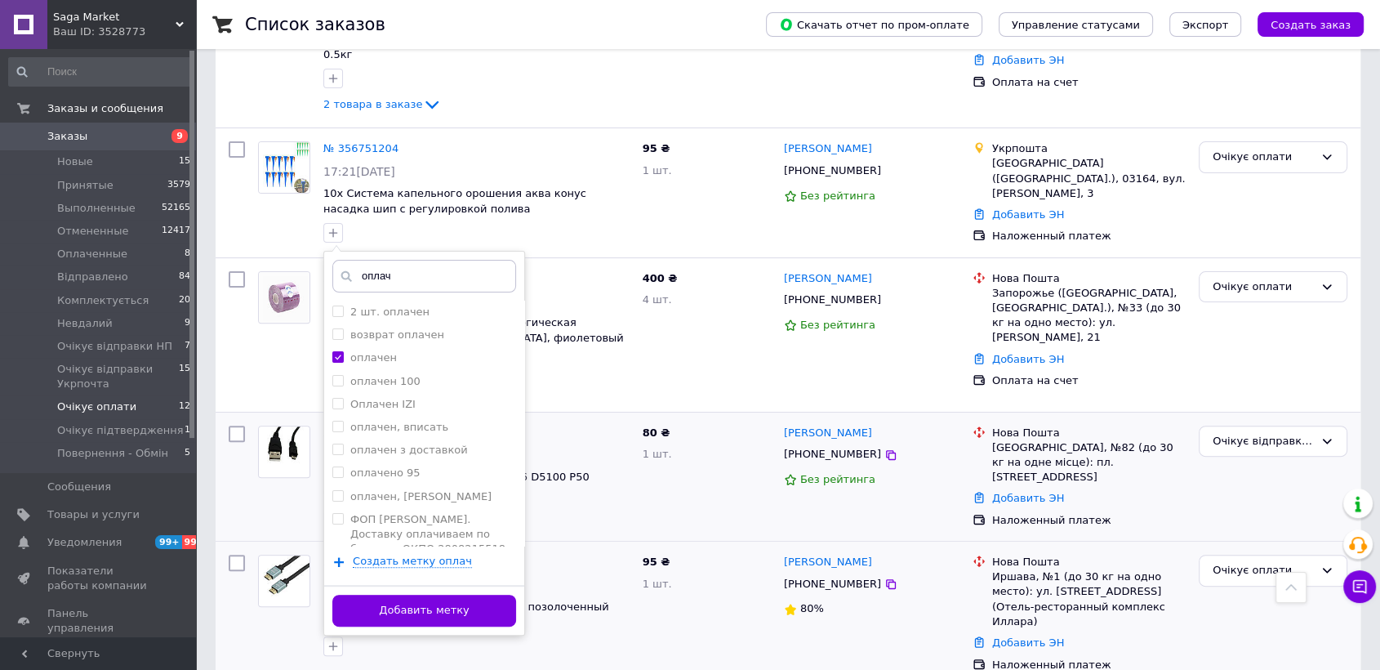
drag, startPoint x: 478, startPoint y: 590, endPoint x: 496, endPoint y: 573, distance: 24.8
click at [479, 594] on button "Добавить метку" at bounding box center [424, 610] width 184 height 32
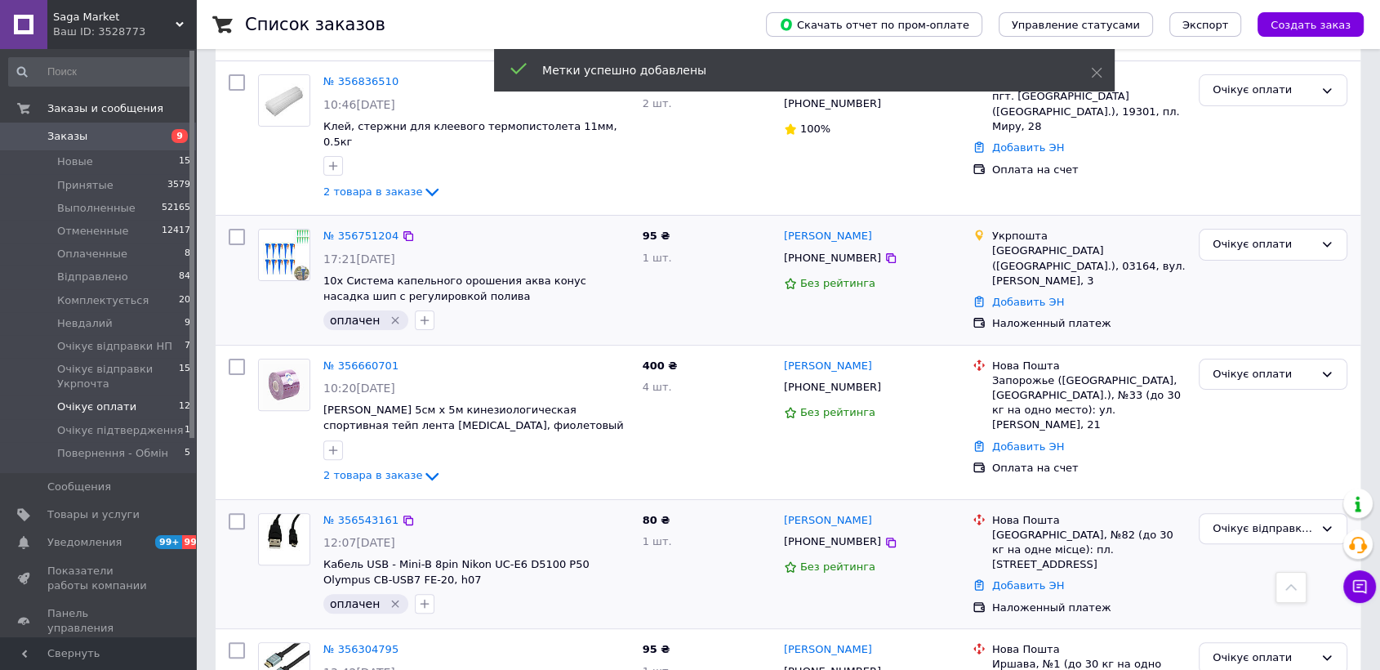
scroll to position [381, 0]
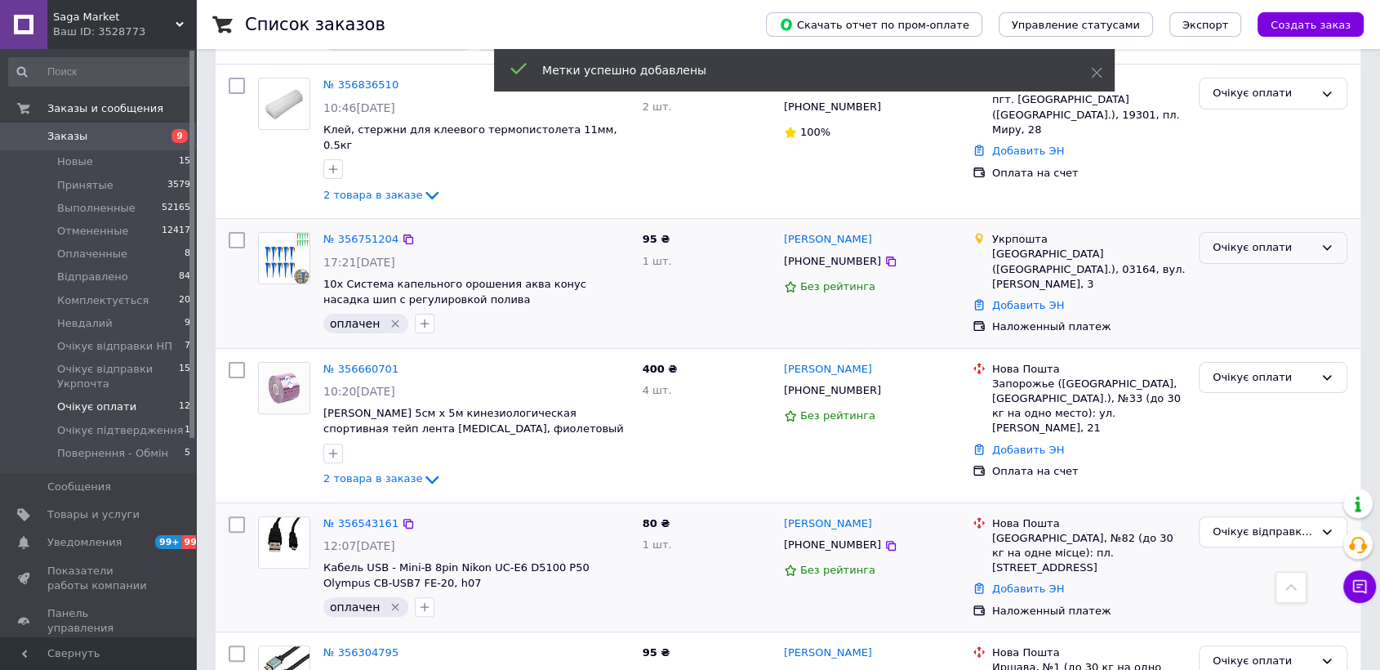
drag, startPoint x: 1215, startPoint y: 230, endPoint x: 1228, endPoint y: 243, distance: 18.5
click at [1216, 239] on div "Очікує оплати" at bounding box center [1262, 247] width 101 height 17
click at [1265, 326] on li "Комплектується" at bounding box center [1272, 341] width 147 height 30
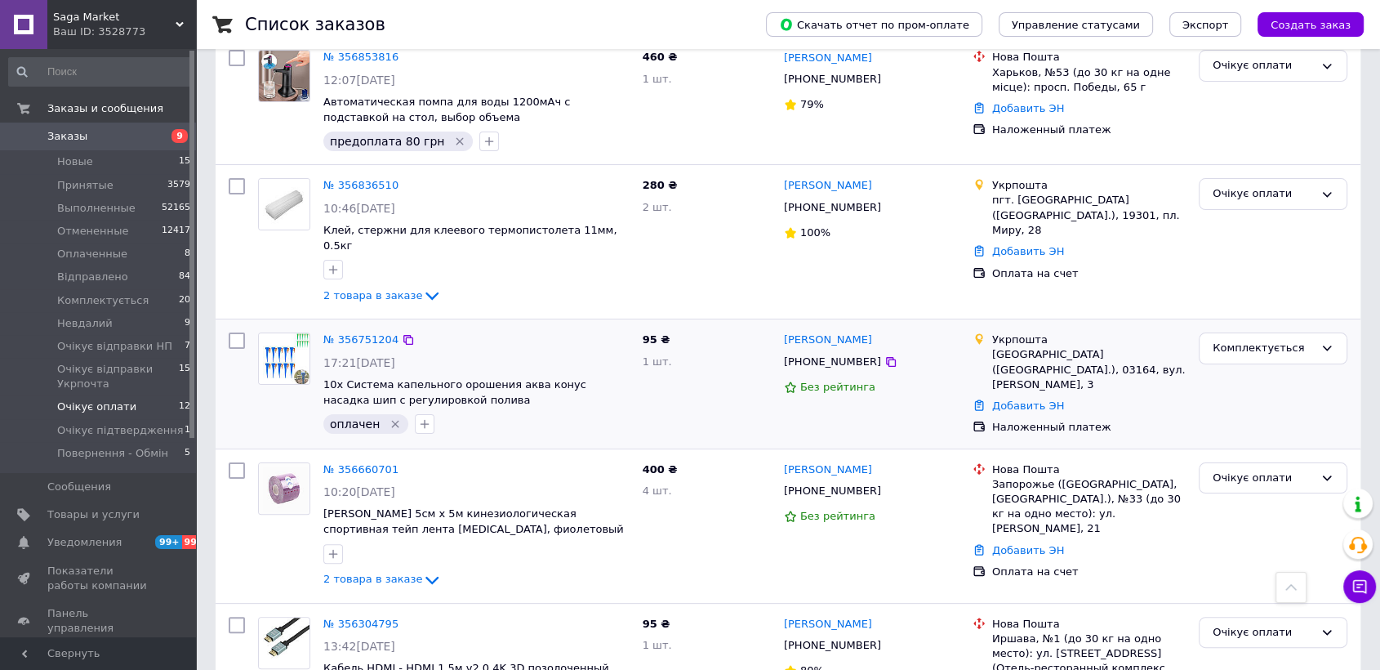
scroll to position [254, 0]
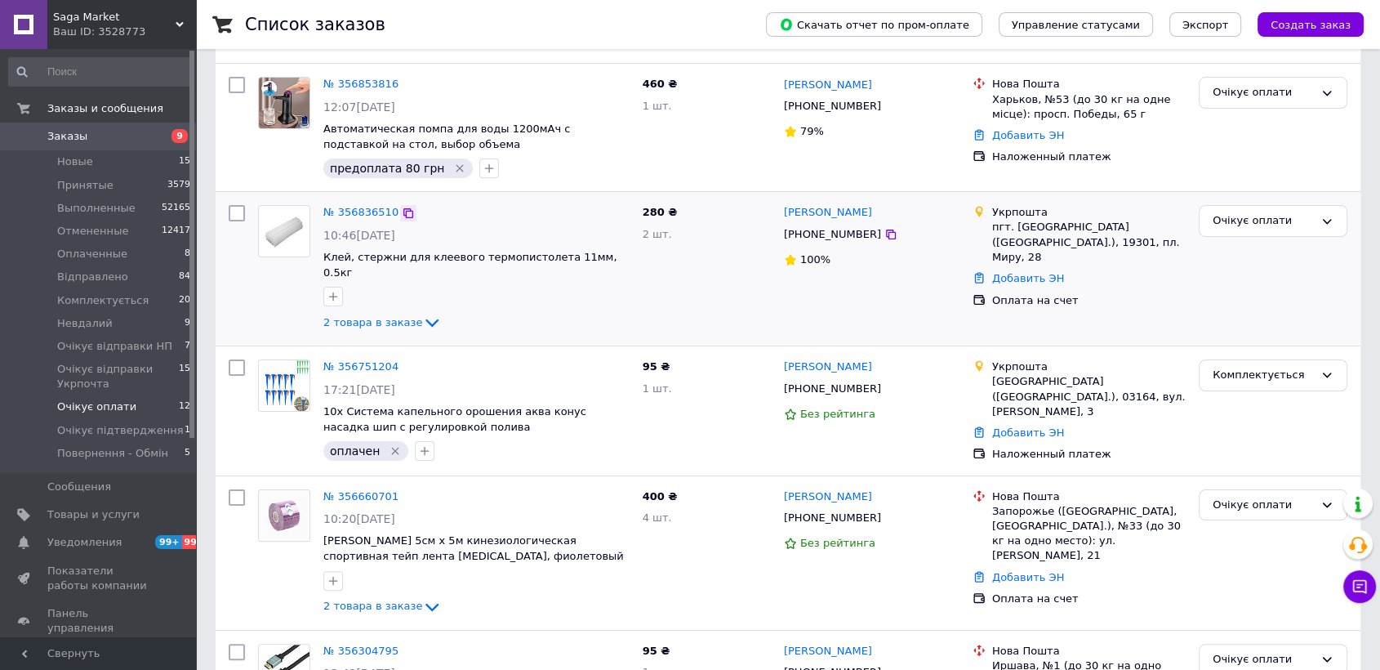
click at [402, 207] on icon at bounding box center [408, 213] width 13 height 13
click at [379, 316] on span "2 товара в заказе" at bounding box center [372, 322] width 99 height 12
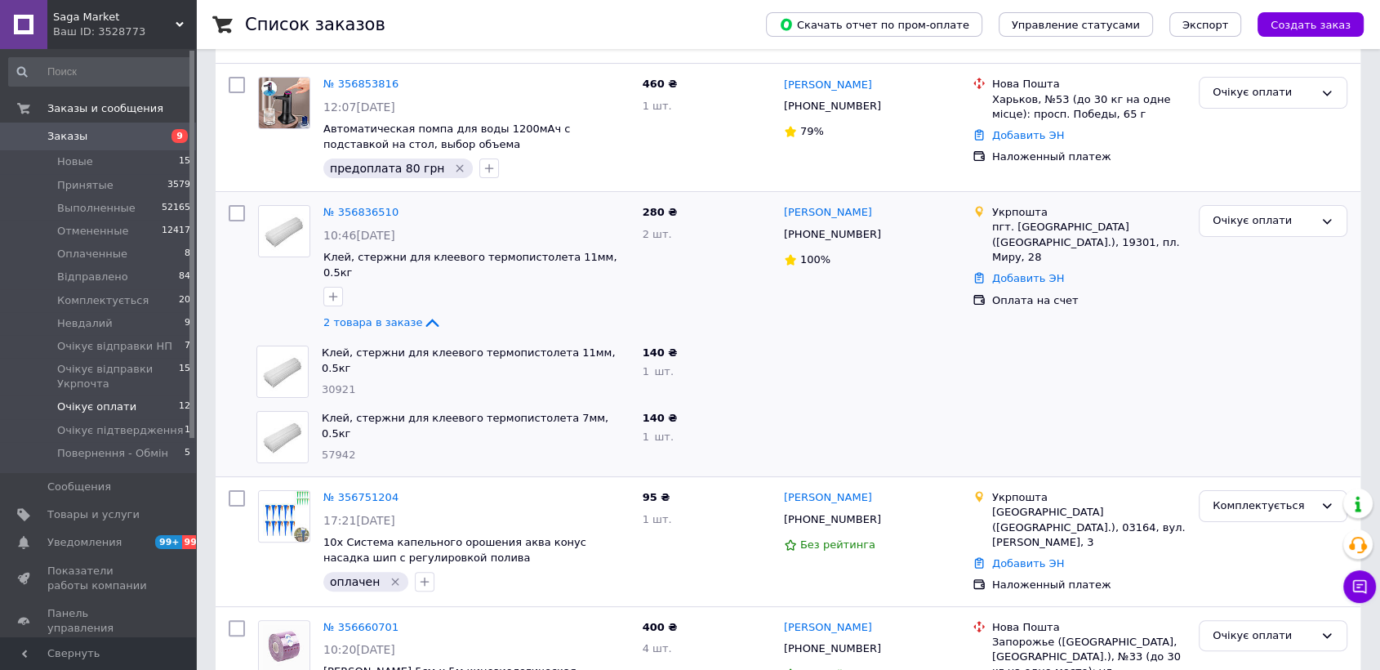
click at [335, 383] on span "30921" at bounding box center [338, 389] width 33 height 12
drag, startPoint x: 335, startPoint y: 360, endPoint x: 350, endPoint y: 357, distance: 15.9
click at [340, 383] on span "30921" at bounding box center [338, 389] width 33 height 12
click at [344, 448] on span "57942" at bounding box center [338, 454] width 33 height 12
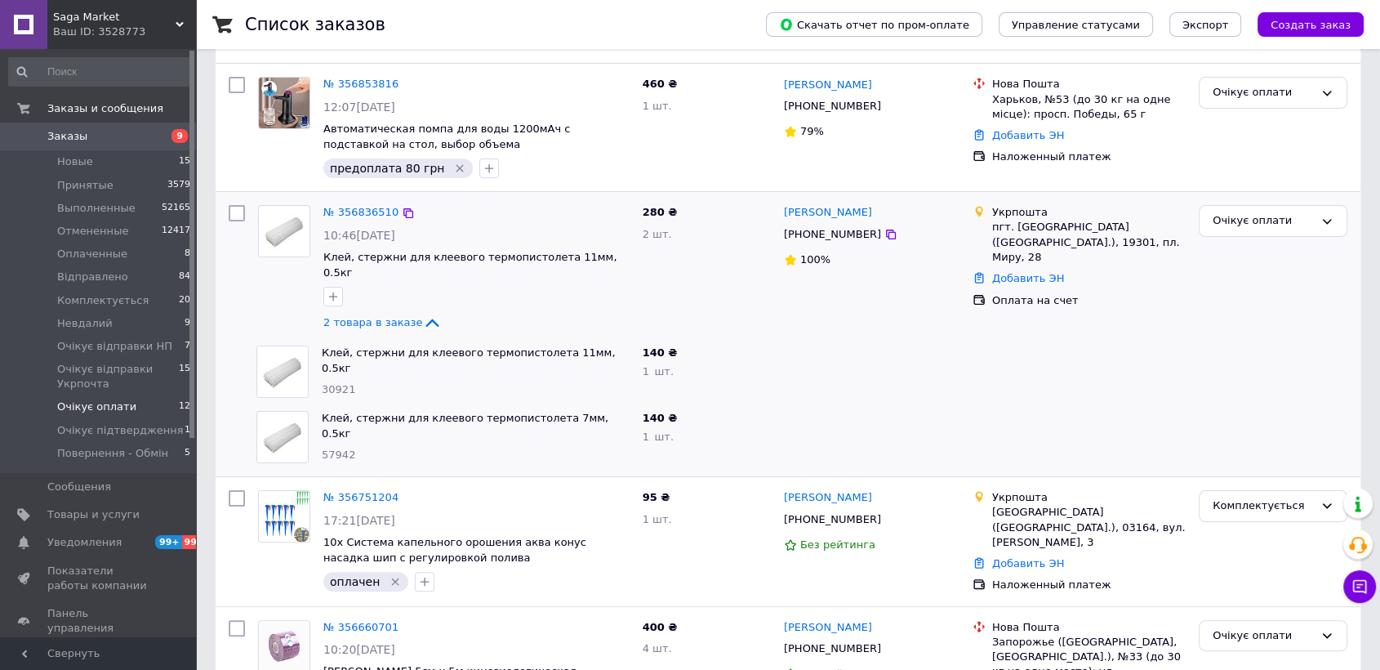
drag, startPoint x: 414, startPoint y: 300, endPoint x: 349, endPoint y: 290, distance: 65.4
click at [422, 313] on icon at bounding box center [432, 323] width 20 height 20
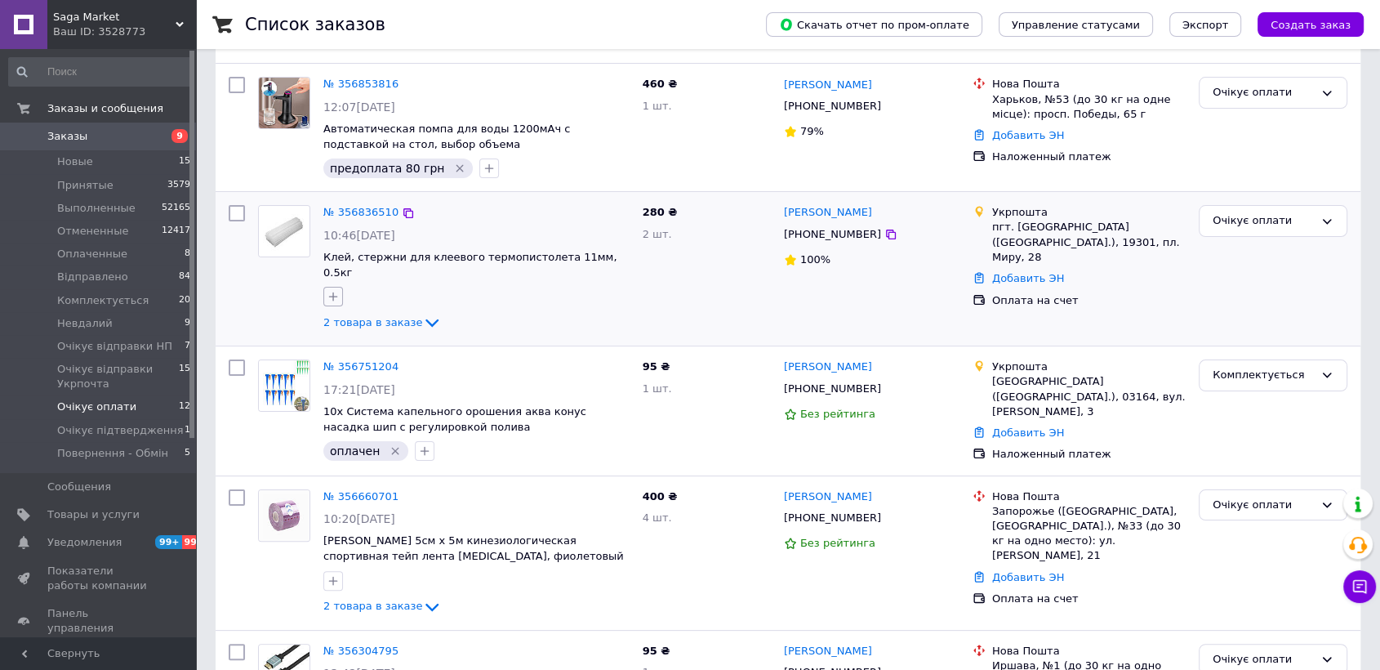
click at [333, 290] on icon "button" at bounding box center [333, 296] width 13 height 13
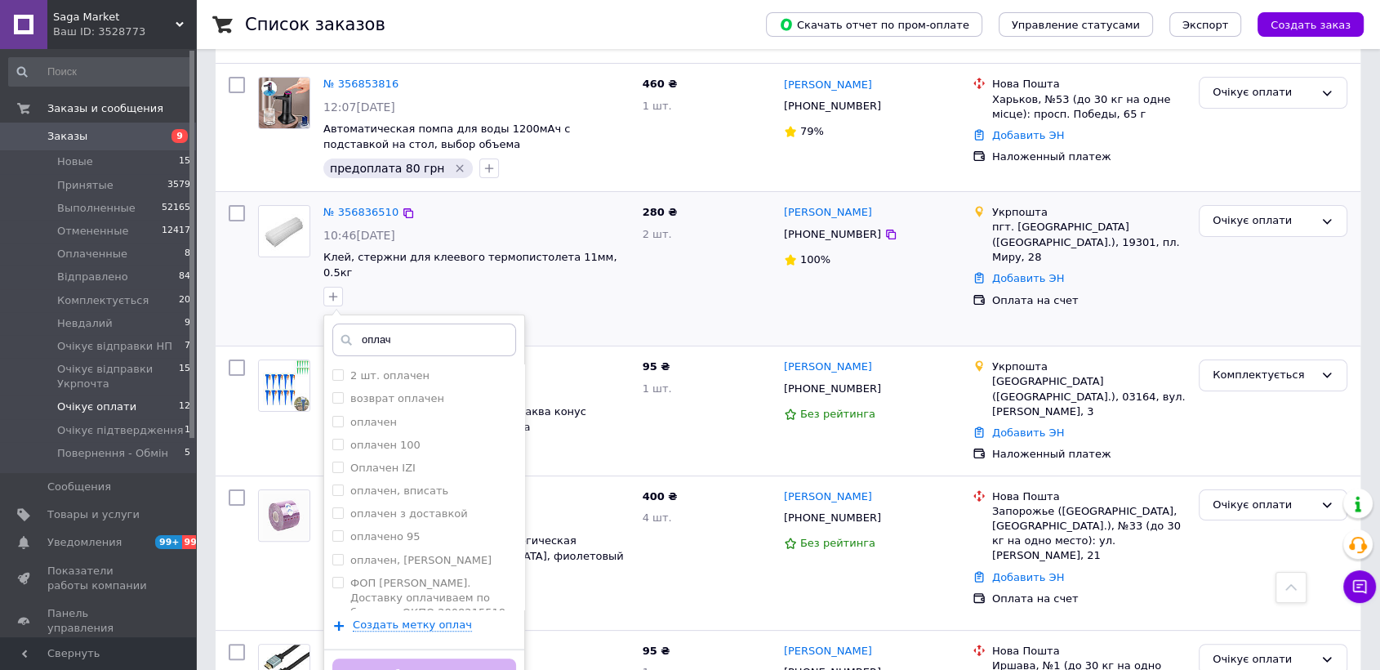
scroll to position [345, 0]
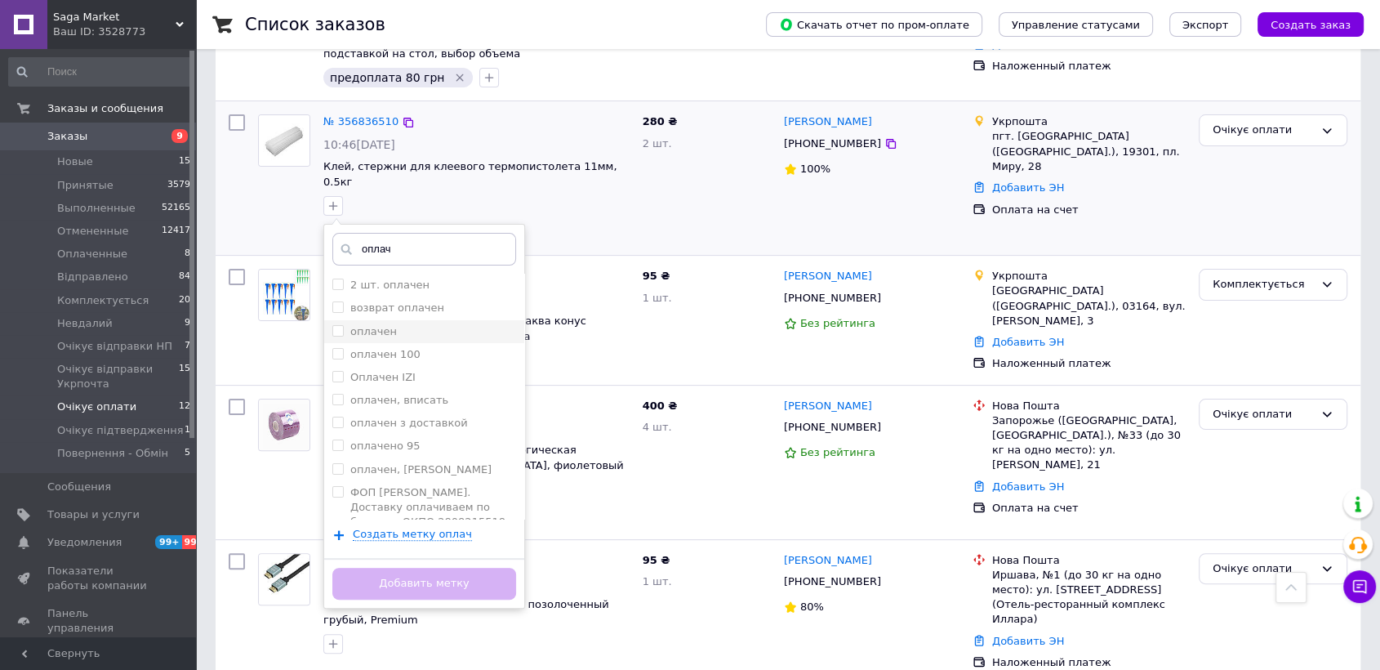
type input "оплач"
click at [379, 325] on label "оплачен" at bounding box center [373, 331] width 47 height 12
checkbox input "true"
click at [456, 567] on button "Добавить метку" at bounding box center [424, 583] width 184 height 32
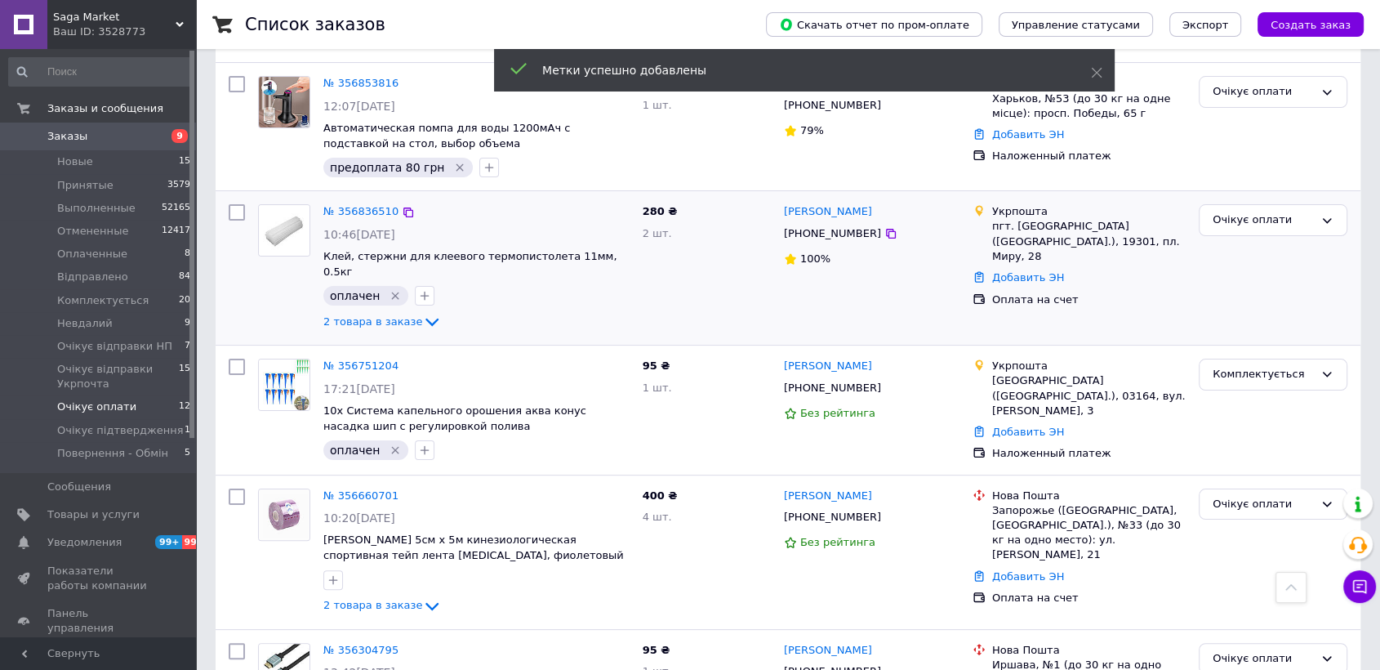
scroll to position [254, 0]
click at [1227, 220] on div "Очікує оплати" at bounding box center [1262, 220] width 101 height 17
click at [1261, 310] on li "Комплектується" at bounding box center [1272, 314] width 147 height 30
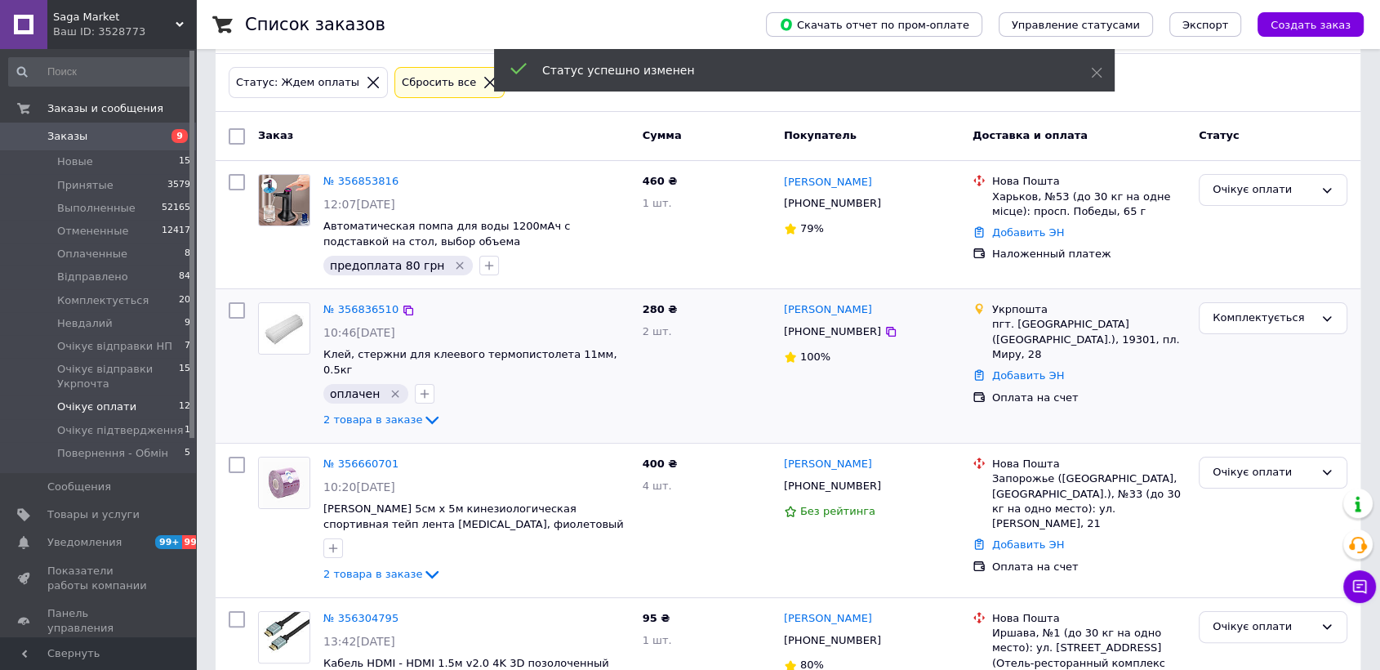
scroll to position [126, 0]
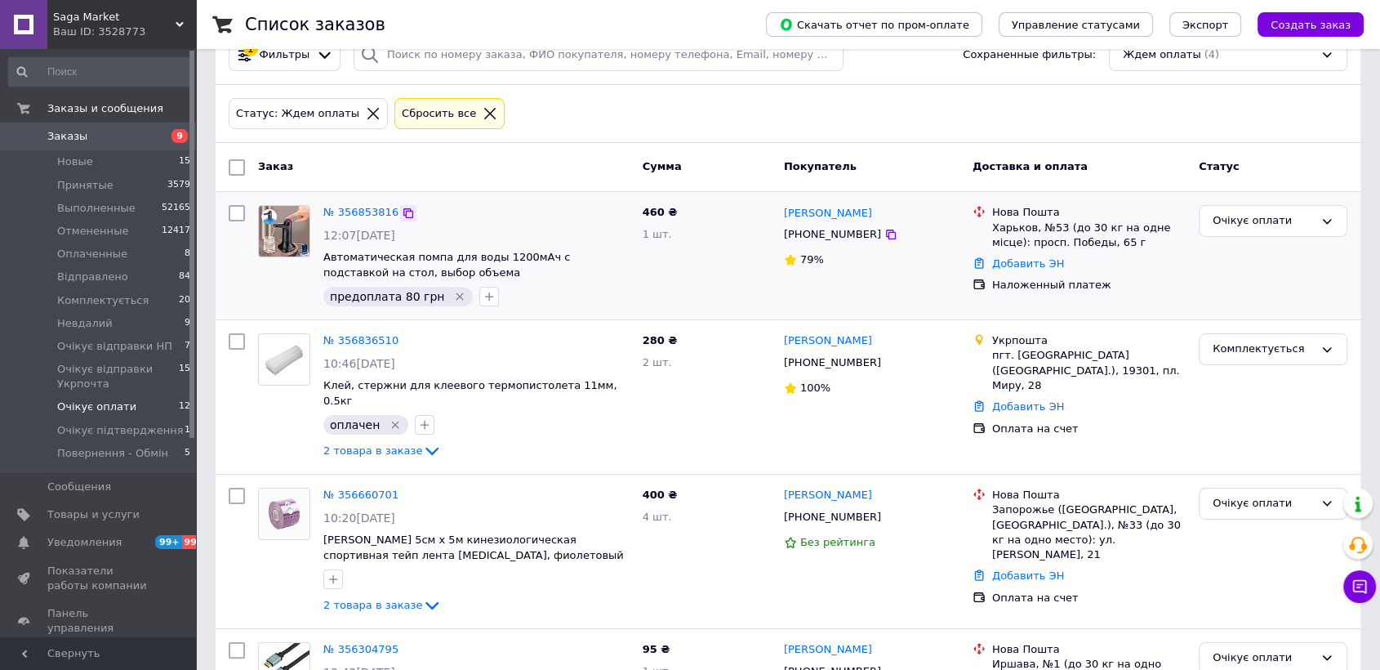
drag, startPoint x: 395, startPoint y: 208, endPoint x: 603, endPoint y: 74, distance: 247.5
click at [402, 208] on icon at bounding box center [408, 213] width 13 height 13
drag, startPoint x: 439, startPoint y: 268, endPoint x: 405, endPoint y: 256, distance: 36.1
click at [405, 256] on span "Автоматическая помпа для воды 1200мАч с подставкой на стол, выбор объема" at bounding box center [476, 265] width 306 height 30
click at [1212, 230] on div "Очікує оплати" at bounding box center [1273, 221] width 149 height 32
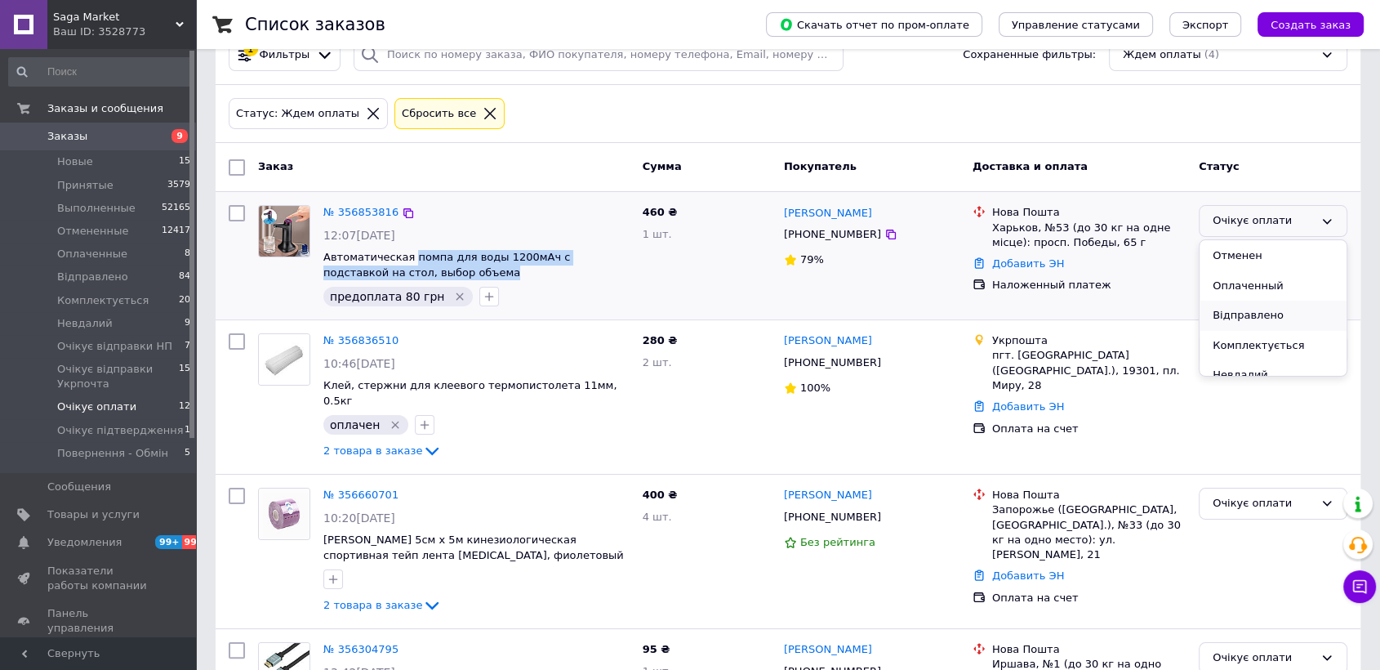
scroll to position [91, 0]
click at [1258, 309] on li "Комплектується" at bounding box center [1272, 314] width 147 height 30
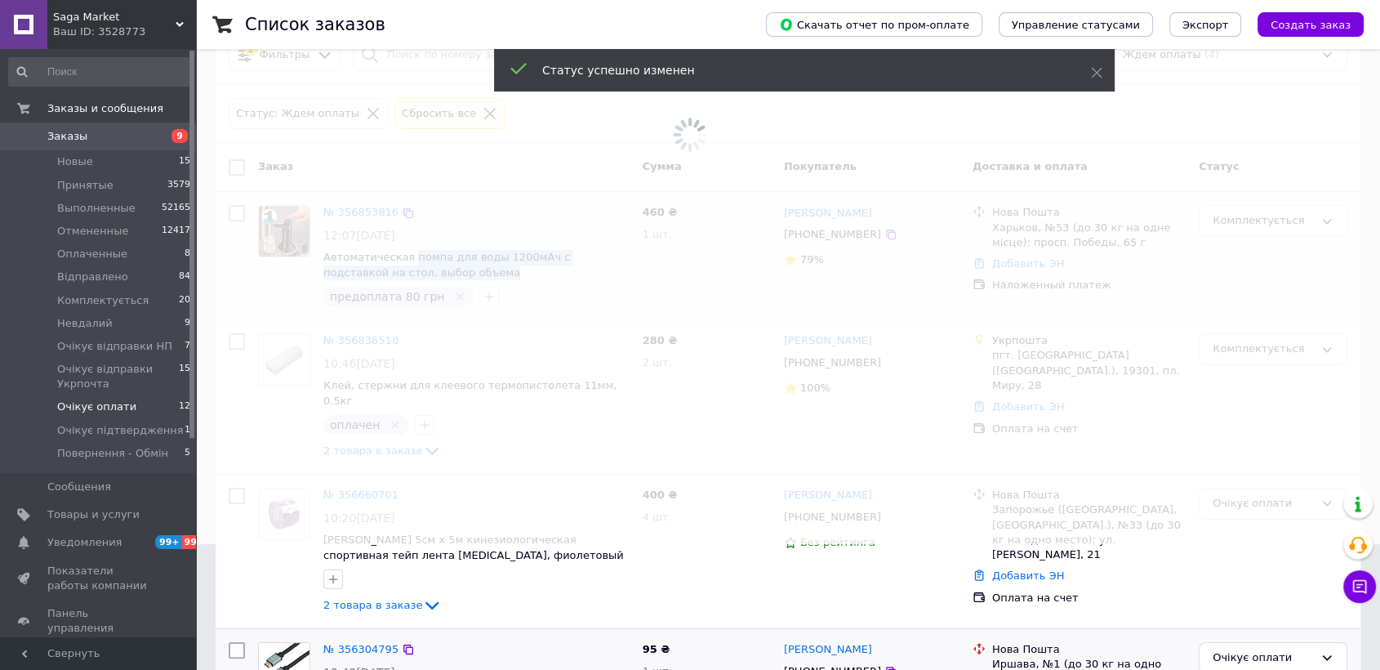
scroll to position [78, 0]
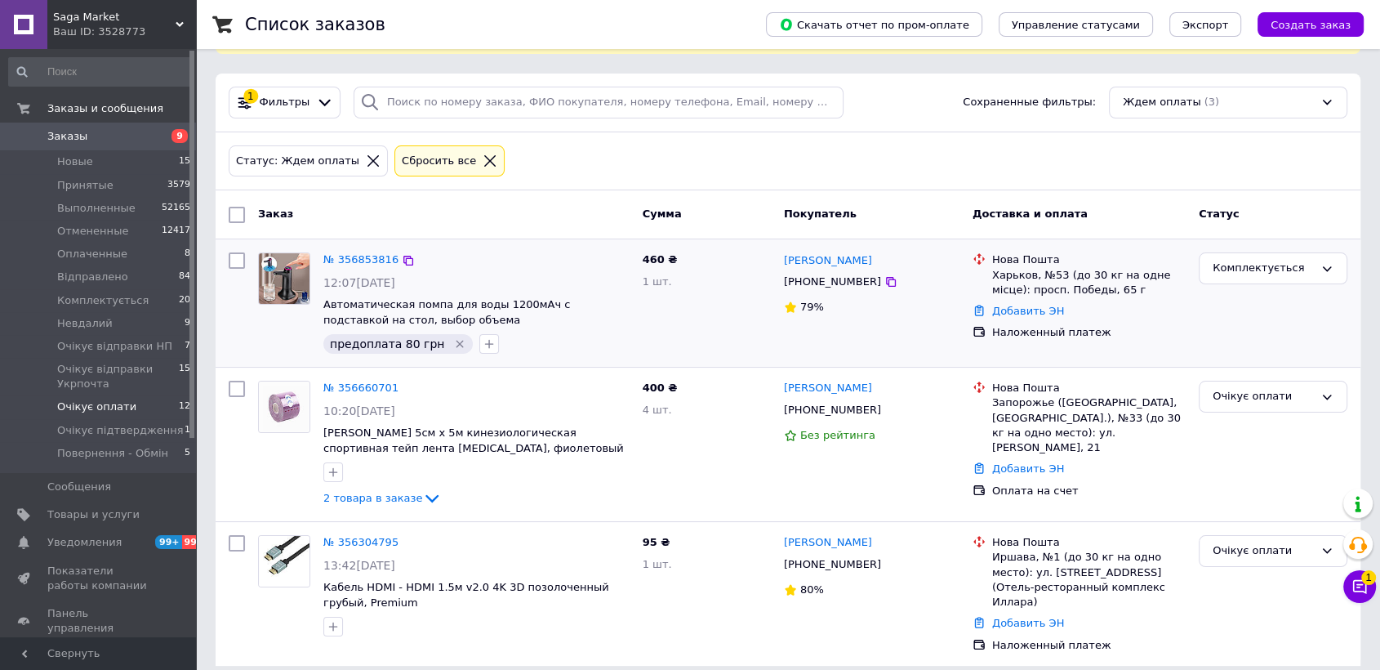
click at [479, 162] on div at bounding box center [489, 161] width 21 height 15
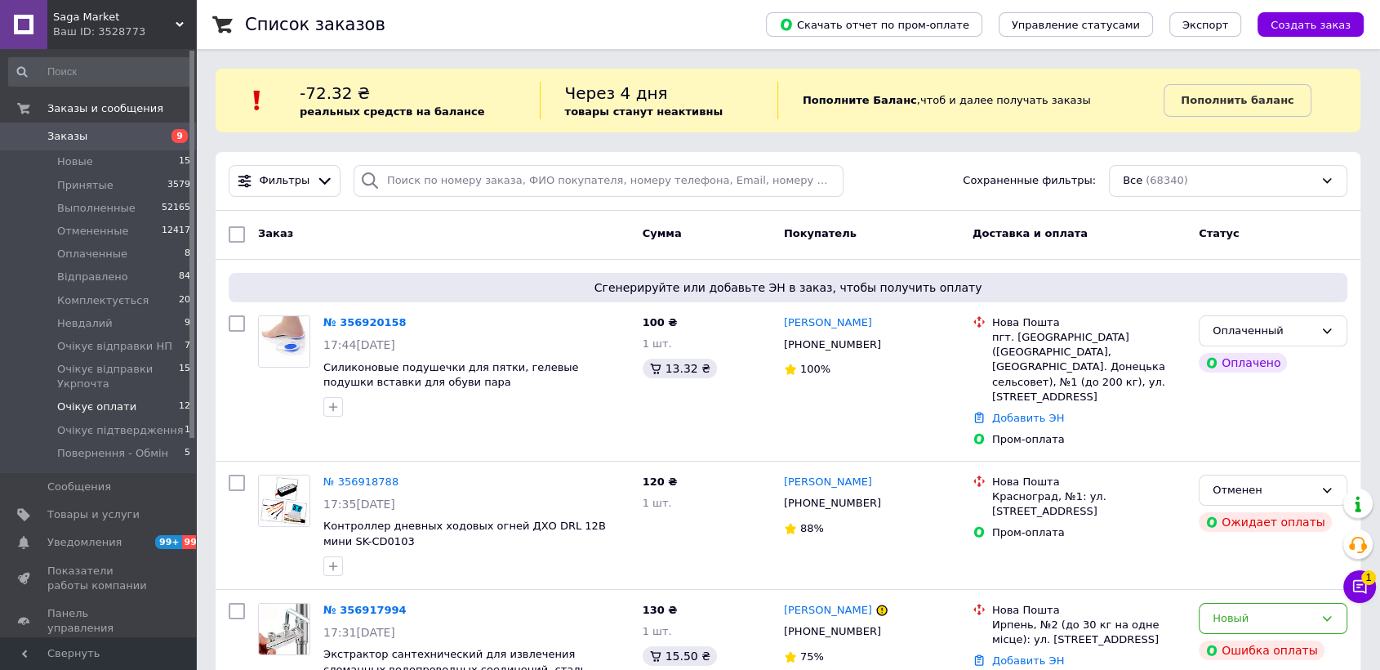
click at [1374, 598] on div "Чат с покупателем 1" at bounding box center [1359, 586] width 33 height 33
click at [1372, 587] on button "Чат с покупателем 1" at bounding box center [1359, 586] width 33 height 33
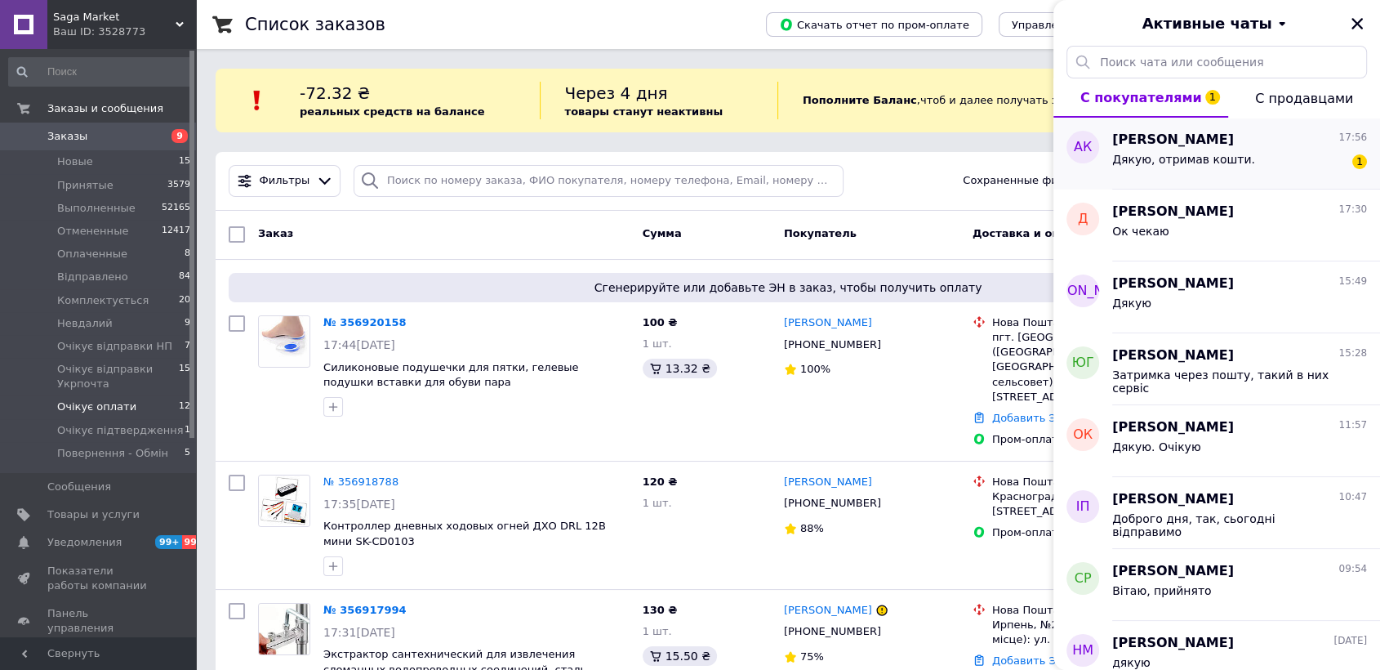
click at [1138, 167] on div "Дякую, отримав кошти." at bounding box center [1183, 164] width 143 height 23
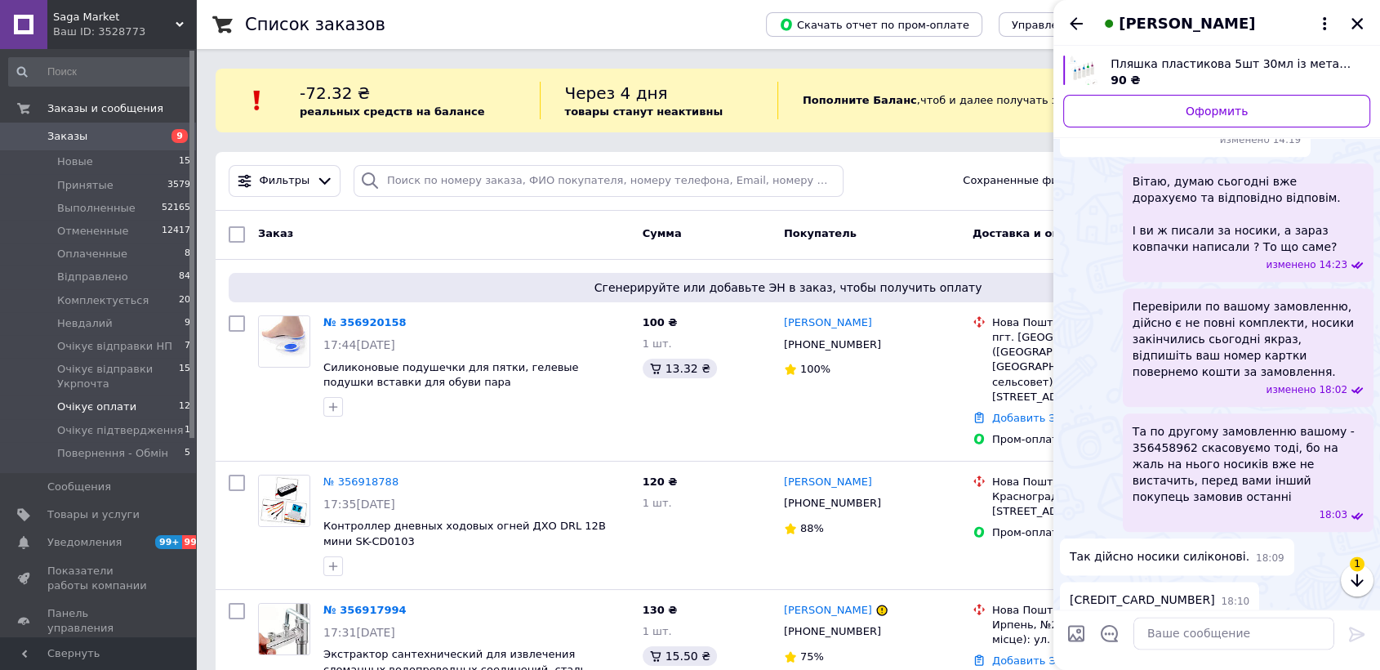
scroll to position [2084, 0]
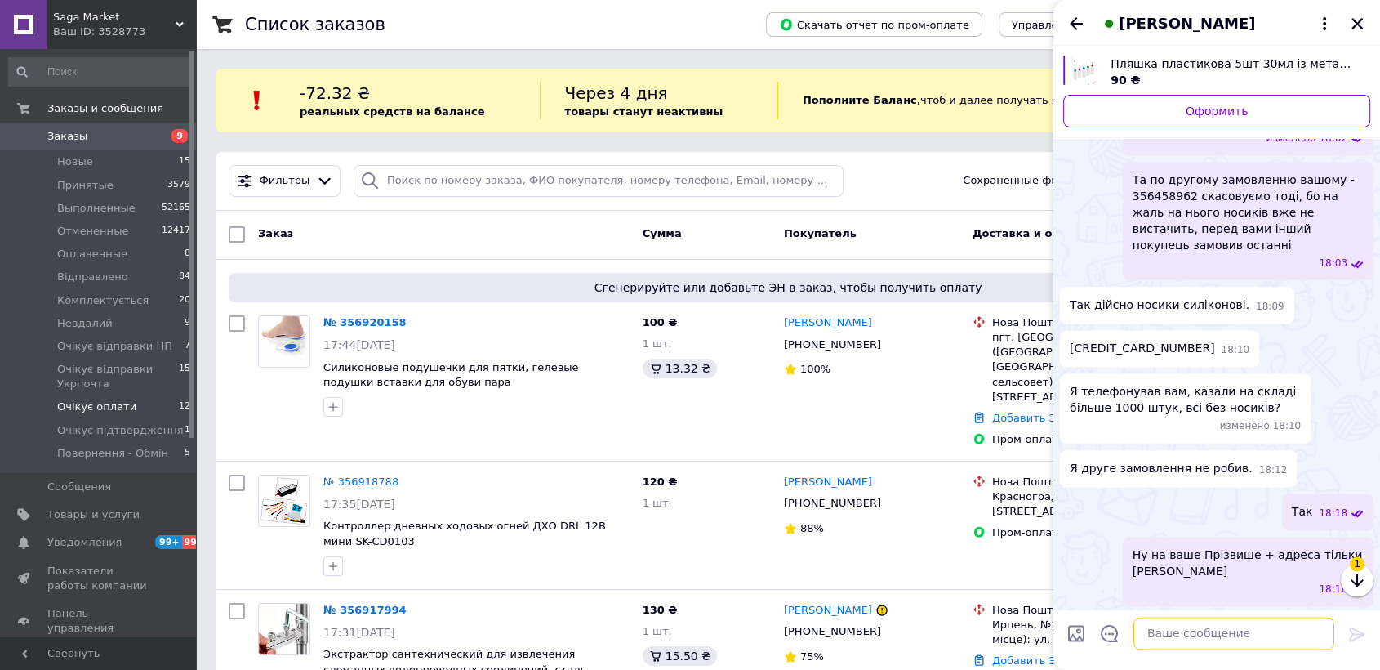
click at [1215, 630] on textarea at bounding box center [1233, 633] width 201 height 33
type textarea "+"
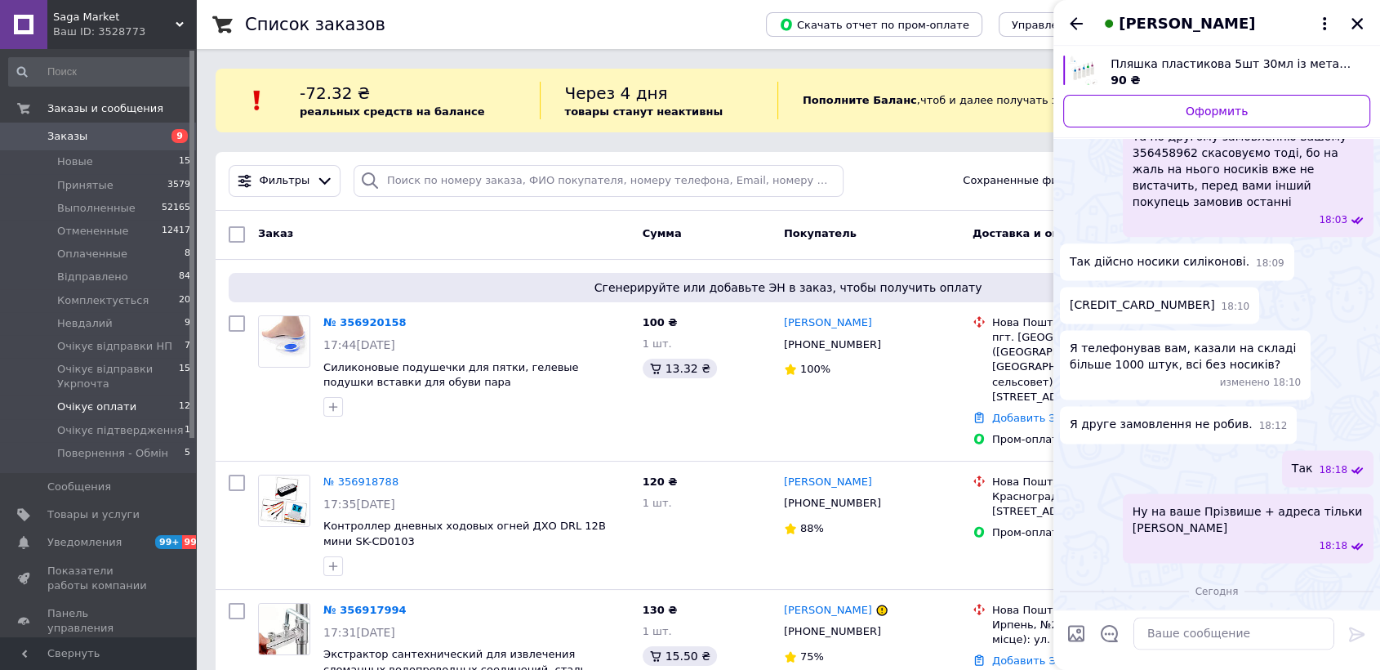
drag, startPoint x: 1066, startPoint y: 19, endPoint x: 1097, endPoint y: 27, distance: 32.1
click at [1066, 18] on icon "Назад" at bounding box center [1076, 24] width 20 height 20
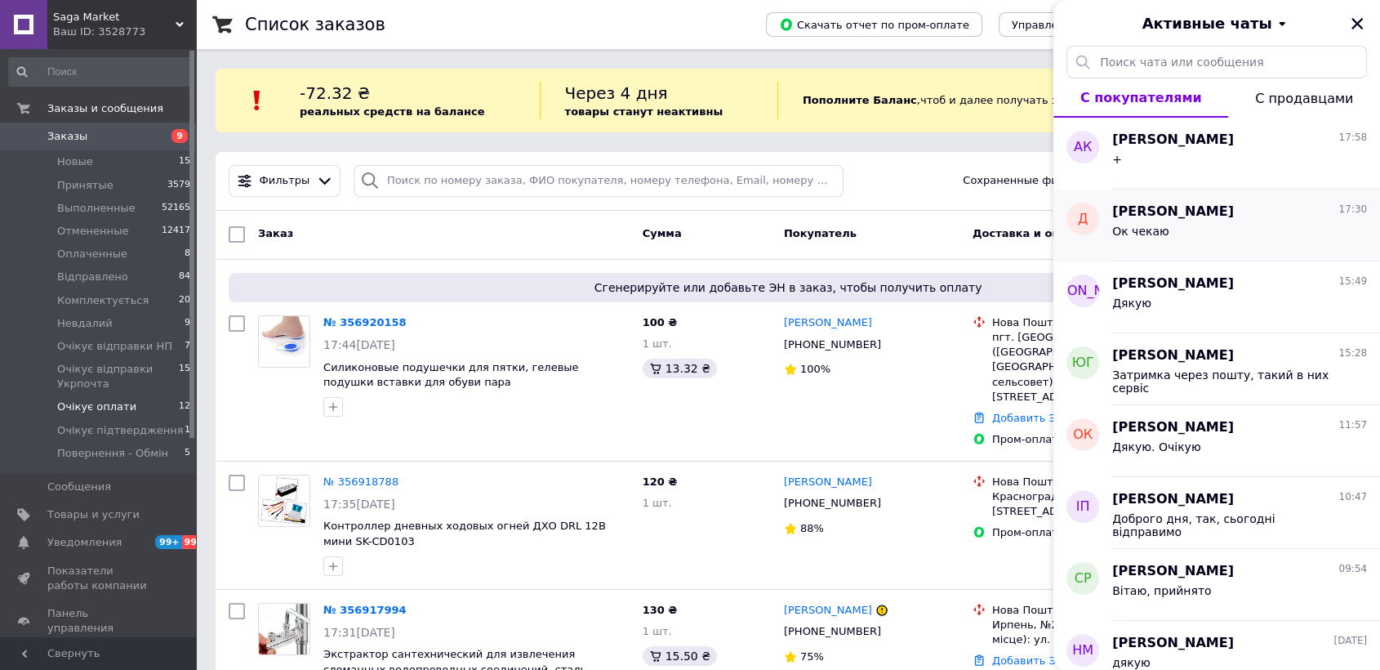
click at [1195, 229] on div "Ок чекаю" at bounding box center [1239, 234] width 255 height 26
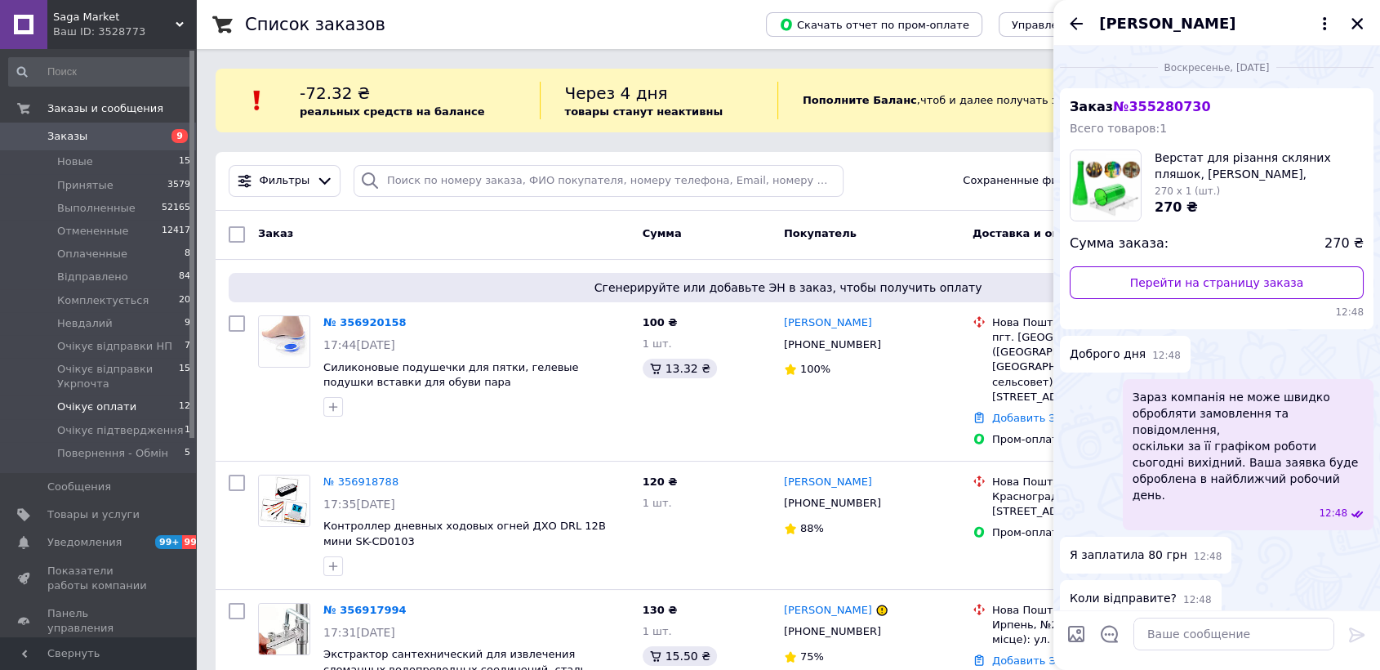
scroll to position [799, 0]
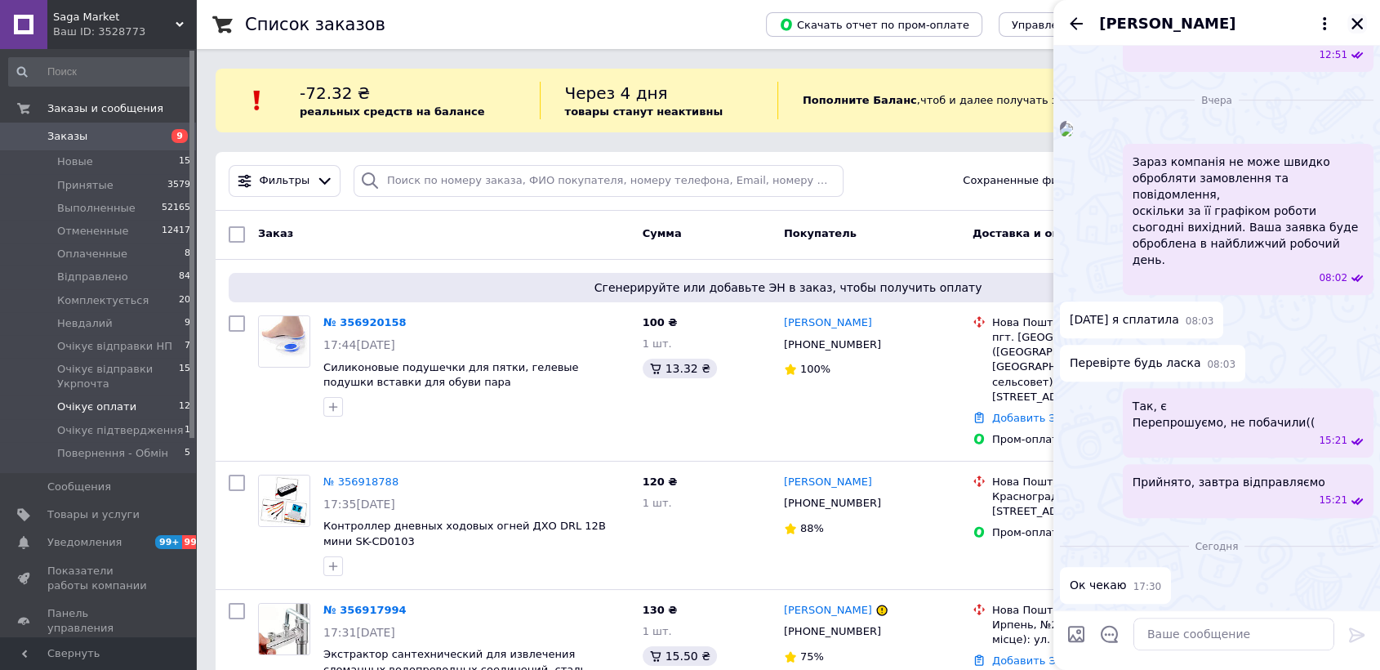
click at [1356, 22] on icon "Закрыть" at bounding box center [1356, 23] width 11 height 11
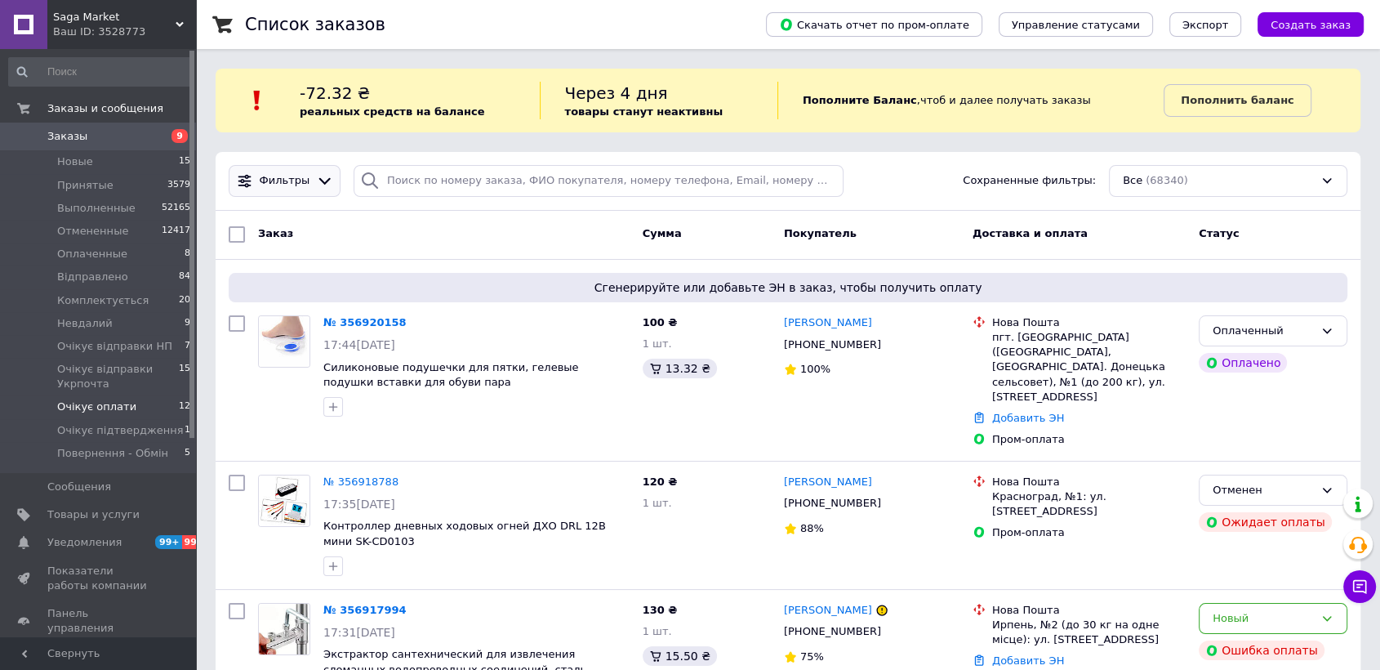
drag, startPoint x: 490, startPoint y: 253, endPoint x: 293, endPoint y: 166, distance: 215.3
click at [474, 256] on div "Заказ Сумма Покупатель Доставка и оплата Статус" at bounding box center [788, 235] width 1145 height 49
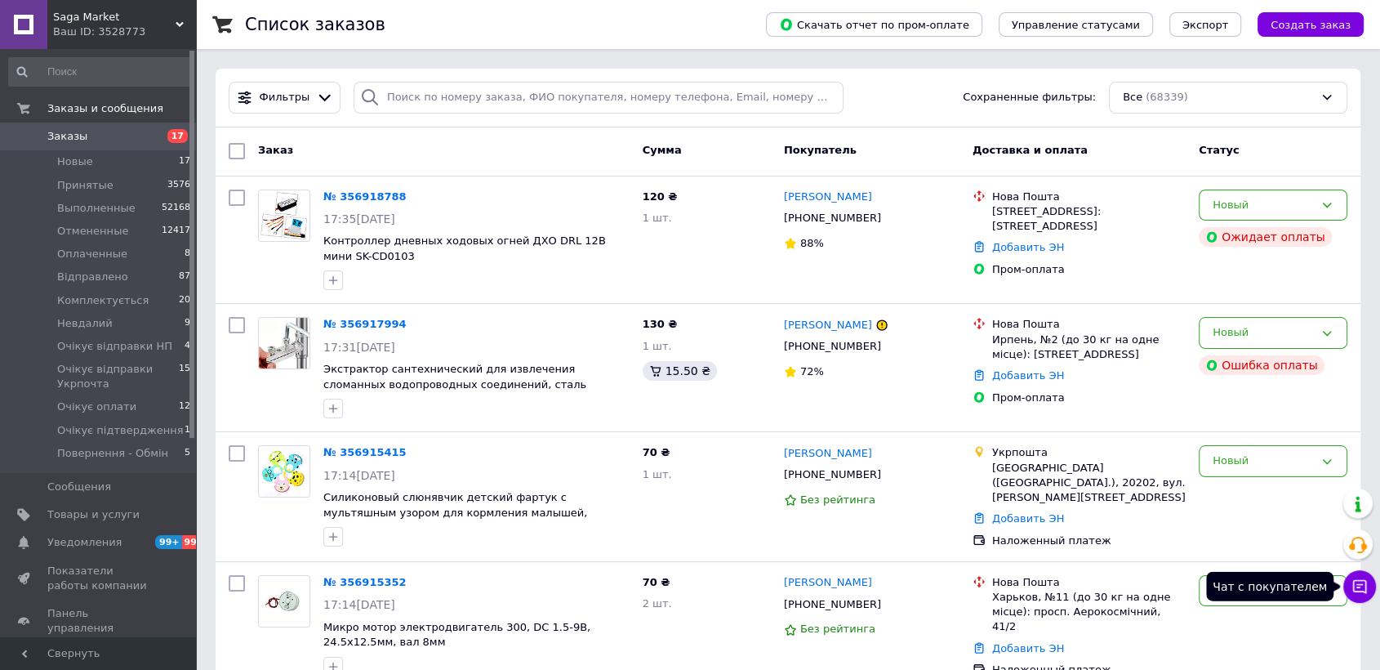
click at [1359, 581] on icon at bounding box center [1359, 586] width 16 height 16
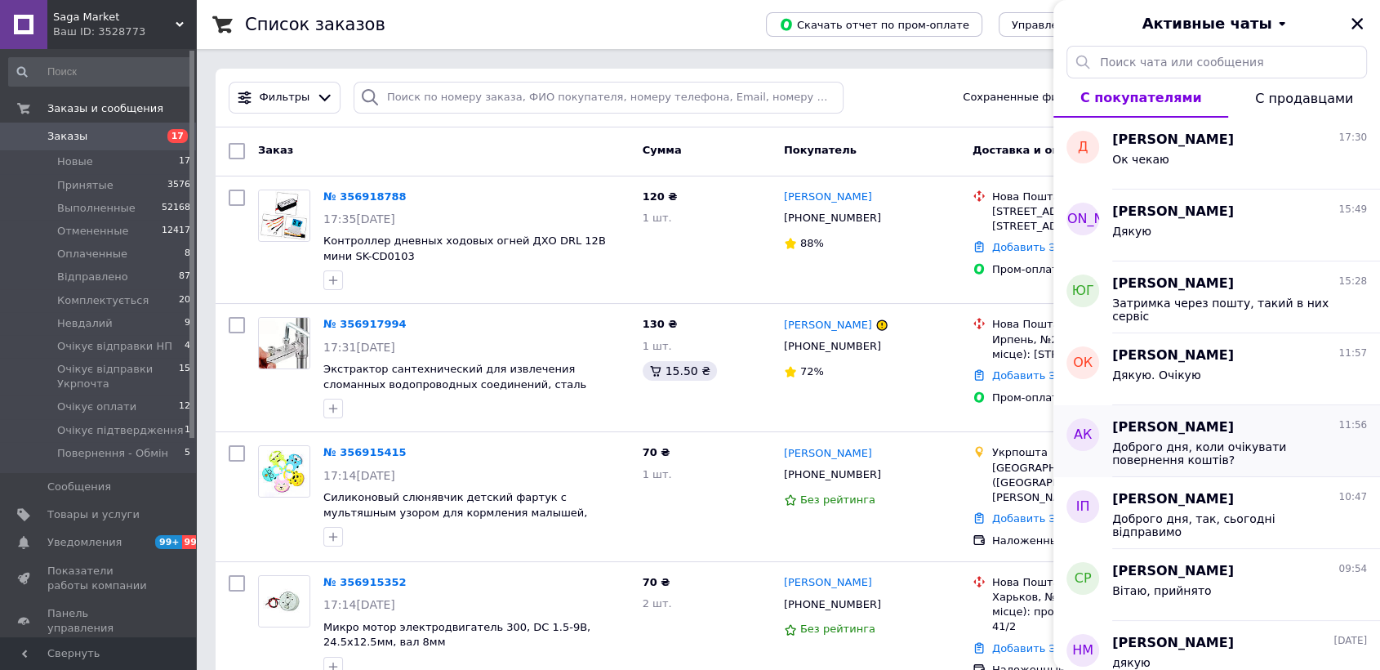
click at [1239, 445] on span "Доброго дня, коли очікувати повернення коштів?" at bounding box center [1228, 453] width 232 height 26
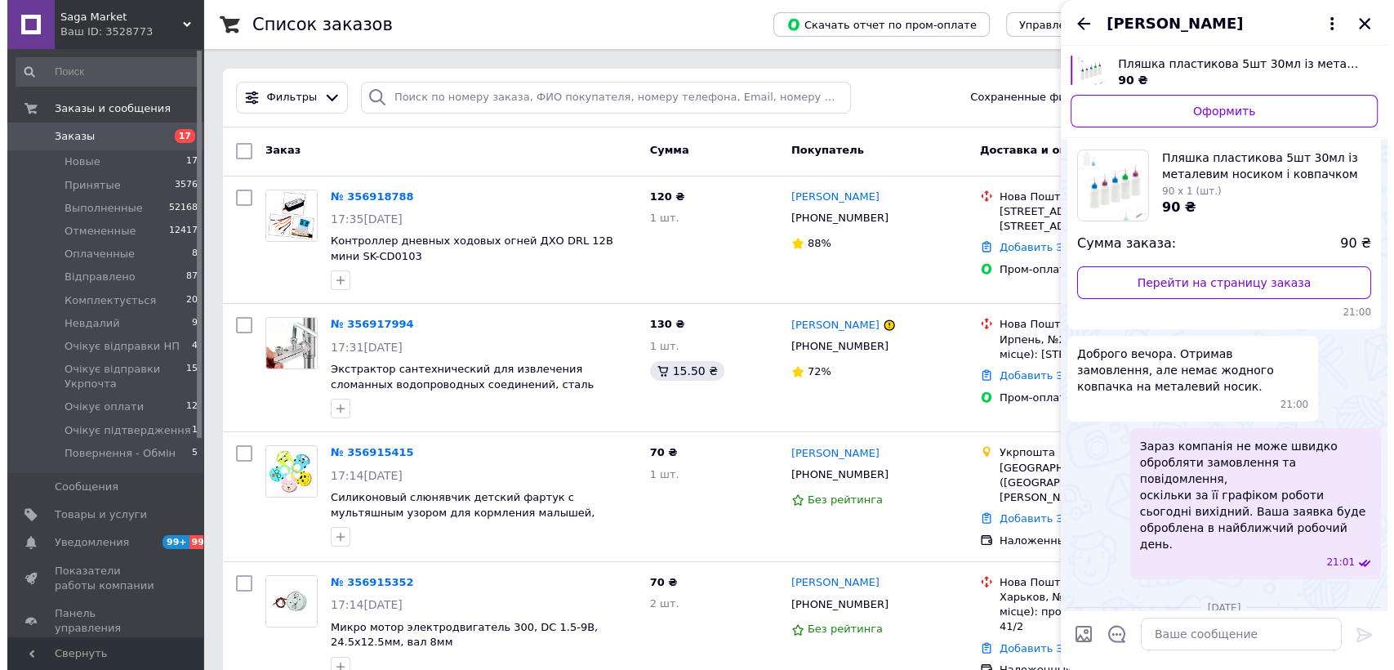
scroll to position [2053, 0]
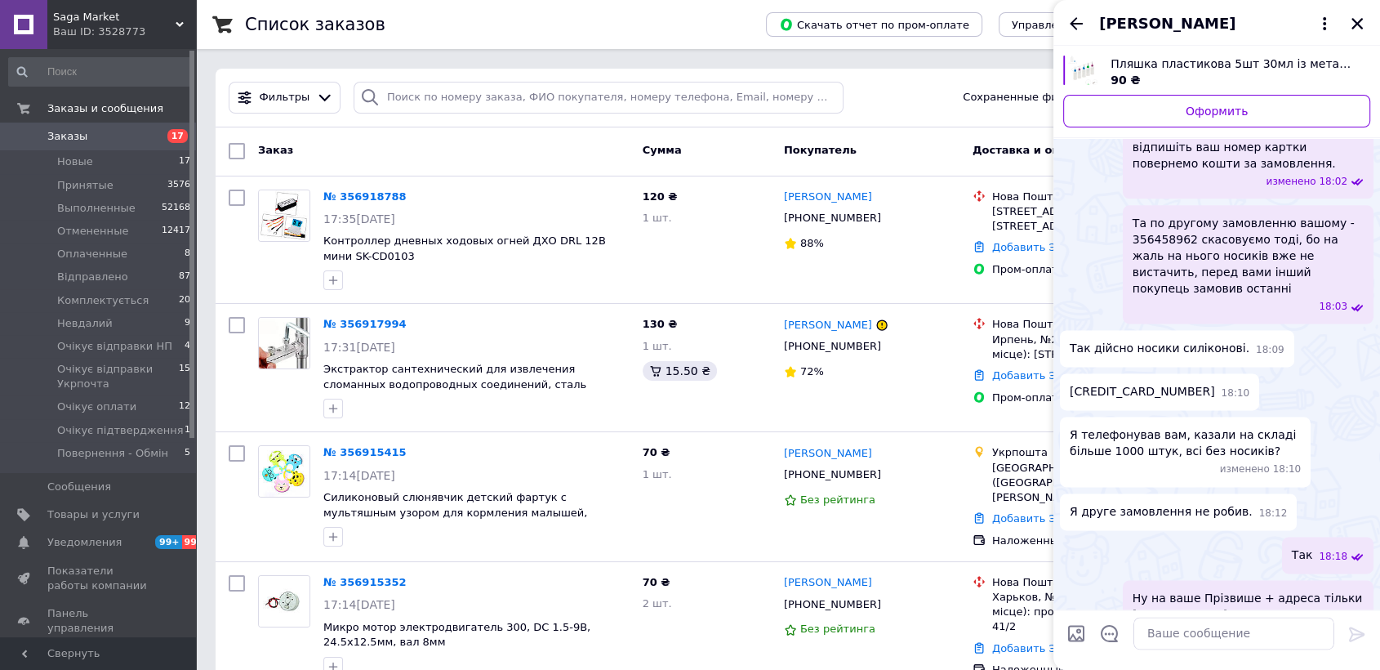
drag, startPoint x: 1156, startPoint y: 24, endPoint x: 1162, endPoint y: 37, distance: 14.3
click at [1157, 23] on span "Александр Курочка" at bounding box center [1167, 23] width 136 height 21
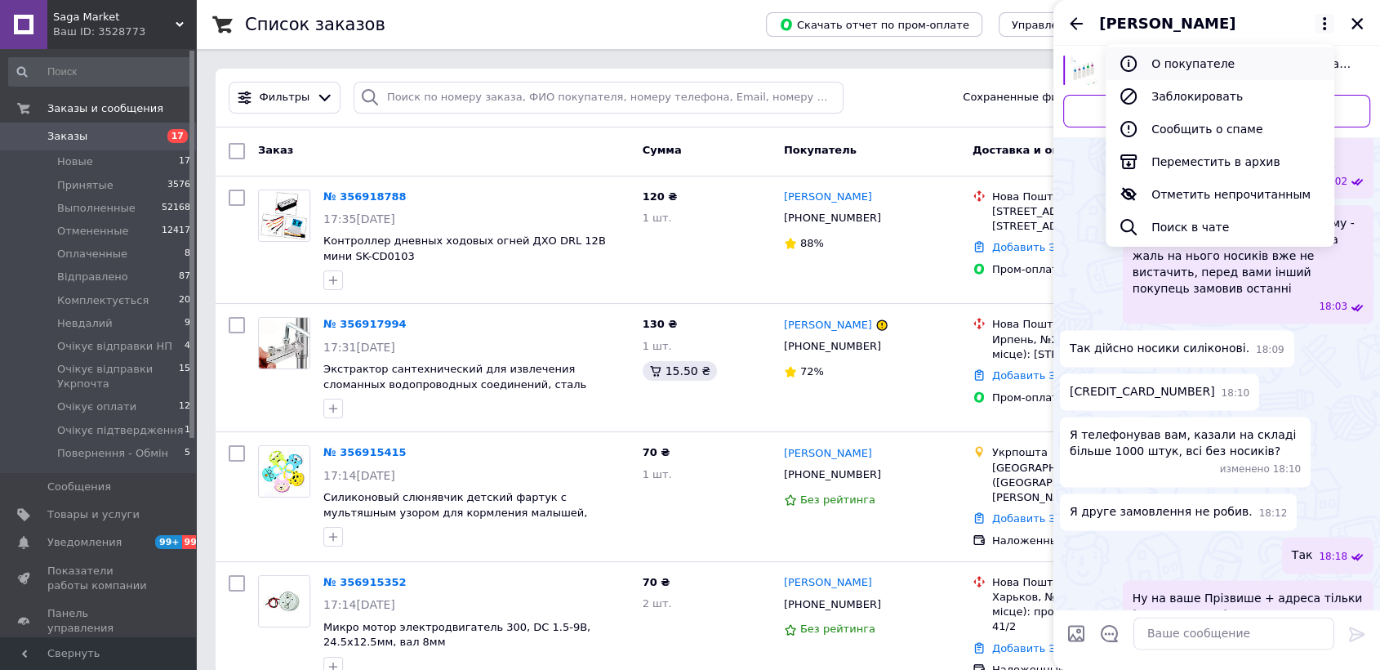
click at [1167, 66] on button "О покупателе" at bounding box center [1220, 63] width 229 height 33
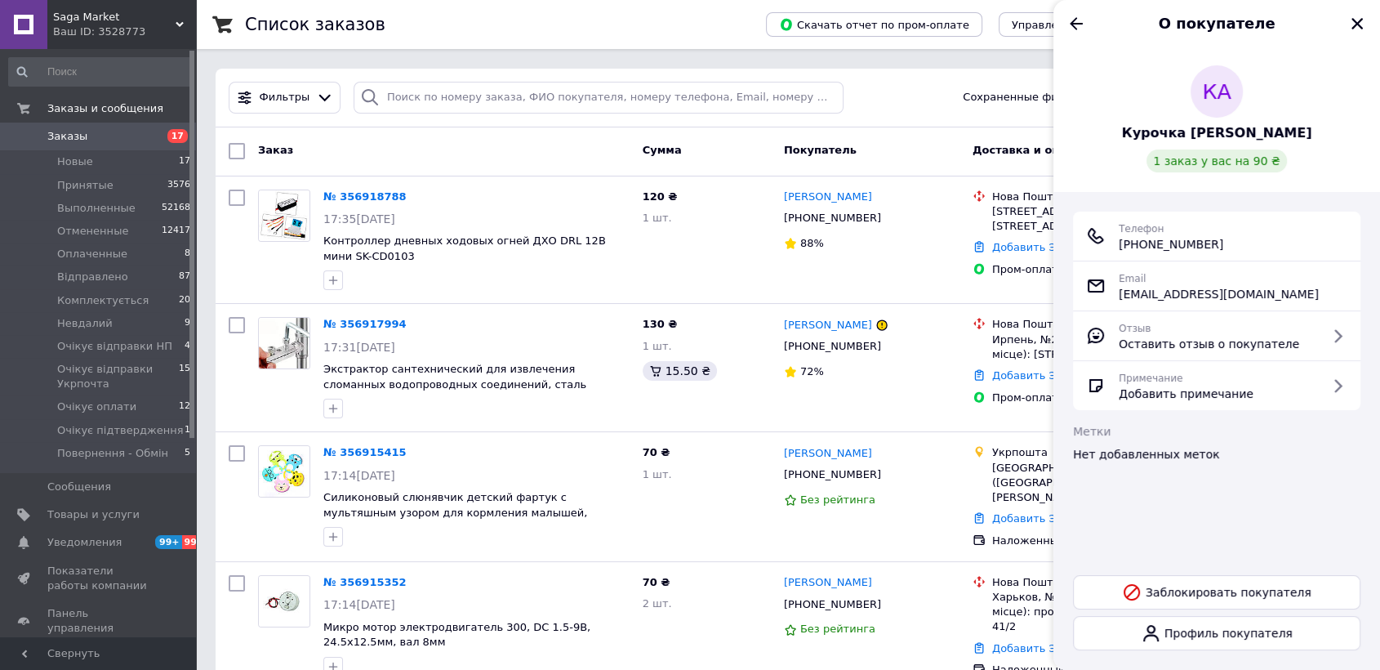
click at [1193, 238] on span "+380 (67) 545-82-32" at bounding box center [1171, 244] width 105 height 16
drag, startPoint x: 1193, startPoint y: 238, endPoint x: 967, endPoint y: 218, distance: 227.1
click at [1192, 238] on span "+380 (67) 545-82-32" at bounding box center [1171, 244] width 105 height 16
copy ul "+380 (67) 545-82-32"
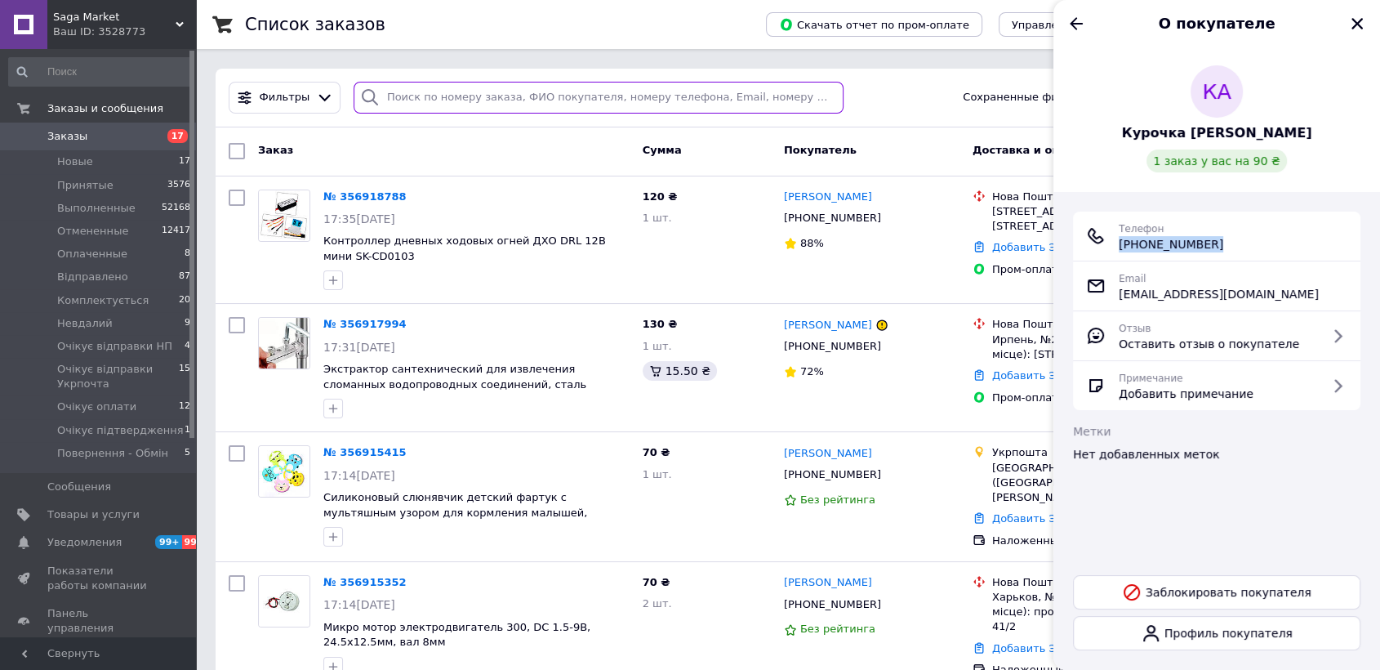
click at [554, 96] on input "search" at bounding box center [599, 98] width 490 height 32
paste input "+380 (67) 545-82-32"
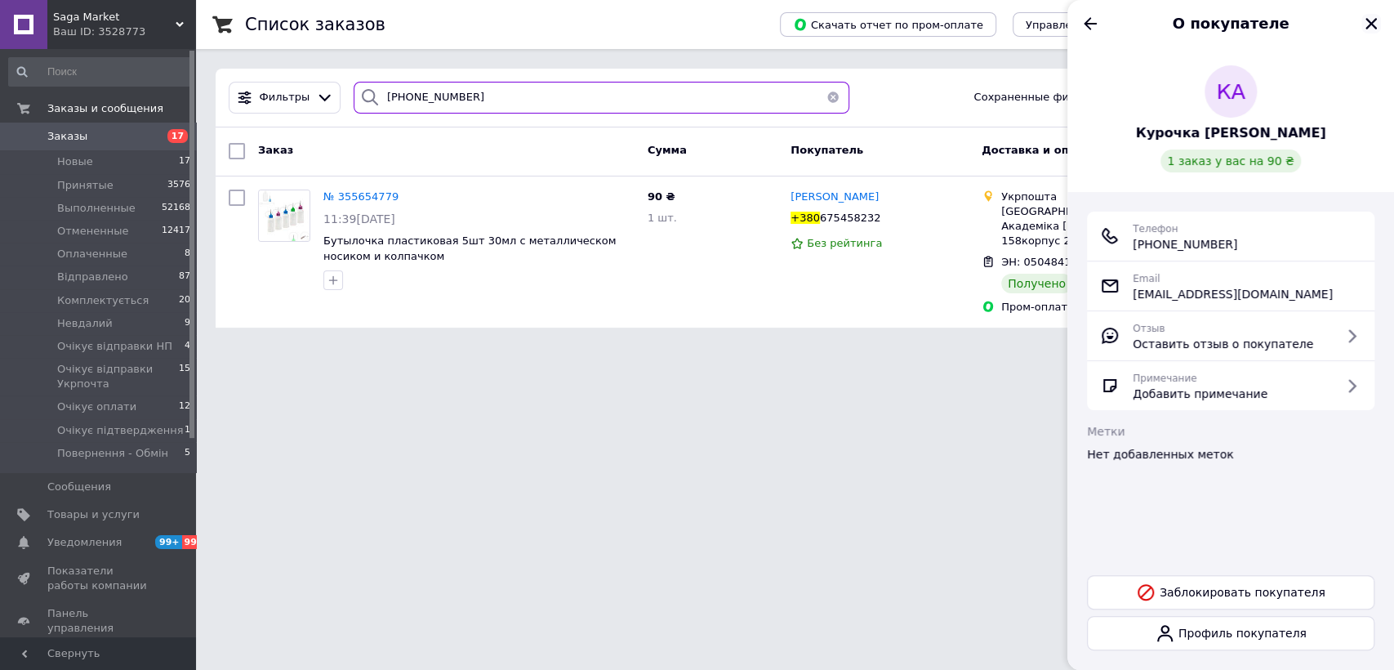
type input "+380 (67) 545-82-32"
click at [1359, 21] on div "О покупателе" at bounding box center [1230, 23] width 327 height 46
click at [1368, 29] on icon "Закрыть" at bounding box center [1371, 23] width 15 height 15
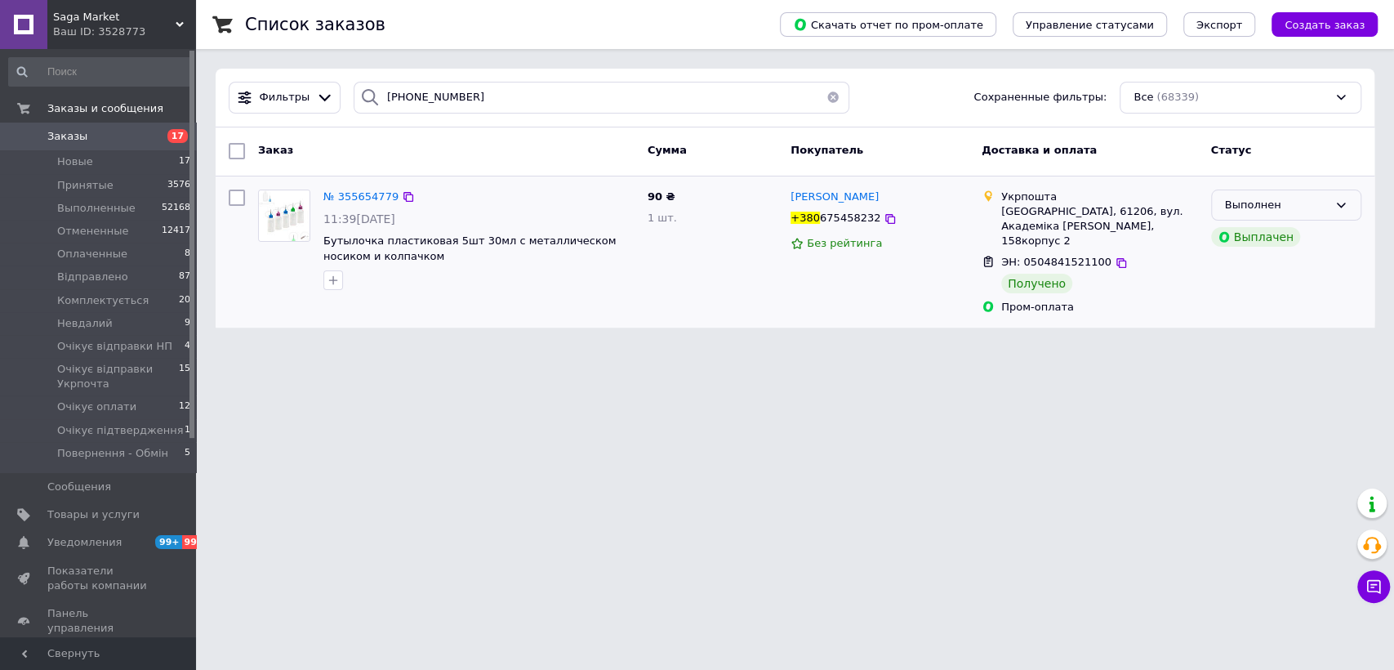
click at [1319, 210] on div "Выполнен" at bounding box center [1276, 205] width 103 height 17
click at [1293, 346] on li "Повернення - Обмін" at bounding box center [1286, 361] width 149 height 30
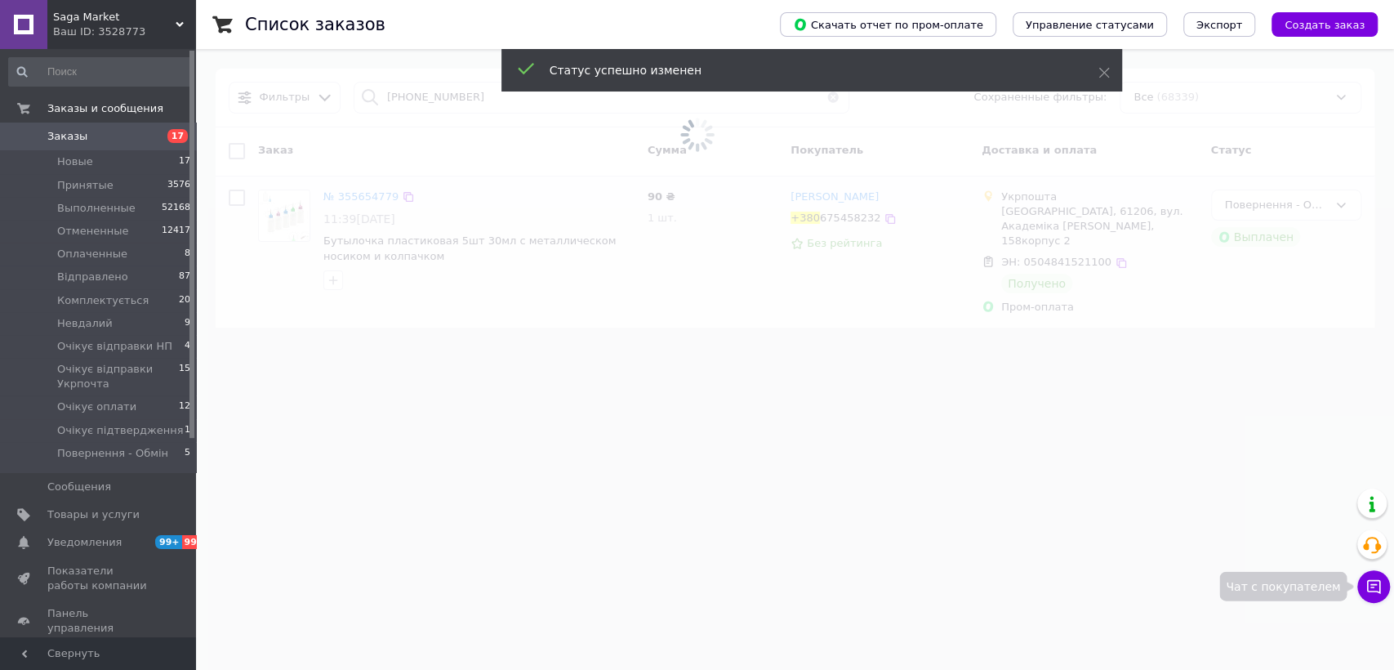
click at [1378, 589] on icon at bounding box center [1374, 587] width 14 height 14
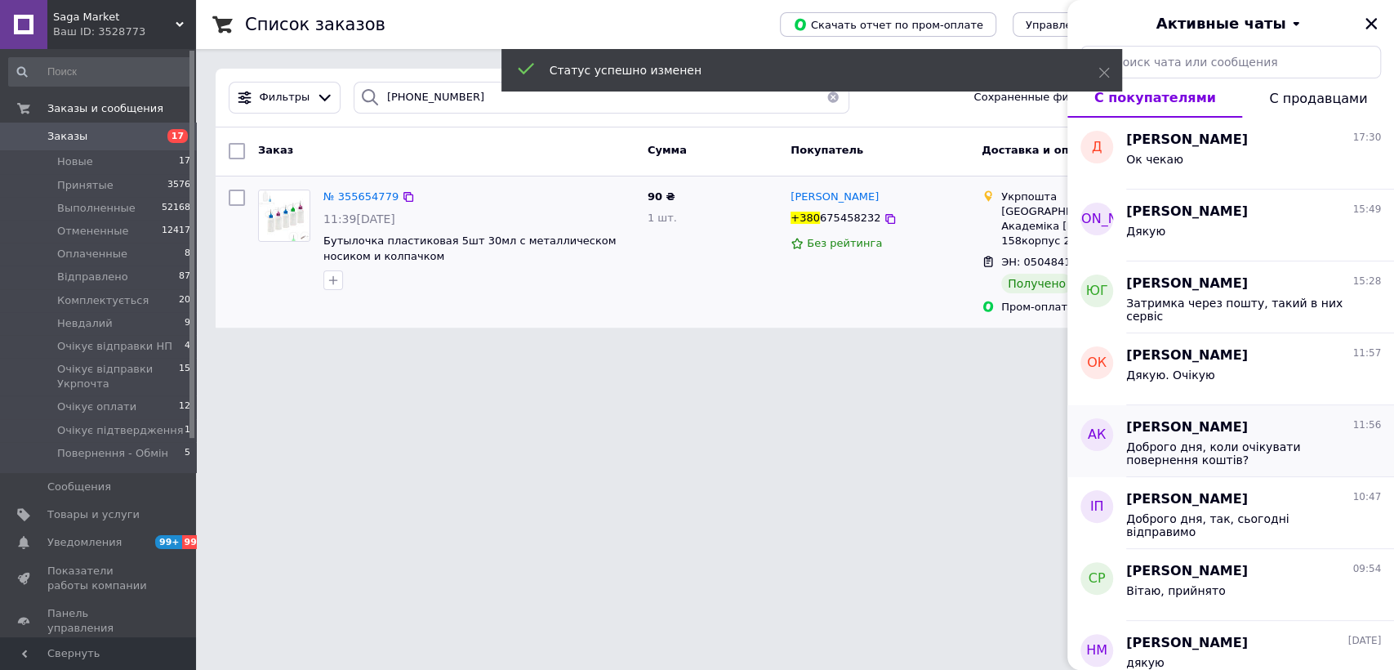
click at [1218, 438] on div "Доброго дня, коли очікувати повернення коштів?" at bounding box center [1253, 451] width 255 height 29
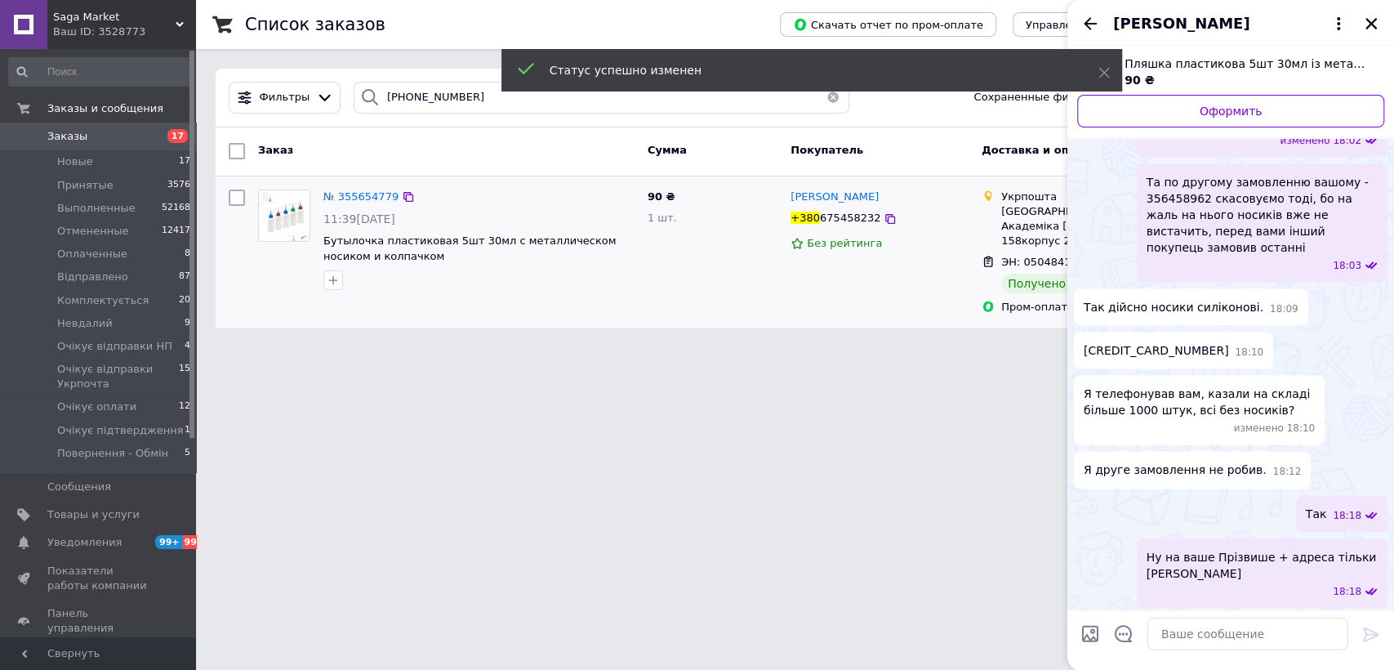
scroll to position [1921, 0]
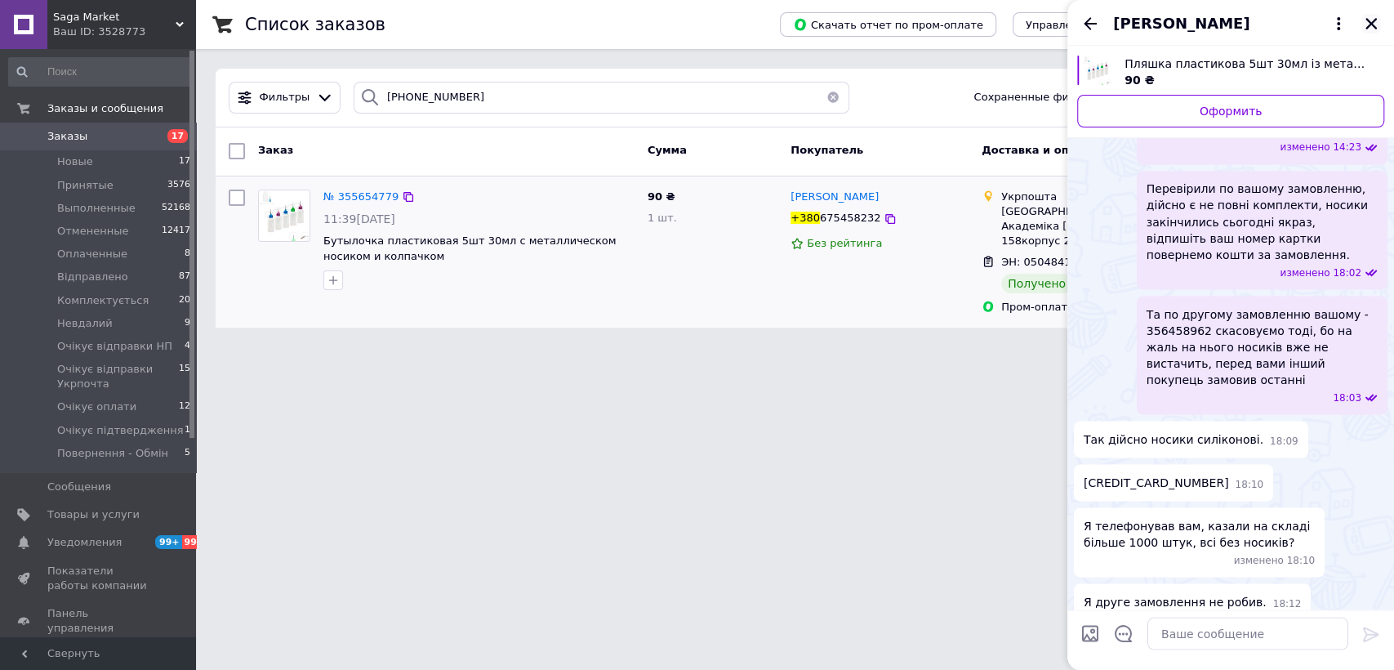
click at [1368, 33] on button "Закрыть" at bounding box center [1371, 24] width 20 height 20
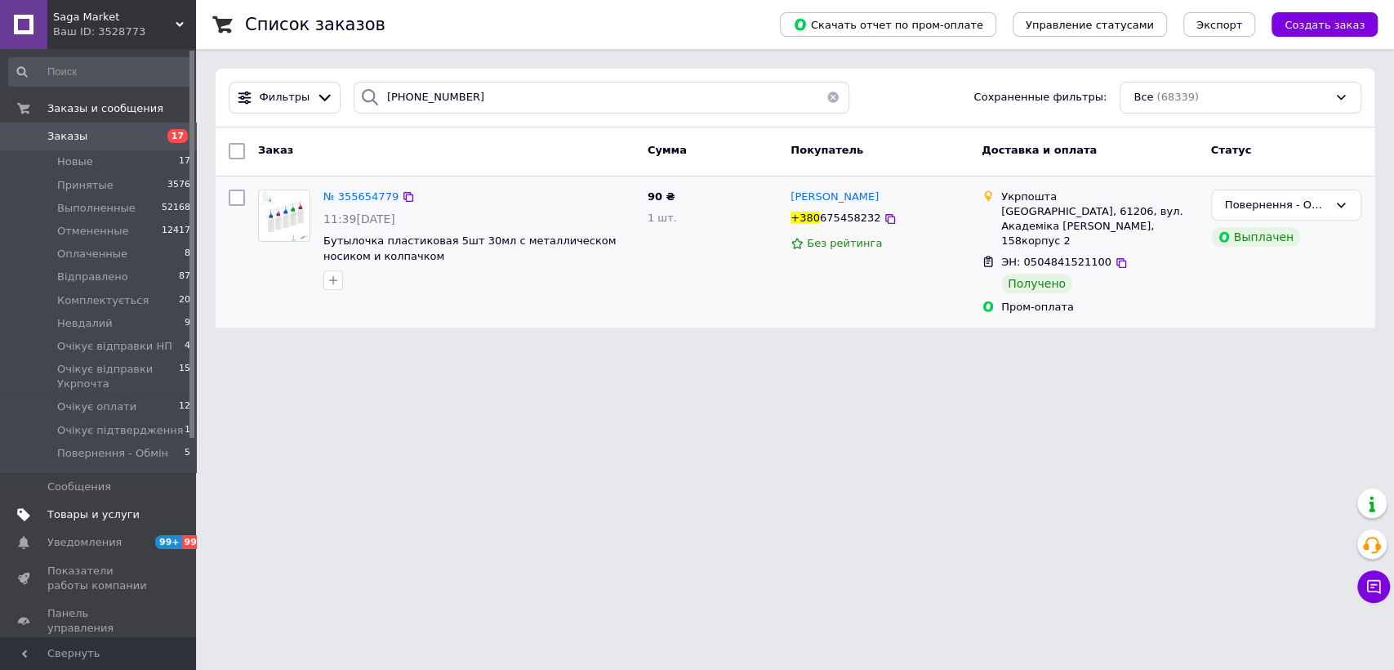
click at [113, 517] on span "Товары и услуги" at bounding box center [93, 514] width 92 height 15
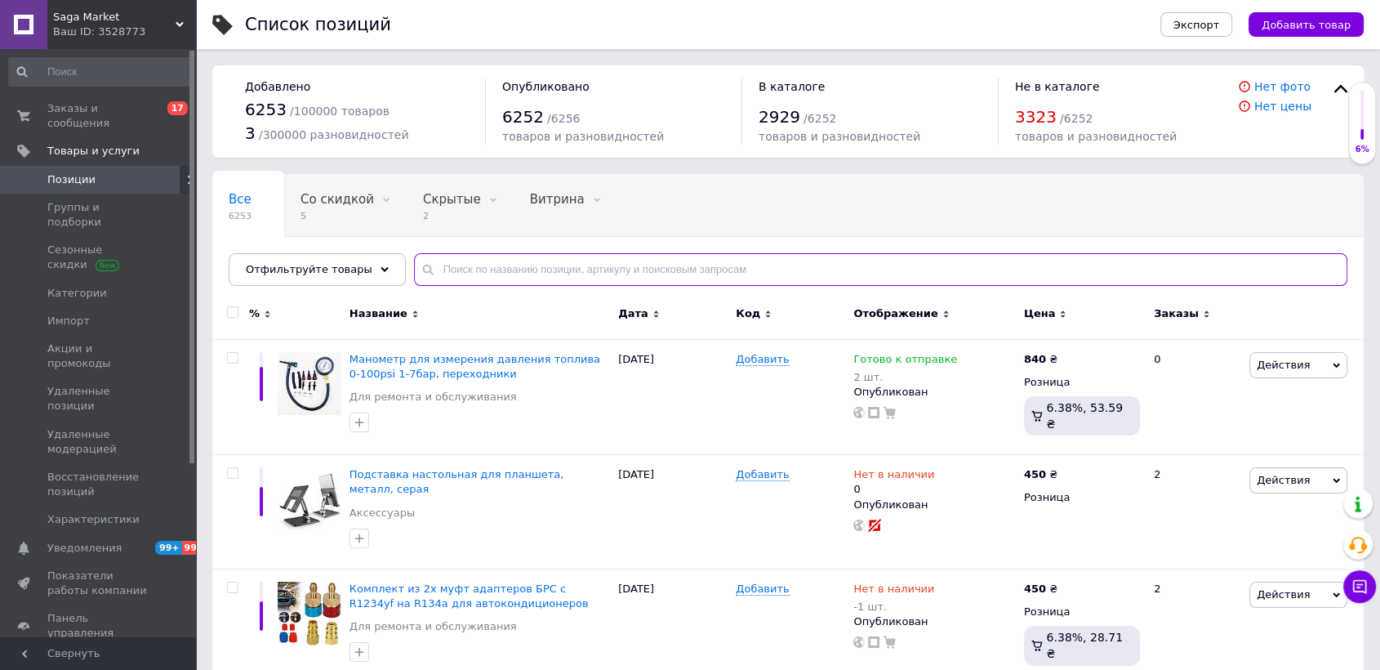
click at [503, 261] on input "text" at bounding box center [880, 269] width 933 height 33
paste input "Валик для формовки кожи 25мм, металлический ролик"
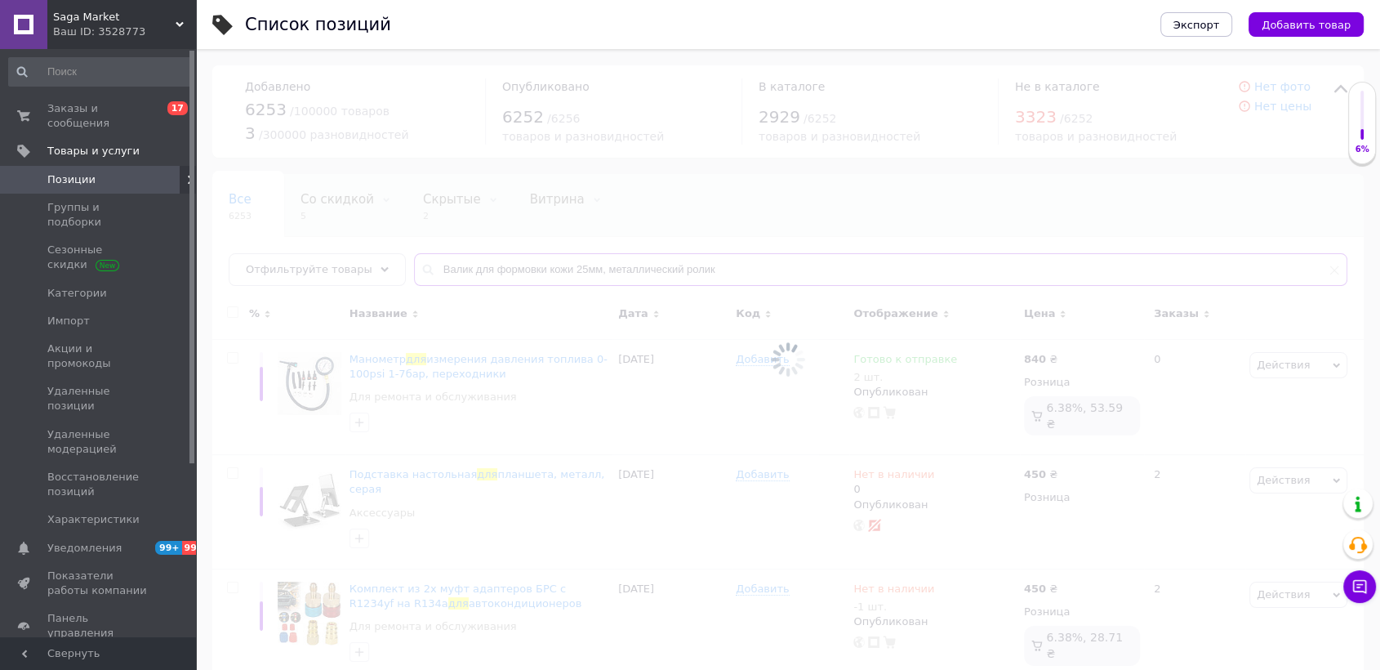
type input "Валик для формовки кожи 25мм, металлический ролик"
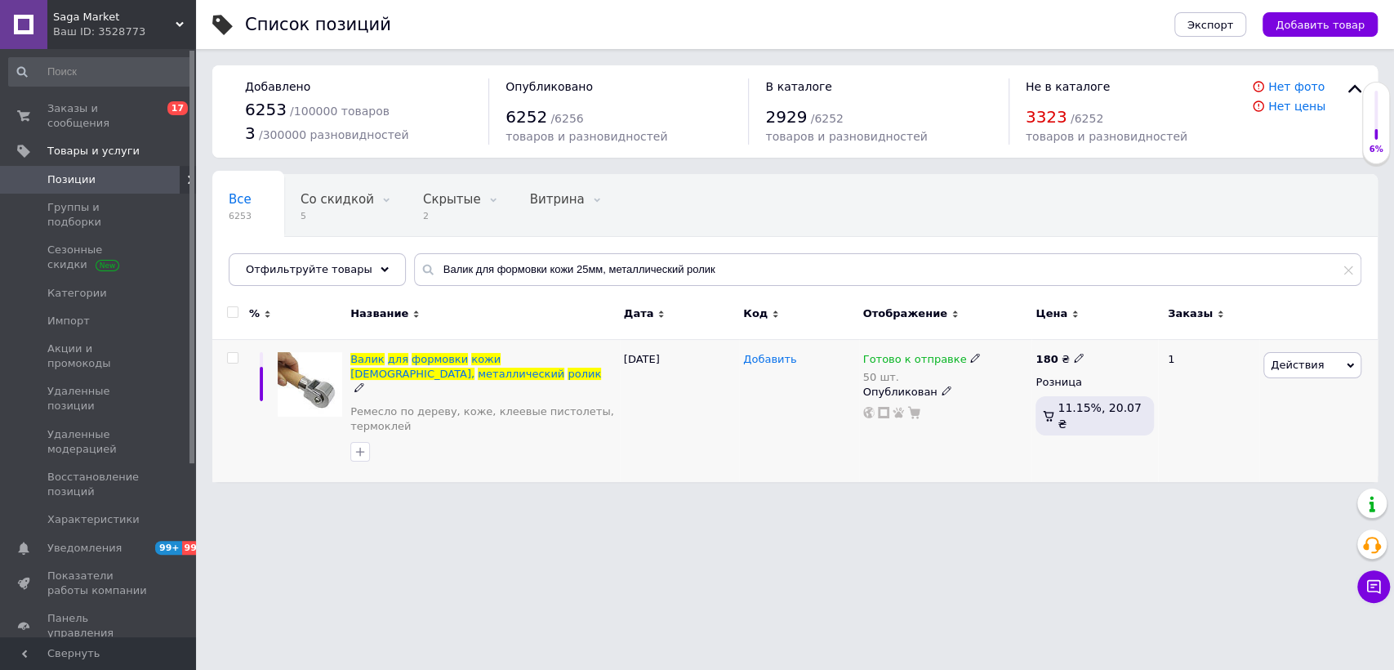
click at [783, 361] on span "Добавить" at bounding box center [769, 359] width 53 height 13
drag, startPoint x: 790, startPoint y: 432, endPoint x: 751, endPoint y: 276, distance: 160.6
click at [785, 428] on div "53069" at bounding box center [798, 410] width 119 height 143
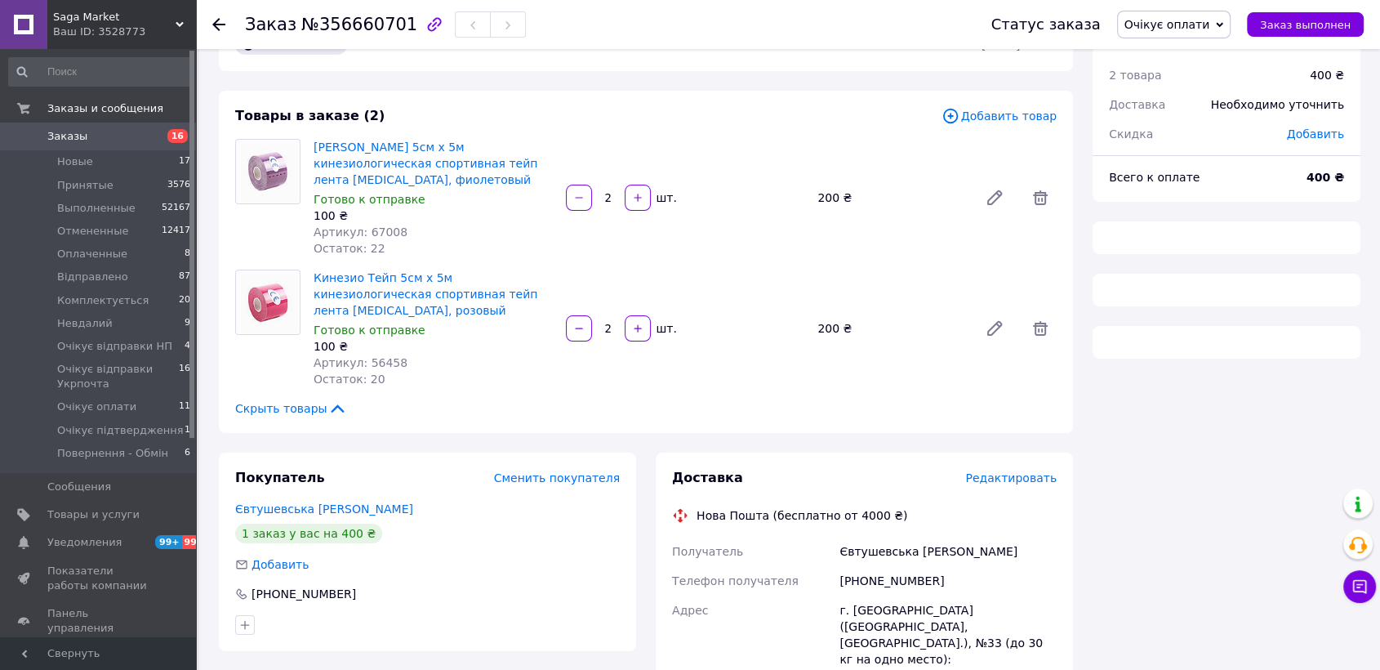
scroll to position [91, 0]
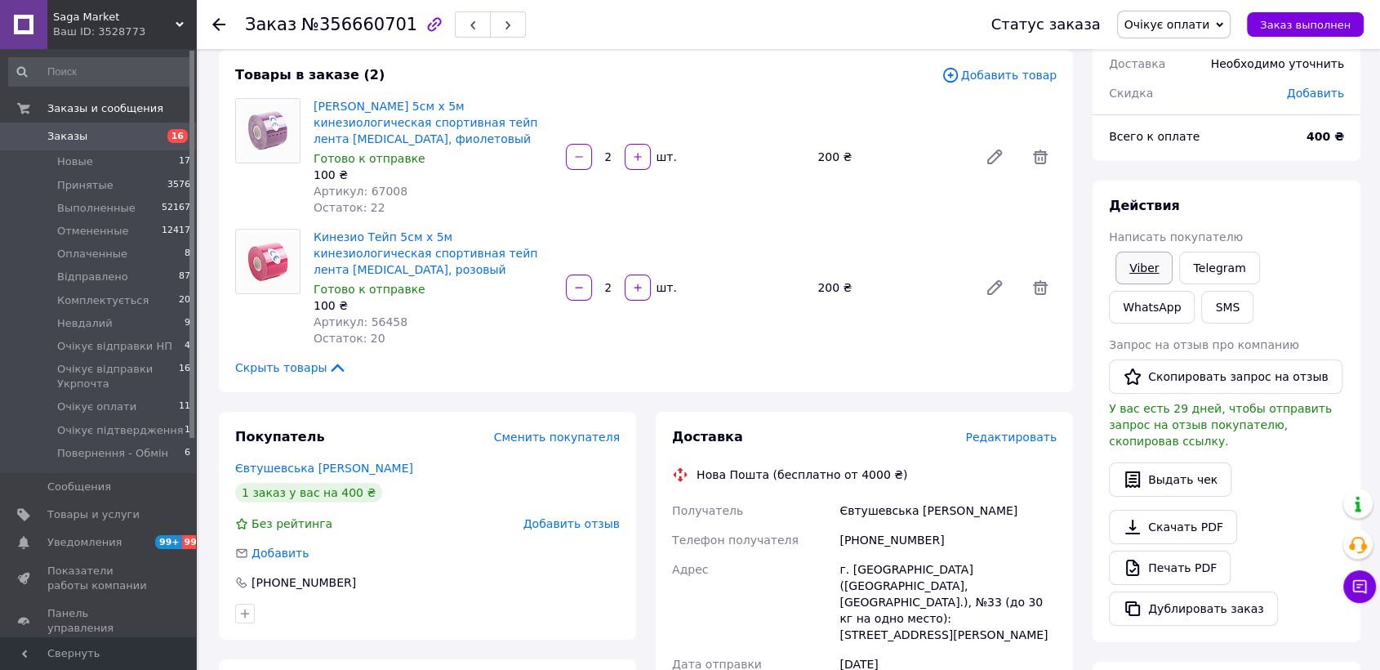
click at [1142, 273] on link "Viber" at bounding box center [1143, 267] width 57 height 33
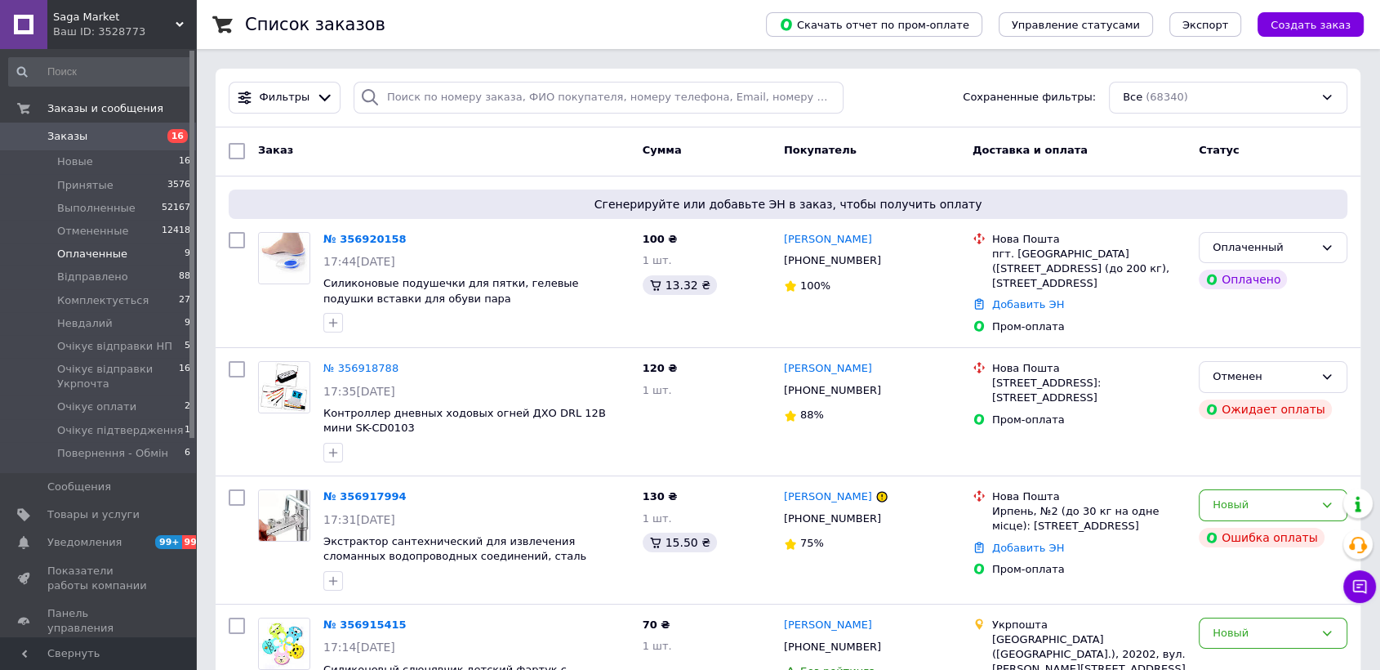
click at [133, 249] on li "Оплаченные 9" at bounding box center [100, 253] width 200 height 23
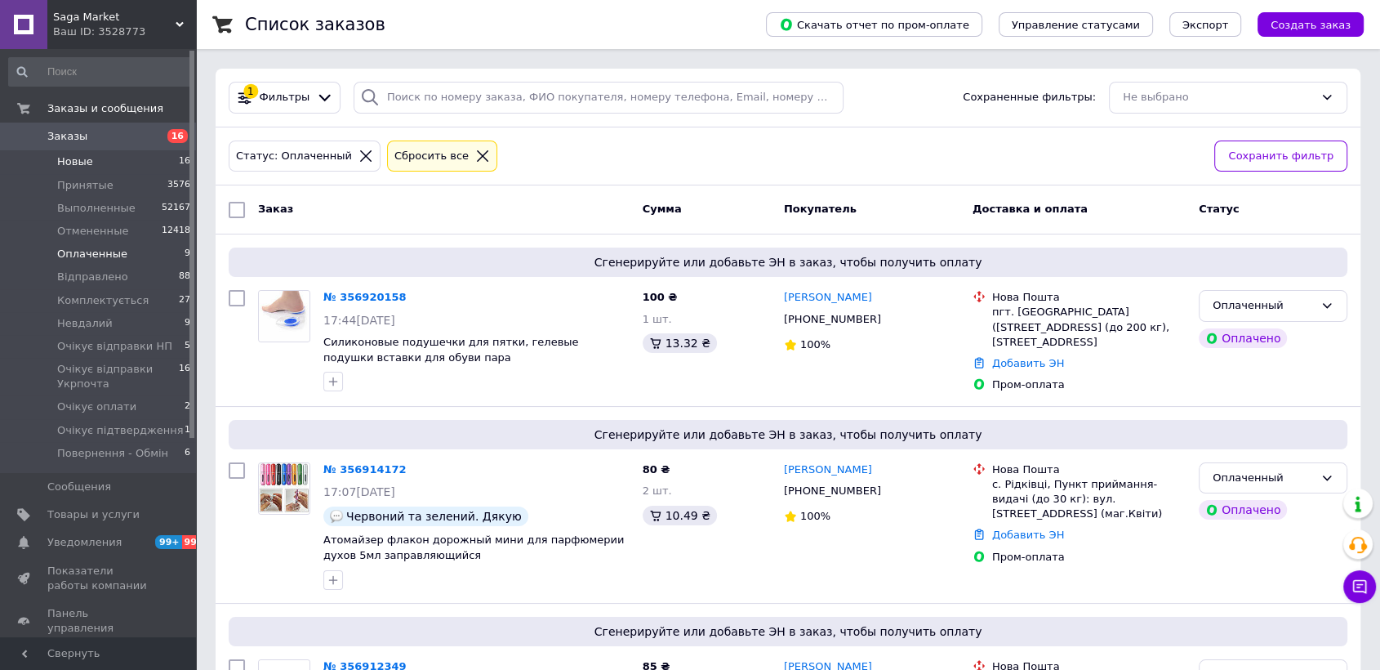
click at [119, 158] on li "Новые 16" at bounding box center [100, 161] width 200 height 23
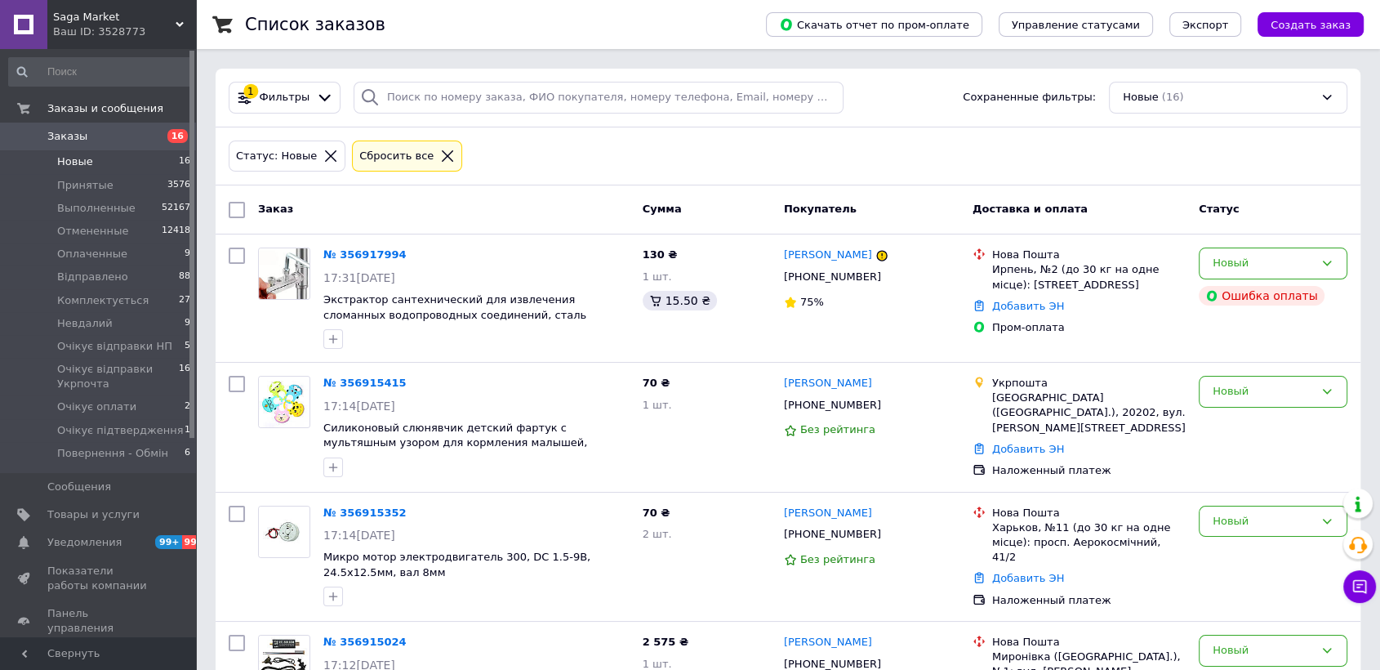
click at [440, 158] on icon at bounding box center [447, 156] width 15 height 15
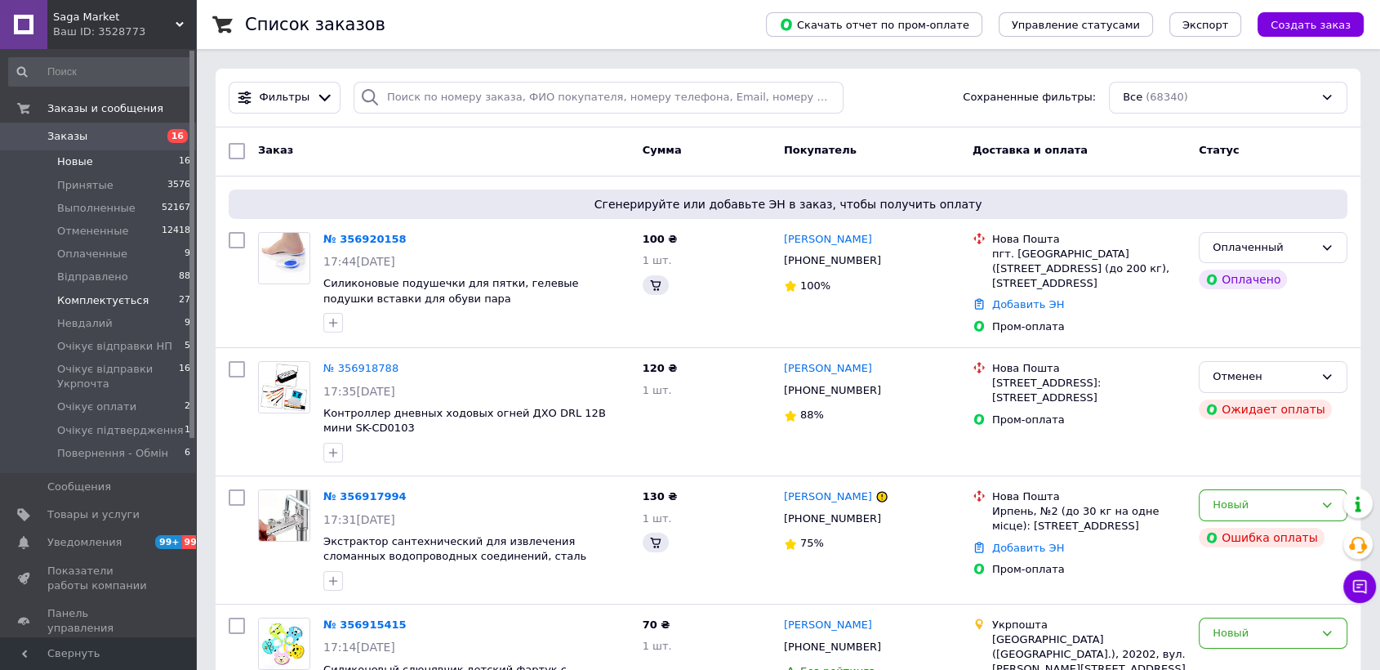
click at [136, 302] on li "Комплектується 27" at bounding box center [100, 300] width 200 height 23
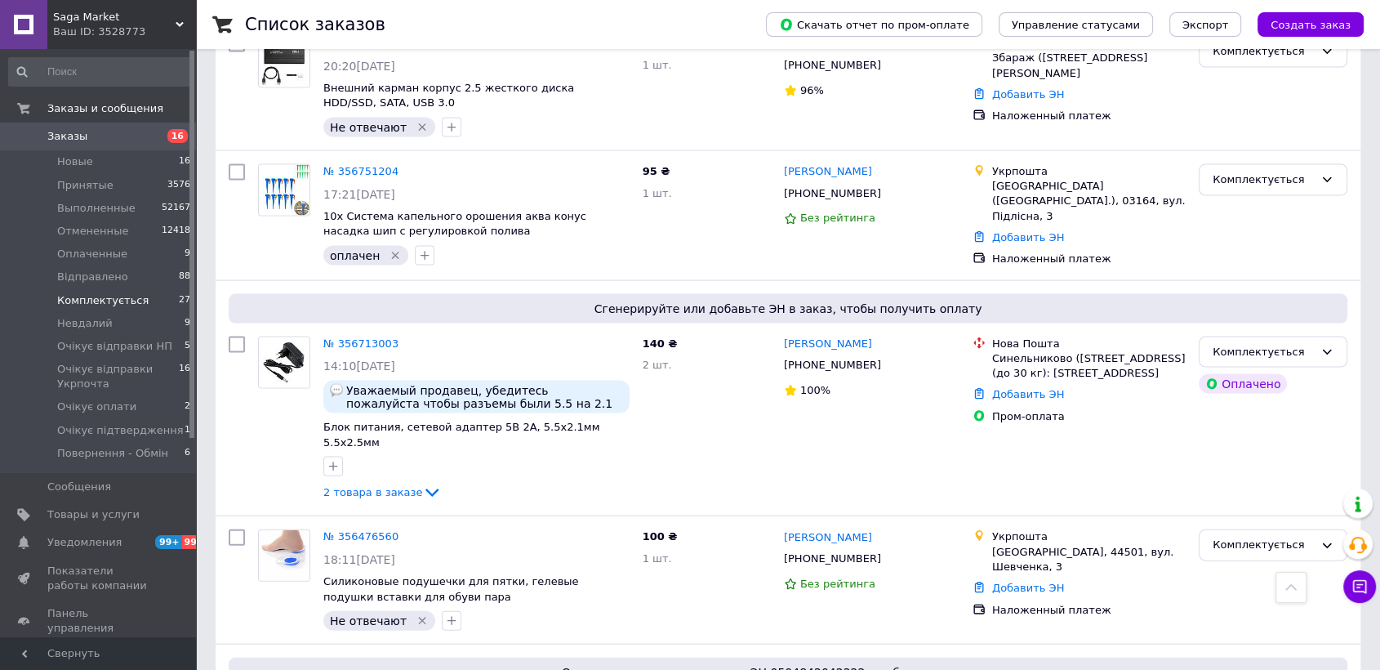
scroll to position [3490, 0]
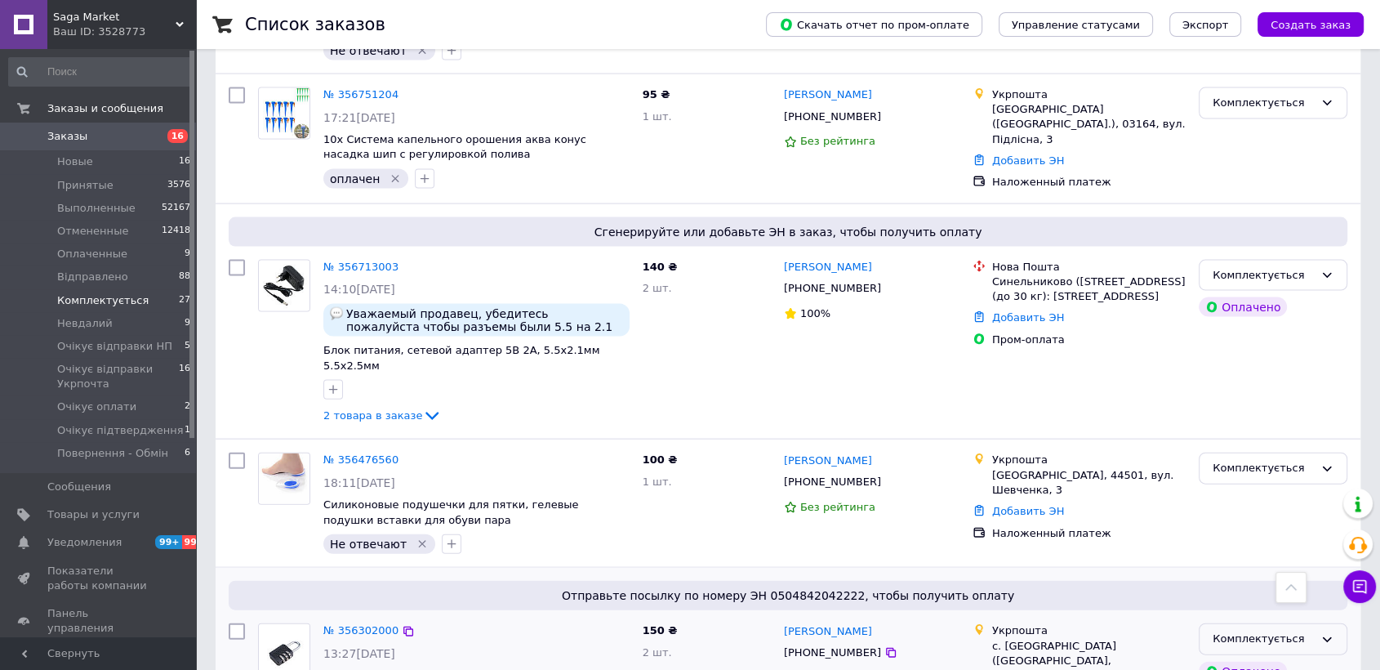
drag, startPoint x: 1249, startPoint y: 469, endPoint x: 1251, endPoint y: 489, distance: 20.5
click at [1250, 630] on div "Комплектується" at bounding box center [1262, 638] width 101 height 17
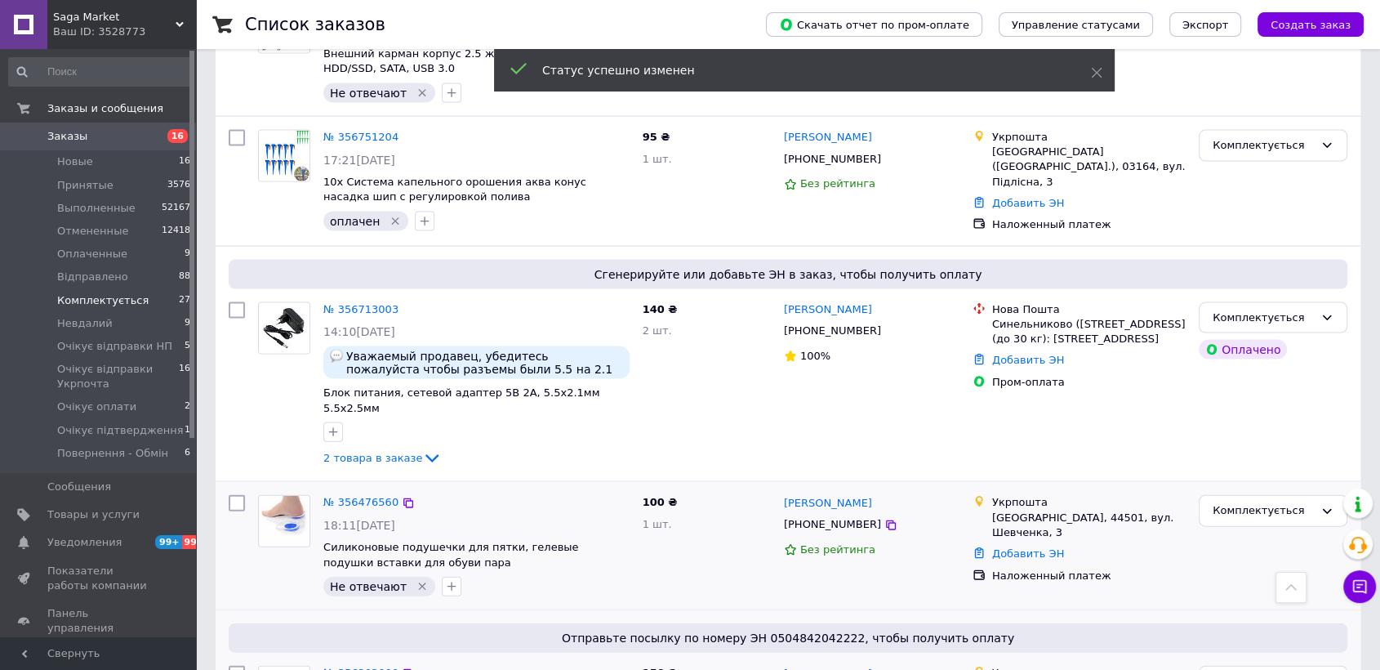
scroll to position [3490, 0]
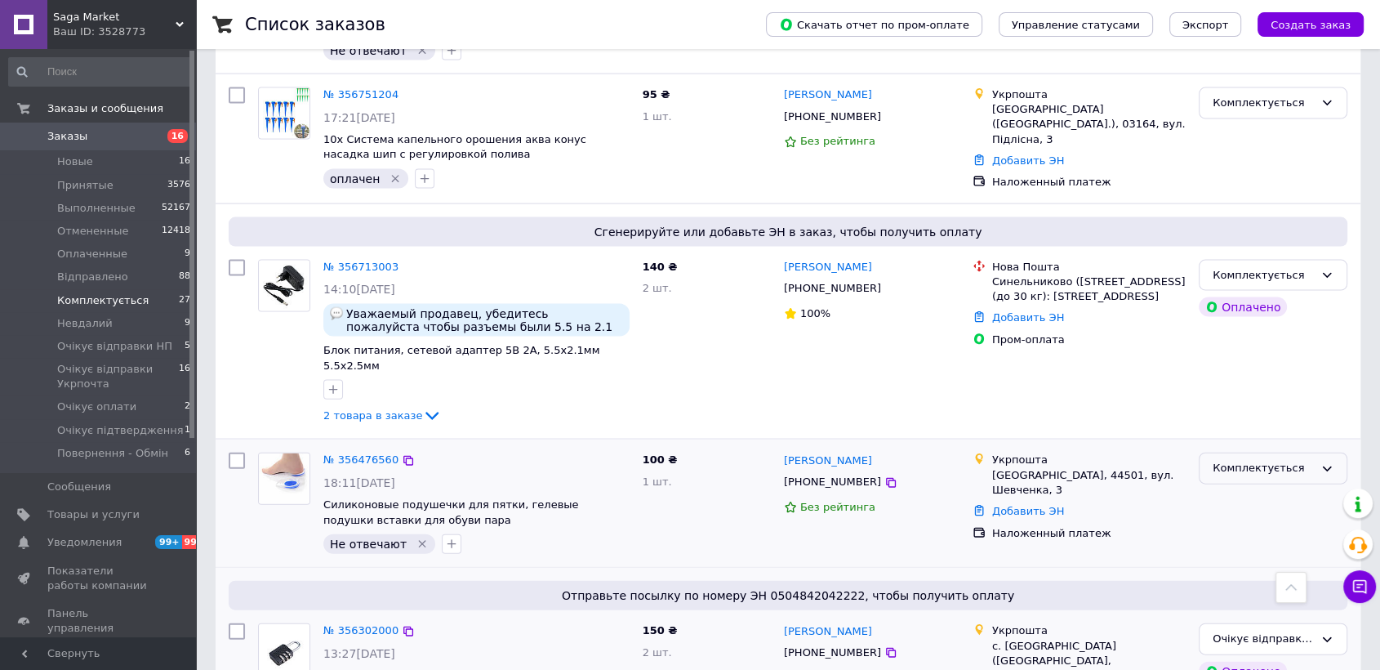
click at [1240, 452] on div "Комплектується" at bounding box center [1273, 468] width 149 height 32
click at [1264, 515] on li "Очікує відправки Укрпочта" at bounding box center [1272, 538] width 147 height 47
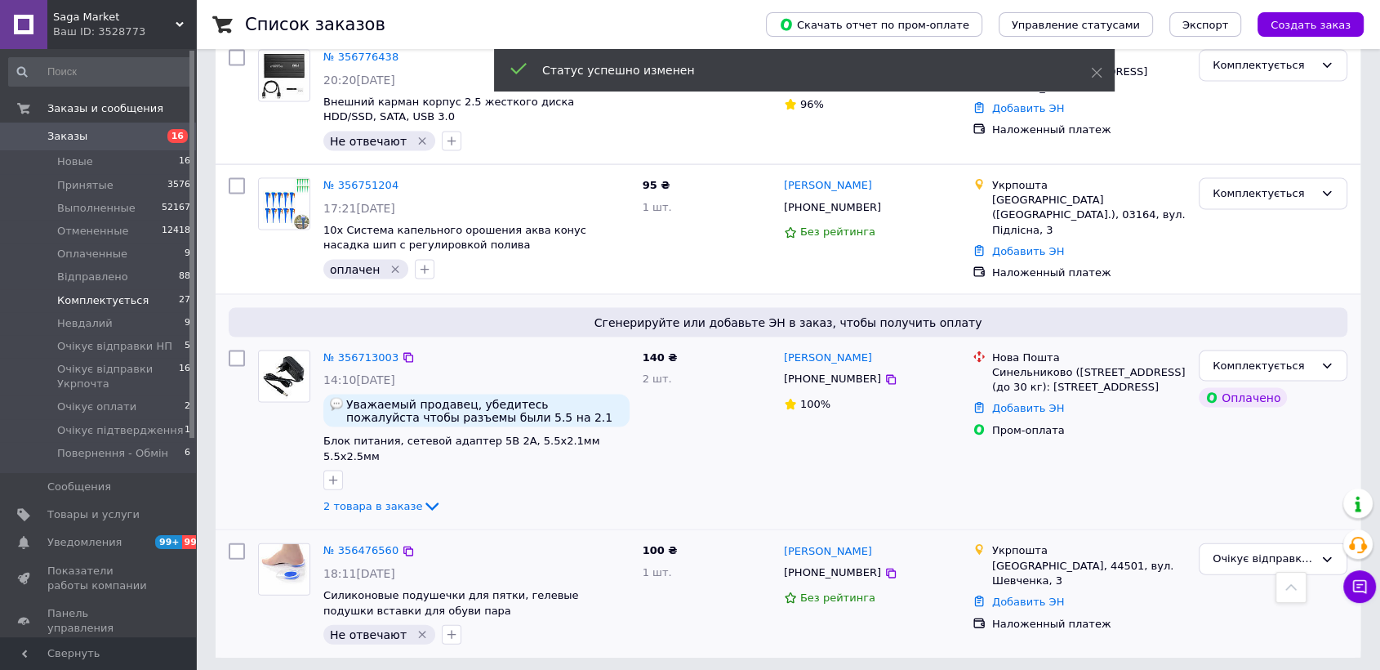
scroll to position [3295, 0]
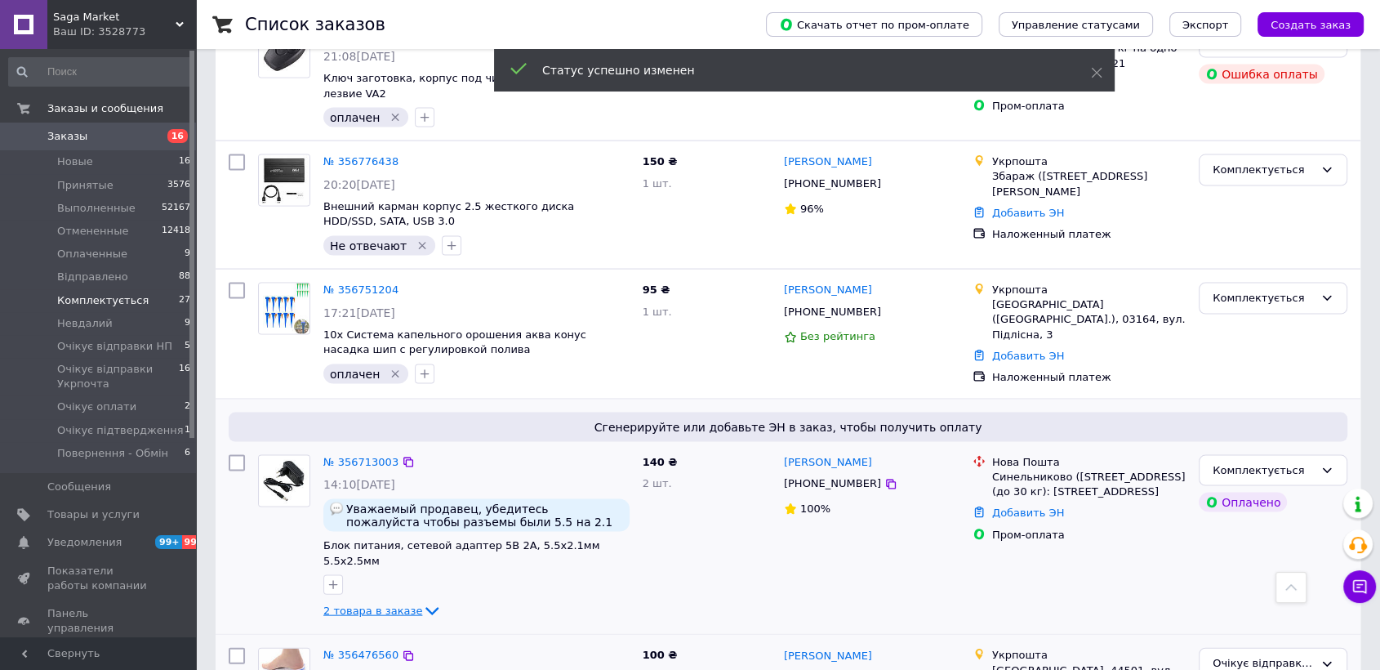
click at [357, 604] on span "2 товара в заказе" at bounding box center [372, 610] width 99 height 12
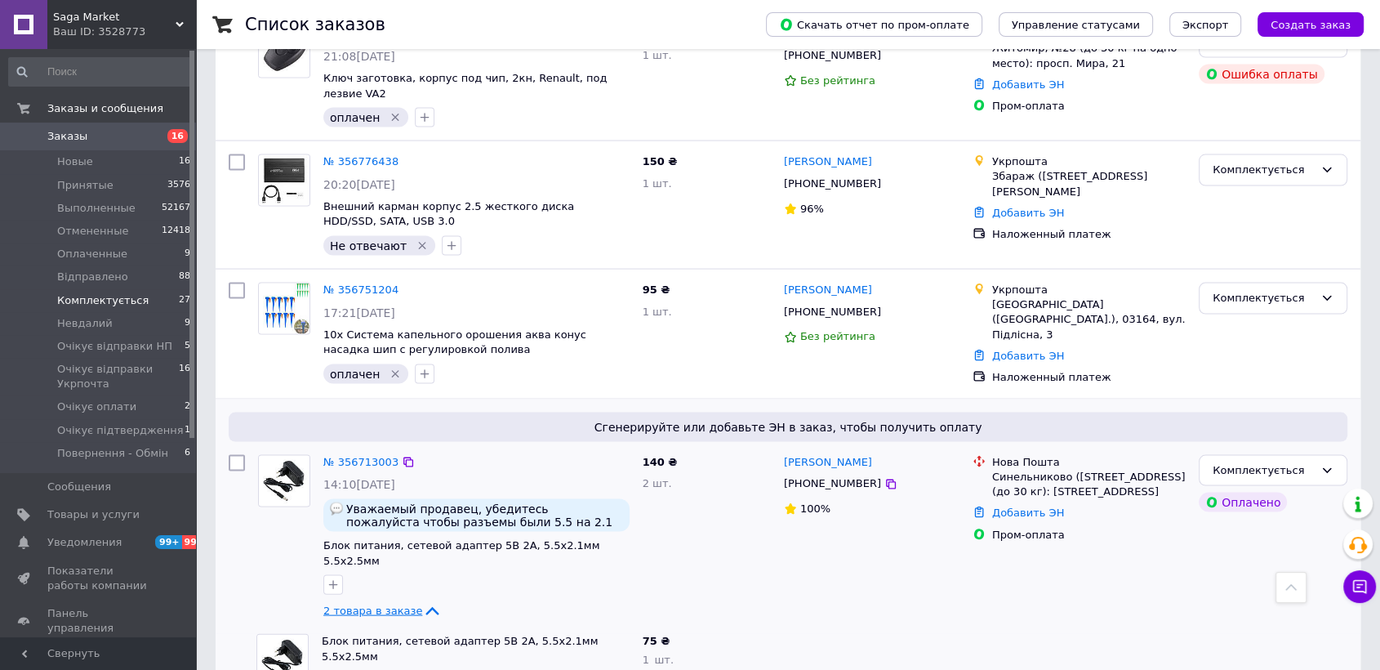
click at [357, 604] on span "2 товара в заказе" at bounding box center [372, 610] width 99 height 12
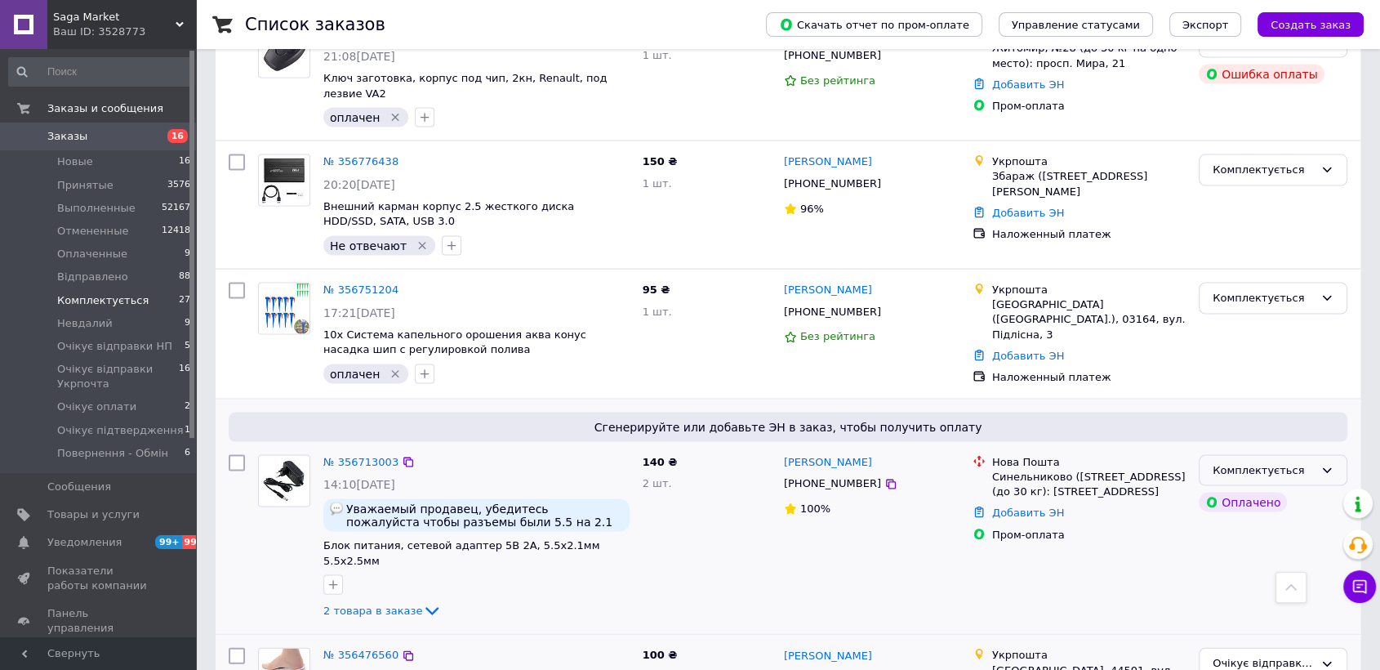
drag, startPoint x: 1277, startPoint y: 323, endPoint x: 1282, endPoint y: 336, distance: 13.2
click at [1280, 462] on div "Комплектується" at bounding box center [1262, 470] width 101 height 17
click at [1284, 578] on li "Очікує відправки НП" at bounding box center [1272, 593] width 147 height 30
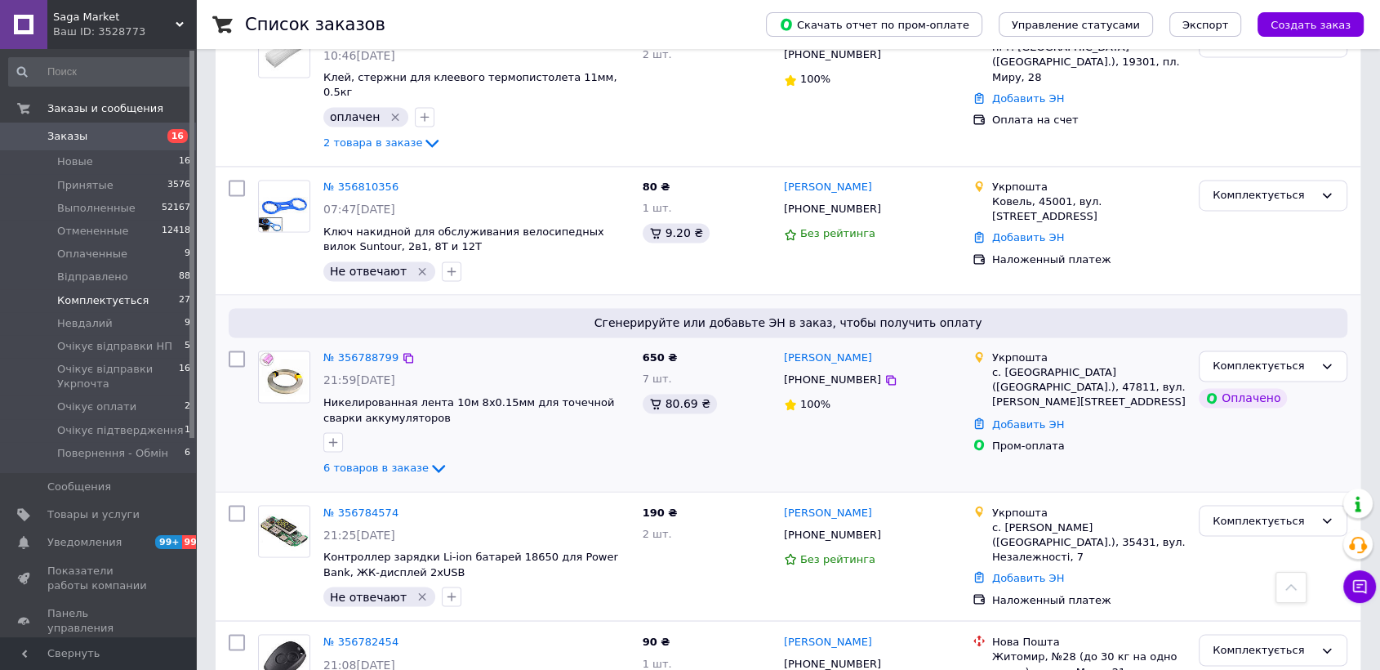
scroll to position [2659, 0]
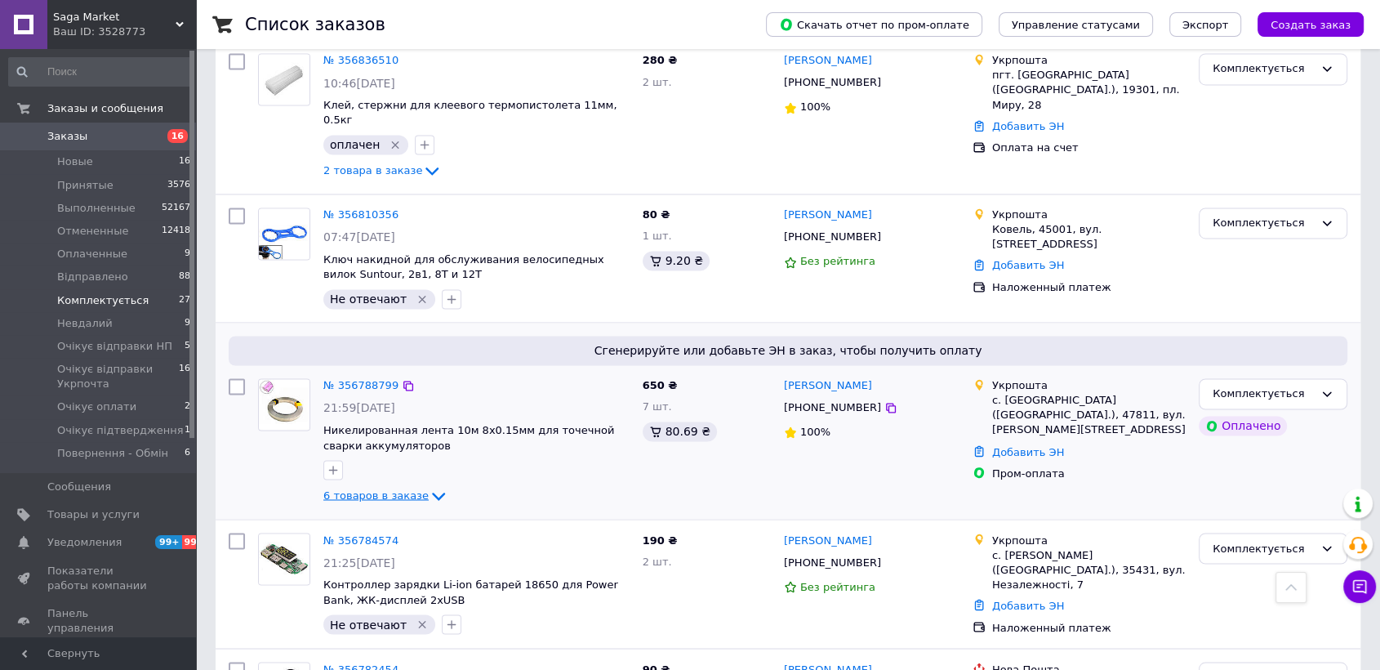
click at [406, 488] on span "6 товаров в заказе" at bounding box center [375, 494] width 105 height 12
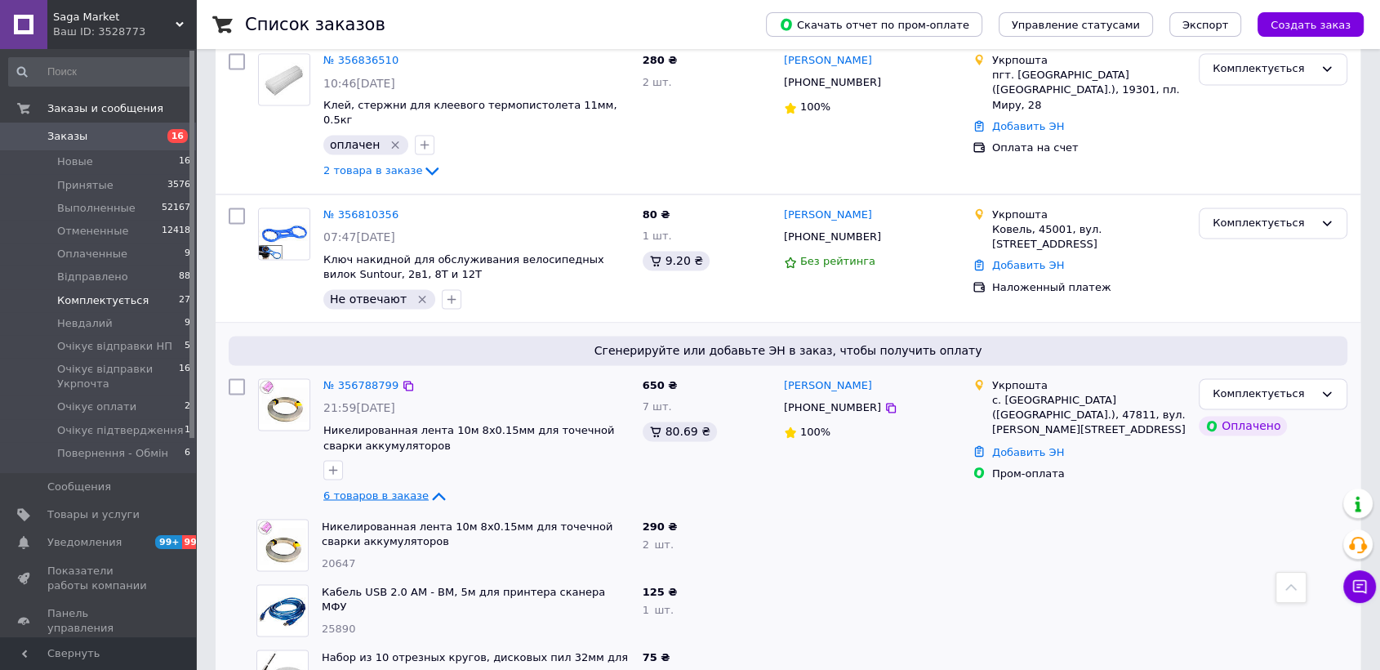
click at [406, 488] on span "6 товаров в заказе" at bounding box center [375, 494] width 105 height 12
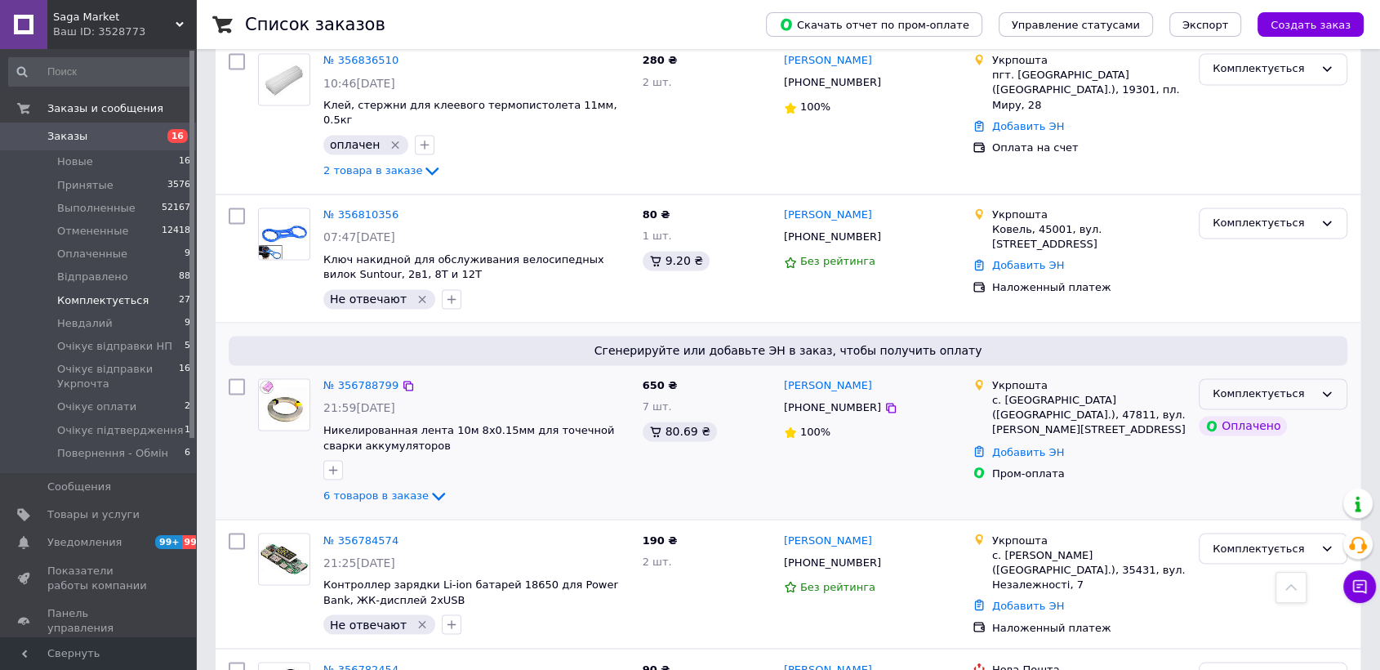
click at [1221, 378] on div "Комплектується" at bounding box center [1273, 394] width 149 height 32
click at [1244, 440] on li "Очікує відправки Укрпочта" at bounding box center [1272, 463] width 147 height 47
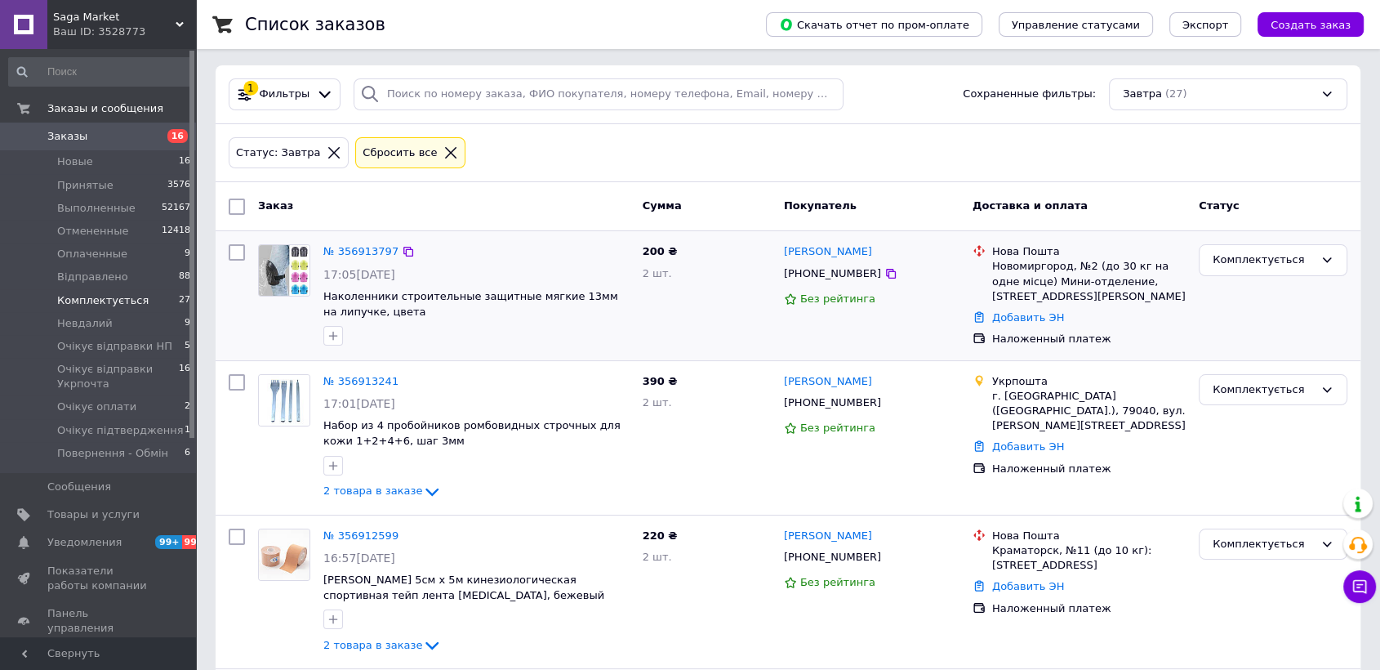
scroll to position [0, 0]
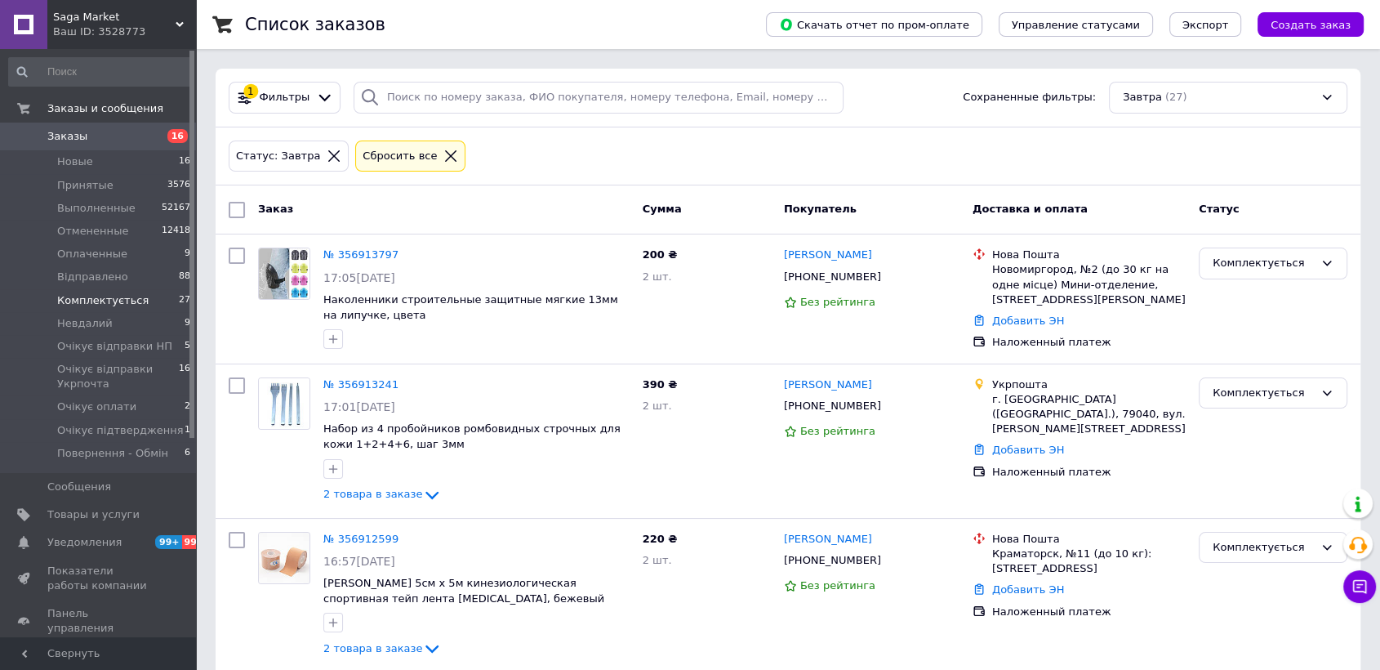
click at [429, 167] on div "Сбросить все" at bounding box center [410, 156] width 110 height 32
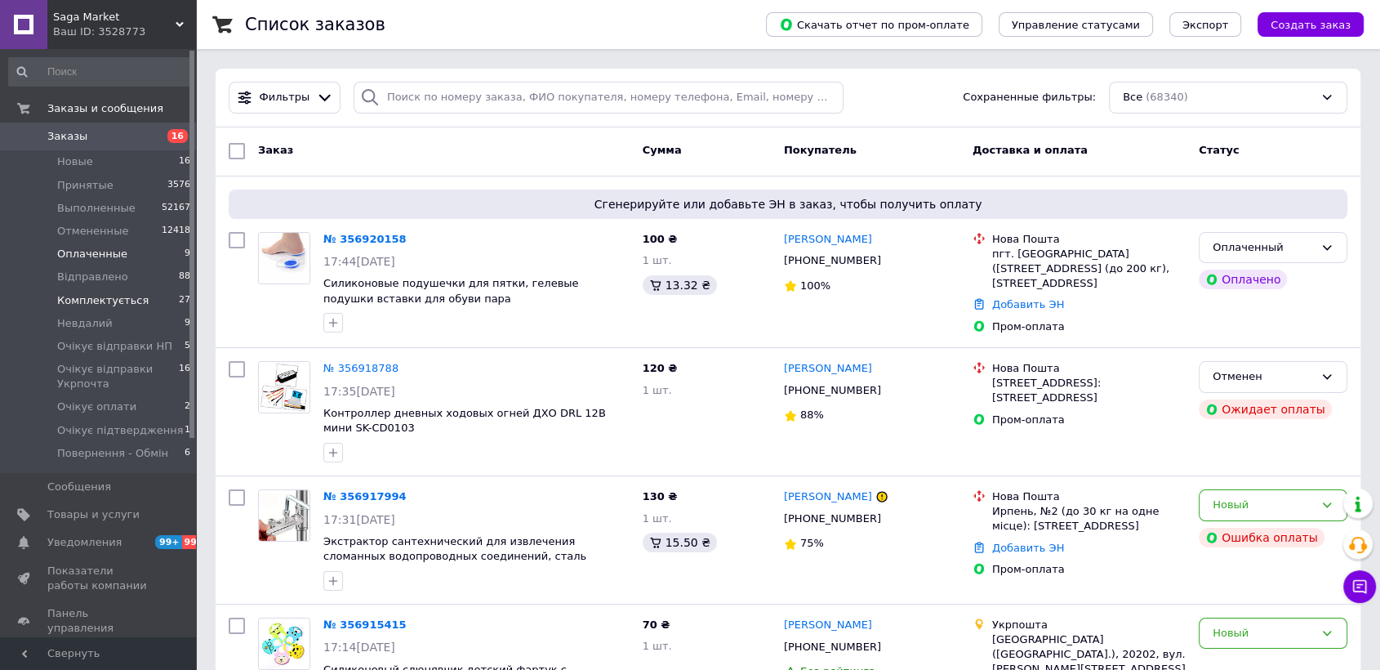
click at [121, 251] on li "Оплаченные 9" at bounding box center [100, 253] width 200 height 23
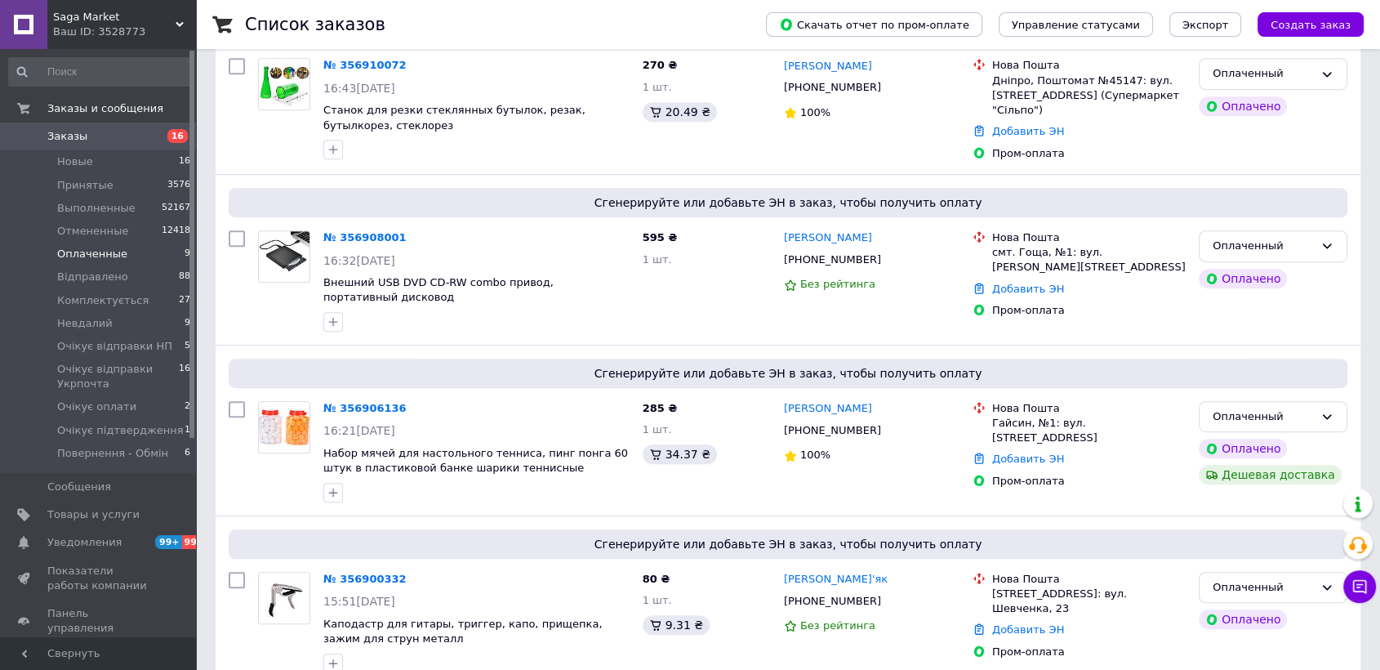
scroll to position [1159, 0]
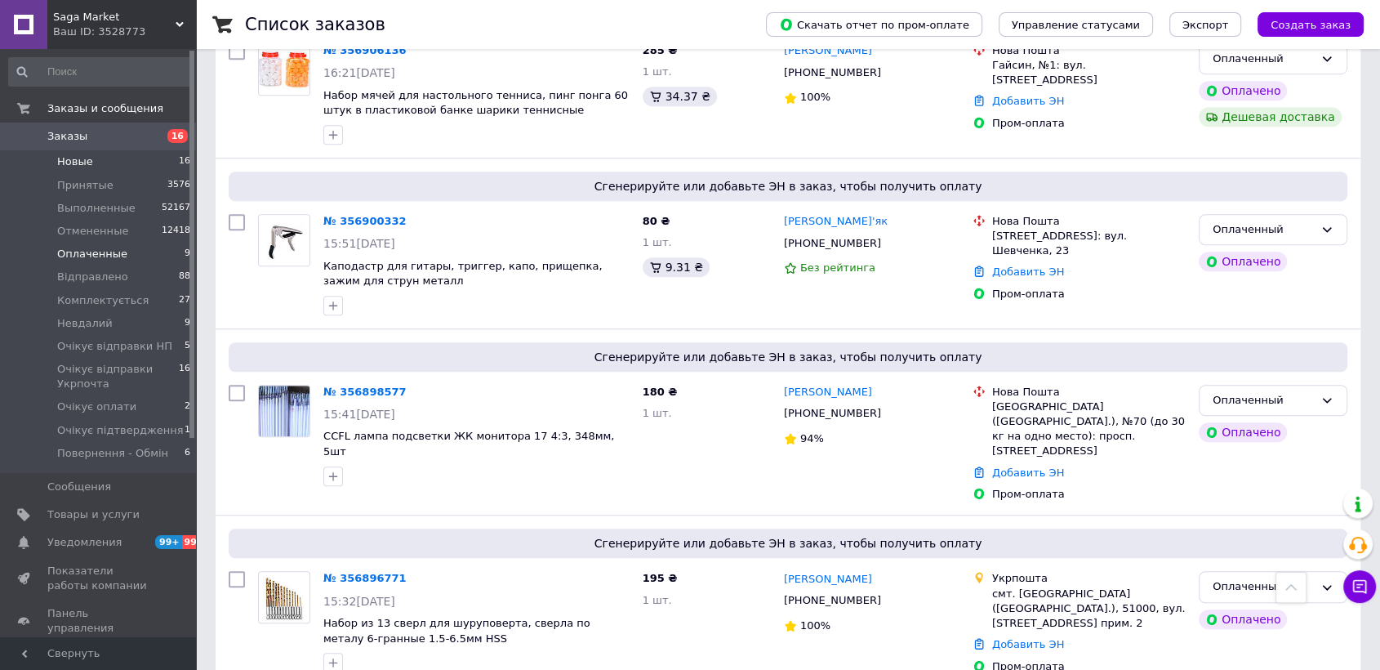
click at [102, 156] on li "Новые 16" at bounding box center [100, 161] width 200 height 23
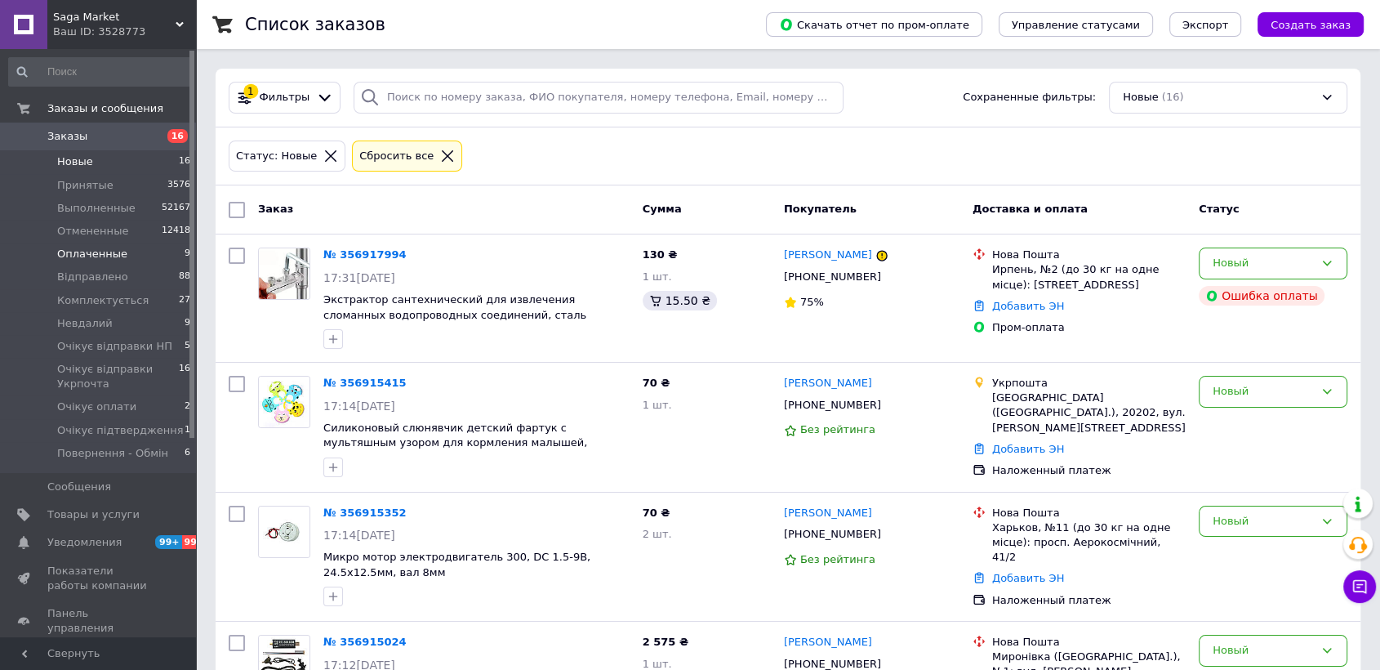
click at [131, 256] on li "Оплаченные 9" at bounding box center [100, 253] width 200 height 23
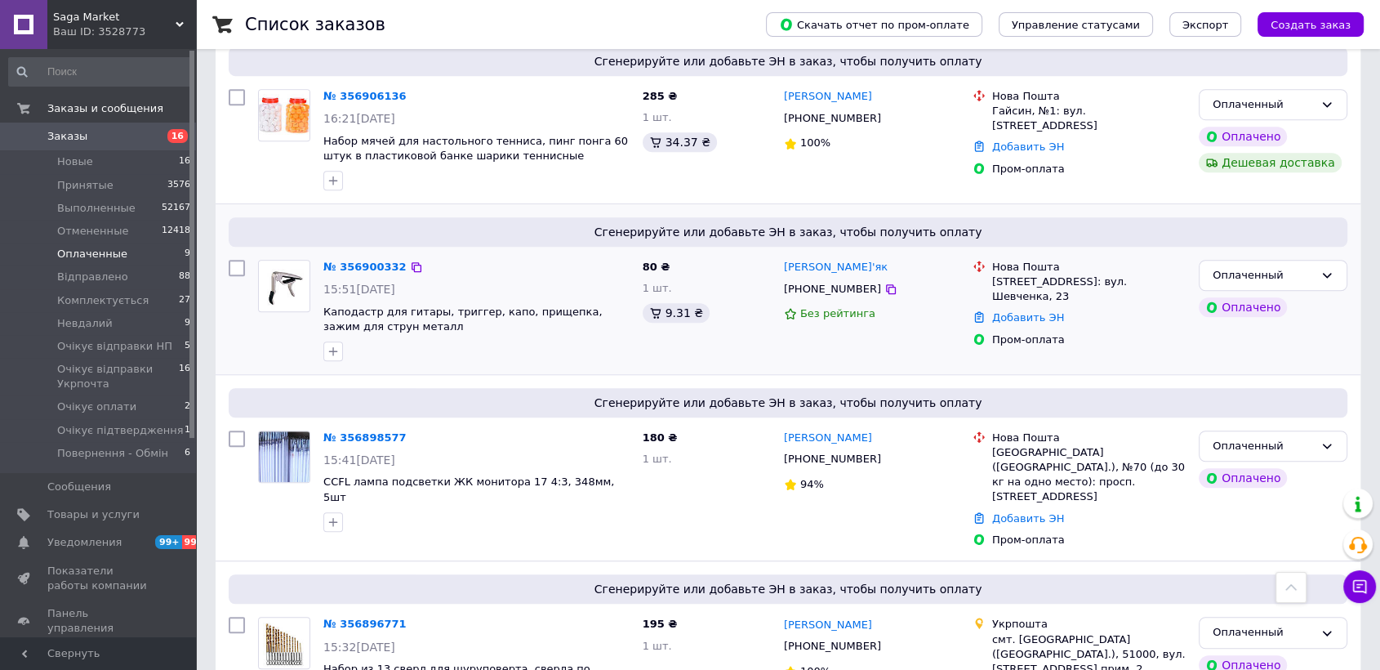
scroll to position [1159, 0]
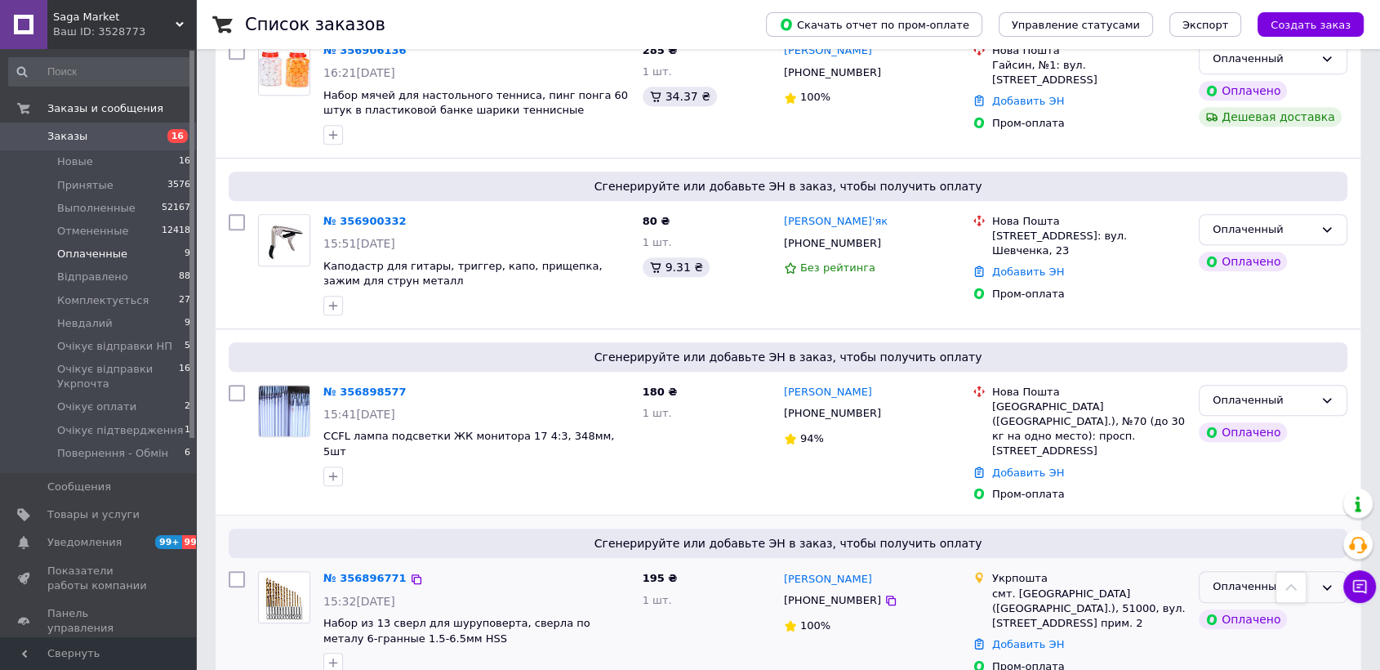
click at [1238, 578] on div "Оплаченный" at bounding box center [1262, 586] width 101 height 17
click at [1243, 634] on li "Комплектується" at bounding box center [1272, 649] width 147 height 30
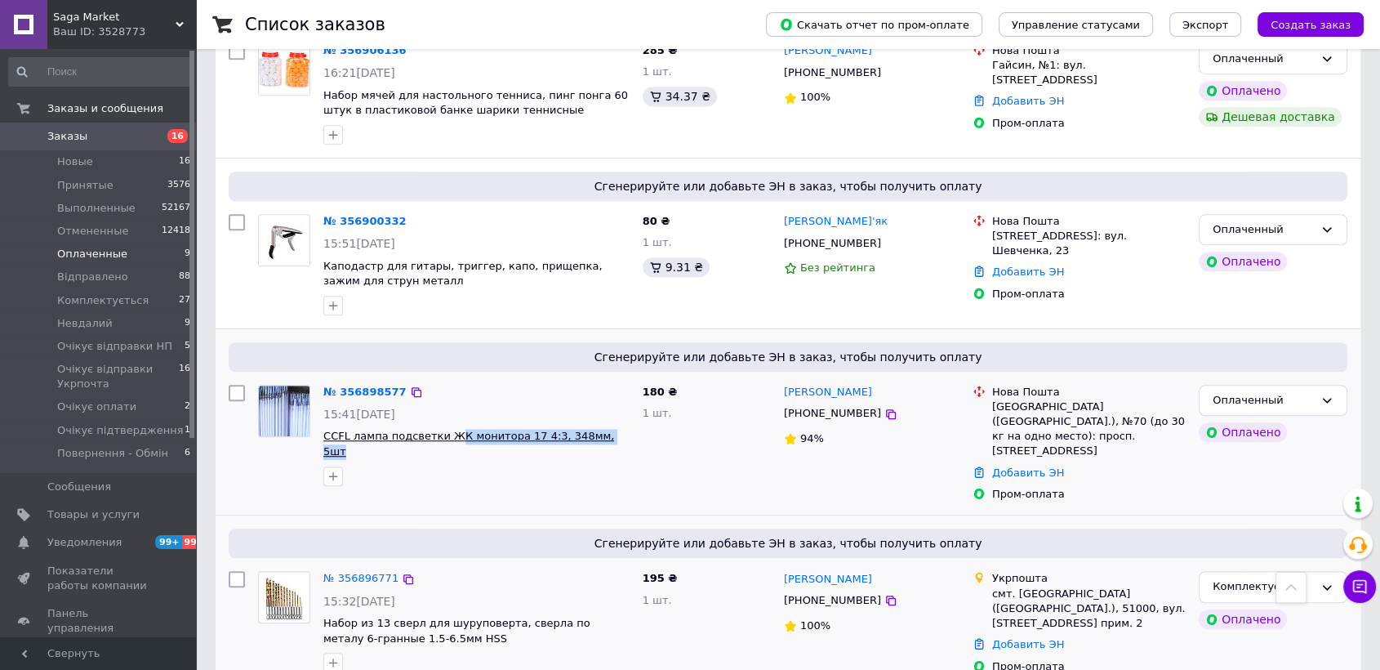
drag, startPoint x: 595, startPoint y: 413, endPoint x: 442, endPoint y: 416, distance: 153.5
click at [442, 429] on span "CCFL лампа подсветки ЖК монитора 17 4:3, 348мм, 5шт" at bounding box center [476, 444] width 306 height 30
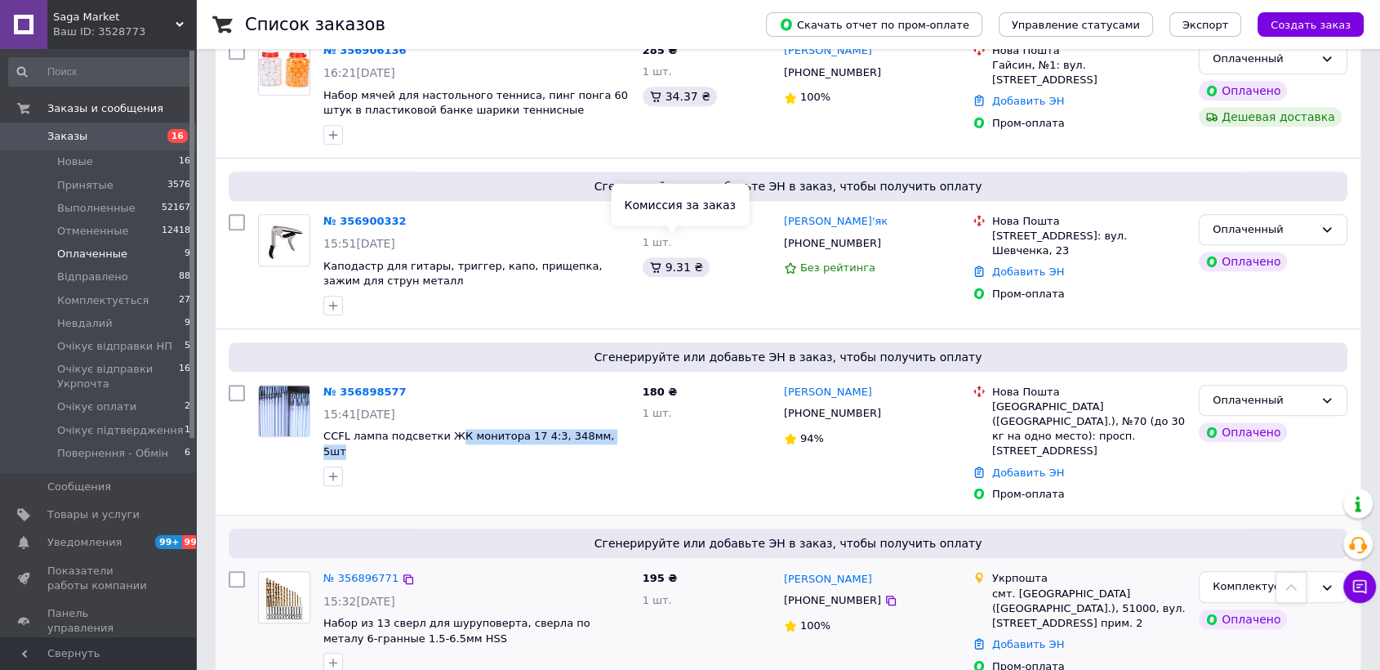
copy span "К монитора 17 4:3, 348мм, 5шт"
drag, startPoint x: 1314, startPoint y: 376, endPoint x: 1313, endPoint y: 393, distance: 16.4
click at [1314, 385] on div "Оплаченный" at bounding box center [1273, 401] width 149 height 32
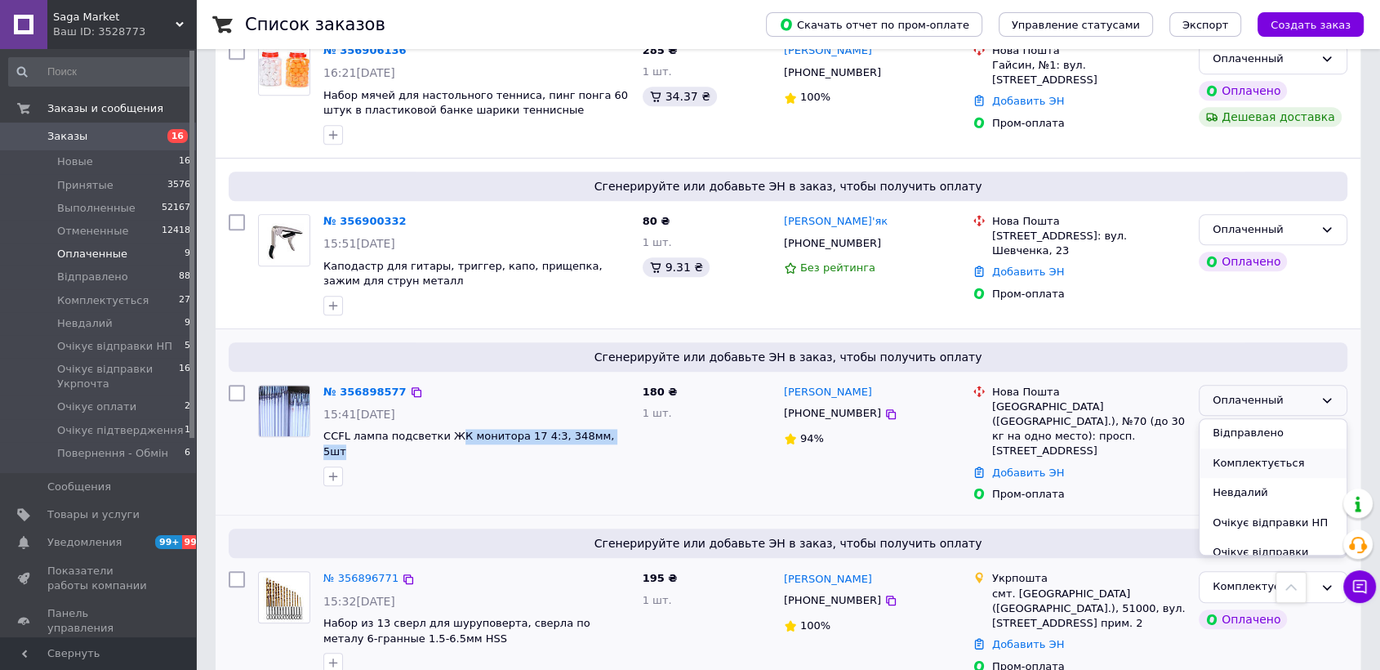
click at [1293, 448] on li "Комплектується" at bounding box center [1272, 463] width 147 height 30
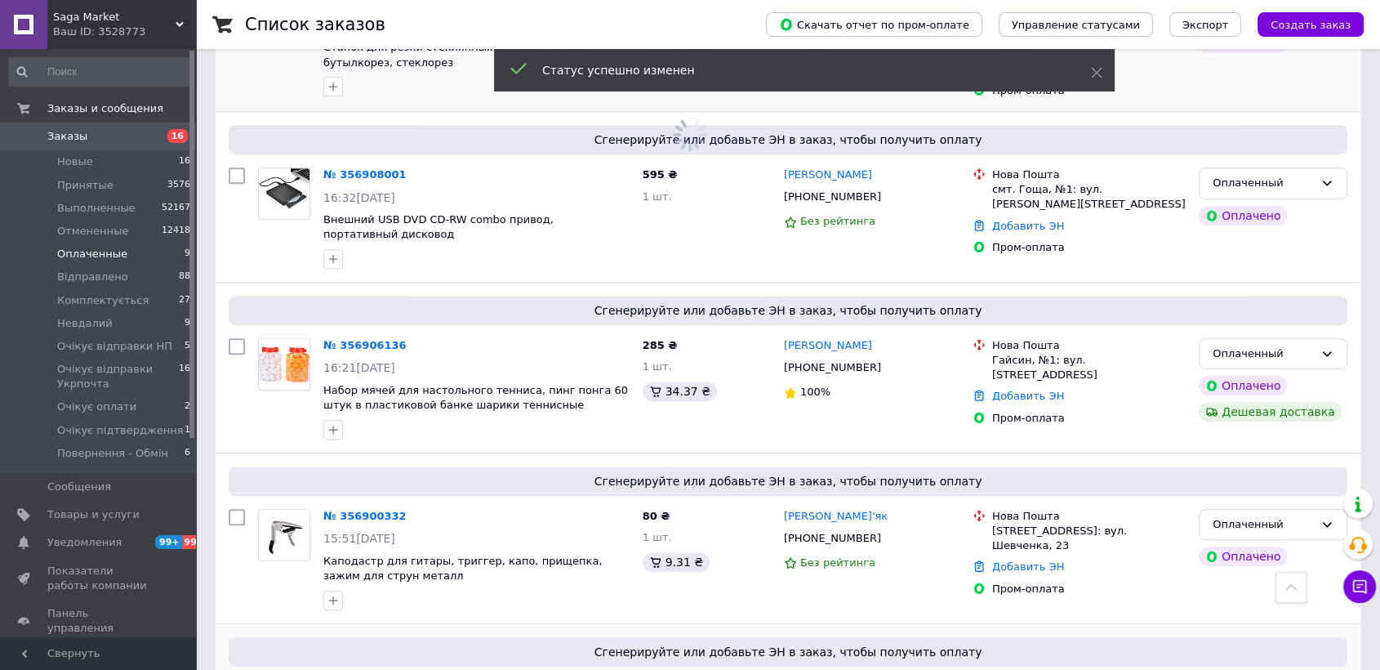
scroll to position [705, 0]
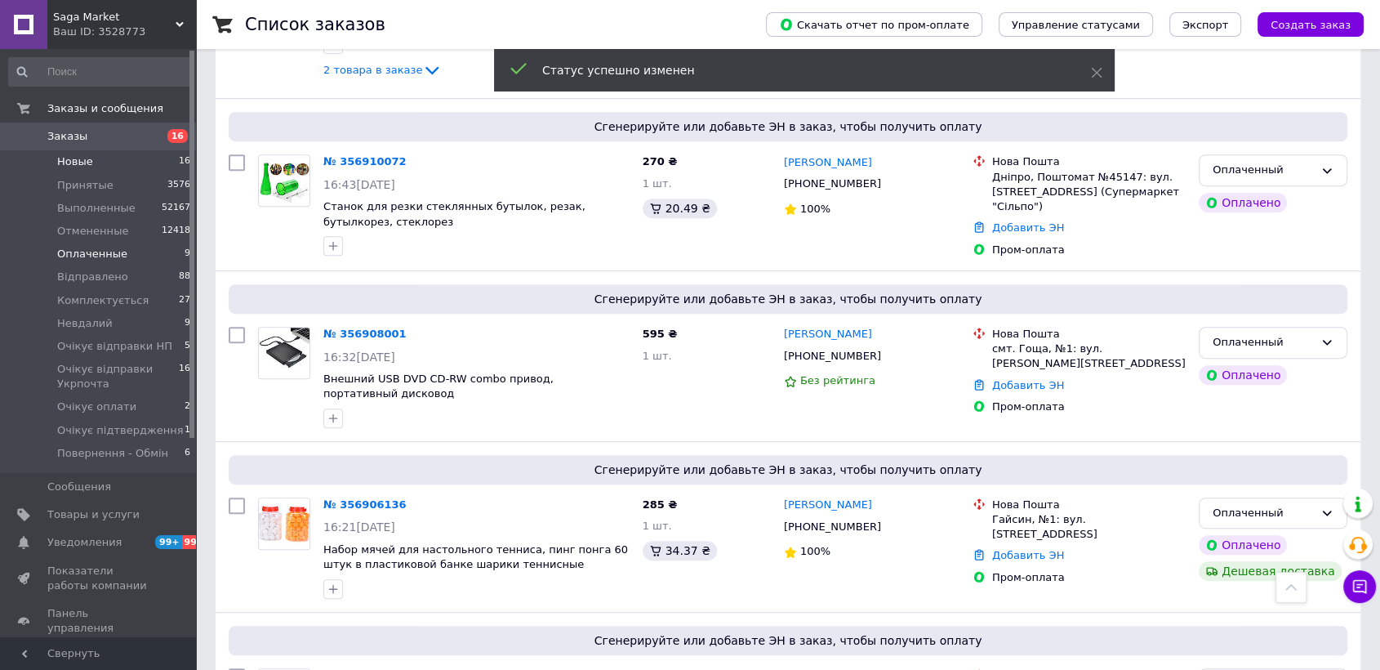
click at [98, 167] on li "Новые 16" at bounding box center [100, 161] width 200 height 23
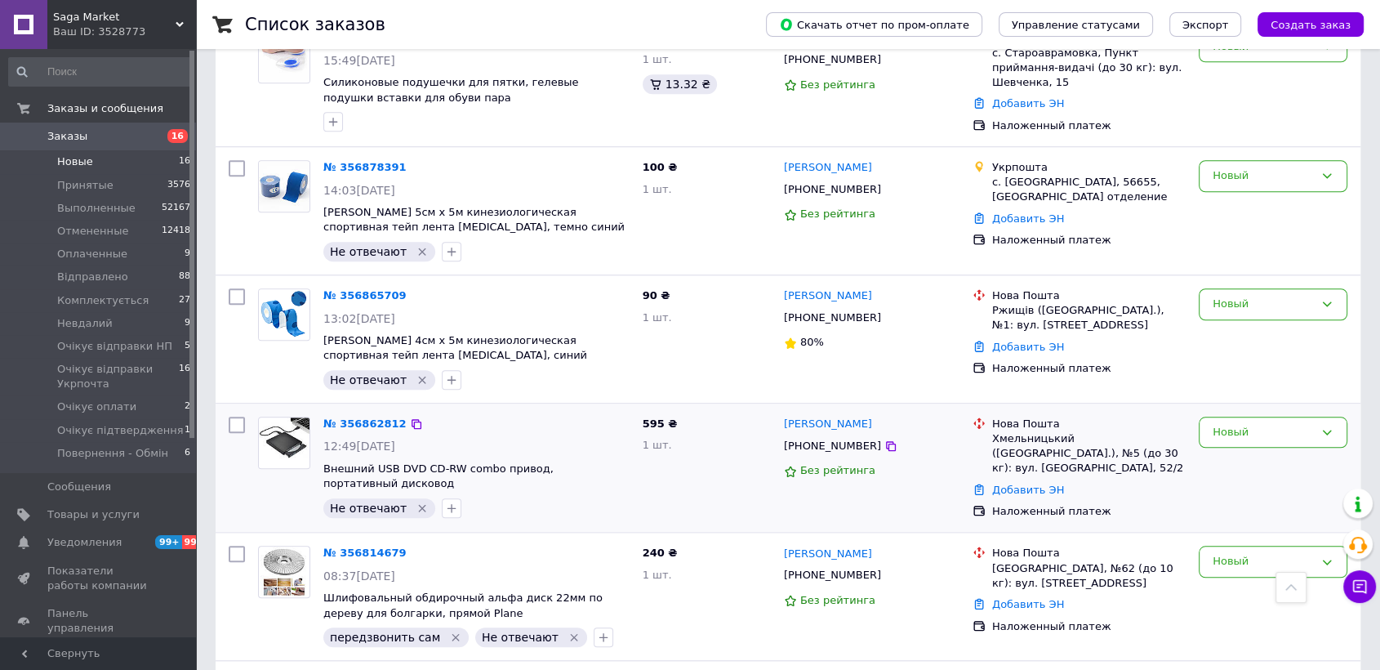
scroll to position [1364, 0]
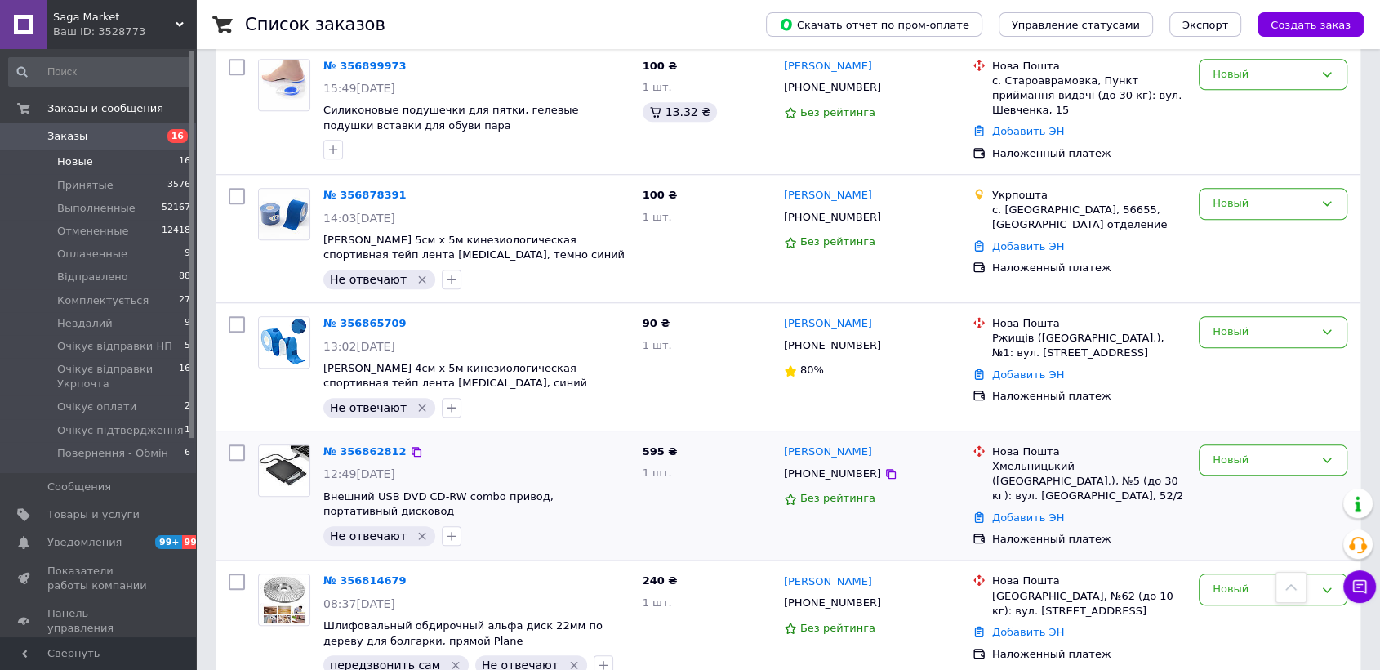
click at [586, 443] on div "№ 356862812" at bounding box center [476, 452] width 309 height 19
click at [445, 529] on icon "button" at bounding box center [451, 535] width 13 height 13
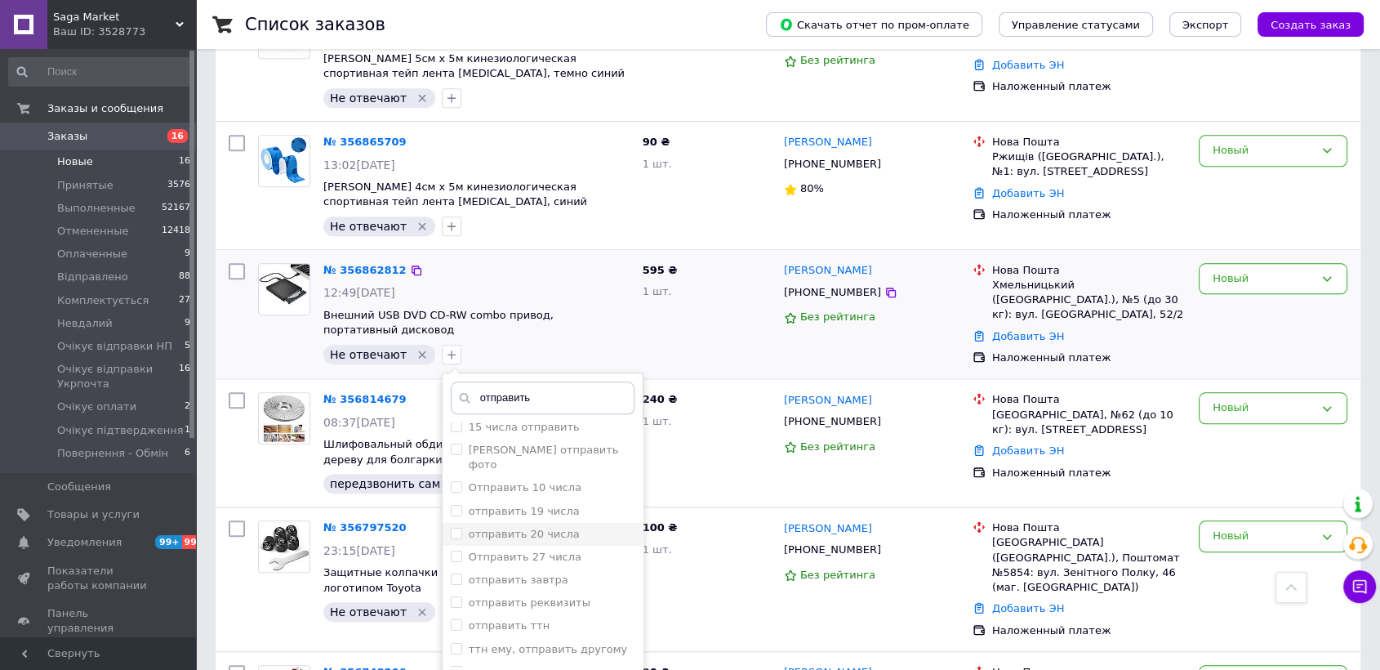
scroll to position [7, 0]
type input "отправить"
drag, startPoint x: 499, startPoint y: 583, endPoint x: 523, endPoint y: 584, distance: 24.5
click at [507, 618] on label "отправить ттн" at bounding box center [509, 624] width 81 height 12
checkbox input "true"
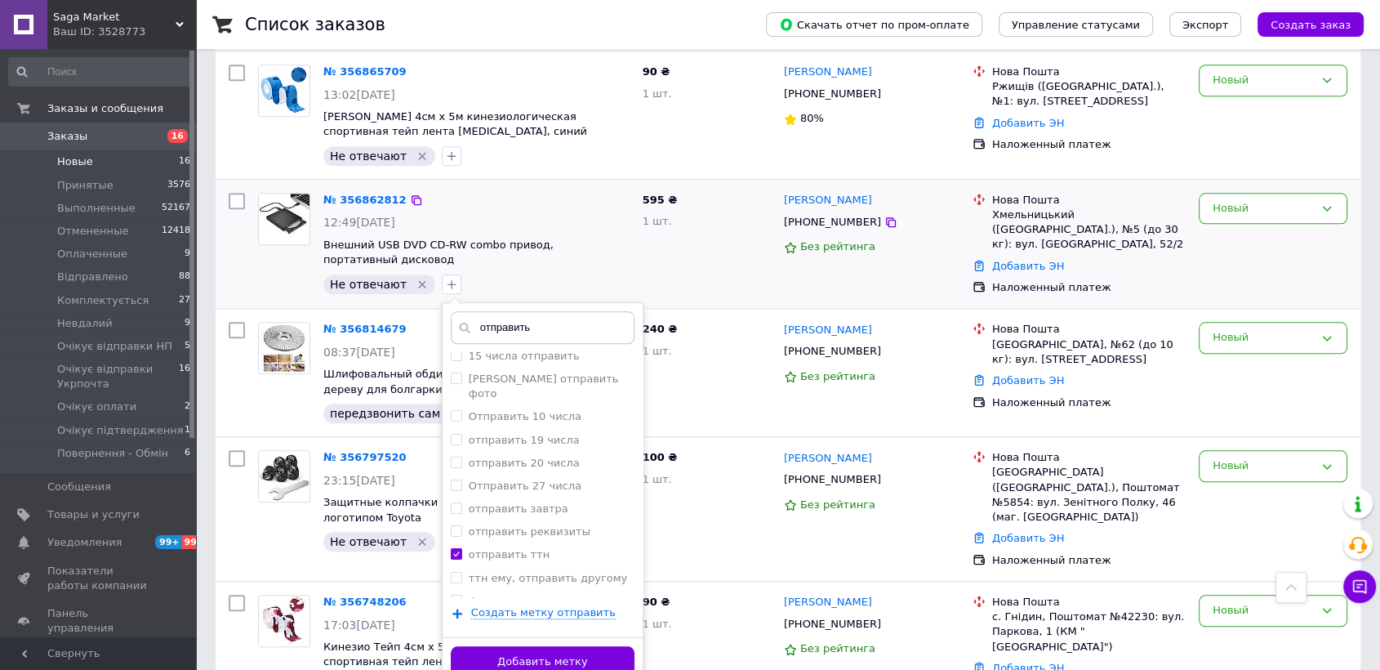
scroll to position [1635, 0]
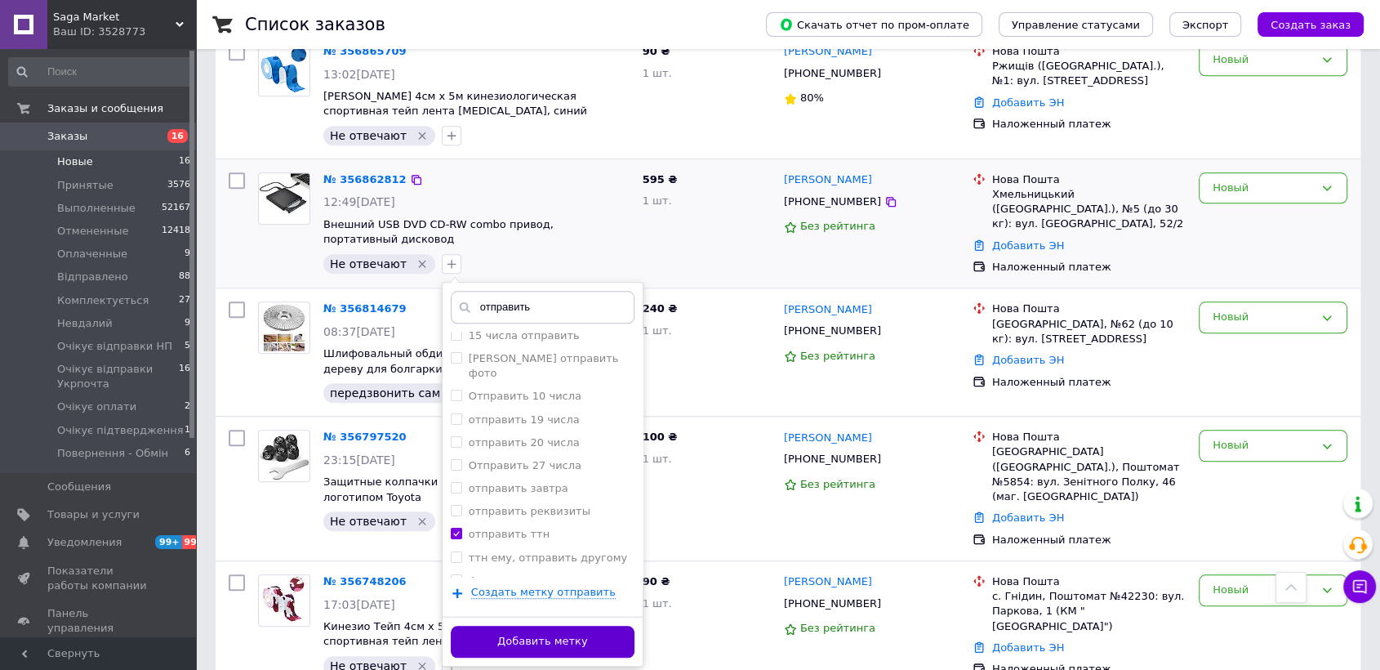
click at [603, 625] on button "Добавить метку" at bounding box center [543, 641] width 184 height 32
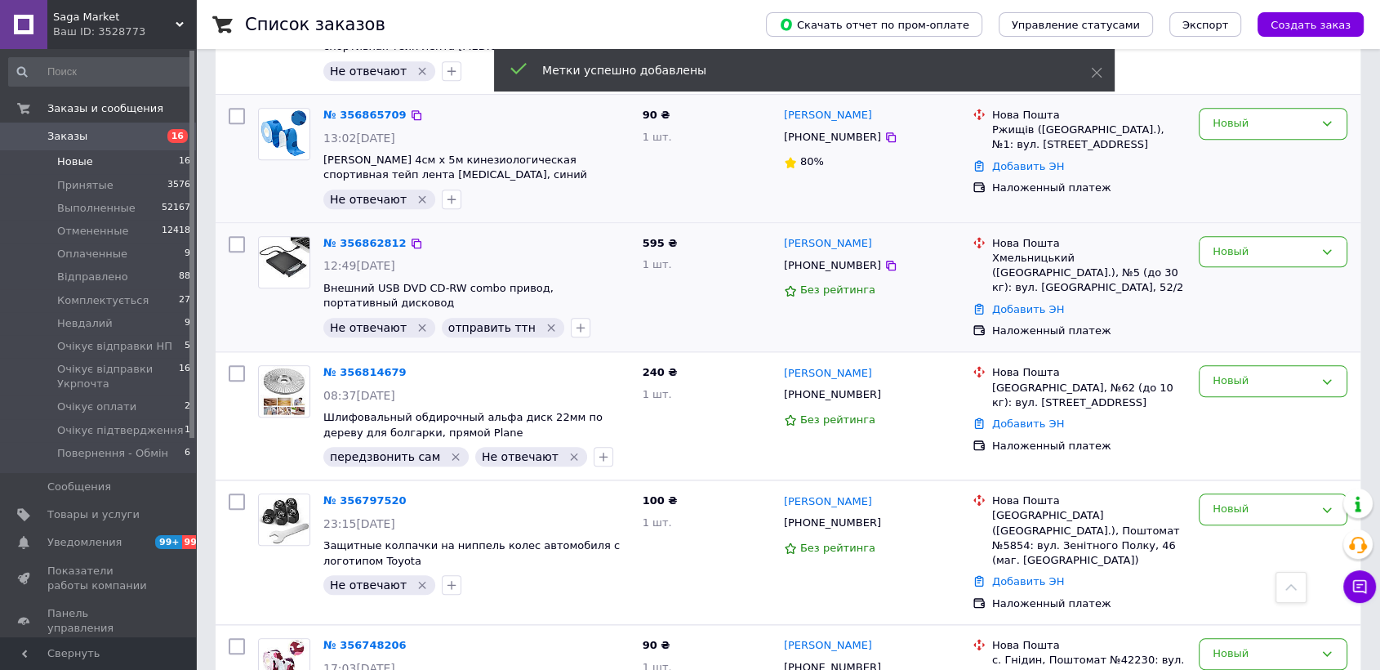
scroll to position [1545, 0]
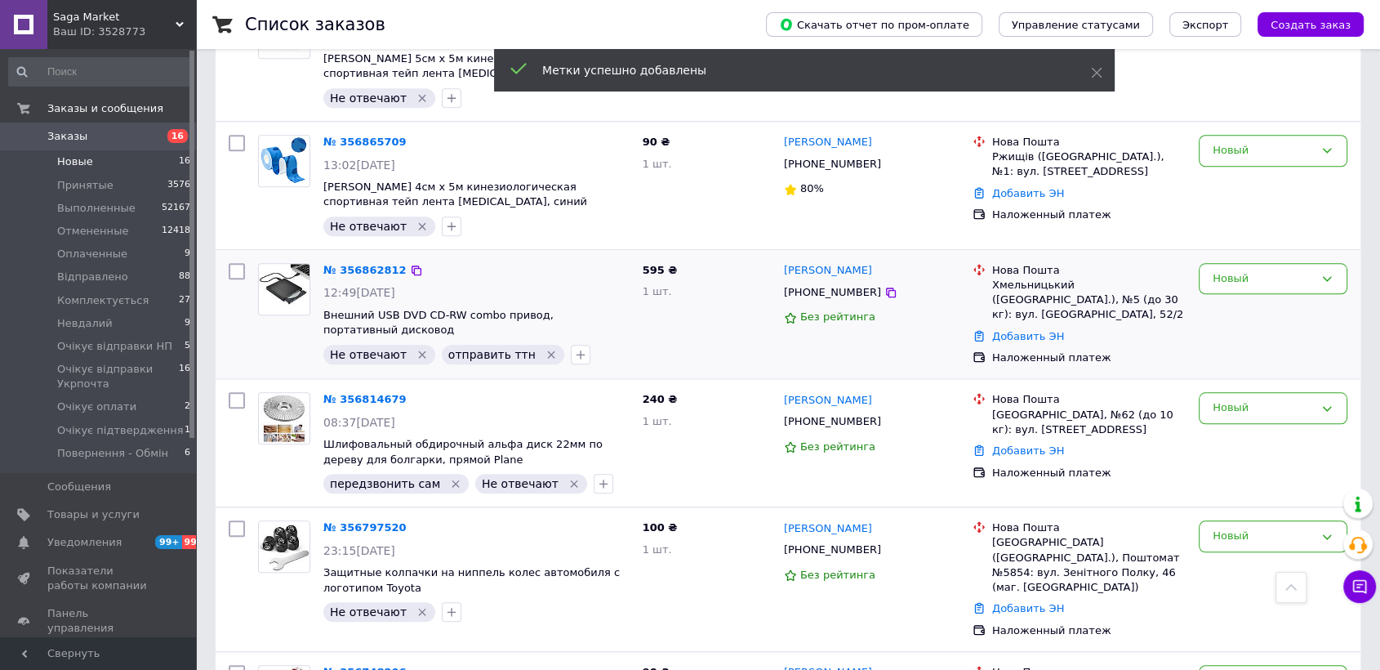
click at [1256, 270] on div "Новый" at bounding box center [1262, 278] width 101 height 17
click at [1264, 356] on li "Комплектується" at bounding box center [1272, 371] width 147 height 30
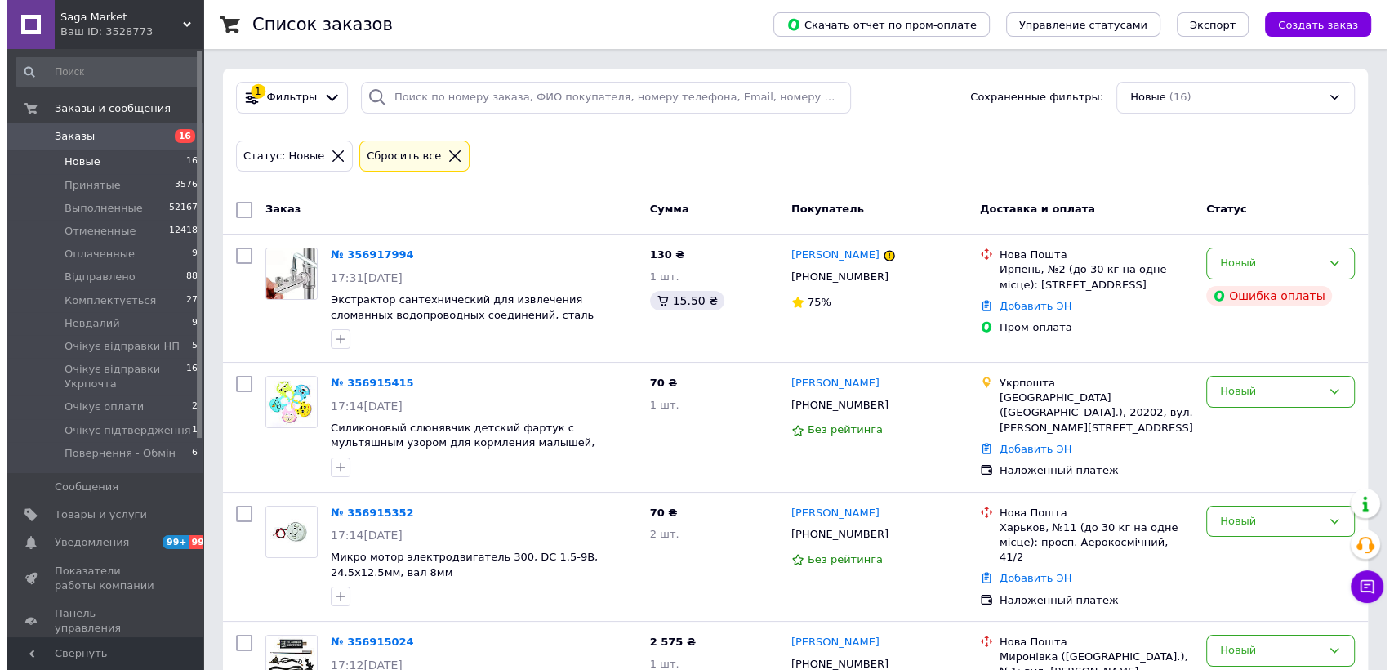
scroll to position [0, 0]
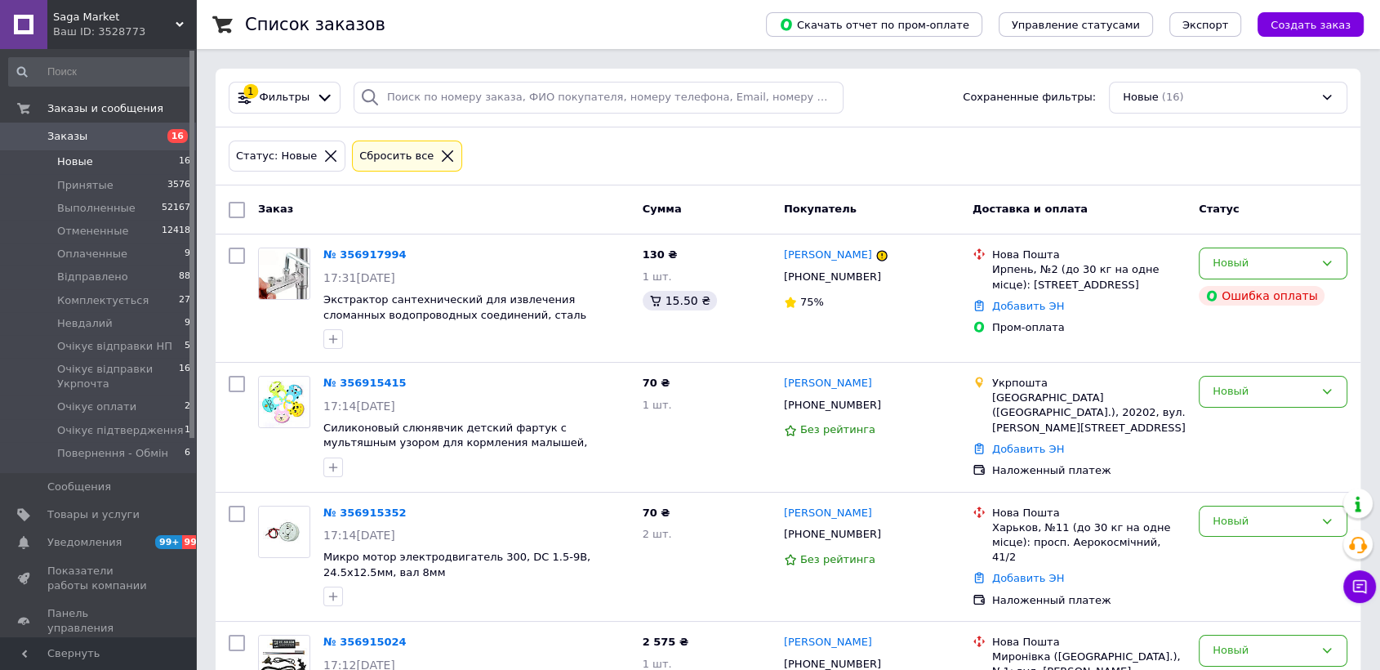
click at [442, 155] on icon at bounding box center [447, 155] width 11 height 11
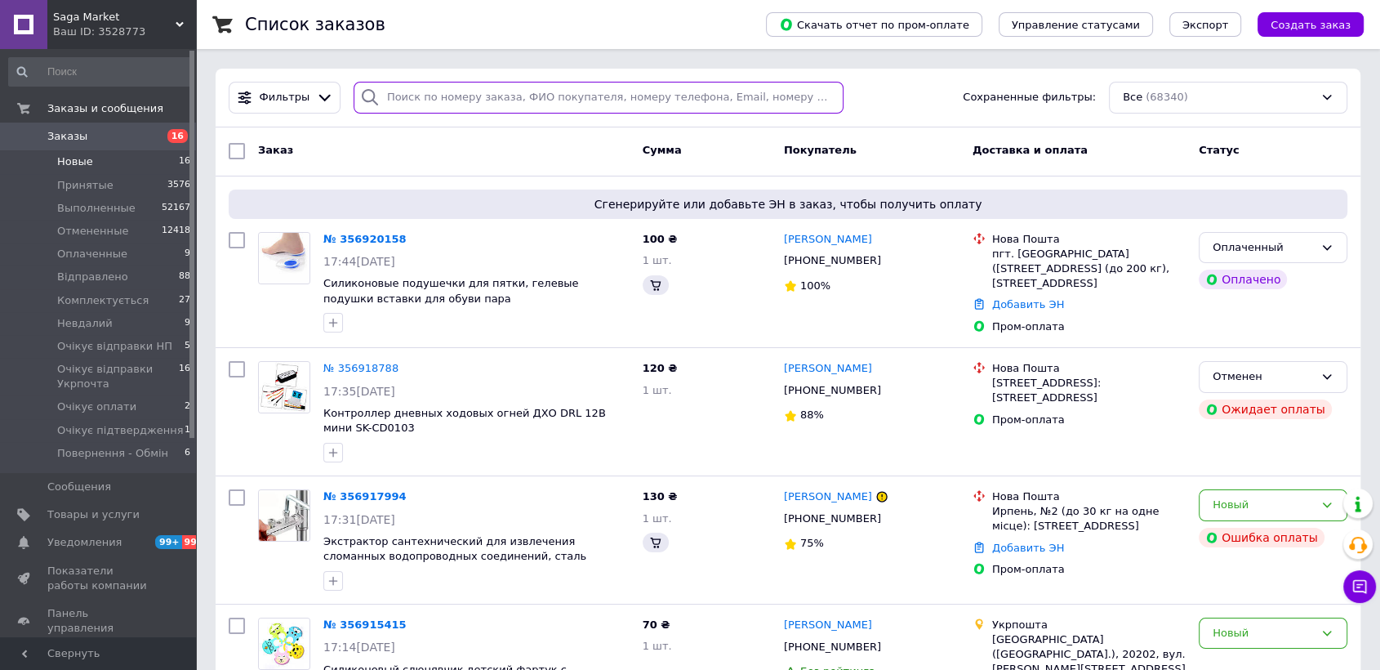
click at [438, 101] on input "search" at bounding box center [599, 98] width 490 height 32
paste input "380989977177"
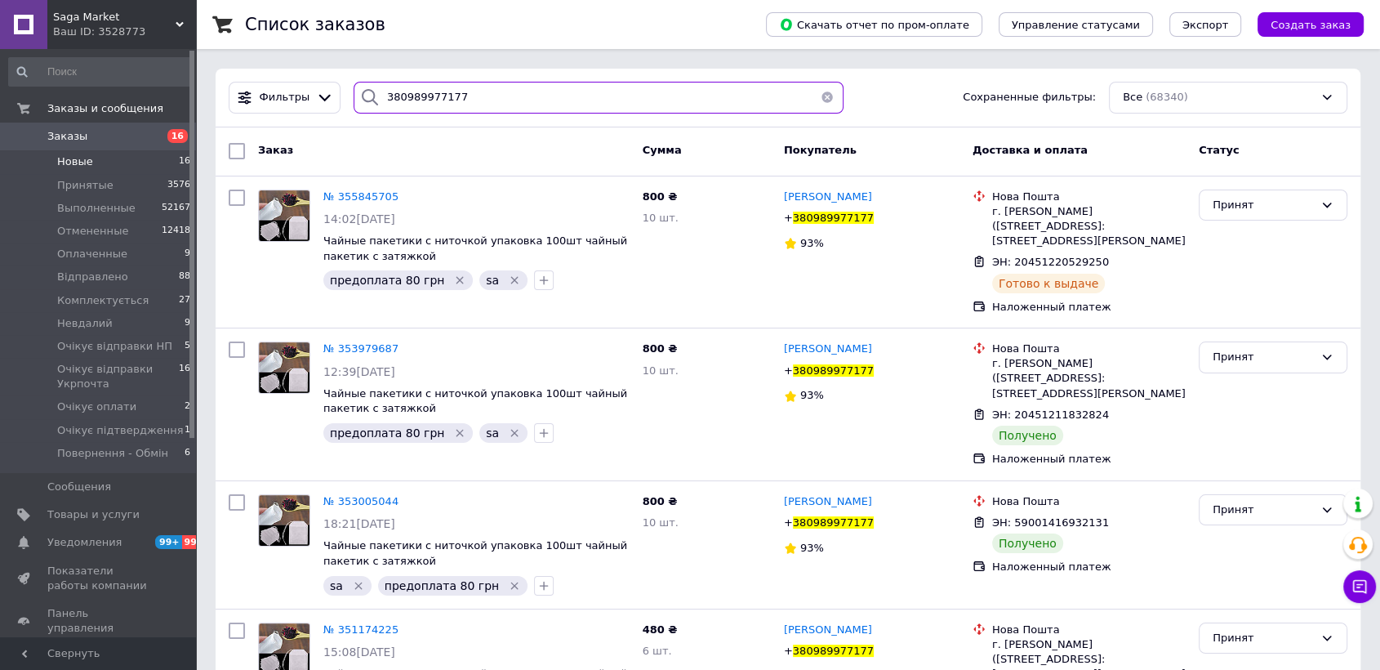
click at [430, 87] on input "380989977177" at bounding box center [599, 98] width 490 height 32
paste input "56474906"
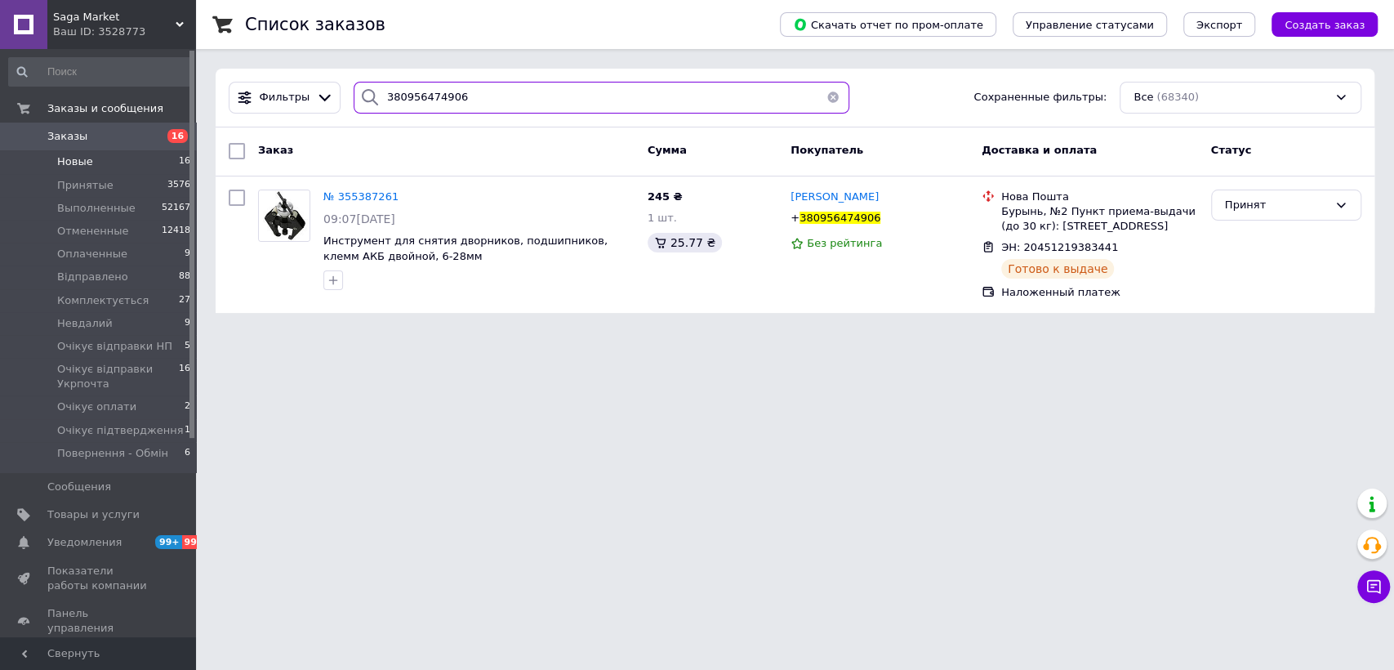
type input "380956474906"
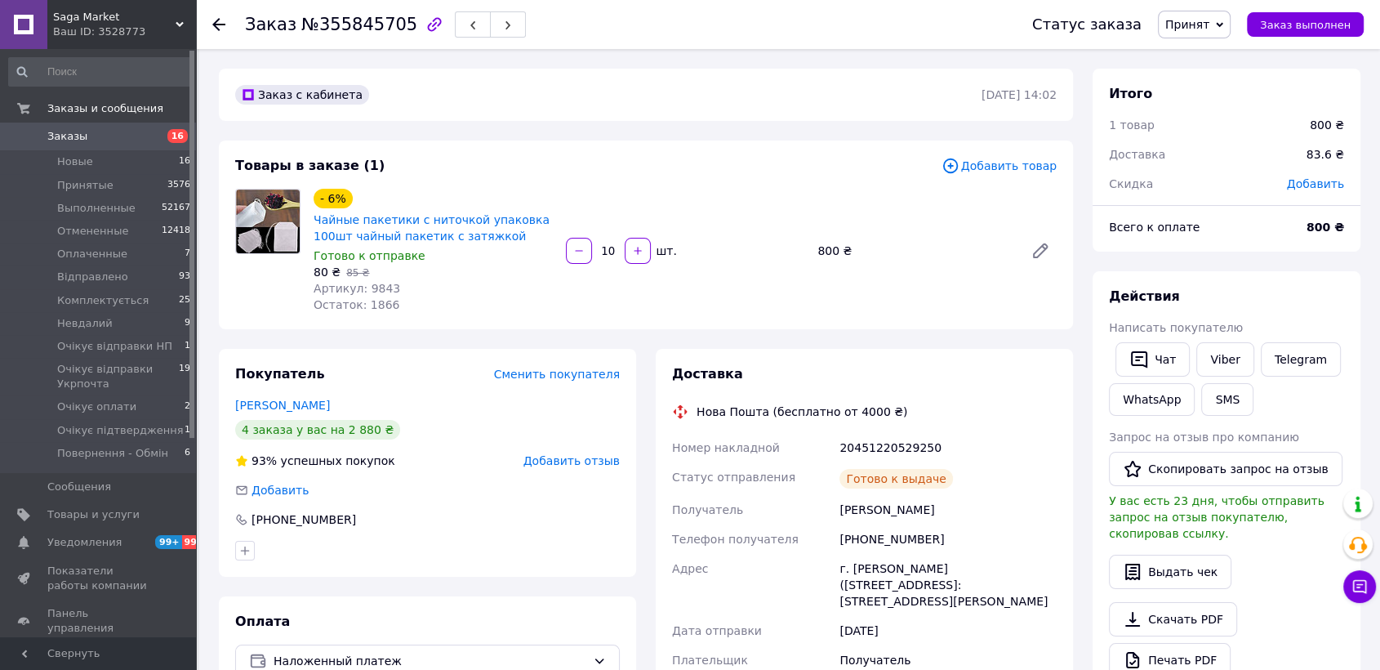
scroll to position [167, 0]
click at [1214, 358] on link "Viber" at bounding box center [1224, 359] width 57 height 34
